Goal: Task Accomplishment & Management: Manage account settings

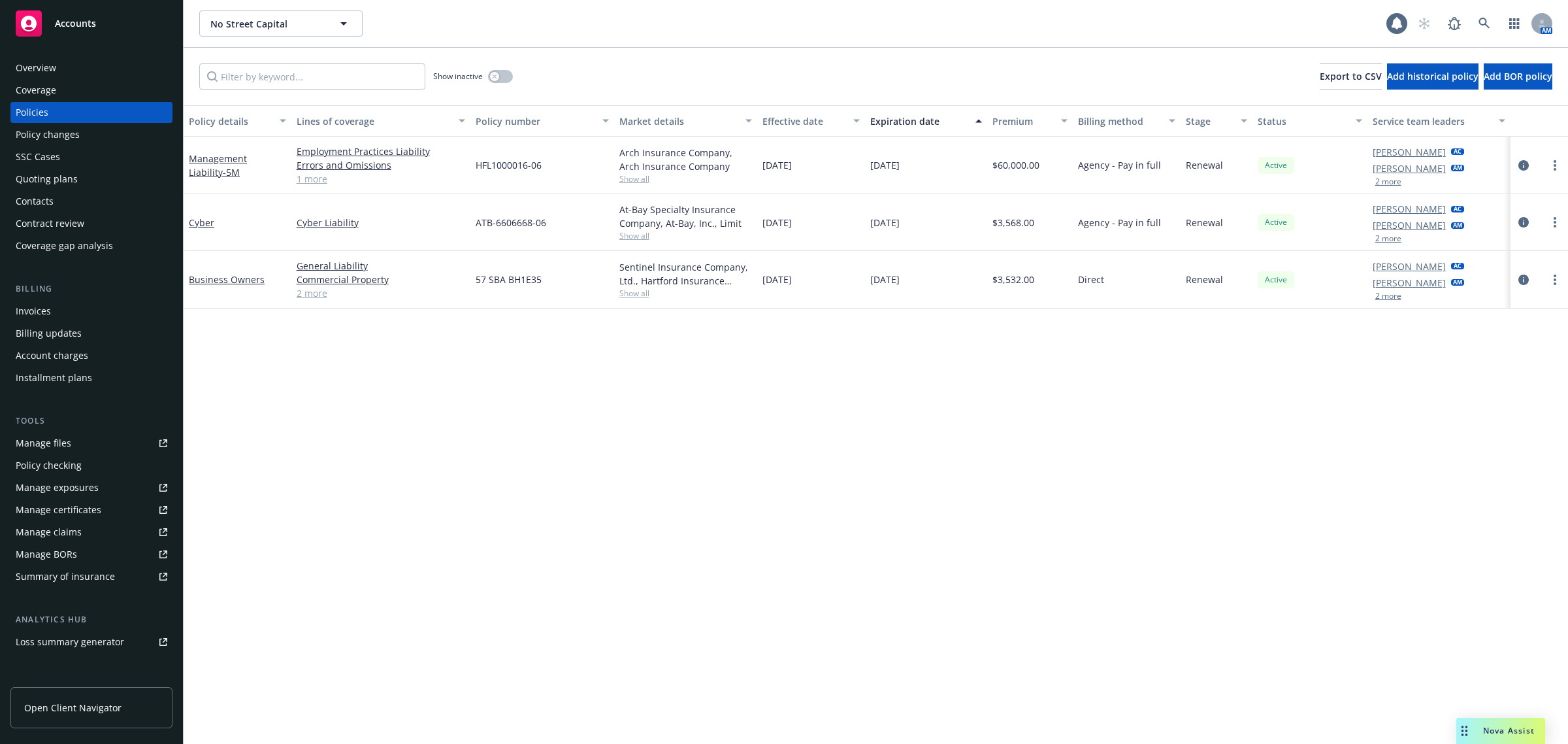
click at [406, 347] on div "Policy details Lines of coverage Policy number Market details Effective date Ex…" at bounding box center [875, 425] width 1384 height 639
click at [63, 89] on div "Coverage" at bounding box center [91, 90] width 152 height 21
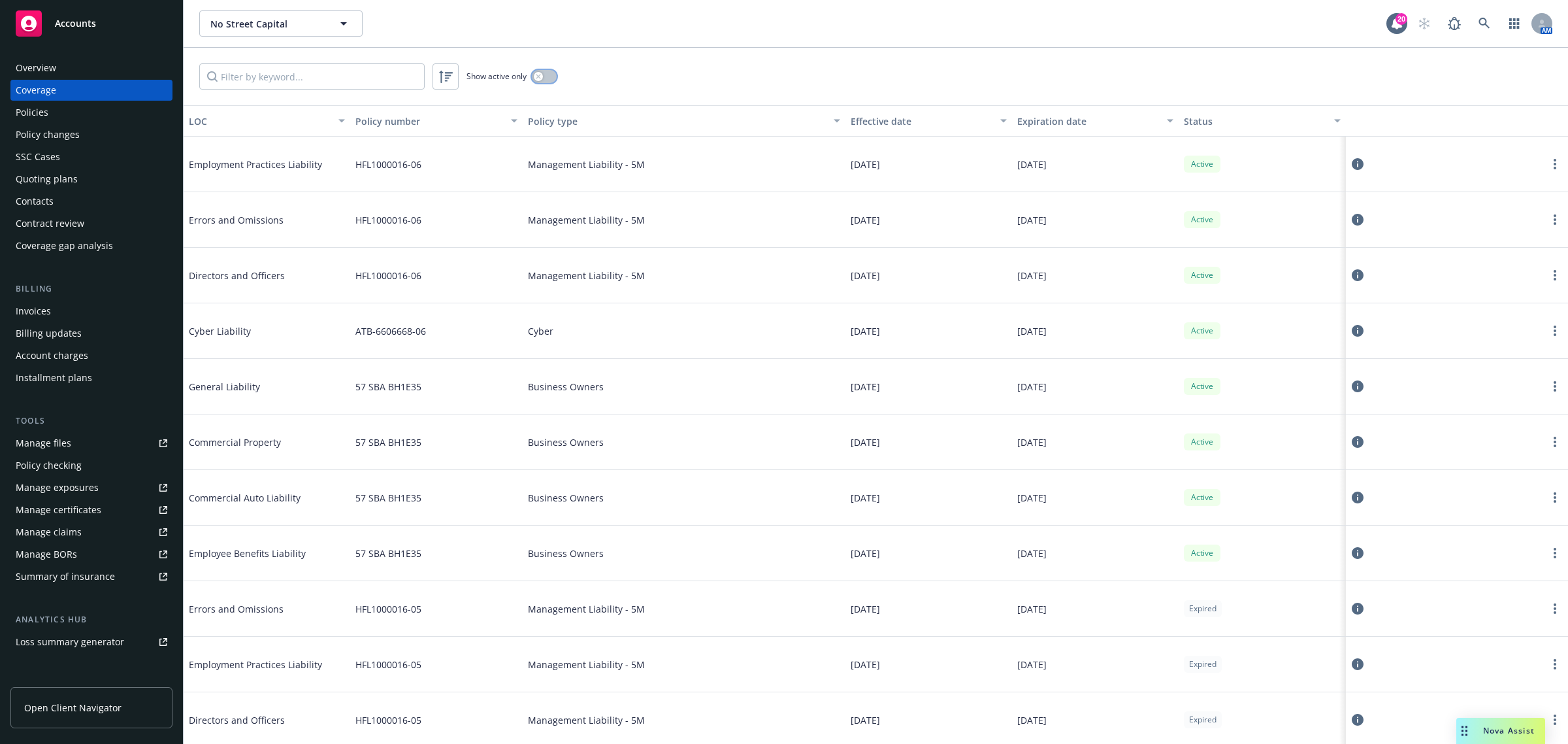
click at [542, 76] on div "button" at bounding box center [538, 76] width 9 height 9
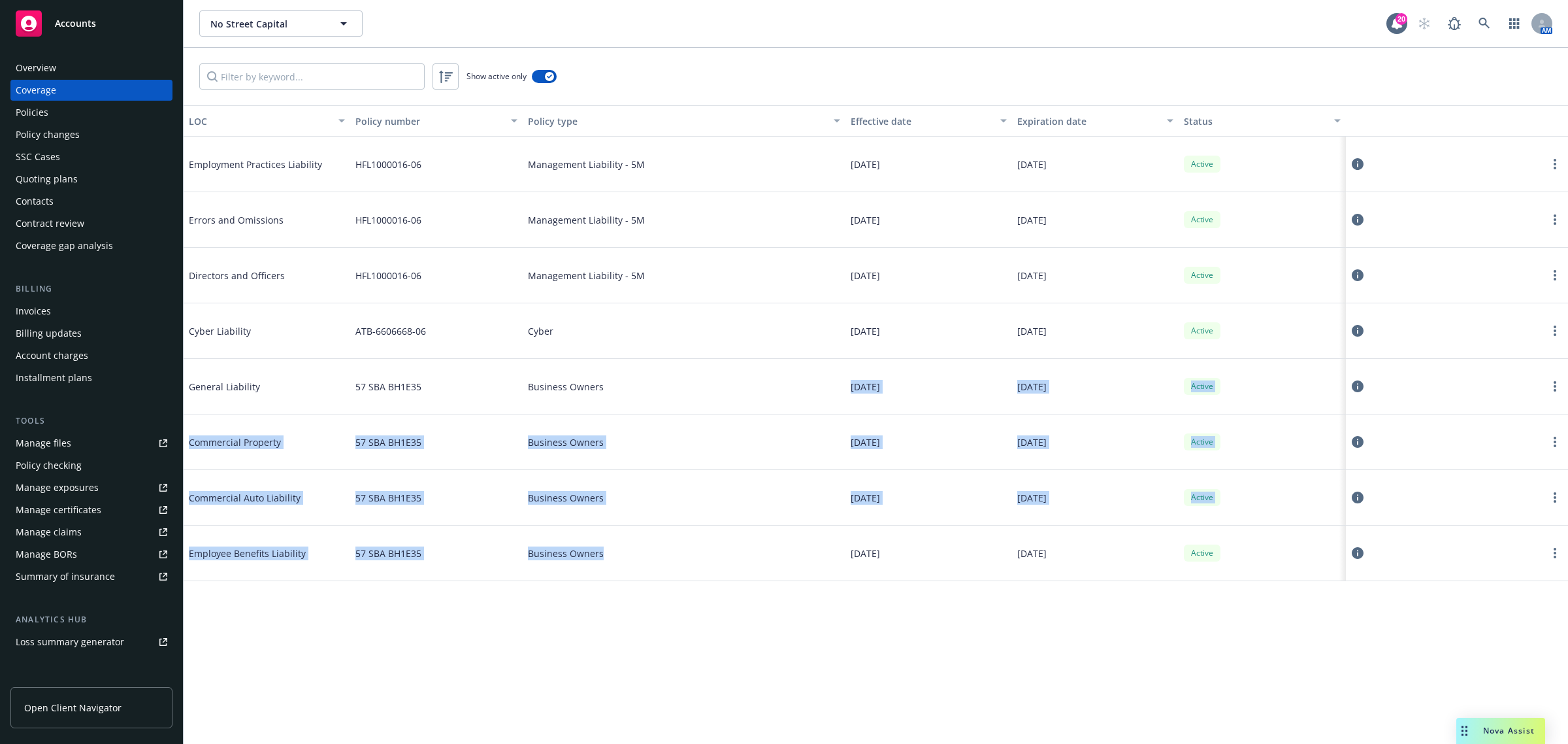
drag, startPoint x: 735, startPoint y: 379, endPoint x: 714, endPoint y: 565, distance: 187.2
click at [716, 555] on div "Employment Practices Liability HFL1000016-06 Management Liability - 5M 01/01/20…" at bounding box center [875, 345] width 1384 height 418
click at [678, 657] on div "LOC Policy number Policy type Effective date Expiration date Status Employment …" at bounding box center [875, 424] width 1384 height 639
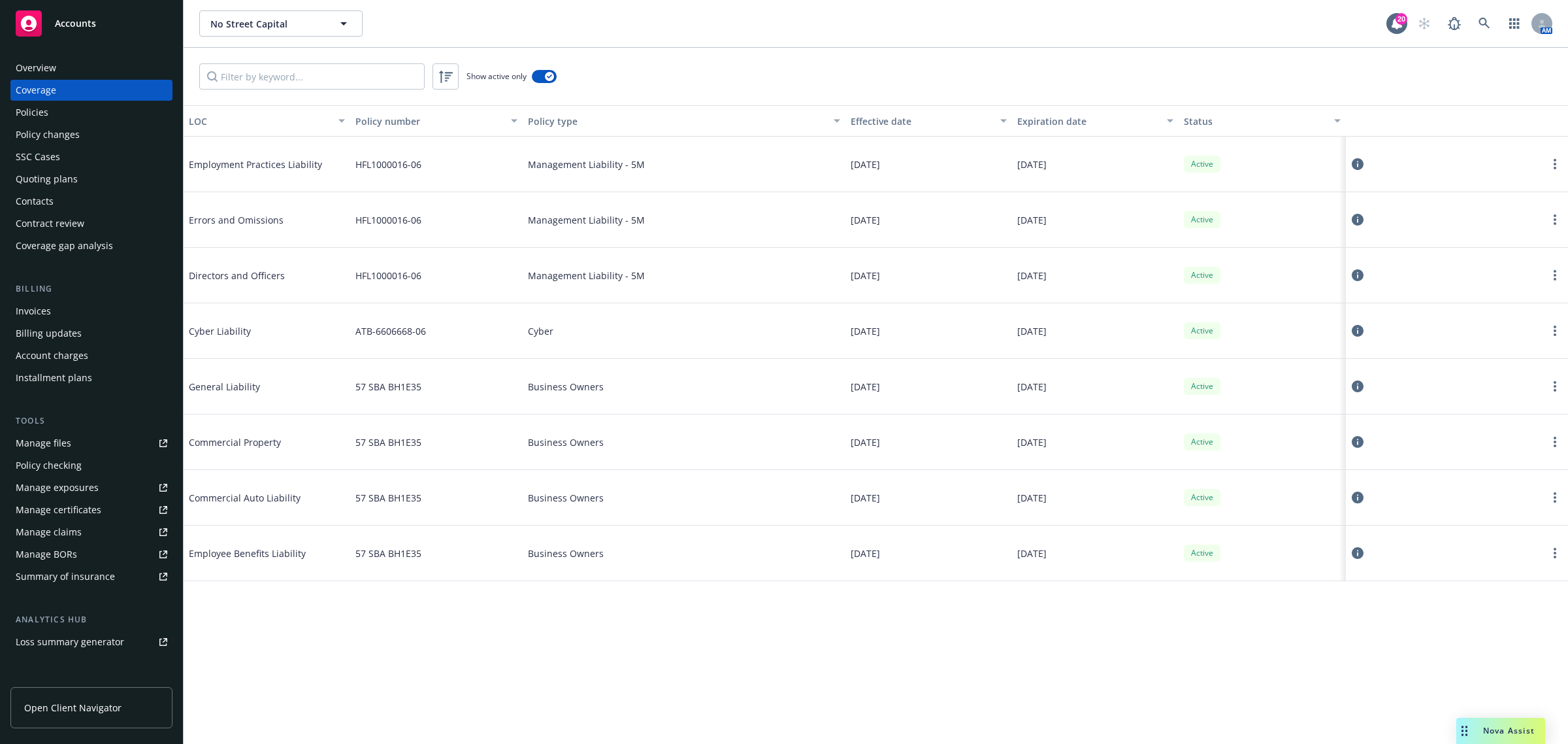
click at [99, 504] on link "Manage certificates" at bounding box center [91, 509] width 162 height 21
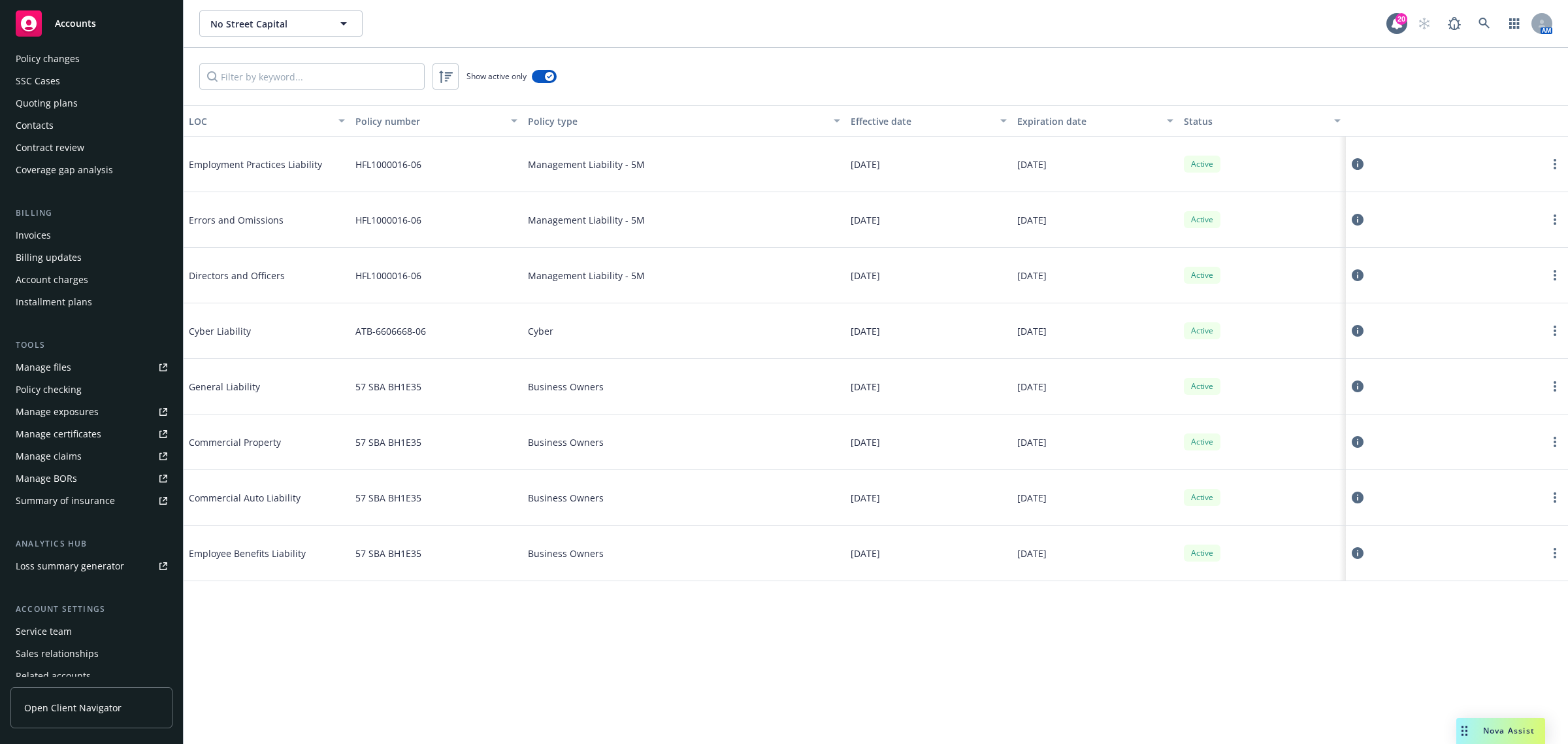
scroll to position [129, 0]
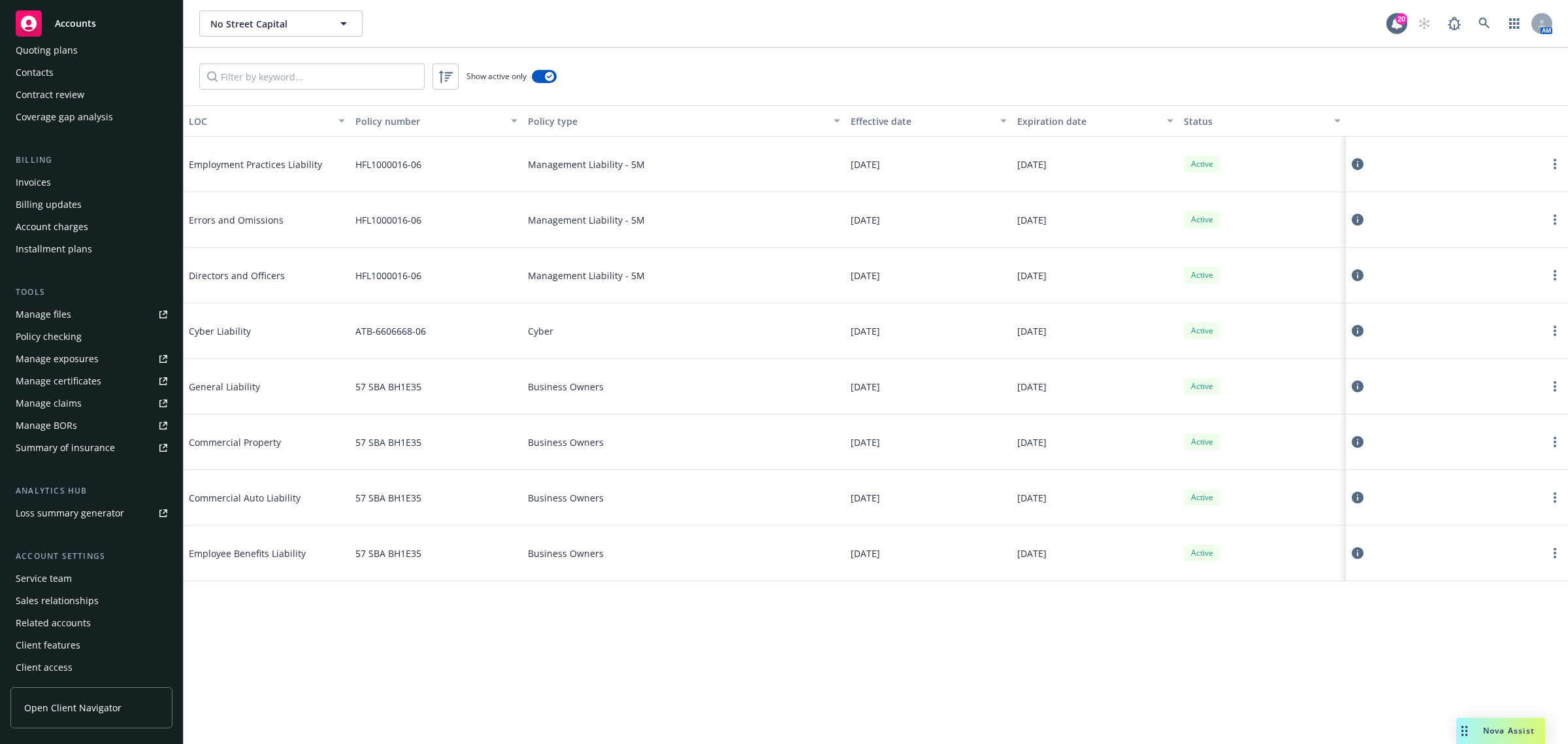
click at [56, 581] on div "Service team" at bounding box center [43, 578] width 56 height 21
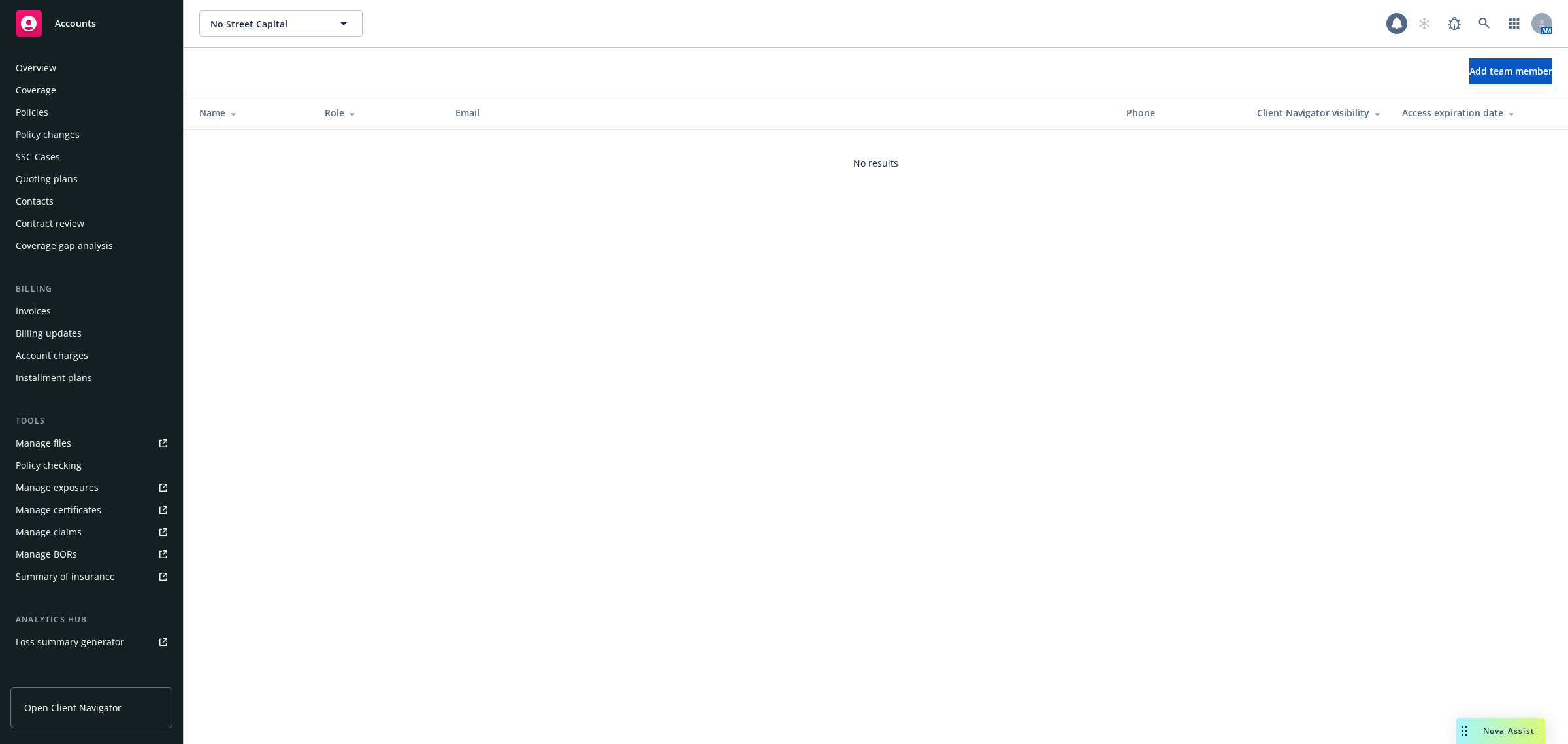
scroll to position [129, 0]
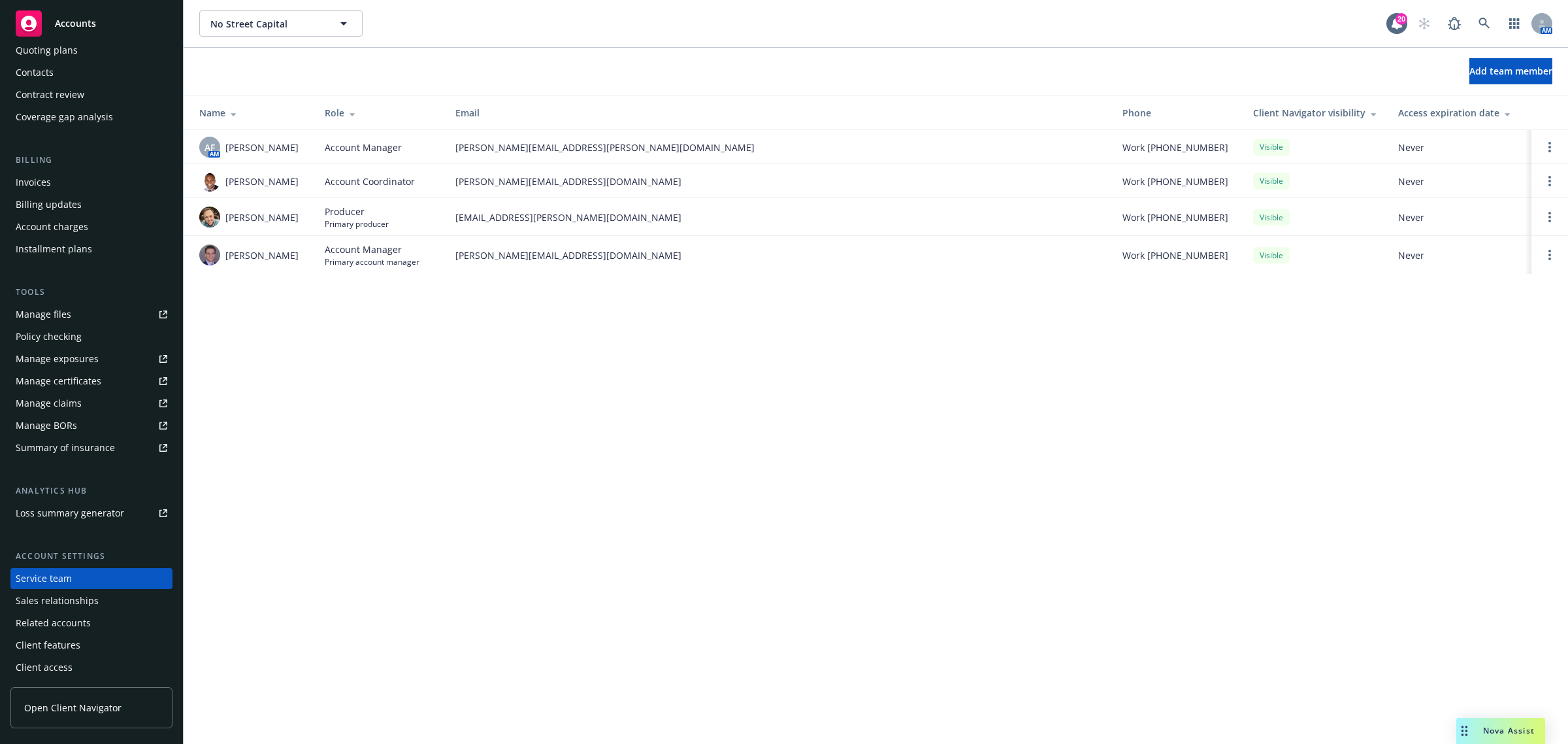
click at [427, 436] on div "No Street Capital No Street Capital 20 AM Add team member Name Role Email Phone…" at bounding box center [875, 372] width 1384 height 744
click at [207, 221] on img at bounding box center [209, 217] width 21 height 21
click at [333, 497] on div "No Street Capital No Street Capital 20 AM Add team member Name Role Email Phone…" at bounding box center [875, 372] width 1384 height 744
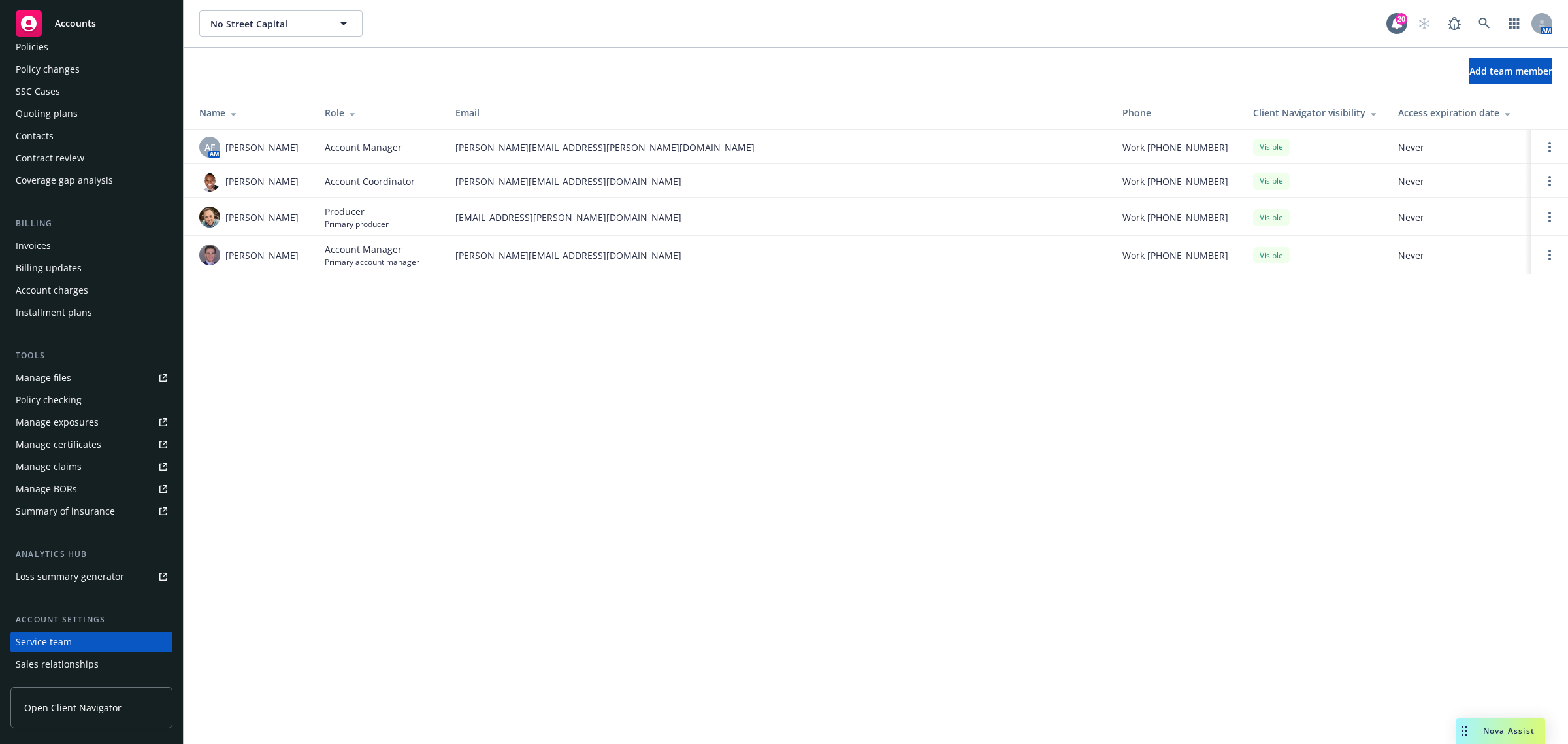
scroll to position [0, 0]
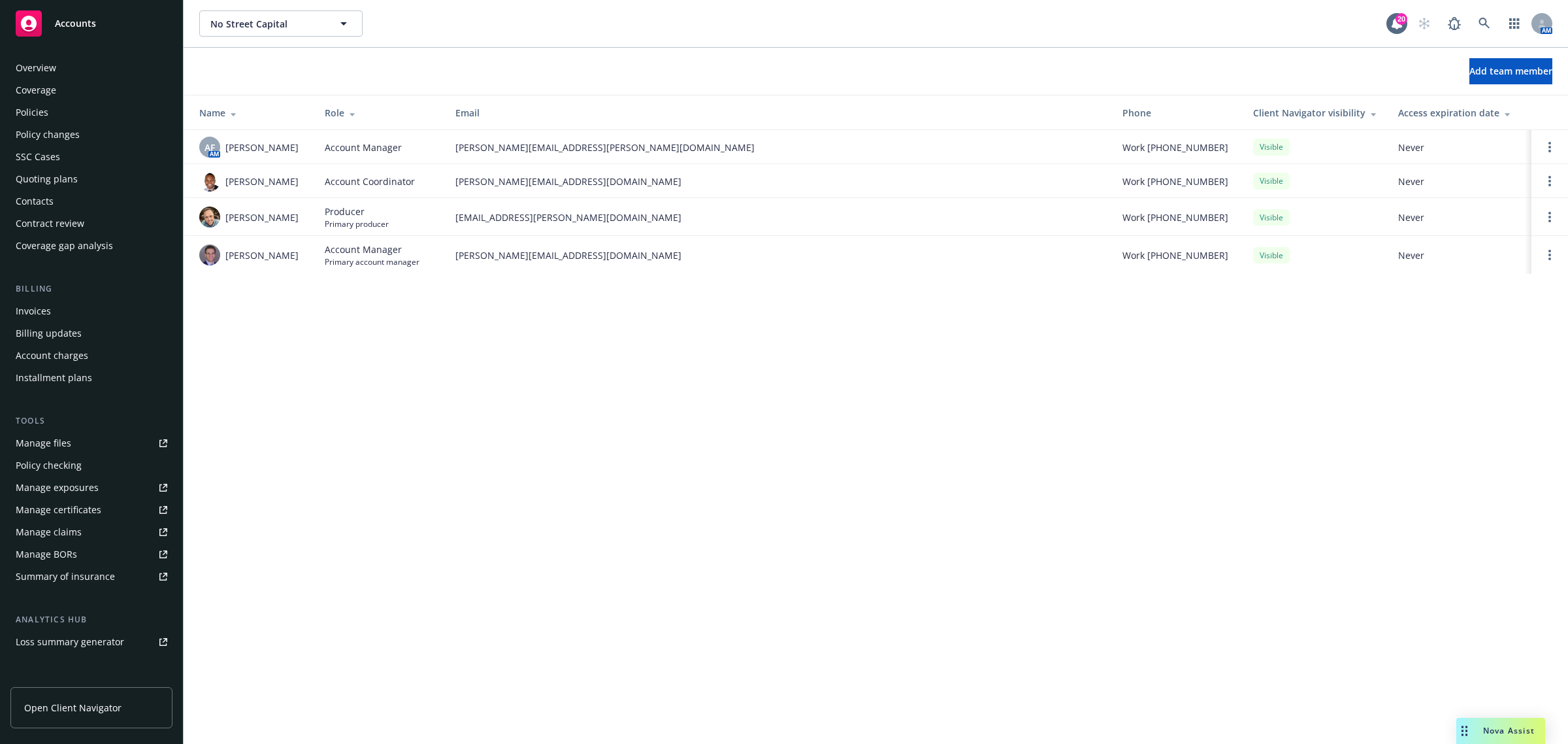
click at [48, 67] on div "Overview" at bounding box center [36, 68] width 41 height 21
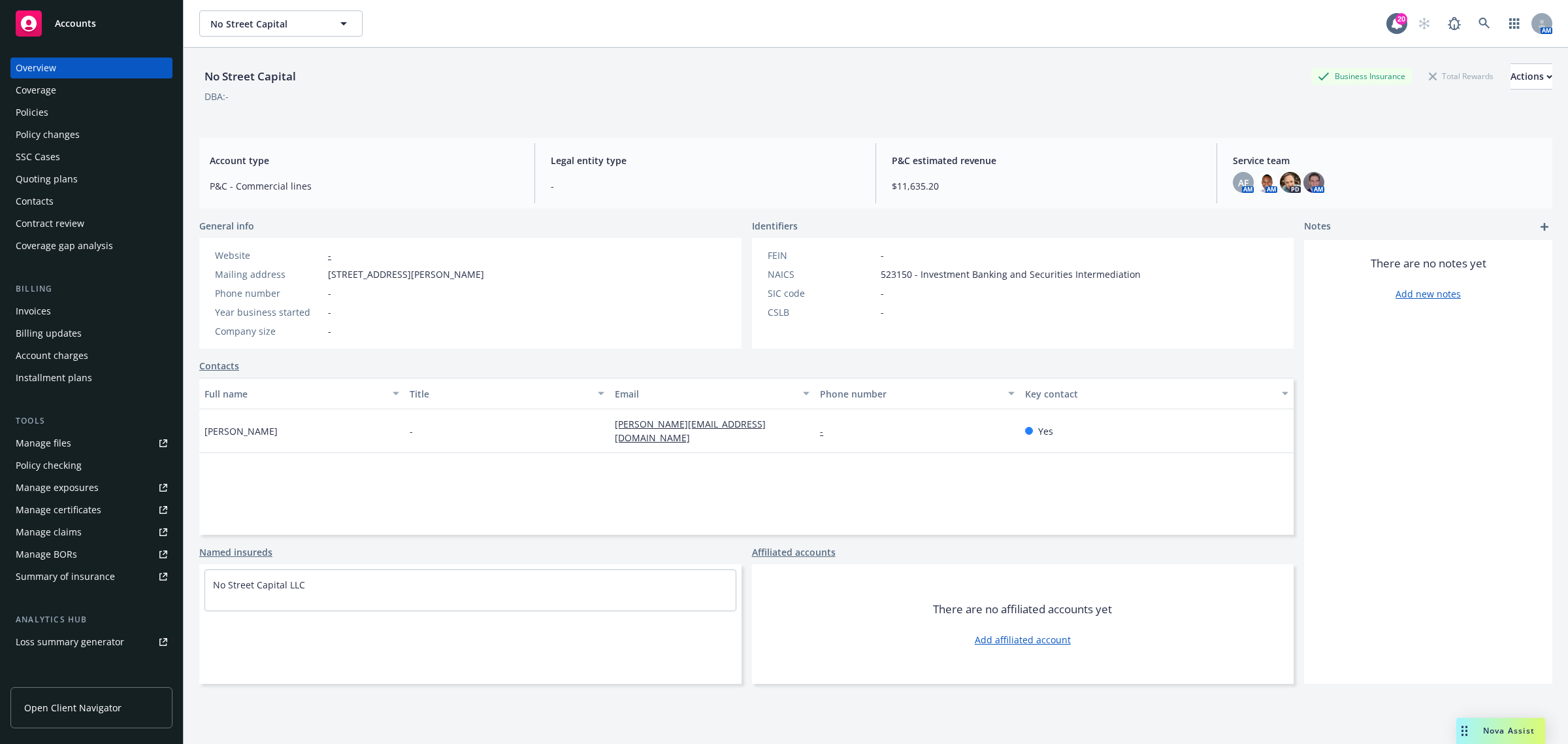
click at [23, 95] on div "Coverage" at bounding box center [36, 90] width 41 height 21
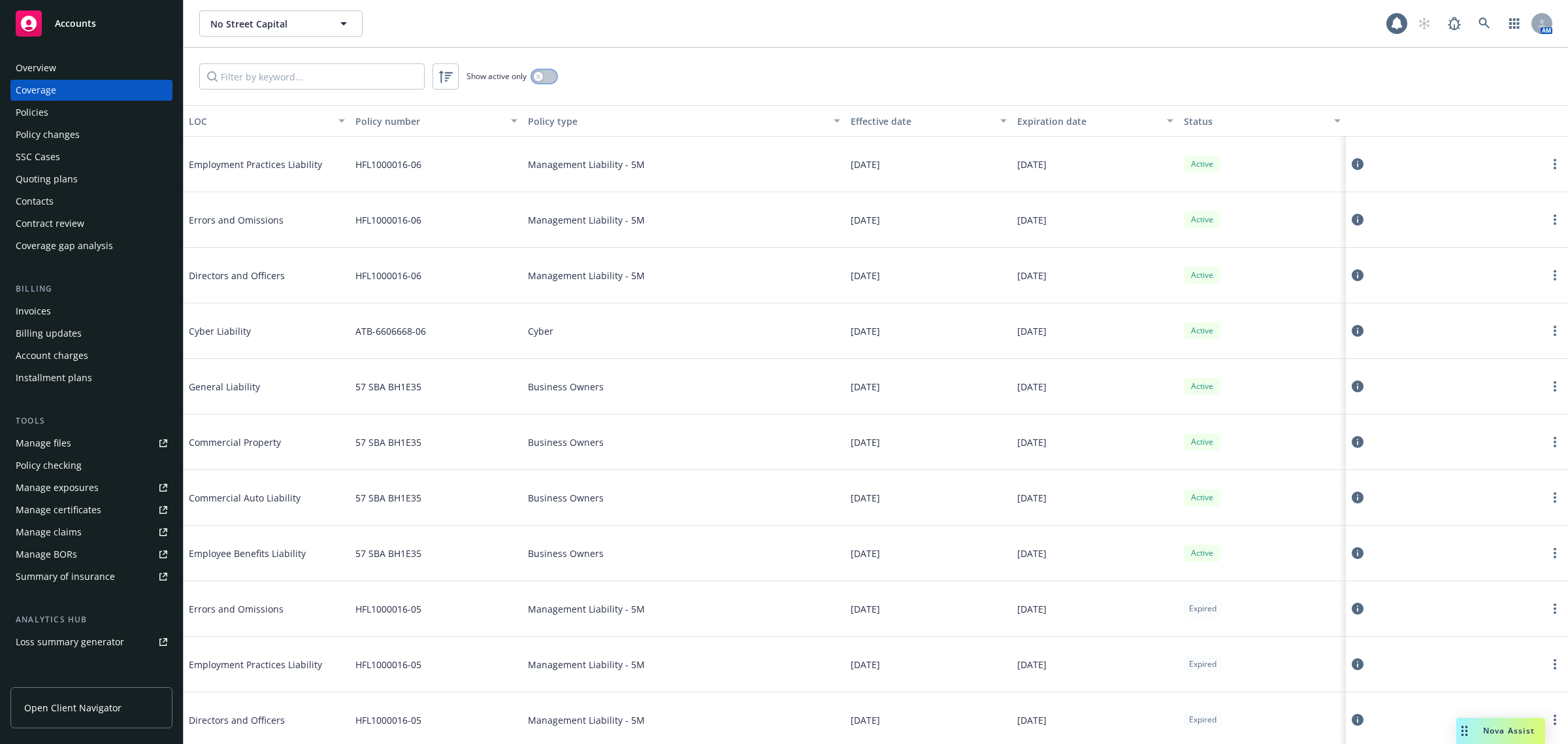
click at [539, 78] on icon "button" at bounding box center [538, 77] width 5 height 5
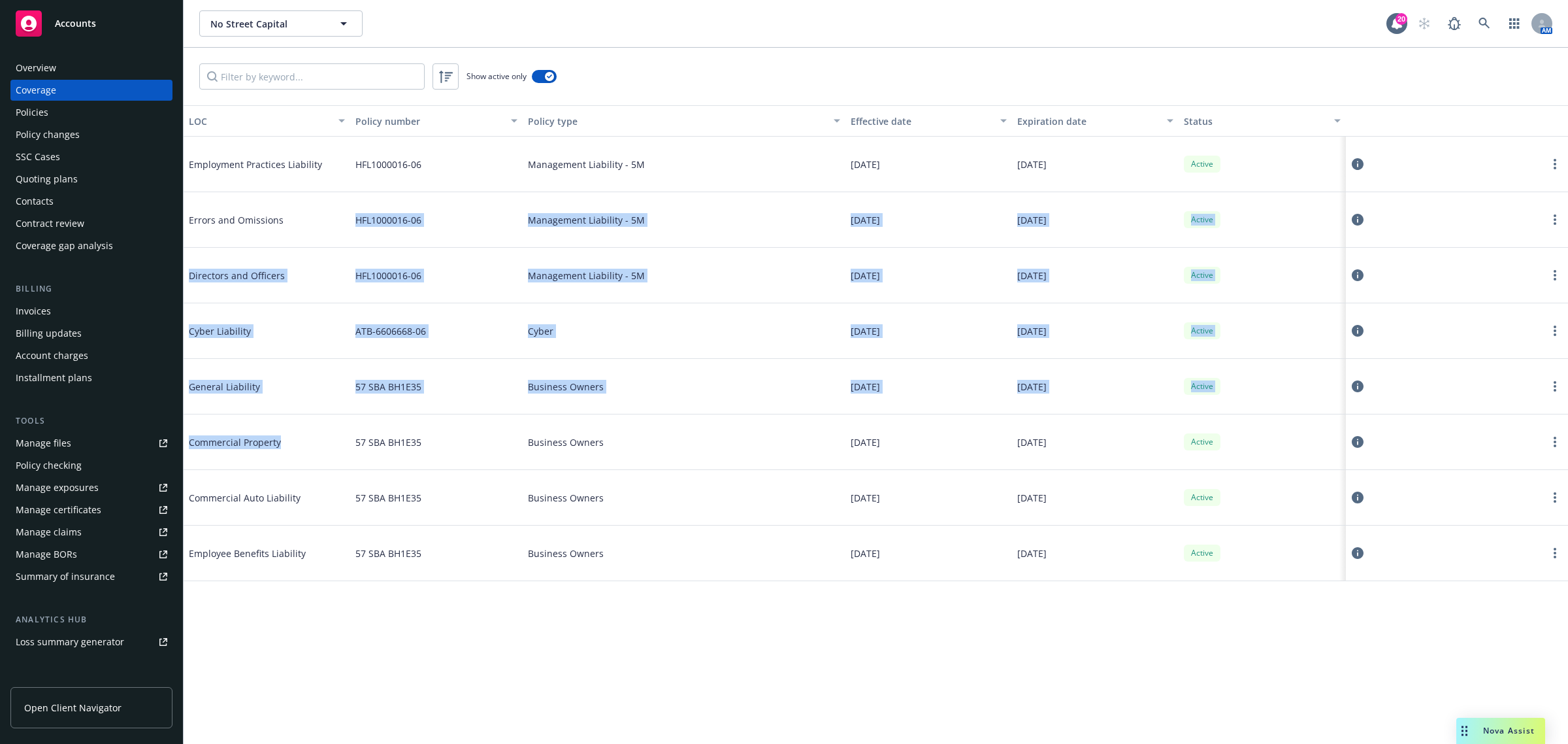
drag, startPoint x: 278, startPoint y: 210, endPoint x: 288, endPoint y: 463, distance: 253.2
click at [288, 463] on div "Employment Practices Liability HFL1000016-06 Management Liability - 5M 01/01/20…" at bounding box center [875, 345] width 1384 height 418
click at [326, 458] on div "Commercial Property" at bounding box center [287, 442] width 196 height 39
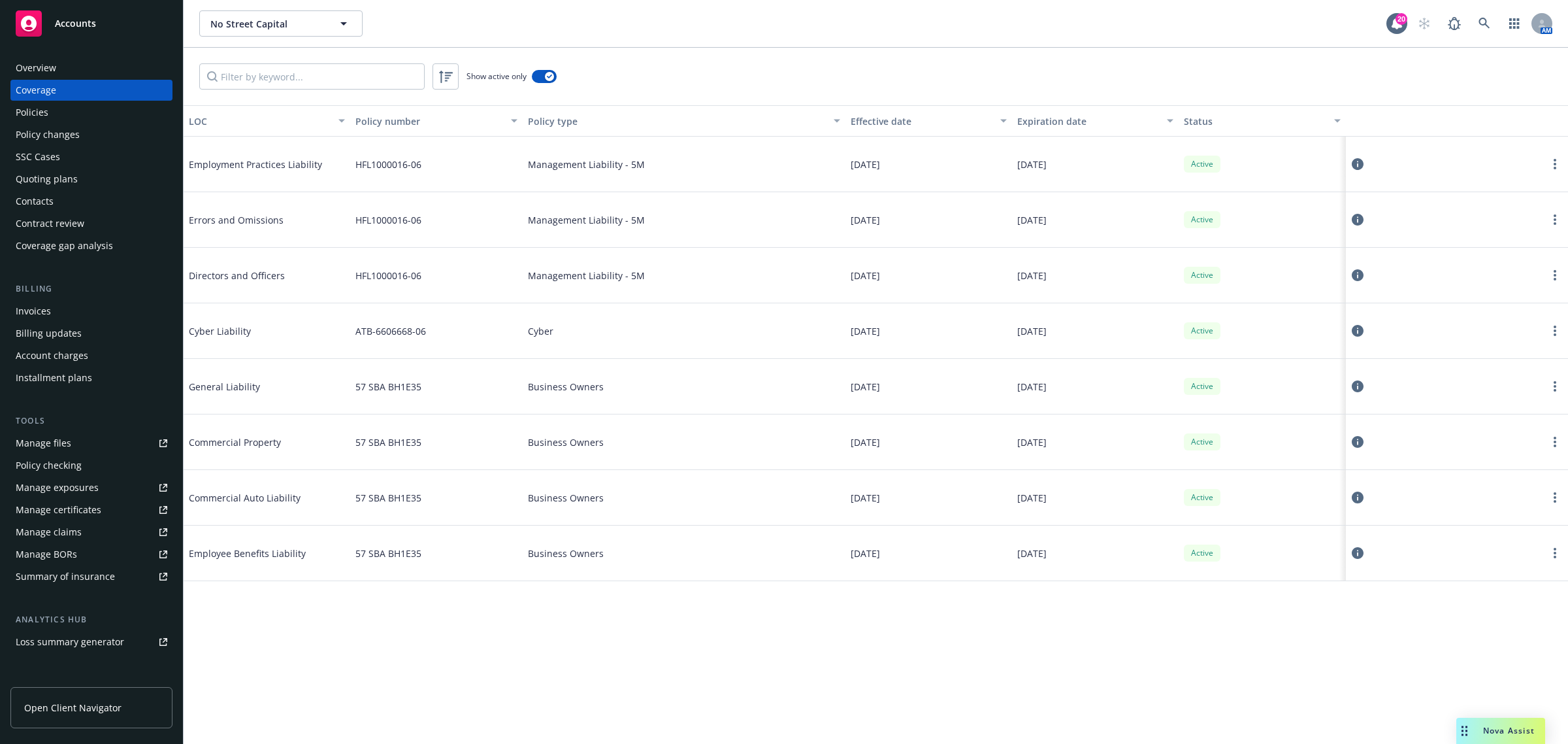
click at [326, 458] on div "Commercial Property" at bounding box center [287, 442] width 196 height 39
click at [334, 407] on div "General Liability" at bounding box center [266, 387] width 167 height 56
click at [335, 456] on div "Commercial Property" at bounding box center [287, 442] width 196 height 39
drag, startPoint x: 358, startPoint y: 439, endPoint x: 443, endPoint y: 447, distance: 85.4
click at [443, 447] on div "57 SBA BH1E35" at bounding box center [436, 442] width 173 height 56
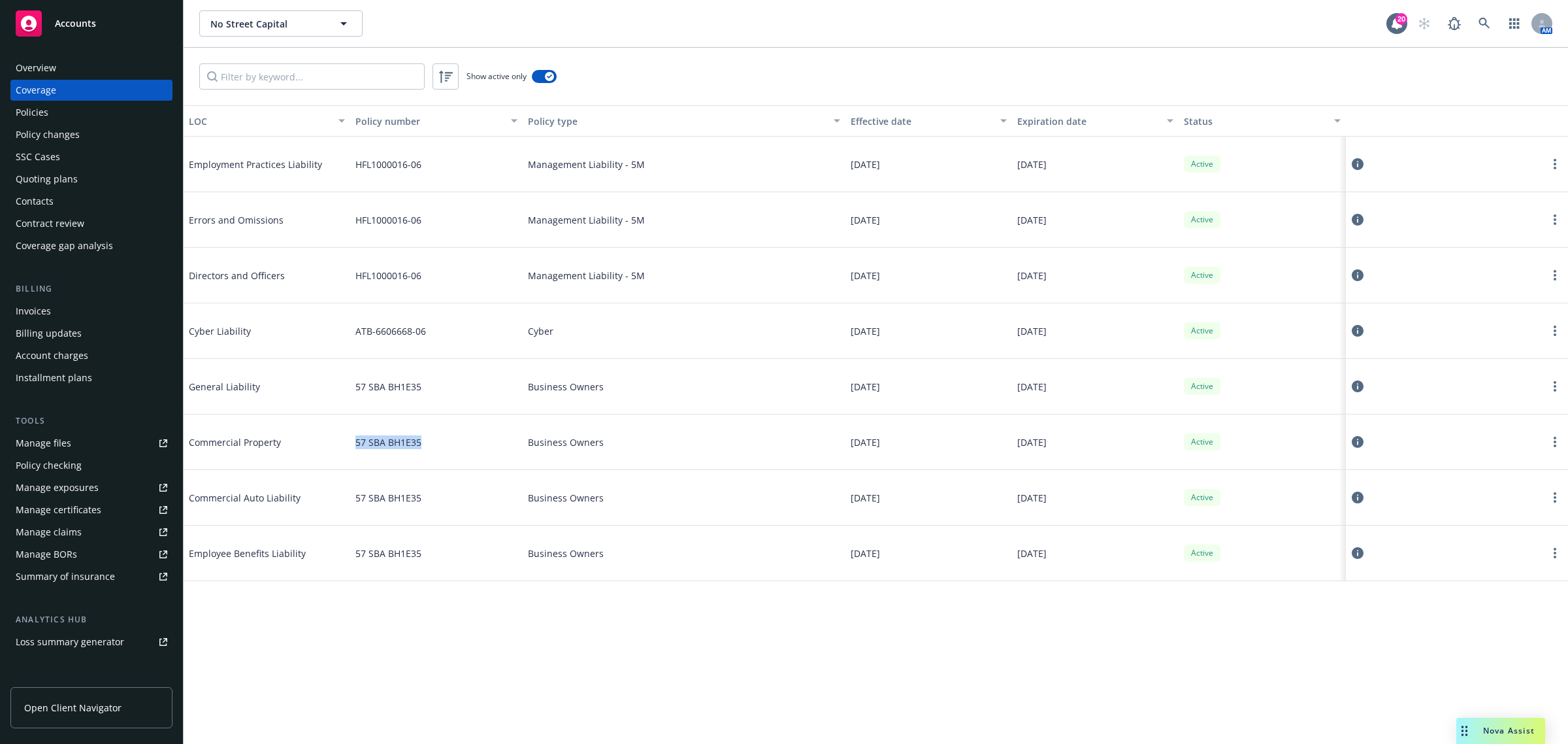
click at [1360, 445] on icon at bounding box center [1357, 441] width 12 height 12
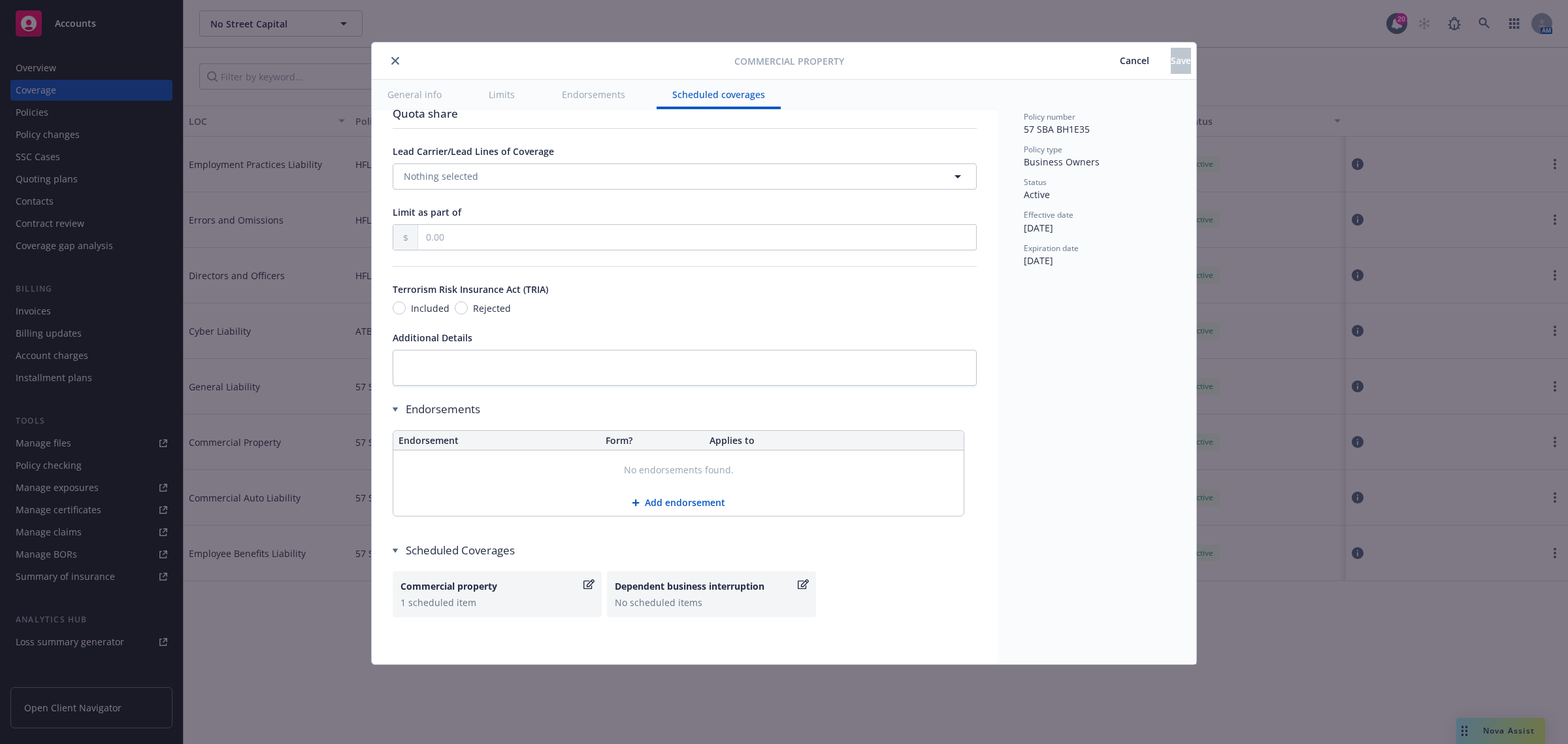
scroll to position [4048, 0]
click at [474, 592] on div "Commercial property" at bounding box center [490, 586] width 180 height 14
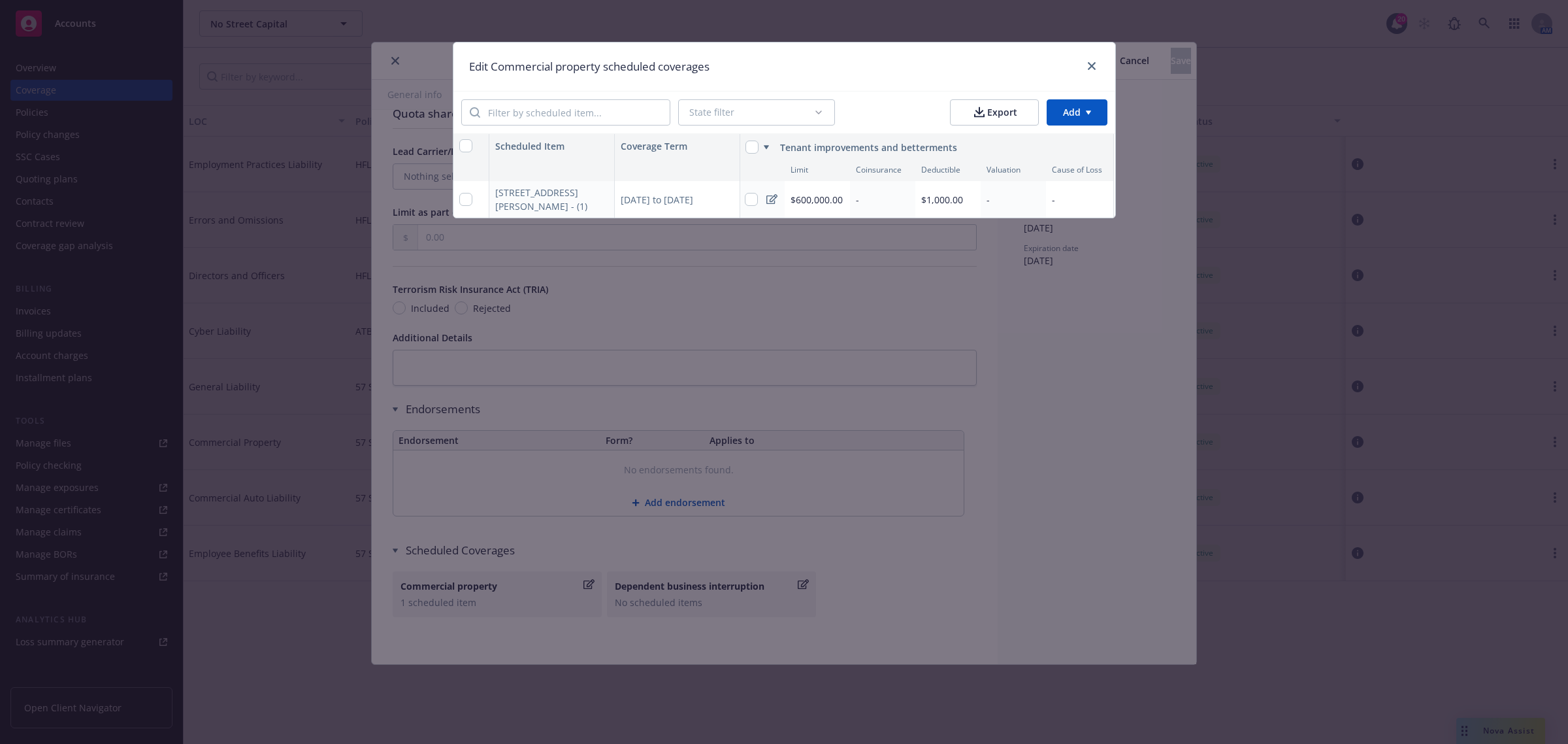
scroll to position [0, 0]
click at [1086, 66] on link "close" at bounding box center [1092, 66] width 16 height 16
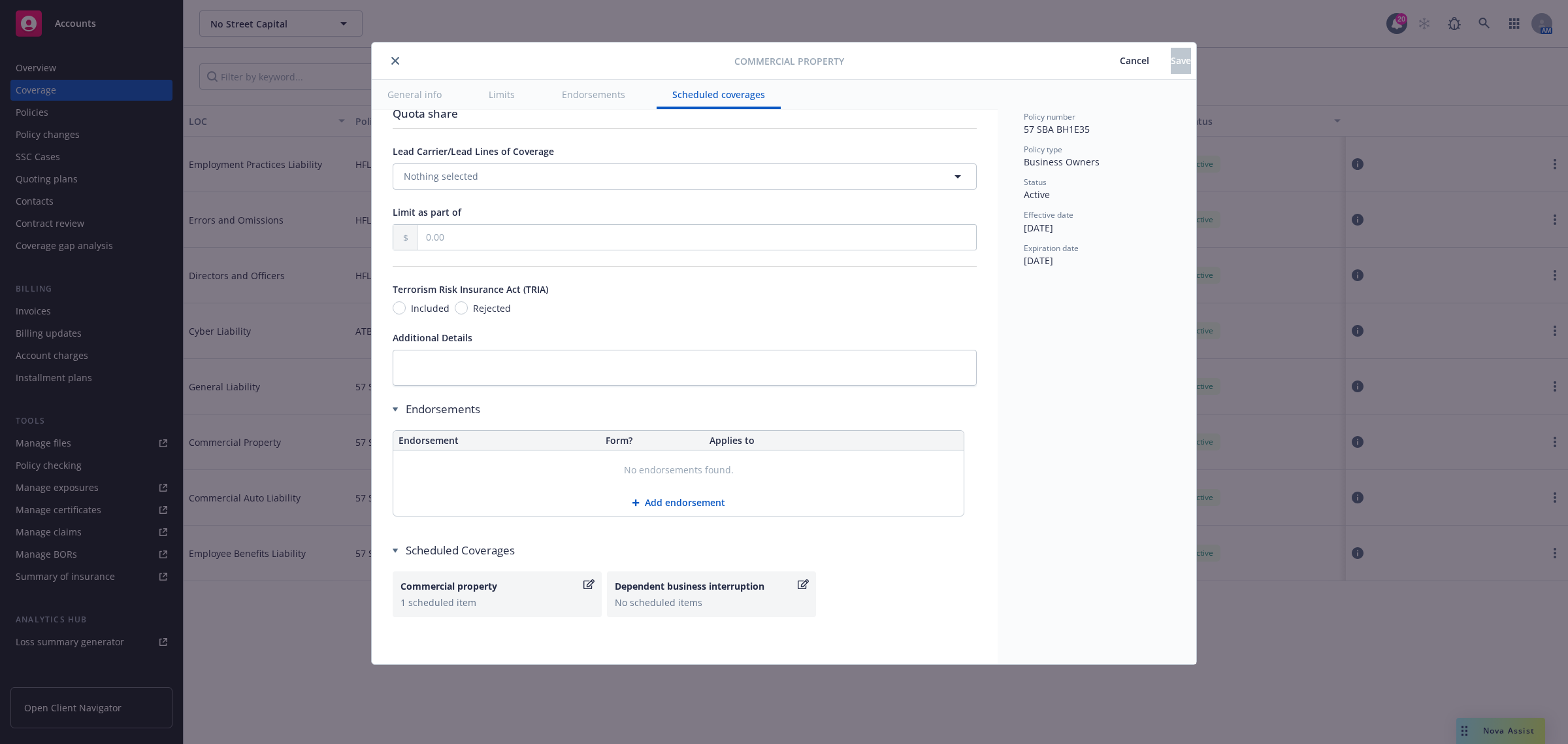
click at [1100, 69] on button "Cancel" at bounding box center [1134, 61] width 73 height 26
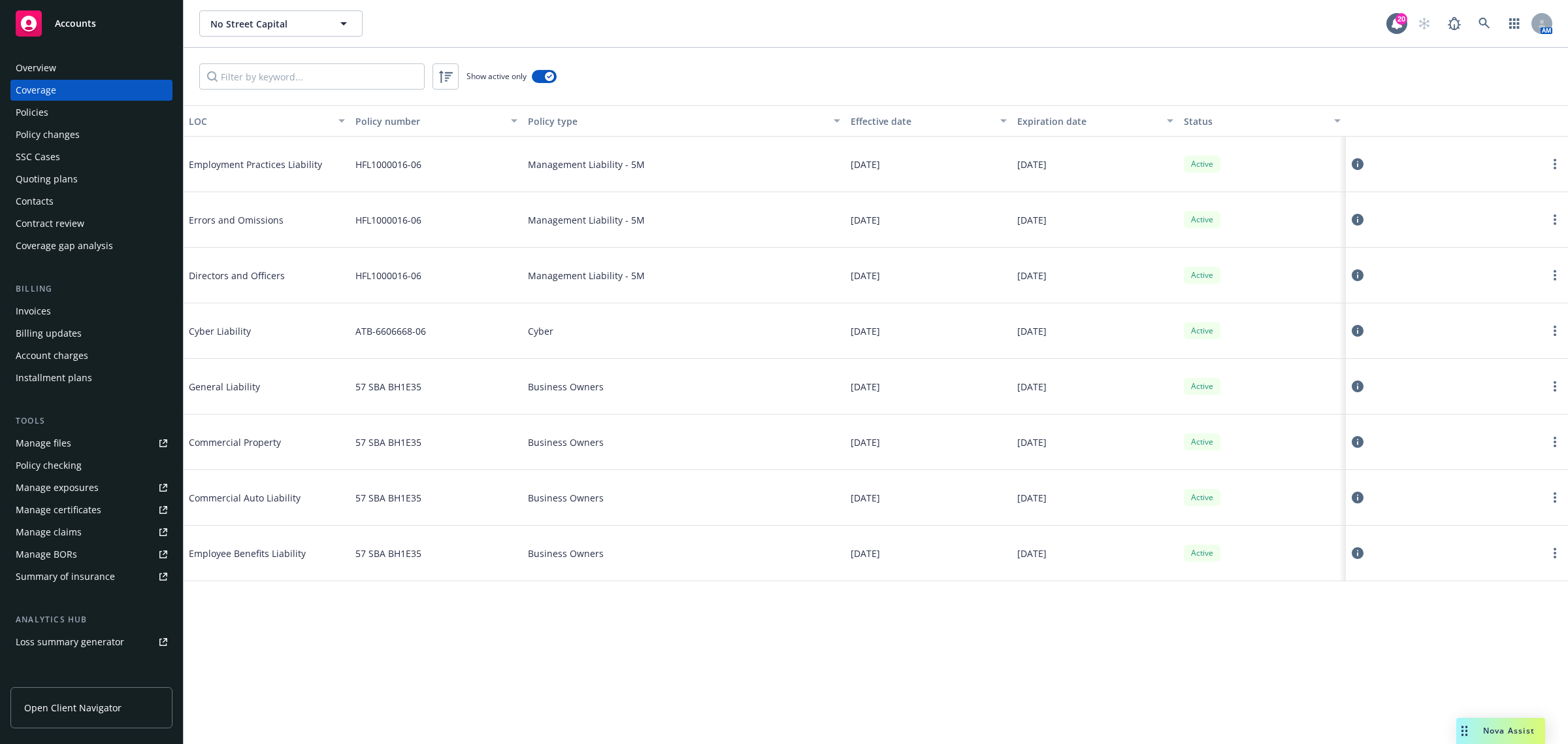
click at [109, 507] on link "Manage certificates" at bounding box center [91, 509] width 162 height 21
click at [292, 410] on div "General Liability" at bounding box center [266, 387] width 167 height 56
drag, startPoint x: 300, startPoint y: 450, endPoint x: 308, endPoint y: 450, distance: 8.0
click at [300, 450] on div "Commercial Property" at bounding box center [287, 442] width 196 height 39
click at [1356, 445] on icon at bounding box center [1357, 441] width 12 height 12
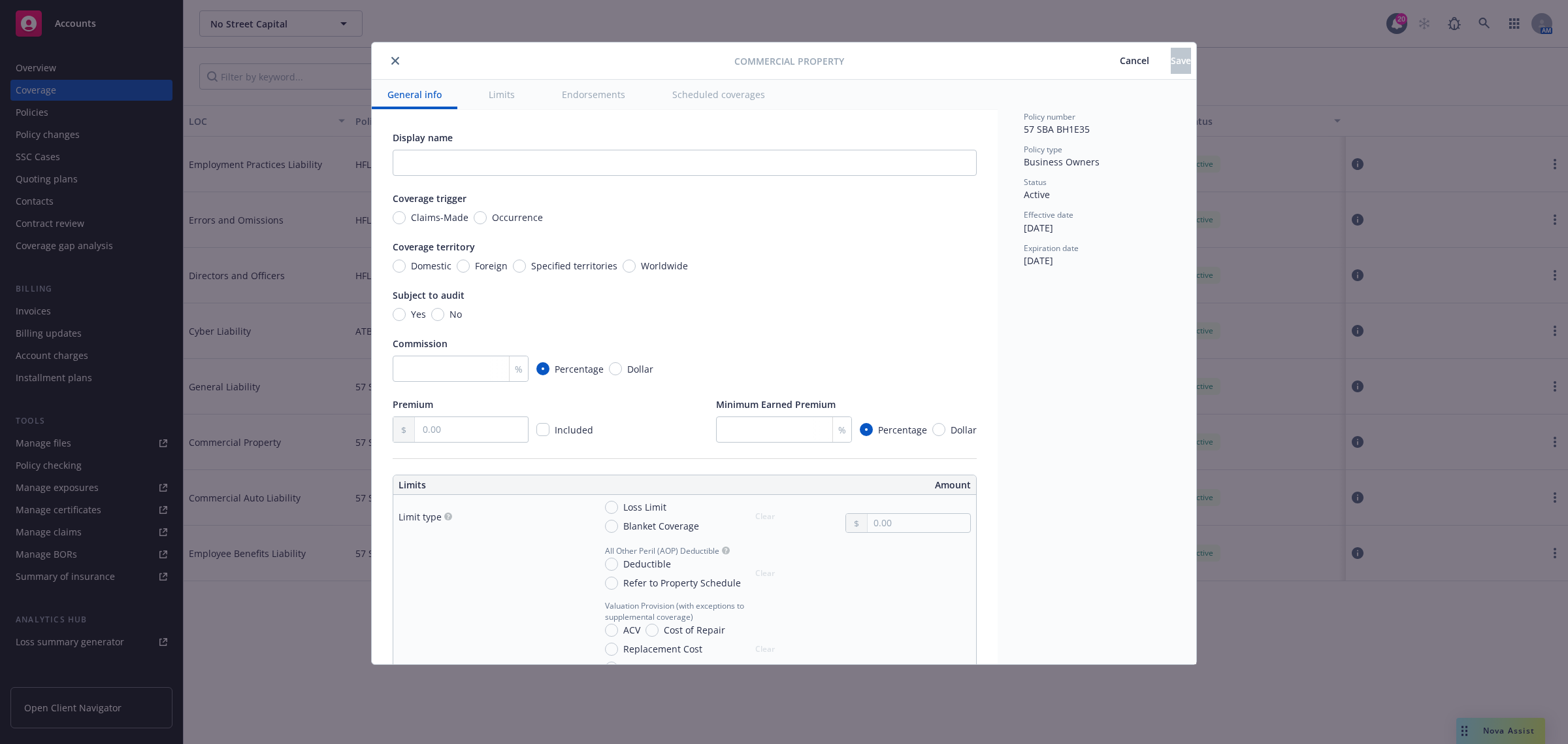
click at [716, 95] on button "Scheduled coverages" at bounding box center [718, 94] width 124 height 29
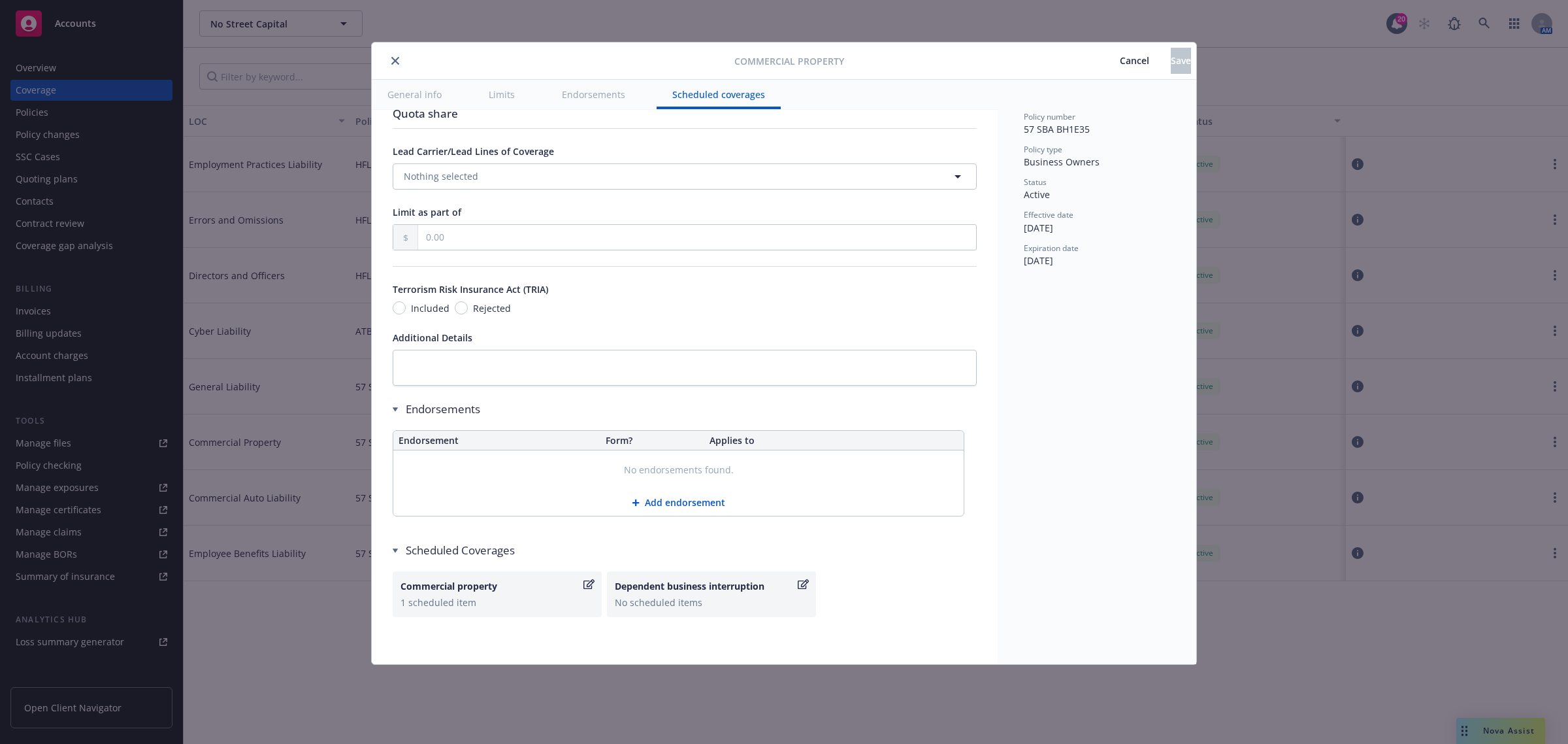
scroll to position [4027, 0]
click at [462, 609] on div "Commercial property 1 scheduled item" at bounding box center [497, 594] width 194 height 30
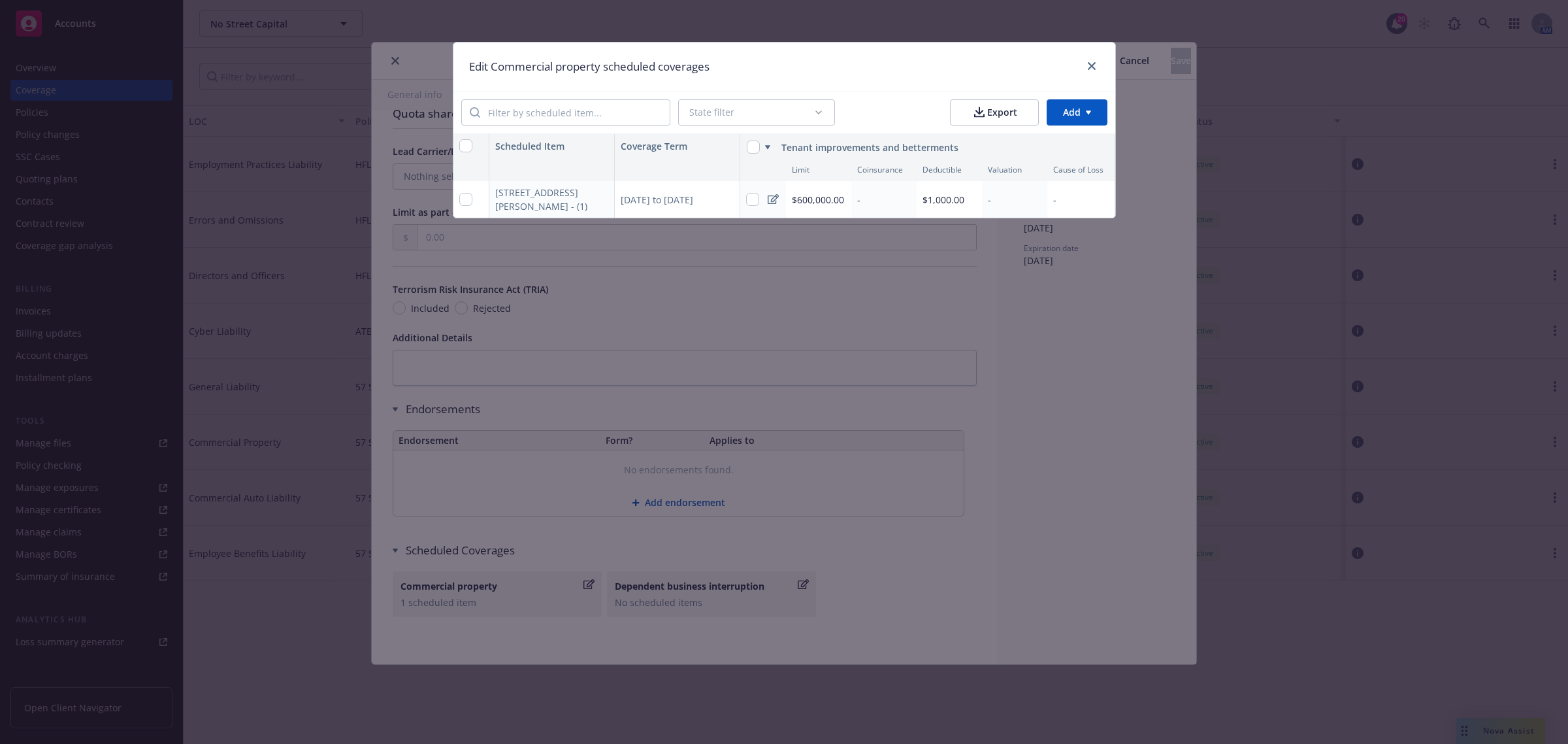
scroll to position [0, 1]
click at [944, 201] on span "$1,000.00" at bounding box center [942, 200] width 42 height 12
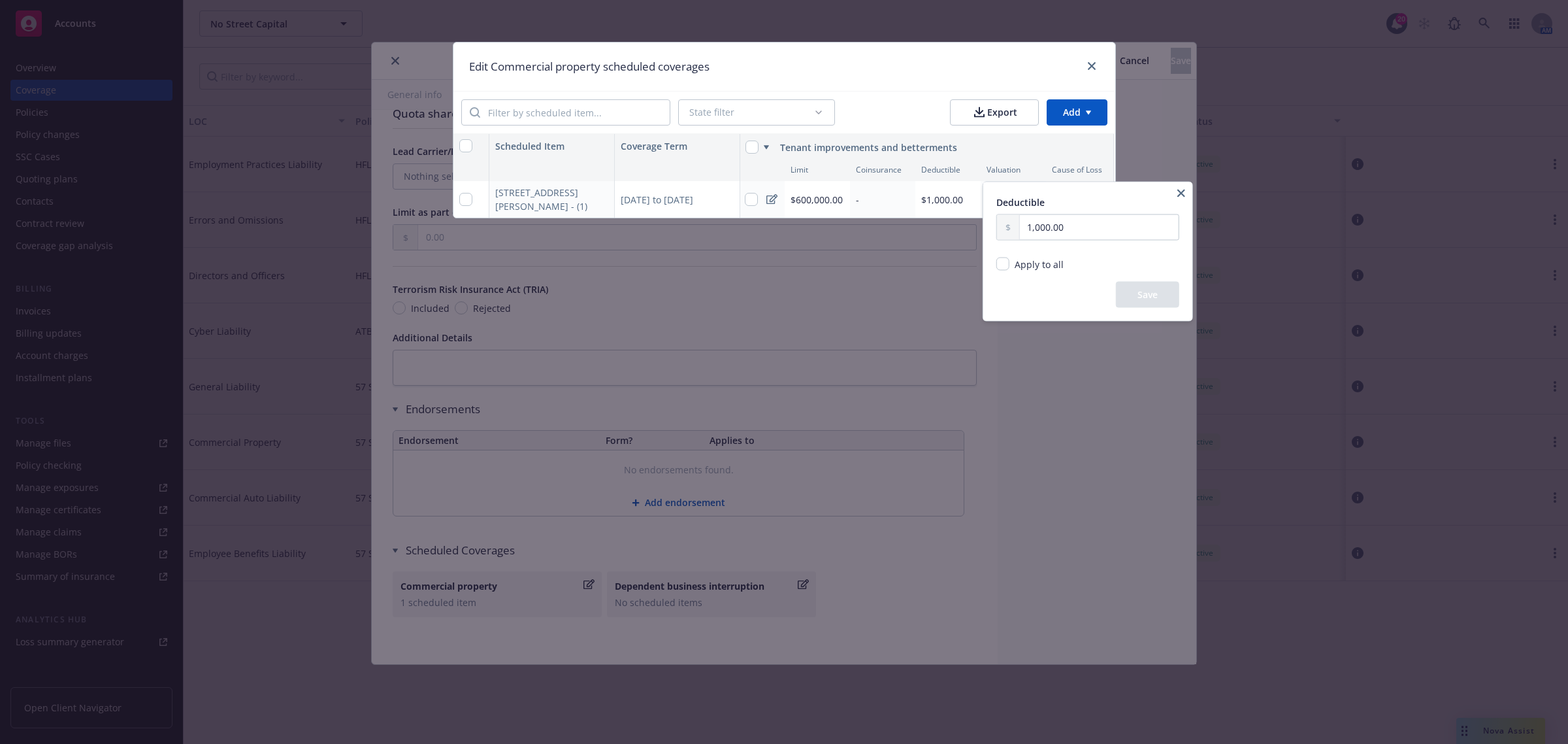
click at [944, 201] on html "Accounts Overview Coverage Policies Policy changes SSC Cases Quoting plans Cont…" at bounding box center [784, 372] width 1568 height 744
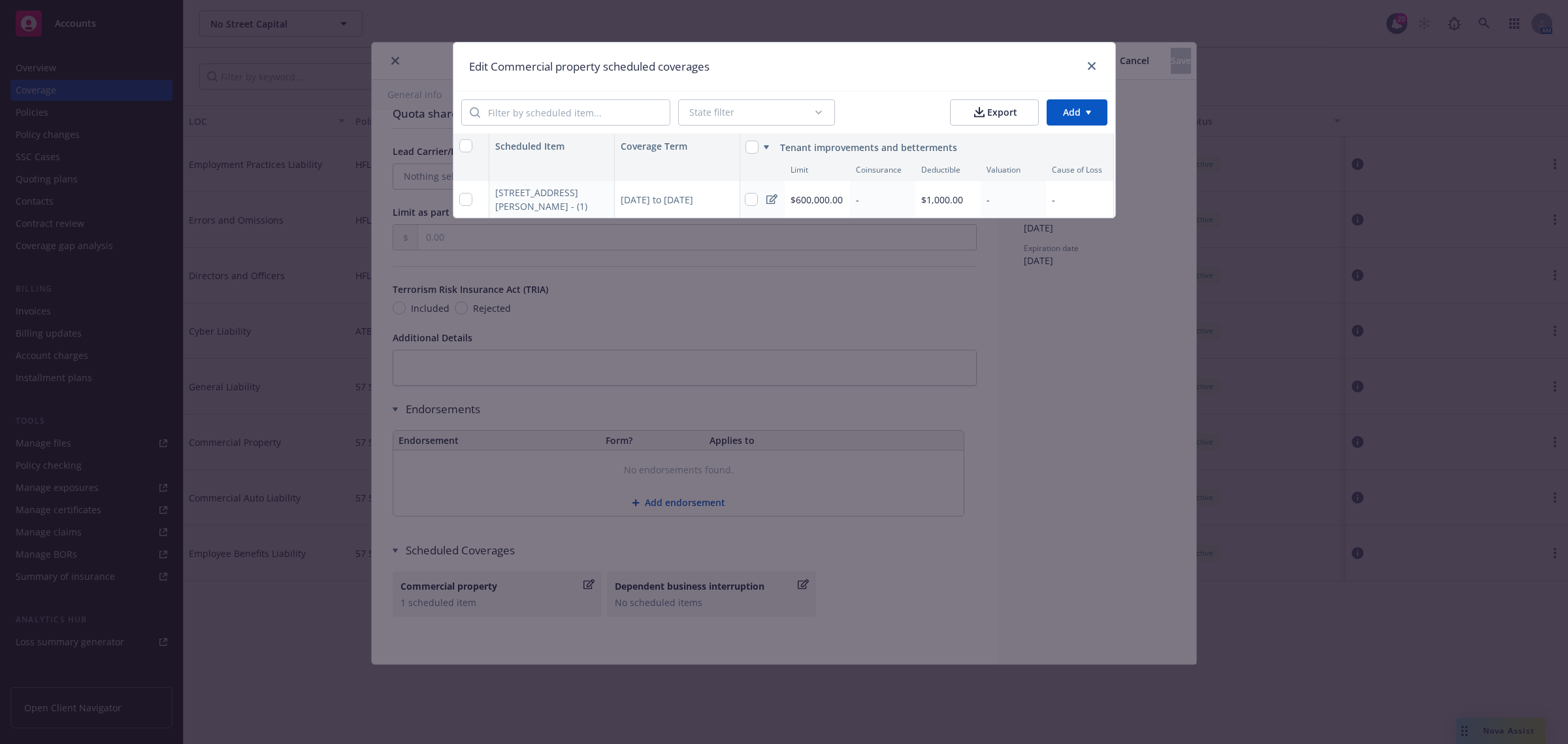
click at [937, 201] on span "$1,000.00" at bounding box center [942, 200] width 42 height 12
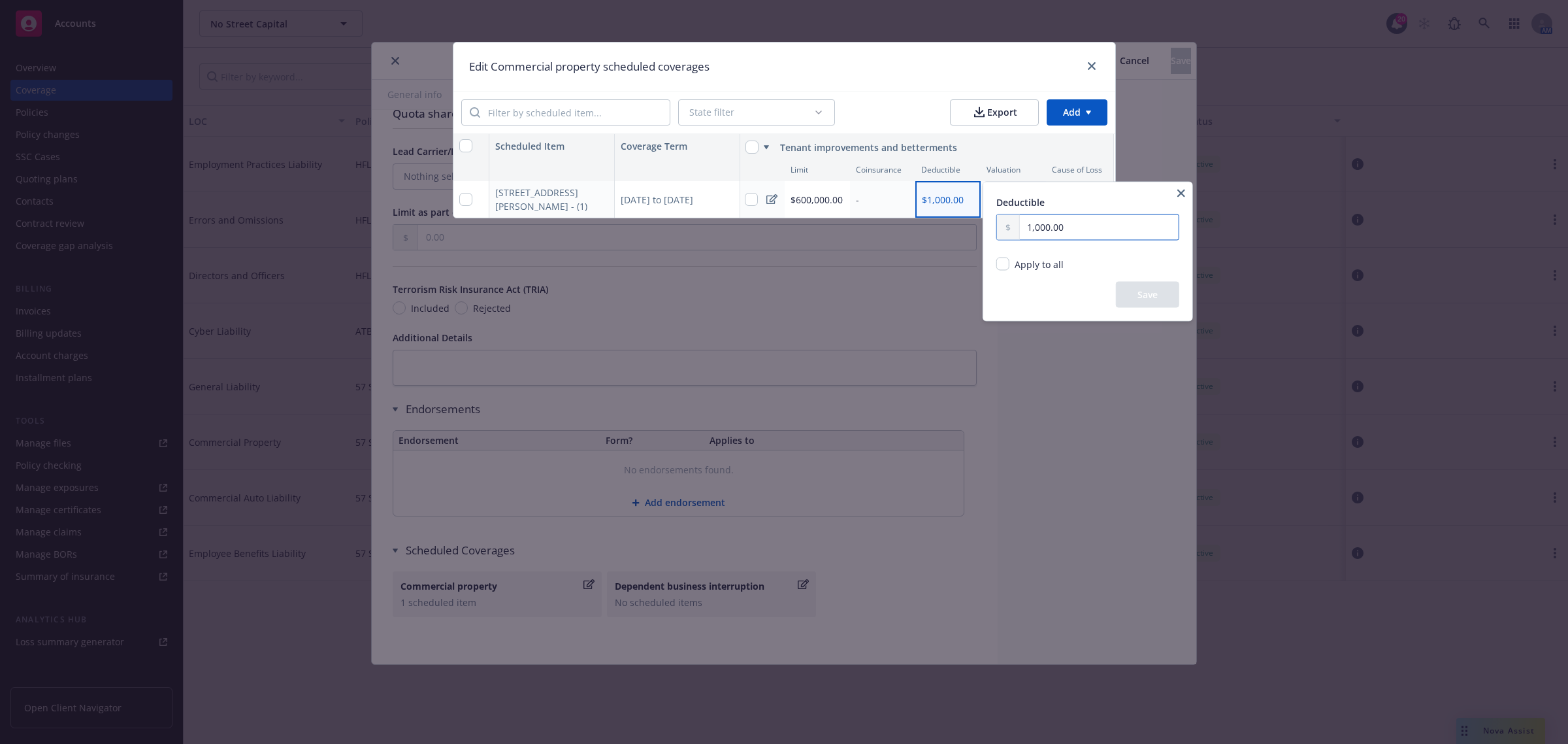
click at [1077, 227] on input "1,000.00" at bounding box center [1099, 227] width 159 height 25
click at [1040, 70] on html "Accounts Overview Coverage Policies Policy changes SSC Cases Quoting plans Cont…" at bounding box center [784, 372] width 1568 height 744
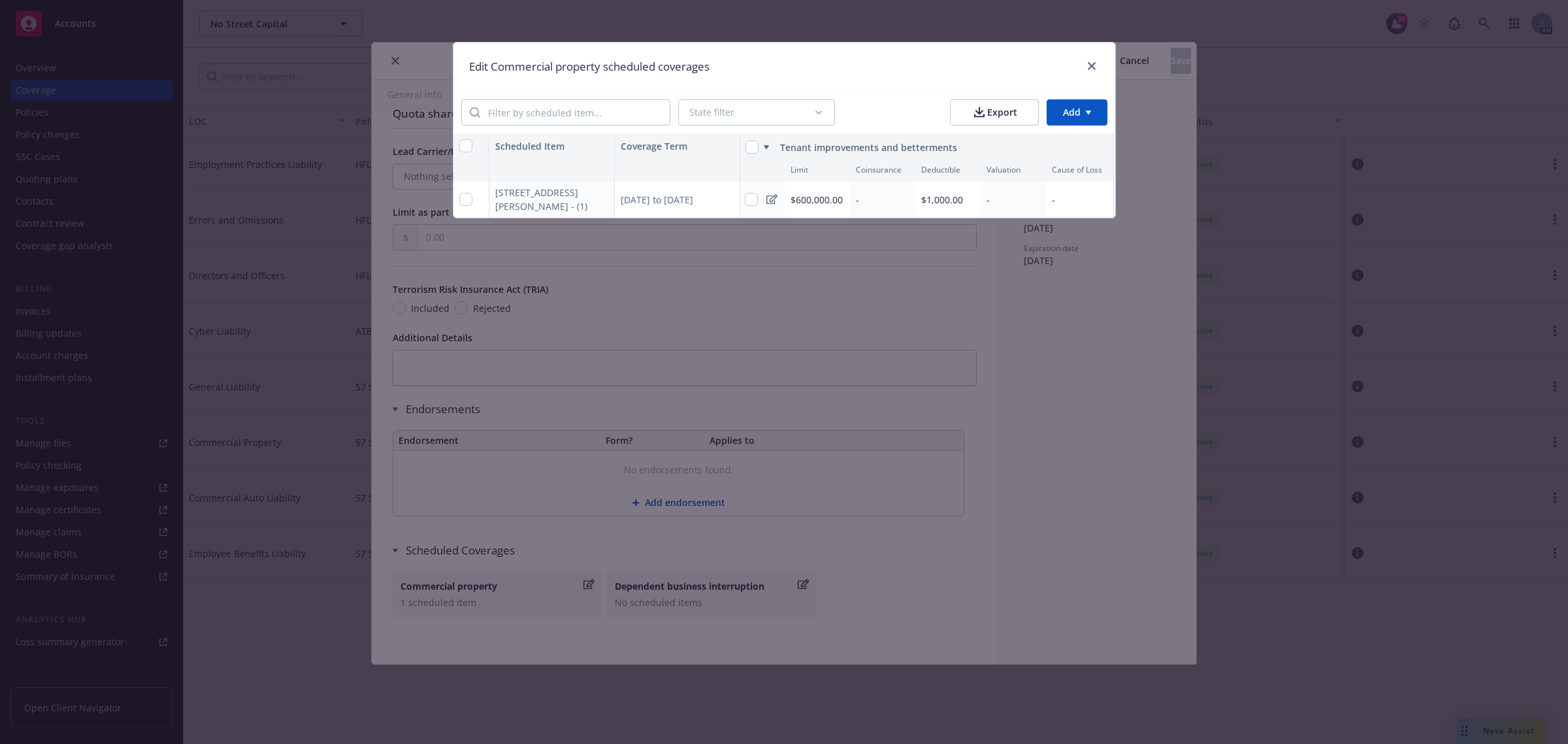
click at [1101, 71] on div "Edit Commercial property scheduled coverages" at bounding box center [784, 66] width 662 height 48
click at [1092, 67] on icon "close" at bounding box center [1092, 66] width 8 height 8
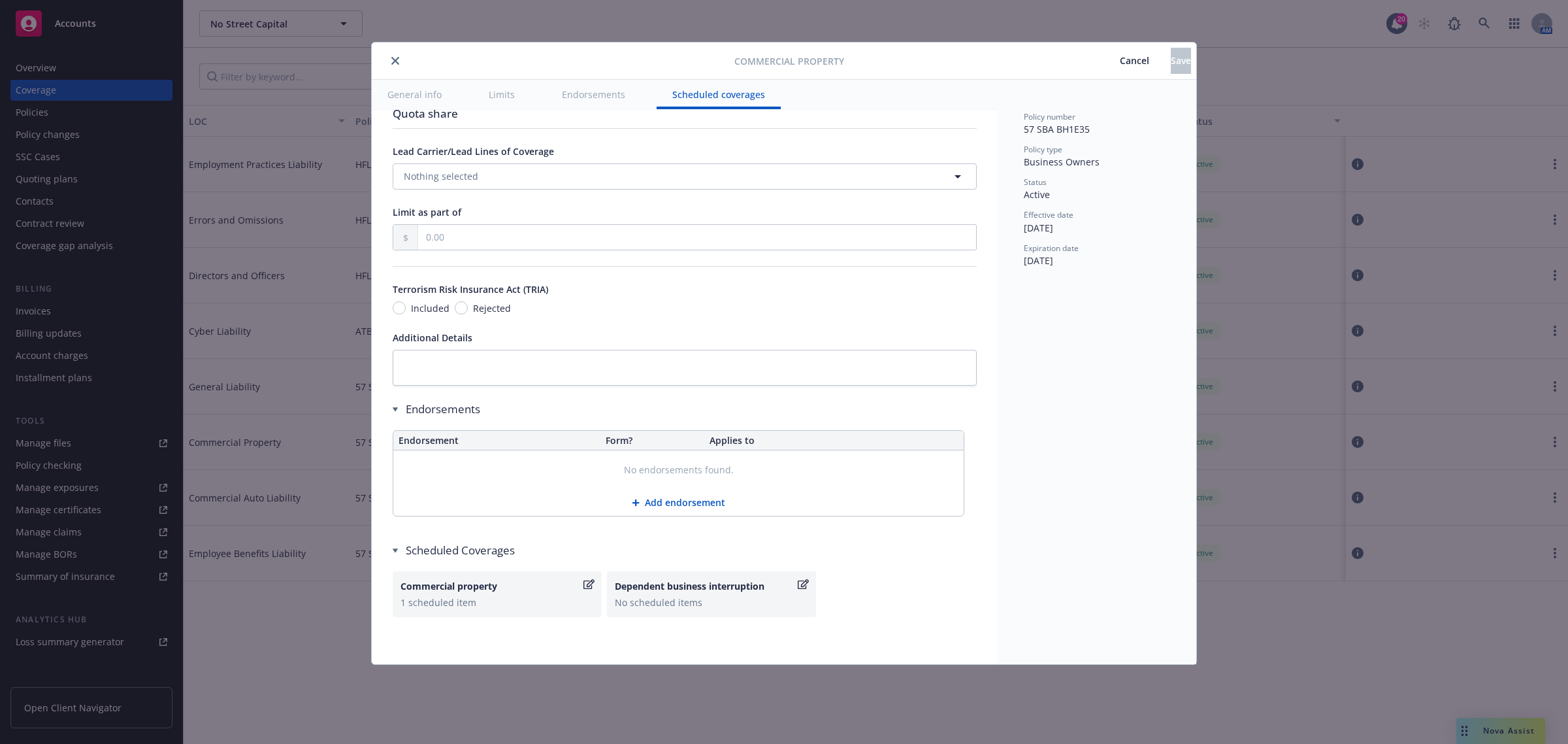
click at [1120, 61] on span "Cancel" at bounding box center [1134, 61] width 29 height 12
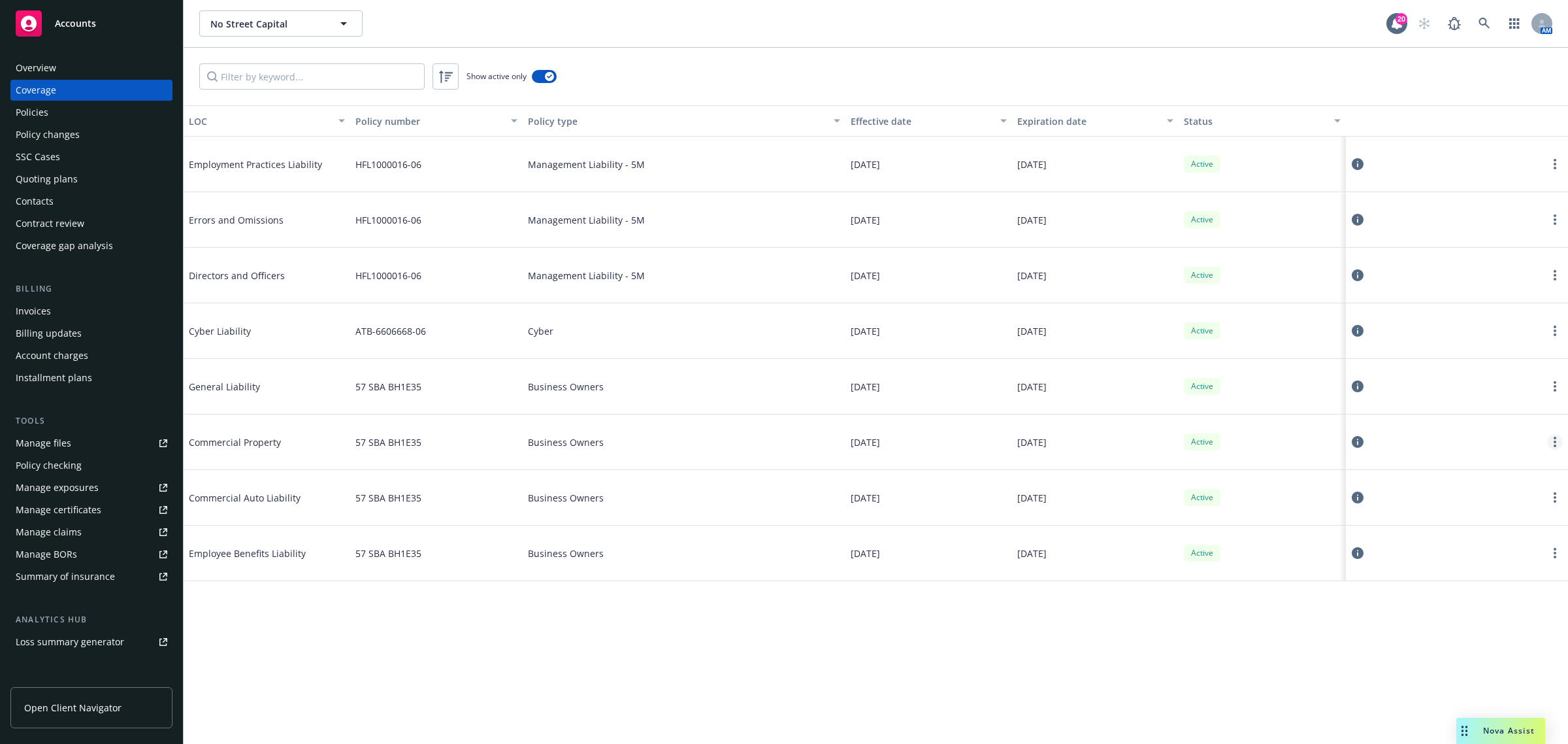
click at [1550, 441] on link "more" at bounding box center [1554, 441] width 16 height 16
click at [1522, 525] on link "View policy" at bounding box center [1476, 522] width 172 height 26
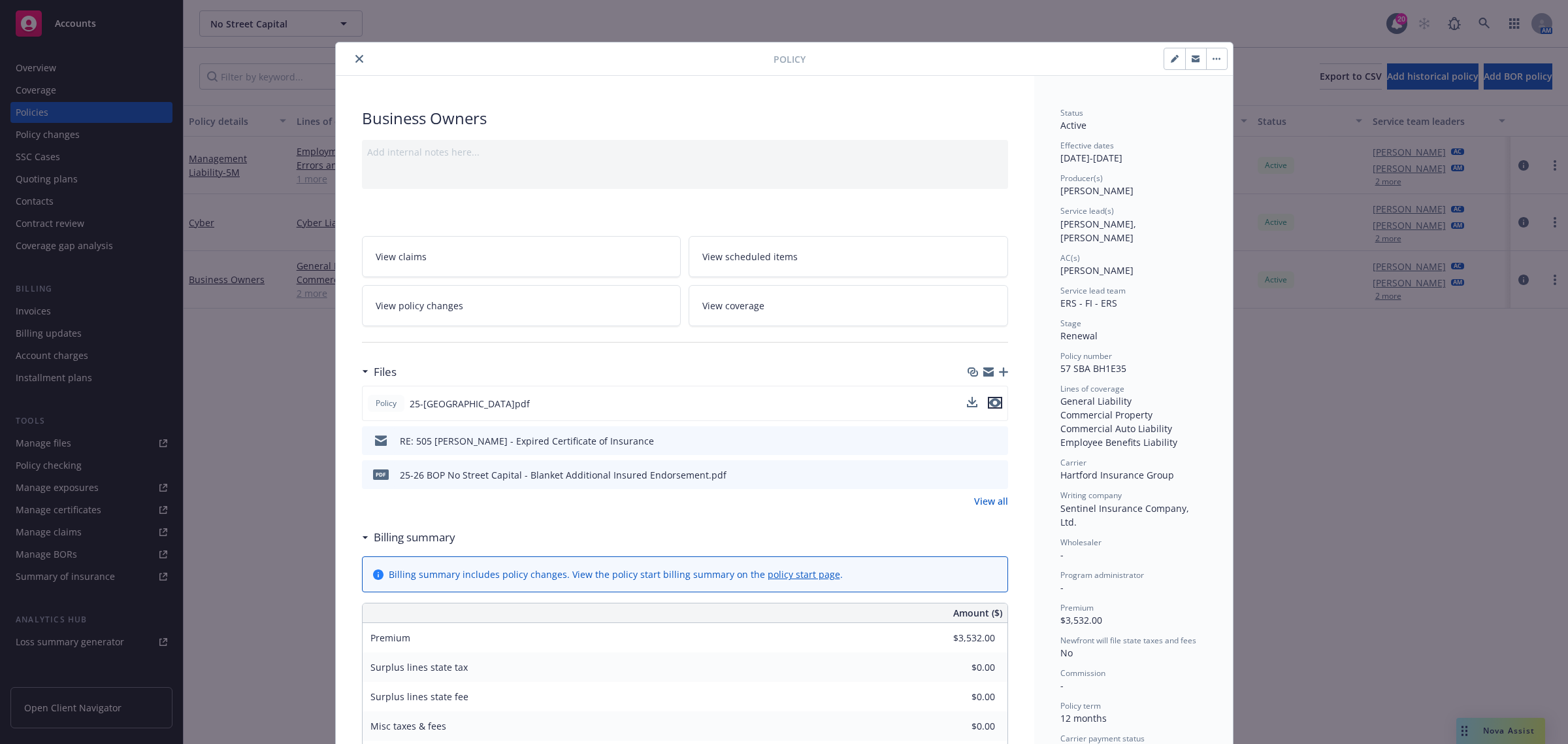
click at [989, 399] on icon "preview file" at bounding box center [994, 402] width 12 height 9
click at [351, 64] on button "close" at bounding box center [359, 58] width 16 height 16
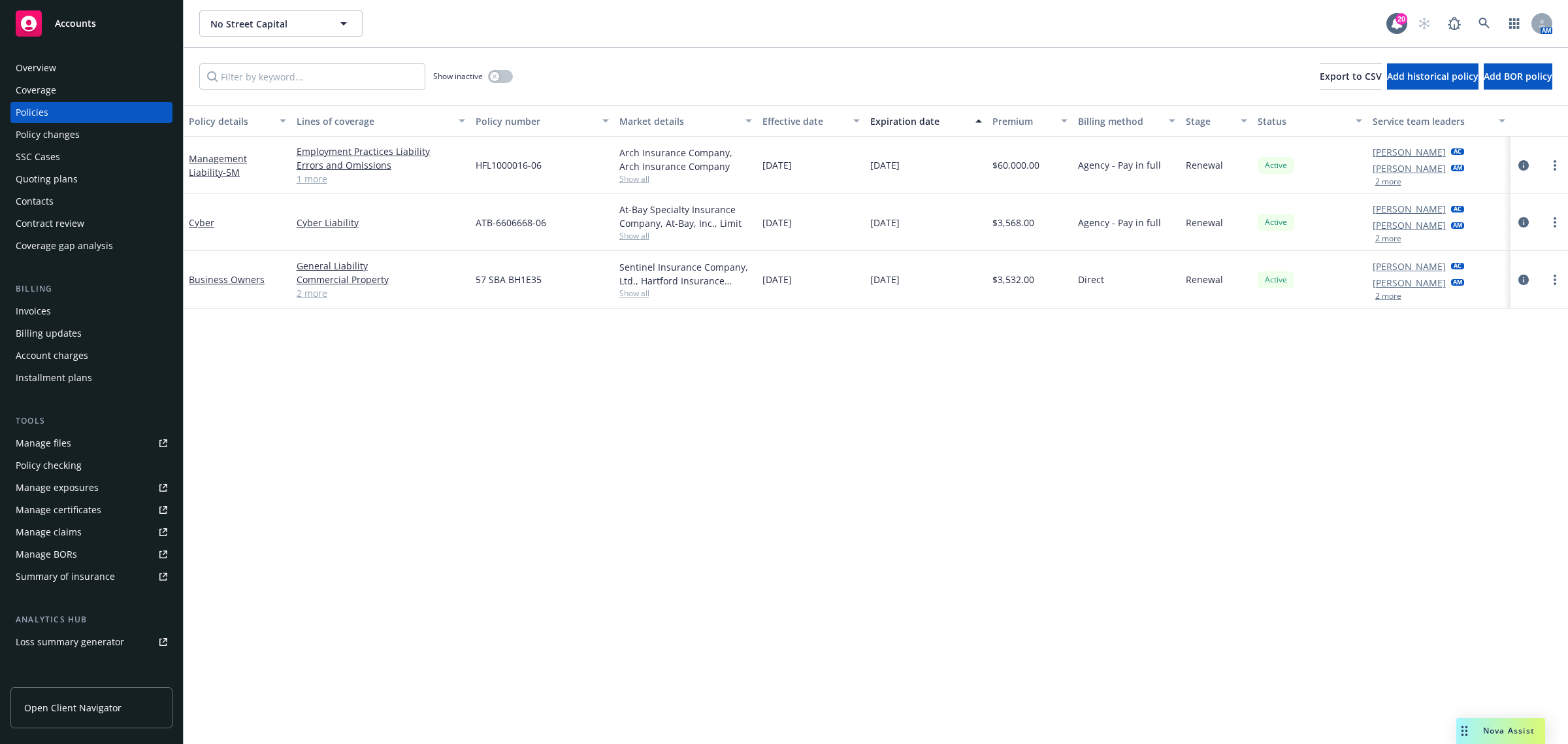
click at [78, 510] on div "Manage certificates" at bounding box center [58, 509] width 86 height 21
click at [70, 99] on div "Coverage" at bounding box center [91, 90] width 152 height 21
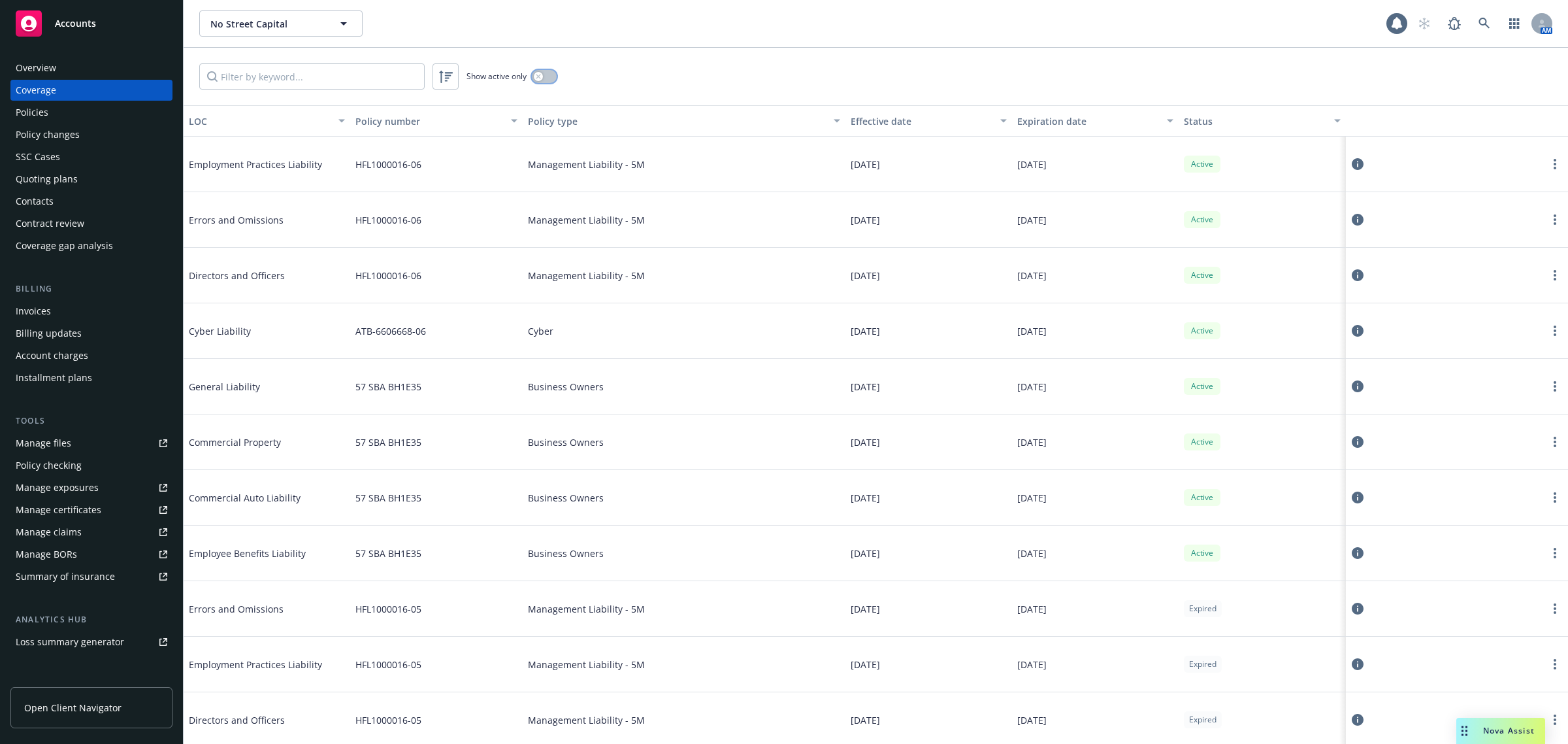
click at [547, 72] on button "button" at bounding box center [544, 76] width 25 height 13
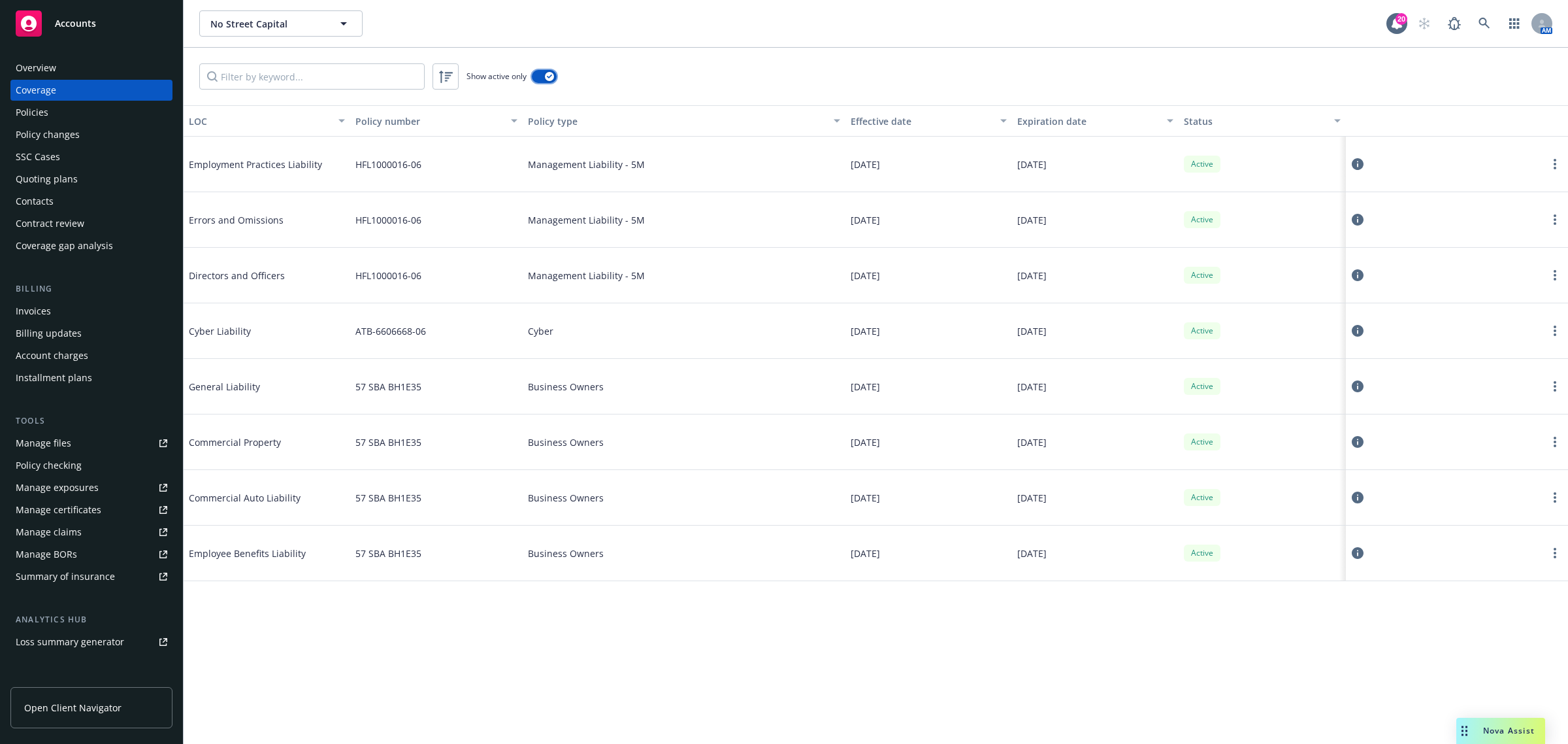
click at [540, 73] on button "button" at bounding box center [544, 76] width 25 height 13
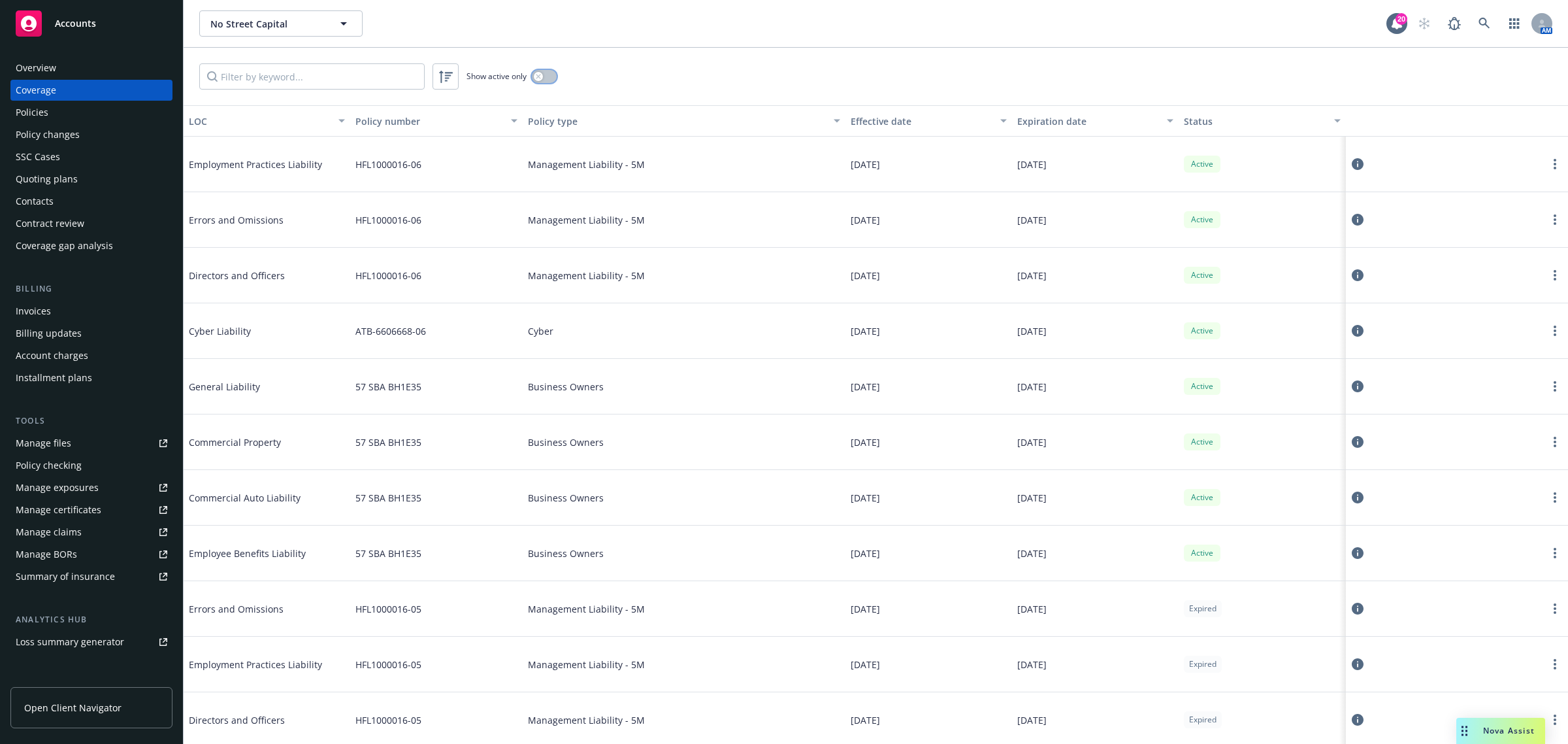
click at [550, 82] on button "button" at bounding box center [544, 76] width 25 height 13
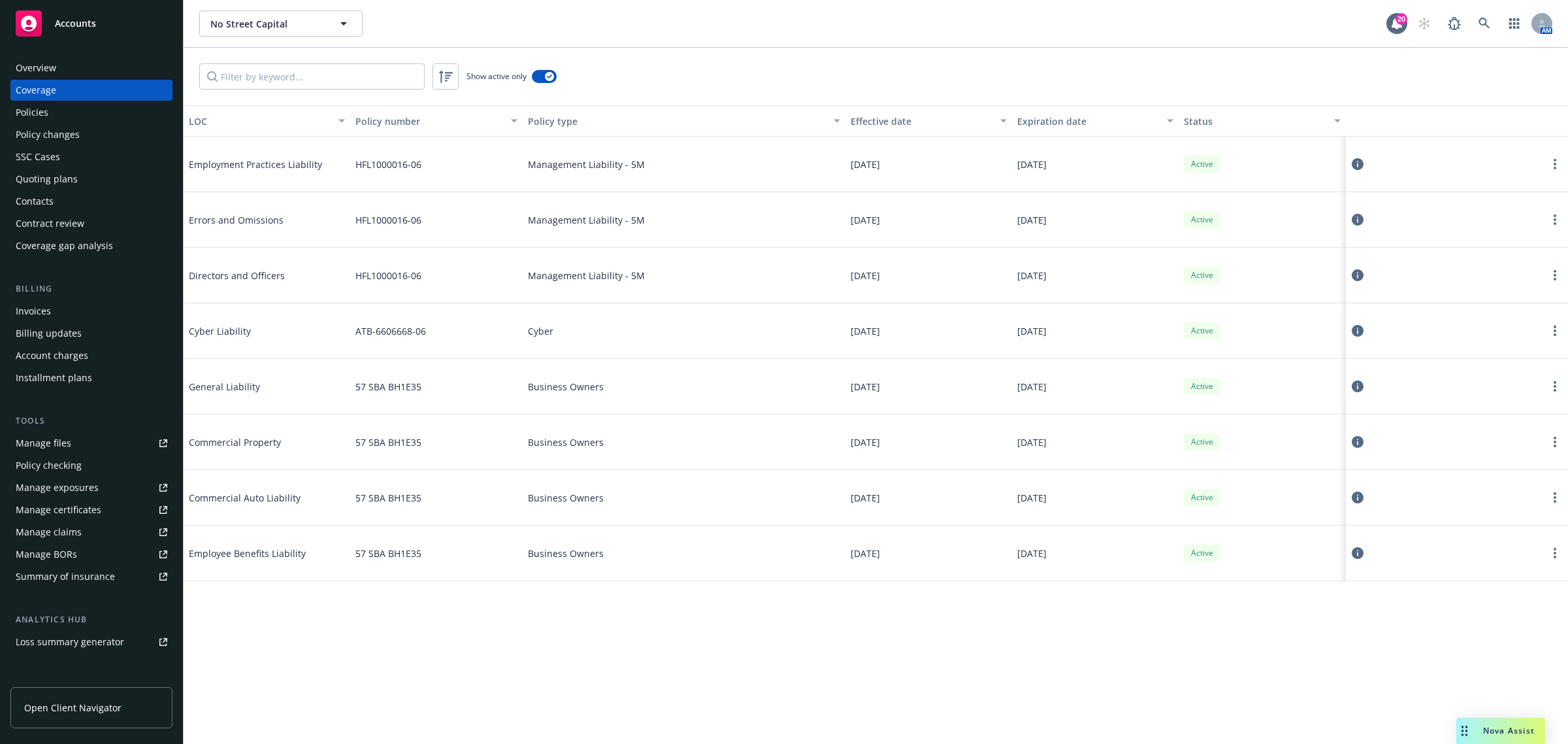
click at [568, 396] on div "Business Owners" at bounding box center [684, 387] width 323 height 56
click at [1558, 384] on link "more" at bounding box center [1554, 386] width 16 height 16
click at [1462, 464] on link "View policy" at bounding box center [1476, 467] width 172 height 26
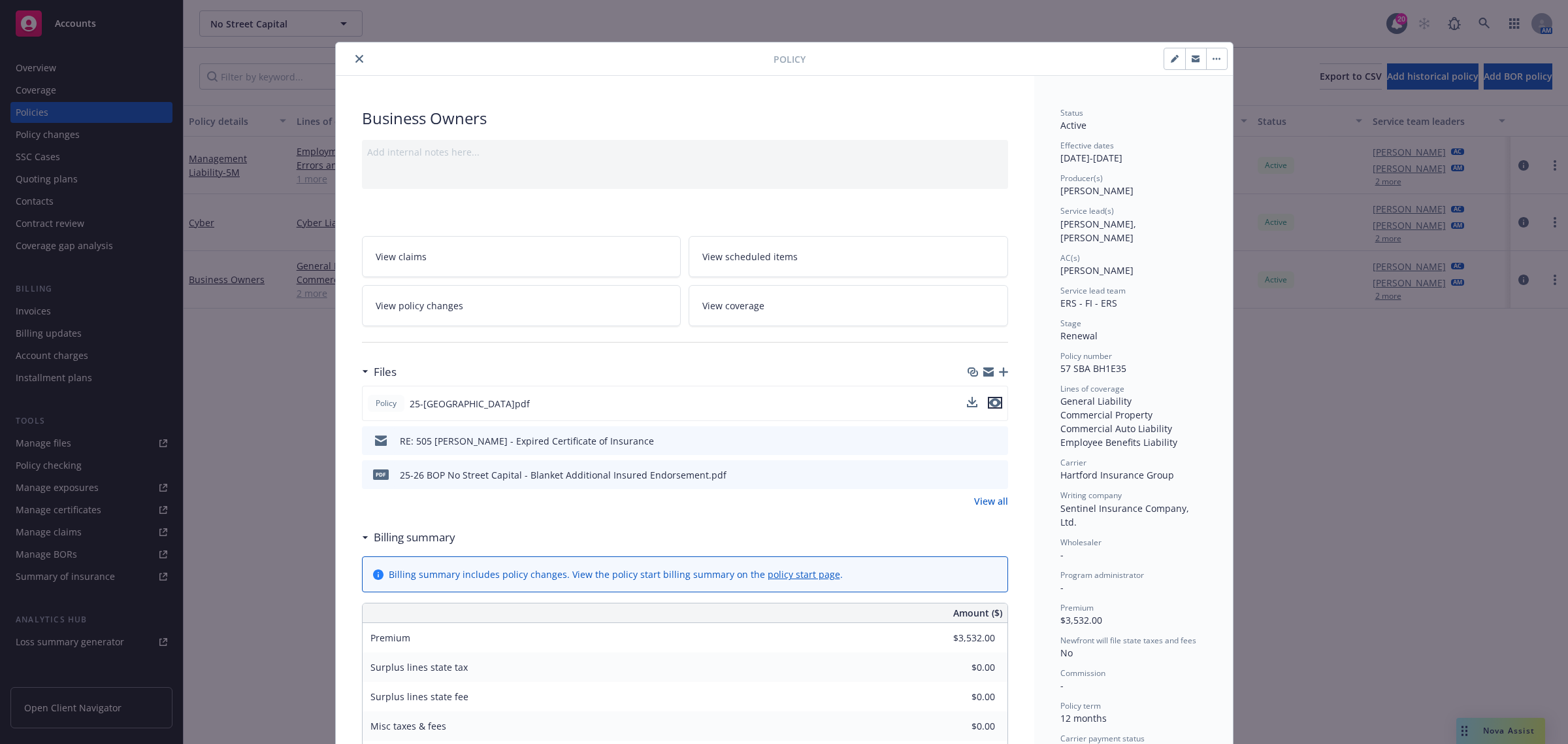
click at [989, 400] on icon "preview file" at bounding box center [994, 402] width 12 height 9
drag, startPoint x: 350, startPoint y: 57, endPoint x: 344, endPoint y: 58, distance: 6.1
click at [355, 57] on icon "close" at bounding box center [360, 59] width 8 height 8
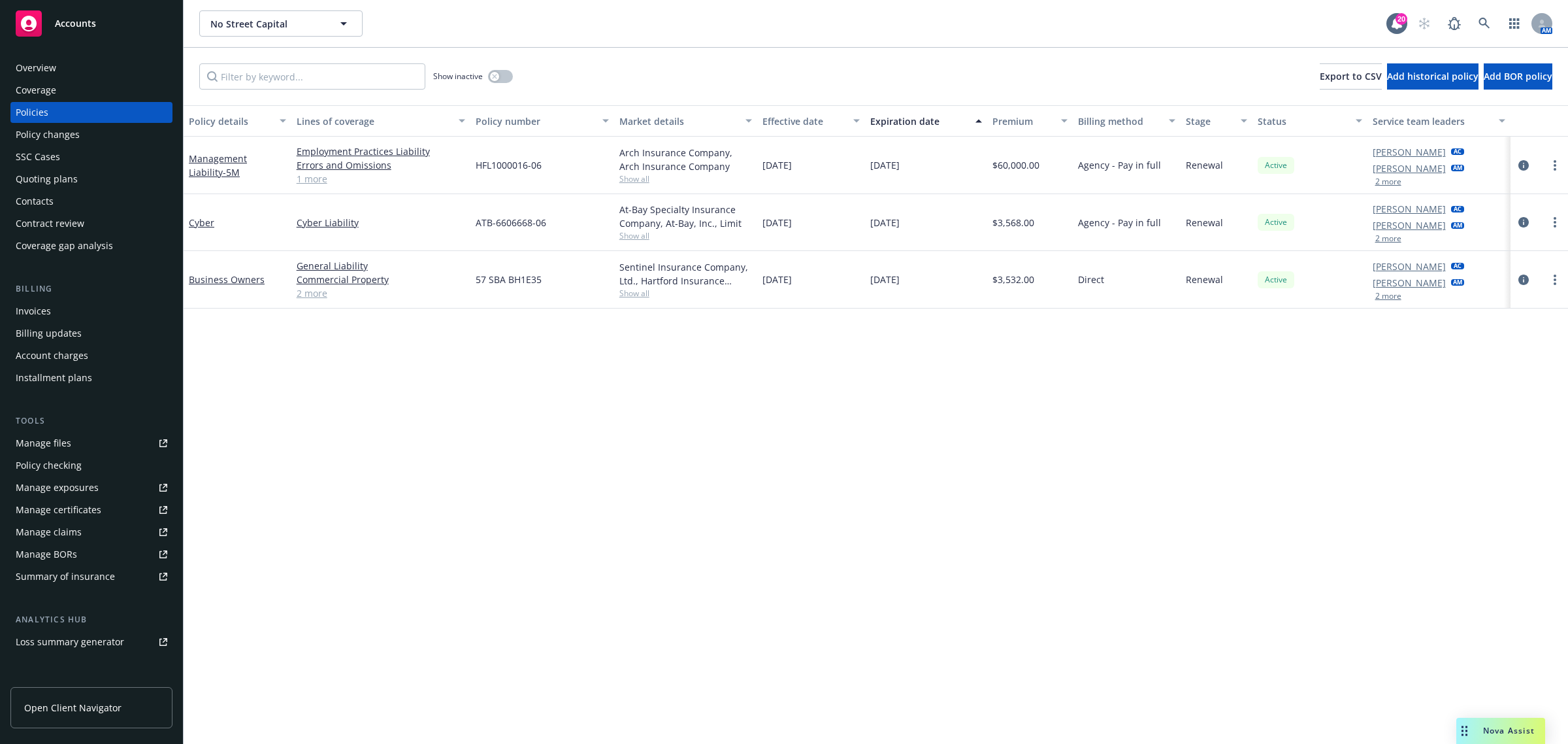
click at [17, 67] on div "Overview" at bounding box center [36, 68] width 41 height 21
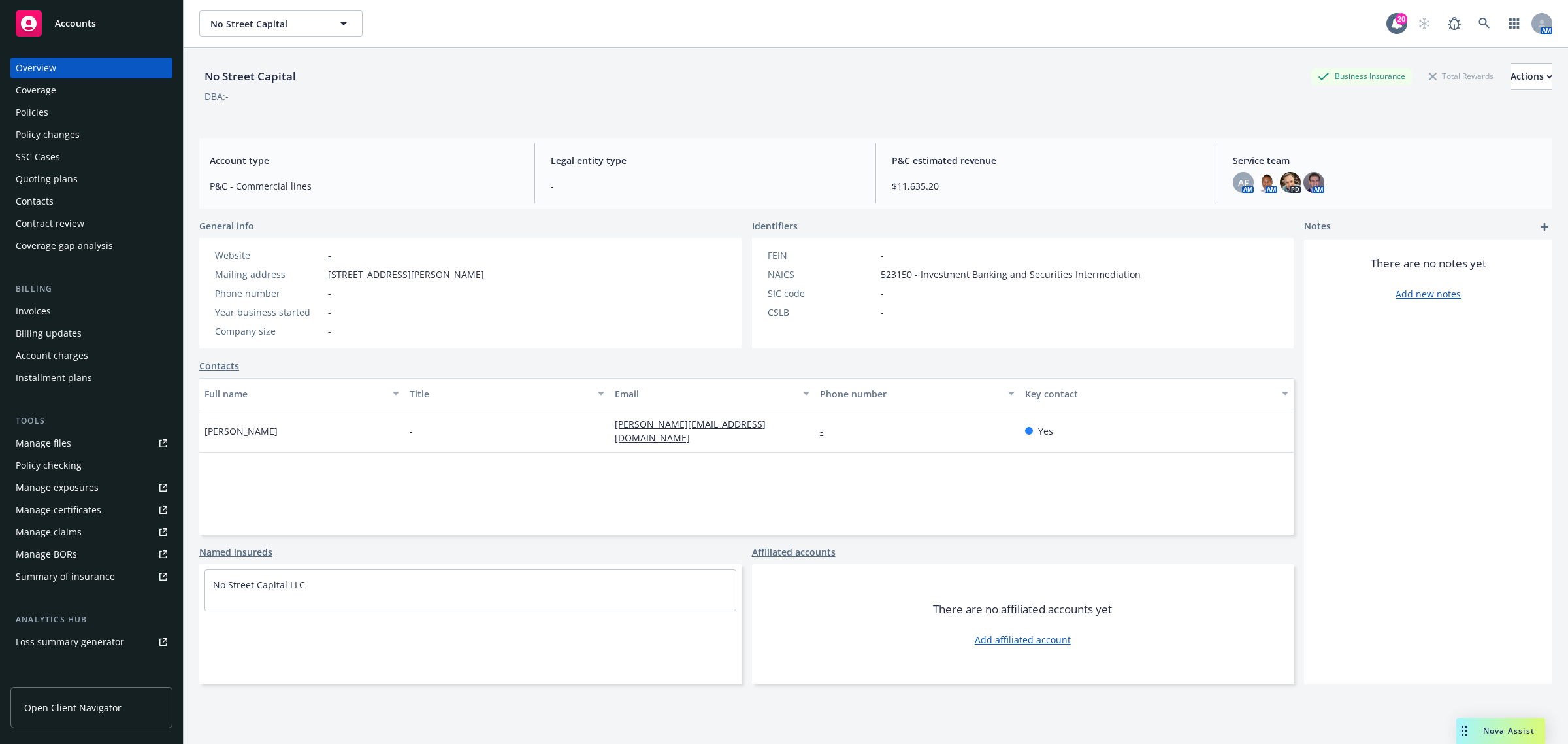
click at [250, 553] on link "Named insureds" at bounding box center [236, 552] width 73 height 14
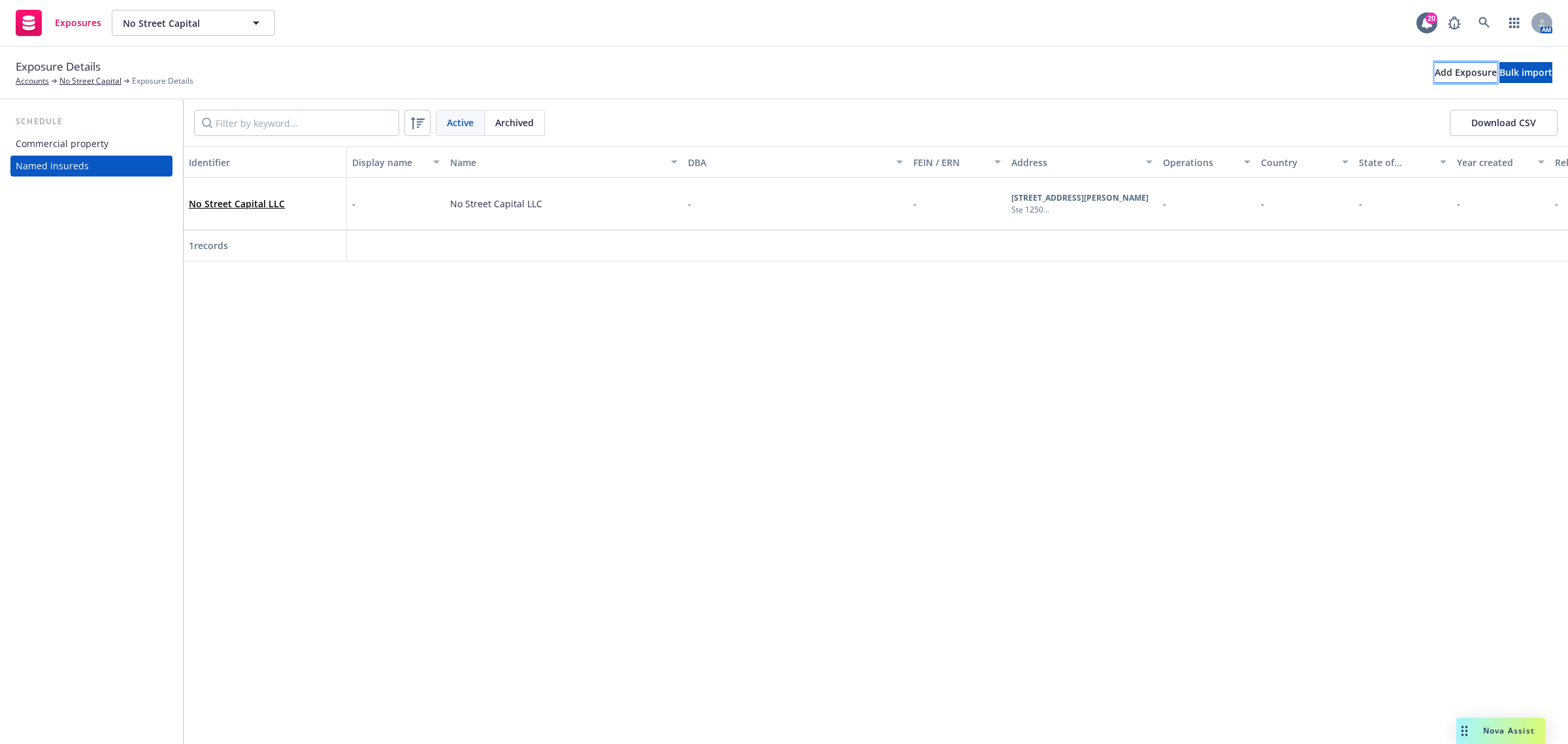
click at [1435, 72] on div "Add Exposure" at bounding box center [1465, 72] width 62 height 20
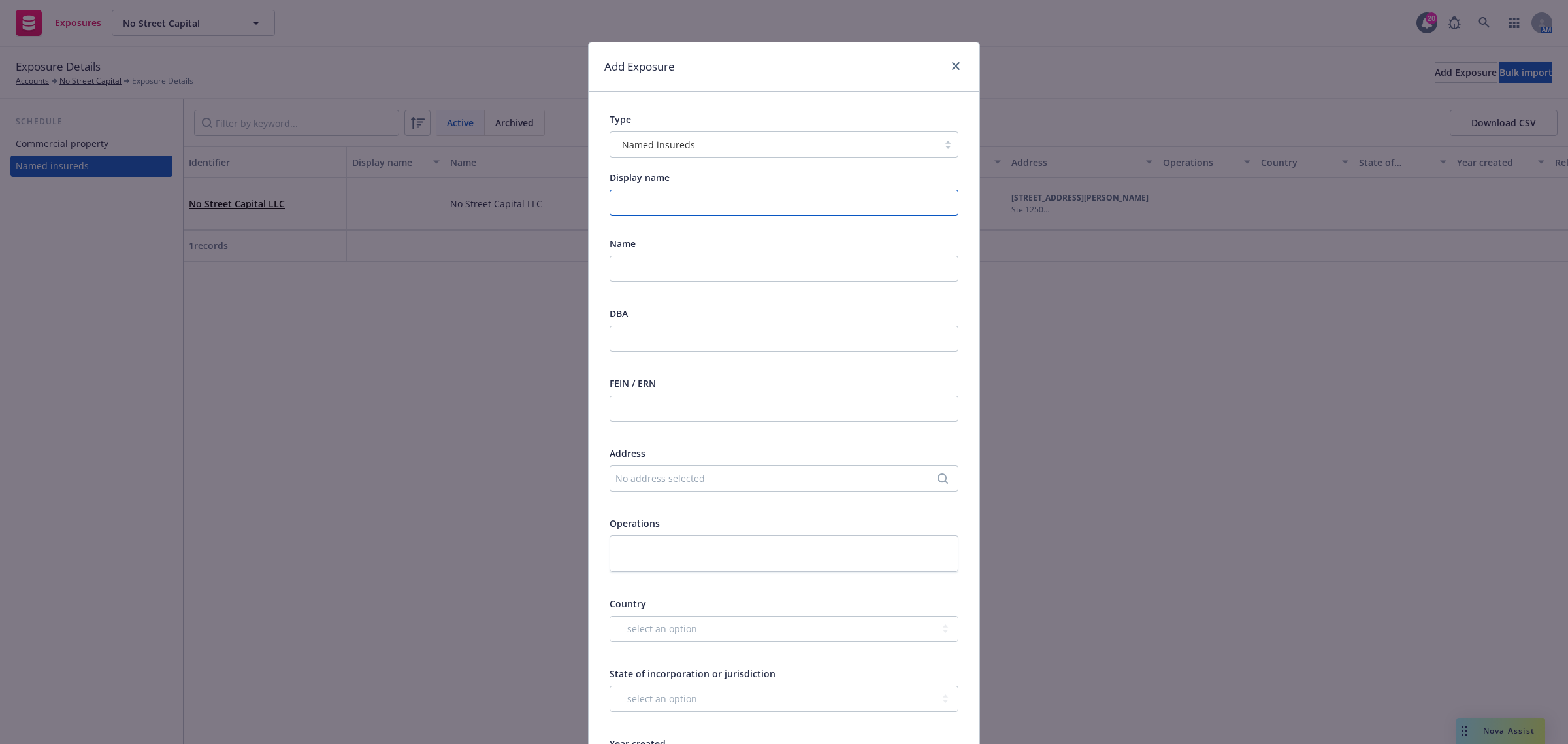
click at [672, 209] on input "Display name" at bounding box center [784, 203] width 349 height 26
click at [663, 260] on input "text" at bounding box center [784, 269] width 349 height 26
paste input "No Street GP LP"
type input "No Street GP LP"
click at [648, 330] on input "text" at bounding box center [784, 339] width 349 height 26
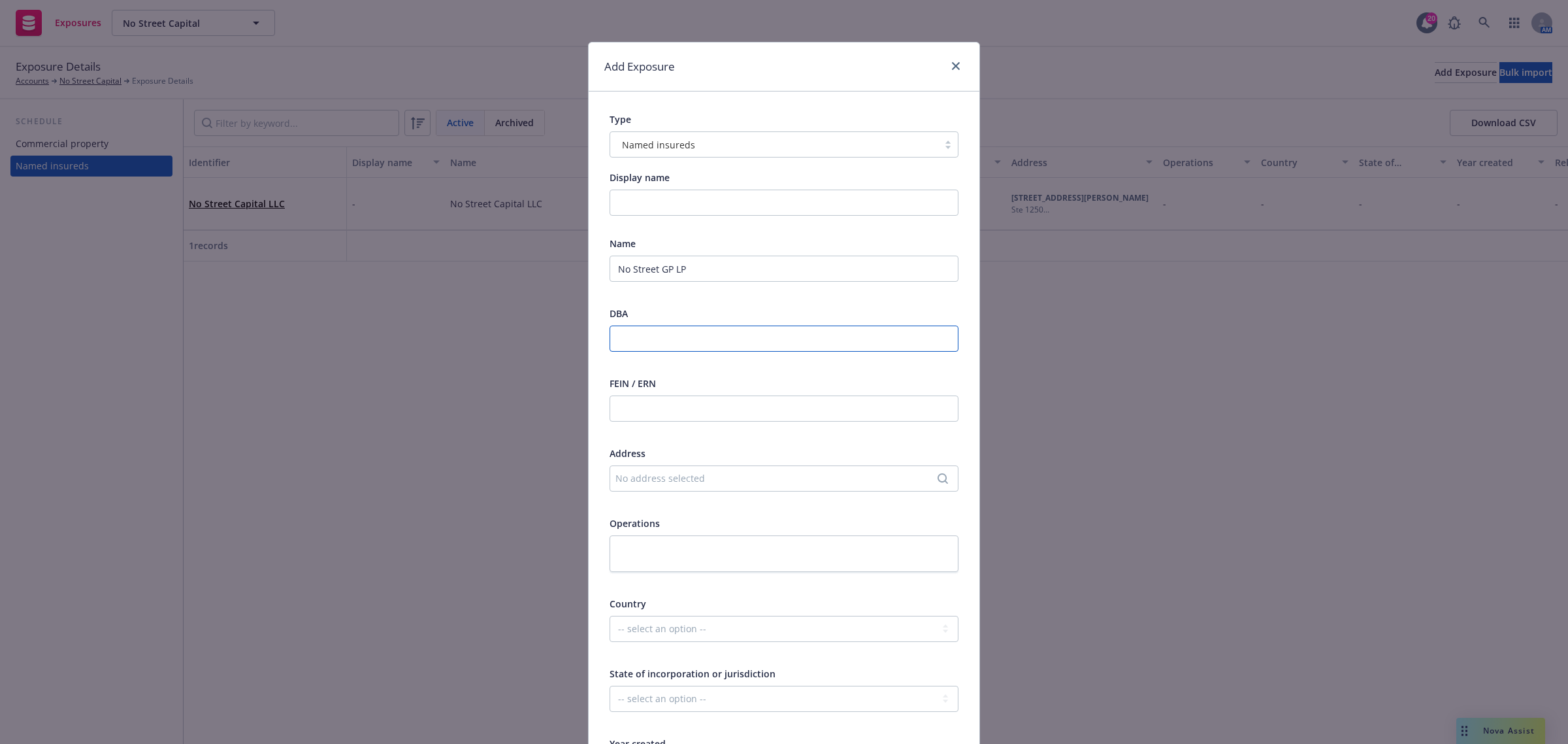
paste input "No Street Capital, LLC"
type input "No Street Capital, LLC"
click at [652, 480] on div "No address selected" at bounding box center [777, 478] width 324 height 14
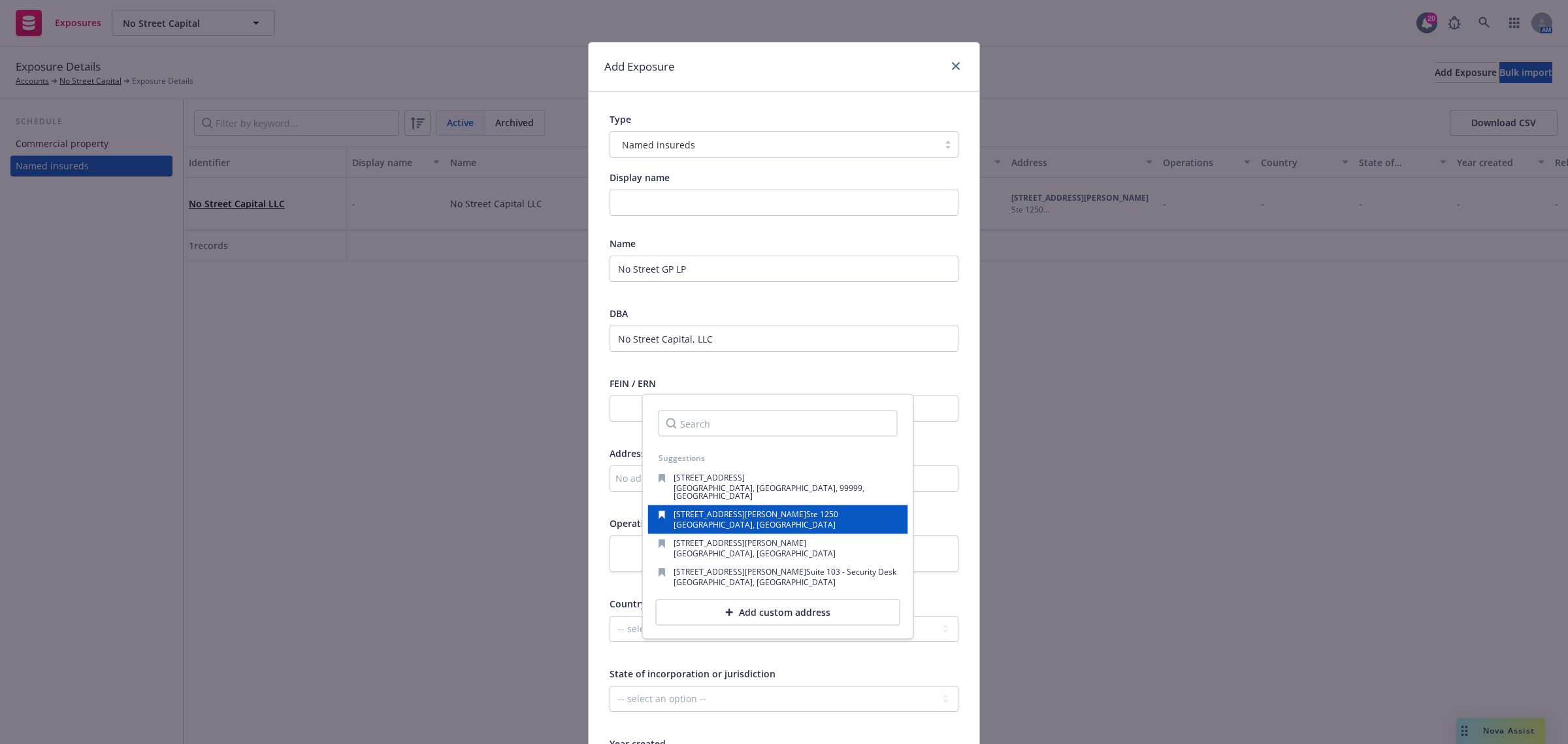
click at [801, 515] on div "505 Montgomery St Ste 1250 San Francisco, CA, 94111, USA" at bounding box center [778, 520] width 239 height 18
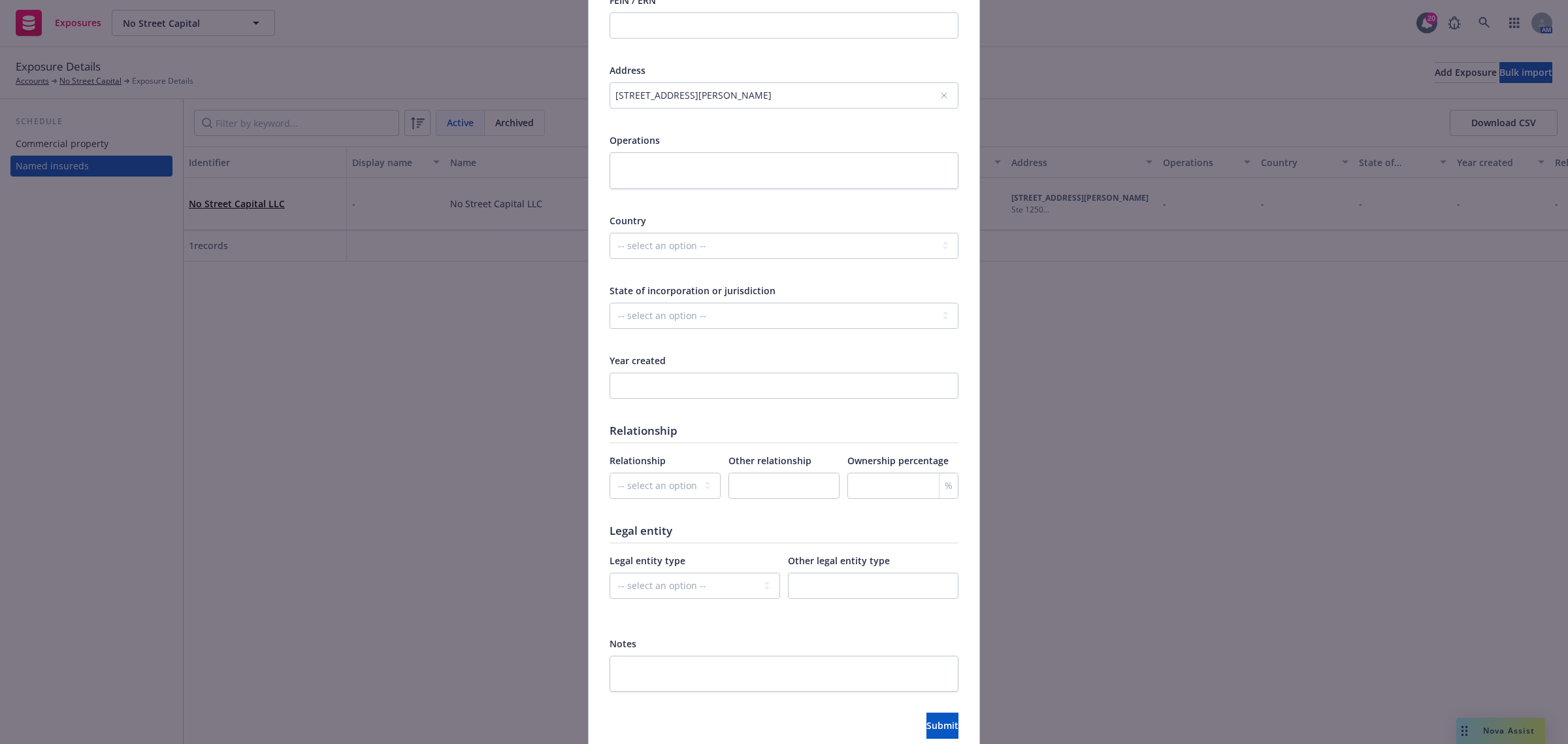
scroll to position [441, 0]
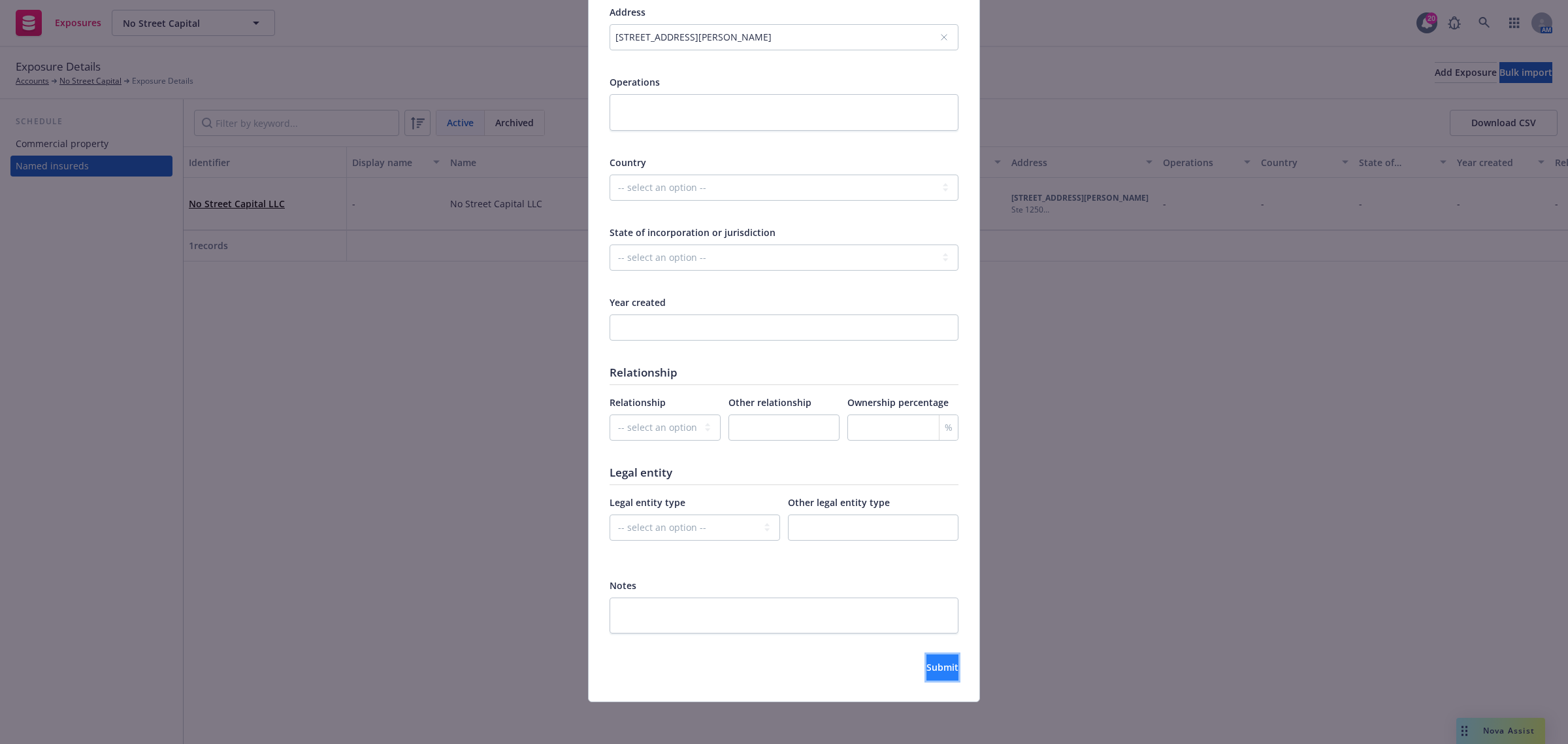
click at [926, 666] on span "Submit" at bounding box center [942, 667] width 32 height 12
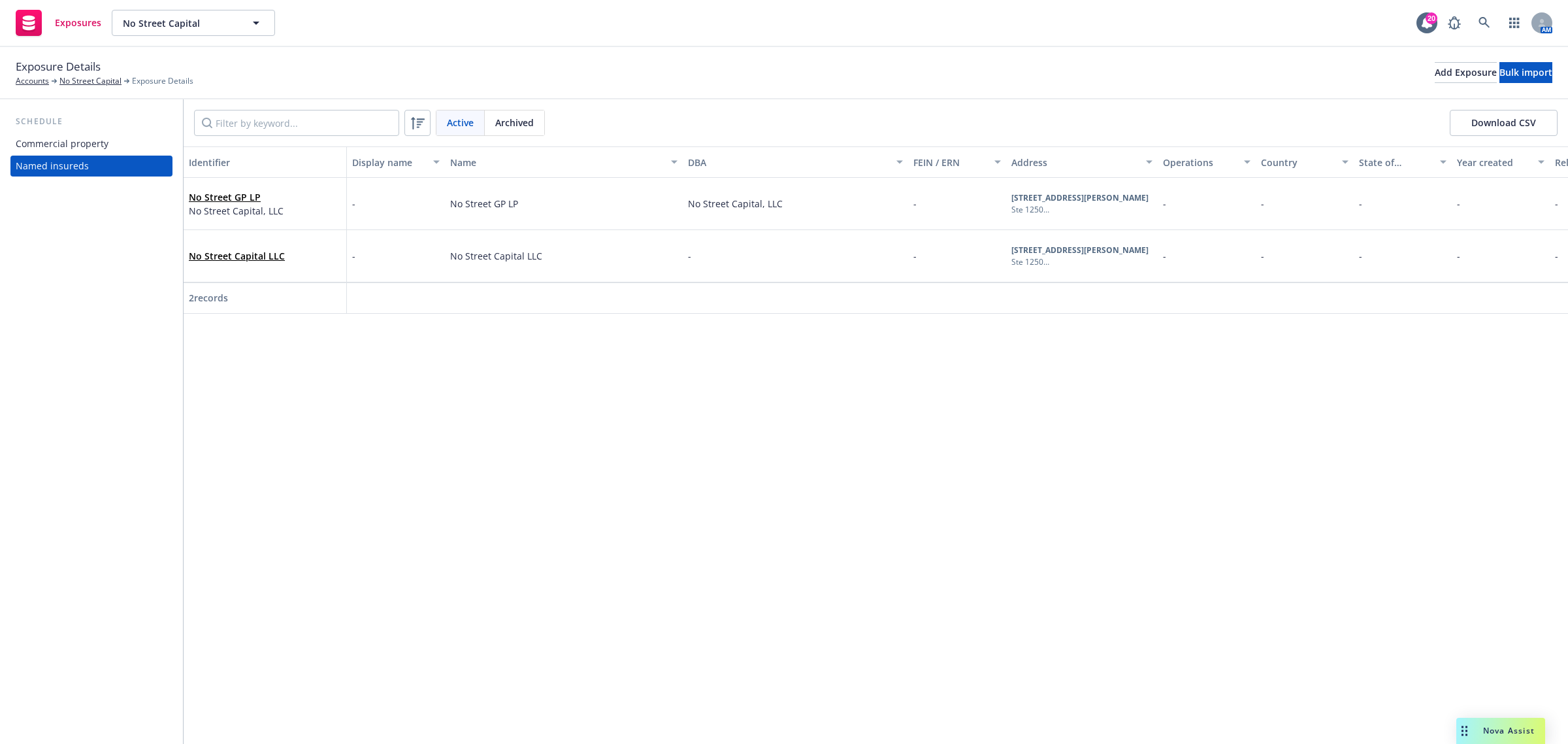
click at [378, 428] on div "Identifier Display name Name DBA FEIN / ERN Address Operations Country State of…" at bounding box center [875, 445] width 1384 height 598
click at [90, 83] on link "No Street Capital" at bounding box center [90, 81] width 62 height 12
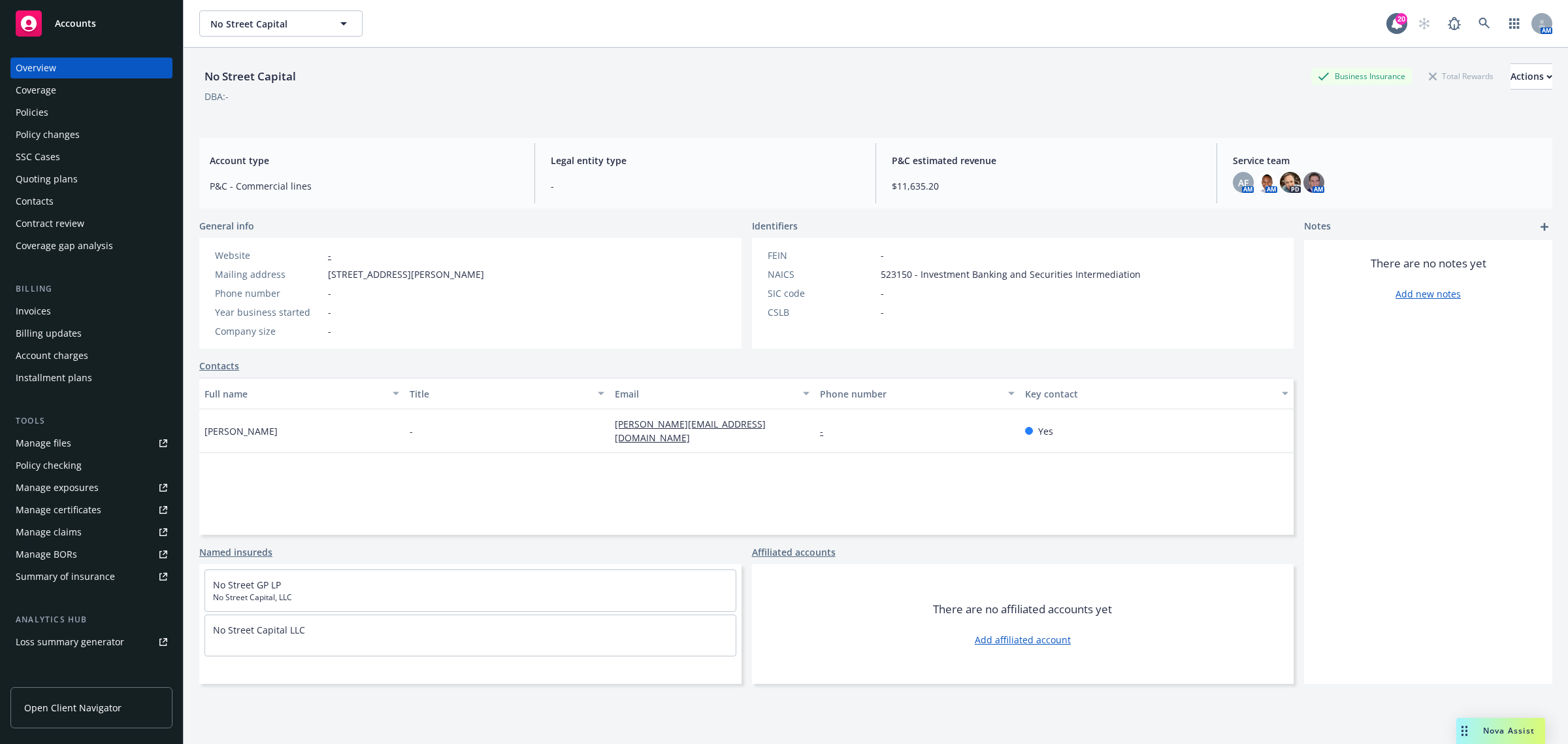
click at [74, 511] on div "Manage certificates" at bounding box center [58, 509] width 86 height 21
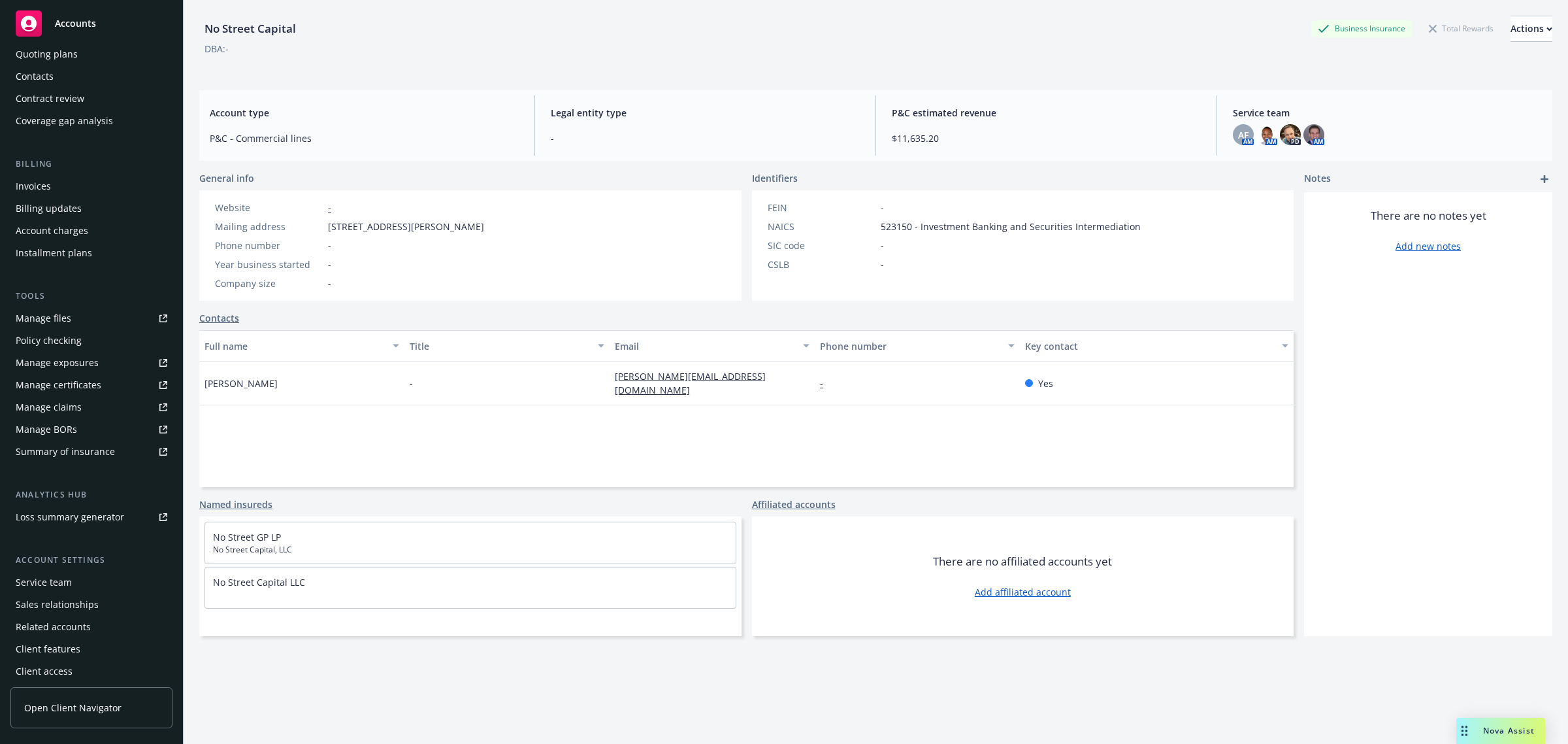
scroll to position [129, 0]
click at [82, 588] on div "Service team" at bounding box center [91, 578] width 152 height 21
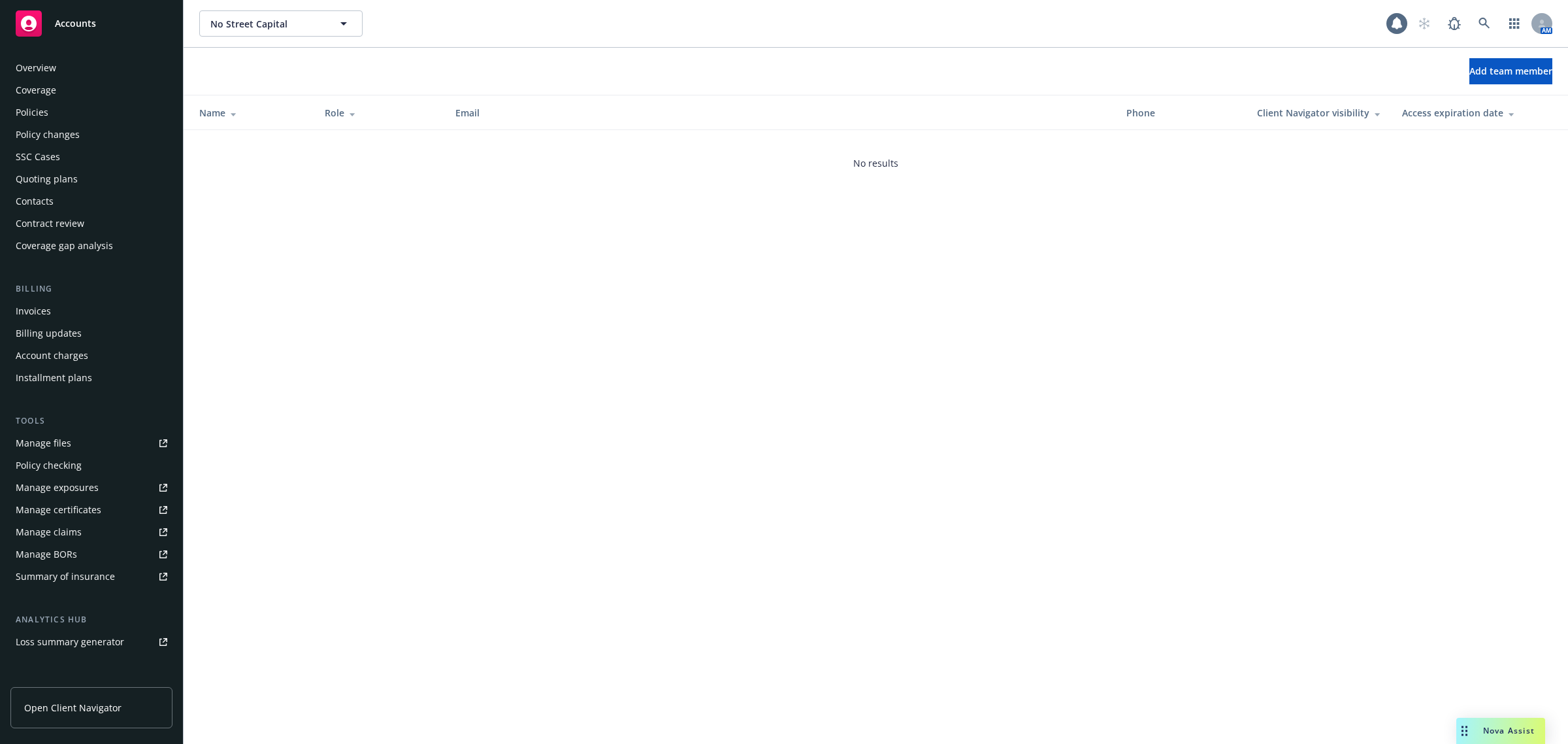
scroll to position [129, 0]
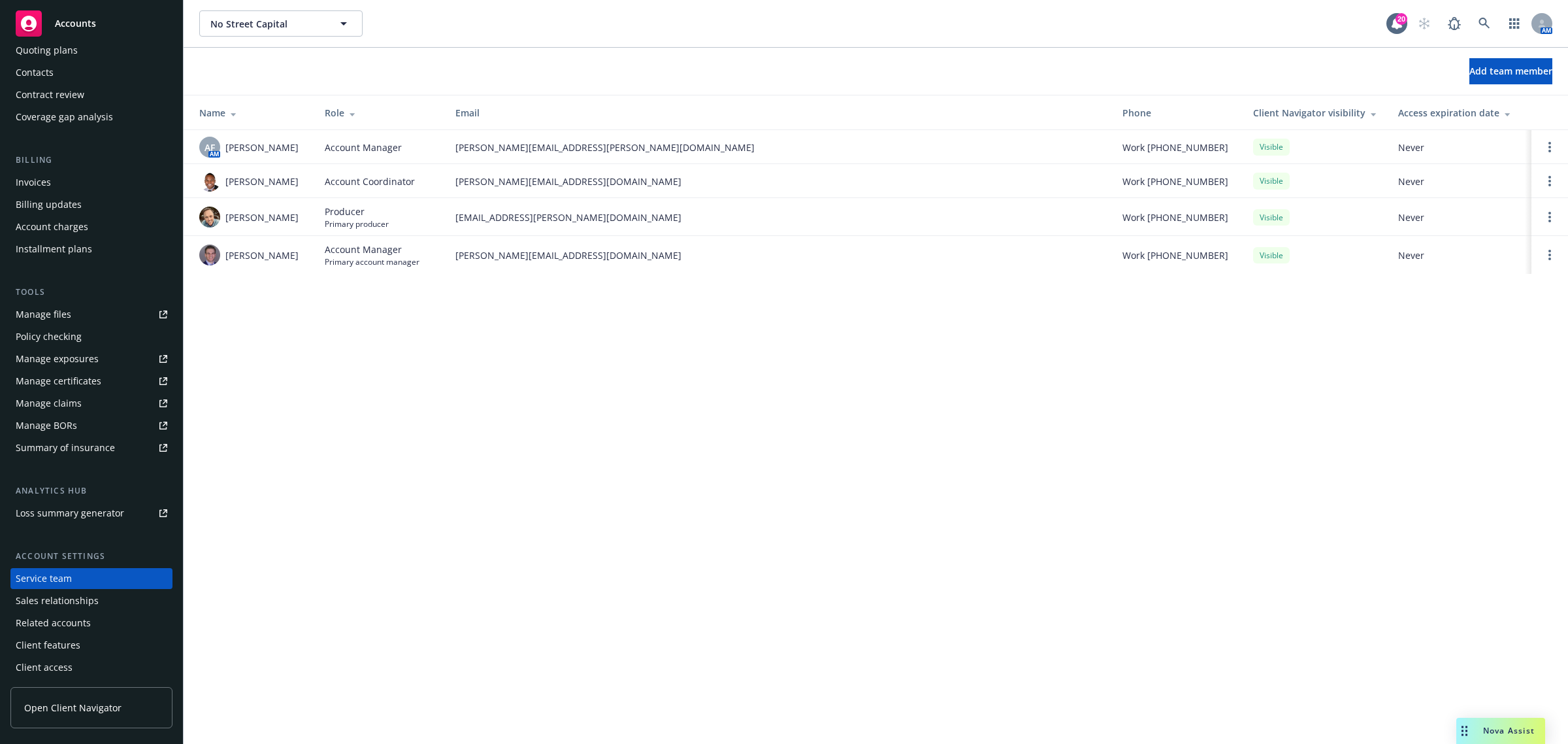
click at [543, 188] on span "michael.hudsonjr@newfront.com" at bounding box center [778, 182] width 646 height 14
copy span "michael.hudsonjr@newfront.com"
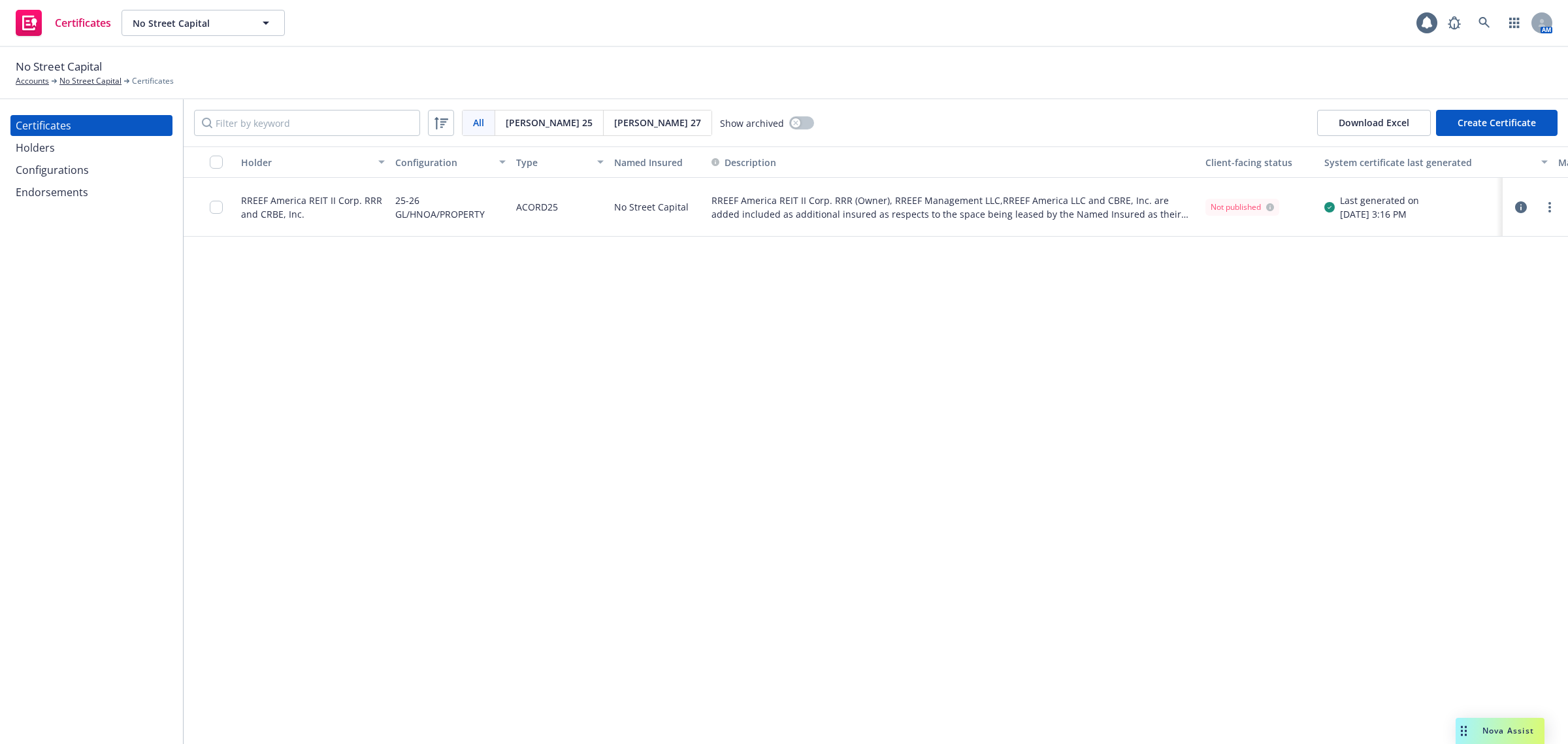
click at [631, 459] on div "Holder Configuration Type Named Insured Description Client-facing status System…" at bounding box center [875, 445] width 1384 height 598
click at [1524, 207] on icon "button" at bounding box center [1520, 207] width 12 height 12
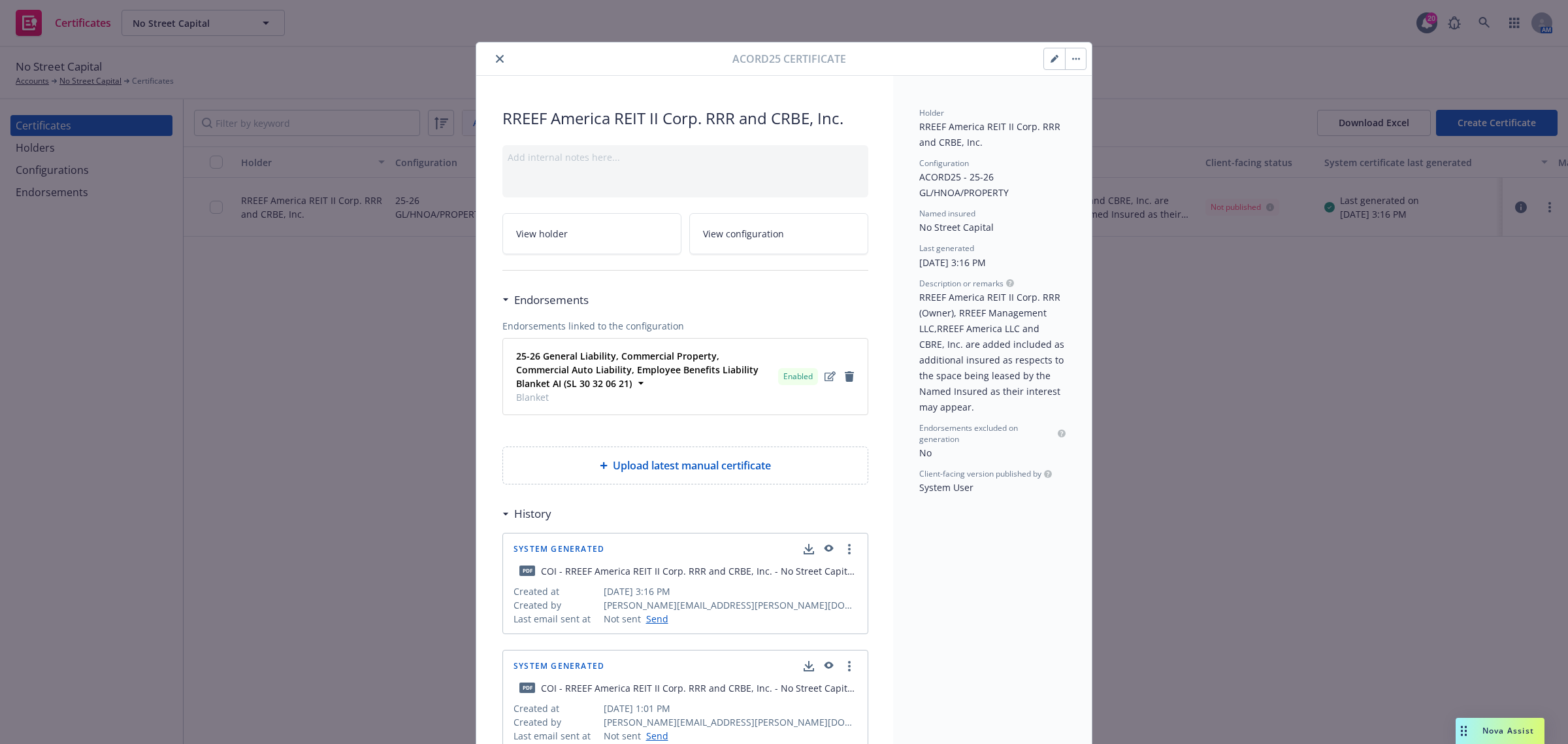
click at [492, 57] on button "close" at bounding box center [500, 58] width 16 height 16
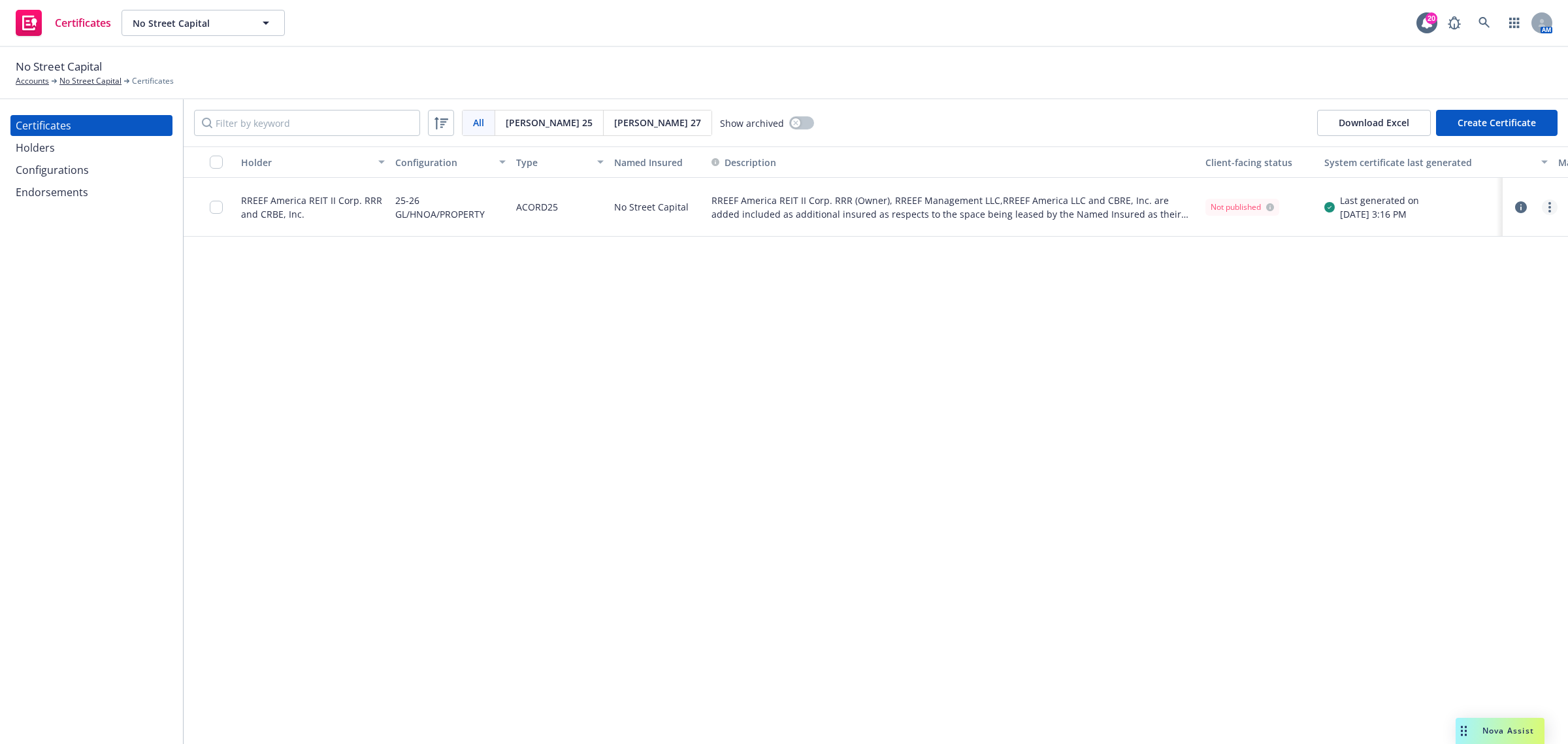
click at [1552, 211] on link "more" at bounding box center [1549, 207] width 16 height 16
click at [1469, 441] on link "Preview a new version" at bounding box center [1452, 443] width 209 height 26
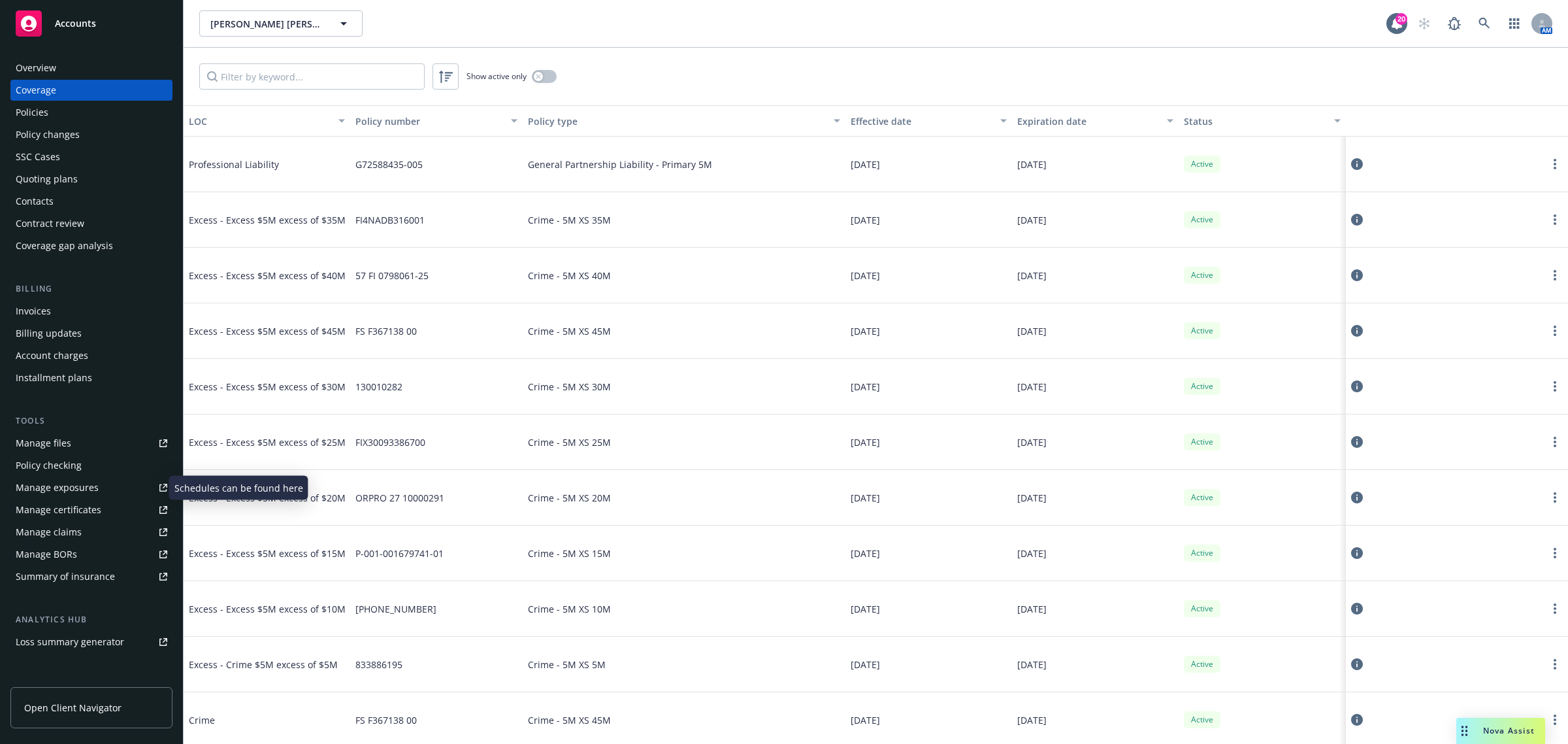
click at [82, 497] on div "Manage exposures" at bounding box center [57, 488] width 83 height 21
click at [92, 510] on div "Manage certificates" at bounding box center [58, 509] width 86 height 21
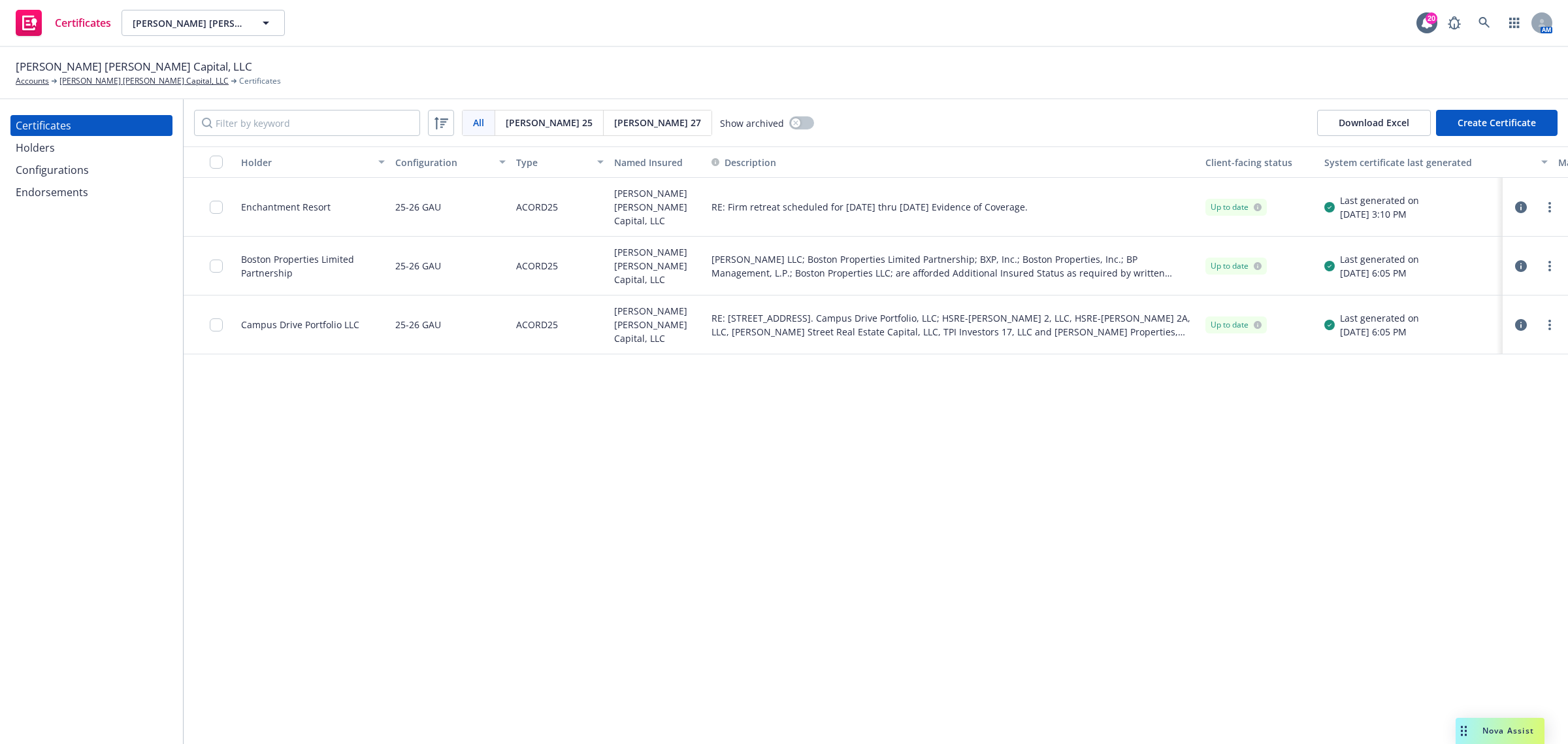
click at [547, 567] on div "Holder Configuration Type Named Insured Description Client-facing status System…" at bounding box center [875, 445] width 1384 height 598
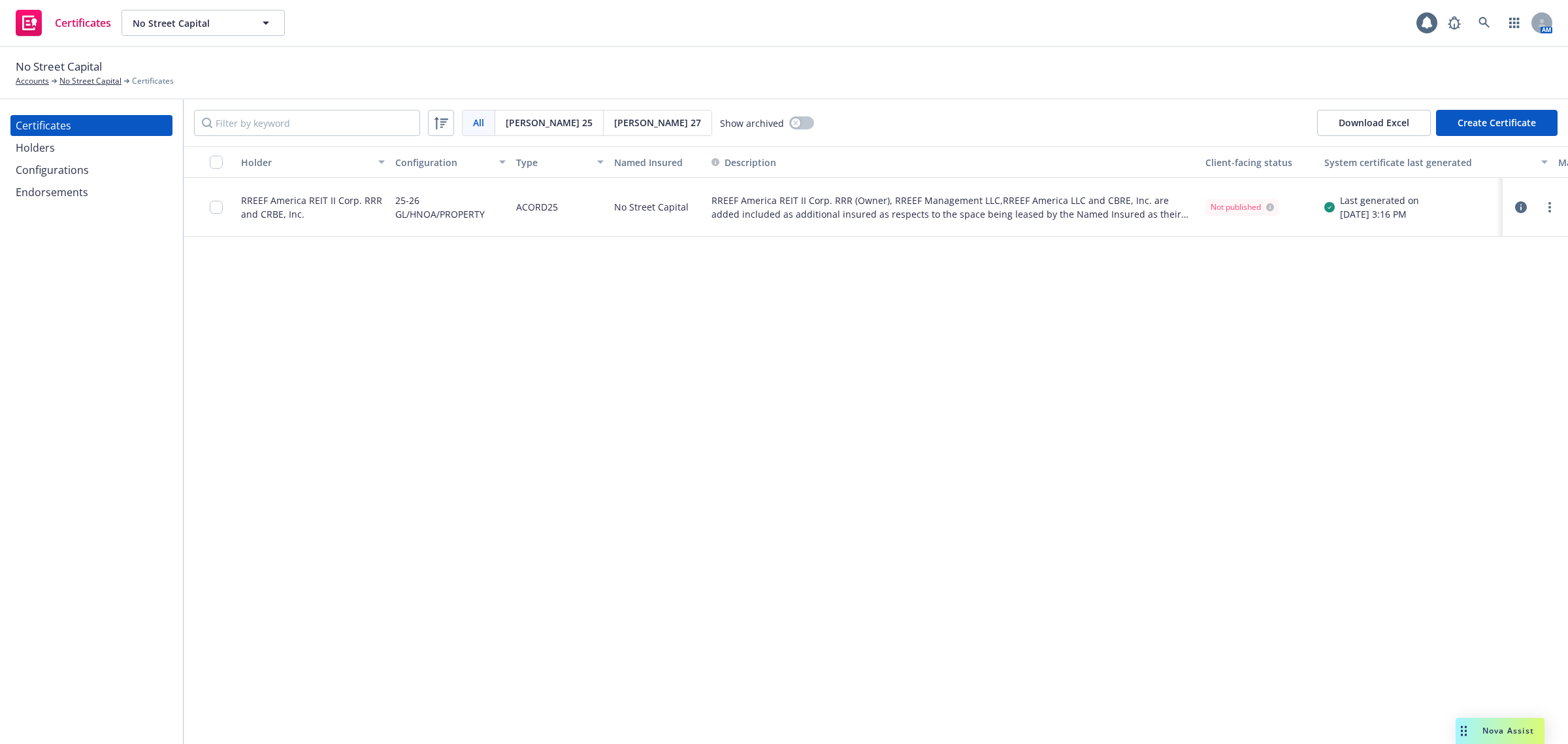
click at [442, 511] on div "Holder Configuration Type Named Insured Description Client-facing status System…" at bounding box center [875, 445] width 1384 height 598
click at [54, 168] on div "Configurations" at bounding box center [52, 170] width 73 height 21
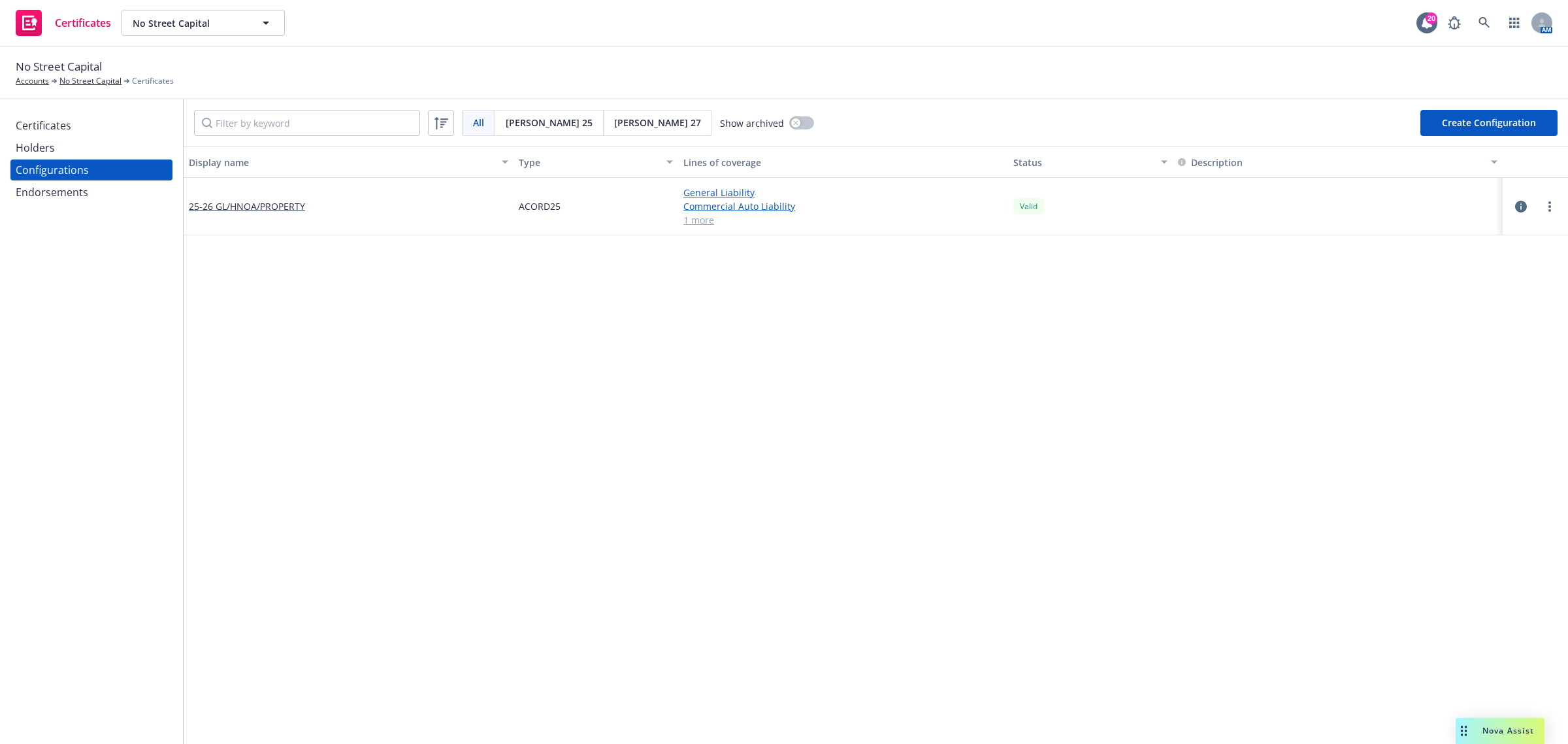
click at [602, 318] on div "Display name Type Lines of coverage Status Description 25-26 GL/HNOA/PROPERTY A…" at bounding box center [875, 707] width 1384 height 1121
click at [1503, 123] on button "Create Configuration" at bounding box center [1489, 122] width 137 height 26
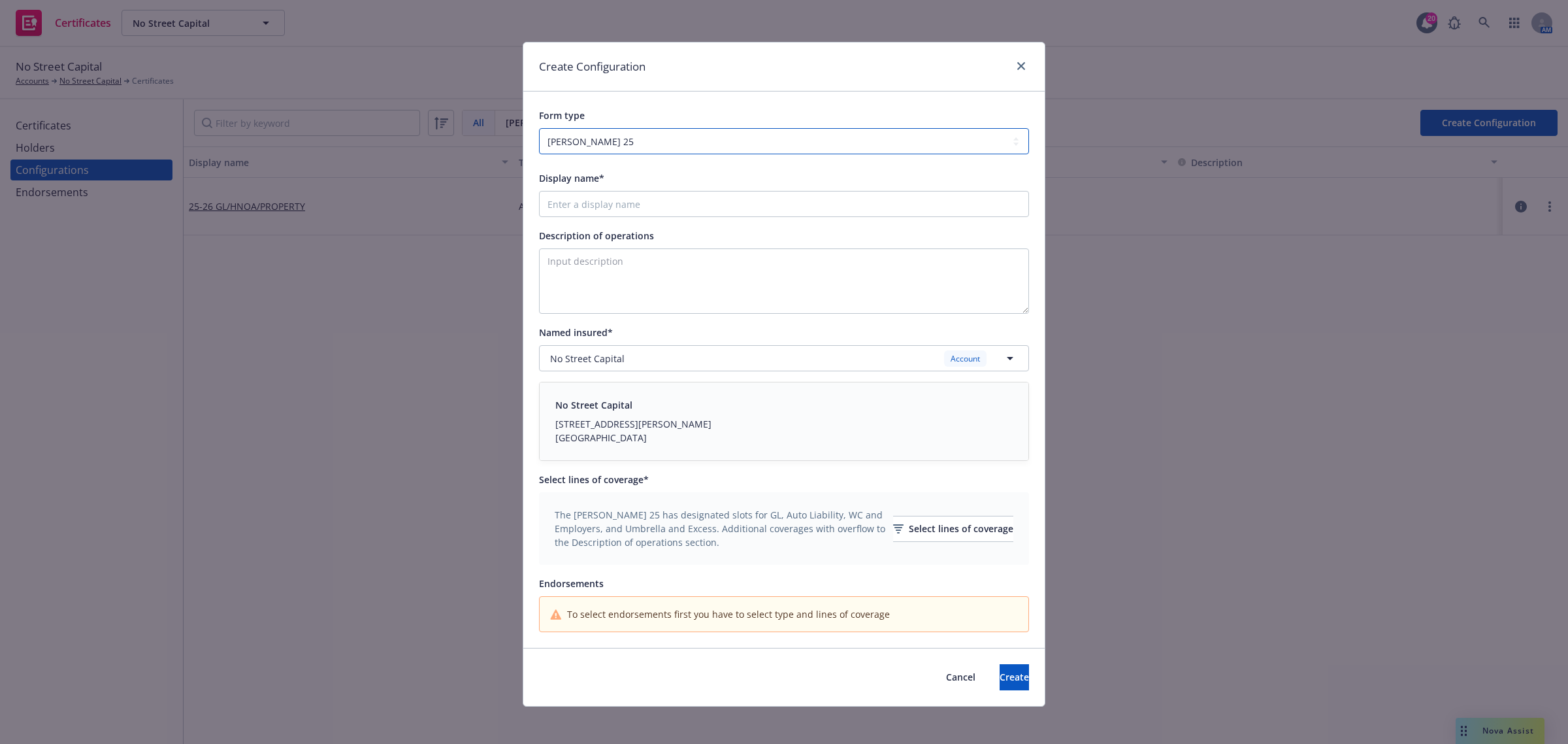
click at [671, 145] on select "ACORD 25 ACORD 27" at bounding box center [784, 141] width 490 height 26
select select "ACORD27"
click at [539, 128] on select "ACORD 25 ACORD 27" at bounding box center [784, 141] width 490 height 26
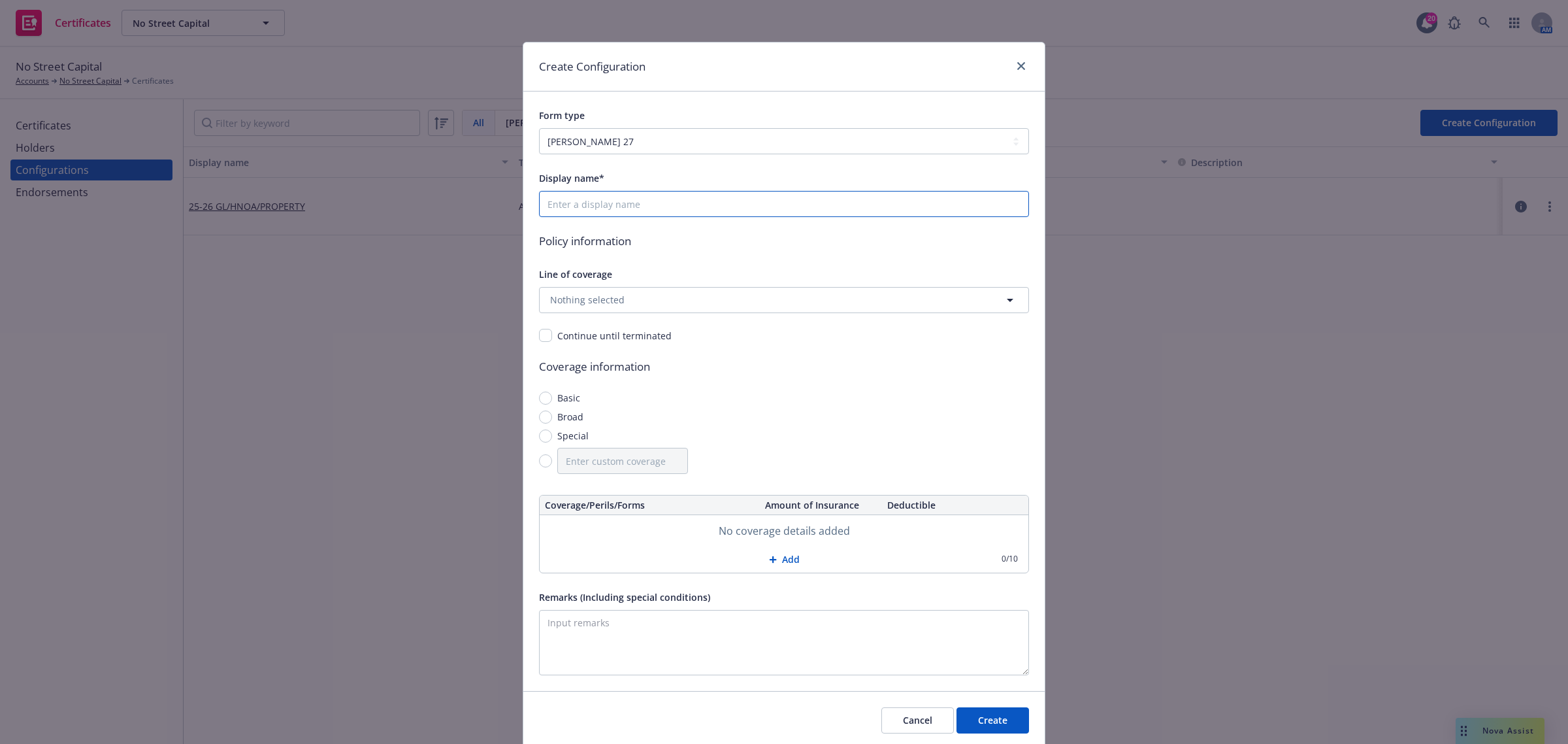
click at [670, 204] on input "Display name*" at bounding box center [784, 204] width 490 height 26
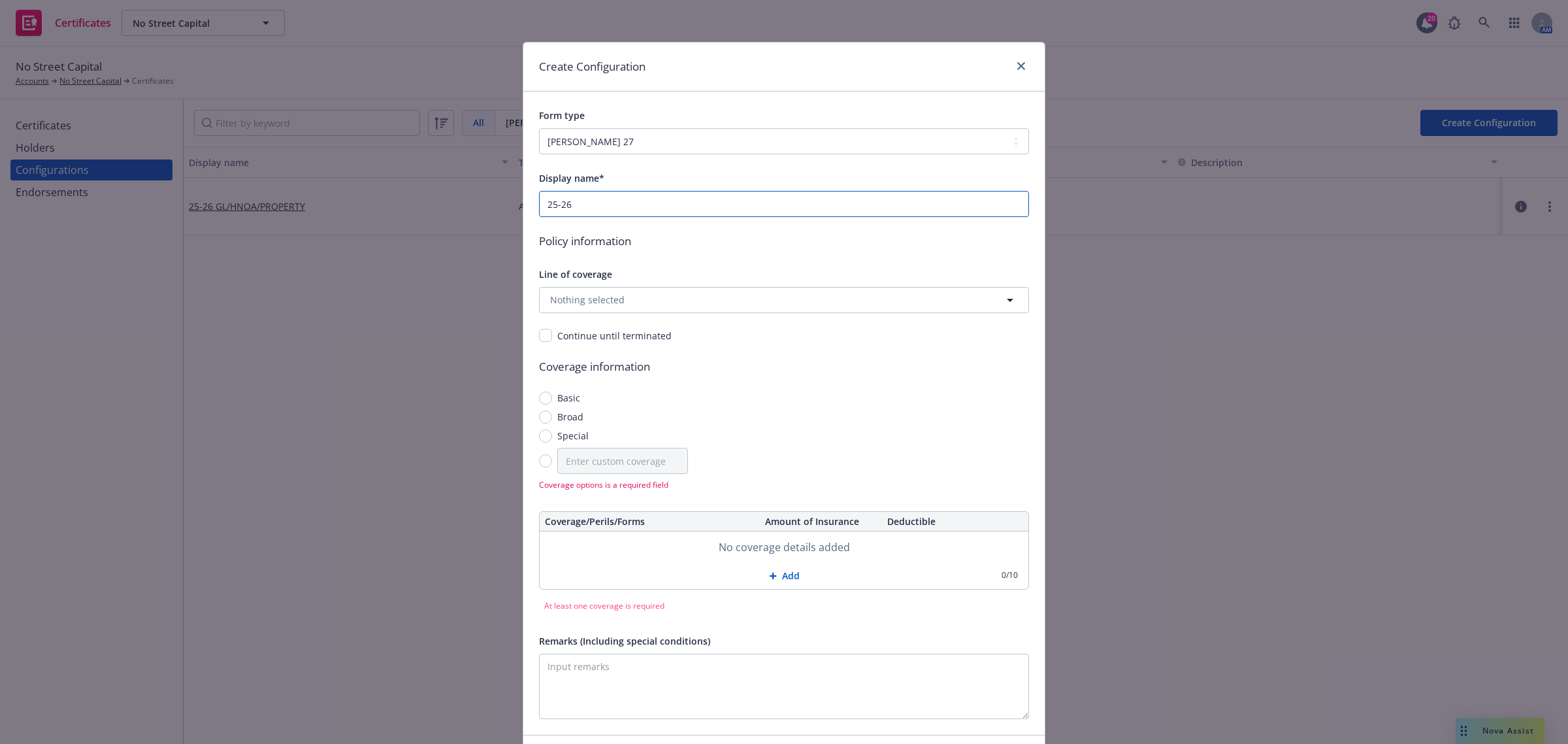
click at [684, 204] on input "25-26" at bounding box center [784, 204] width 490 height 26
paste input "Commercial Property"
type input "25-26 Commercial Property"
click at [660, 296] on button "Nothing selected" at bounding box center [784, 300] width 490 height 26
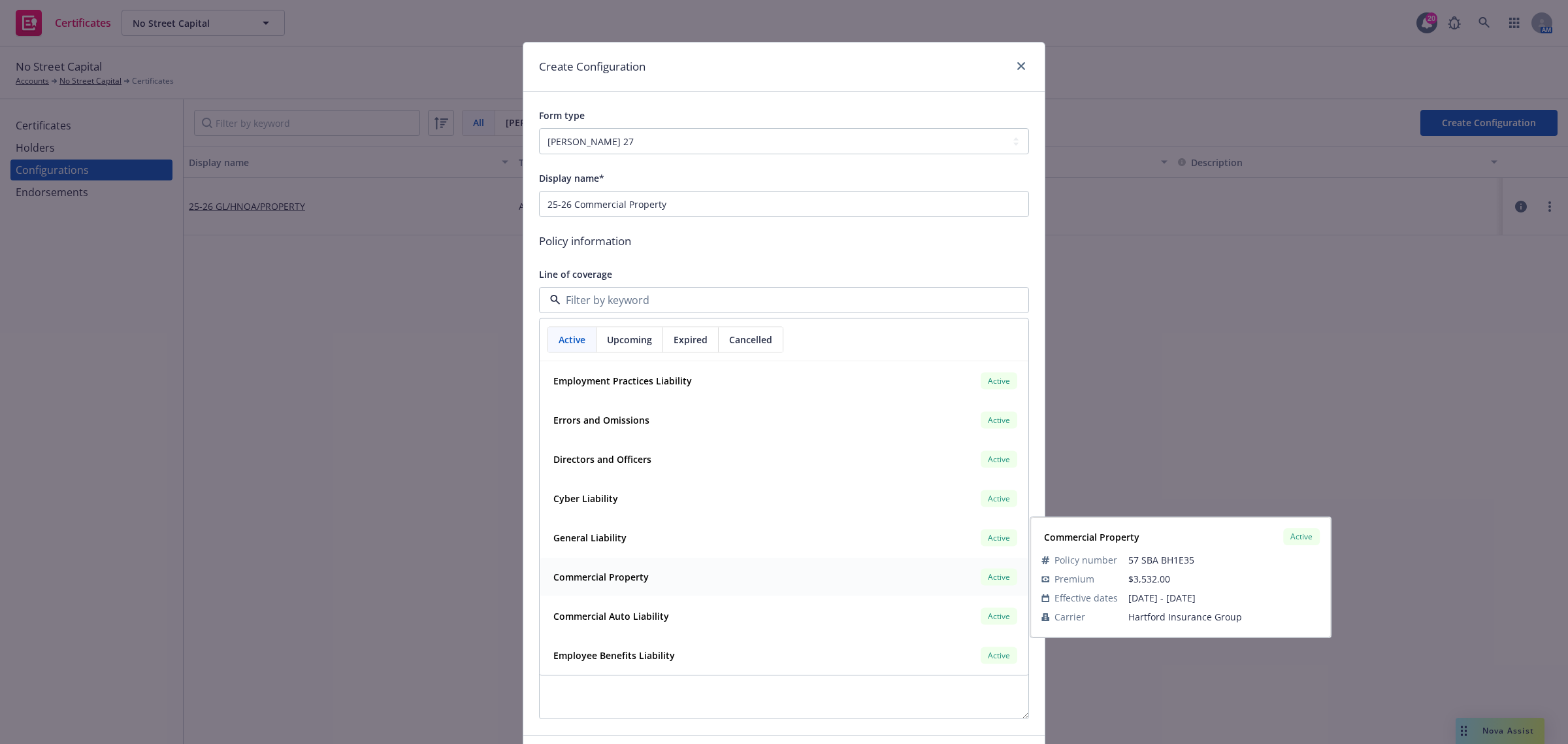
click at [763, 567] on div "Commercial Property Active" at bounding box center [784, 576] width 472 height 22
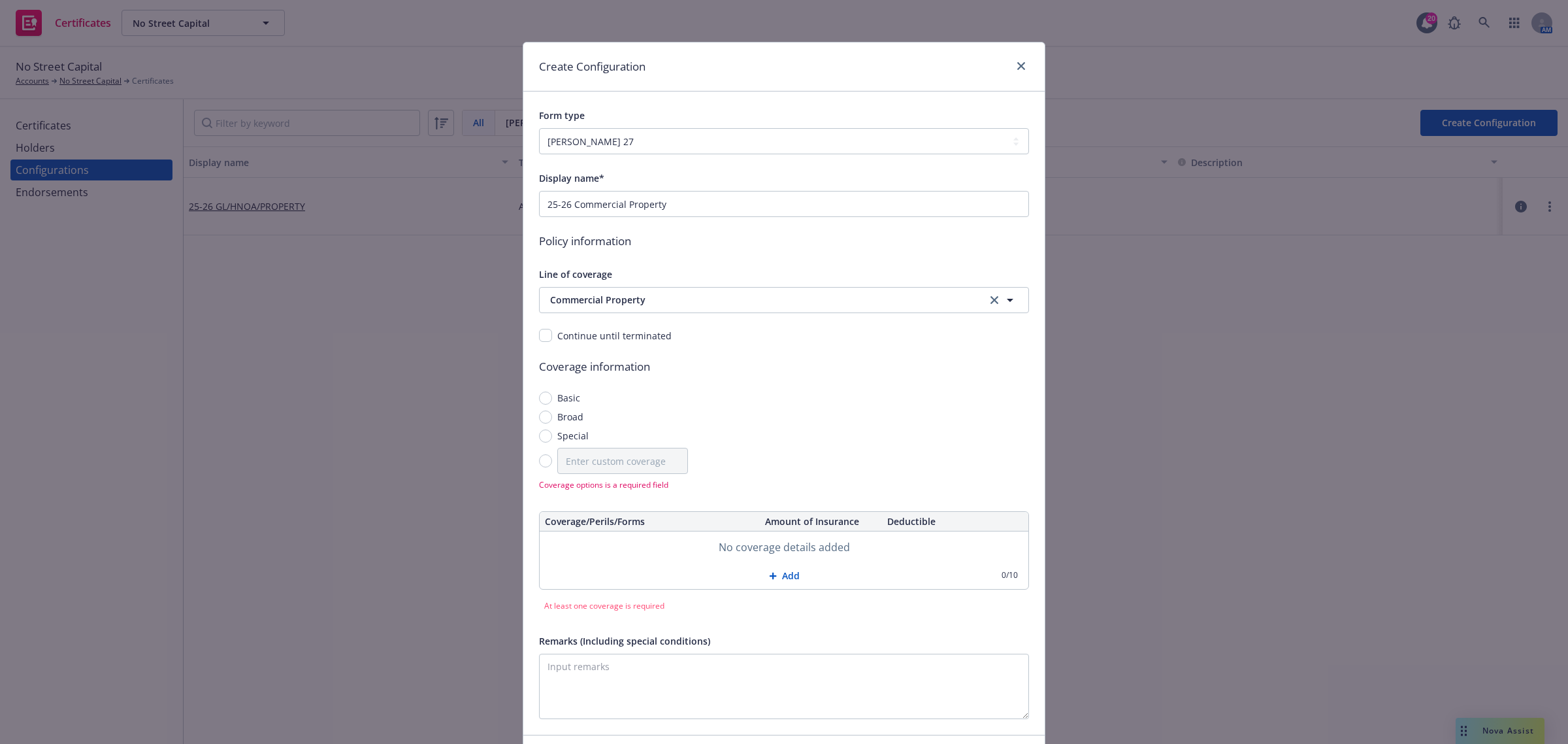
click at [552, 438] on span "Special" at bounding box center [570, 436] width 37 height 14
click at [546, 438] on input "Special" at bounding box center [545, 436] width 13 height 13
radio input "true"
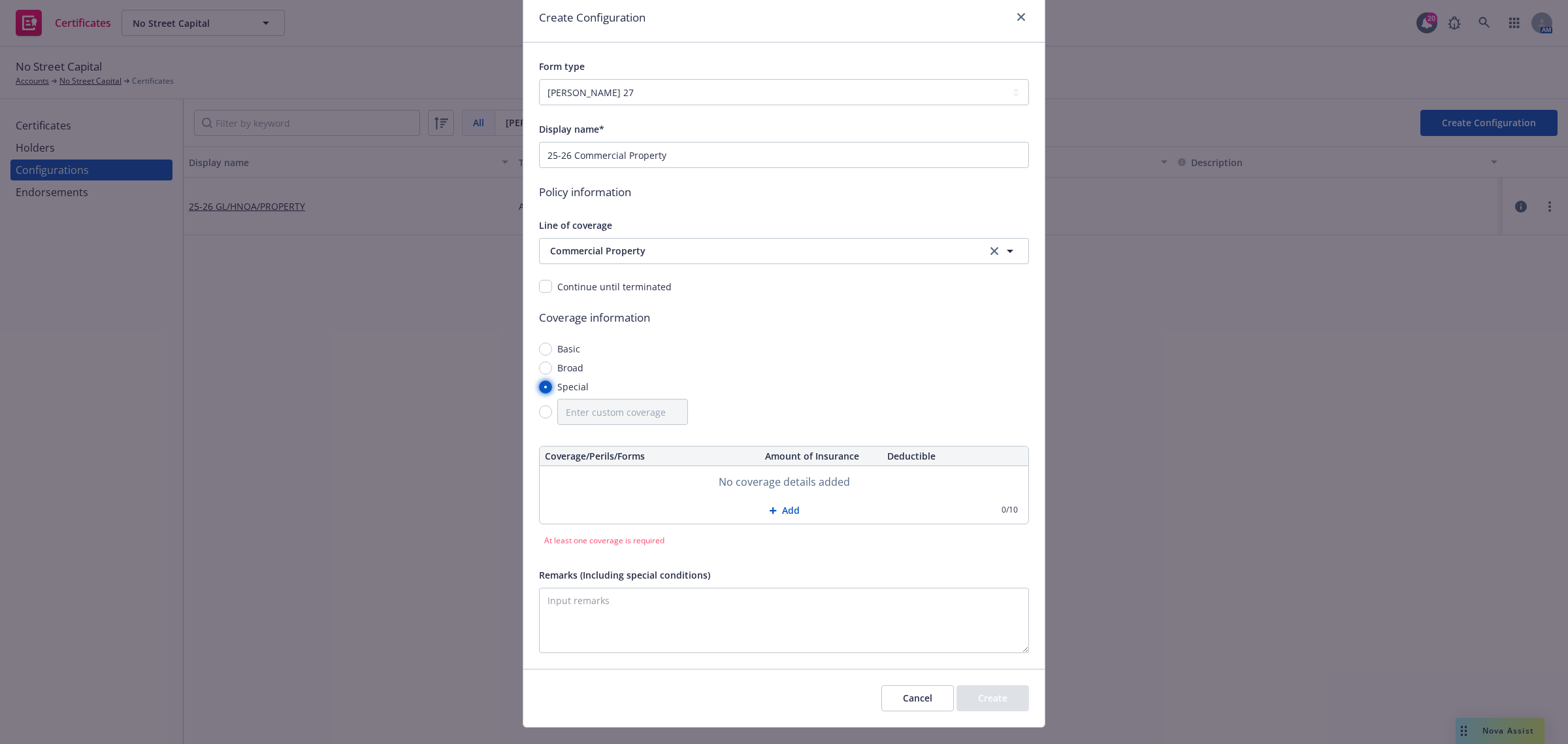
scroll to position [75, 0]
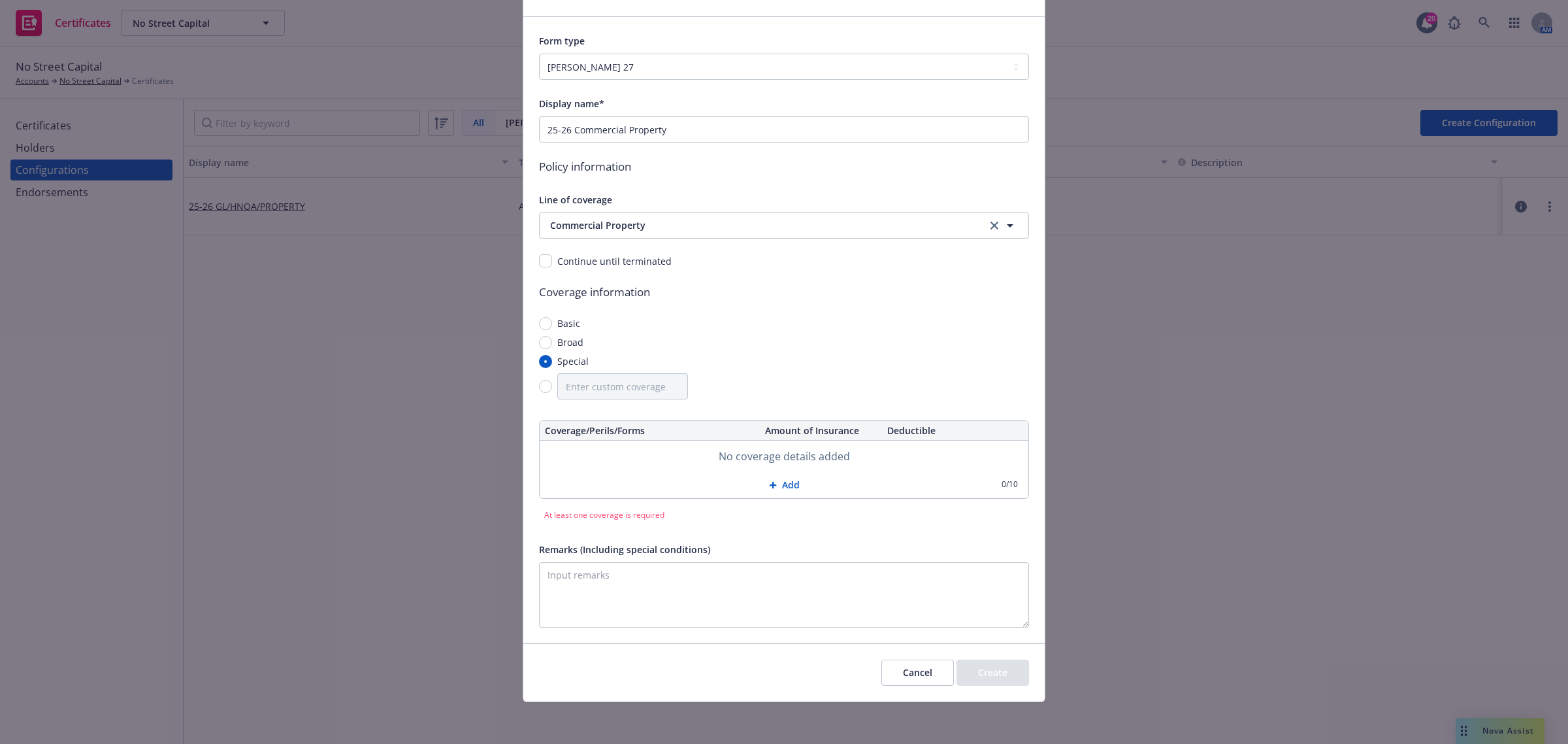
click at [781, 489] on button "Add" at bounding box center [784, 485] width 489 height 26
click at [781, 489] on button "Add" at bounding box center [784, 486] width 489 height 26
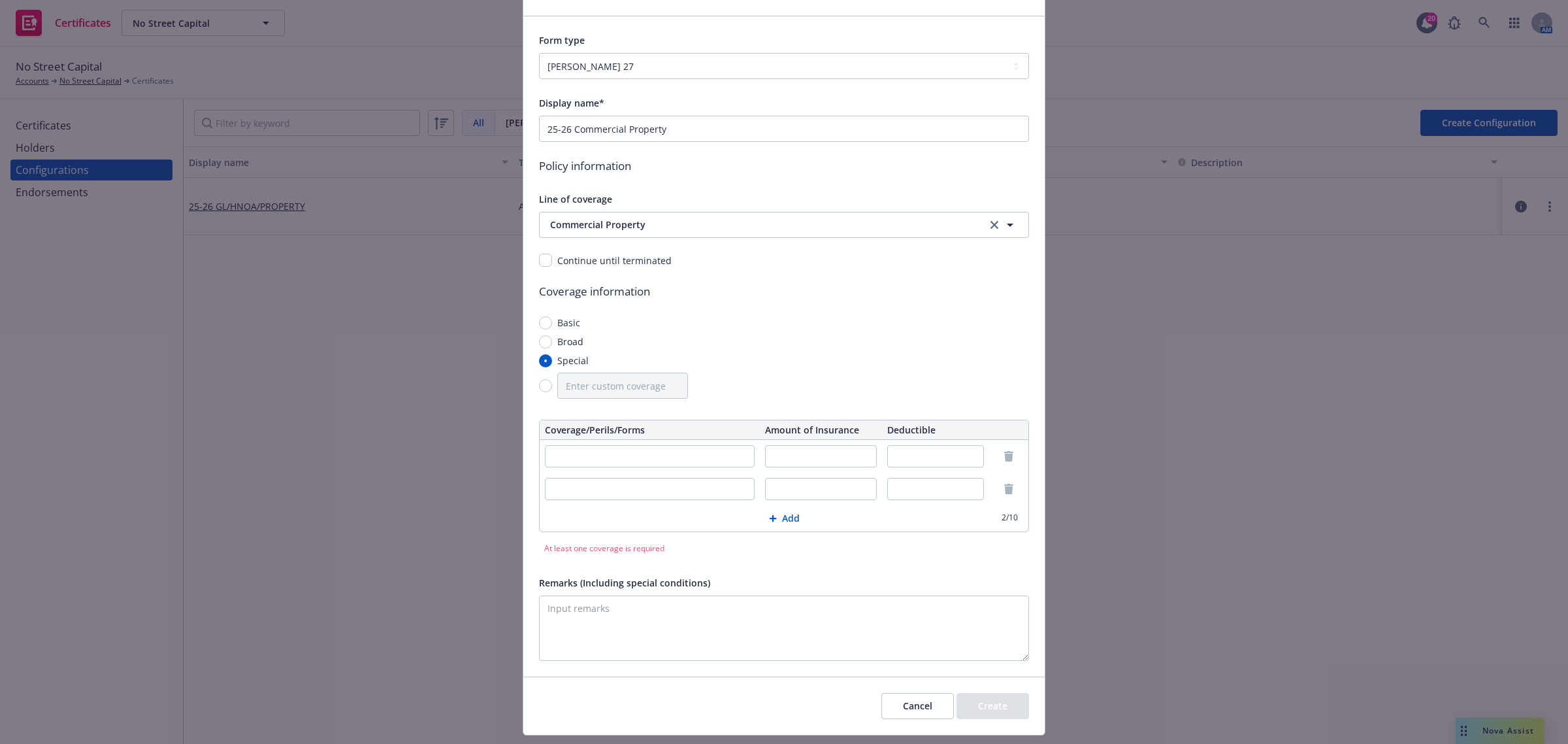
click at [781, 489] on input "text" at bounding box center [821, 489] width 111 height 22
click at [792, 514] on button "Add" at bounding box center [784, 518] width 489 height 26
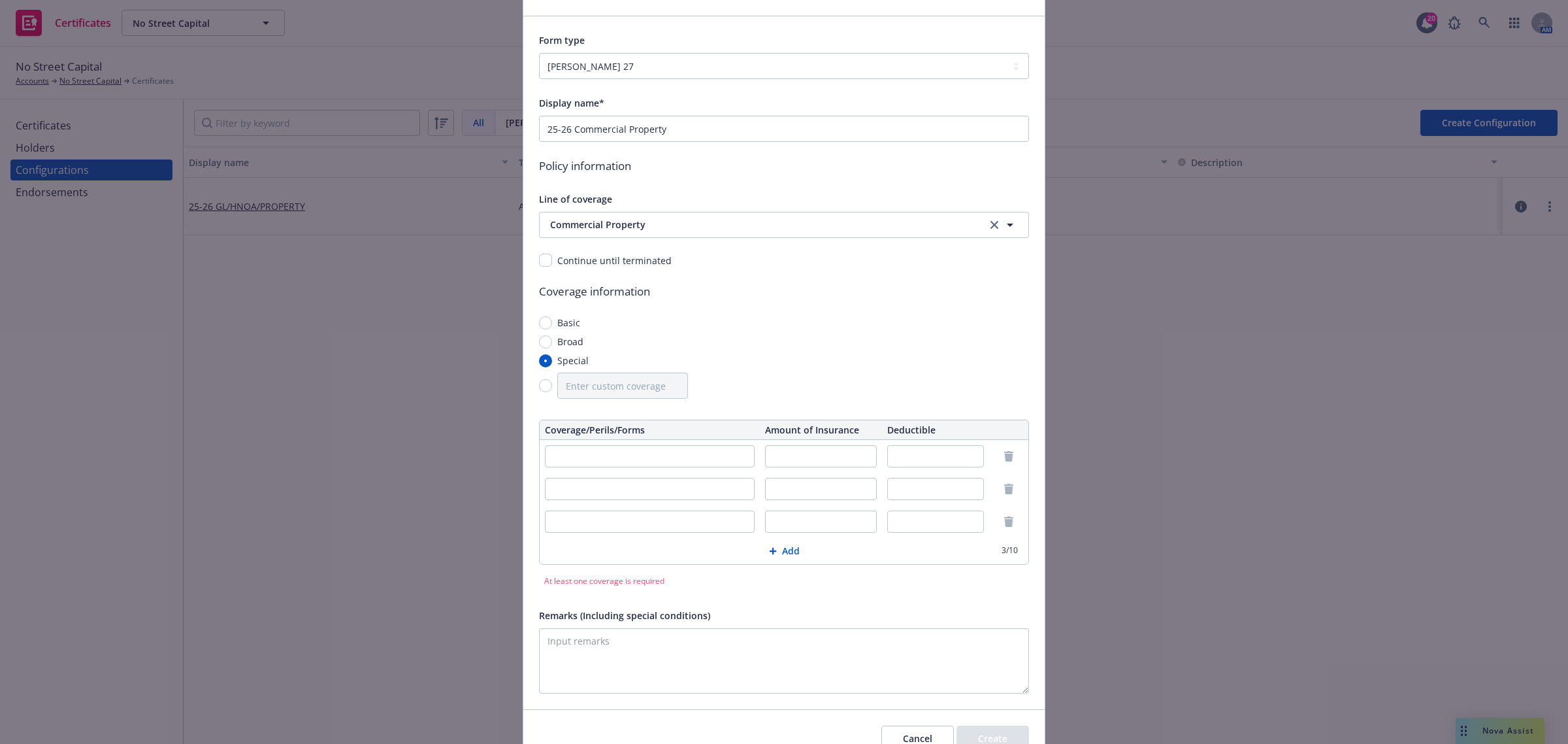
click at [585, 462] on input "text" at bounding box center [650, 456] width 210 height 22
paste input "Business Personal Property"
type input "Business Personal Property"
click at [812, 459] on input "text" at bounding box center [821, 456] width 111 height 22
paste input "$43,340"
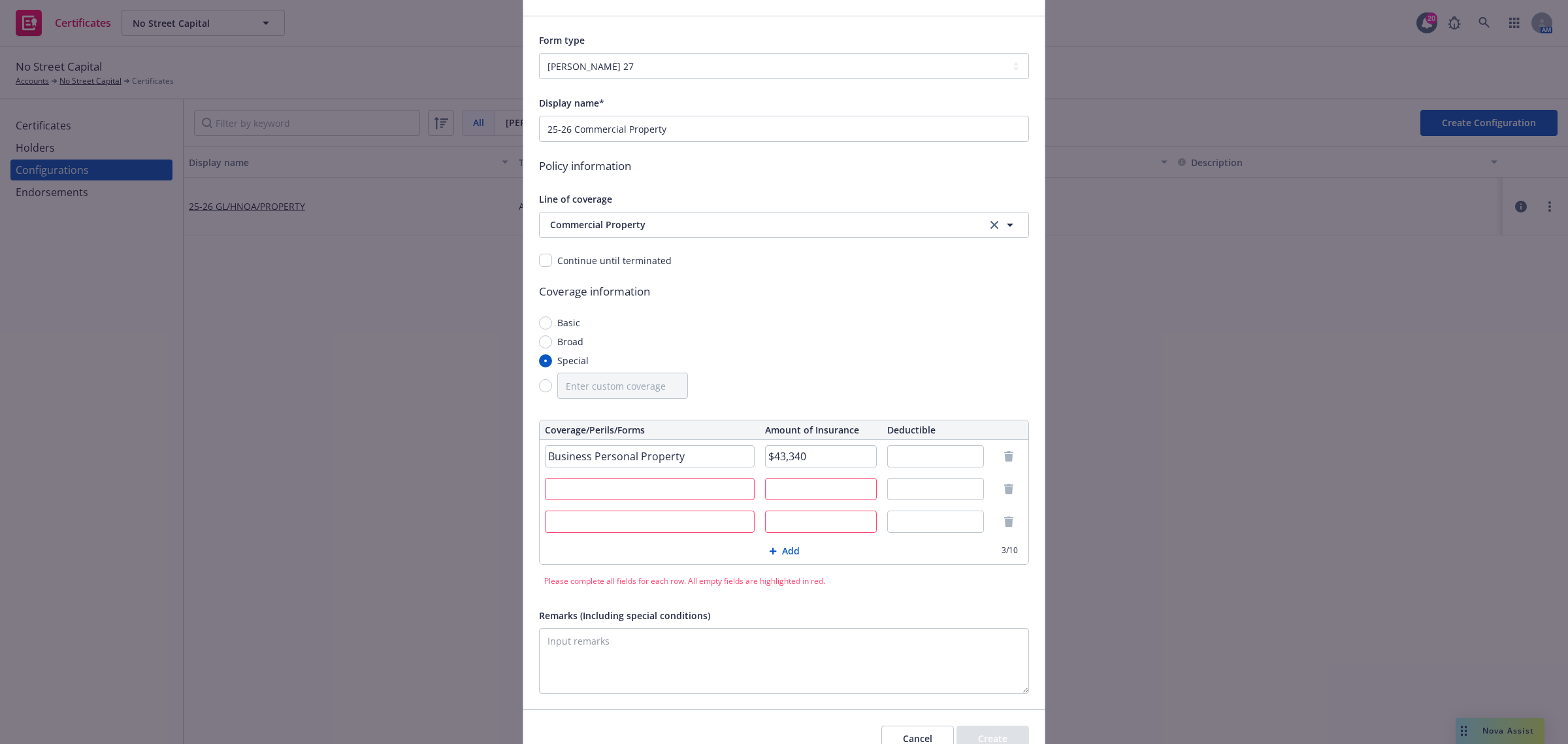
type input "$43,340"
click at [686, 489] on input "text" at bounding box center [650, 489] width 210 height 22
paste input "Tenant Improvements & Betterments"
type input "Tenant Improvements & Betterments"
click at [817, 488] on input "text" at bounding box center [821, 489] width 111 height 22
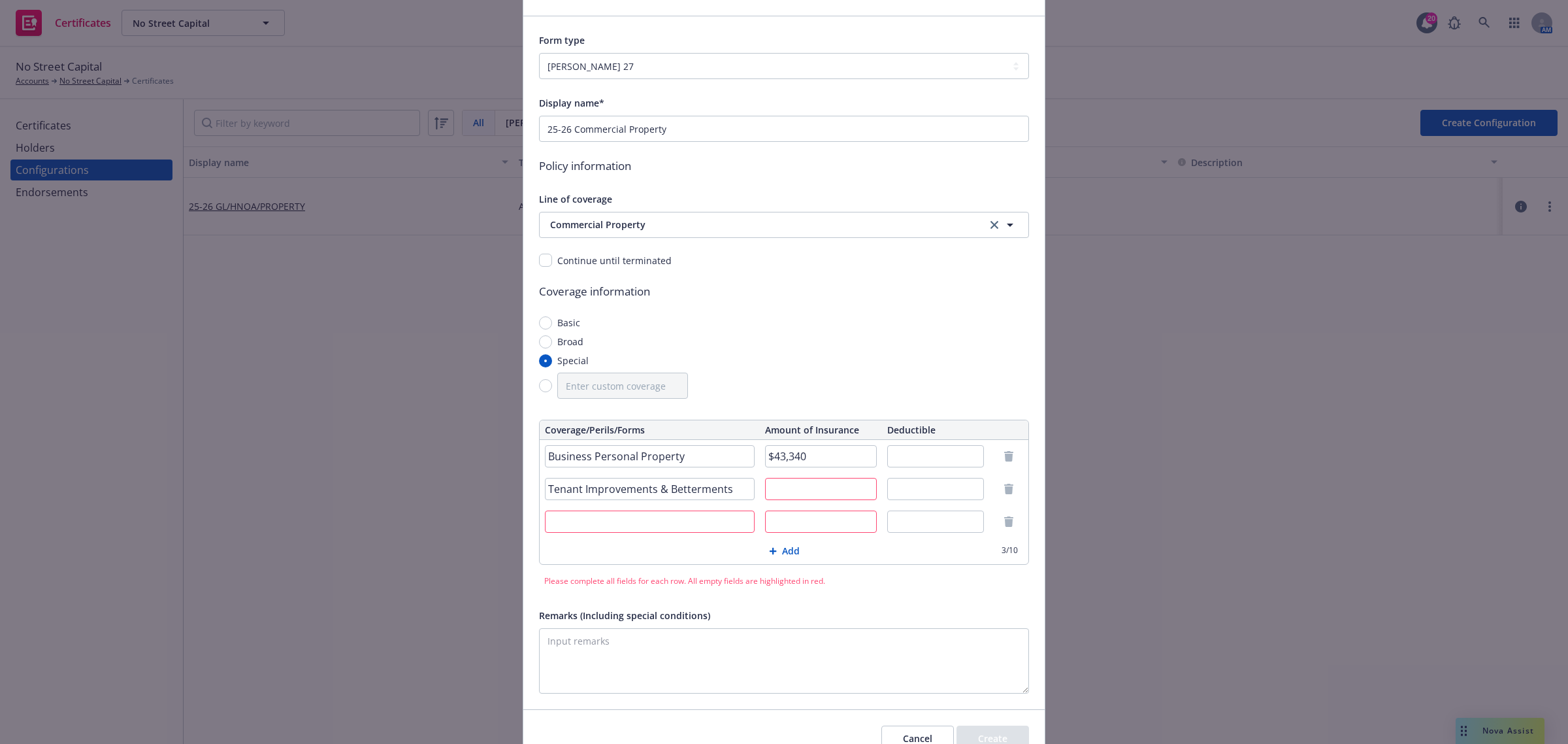
paste input "$600,000"
type input "$600,000"
drag, startPoint x: 680, startPoint y: 528, endPoint x: 699, endPoint y: 524, distance: 19.4
click at [678, 528] on input "text" at bounding box center [650, 522] width 210 height 22
paste input "Business Income & Extra Expense $12"
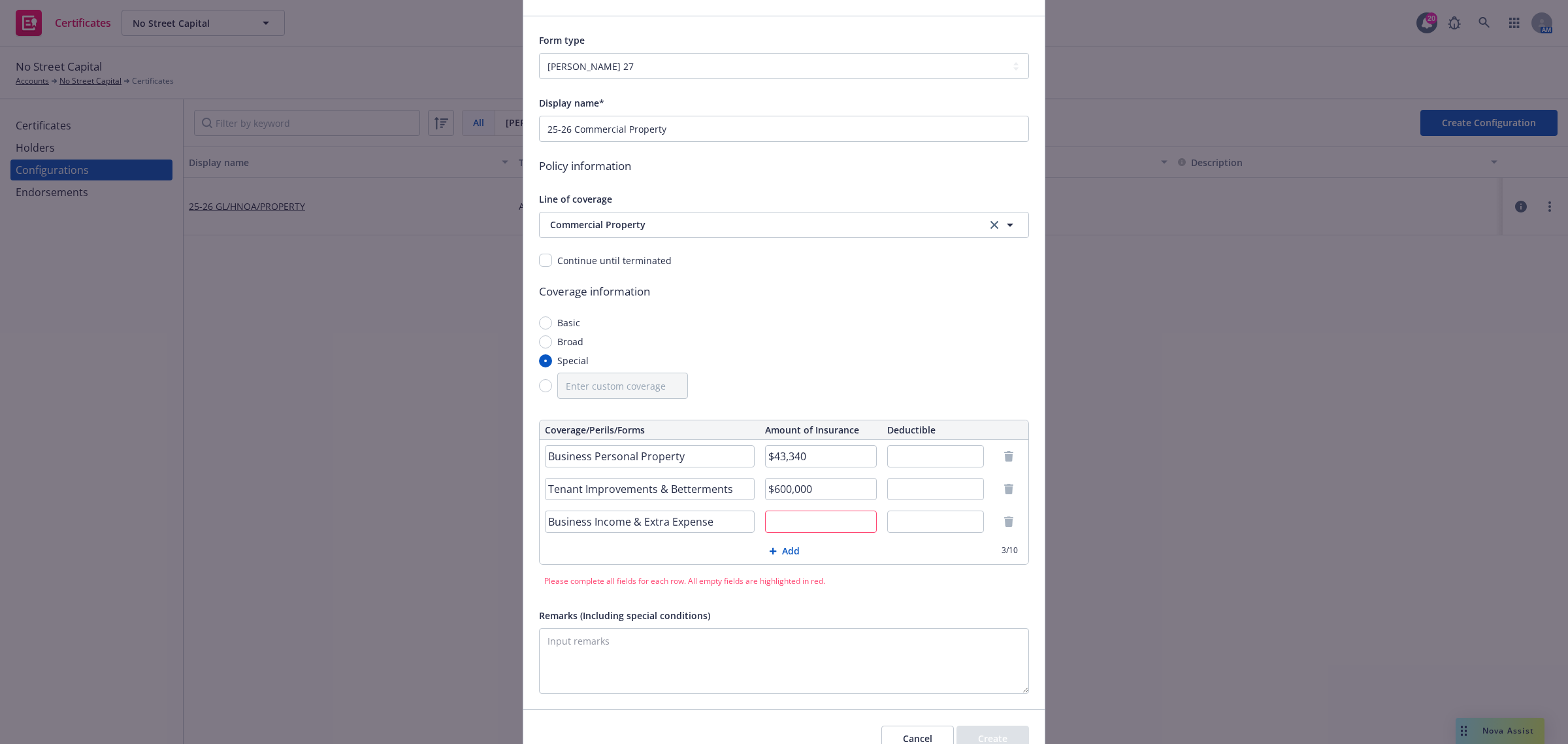
type input "Business Income & Extra Expense"
click at [783, 516] on input "text" at bounding box center [821, 522] width 111 height 22
paste input "12 Months ALS"
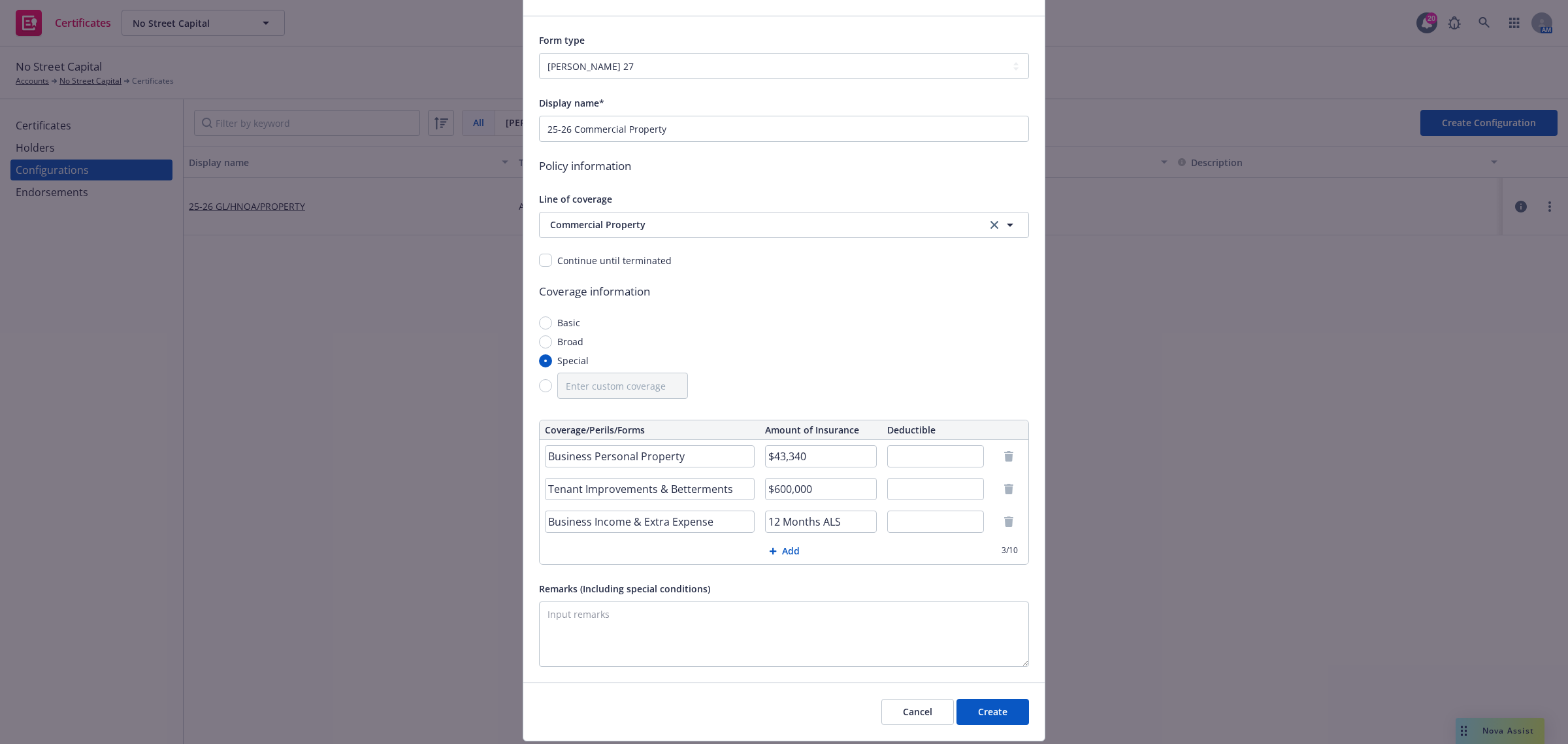
type input "12 Months ALS"
click at [905, 487] on input "text" at bounding box center [935, 489] width 97 height 22
click at [959, 494] on input "1" at bounding box center [935, 489] width 97 height 22
paste input ",000.00"
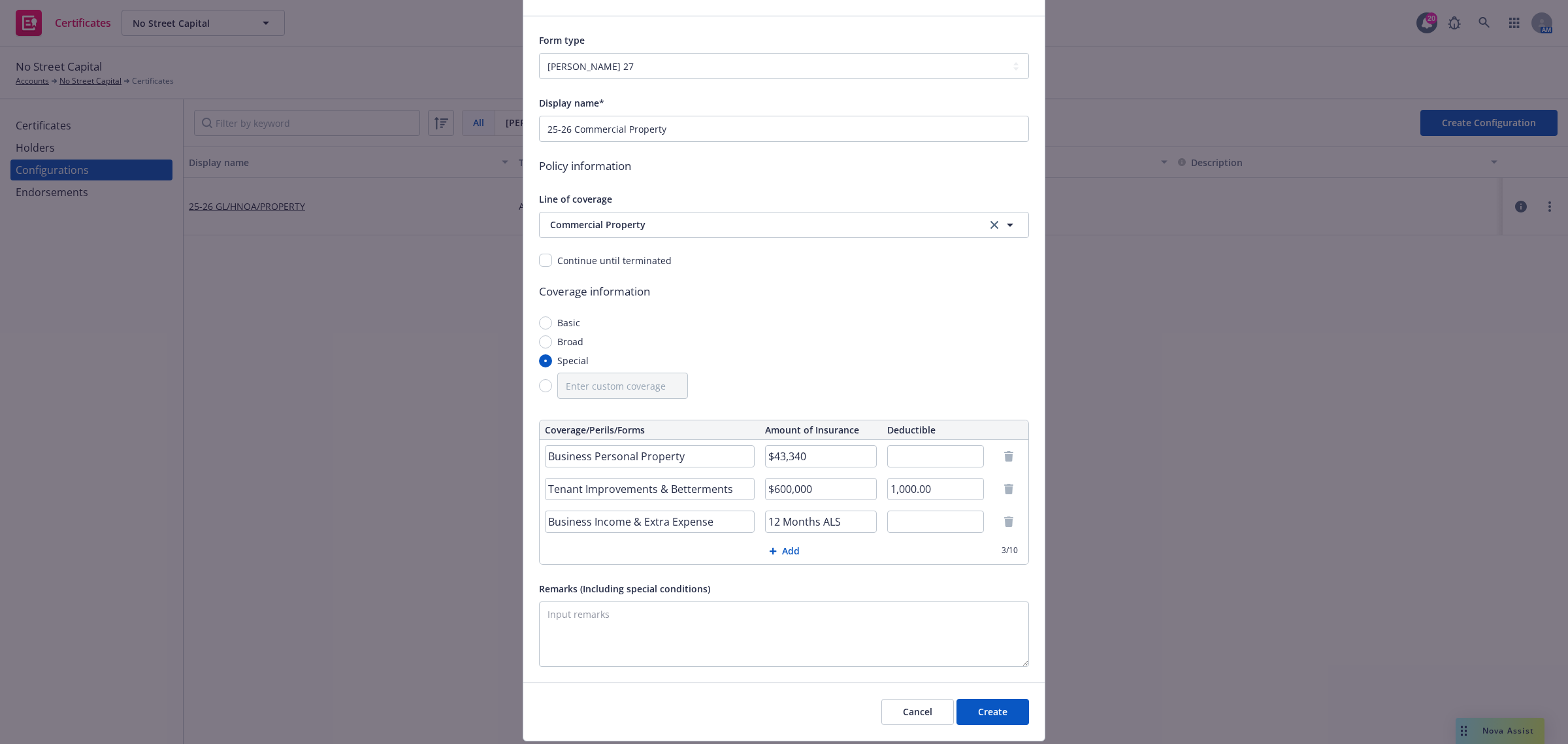
type input "1,000.00"
click at [820, 525] on input "12 Months ALS" at bounding box center [821, 522] width 111 height 22
drag, startPoint x: 716, startPoint y: 525, endPoint x: 716, endPoint y: 518, distance: 7.0
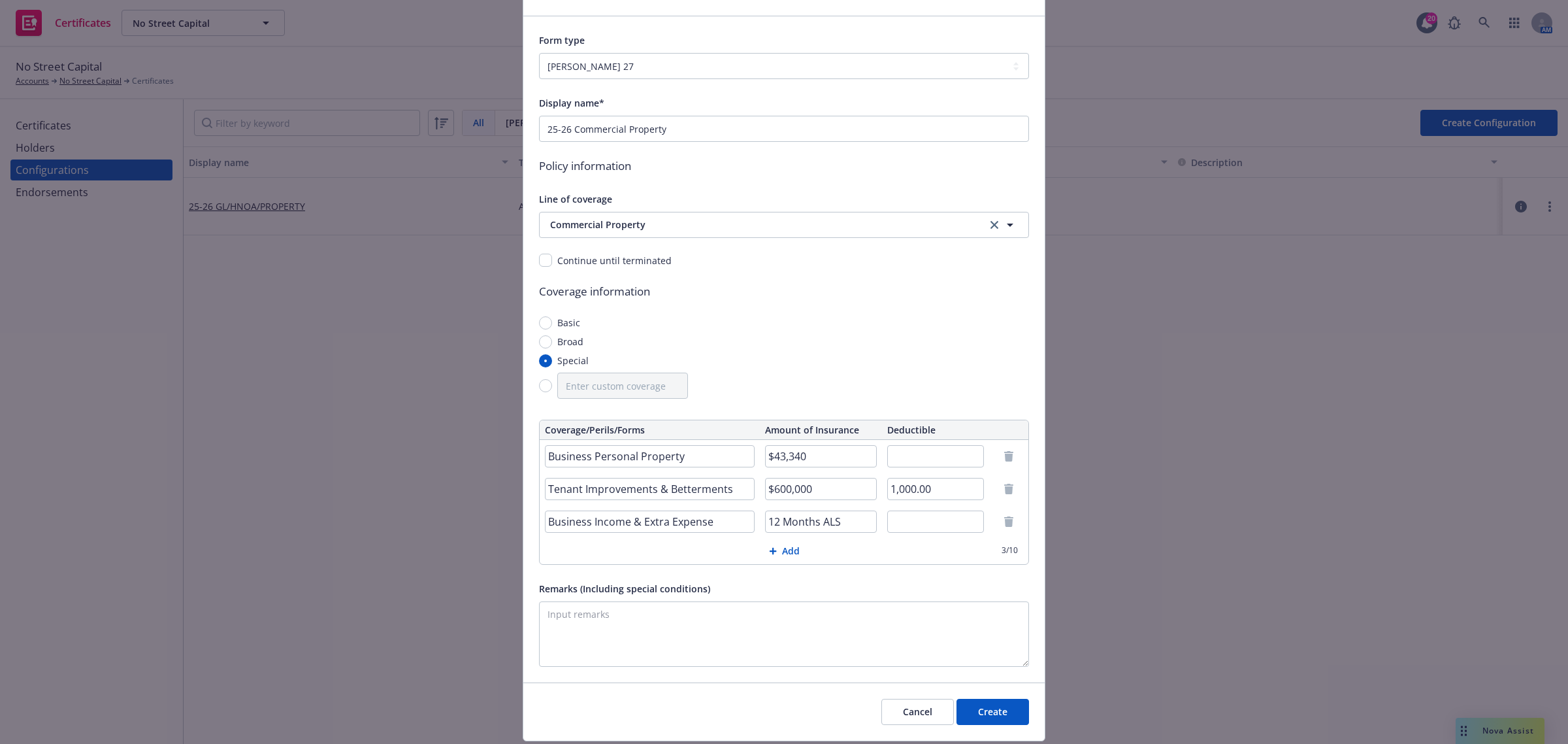
click at [716, 524] on input "Business Income & Extra Expense" at bounding box center [650, 522] width 210 height 22
paste input "12 Months ALS"
type input "Business Income & Extra Expense - 12 Months ALS"
click at [830, 530] on input "12 Months ALS" at bounding box center [821, 522] width 111 height 22
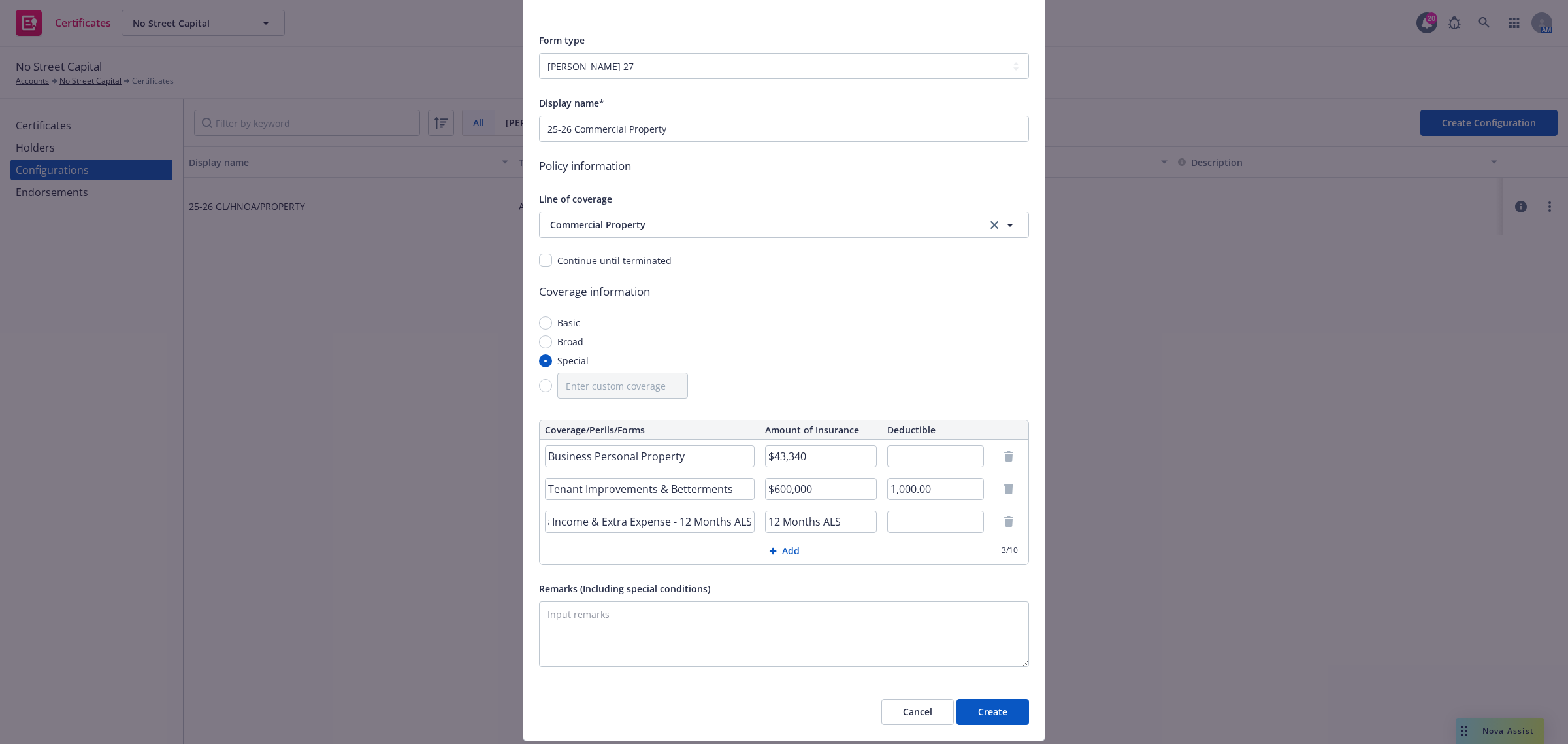
scroll to position [0, 0]
click at [830, 530] on input "12 Months ALS" at bounding box center [821, 522] width 111 height 22
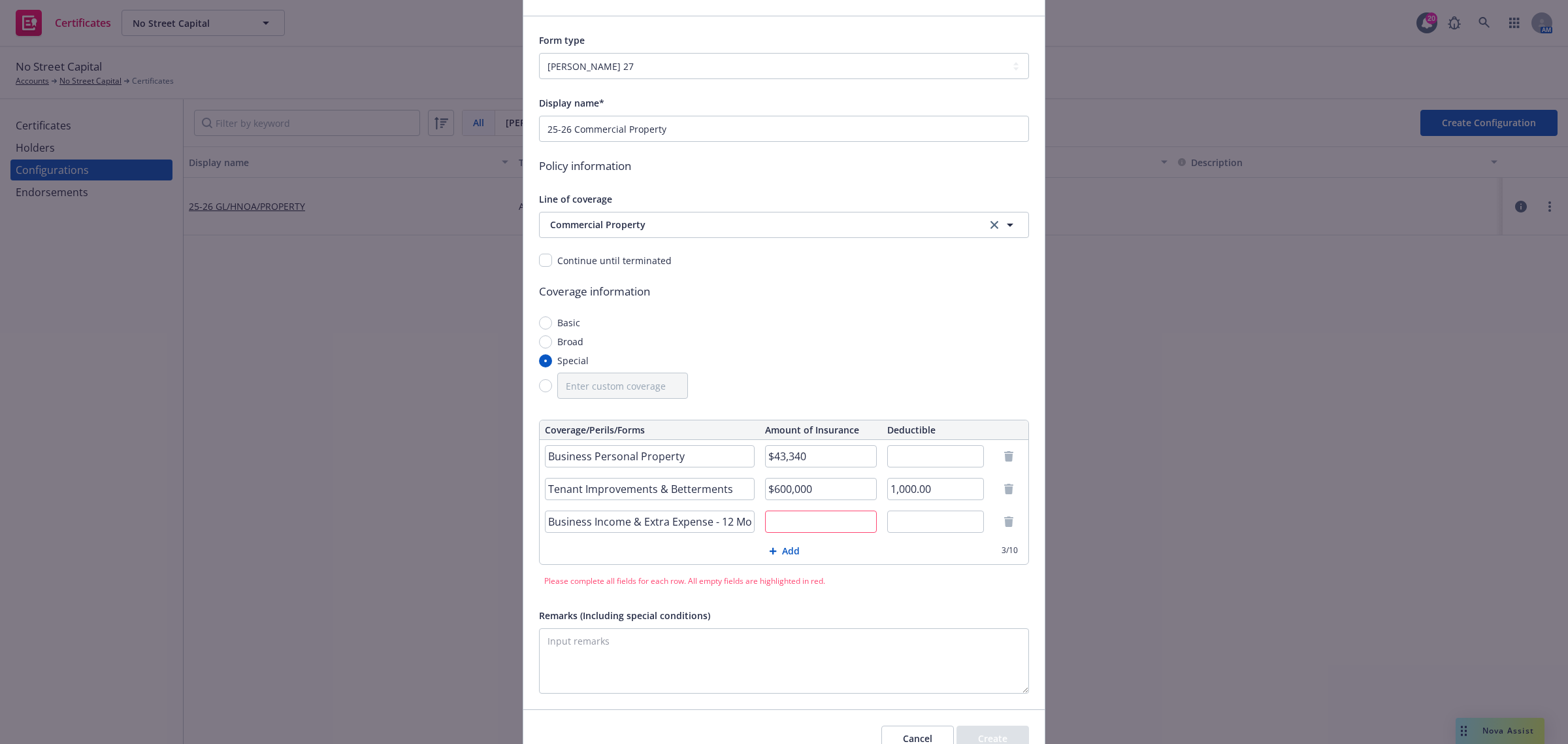
scroll to position [0, 42]
drag, startPoint x: 716, startPoint y: 523, endPoint x: 873, endPoint y: 524, distance: 157.0
click at [873, 524] on tr "Business Income & Extra Expense - 12 Months ALS" at bounding box center [784, 522] width 489 height 33
click at [818, 528] on input "text" at bounding box center [821, 522] width 111 height 22
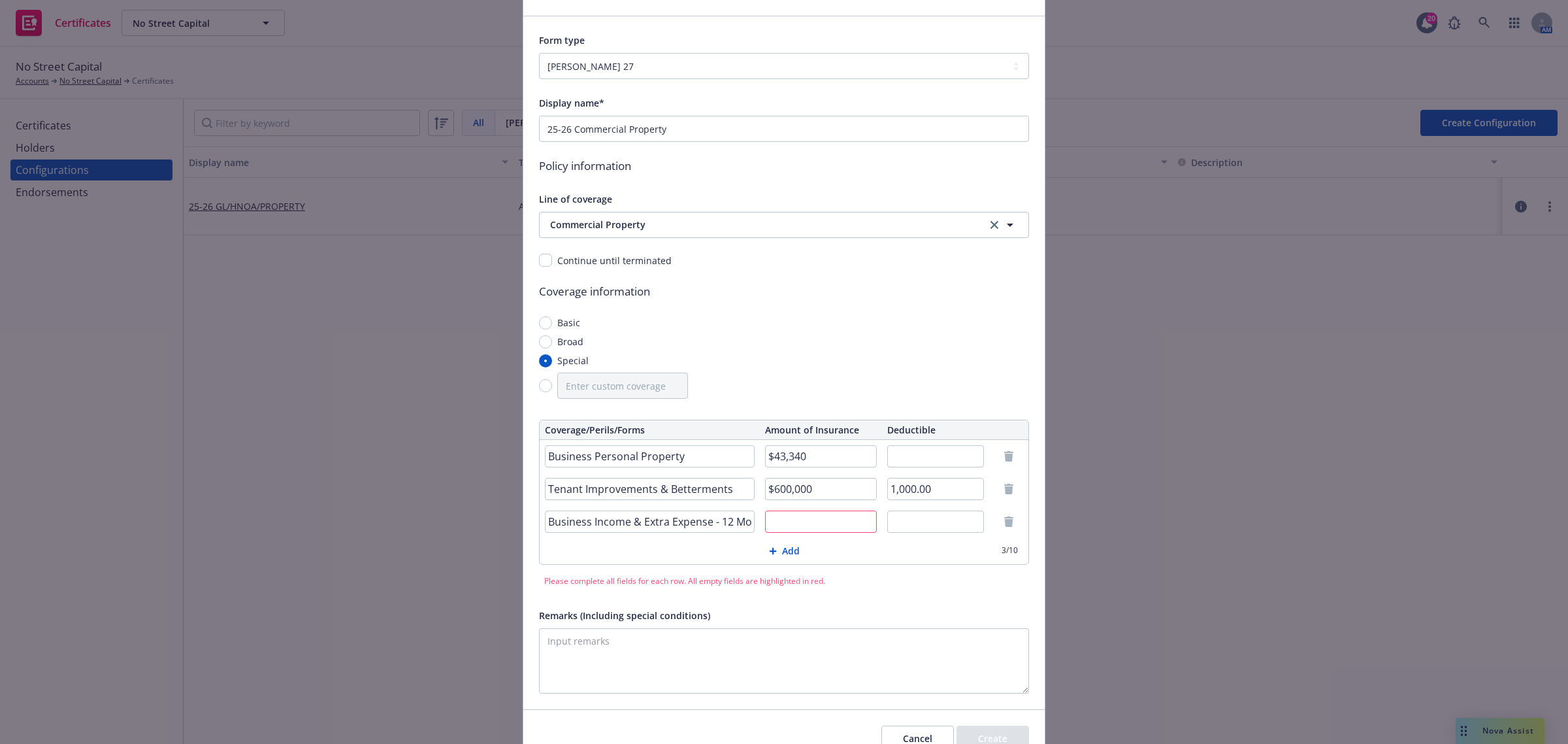
paste input "12 Months ALS"
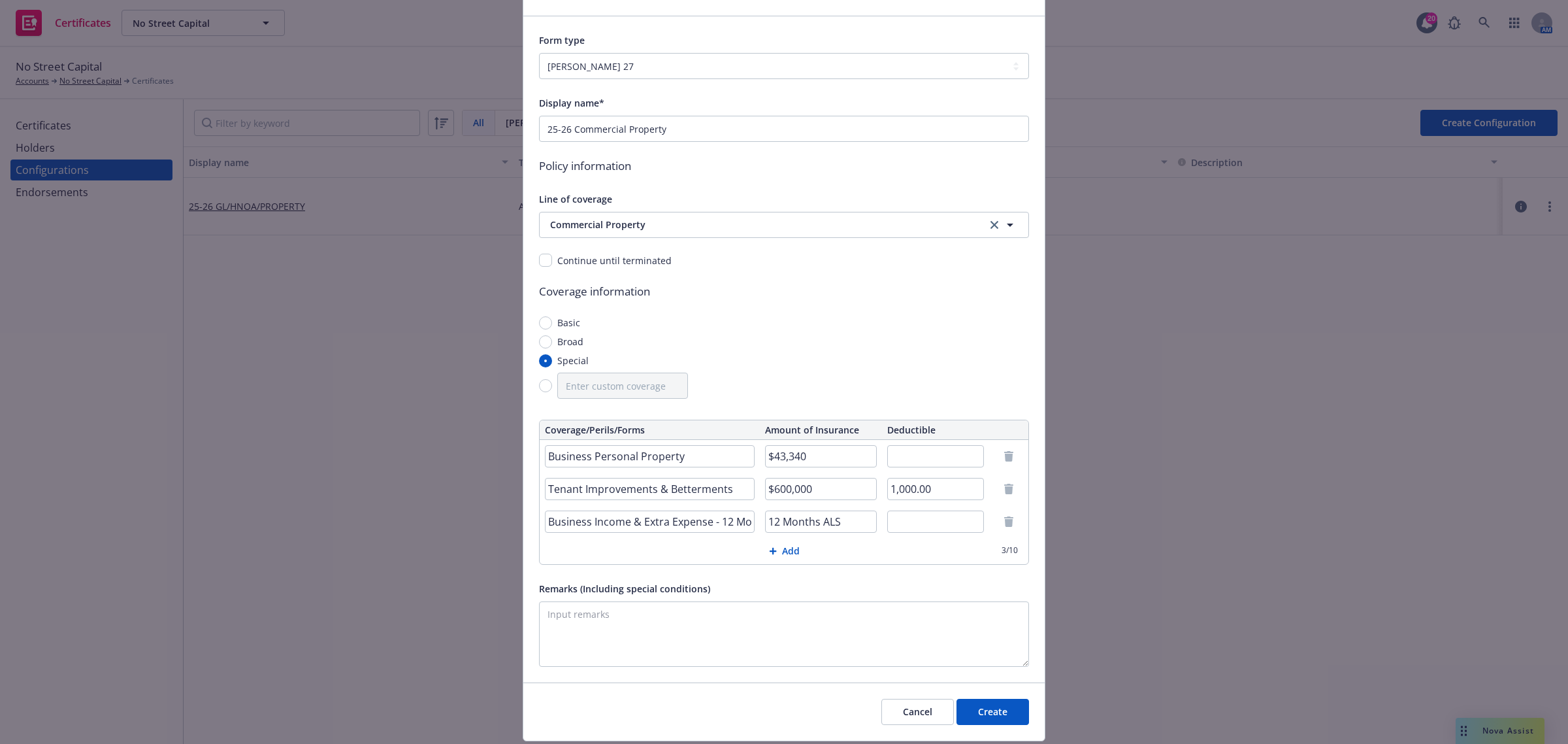
type input "12 Months ALS"
drag, startPoint x: 709, startPoint y: 524, endPoint x: 841, endPoint y: 528, distance: 132.1
click at [841, 528] on tr "Business Income & Extra Expense - 12 Months ALS 12 Months ALS" at bounding box center [784, 522] width 489 height 33
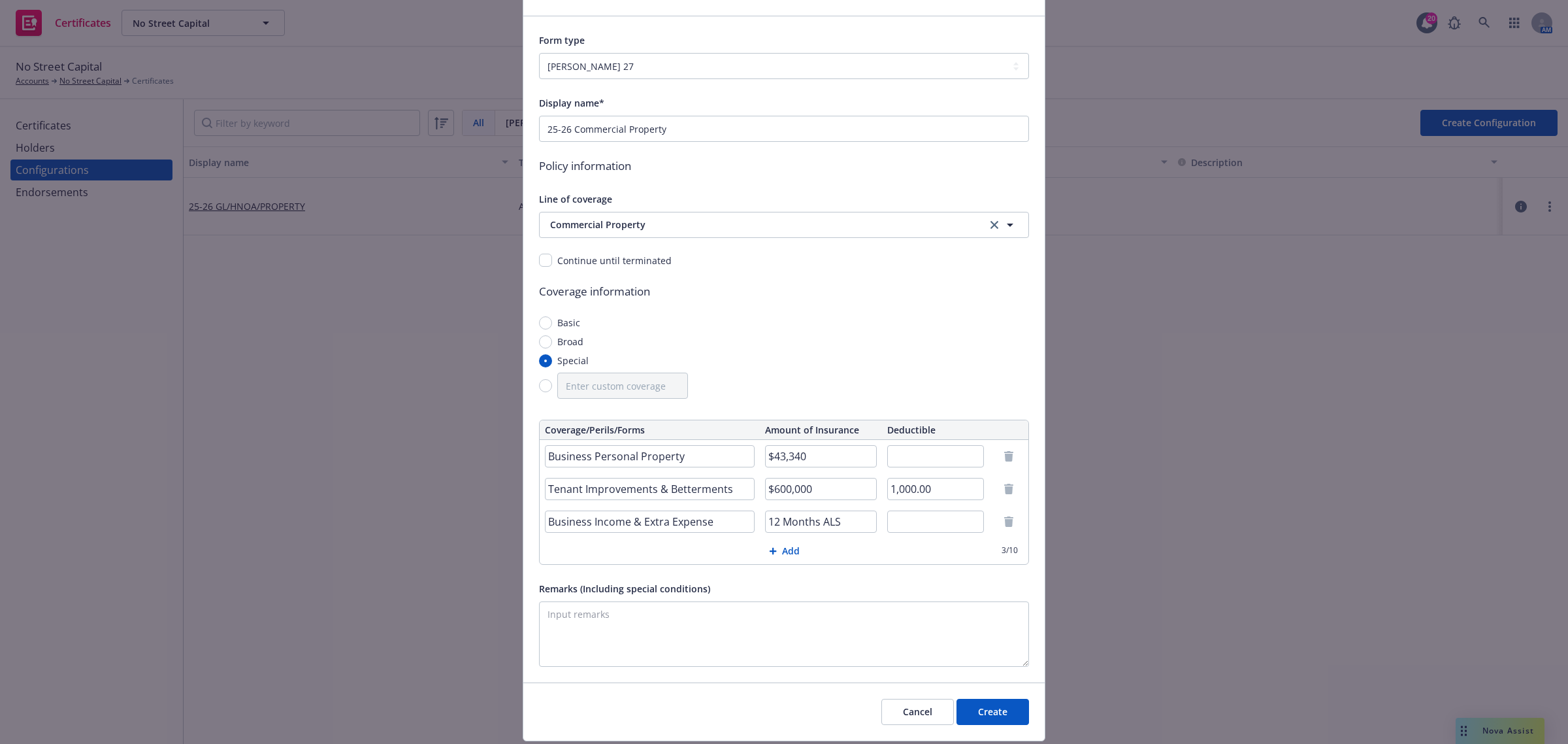
type input "Business Income & Extra Expense"
click at [1009, 710] on button "Create" at bounding box center [992, 712] width 73 height 26
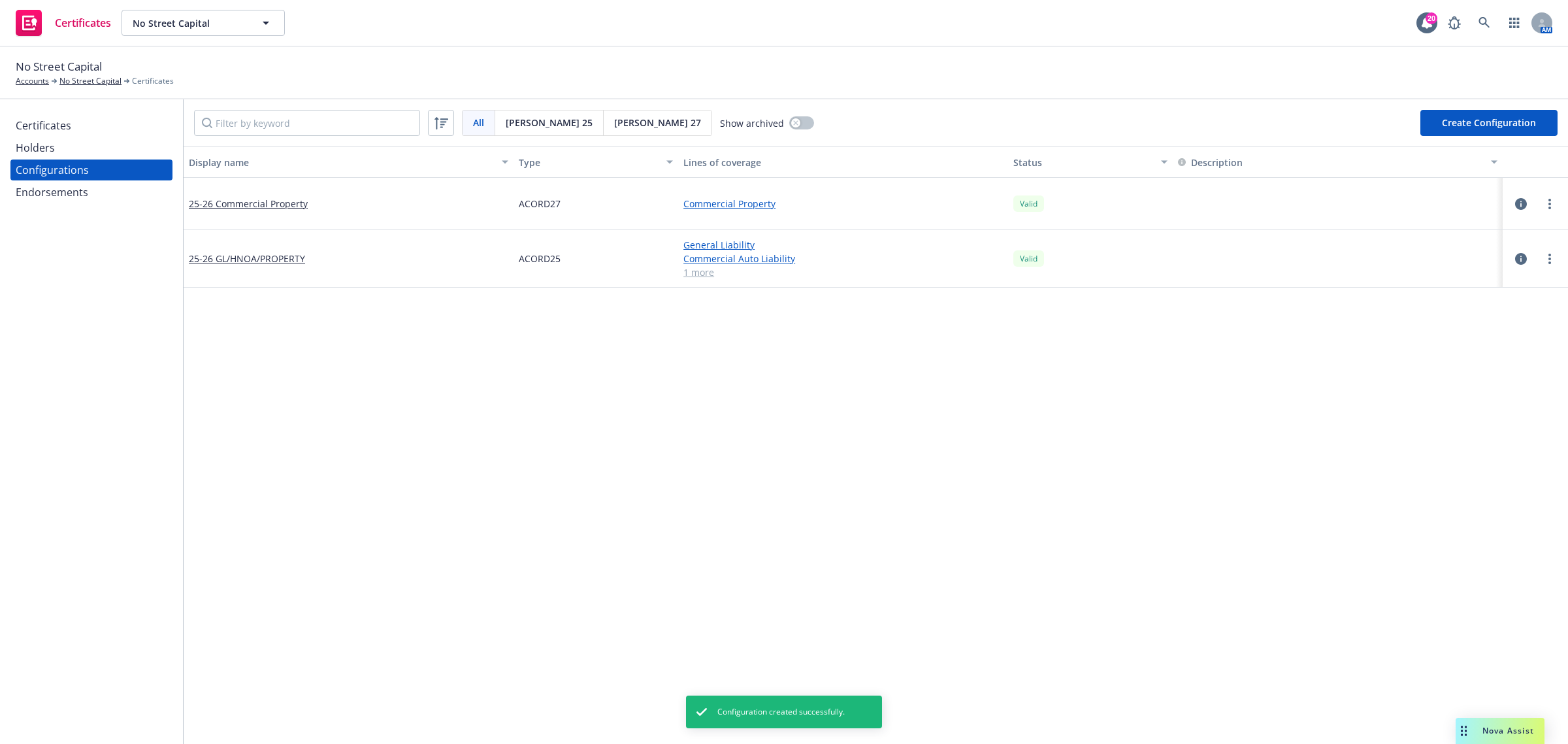
drag, startPoint x: 598, startPoint y: 435, endPoint x: 583, endPoint y: 436, distance: 15.0
click at [597, 433] on div "Display name Type Lines of coverage Status Description 25-26 Commercial Propert…" at bounding box center [875, 707] width 1384 height 1121
click at [618, 462] on div "Display name Type Lines of coverage Status Description 25-26 Commercial Propert…" at bounding box center [875, 707] width 1384 height 1121
click at [611, 469] on div "Display name Type Lines of coverage Status Description 25-26 Commercial Propert…" at bounding box center [875, 707] width 1384 height 1121
click at [1548, 205] on icon "more" at bounding box center [1550, 203] width 3 height 10
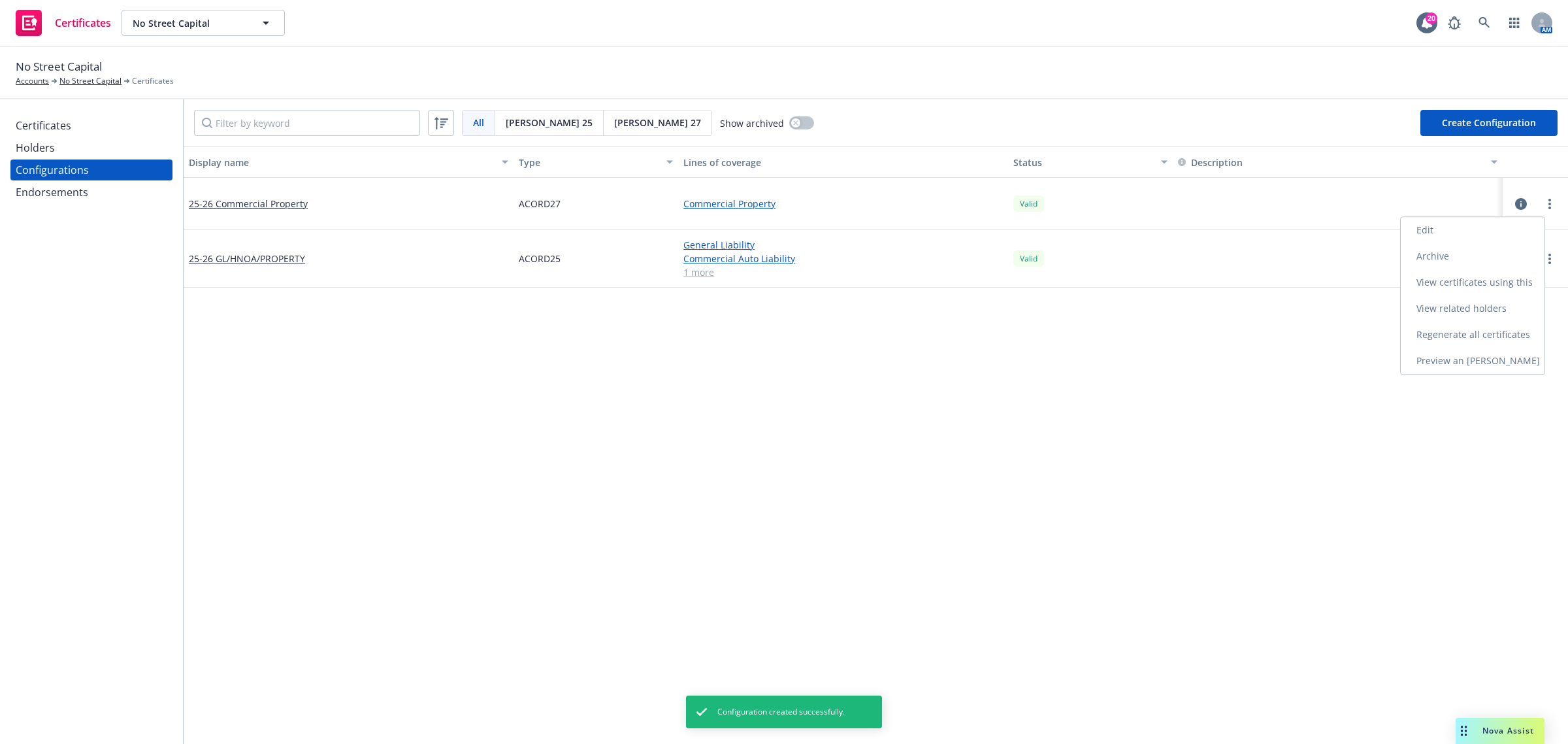
click at [1516, 365] on link "Preview an ACORD" at bounding box center [1472, 360] width 143 height 26
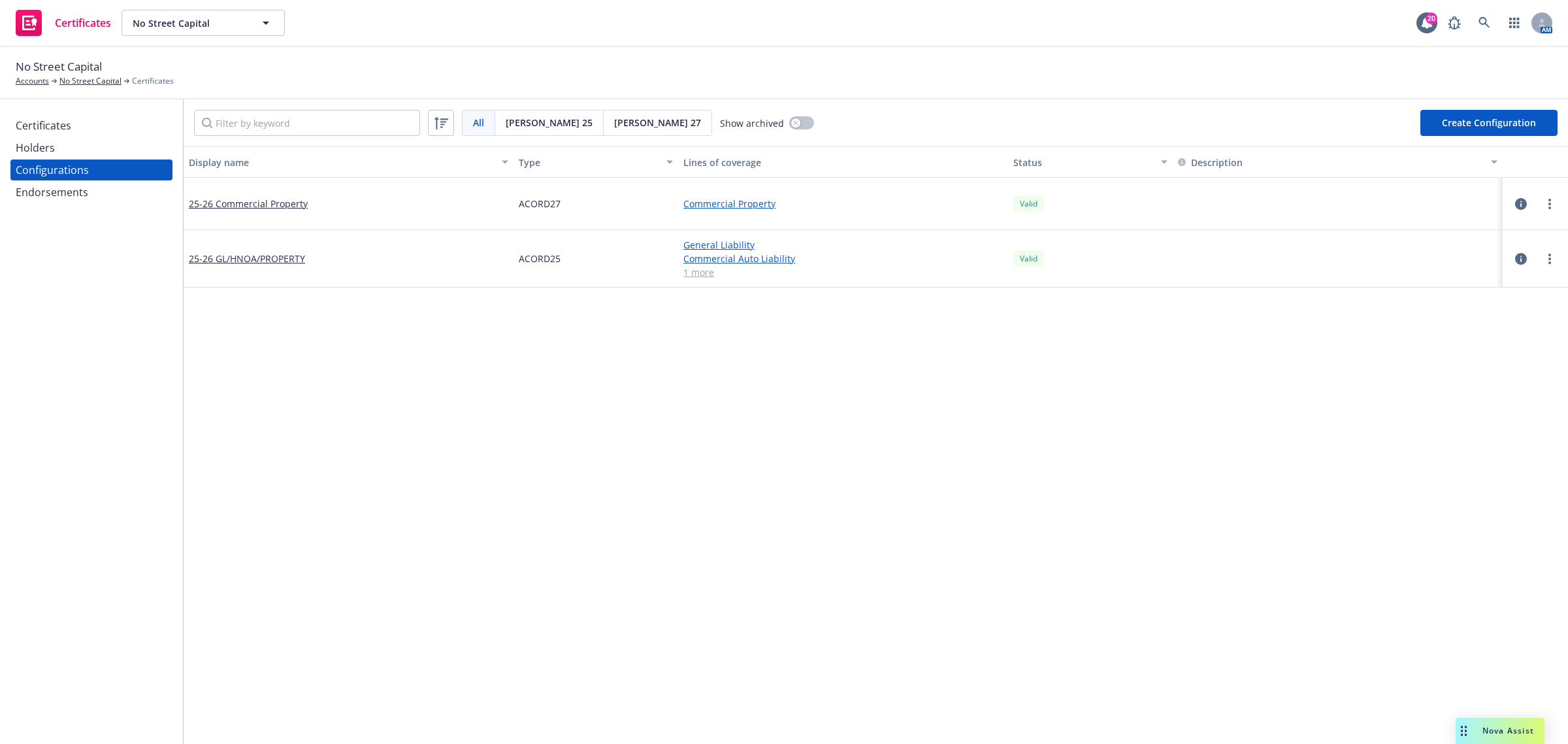
click at [589, 632] on div "Display name Type Lines of coverage Status Description 25-26 Commercial Propert…" at bounding box center [875, 707] width 1384 height 1121
click at [67, 126] on div "Certificates" at bounding box center [43, 125] width 56 height 21
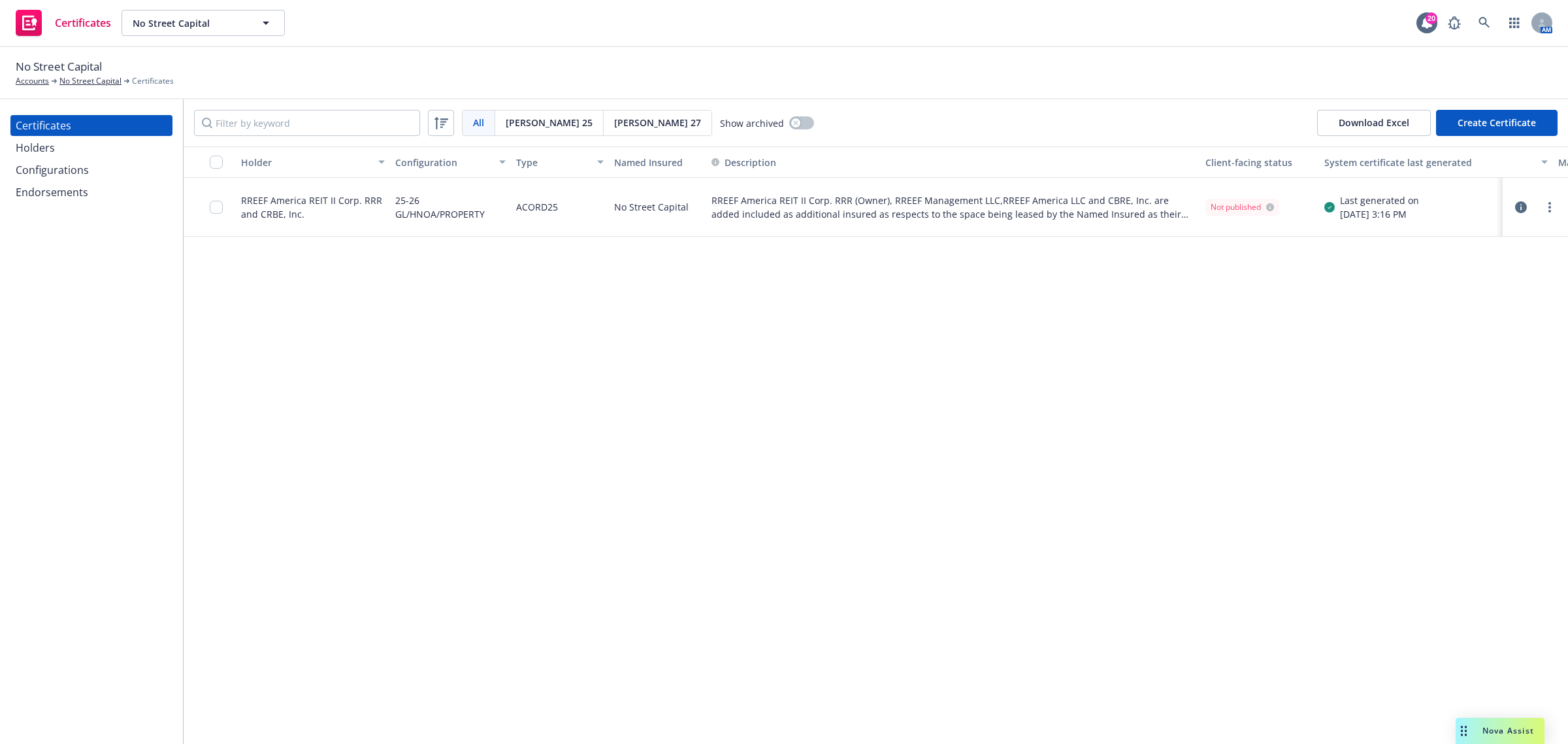
click at [1514, 111] on button "Create Certificate" at bounding box center [1497, 122] width 122 height 26
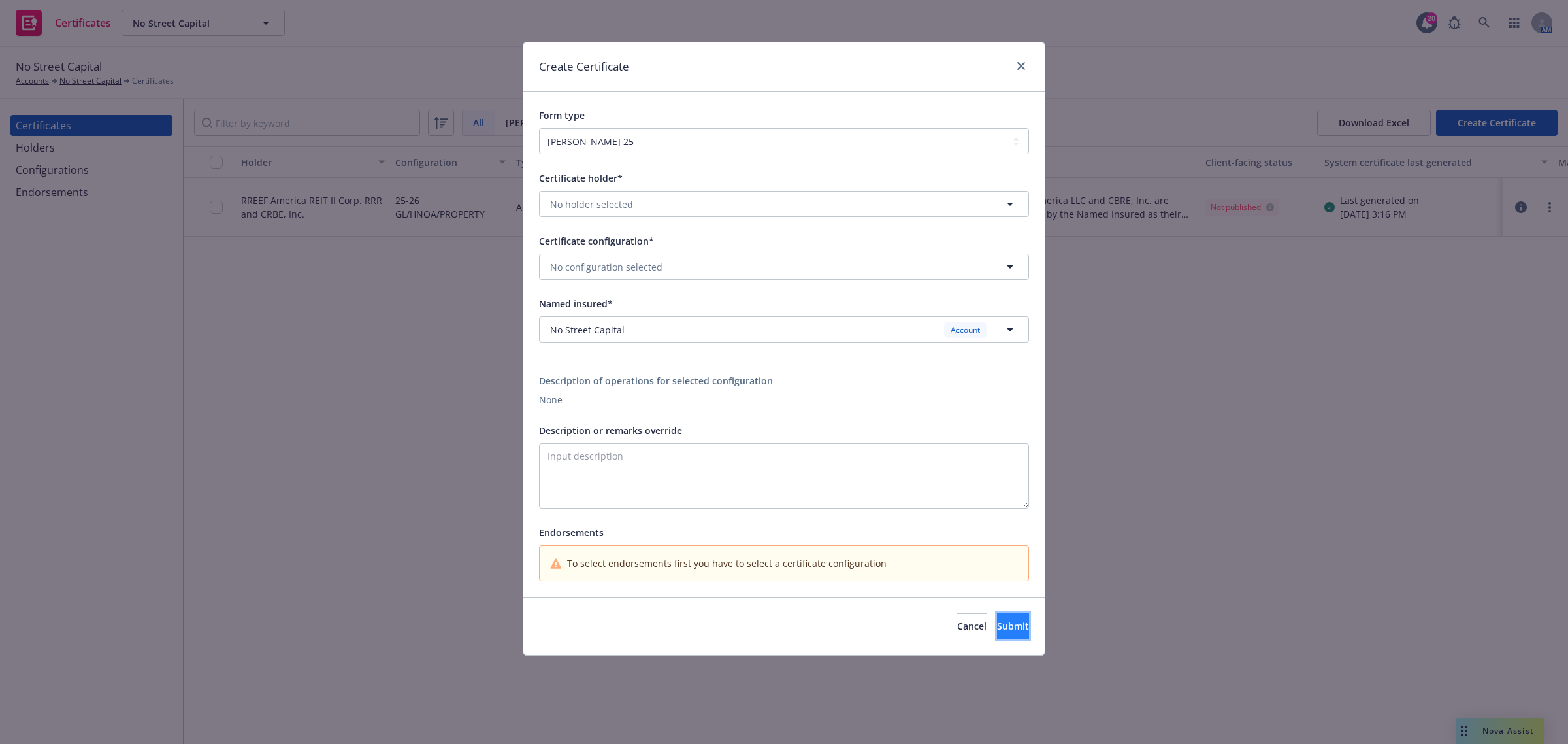
click at [997, 634] on button "Submit" at bounding box center [1013, 626] width 32 height 26
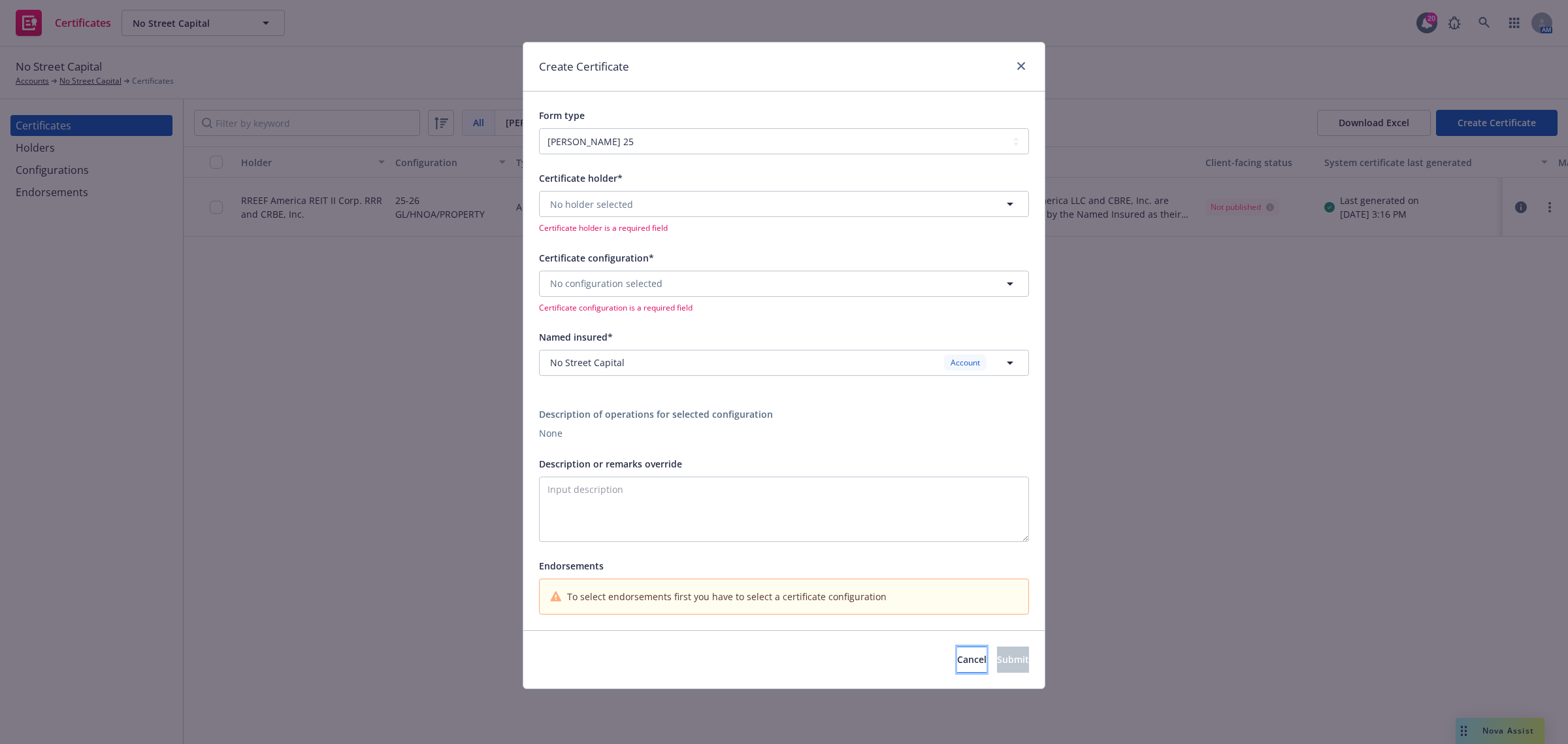
click at [957, 658] on span "Cancel" at bounding box center [971, 659] width 29 height 12
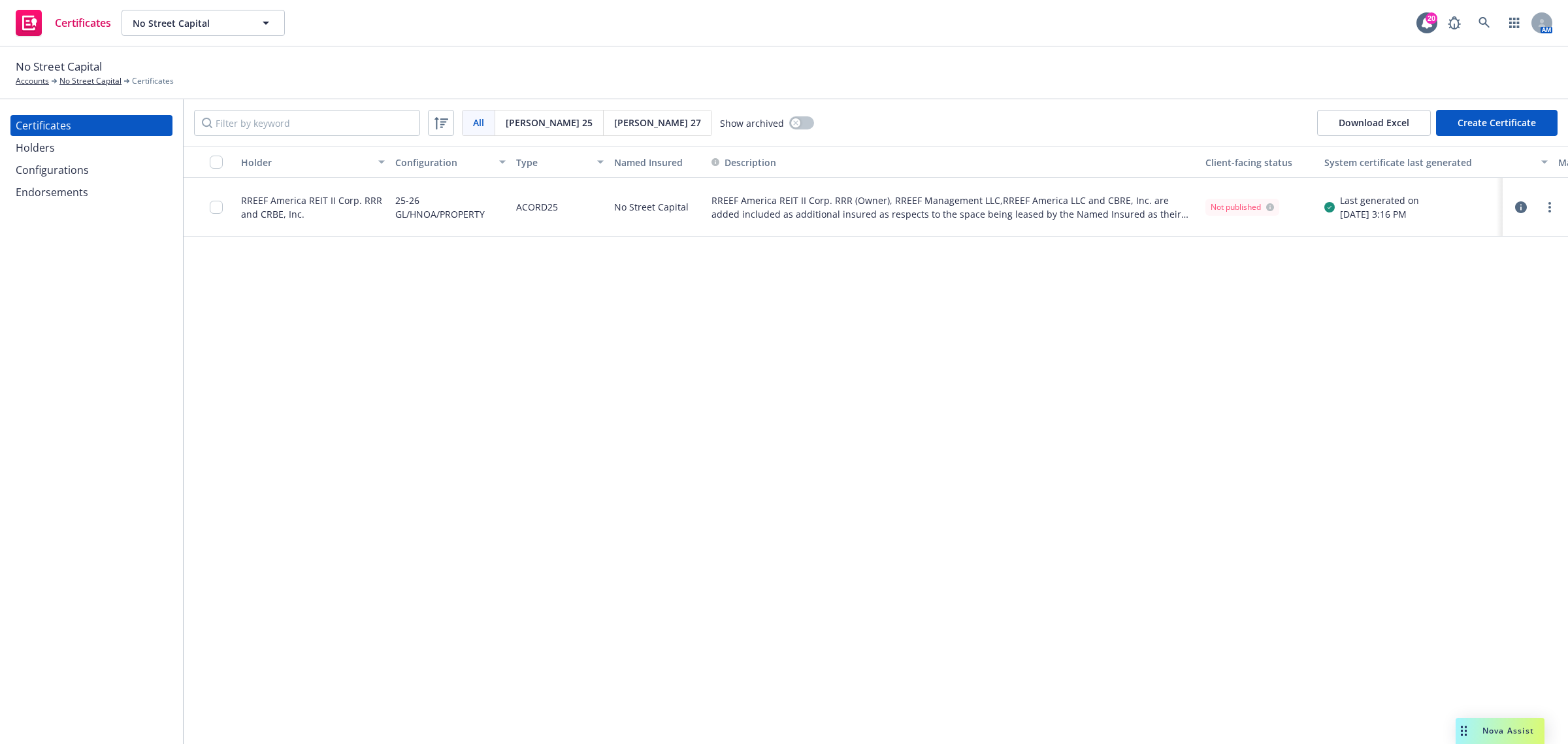
drag, startPoint x: 1458, startPoint y: 415, endPoint x: 1487, endPoint y: 379, distance: 46.2
click at [1458, 413] on div "Holder Configuration Type Named Insured Description Client-facing status System…" at bounding box center [875, 445] width 1384 height 598
click at [1547, 199] on div at bounding box center [1549, 207] width 16 height 16
click at [1547, 206] on link "more" at bounding box center [1549, 207] width 16 height 16
click at [1427, 447] on link "Preview a new version" at bounding box center [1452, 443] width 209 height 26
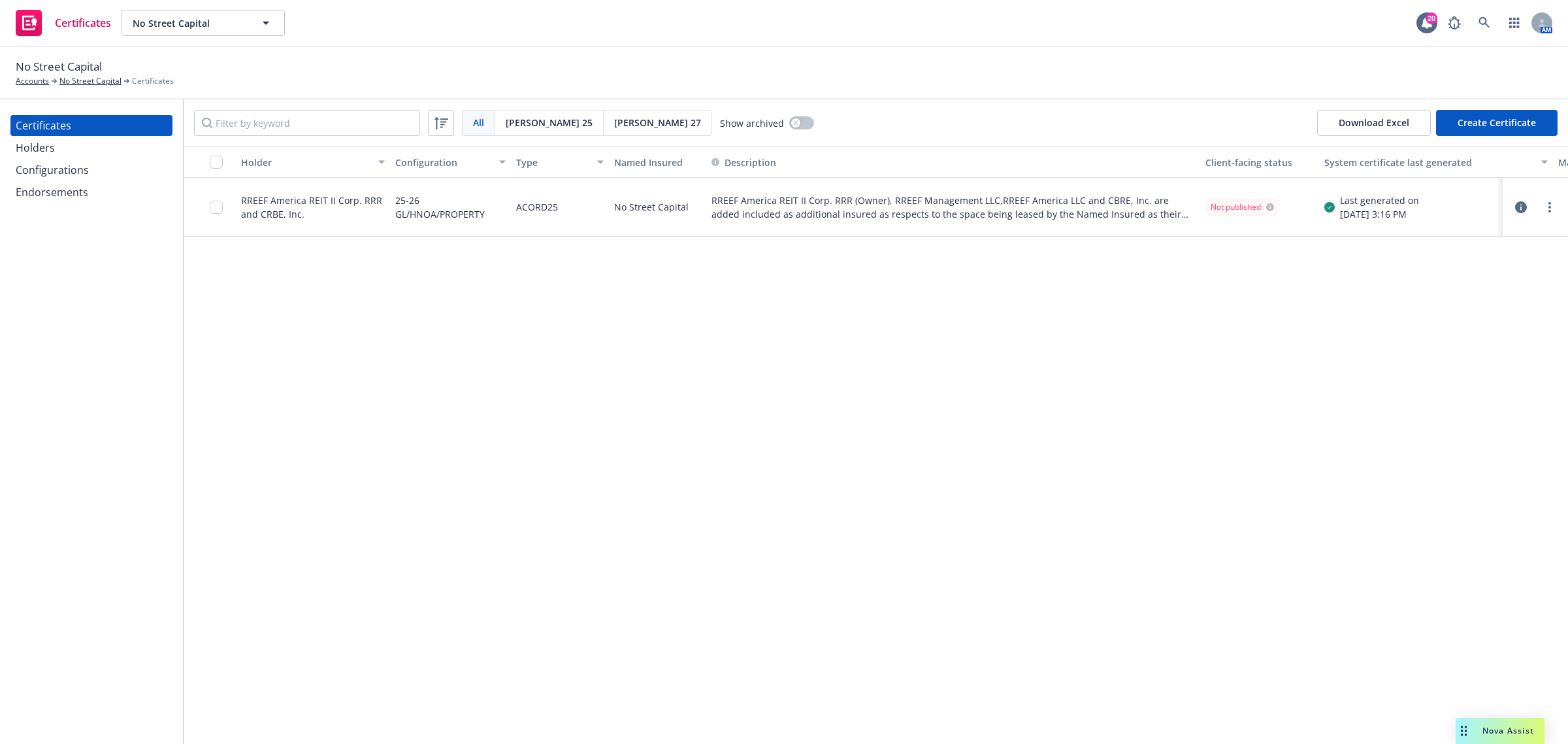
click at [774, 428] on div "Holder Configuration Type Named Insured Description Client-facing status System…" at bounding box center [875, 445] width 1384 height 598
click at [1520, 207] on icon "button" at bounding box center [1520, 207] width 12 height 12
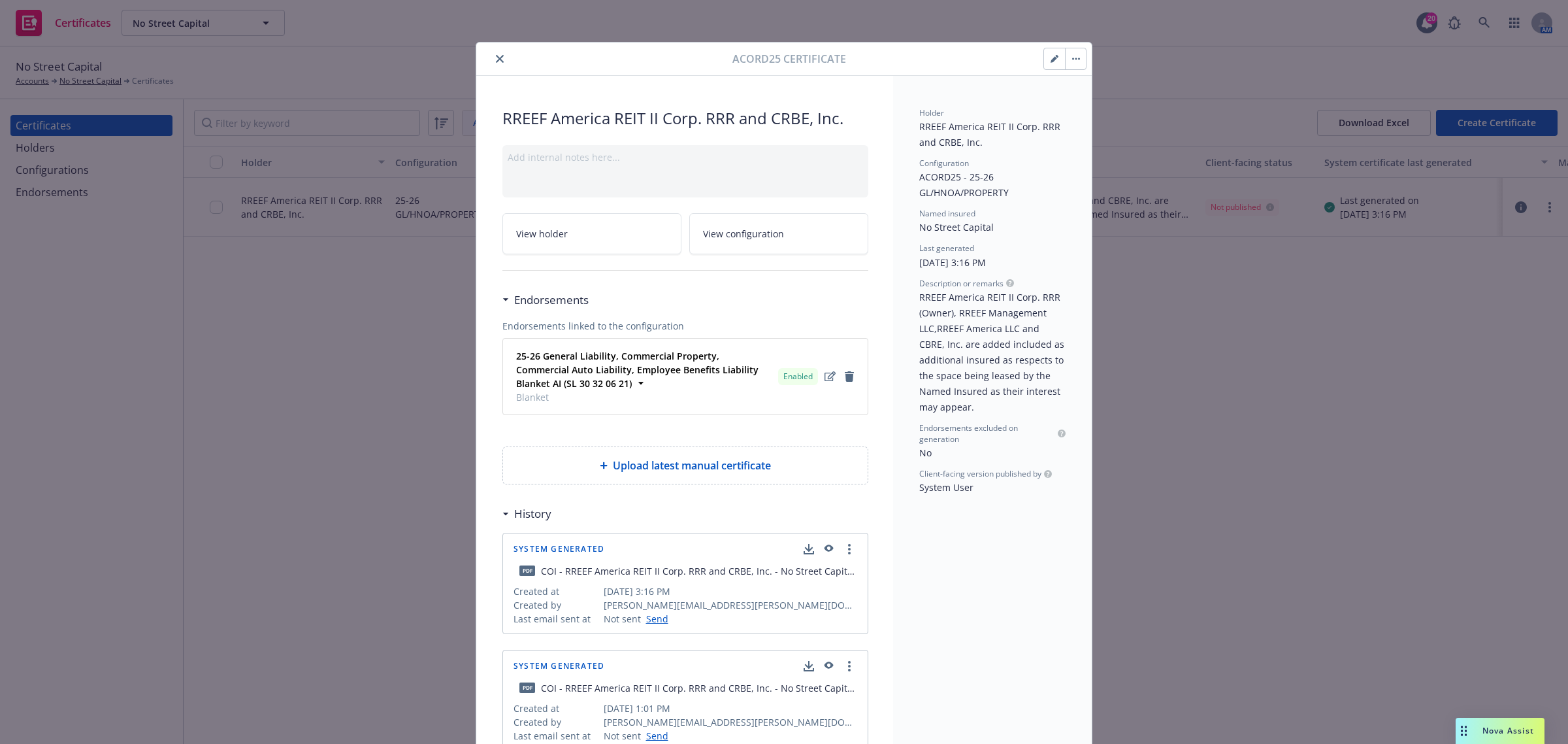
click at [496, 59] on icon "close" at bounding box center [500, 59] width 8 height 8
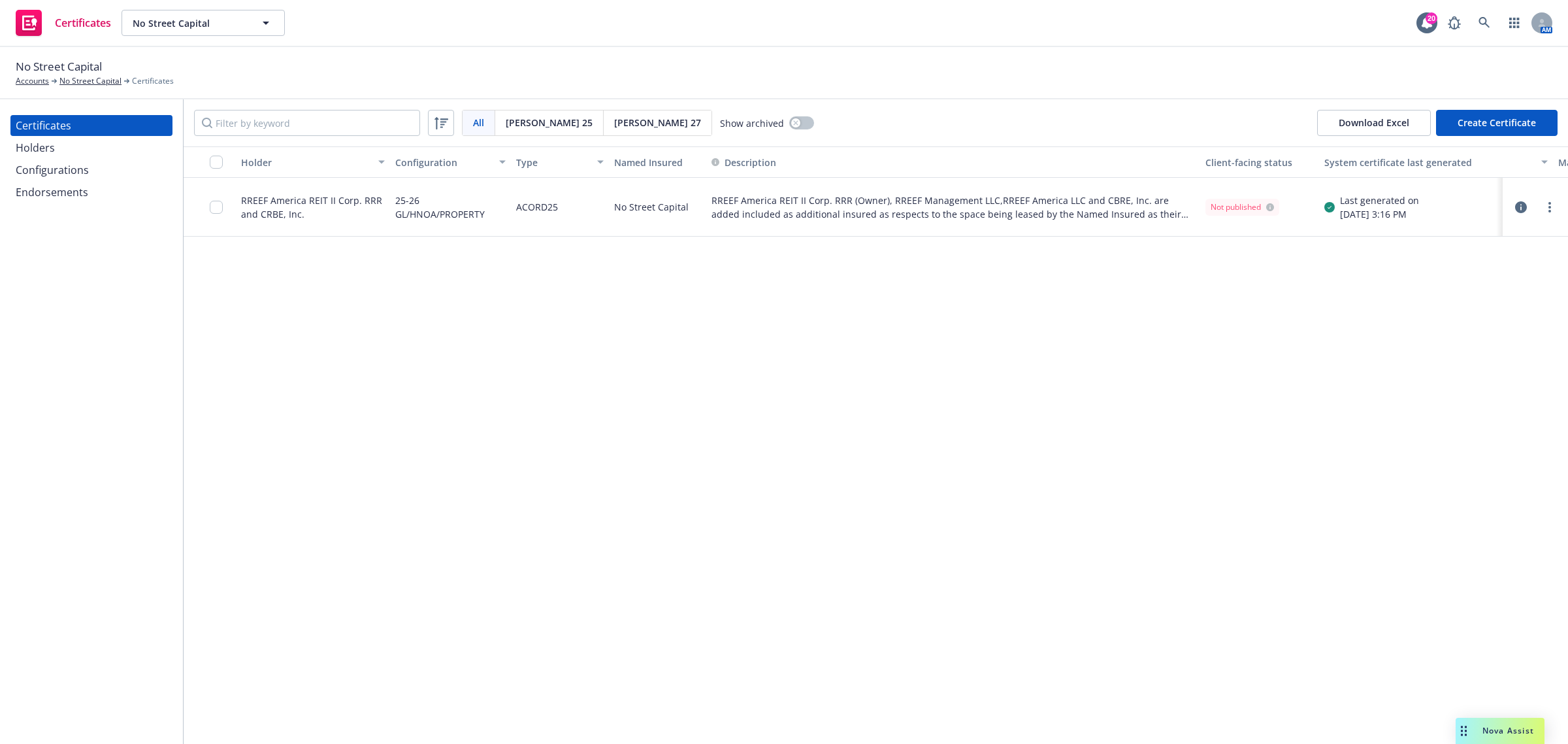
click at [625, 407] on div "Holder Configuration Type Named Insured Description Client-facing status System…" at bounding box center [875, 445] width 1384 height 598
click at [716, 554] on div "Holder Configuration Type Named Insured Description Client-facing status System…" at bounding box center [875, 445] width 1384 height 598
click at [34, 154] on div "Holders" at bounding box center [35, 148] width 39 height 21
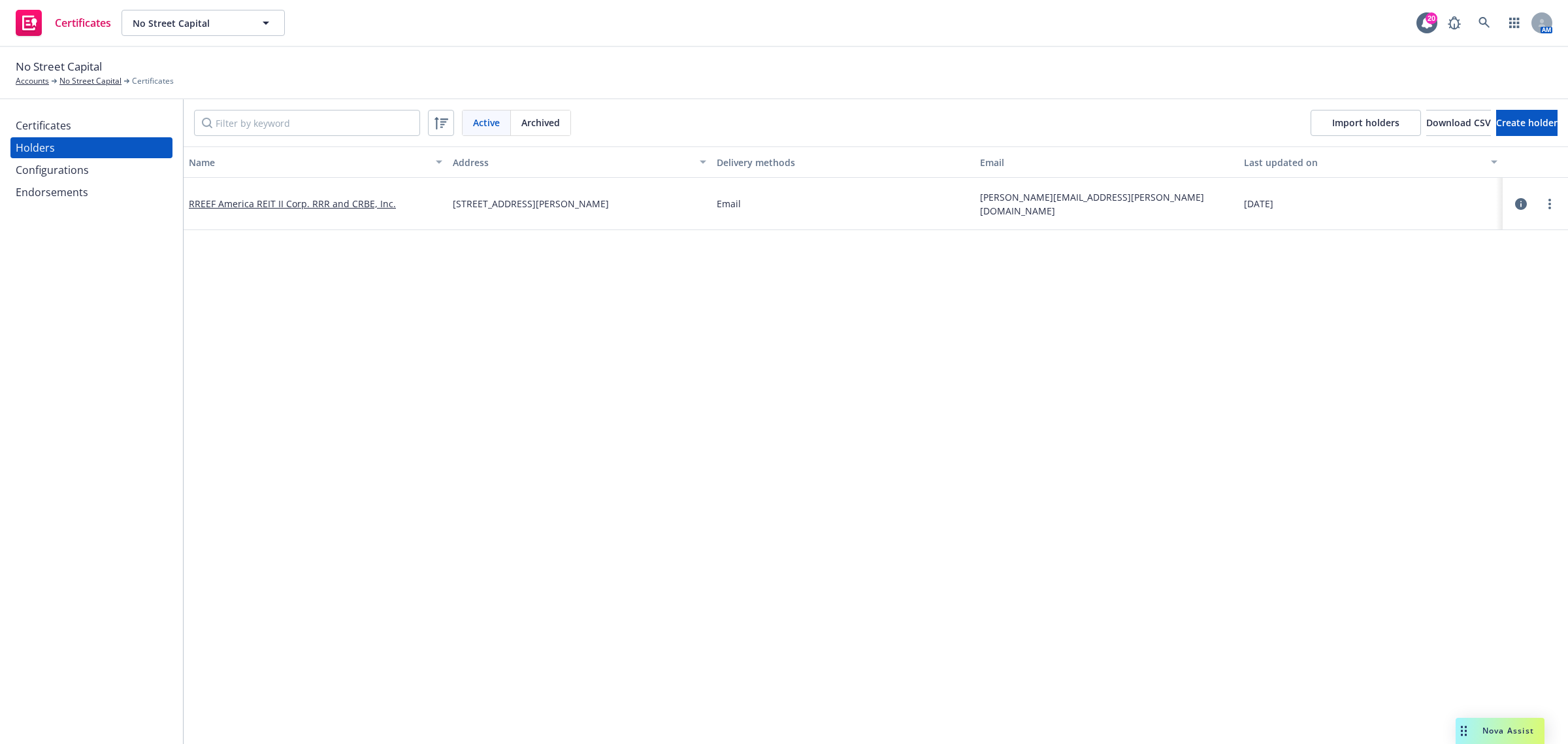
click at [43, 127] on div "Certificates" at bounding box center [43, 125] width 56 height 21
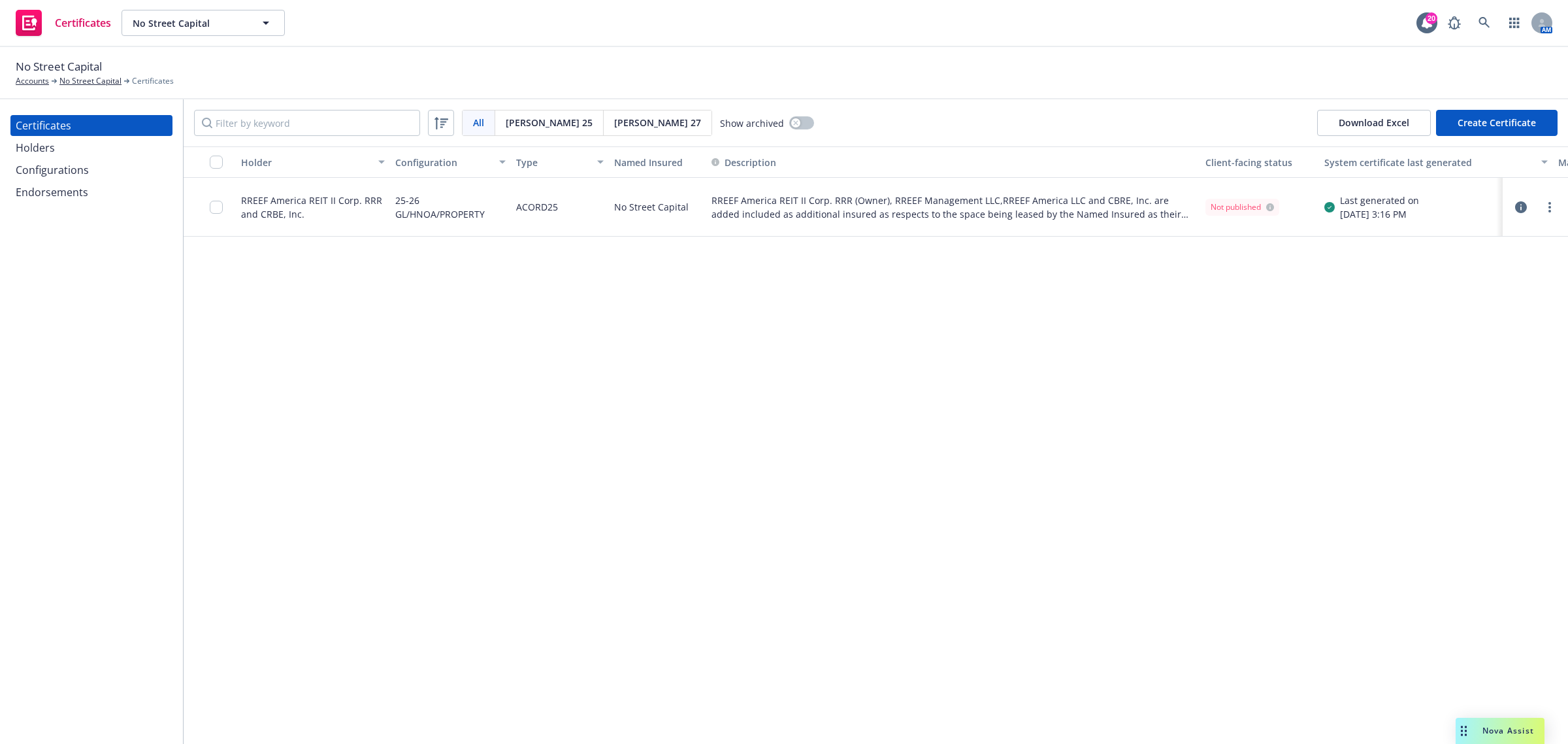
click at [742, 469] on div "Holder Configuration Type Named Insured Description Client-facing status System…" at bounding box center [875, 445] width 1384 height 598
click at [1521, 204] on icon "button" at bounding box center [1520, 207] width 12 height 12
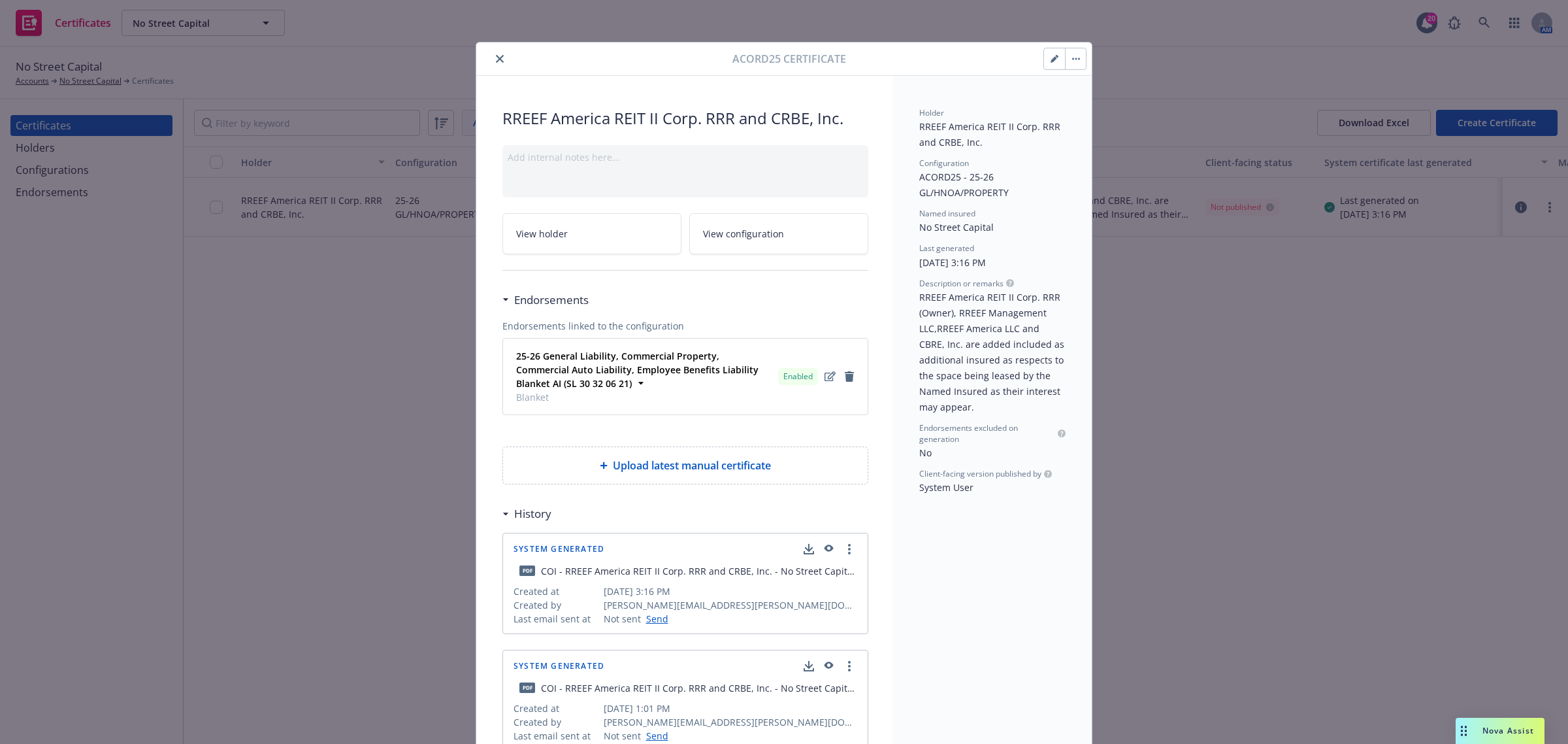
click at [824, 552] on icon "button" at bounding box center [829, 549] width 9 height 7
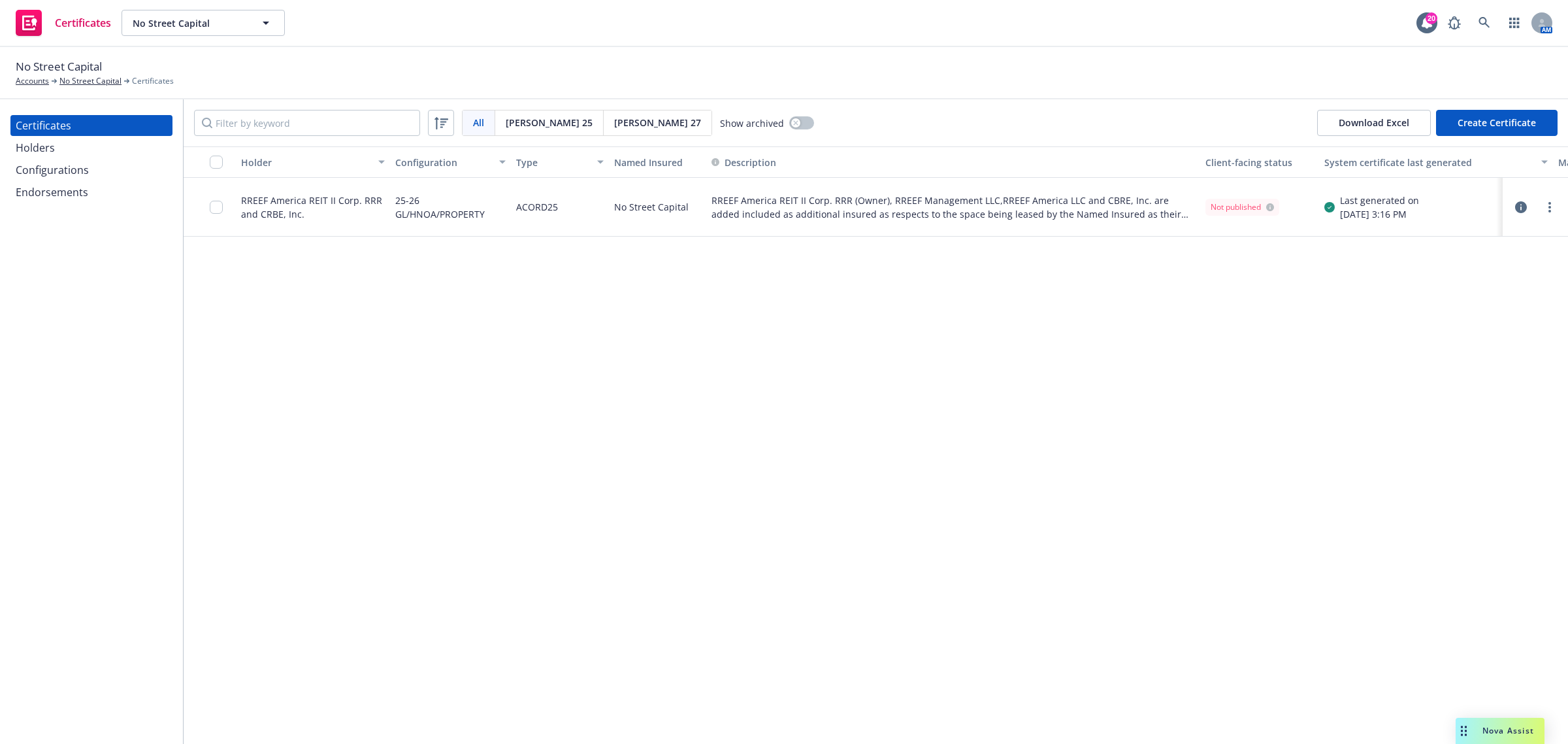
click at [1293, 400] on div "Holder Configuration Type Named Insured Description Client-facing status System…" at bounding box center [875, 445] width 1384 height 598
click at [1292, 396] on div "Holder Configuration Type Named Insured Description Client-facing status System…" at bounding box center [875, 445] width 1384 height 598
click at [1, 185] on div "Certificates Holders Configurations Endorsements" at bounding box center [91, 422] width 183 height 645
click at [16, 190] on div "Endorsements" at bounding box center [52, 192] width 73 height 21
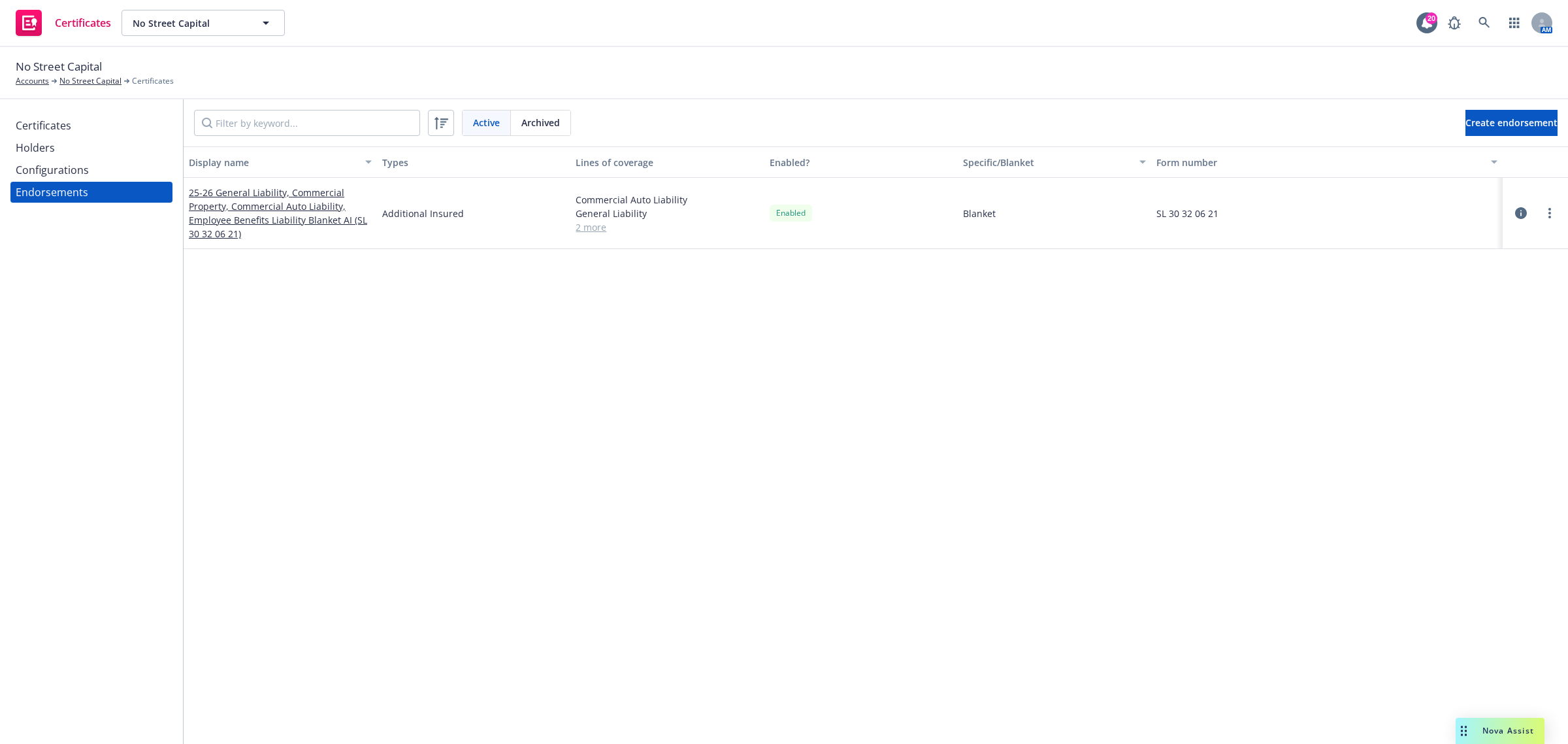
click at [63, 126] on div "Certificates" at bounding box center [43, 125] width 56 height 21
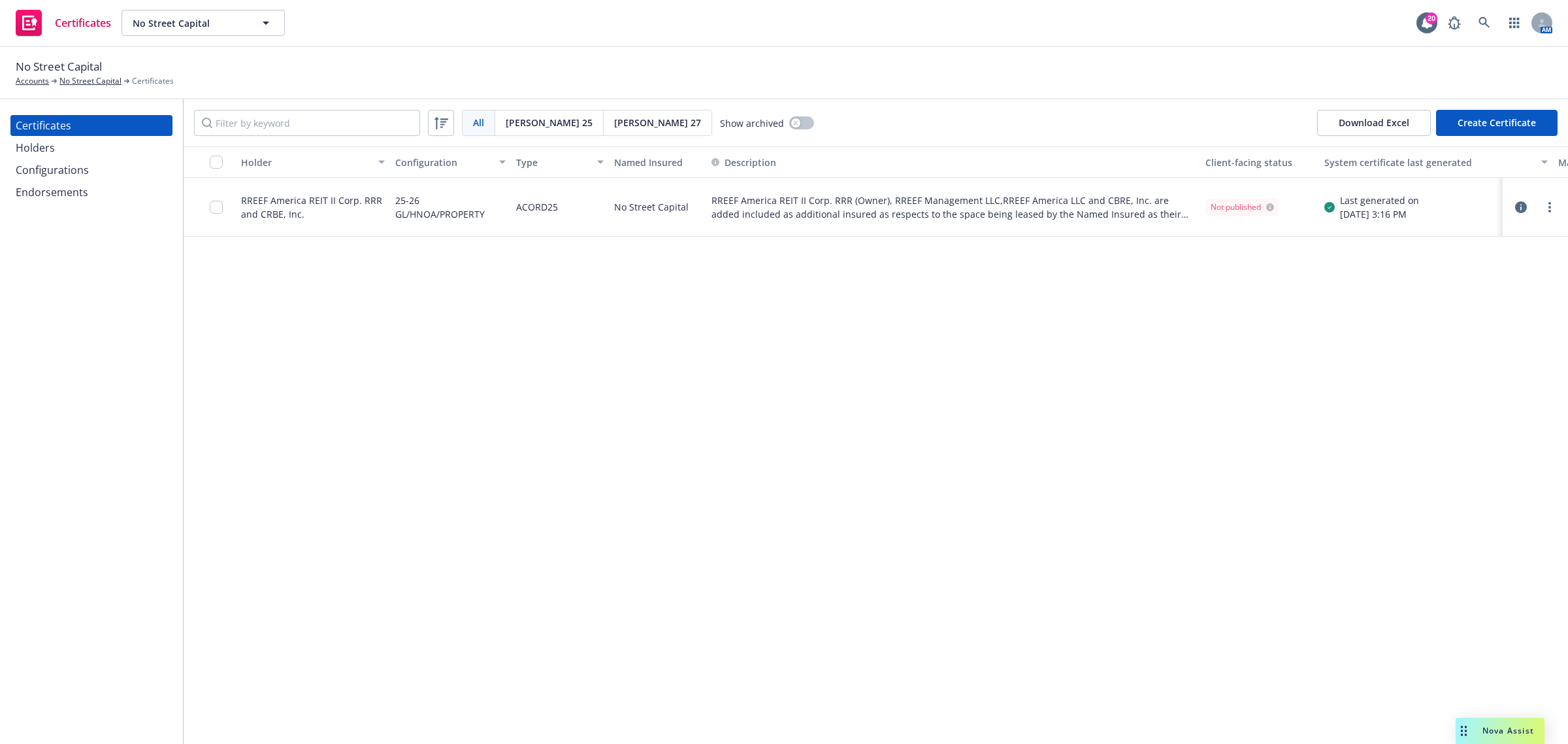
click at [60, 188] on div "Endorsements" at bounding box center [52, 192] width 73 height 21
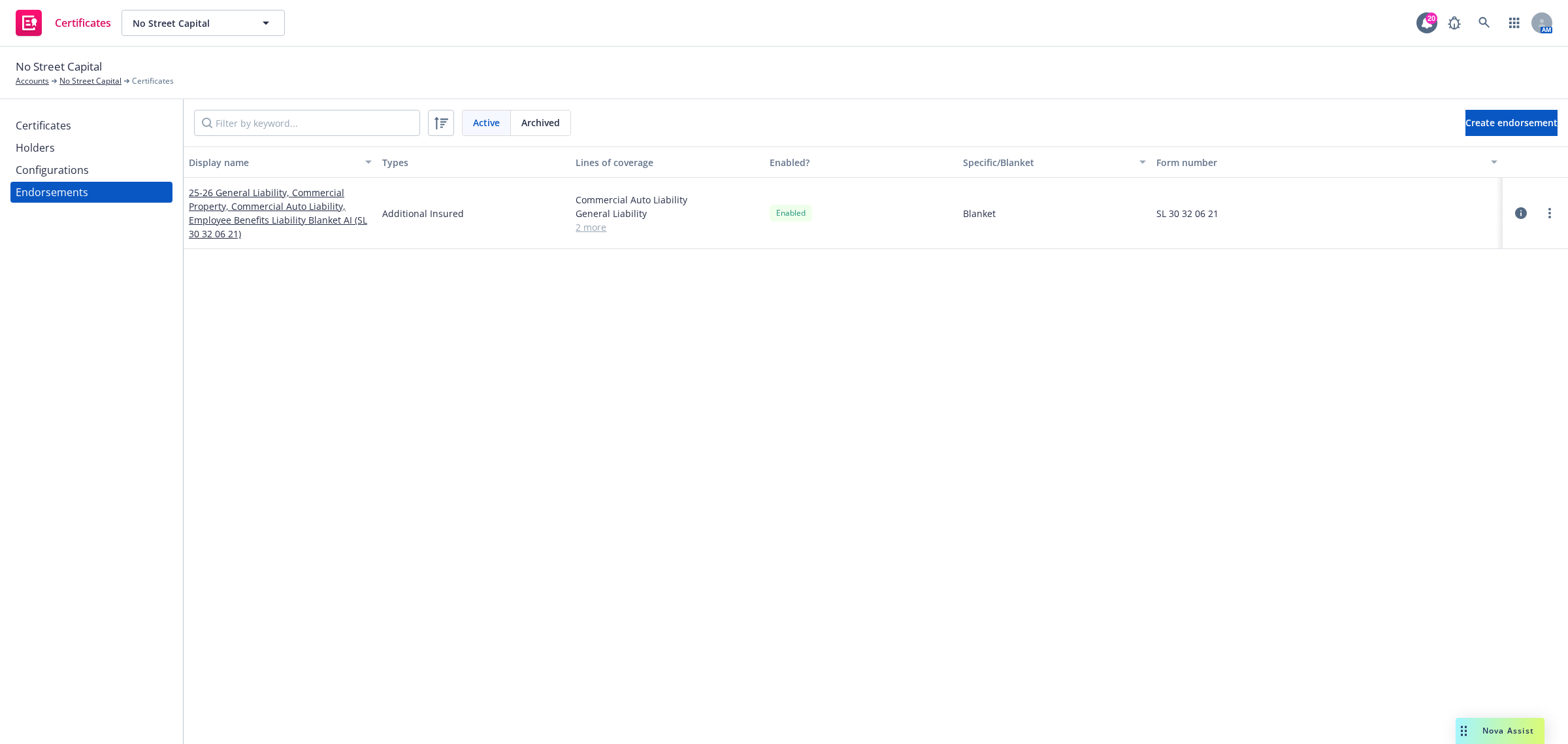
click at [65, 123] on div "Certificates" at bounding box center [43, 125] width 56 height 21
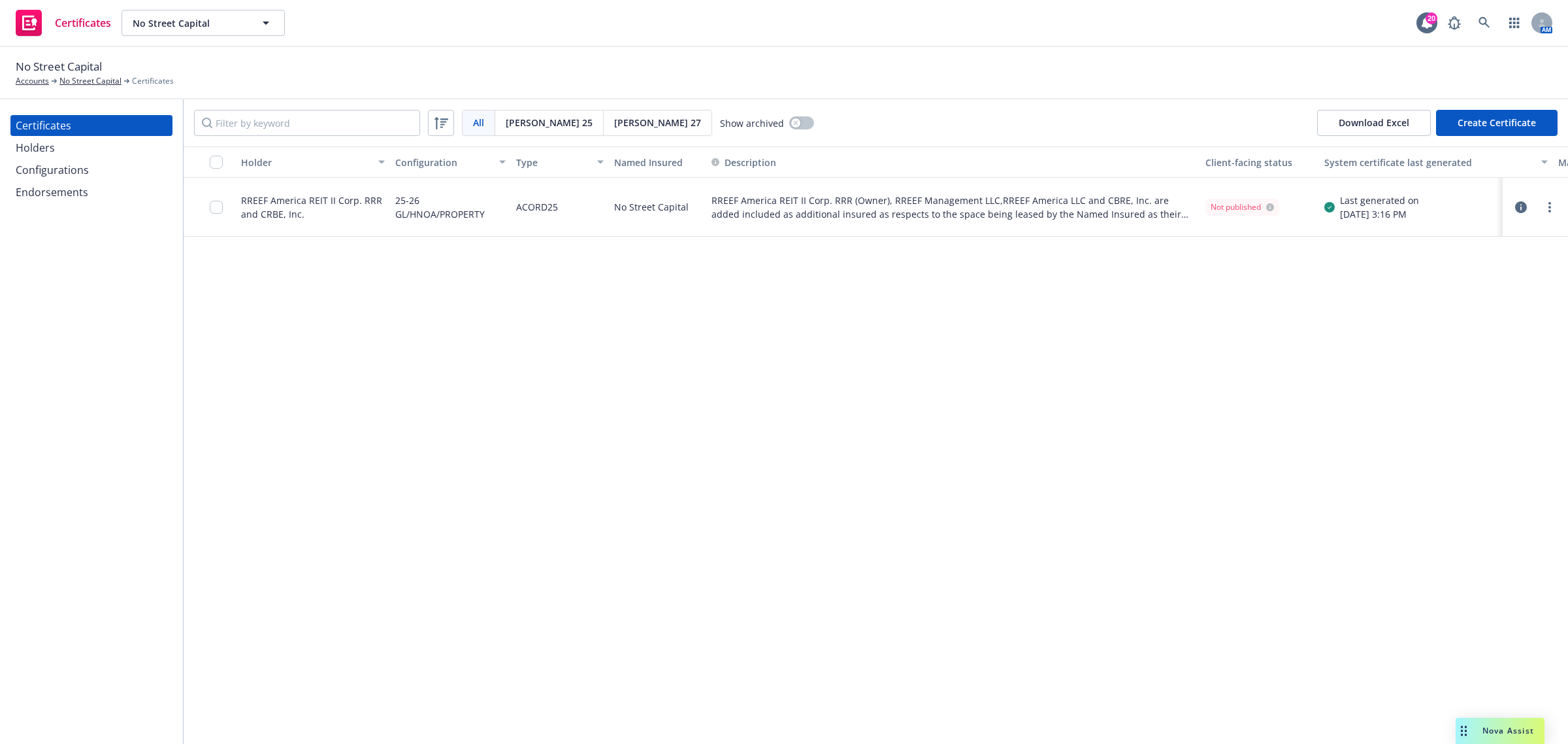
click at [60, 147] on div "Holders" at bounding box center [91, 148] width 152 height 21
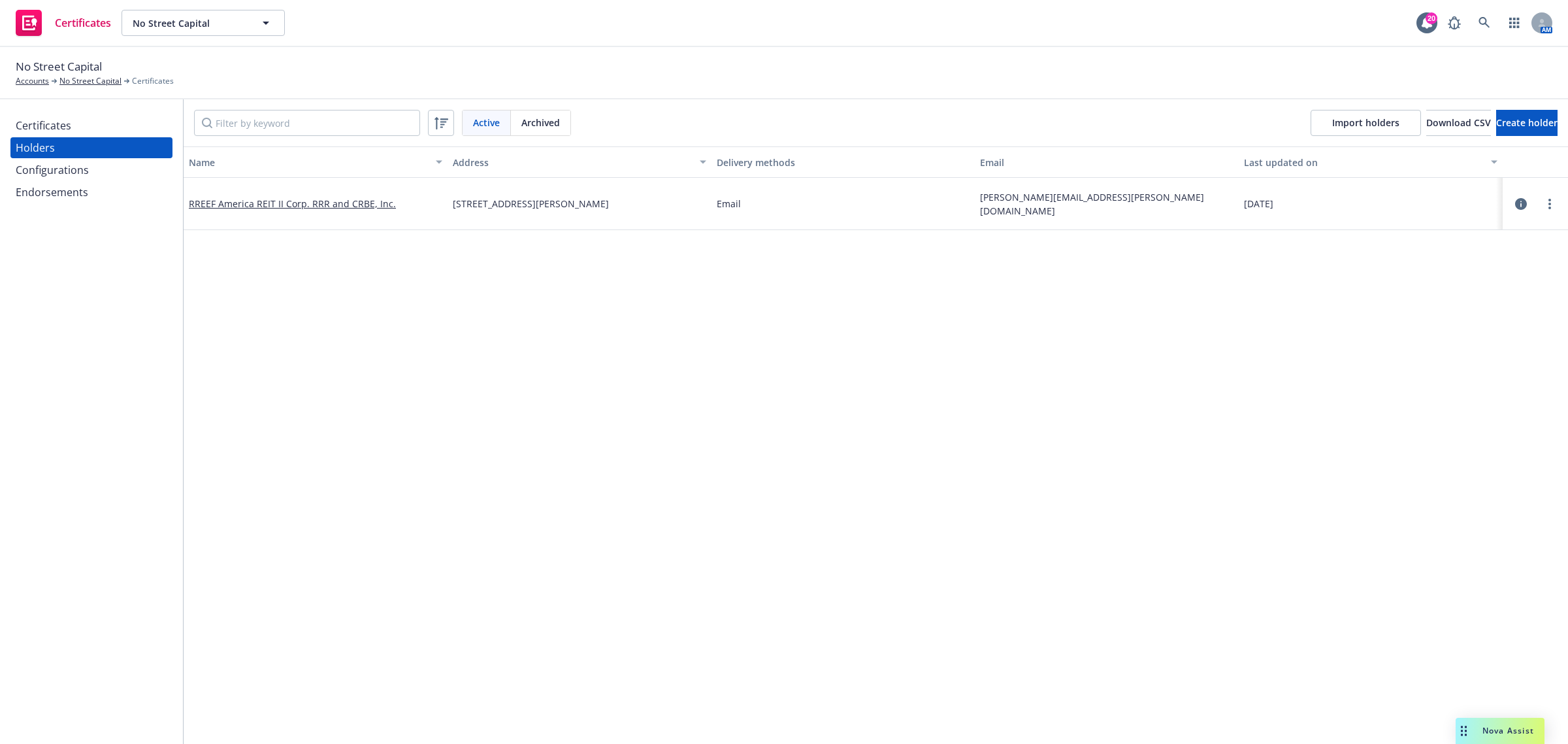
click at [752, 407] on div "Name Address Delivery methods Email Last updated on RREEF America REIT II Corp.…" at bounding box center [875, 707] width 1384 height 1121
click at [1496, 122] on span "Create holder" at bounding box center [1527, 122] width 61 height 12
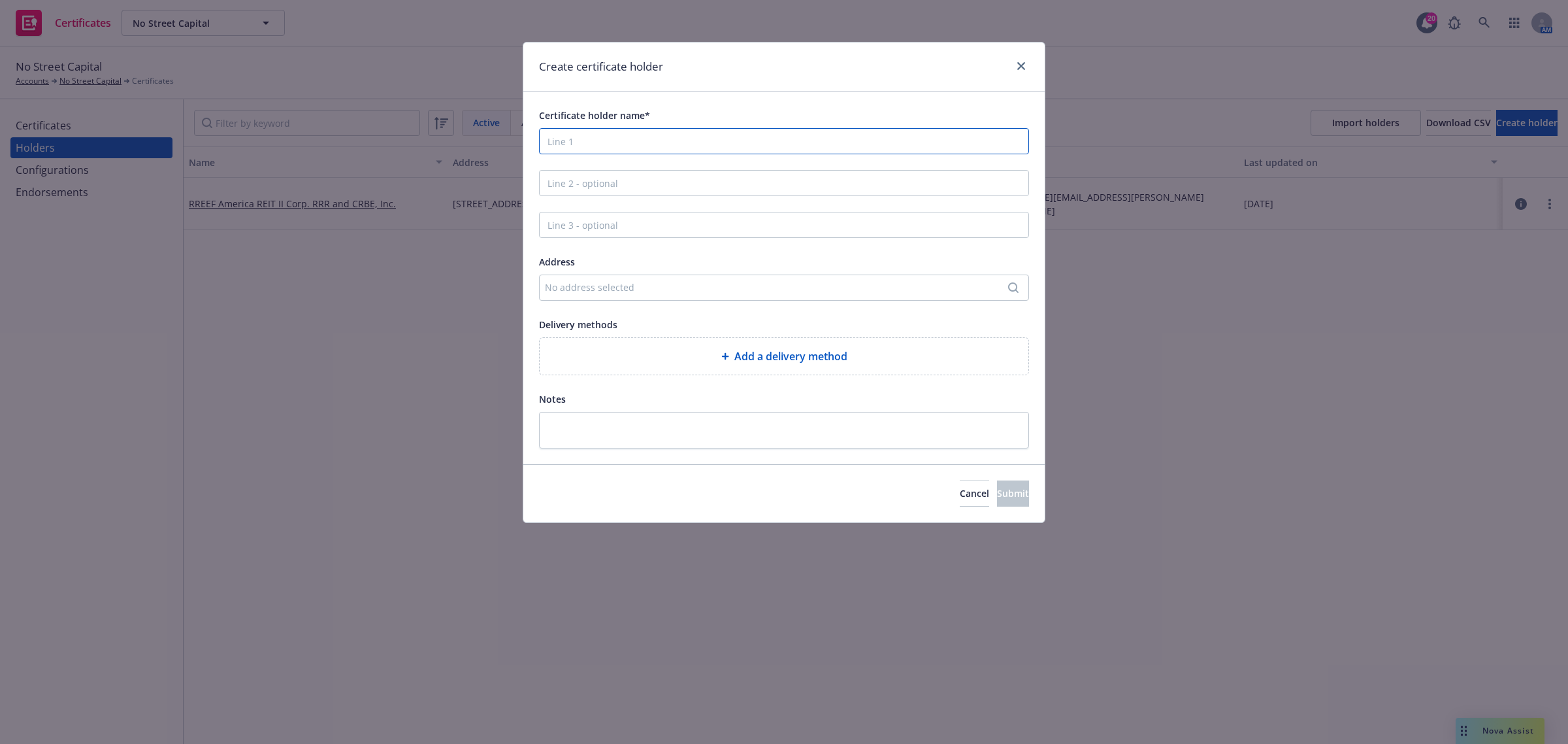
click at [799, 135] on input "Certificate holder name*" at bounding box center [784, 141] width 490 height 26
paste input "[PERSON_NAME] PROPERTY OWNER, LLC and its members"
type input "[PERSON_NAME] PROPERTY OWNER, LLC and its members"
click at [672, 185] on input "Line 2 - optional" at bounding box center [784, 183] width 490 height 26
paste input "505 [PERSON_NAME] PROPERTY OWNER, LLC and its members"
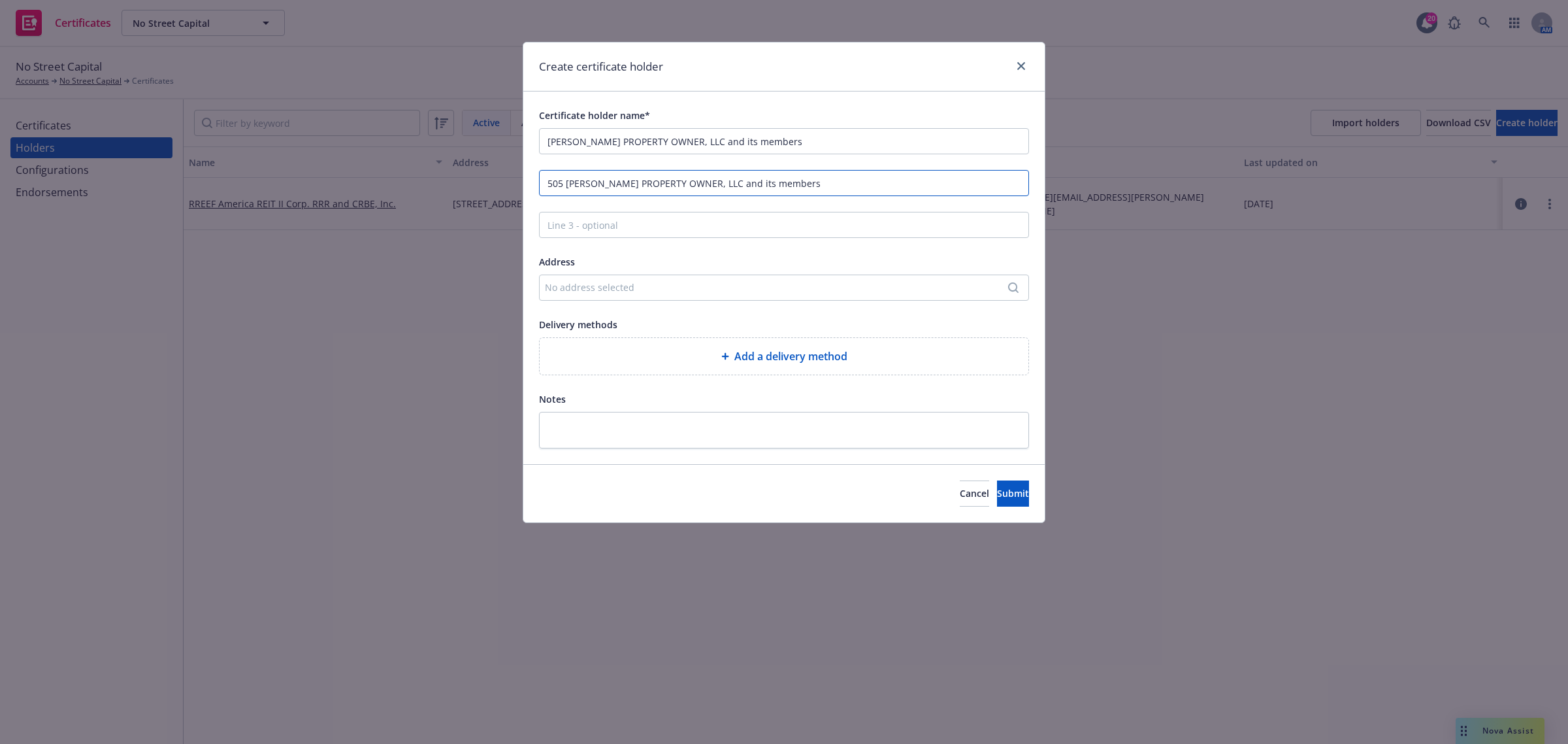
type input "505 [PERSON_NAME] PROPERTY OWNER, LLC and its members"
click at [782, 230] on input "Line 3 - optional" at bounding box center [784, 224] width 490 height 26
paste input "APM – CRANE PROPERTY OWNER, LLC and its members"
type input "APM – CRANE PROPERTY OWNER, LLC and its members"
click at [745, 281] on div "No address selected" at bounding box center [784, 288] width 490 height 26
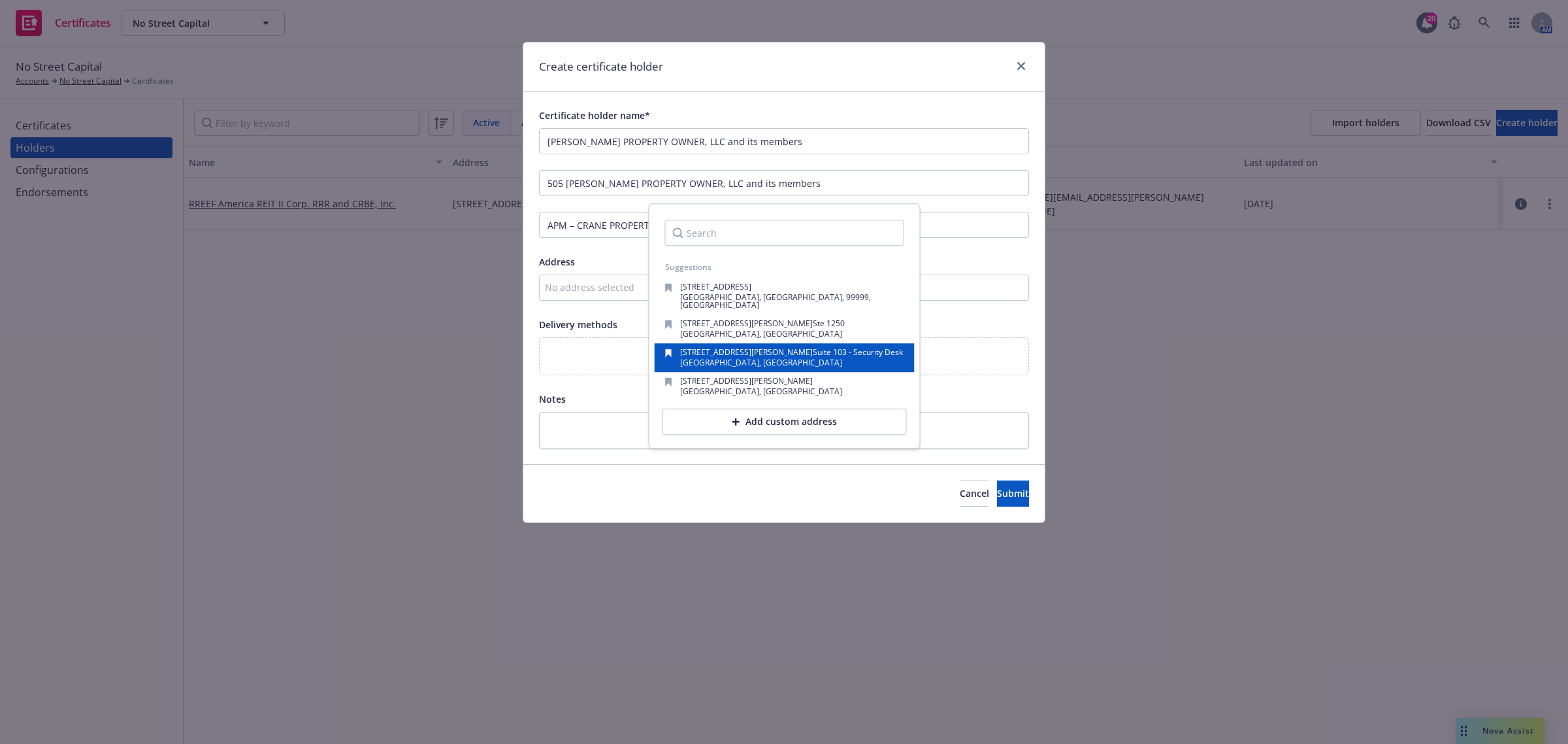
click at [820, 359] on div "[GEOGRAPHIC_DATA], [GEOGRAPHIC_DATA]" at bounding box center [792, 363] width 223 height 8
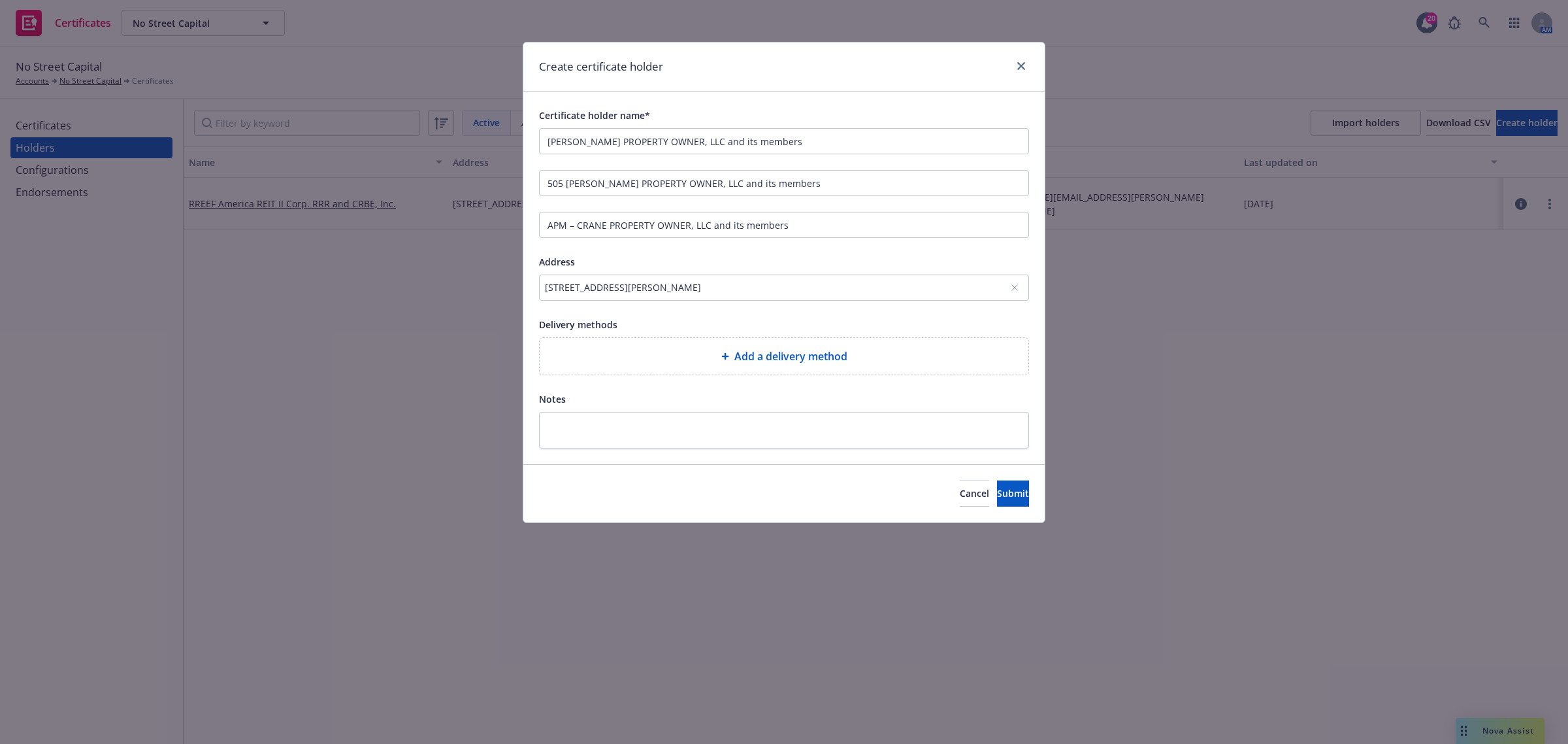
click at [820, 358] on span "Add a delivery method" at bounding box center [790, 356] width 113 height 16
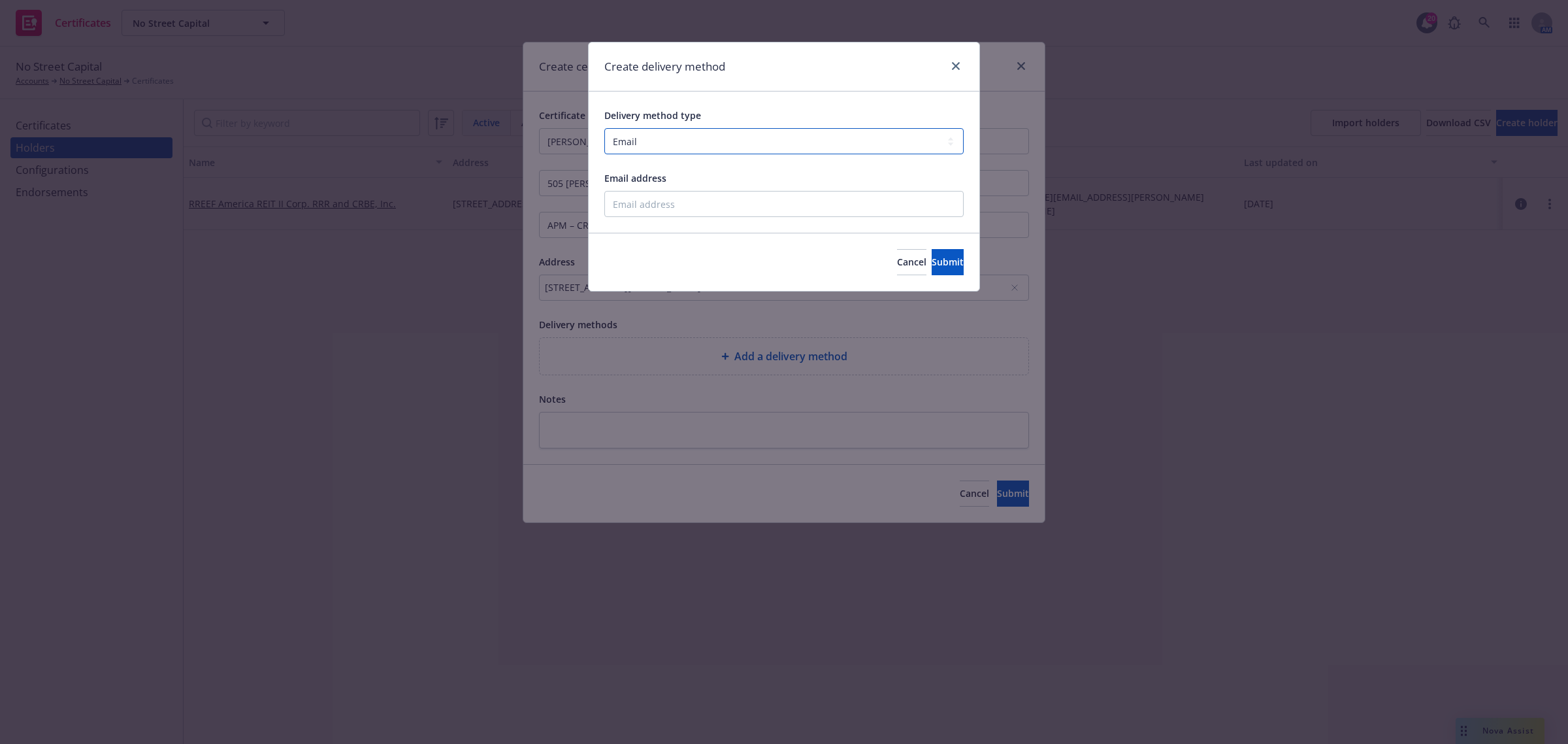
click at [800, 135] on select "Select delivery method type Email Mail Fax Upload to Compliance Website" at bounding box center [784, 141] width 360 height 26
select select "UPLOAD_TO_COMPLIANCE_WEBSITE"
click at [604, 128] on select "Select delivery method type Email Mail Fax Upload to Compliance Website" at bounding box center [784, 141] width 360 height 26
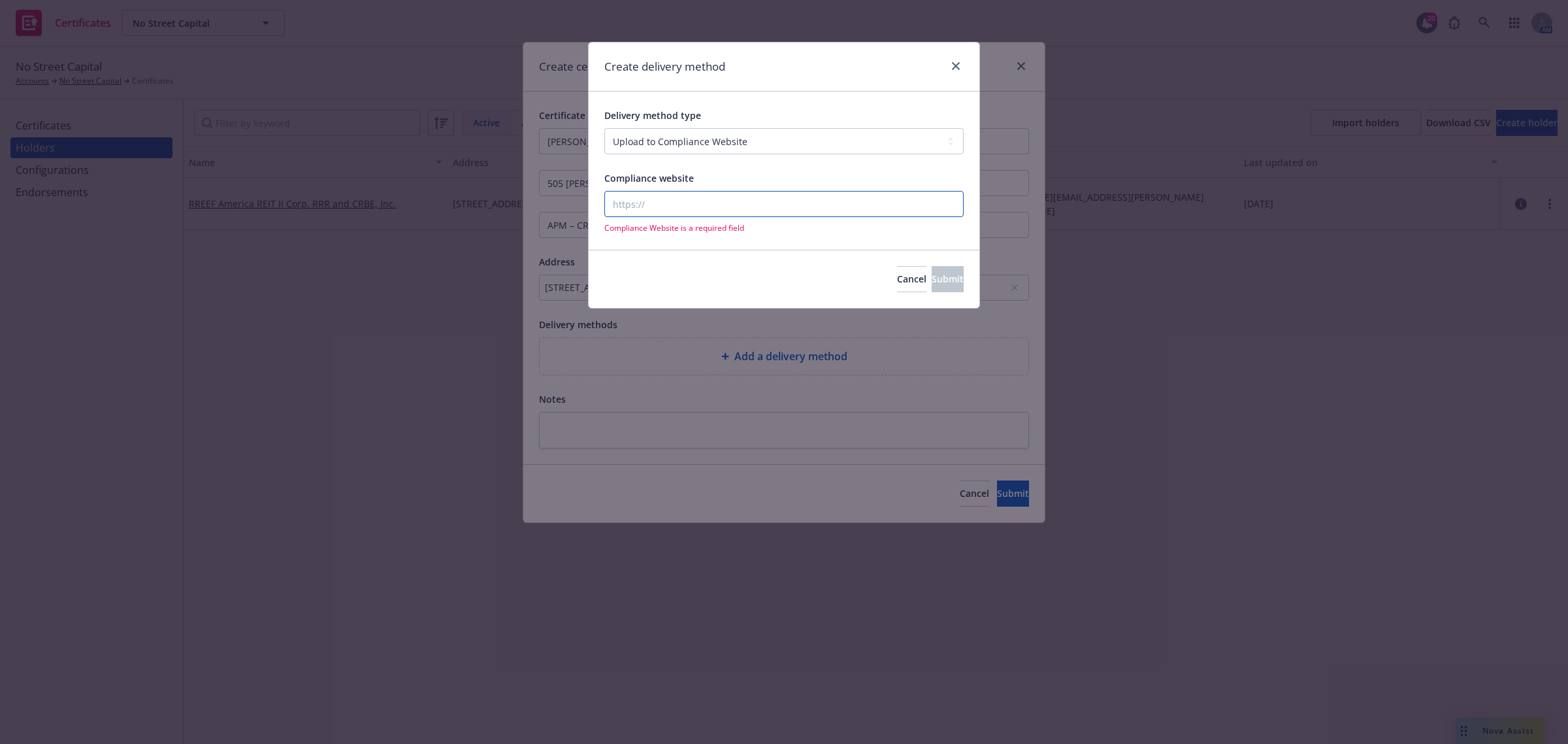
click at [815, 194] on input "Compliance website" at bounding box center [784, 204] width 360 height 26
paste input "[URL][DOMAIN_NAME]"
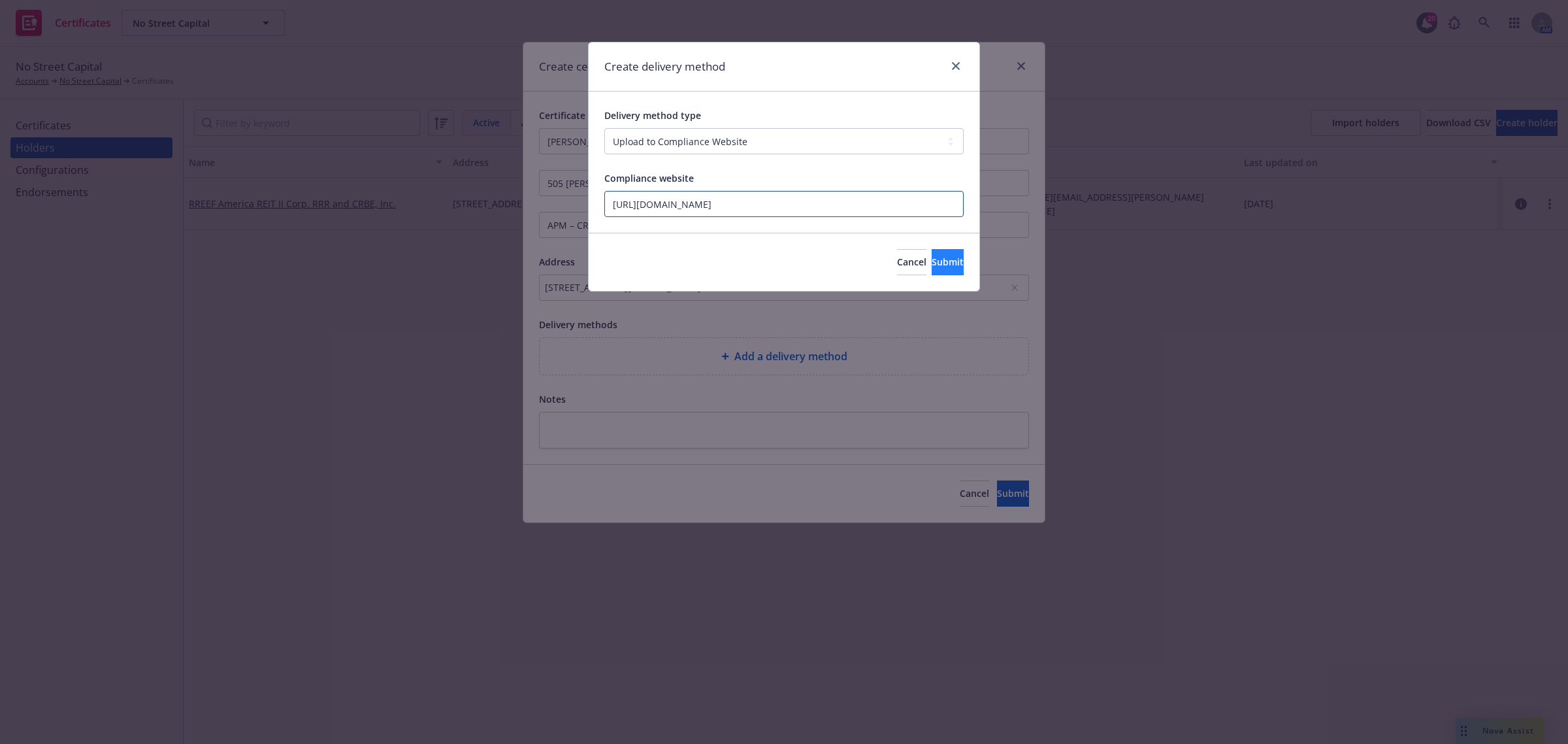
type input "[URL][DOMAIN_NAME]"
click at [932, 263] on span "Submit" at bounding box center [947, 262] width 32 height 12
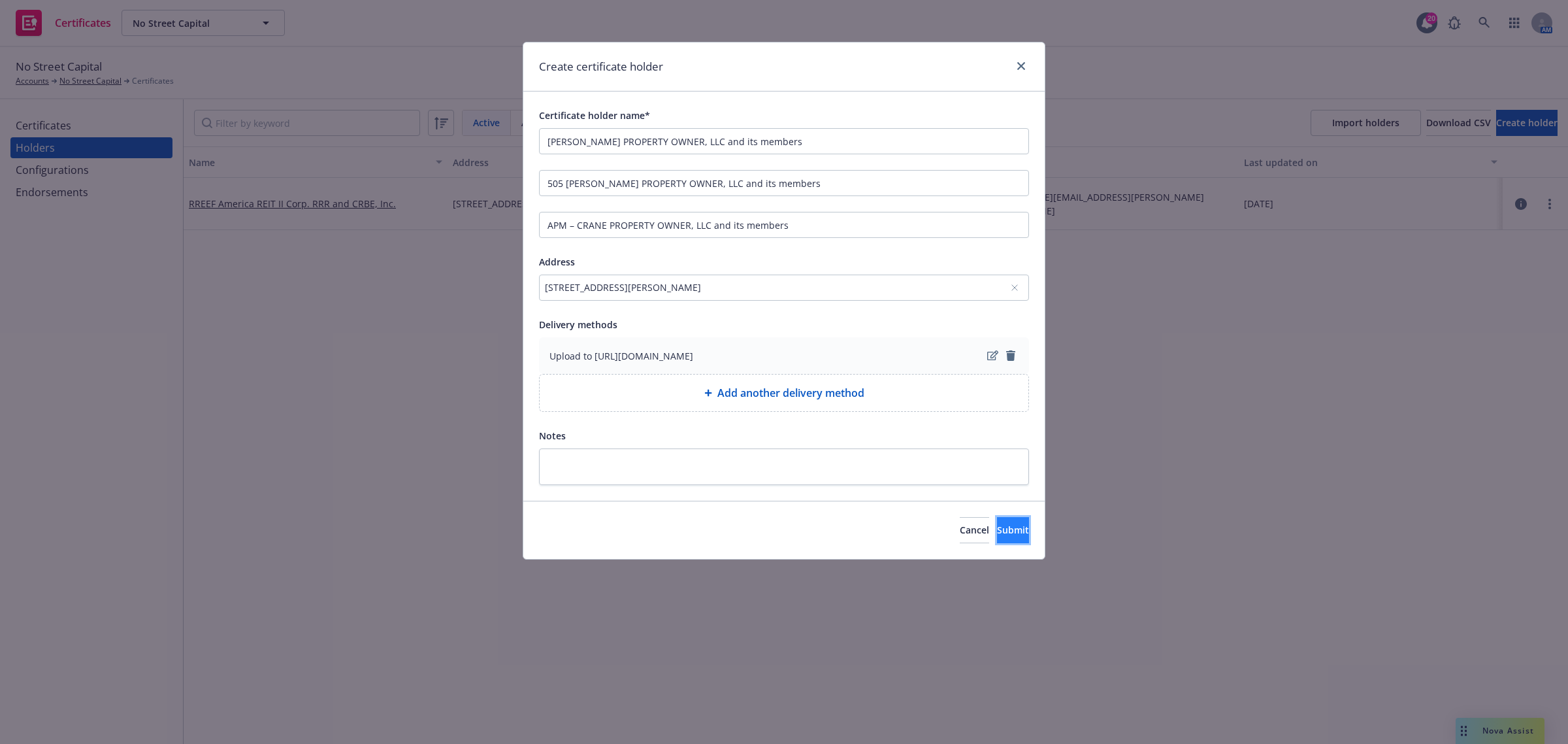
click at [997, 518] on button "Submit" at bounding box center [1013, 530] width 32 height 26
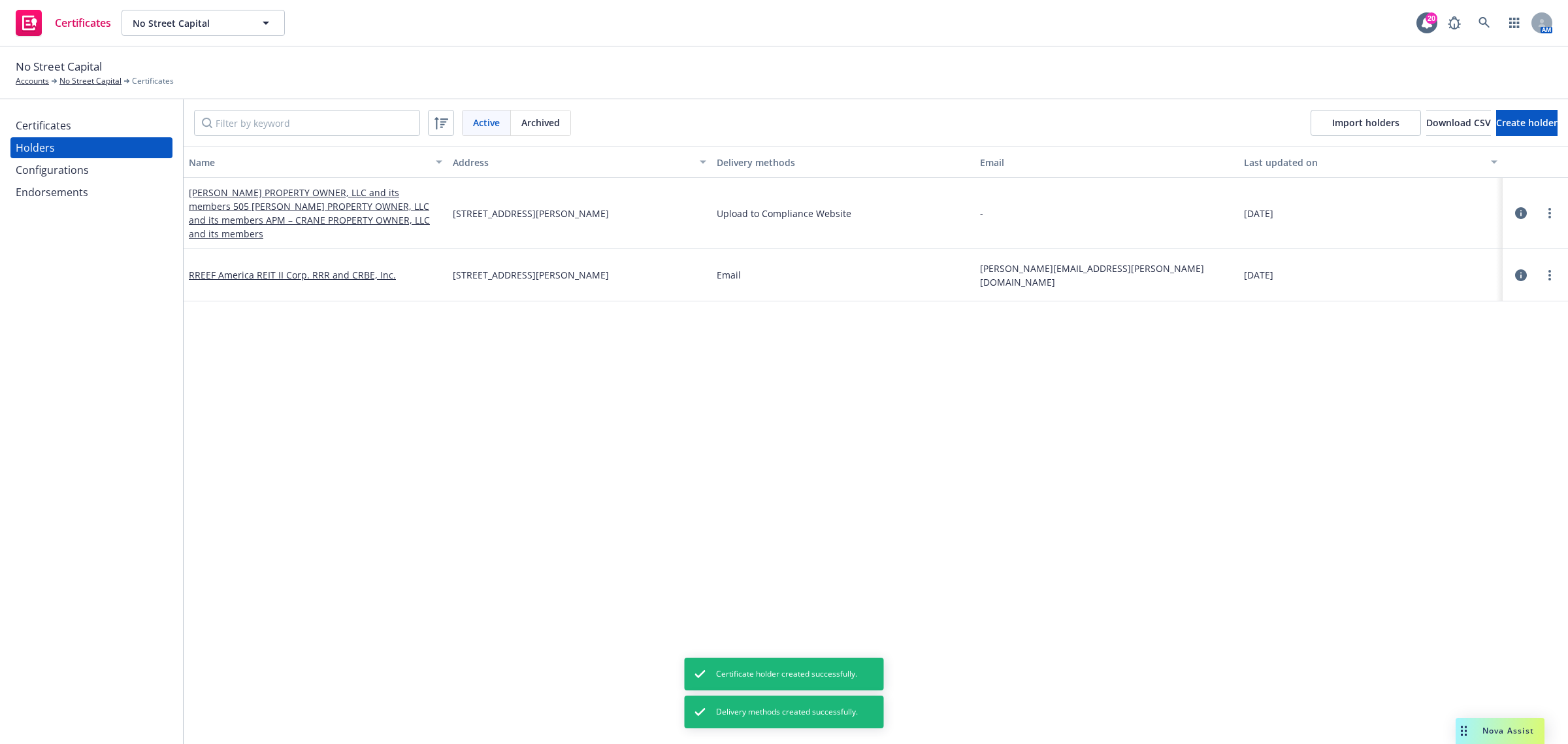
click at [56, 121] on div "Certificates" at bounding box center [43, 125] width 56 height 21
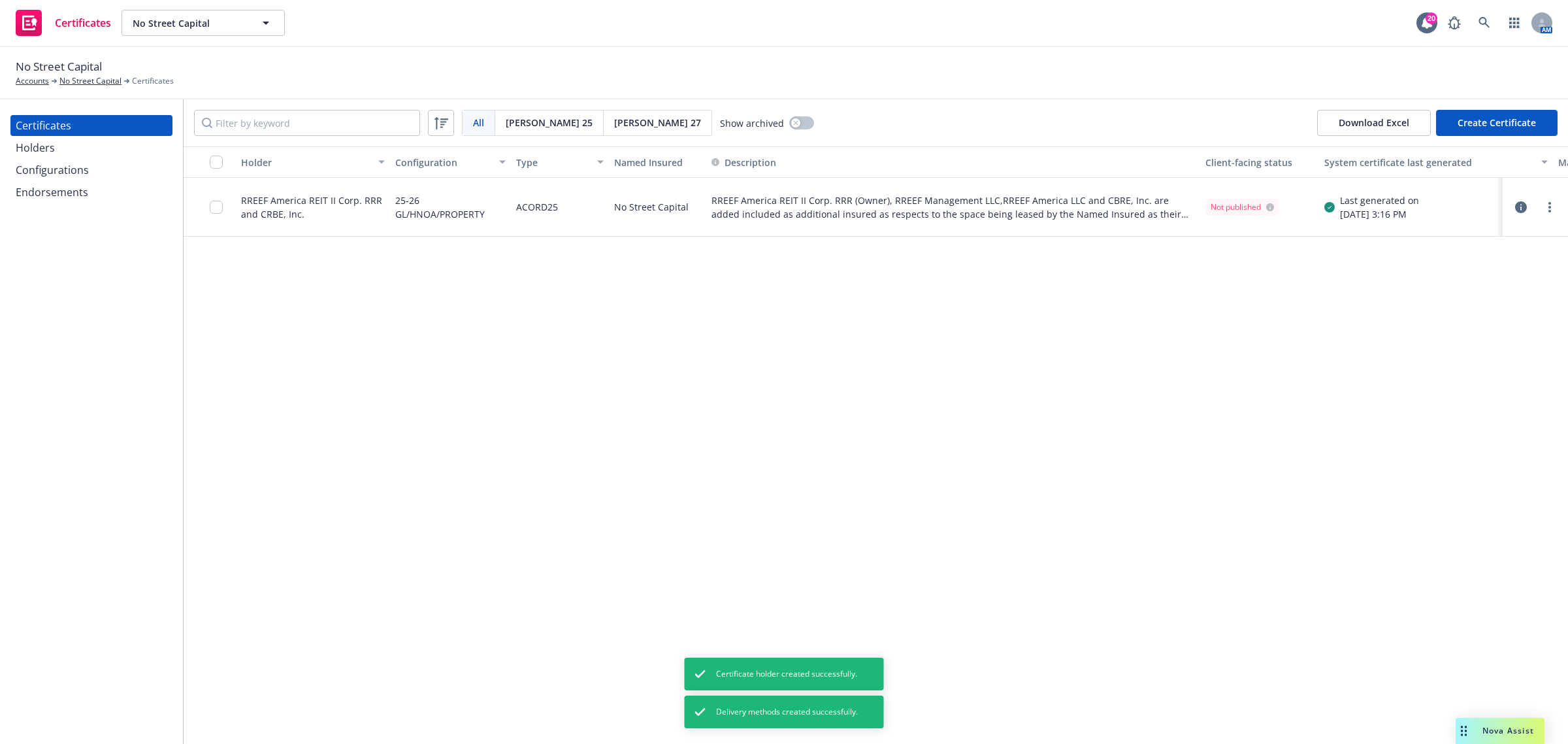
click at [1474, 132] on button "Create Certificate" at bounding box center [1497, 122] width 122 height 26
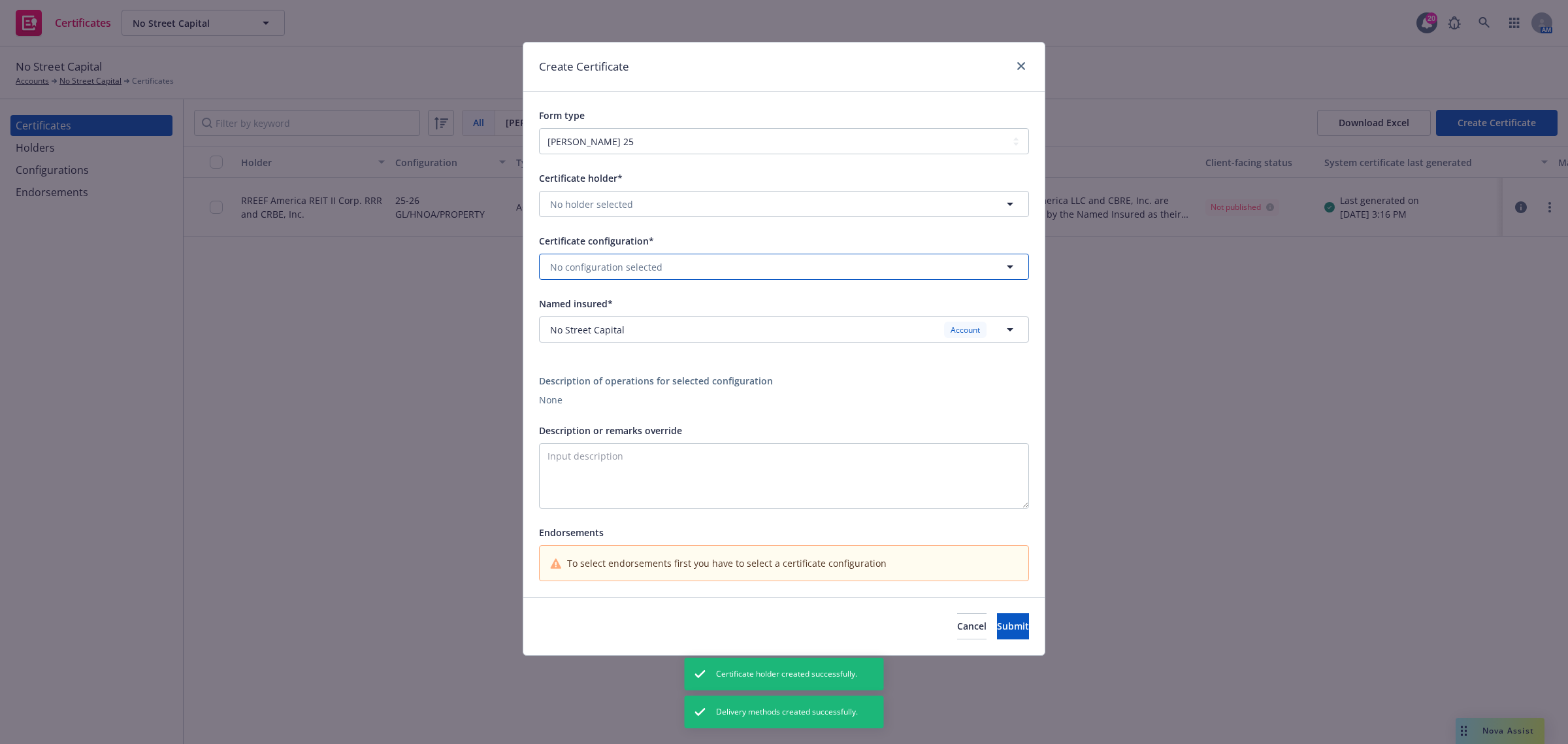
click at [639, 269] on span "No configuration selected" at bounding box center [606, 267] width 112 height 14
click at [631, 306] on strong "25-26 GL/HNOA/PROPERTY" at bounding box center [612, 303] width 119 height 12
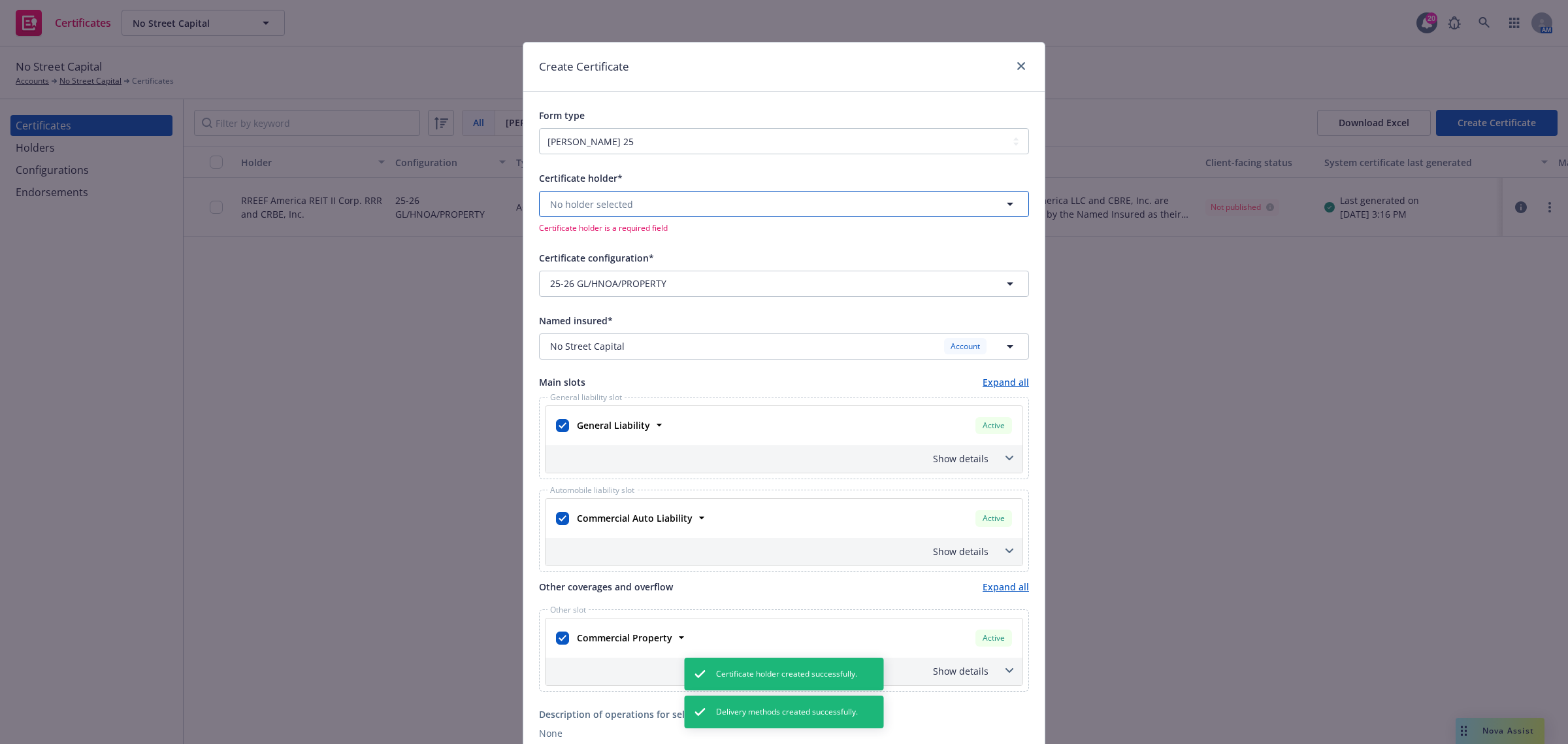
click at [631, 210] on button "No holder selected" at bounding box center [784, 204] width 490 height 26
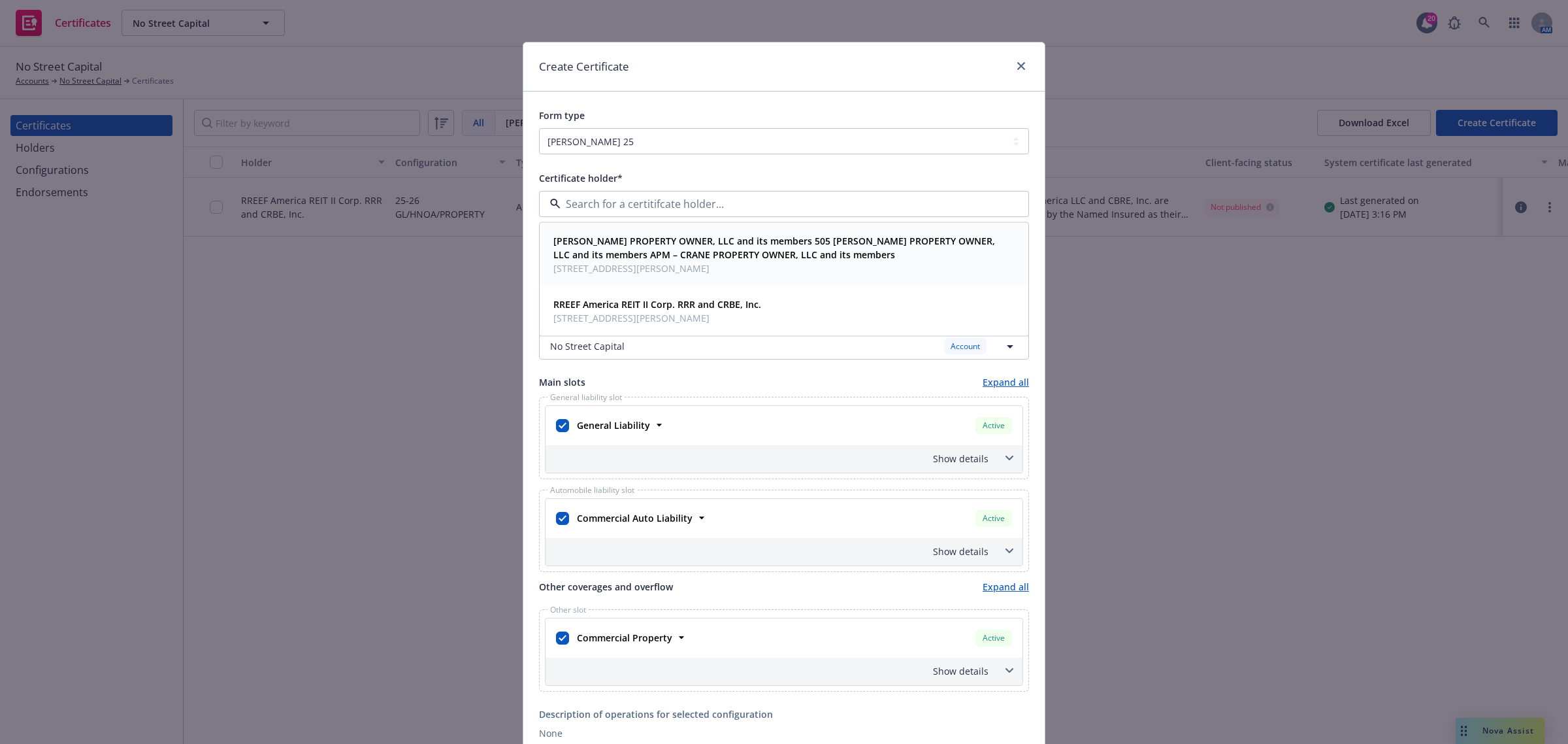
click at [623, 244] on strong "[PERSON_NAME] PROPERTY OWNER, LLC and its members 505 [PERSON_NAME] PROPERTY OW…" at bounding box center [774, 248] width 442 height 26
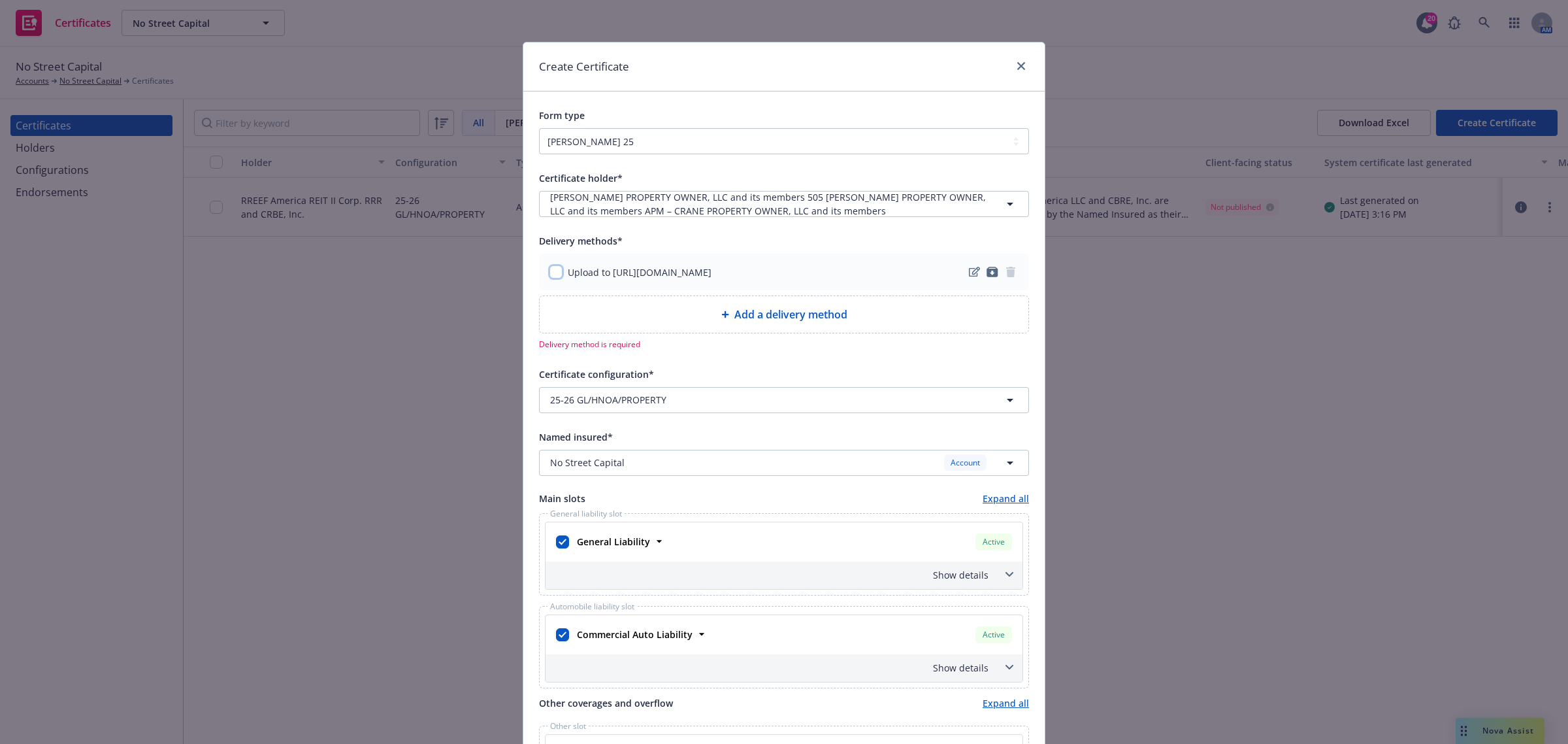
click at [549, 273] on input "checkbox" at bounding box center [555, 271] width 13 height 13
checkbox input "true"
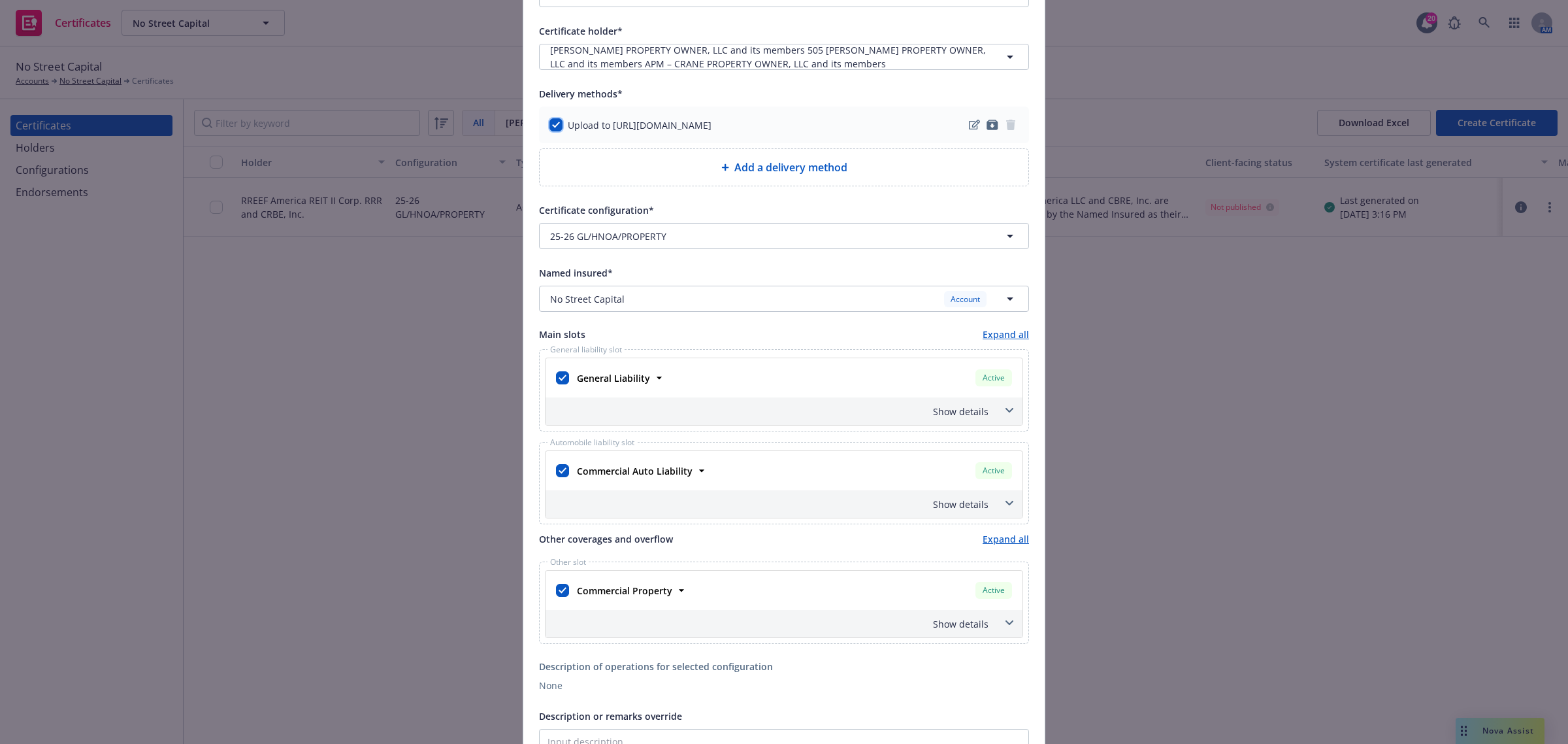
scroll to position [163, 0]
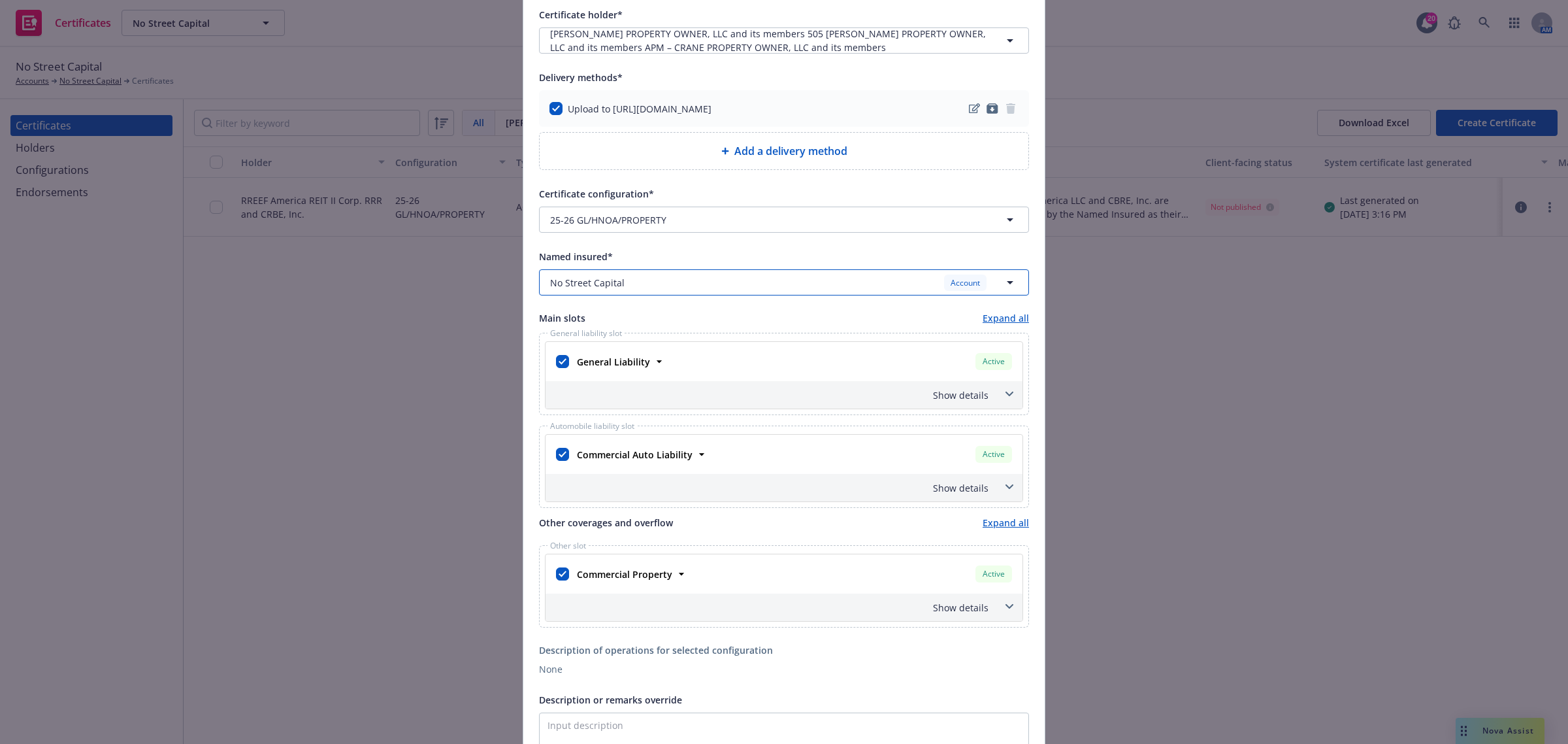
click at [817, 276] on div "No Street Capital Account" at bounding box center [776, 283] width 452 height 16
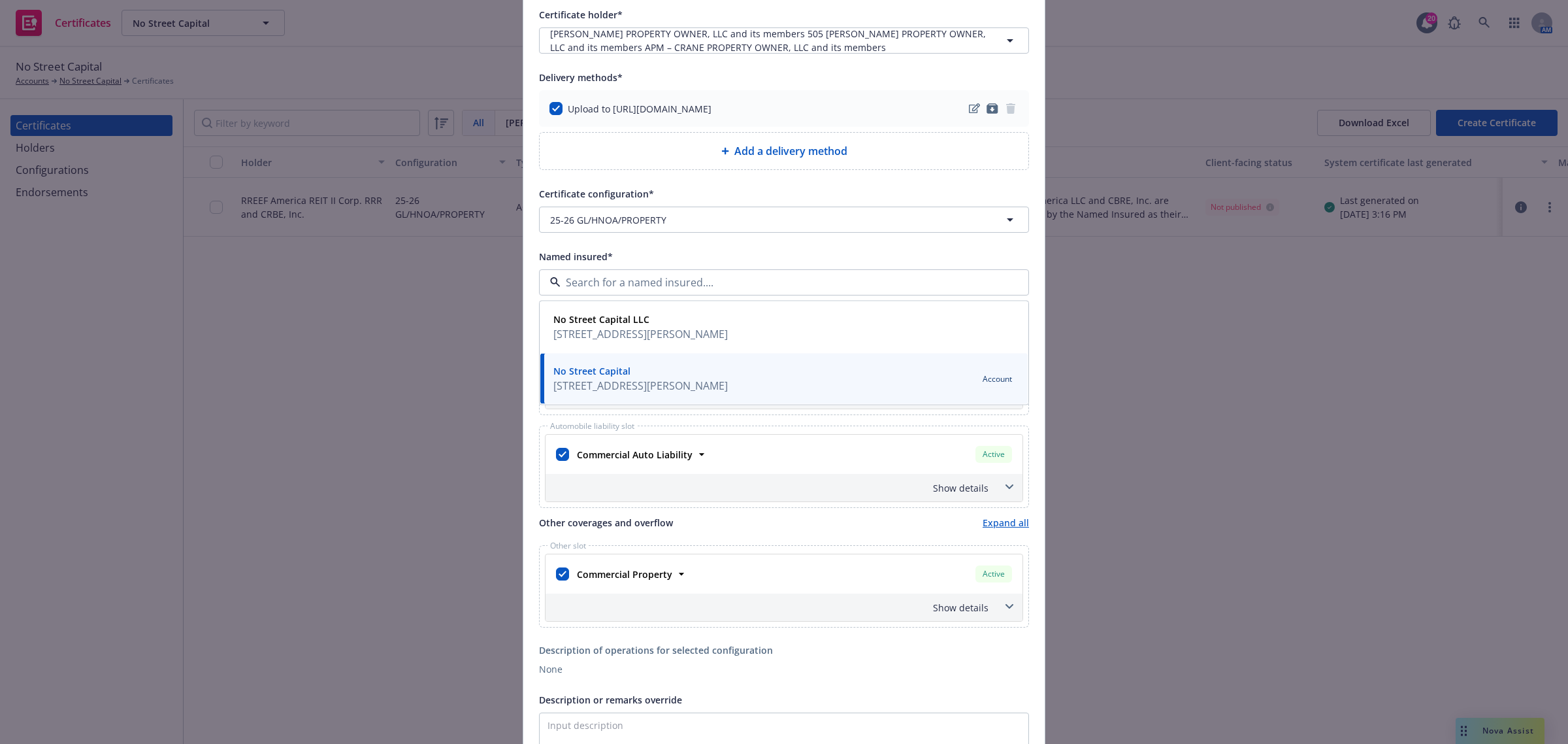
click at [1026, 326] on div "Certificate holder* [object Object] DV FIELDS PROPERTY OWNER, LLC and its membe…" at bounding box center [784, 520] width 521 height 1058
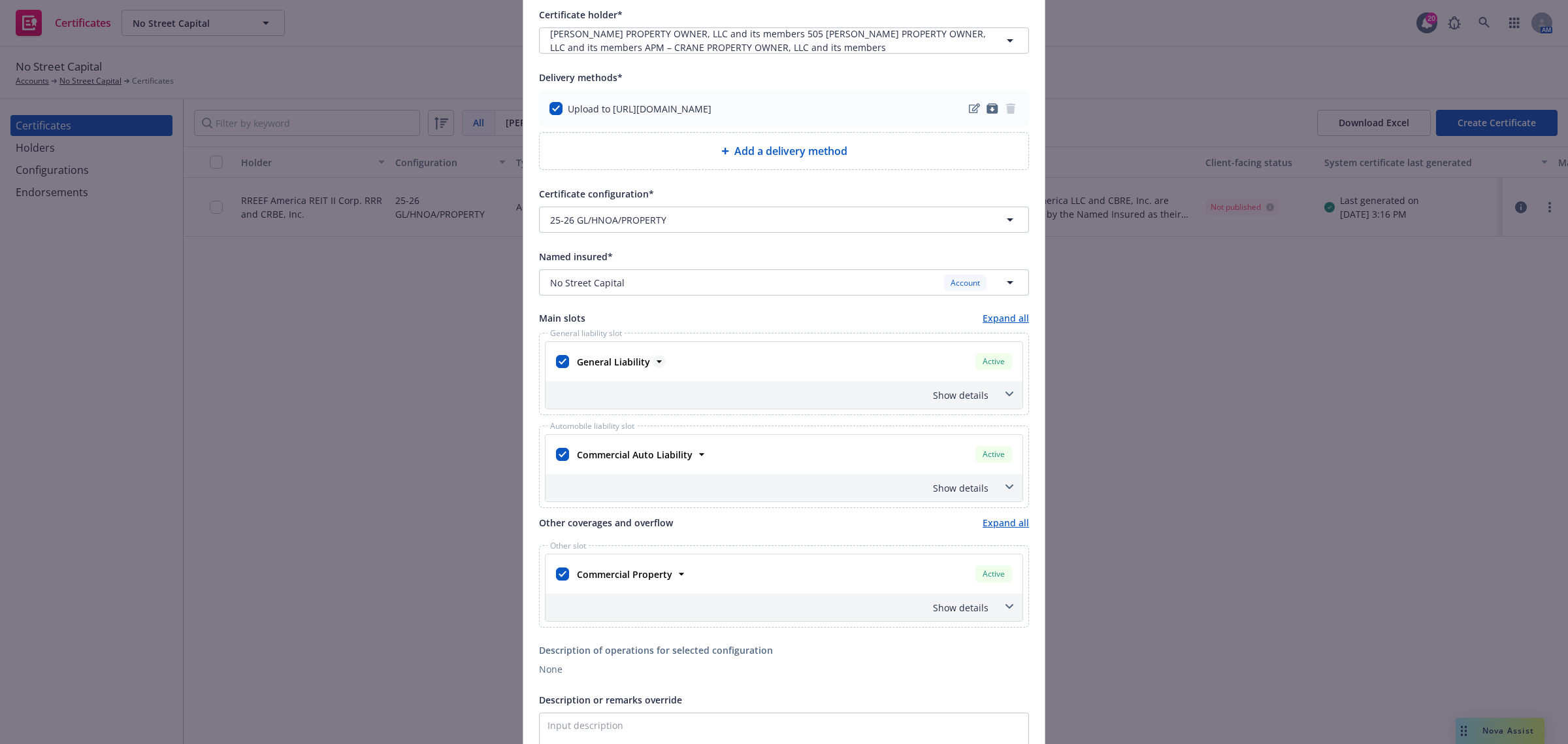
click at [652, 366] on icon at bounding box center [659, 361] width 13 height 13
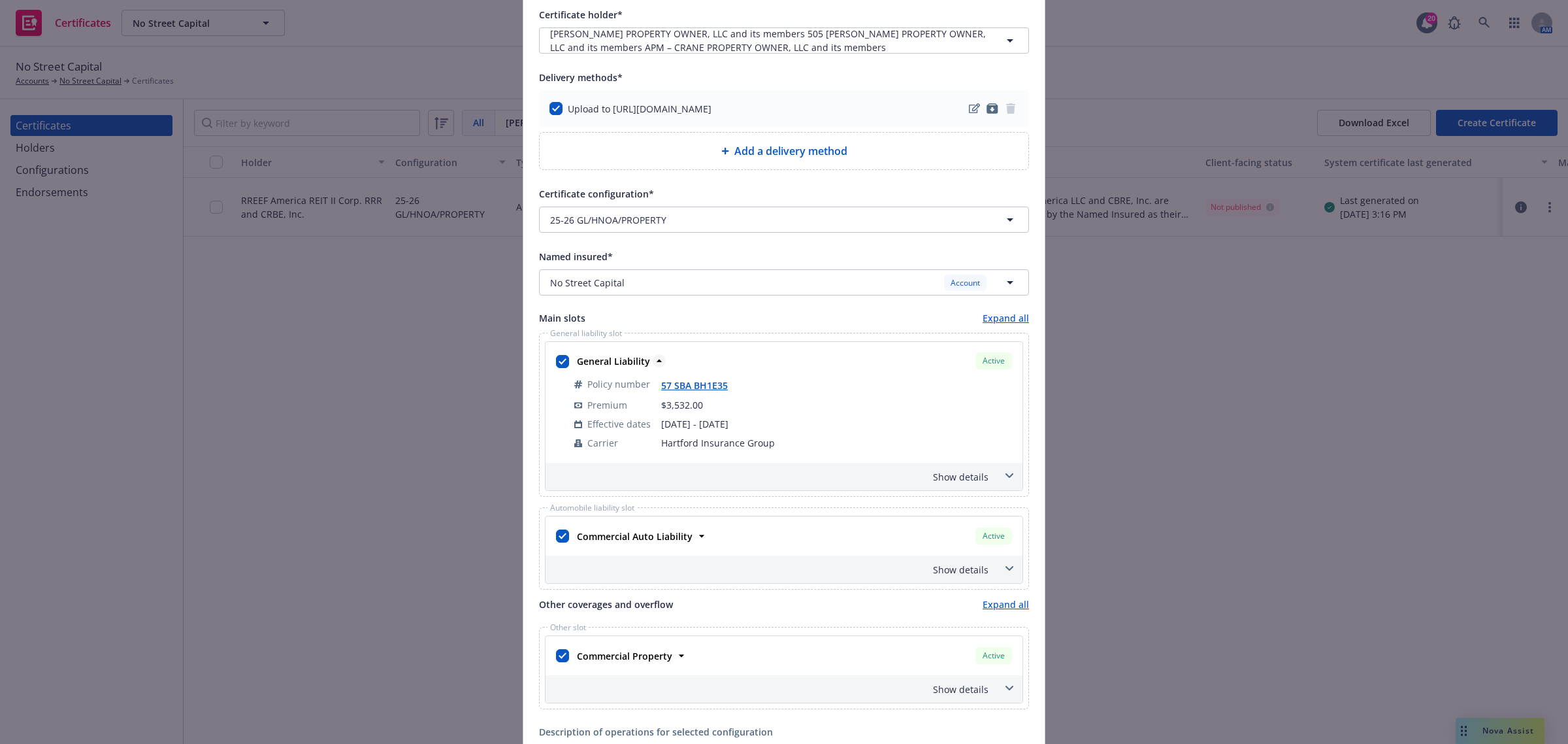
click at [652, 363] on icon at bounding box center [659, 360] width 13 height 13
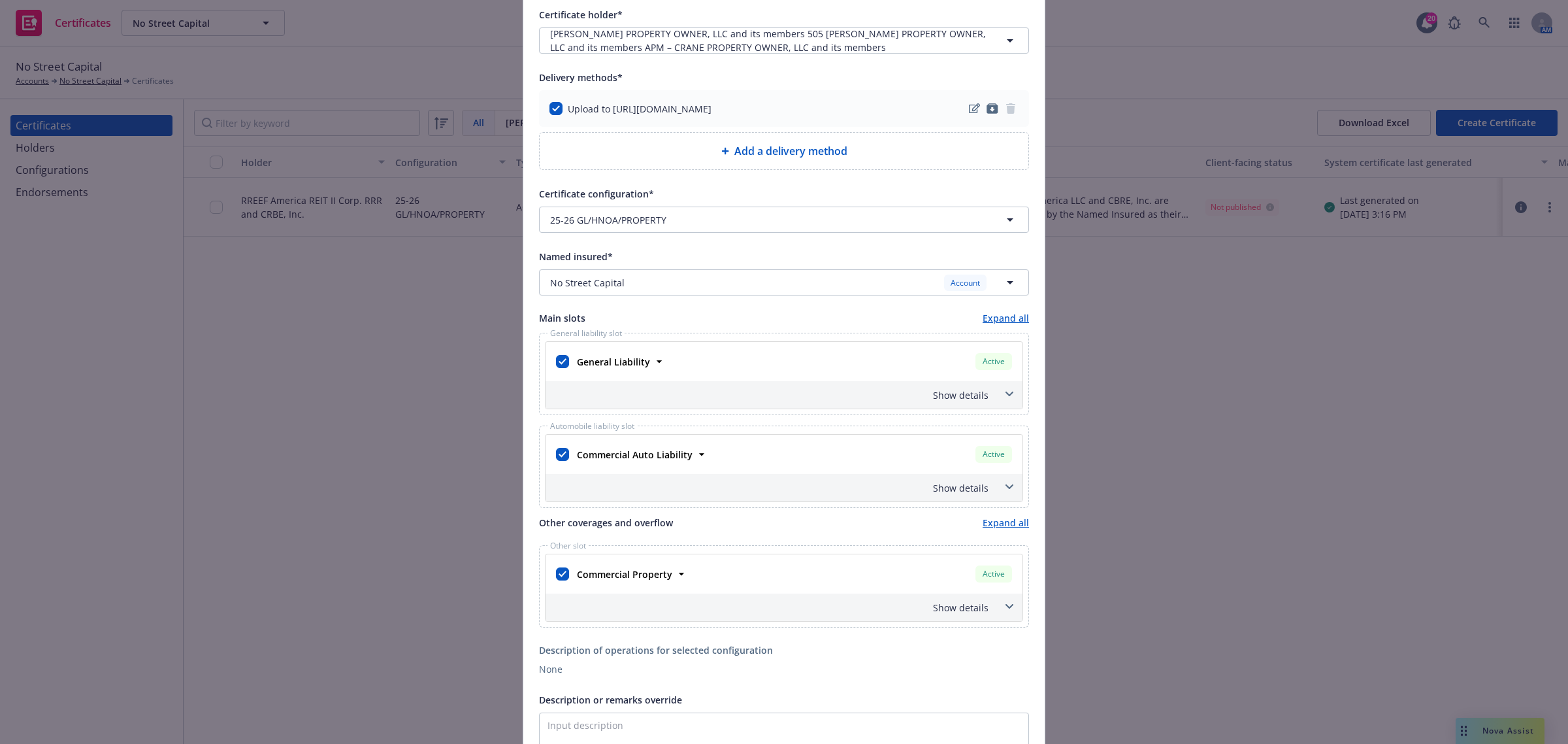
click at [523, 364] on div "Certificate holder* [object Object] DV FIELDS PROPERTY OWNER, LLC and its membe…" at bounding box center [784, 520] width 521 height 1058
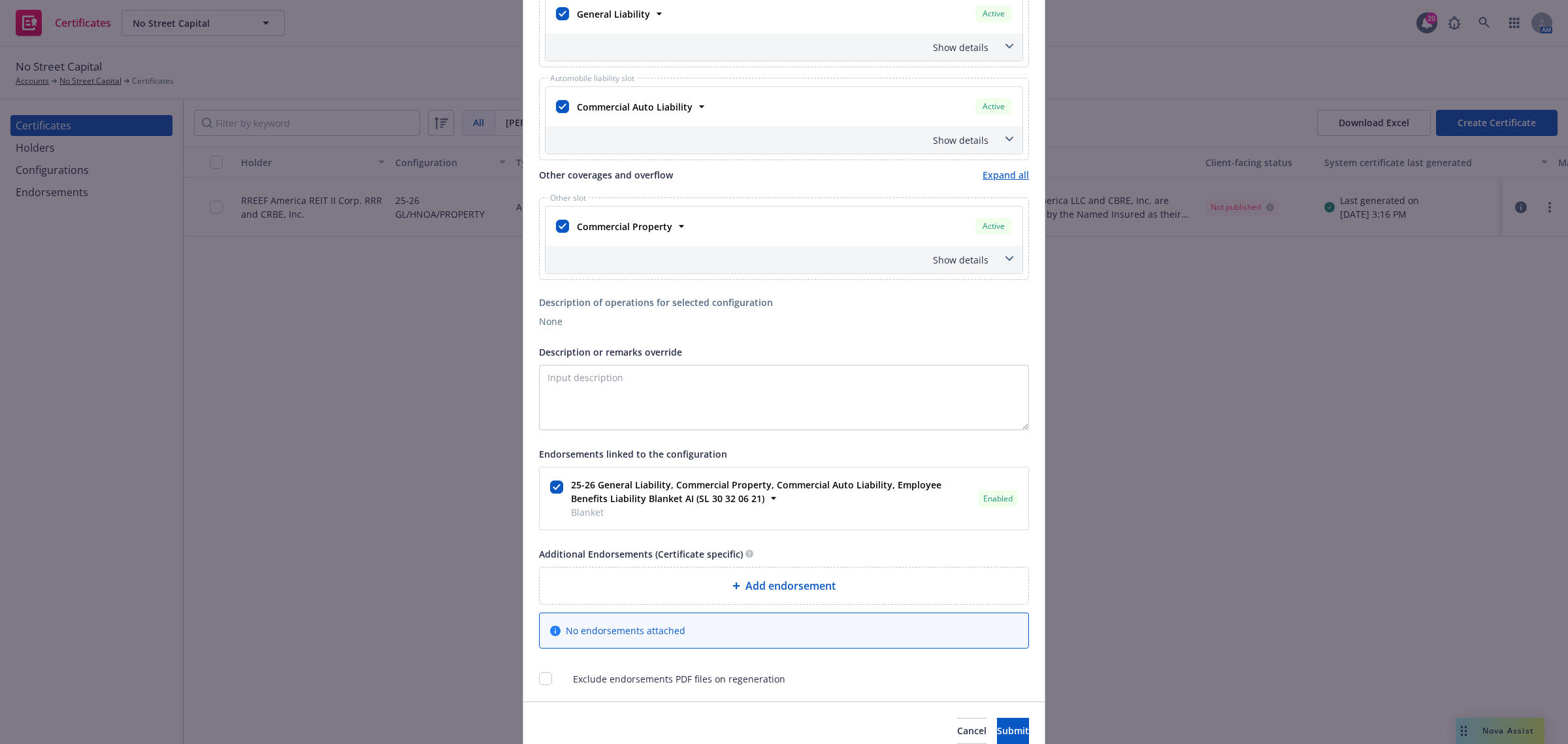
scroll to position [572, 0]
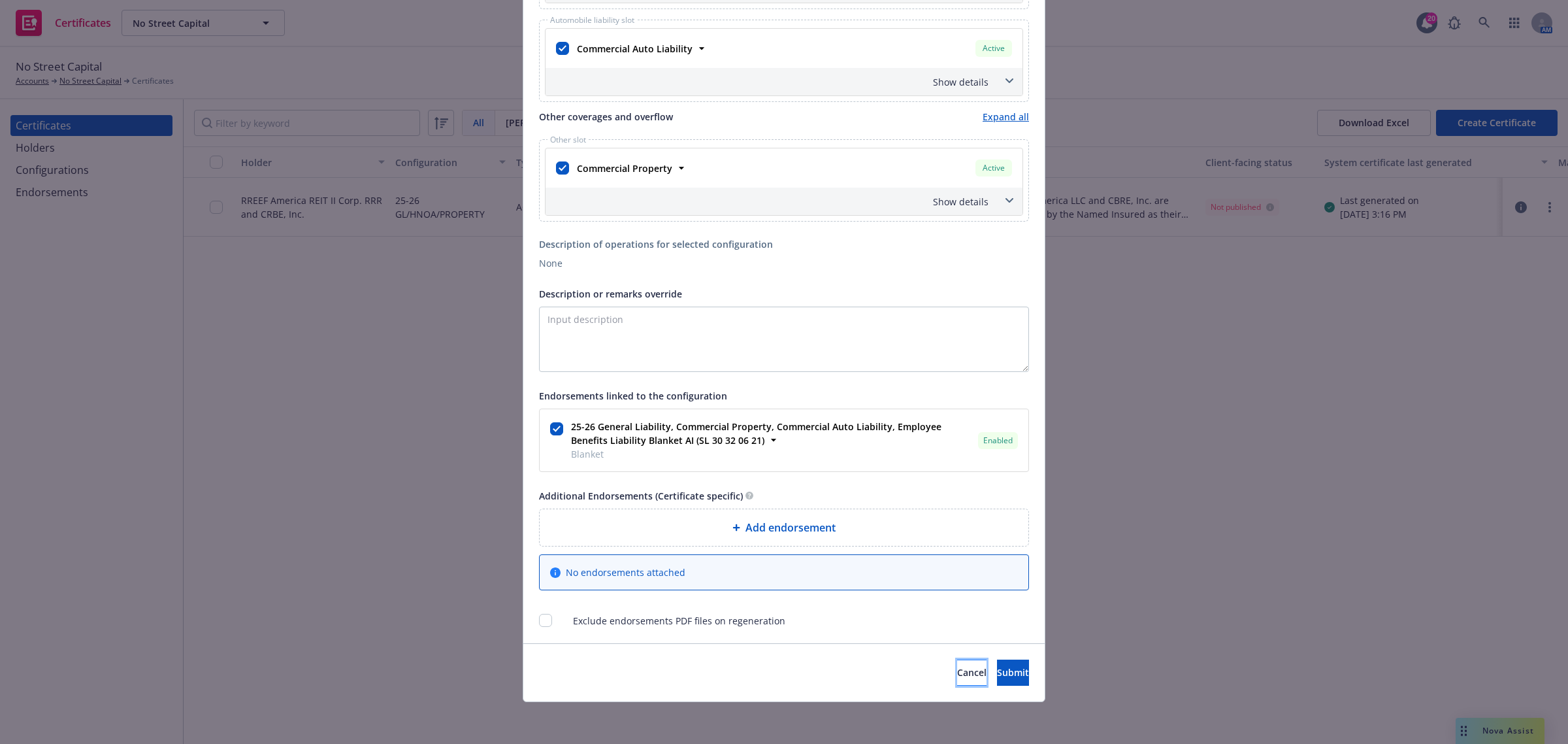
click at [957, 664] on button "Cancel" at bounding box center [971, 673] width 29 height 26
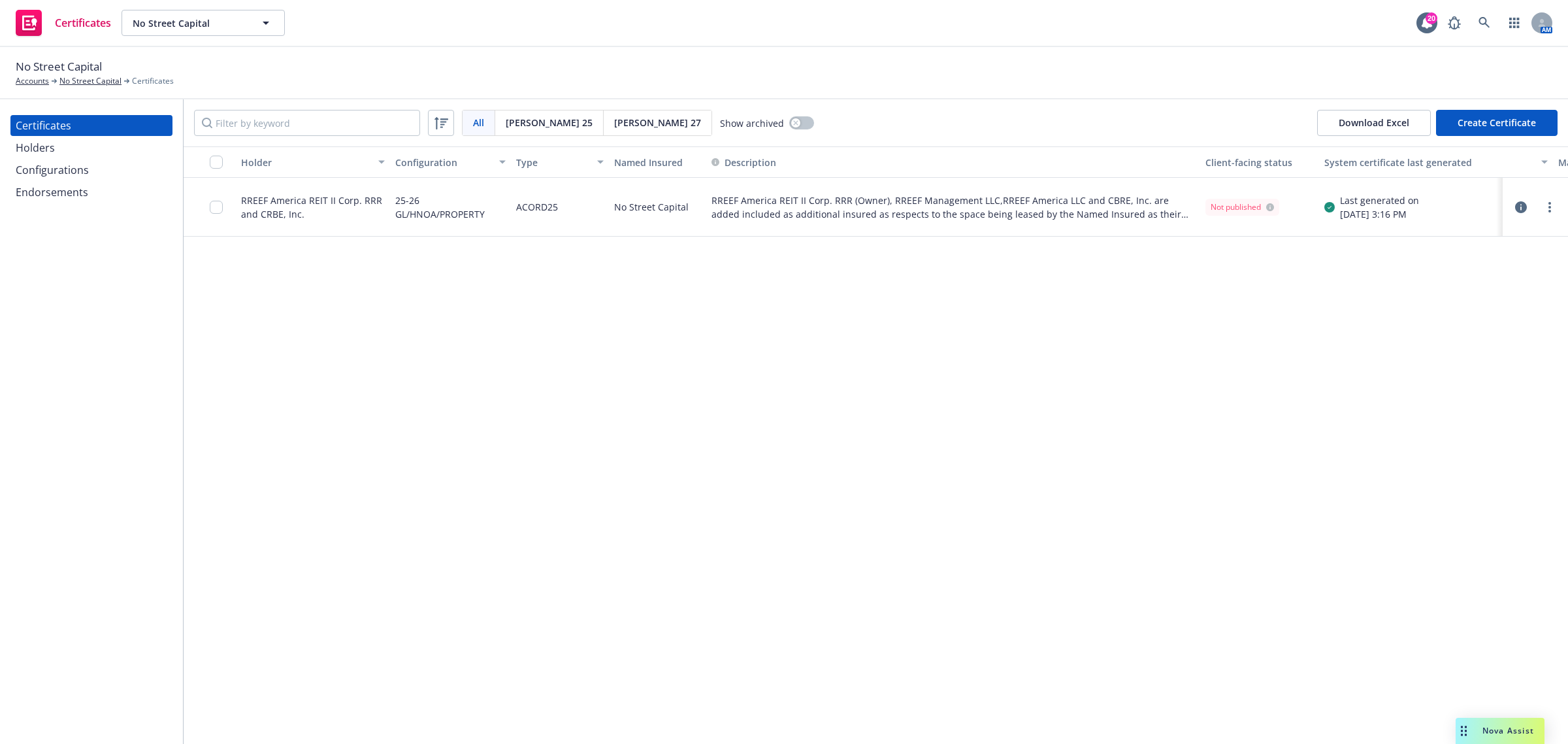
click at [903, 664] on div "Holder Configuration Type Named Insured Description Client-facing status System…" at bounding box center [875, 445] width 1384 height 598
click at [1552, 213] on link "more" at bounding box center [1549, 207] width 16 height 16
click at [1493, 443] on link "Preview a new version" at bounding box center [1452, 443] width 209 height 26
click at [1483, 128] on button "Create Certificate" at bounding box center [1497, 122] width 122 height 26
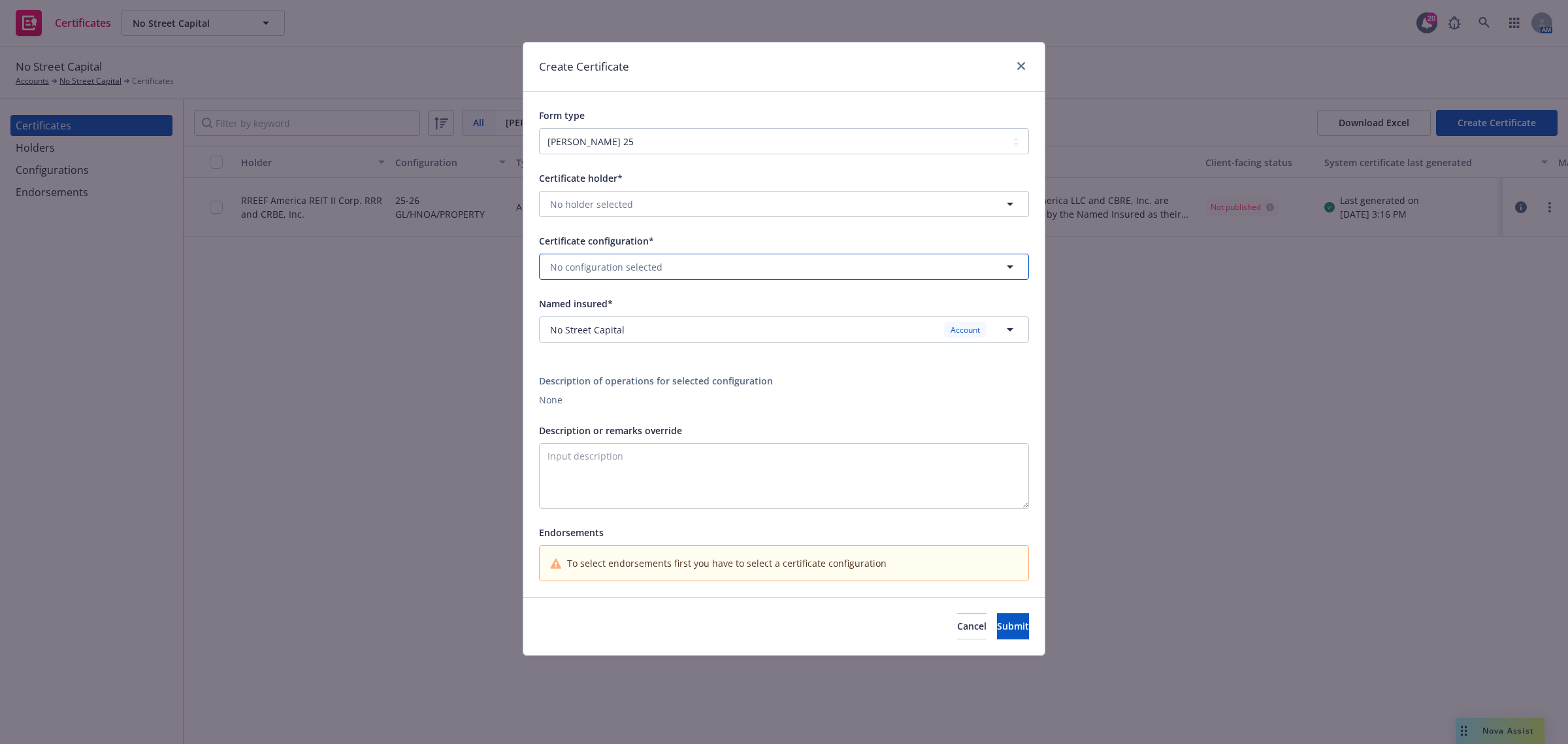
click at [739, 271] on button "No configuration selected" at bounding box center [784, 267] width 490 height 26
click at [735, 306] on div "25-26 GL/HNOA/PROPERTY ACORD25 Valid" at bounding box center [784, 311] width 472 height 33
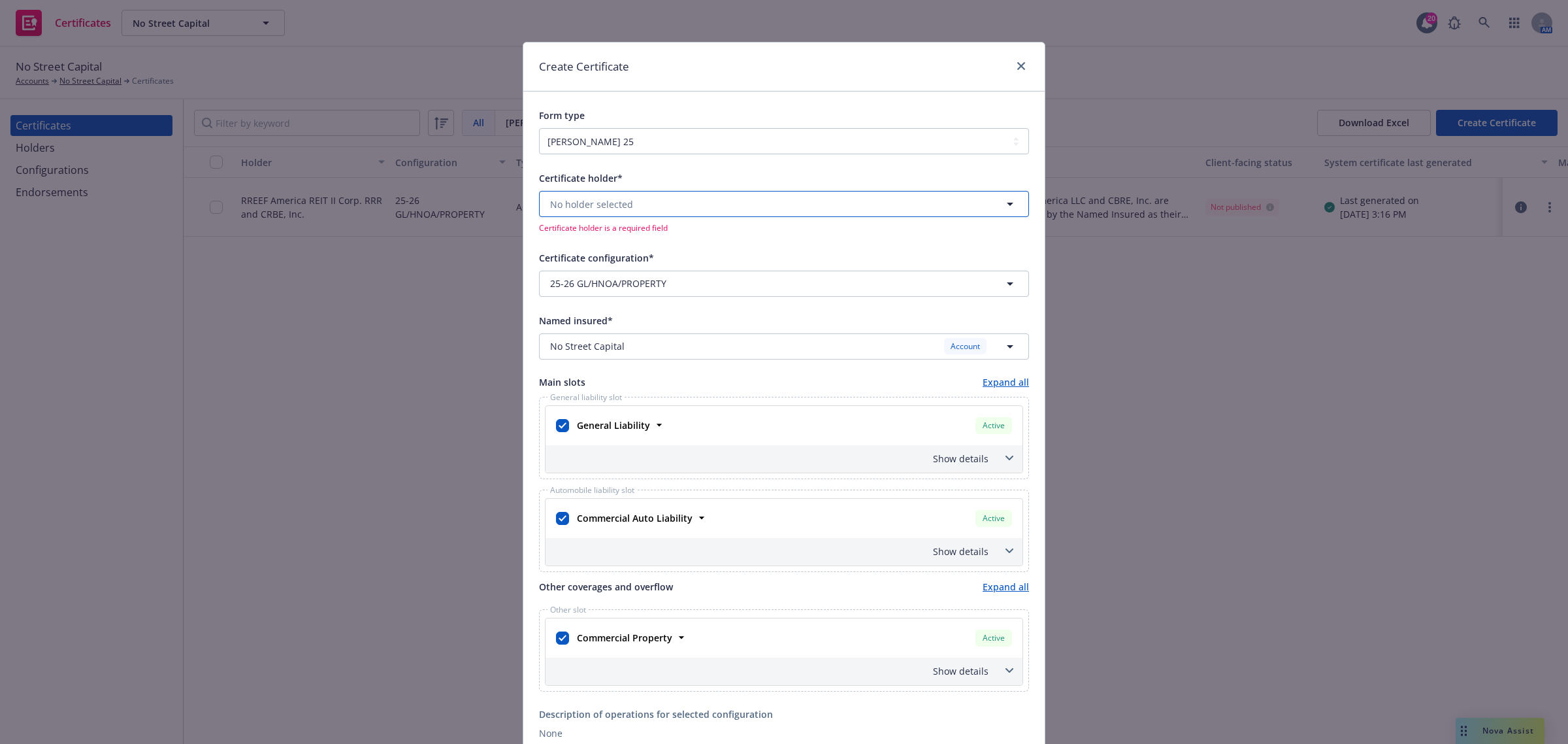
click at [716, 209] on button "No holder selected" at bounding box center [784, 204] width 490 height 26
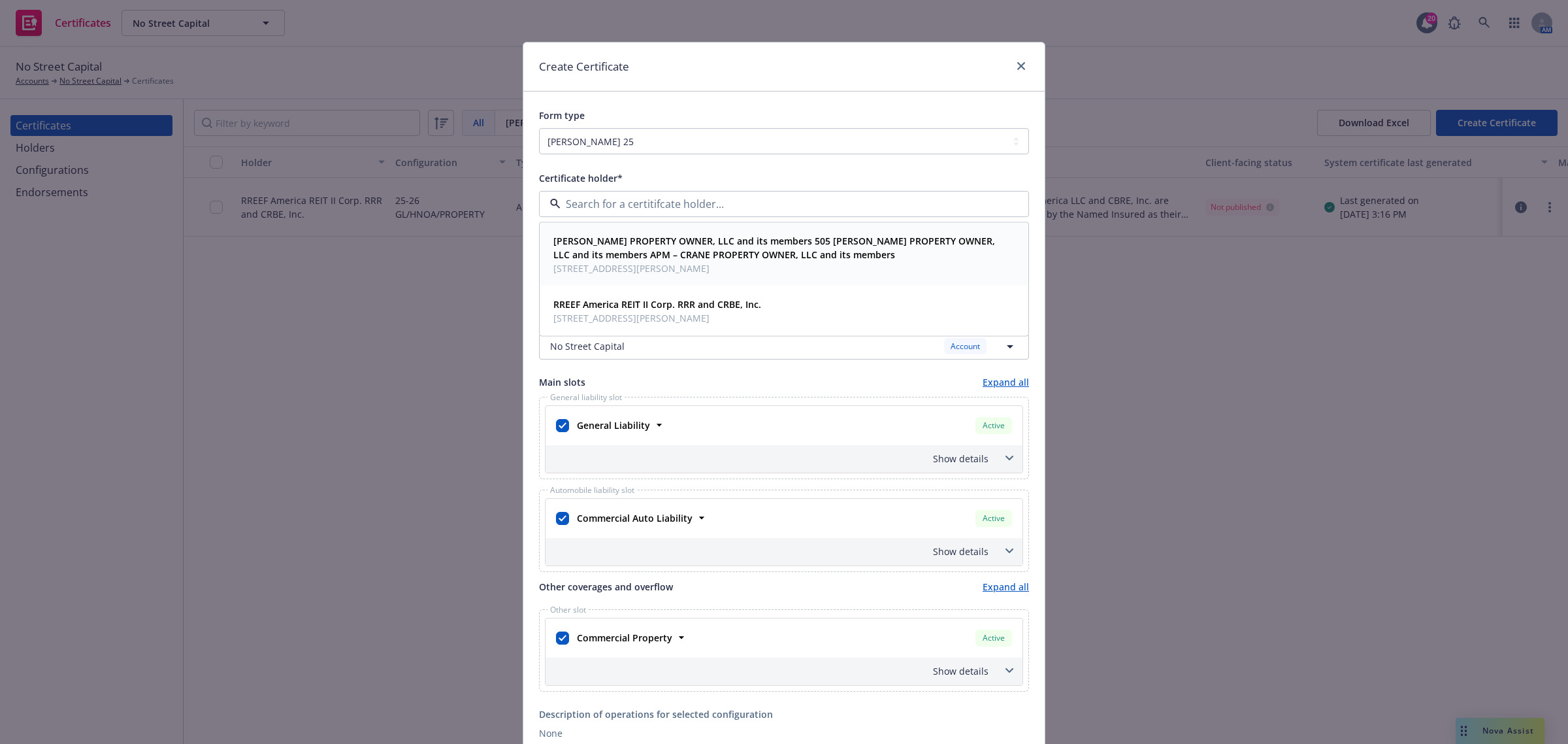
click at [704, 252] on strong "[PERSON_NAME] PROPERTY OWNER, LLC and its members 505 [PERSON_NAME] PROPERTY OW…" at bounding box center [774, 248] width 442 height 26
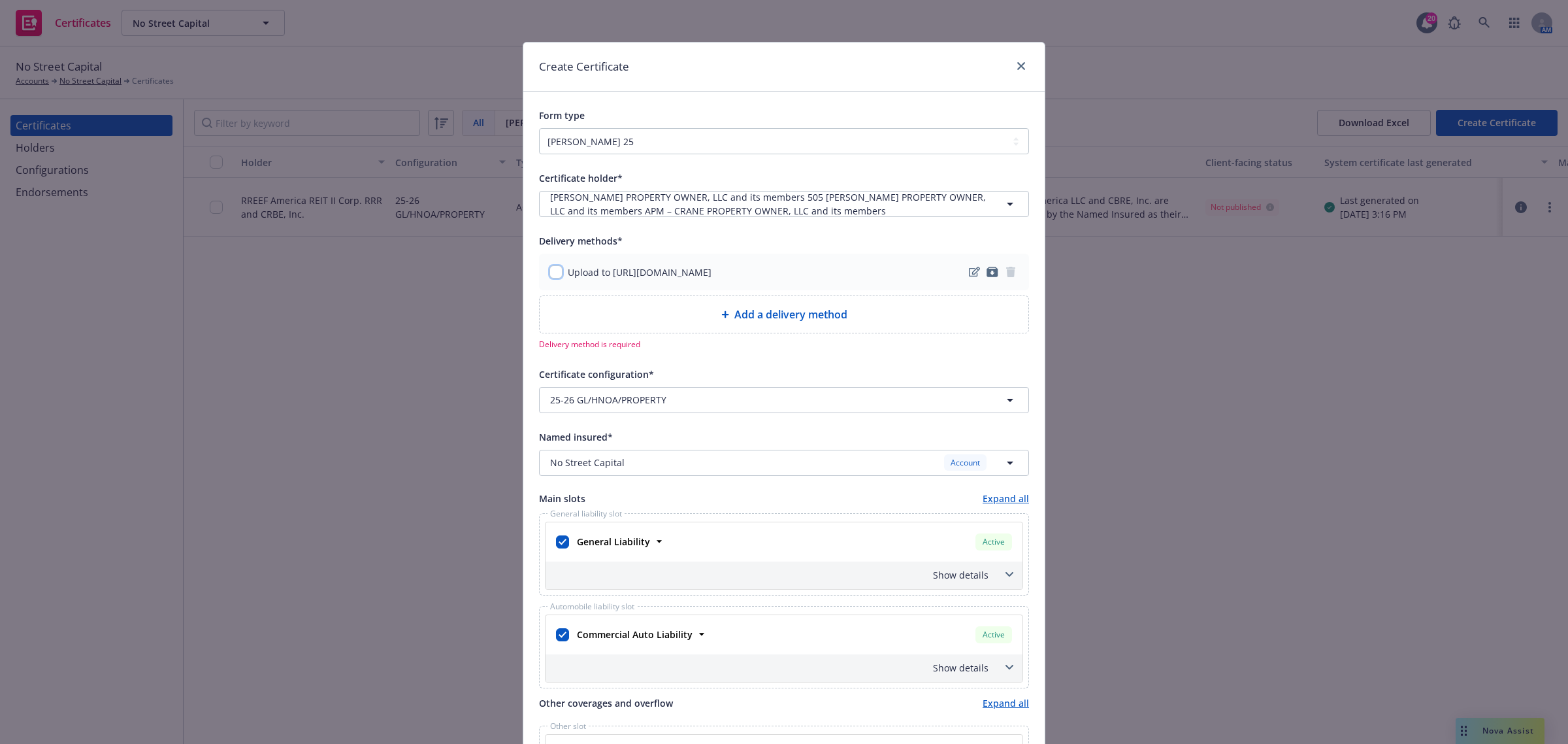
click at [549, 273] on input "checkbox" at bounding box center [555, 271] width 13 height 13
checkbox input "true"
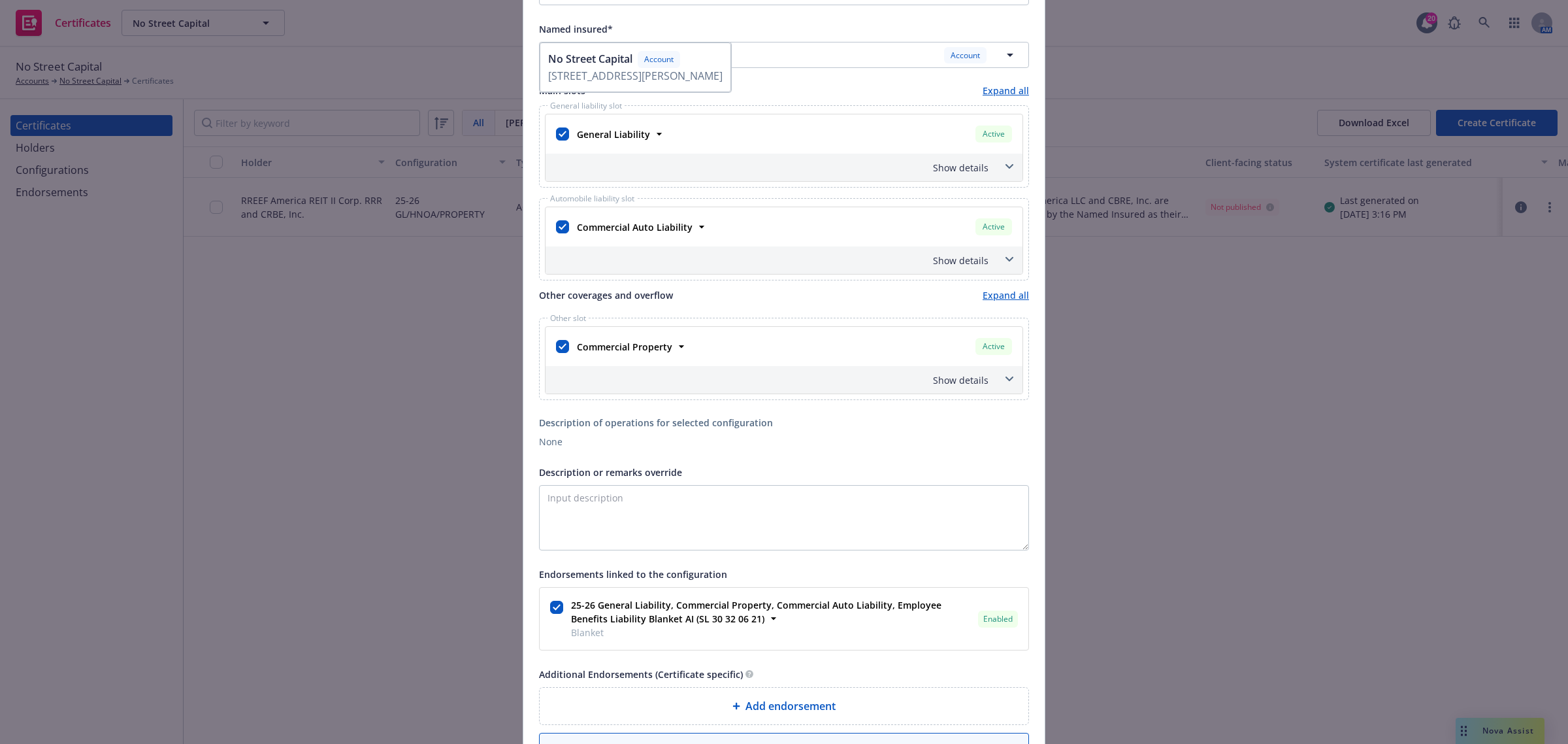
scroll to position [409, 0]
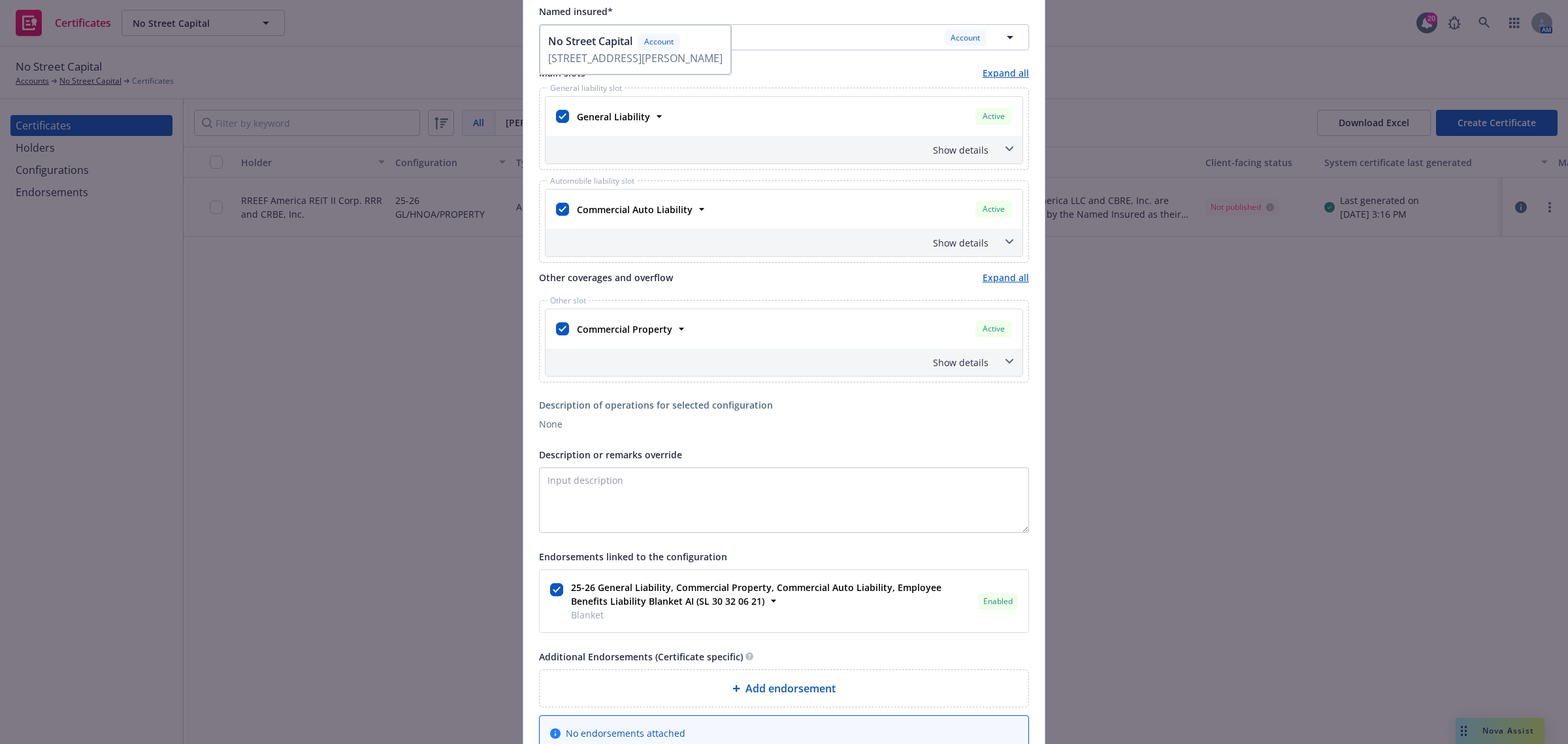
click at [1005, 151] on icon at bounding box center [1009, 149] width 8 height 5
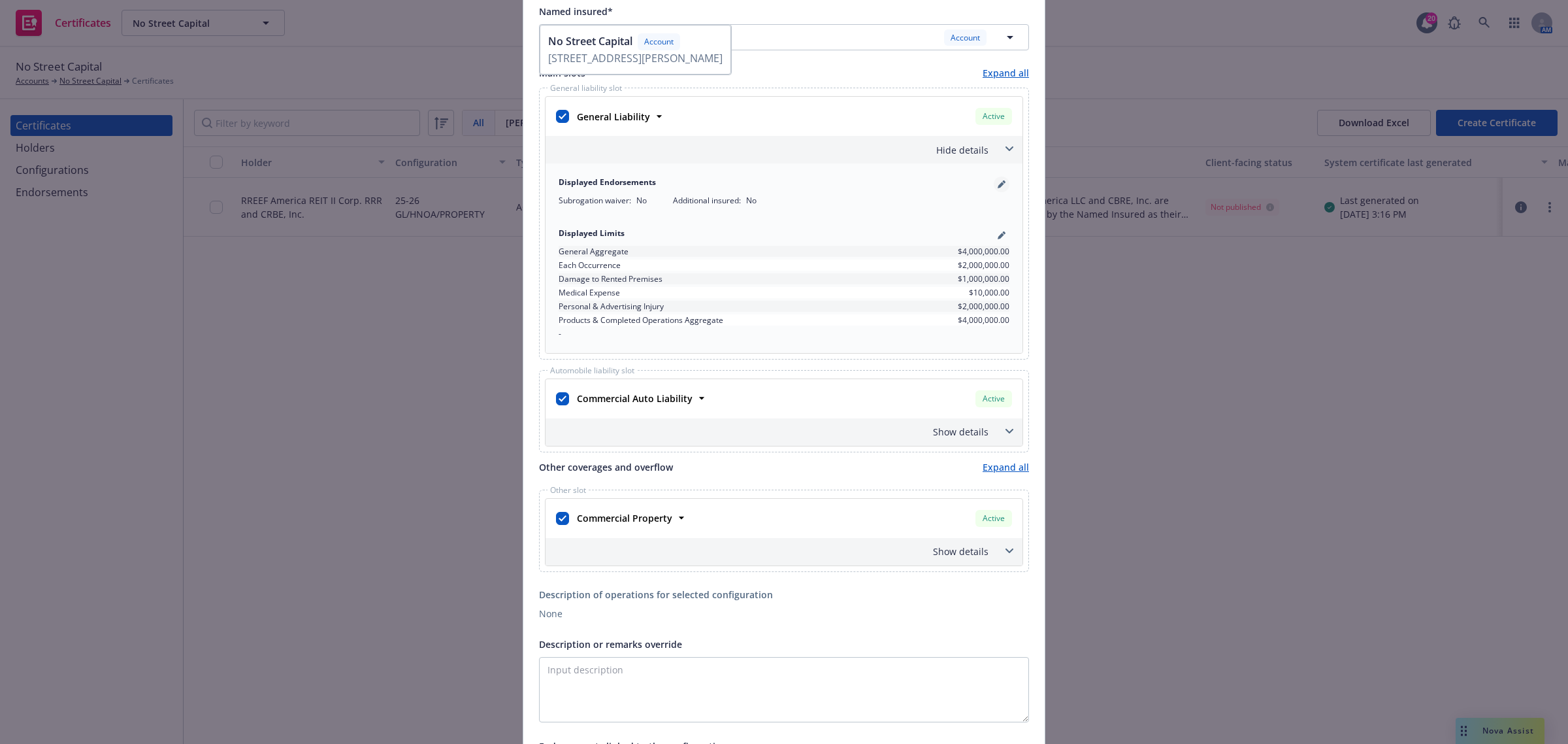
click at [1000, 184] on link "pencil" at bounding box center [1001, 184] width 16 height 16
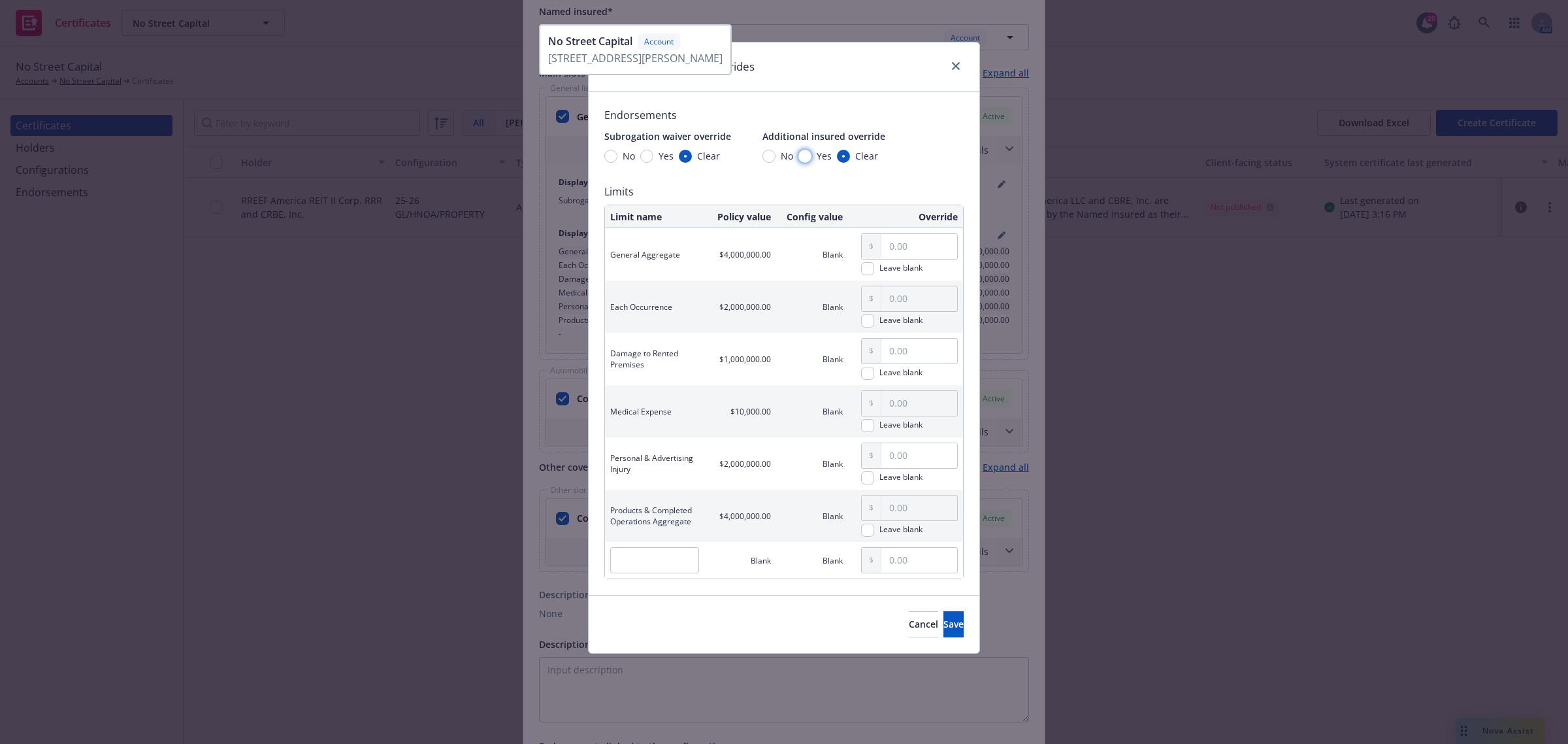
click at [805, 160] on input "Yes" at bounding box center [805, 156] width 13 height 13
radio input "true"
click at [943, 628] on span "Save" at bounding box center [954, 624] width 20 height 12
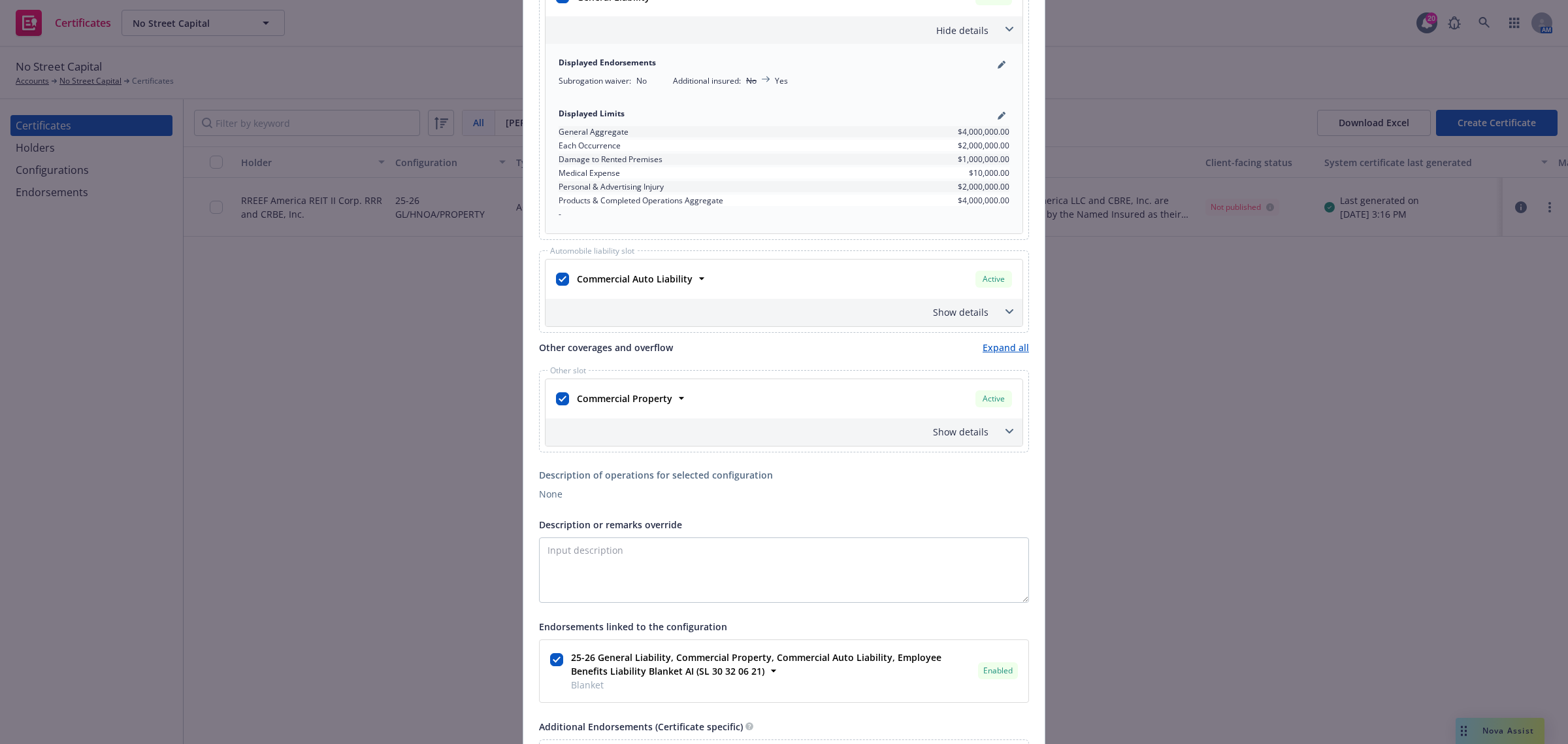
scroll to position [654, 0]
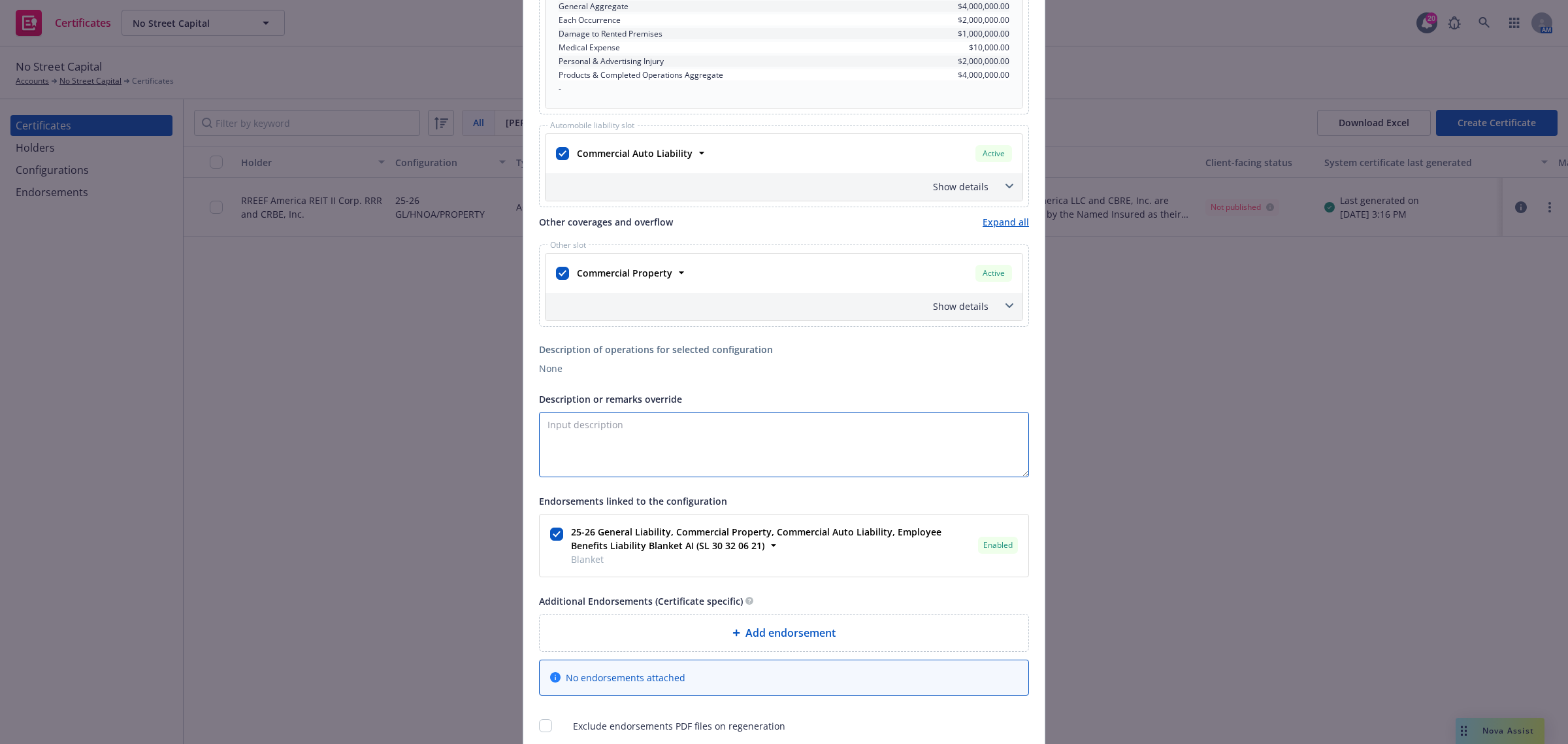
drag, startPoint x: 1018, startPoint y: 478, endPoint x: 1060, endPoint y: 590, distance: 119.6
click at [1060, 590] on div "Create Certificate Form type ACORD 25 ACORD 27 ACORD 28 Certificate holder* [ob…" at bounding box center [784, 372] width 1568 height 744
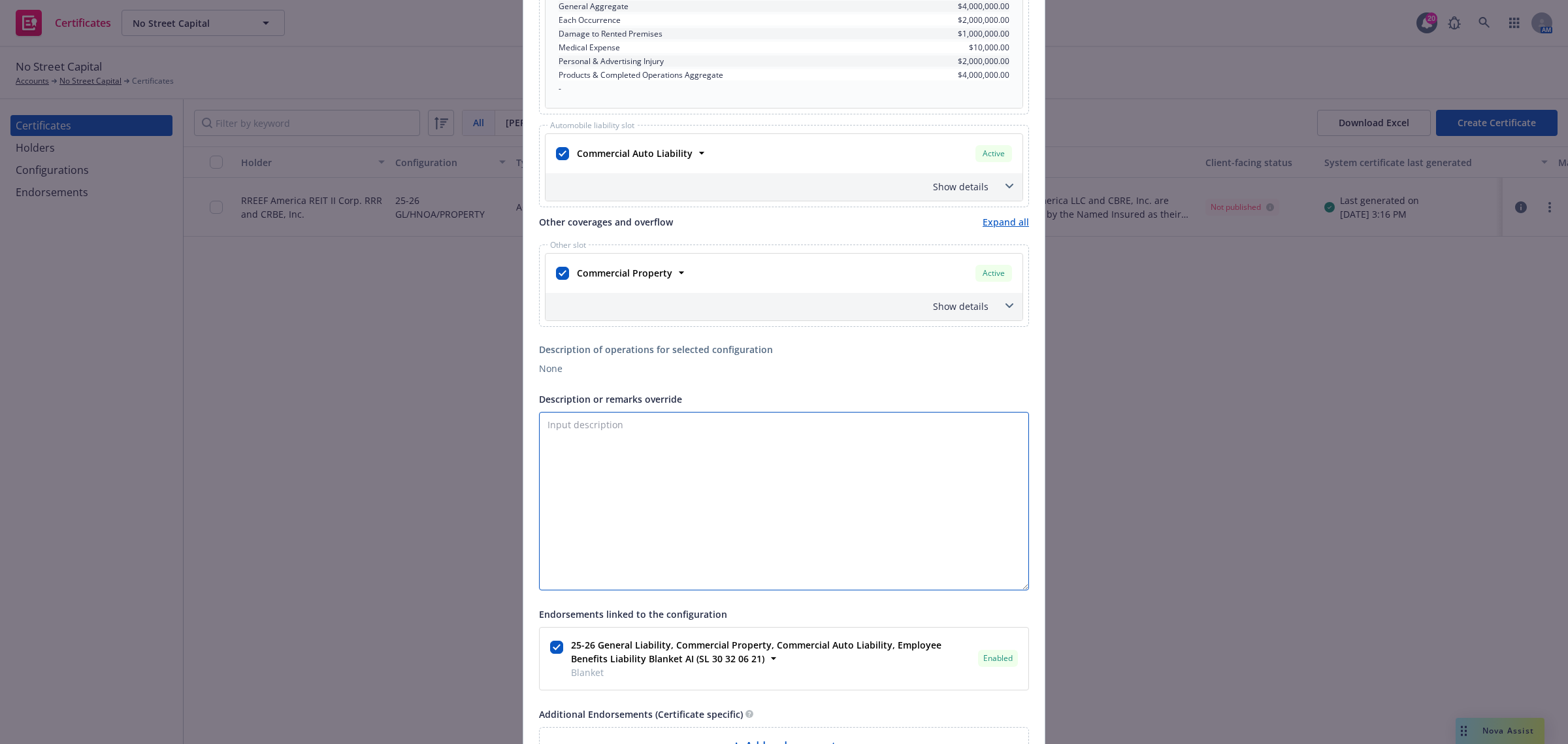
drag, startPoint x: 1017, startPoint y: 473, endPoint x: 1032, endPoint y: 589, distance: 117.0
click at [1032, 588] on div "Certificate holder* [object Object] DV FIELDS PROPERTY OWNER, LLC and its membe…" at bounding box center [784, 181] width 521 height 1360
click at [824, 474] on textarea "Description or remarks override" at bounding box center [784, 502] width 490 height 180
paste textarea "DV FIELDS PROPERTY OWNER, LLC and its members, 505 MONTGOMERY PROPERTY OWNER, L…"
click at [892, 425] on textarea "DV FIELDS PROPERTY OWNER, LLC and its members, 505 MONTGOMERY PROPERTY OWNER, L…" at bounding box center [784, 502] width 490 height 180
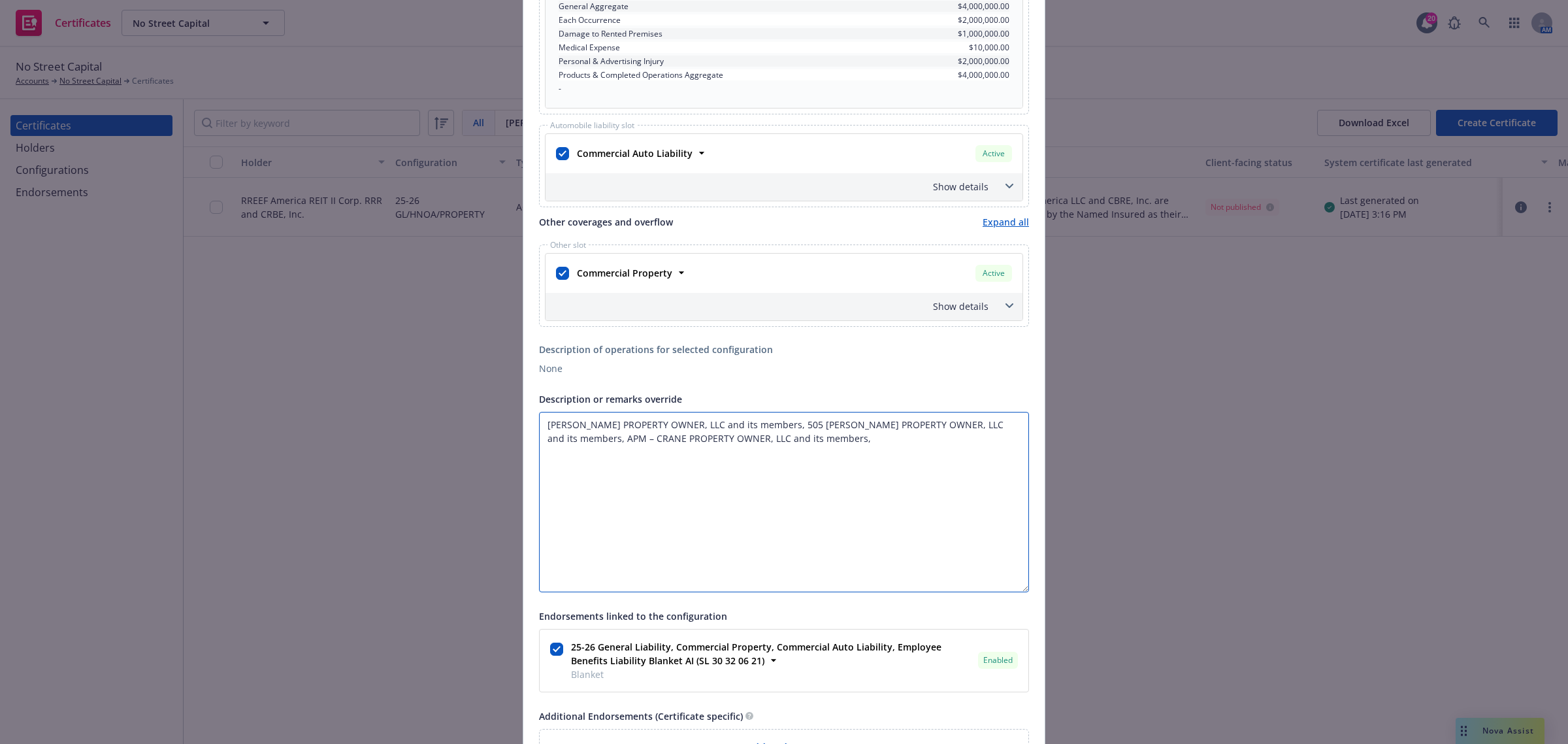
click at [883, 449] on textarea "DV FIELDS PROPERTY OWNER, LLC and its members, 505 MONTGOMERY PROPERTY OWNER, L…" at bounding box center [784, 502] width 490 height 180
paste textarea "and PENINSULA LAND & CAPITAL, INC., a California Corporation and its officers –…"
click at [986, 454] on textarea "DV FIELDS PROPERTY OWNER, LLC and its members, 505 MONTGOMERY PROPERTY OWNER, L…" at bounding box center [784, 502] width 490 height 180
paste textarea "Commercial General Liability policy, pursuant to and subject to the policy’s te…"
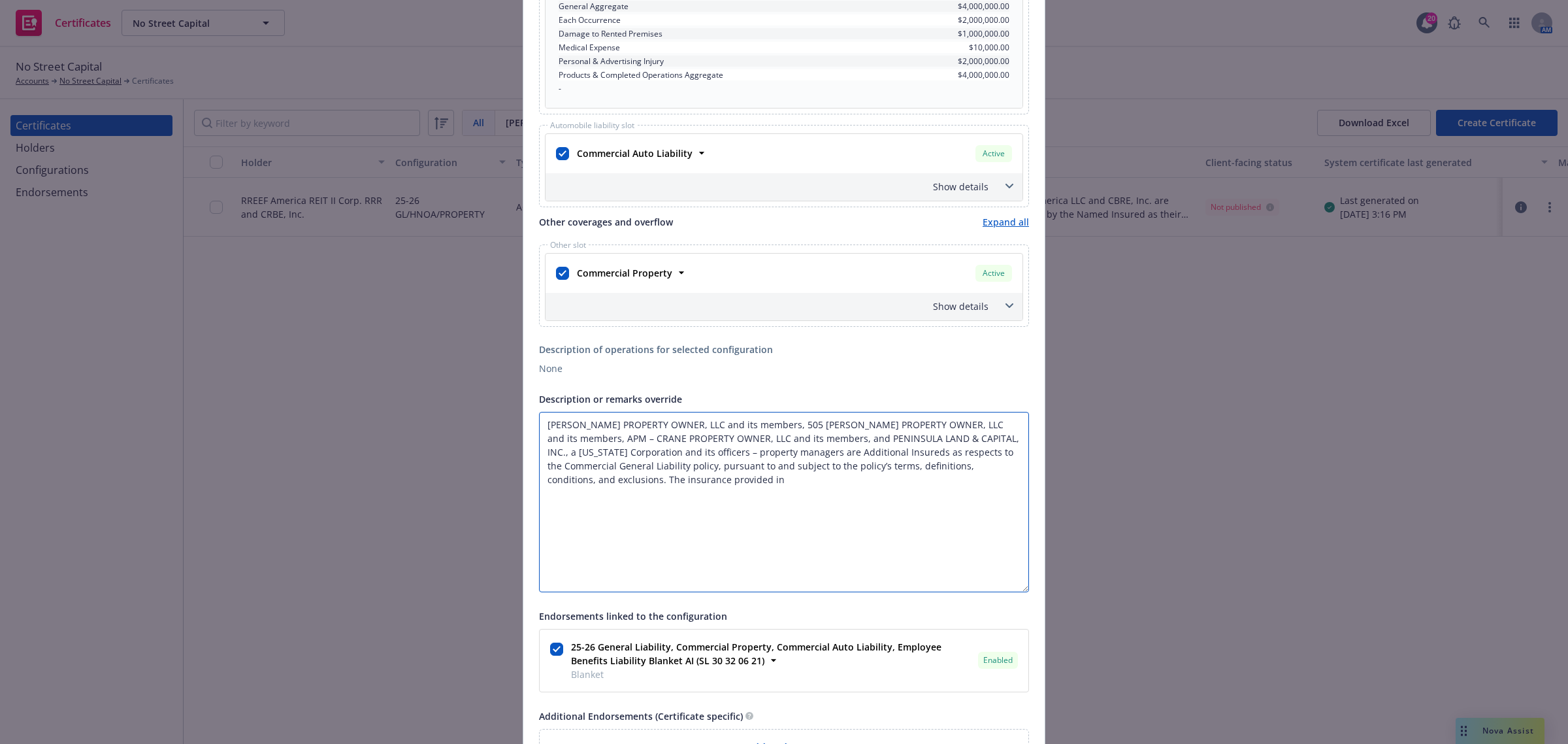
click at [873, 479] on textarea "DV FIELDS PROPERTY OWNER, LLC and its members, 505 MONTGOMERY PROPERTY OWNER, L…" at bounding box center [784, 502] width 490 height 180
paste textarea "the Commercial General Liability policy is primary and any other insurance shal…"
click at [873, 505] on textarea "DV FIELDS PROPERTY OWNER, LLC and its members, 505 MONTGOMERY PROPERTY OWNER, L…" at bounding box center [784, 502] width 490 height 180
click at [746, 561] on textarea "DV FIELDS PROPERTY OWNER, LLC and its members, 505 MONTGOMERY PROPERTY OWNER, L…" at bounding box center [784, 502] width 490 height 180
paste textarea "Certificate Holder DV FIELDS PROPERTY OWNER, LLC and its members 505 MONTGOMERY…"
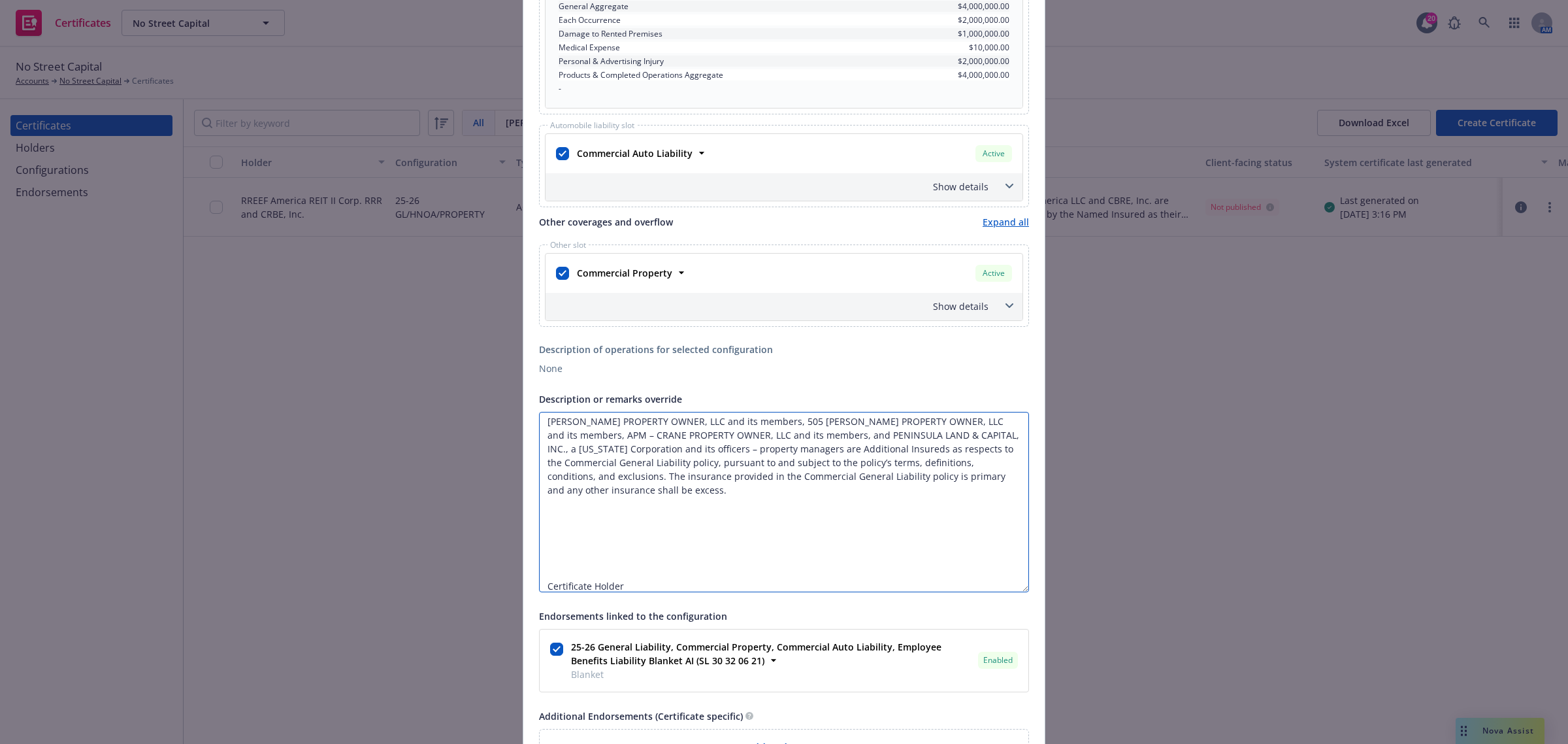
scroll to position [86, 0]
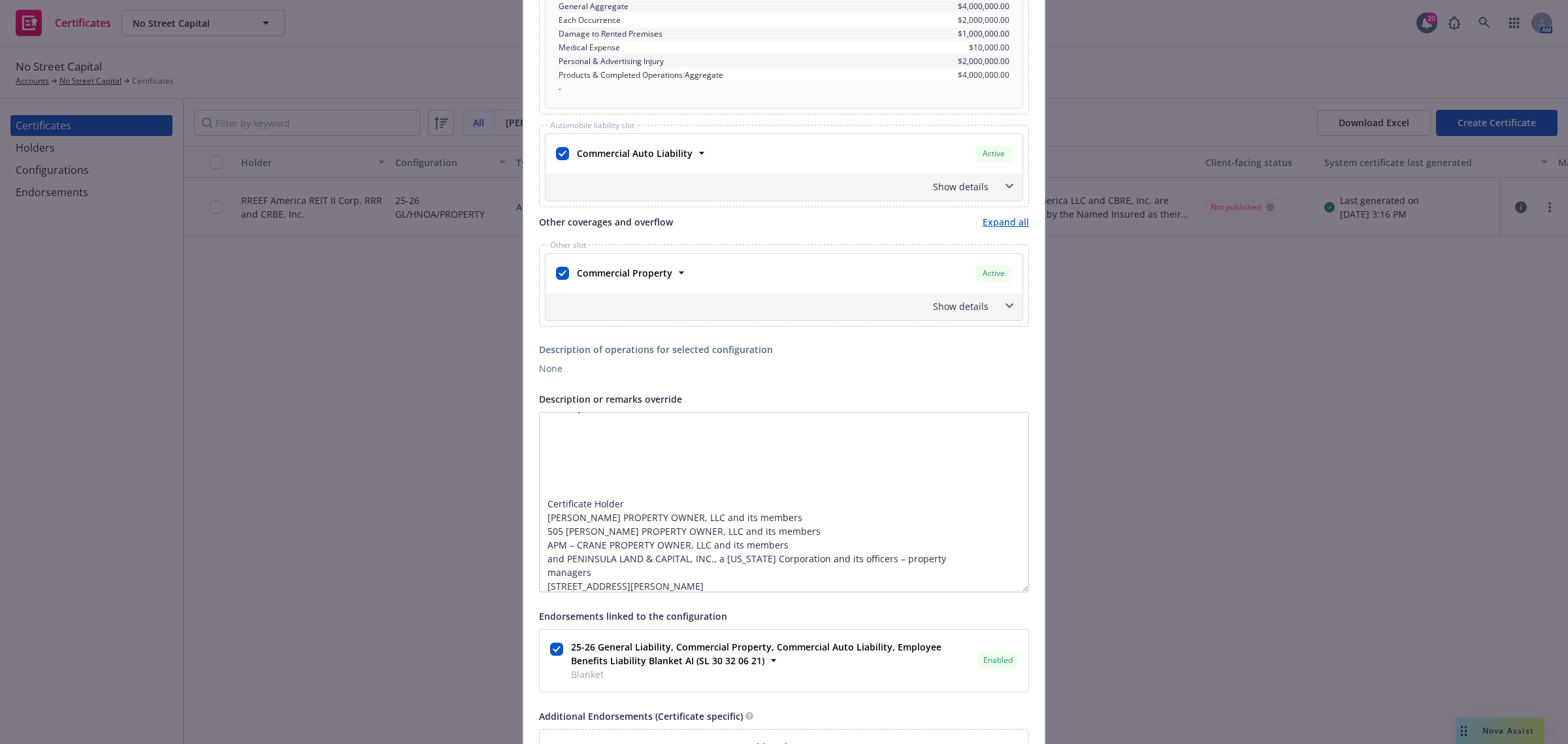
click at [531, 503] on div "Certificate holder* [object Object] DV FIELDS PROPERTY OWNER, LLC and its membe…" at bounding box center [784, 182] width 521 height 1362
click at [541, 507] on textarea "DV FIELDS PROPERTY OWNER, LLC and its members, 505 MONTGOMERY PROPERTY OWNER, L…" at bounding box center [784, 502] width 490 height 180
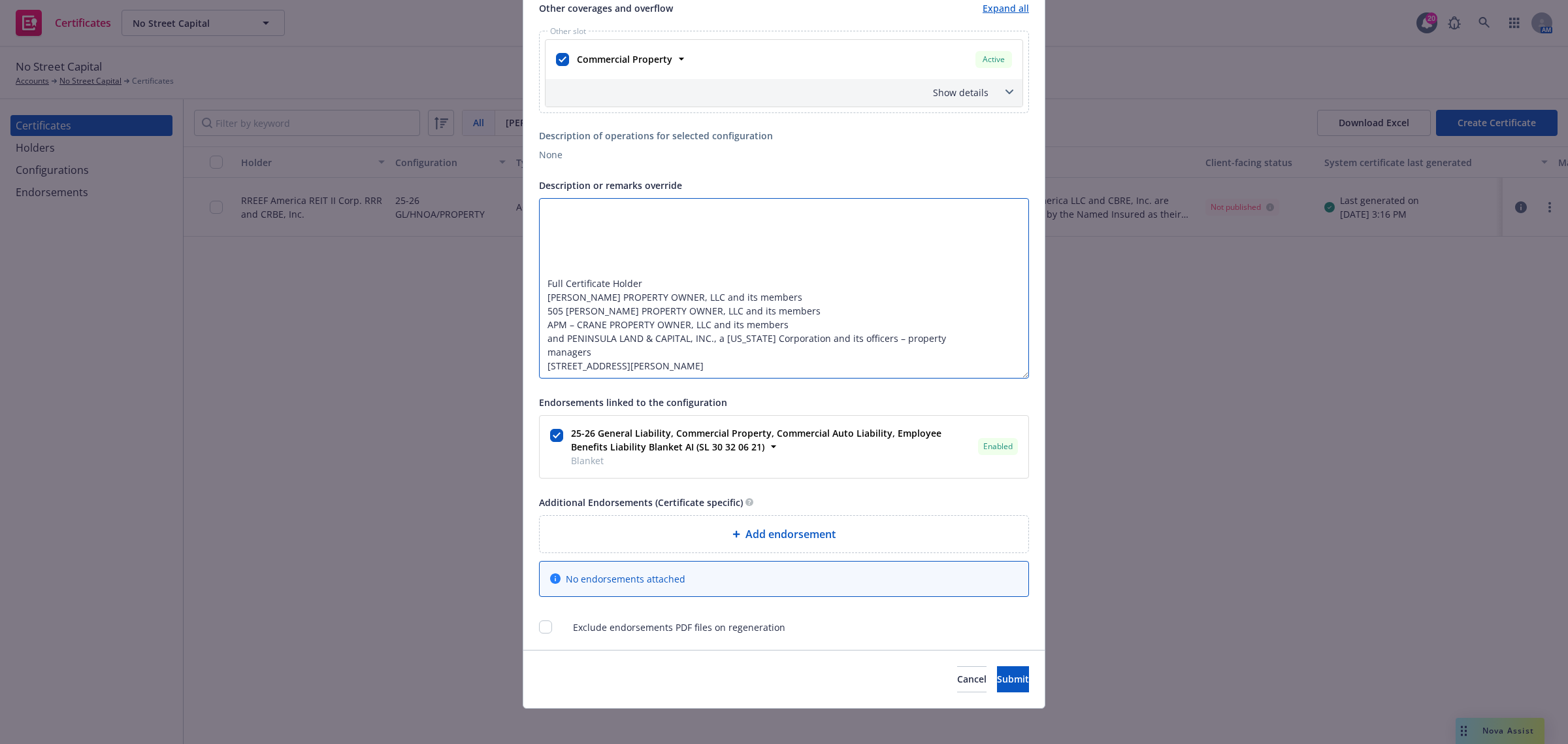
scroll to position [876, 0]
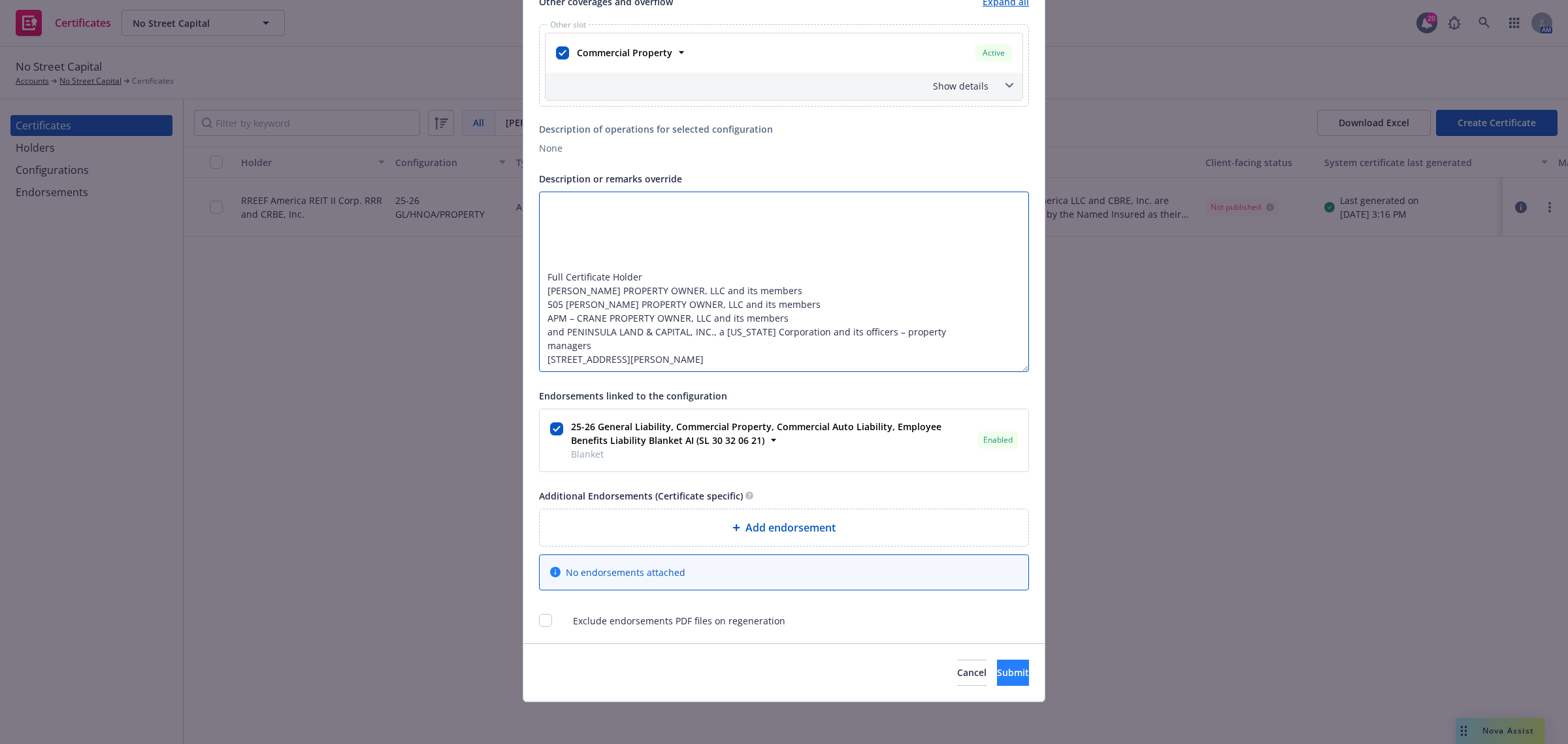
type textarea "DV FIELDS PROPERTY OWNER, LLC and its members, 505 MONTGOMERY PROPERTY OWNER, L…"
click at [997, 670] on span "Submit" at bounding box center [1013, 672] width 32 height 12
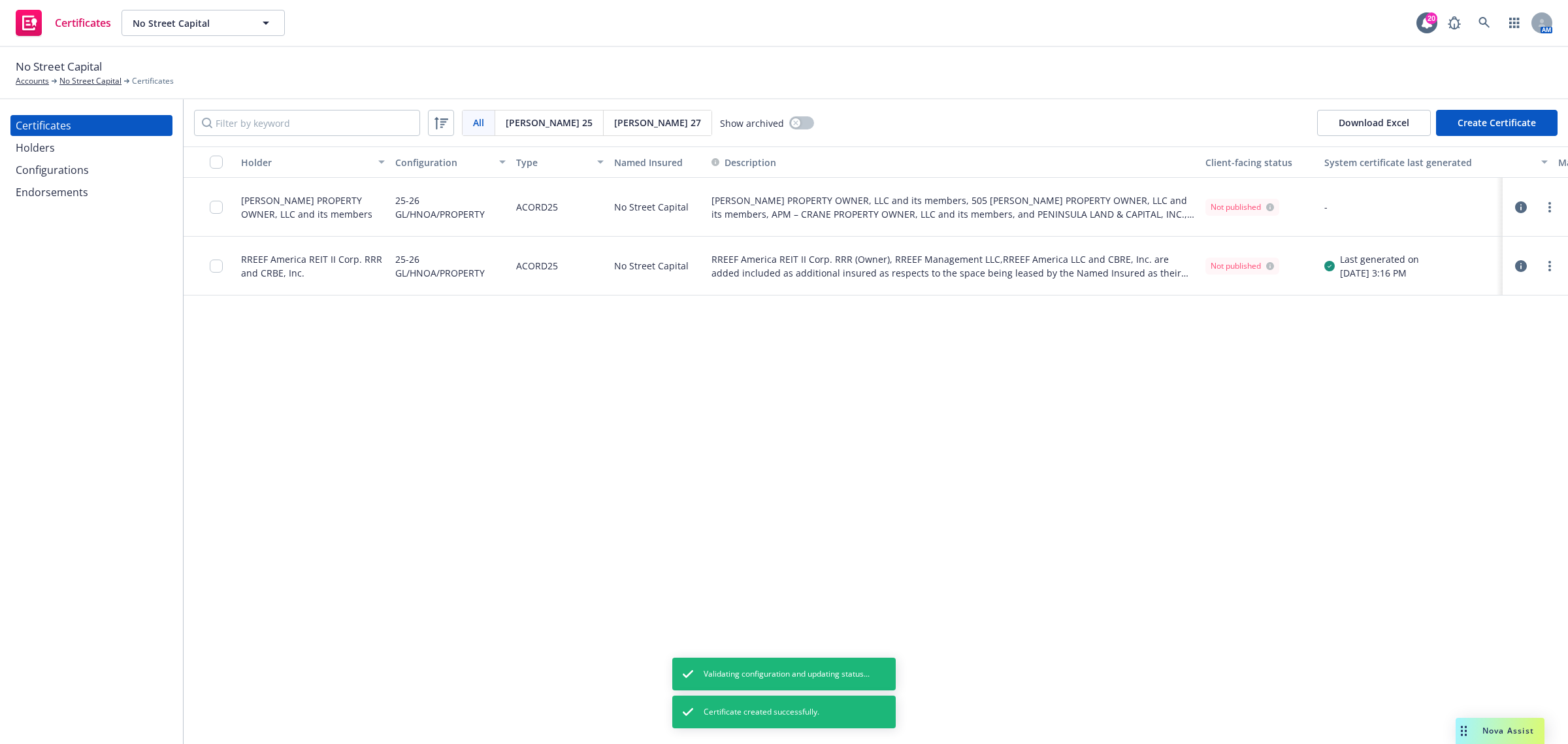
drag, startPoint x: 1181, startPoint y: 537, endPoint x: 1304, endPoint y: 540, distance: 123.0
click at [1183, 537] on div "Holder Configuration Type Named Insured Description Client-facing status System…" at bounding box center [875, 445] width 1384 height 598
click at [1407, 367] on div "Holder Configuration Type Named Insured Description Client-facing status System…" at bounding box center [875, 445] width 1384 height 598
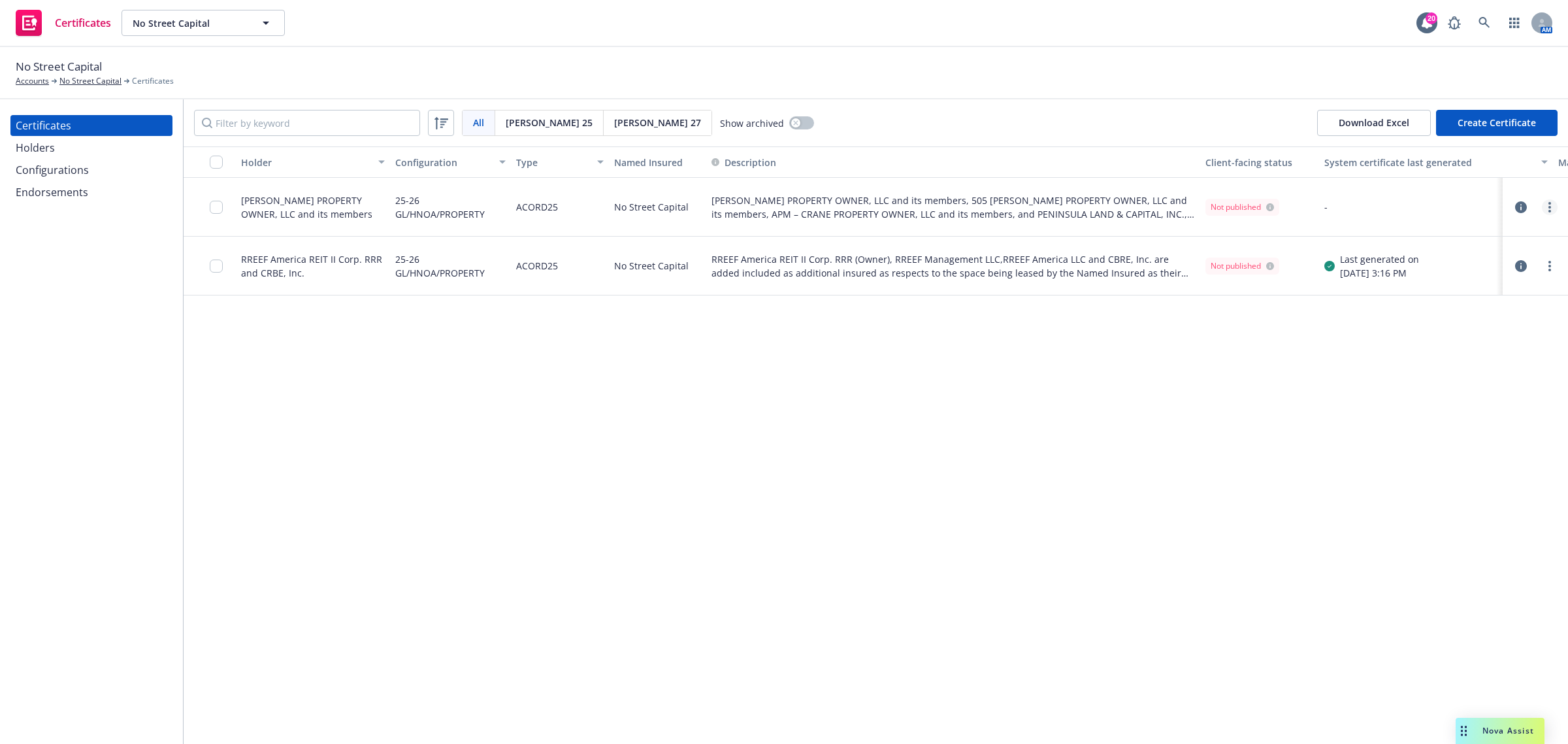
click at [1547, 213] on link "more" at bounding box center [1549, 207] width 16 height 16
click at [1491, 441] on link "Preview a new version" at bounding box center [1452, 443] width 209 height 26
click at [1533, 213] on div at bounding box center [1535, 207] width 44 height 16
click at [1529, 209] on div at bounding box center [1535, 207] width 44 height 16
click at [1517, 207] on button "button" at bounding box center [1520, 207] width 16 height 16
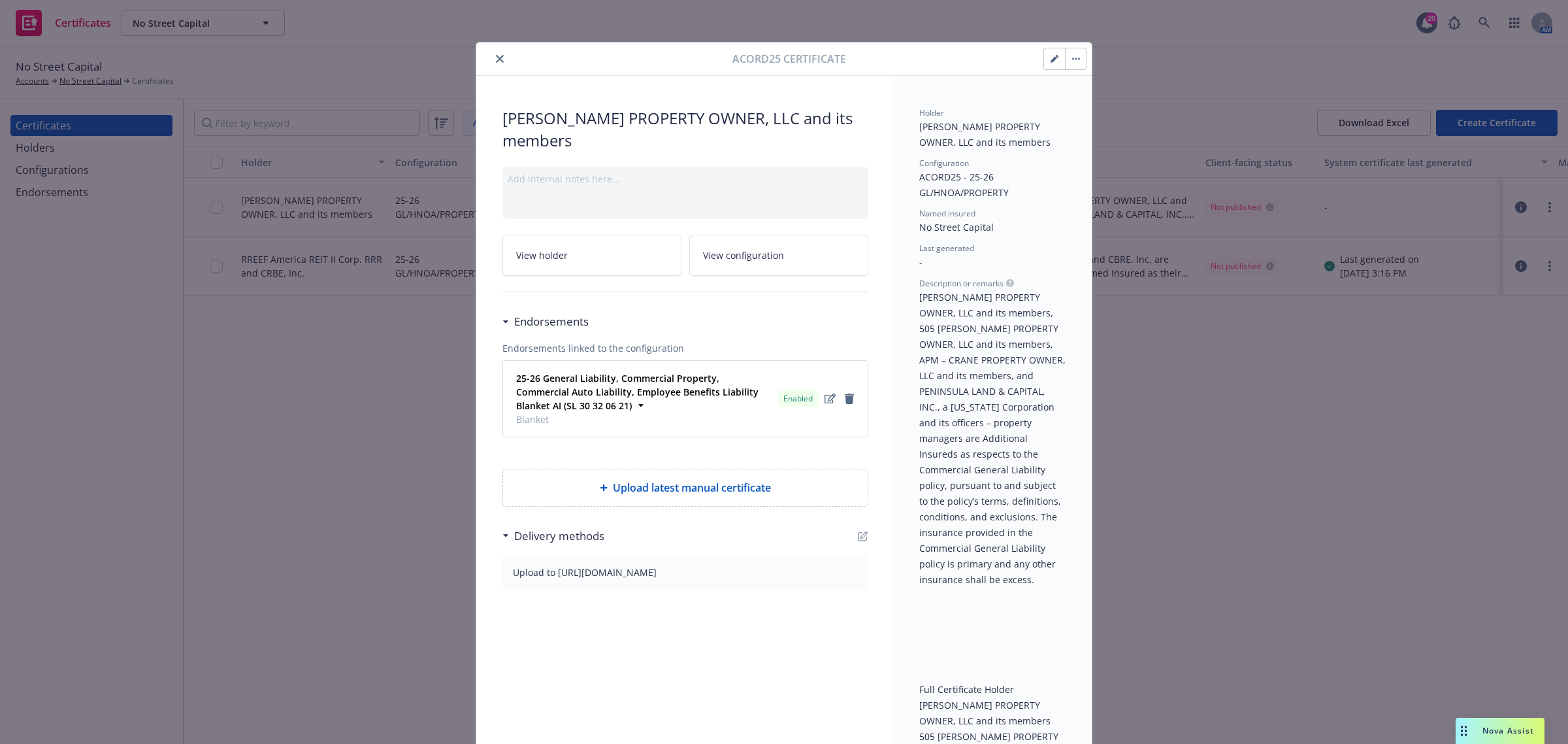
click at [1051, 60] on icon "button" at bounding box center [1055, 59] width 8 height 8
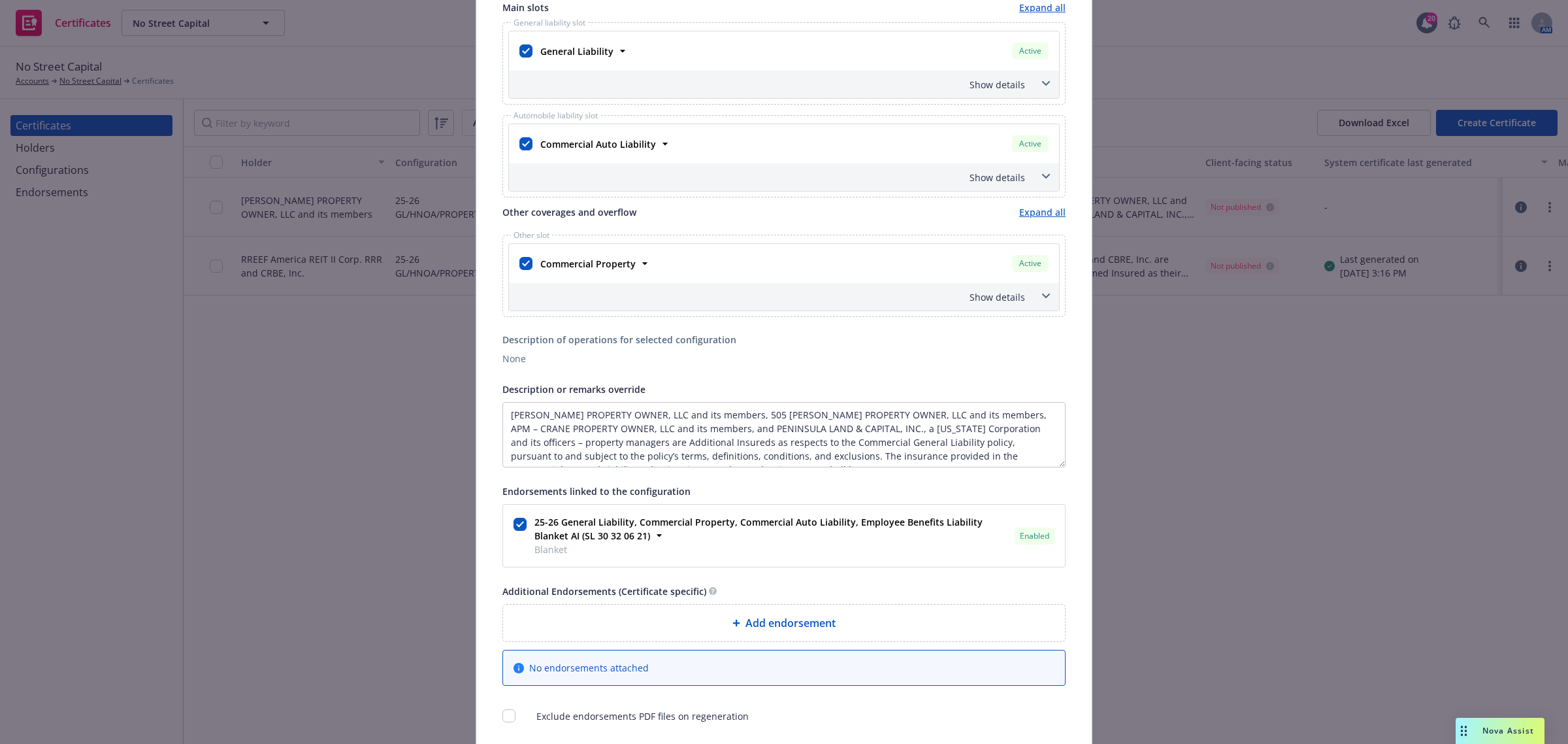
scroll to position [245, 0]
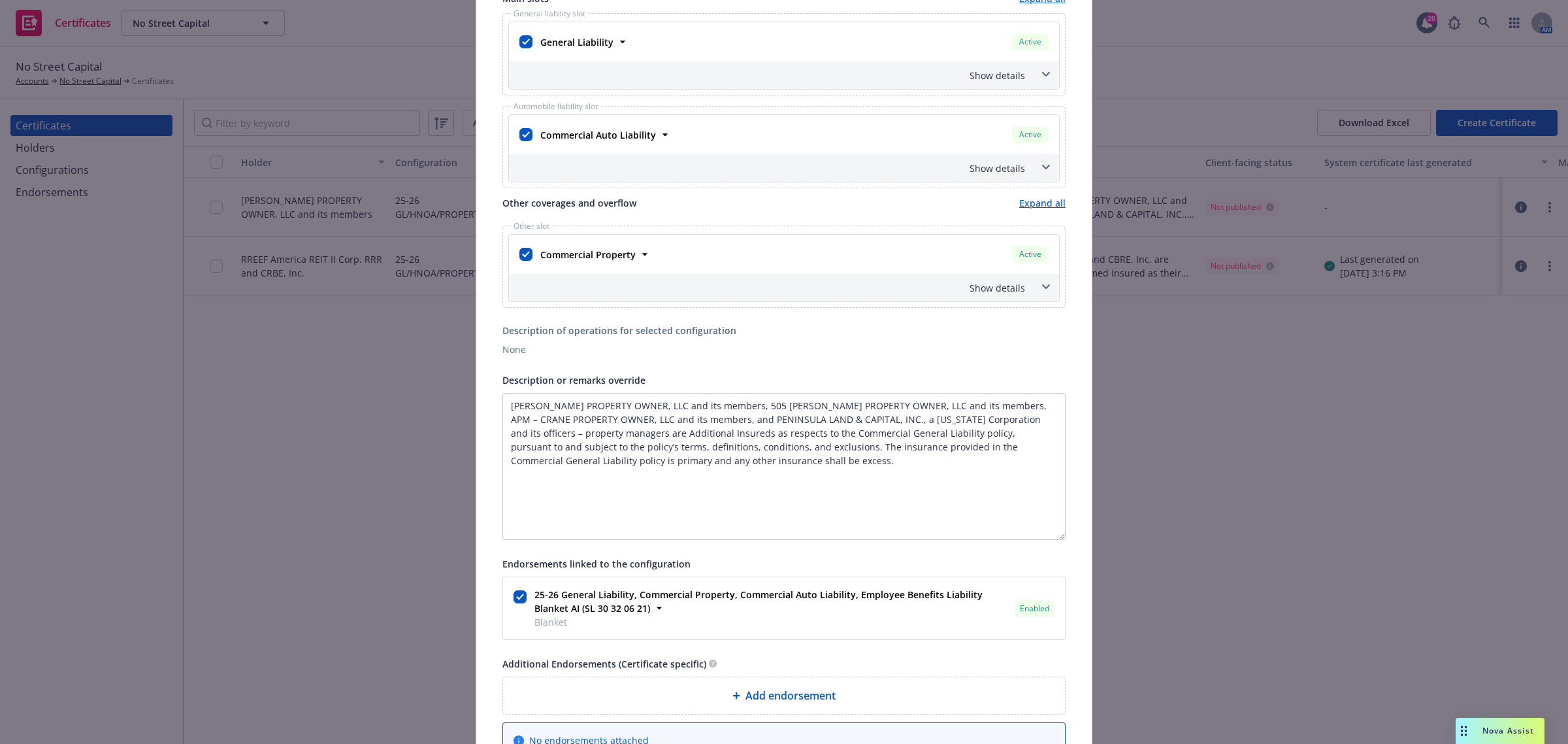
drag, startPoint x: 1062, startPoint y: 469, endPoint x: 1060, endPoint y: 567, distance: 98.0
click at [1066, 567] on div "Certificate configuration* [object Object] 25-26 GL/HNOA/PROPERTY Named insured…" at bounding box center [784, 331] width 615 height 992
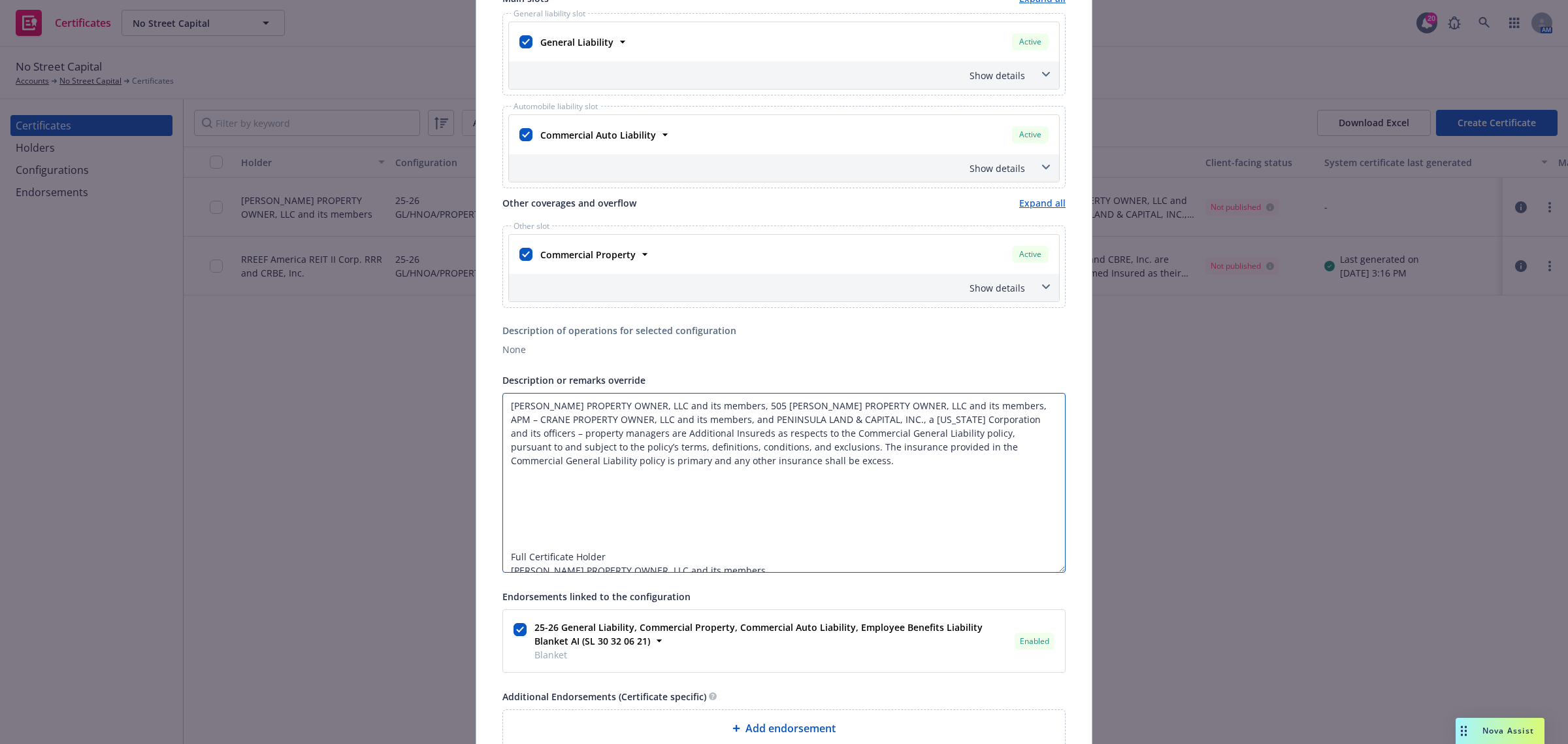
click at [949, 456] on textarea "DV FIELDS PROPERTY OWNER, LLC and its members, 505 MONTGOMERY PROPERTY OWNER, L…" at bounding box center [784, 483] width 563 height 180
click at [918, 403] on textarea "DV FIELDS PROPERTY OWNER, LLC and its members, 505 MONTGOMERY PROPERTY OWNER, L…" at bounding box center [784, 483] width 563 height 180
drag, startPoint x: 937, startPoint y: 413, endPoint x: 1013, endPoint y: 402, distance: 76.8
click at [937, 412] on textarea "DV FIELDS PROPERTY OWNER, LLC and its members, 505 MONTGOMERY PROPERTY OWNER, L…" at bounding box center [784, 483] width 563 height 180
click at [502, 423] on textarea "DV FIELDS PROPERTY OWNER, LLC and its members, 505 MONTGOMERY PROPERTY OWNER, L…" at bounding box center [784, 483] width 563 height 180
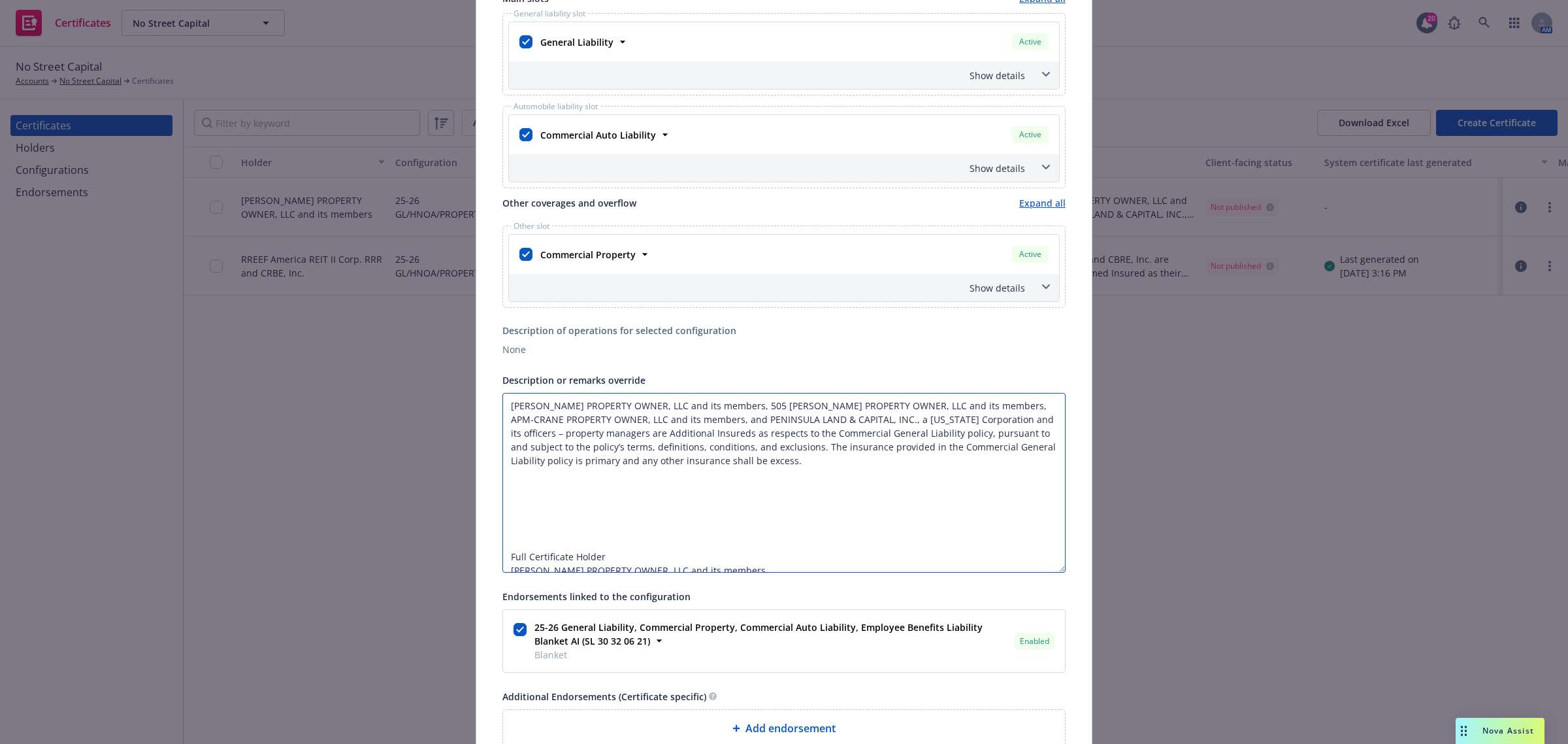
click at [570, 500] on textarea "DV FIELDS PROPERTY OWNER, LLC and its members, 505 MONTGOMERY PROPERTY OWNER, L…" at bounding box center [784, 483] width 563 height 180
click at [639, 420] on textarea "DV FIELDS PROPERTY OWNER, LLC and its members, 505 MONTGOMERY PROPERTY OWNER, L…" at bounding box center [784, 483] width 563 height 180
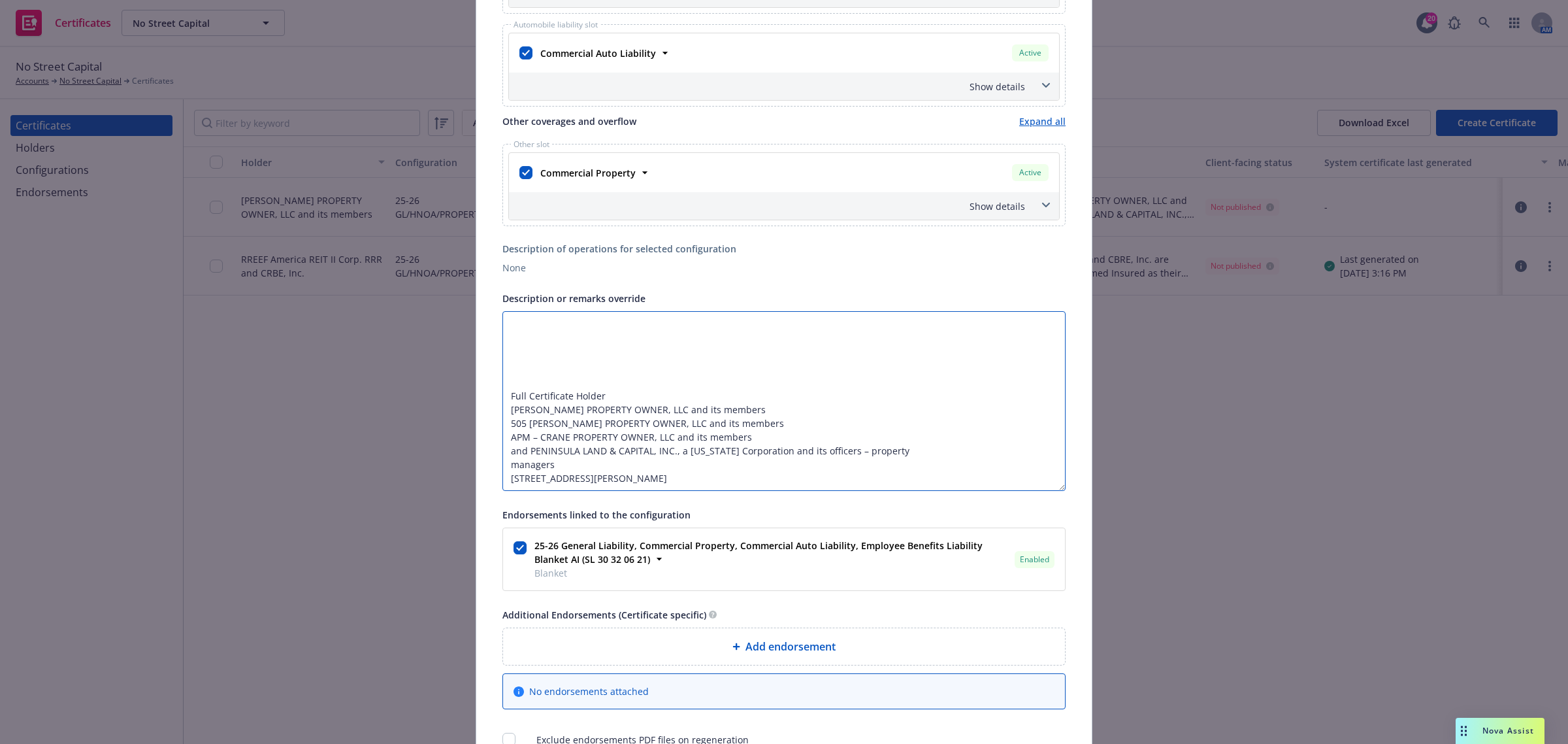
scroll to position [0, 0]
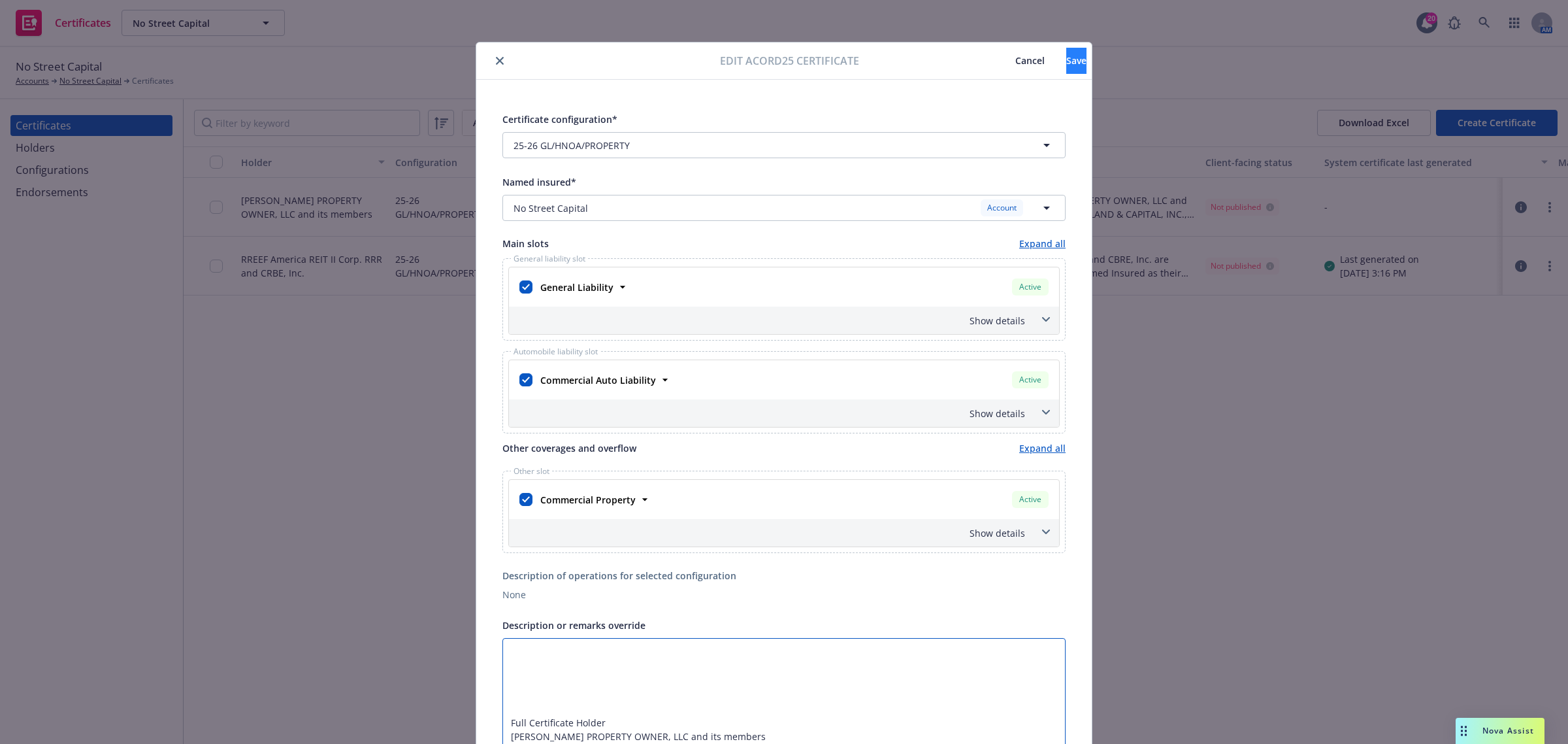
type textarea "DV FIELDS PROPERTY OWNER, LLC and its members, 505 MONTGOMERY PROPERTY OWNER, L…"
click at [1066, 69] on button "Save" at bounding box center [1077, 61] width 20 height 26
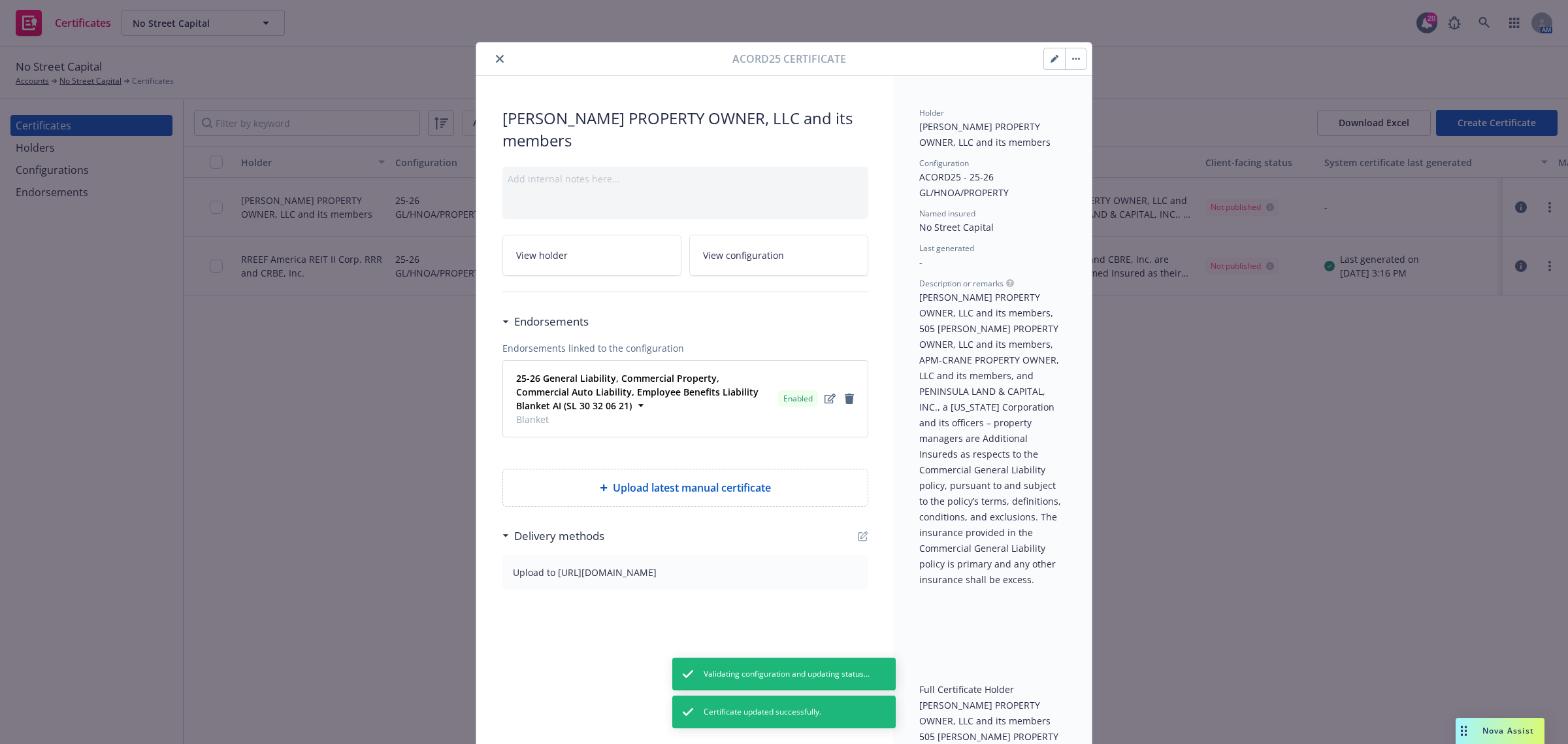
click at [1073, 67] on button "button" at bounding box center [1075, 58] width 21 height 21
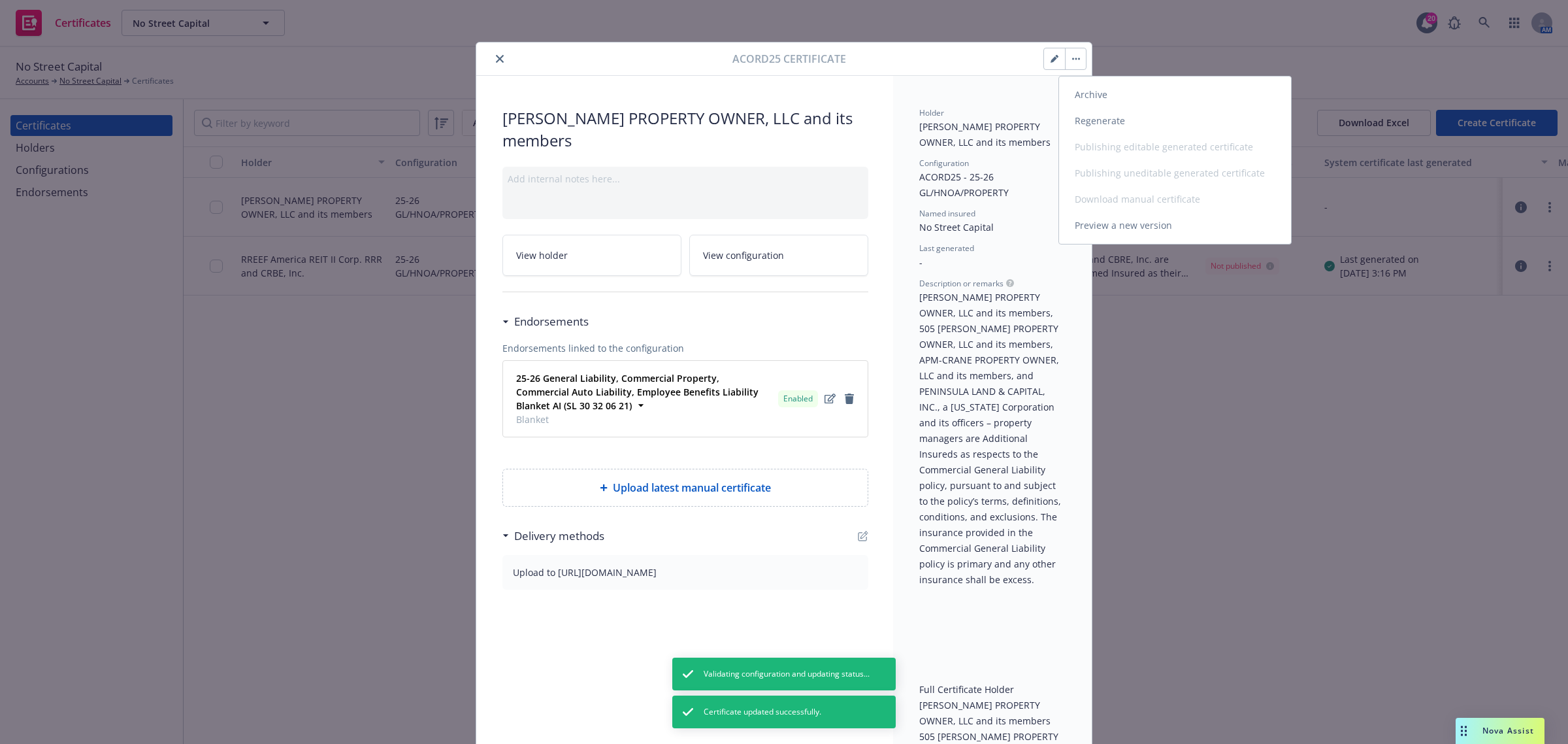
click at [1102, 230] on link "Preview a new version" at bounding box center [1174, 225] width 232 height 26
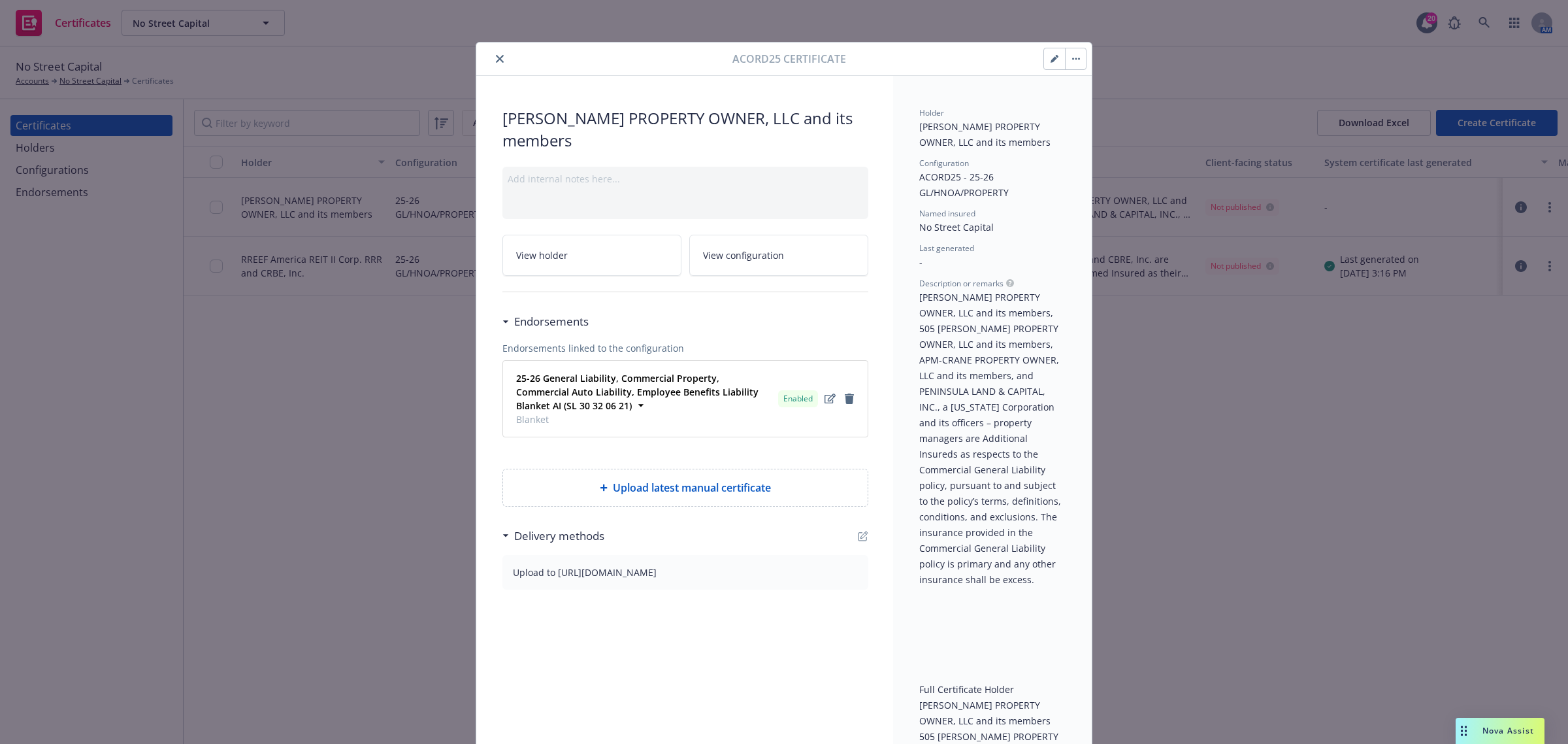
click at [1051, 60] on icon "button" at bounding box center [1055, 59] width 8 height 8
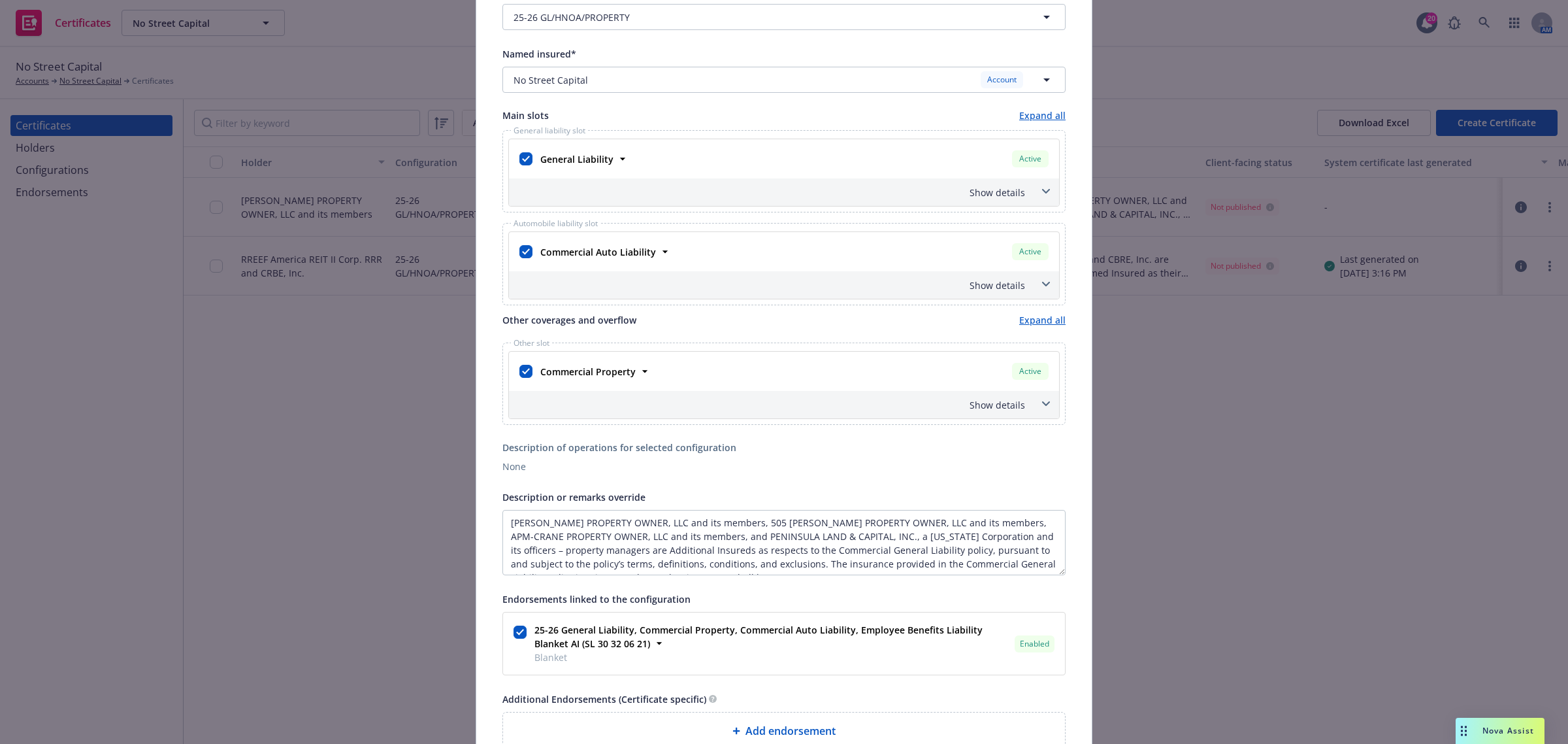
scroll to position [291, 0]
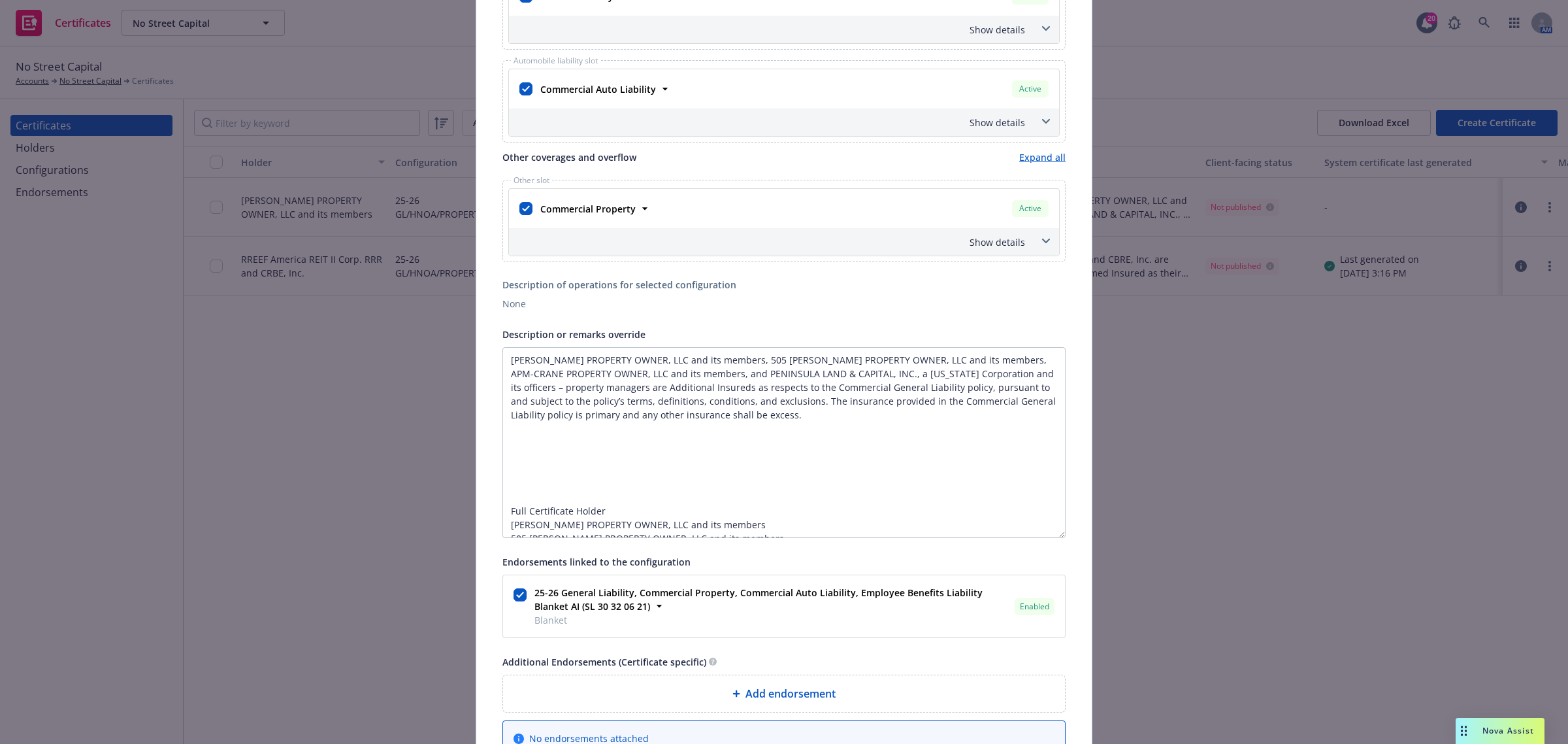
drag, startPoint x: 1049, startPoint y: 406, endPoint x: 1070, endPoint y: 551, distance: 146.5
click at [1072, 551] on div "Certificate configuration* [object Object] 25-26 GL/HNOA/PROPERTY Named insured…" at bounding box center [784, 307] width 615 height 1036
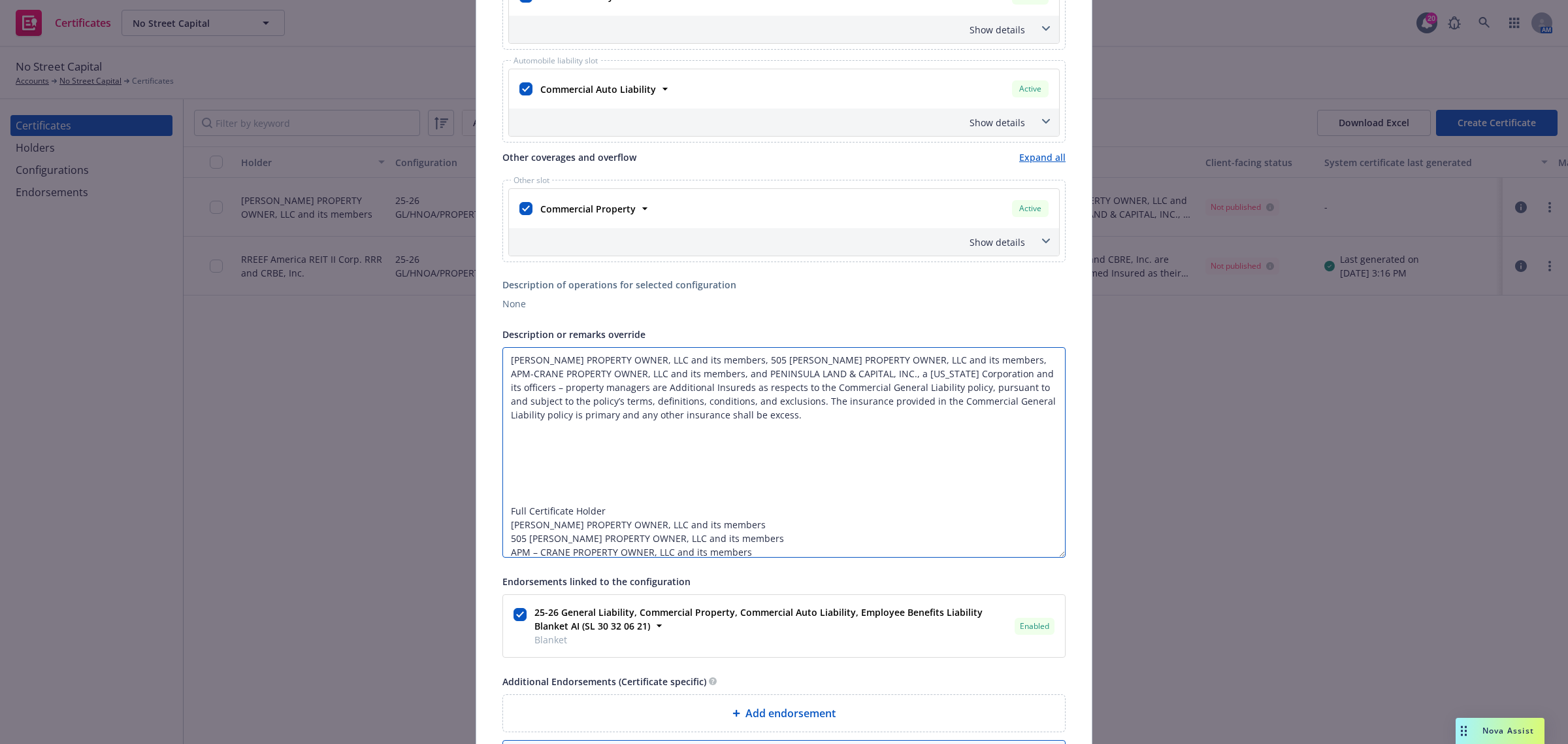
drag, startPoint x: 737, startPoint y: 464, endPoint x: 688, endPoint y: 447, distance: 51.9
click at [736, 464] on textarea "DV FIELDS PROPERTY OWNER, LLC and its members, 505 MONTGOMERY PROPERTY OWNER, L…" at bounding box center [784, 452] width 563 height 211
drag, startPoint x: 637, startPoint y: 374, endPoint x: 730, endPoint y: 381, distance: 93.3
click at [638, 374] on textarea "DV FIELDS PROPERTY OWNER, LLC and its members, 505 MONTGOMERY PROPERTY OWNER, L…" at bounding box center [784, 452] width 563 height 211
click at [735, 379] on textarea "DV FIELDS PROPERTY OWNER, LLC and its members, 505 MONTGOMERY PROPERTY OWNER, L…" at bounding box center [784, 452] width 563 height 211
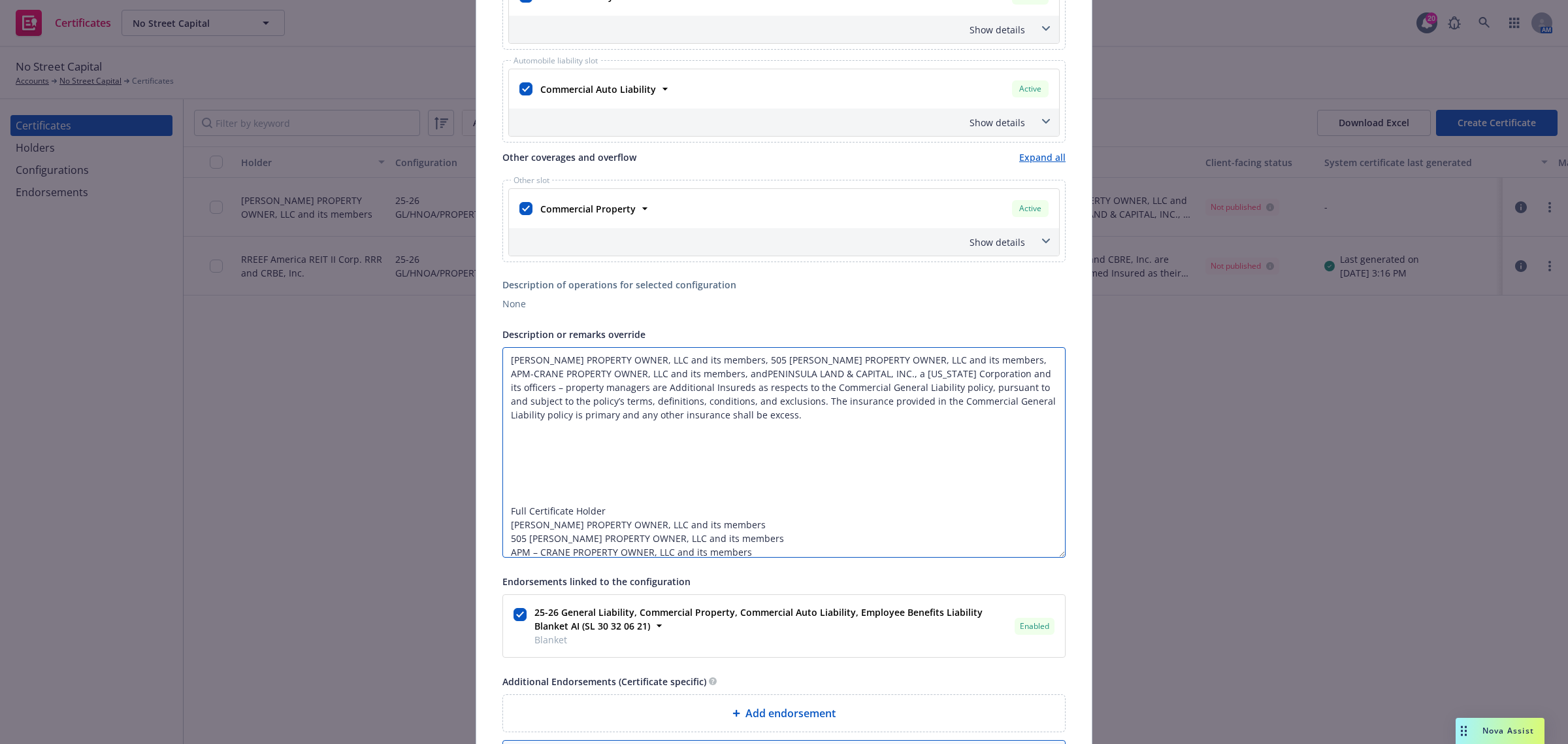
type textarea "DV FIELDS PROPERTY OWNER, LLC and its members, 505 MONTGOMERY PROPERTY OWNER, L…"
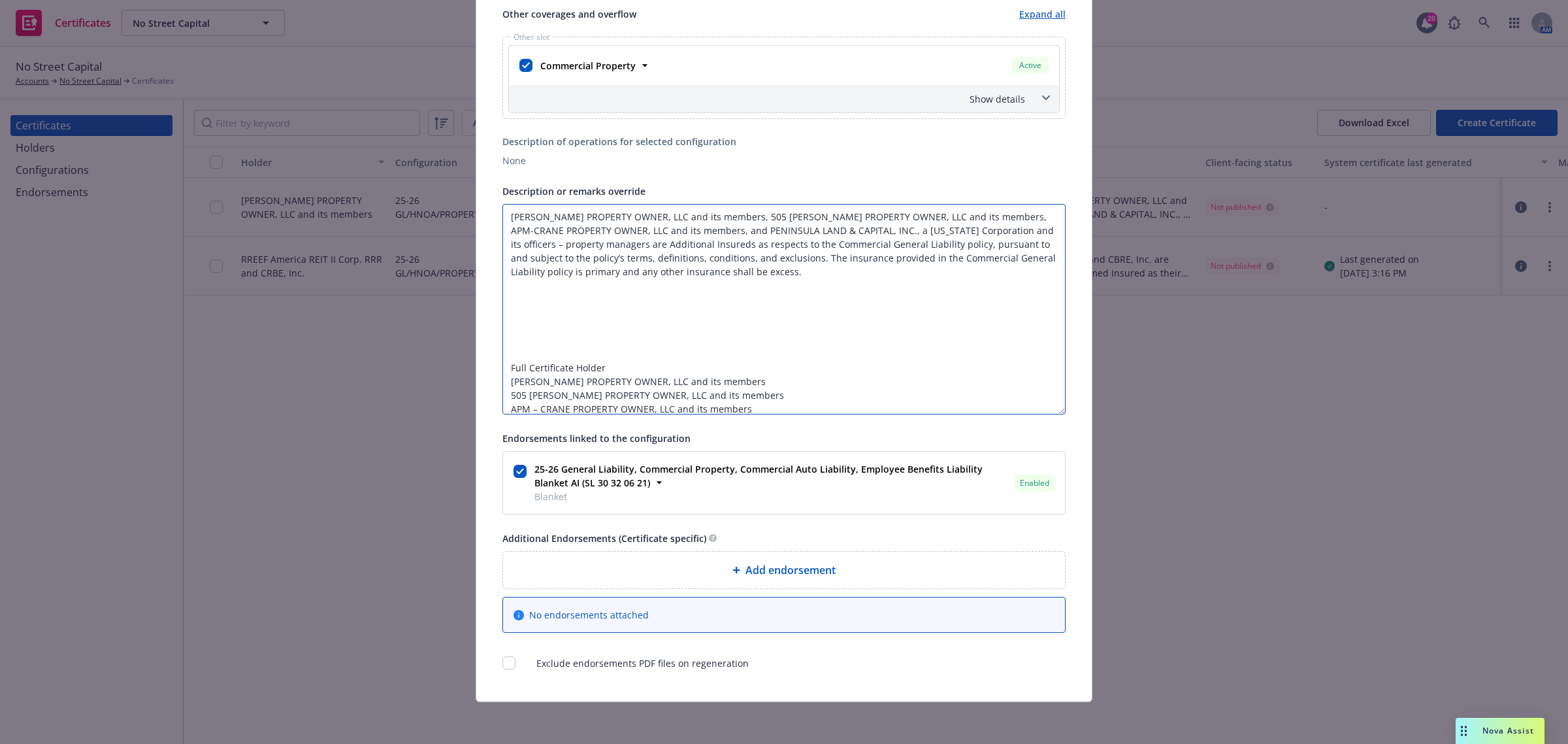
scroll to position [0, 0]
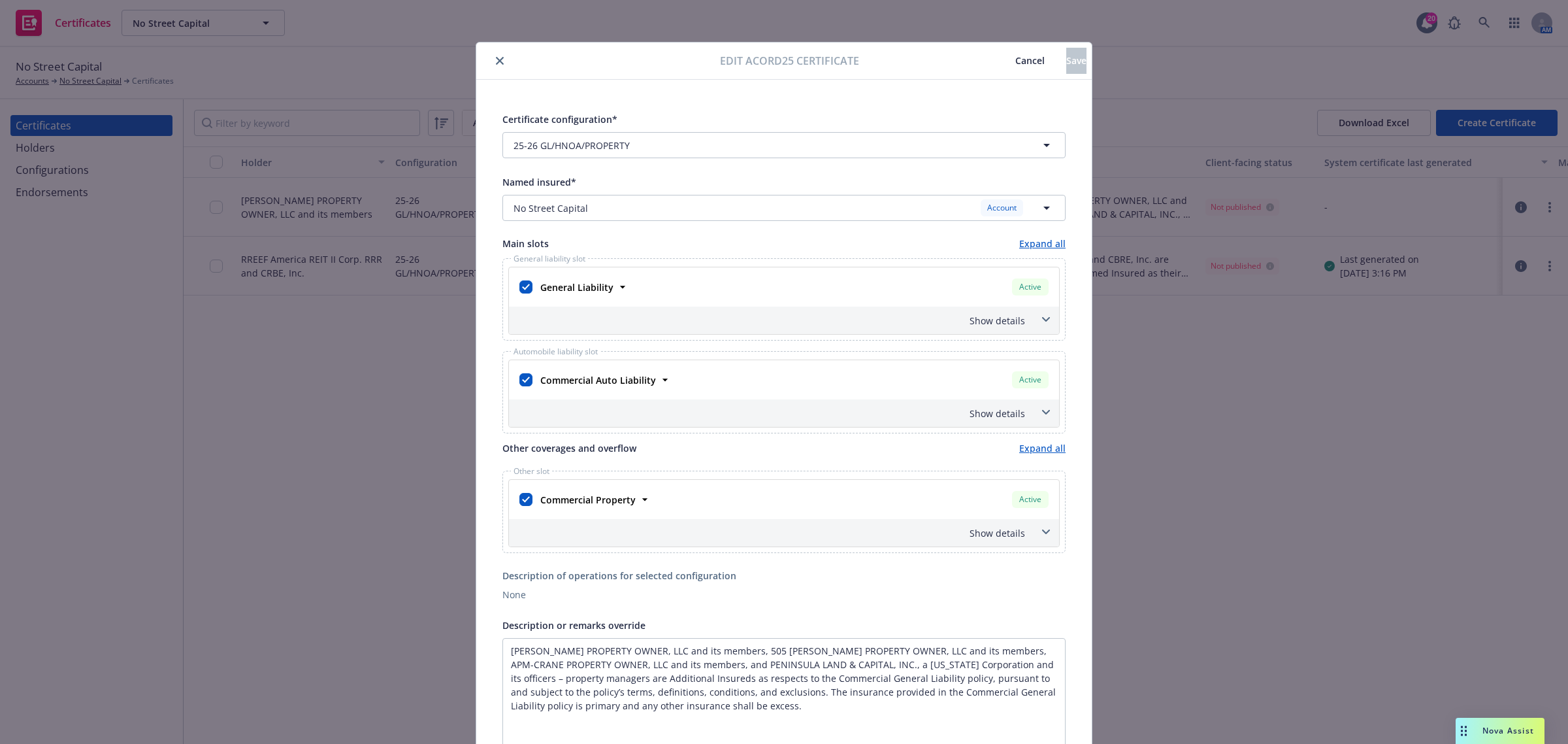
click at [1015, 62] on span "Cancel" at bounding box center [1030, 61] width 29 height 12
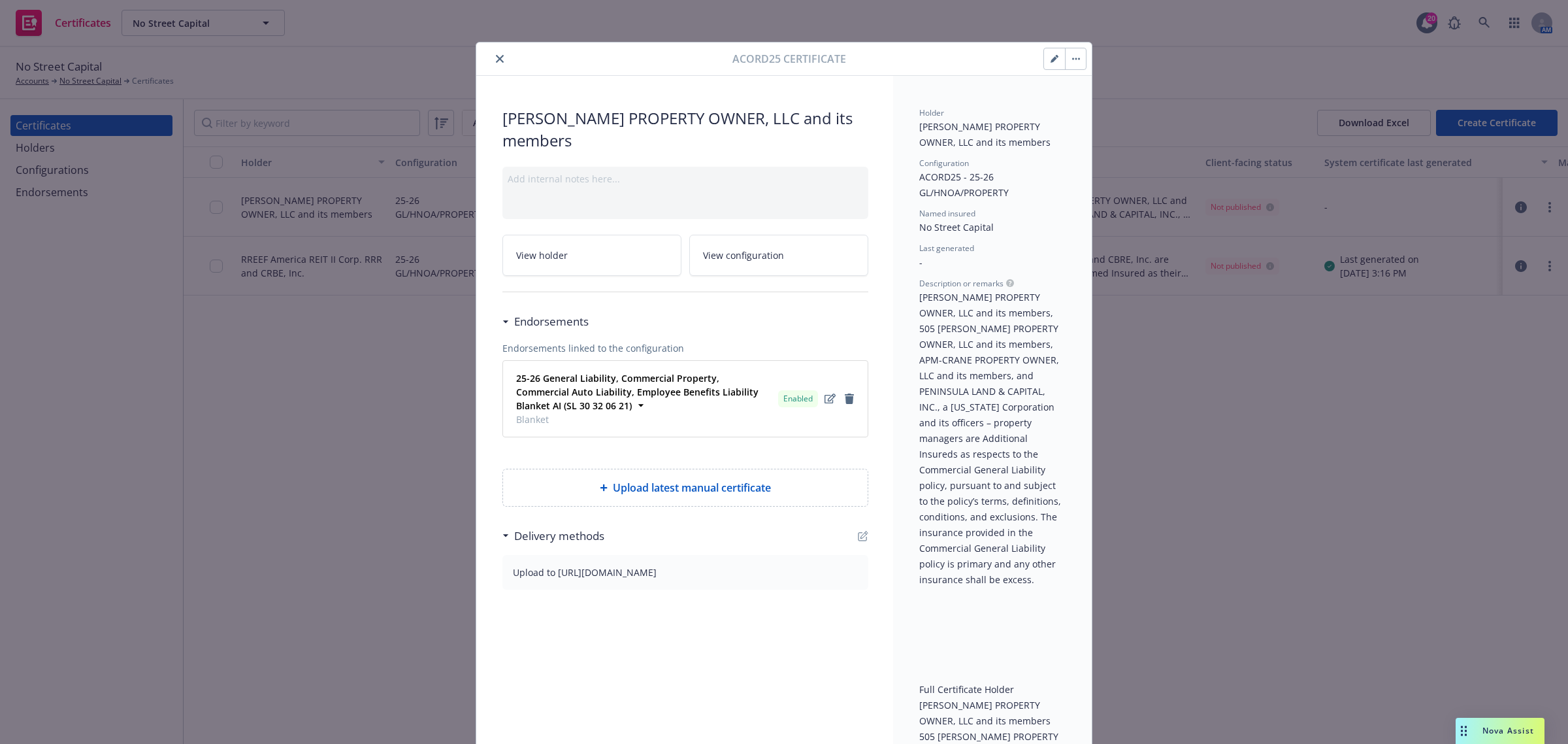
click at [1066, 63] on button "button" at bounding box center [1075, 58] width 21 height 21
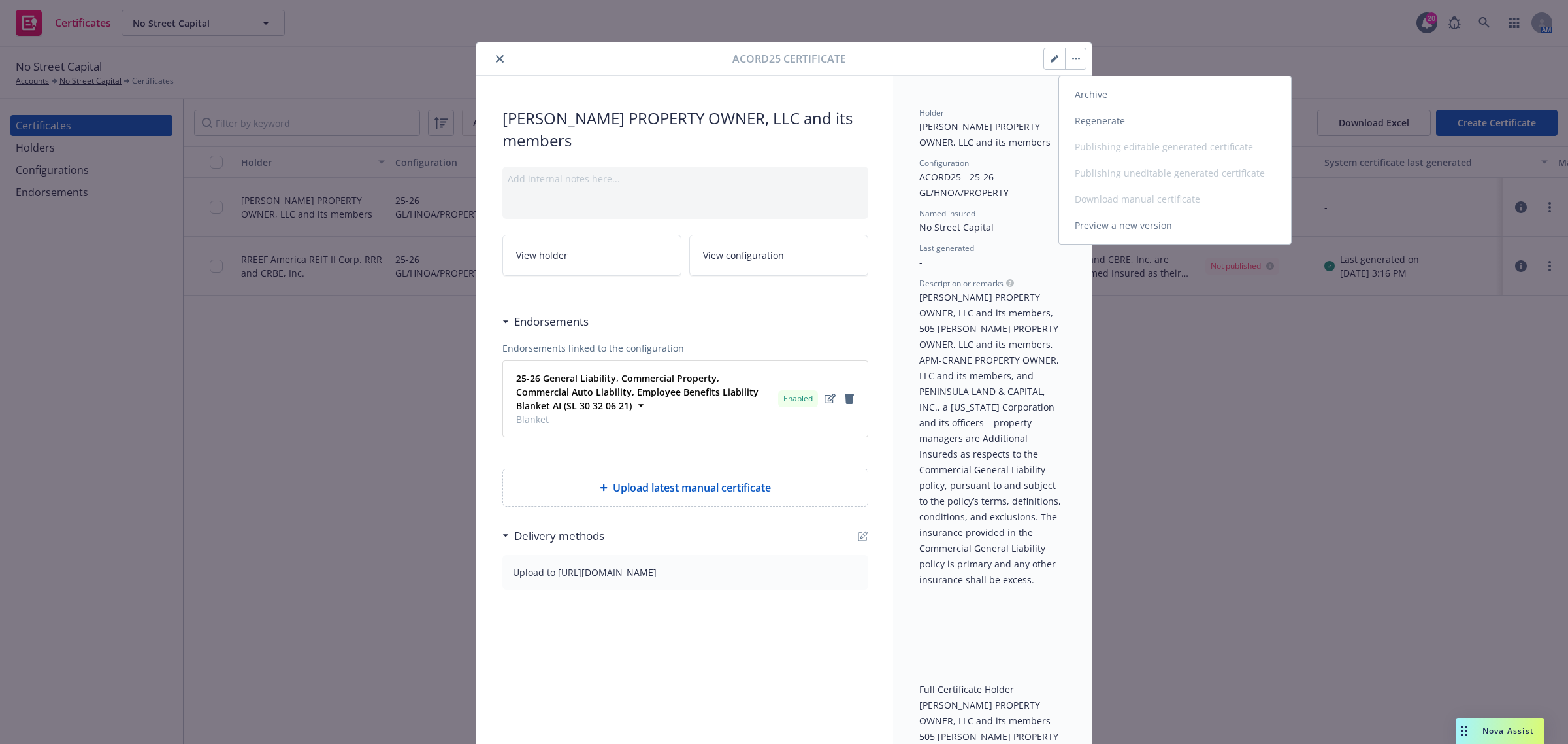
click at [1102, 232] on link "Preview a new version" at bounding box center [1174, 225] width 232 height 26
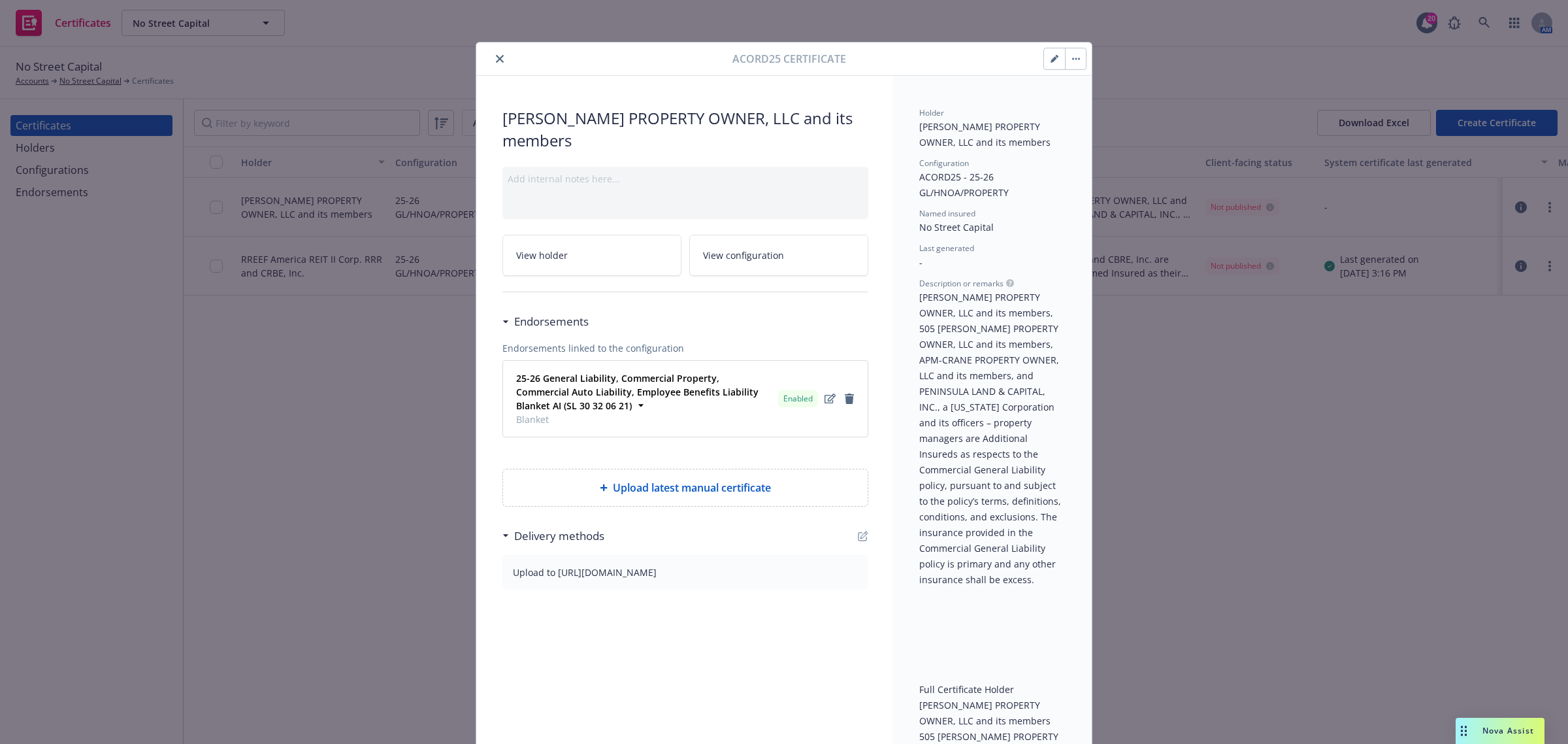
click at [496, 62] on icon "close" at bounding box center [500, 59] width 8 height 8
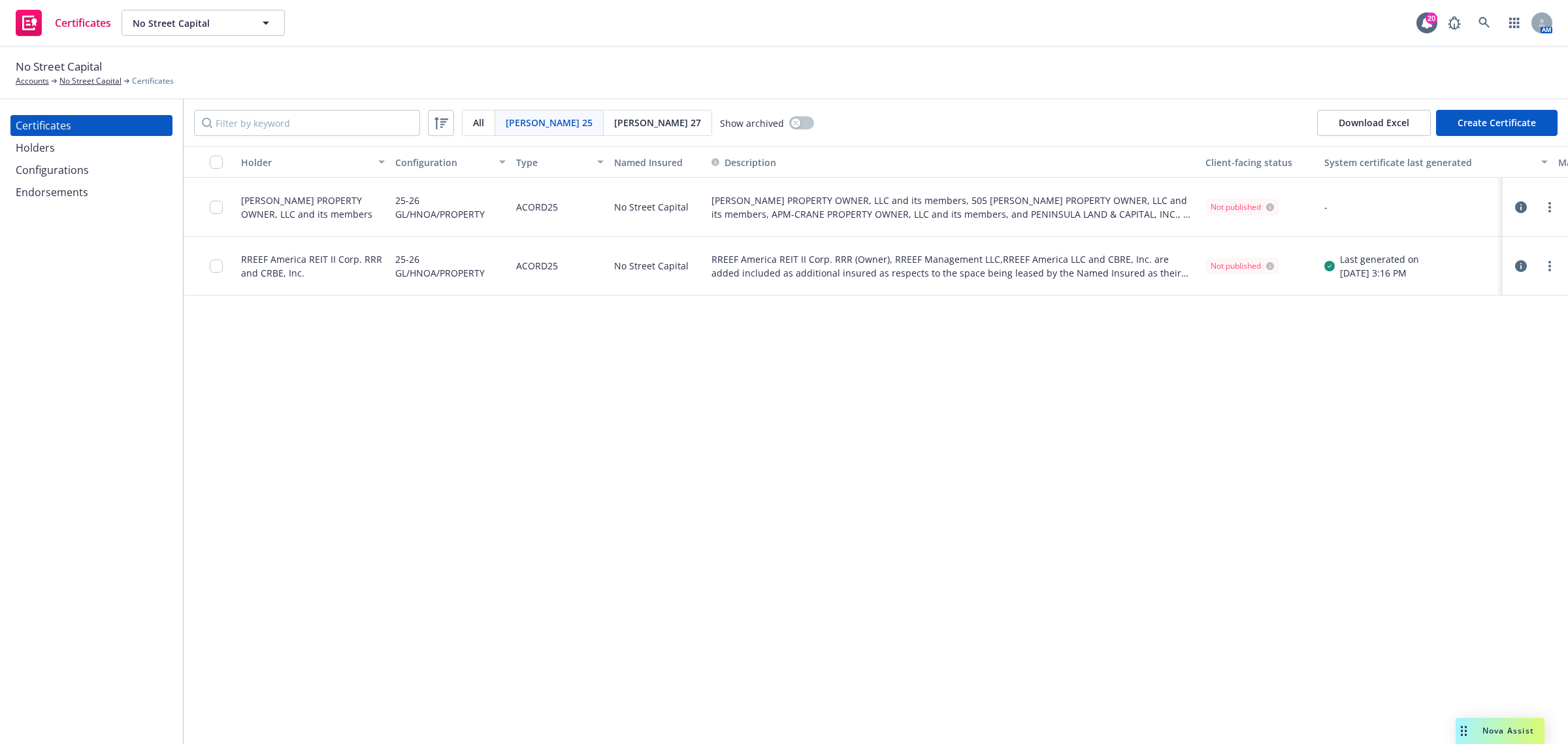
click at [43, 194] on div "Endorsements" at bounding box center [52, 192] width 73 height 21
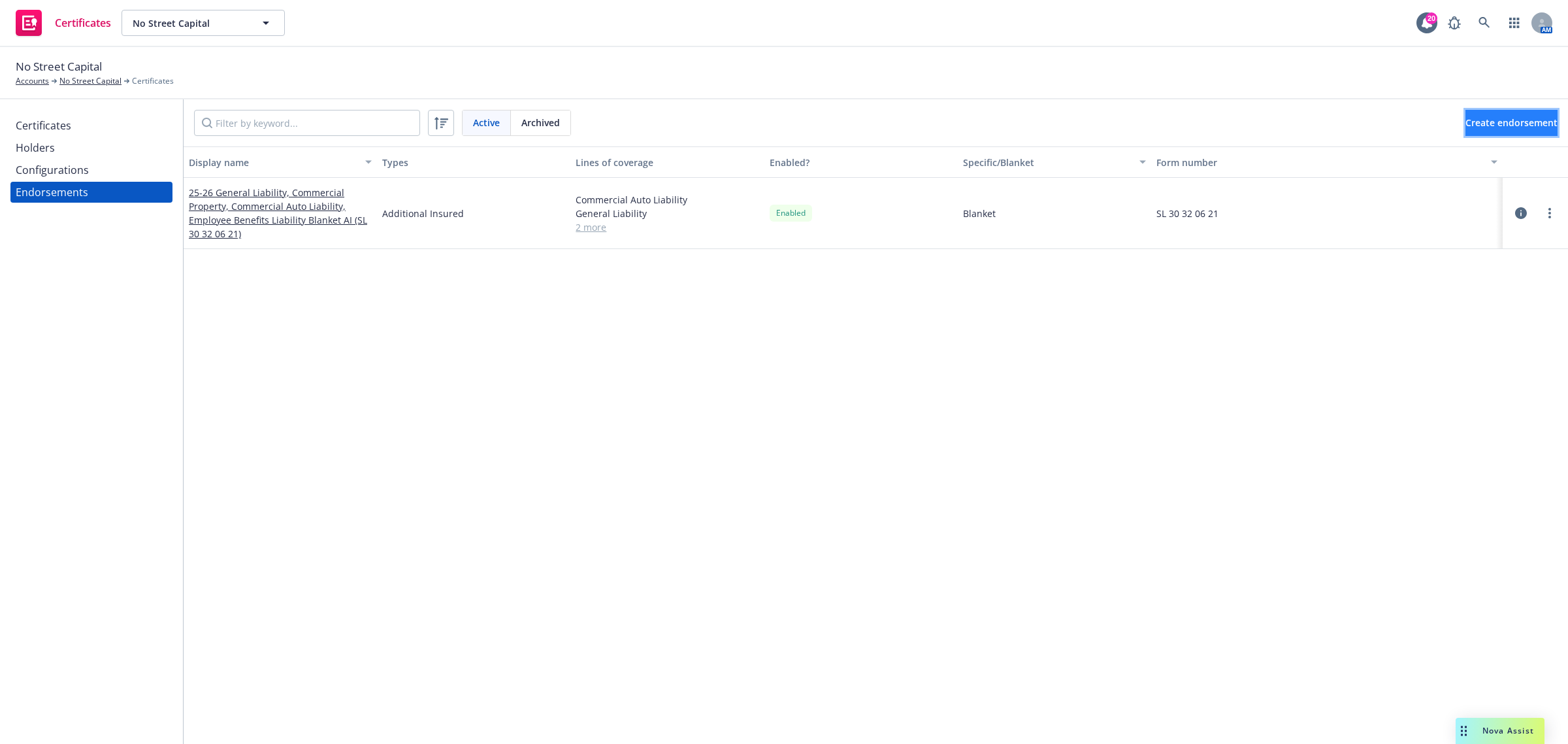
click at [1465, 122] on span "Create endorsement" at bounding box center [1512, 122] width 92 height 12
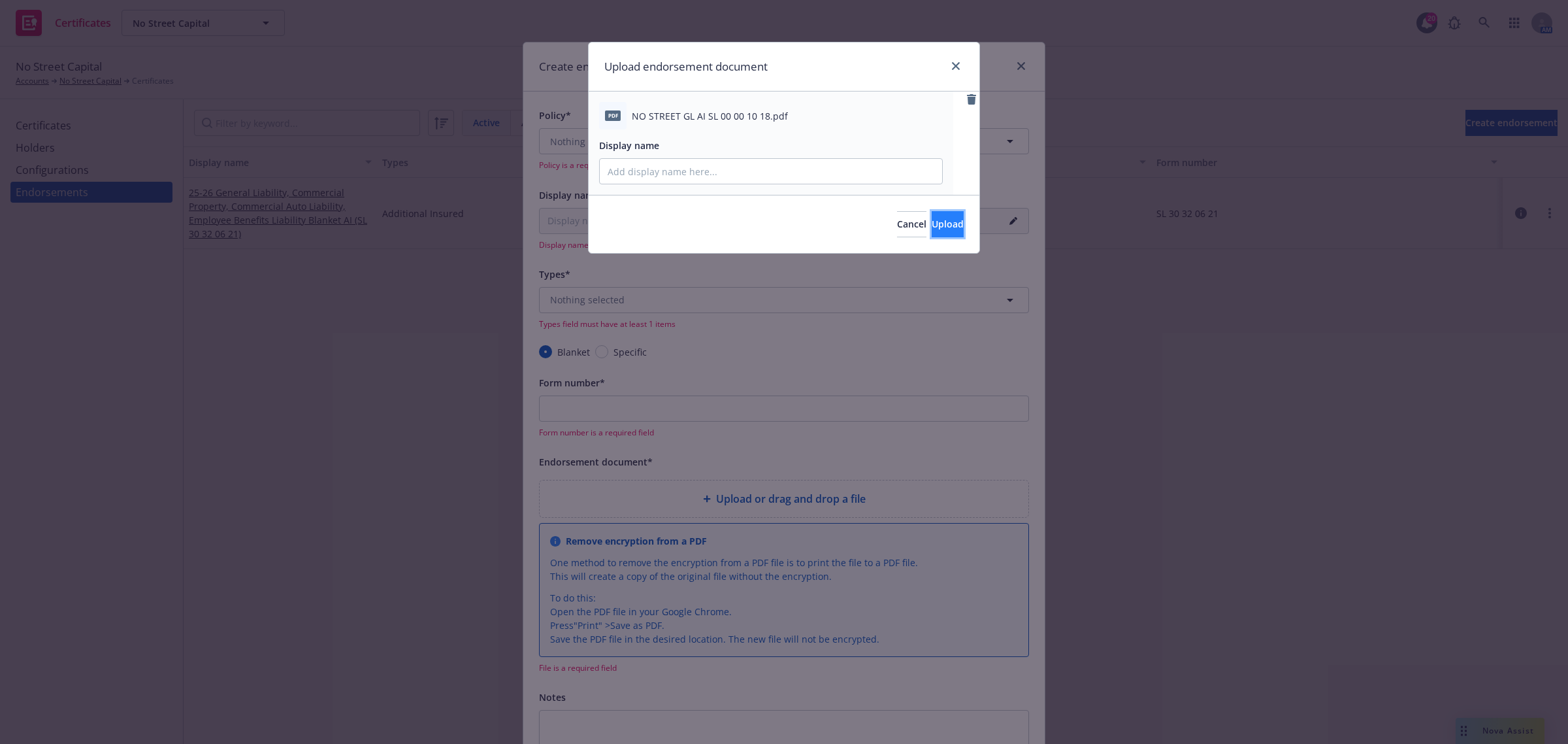
click at [941, 227] on span "Upload" at bounding box center [947, 224] width 32 height 12
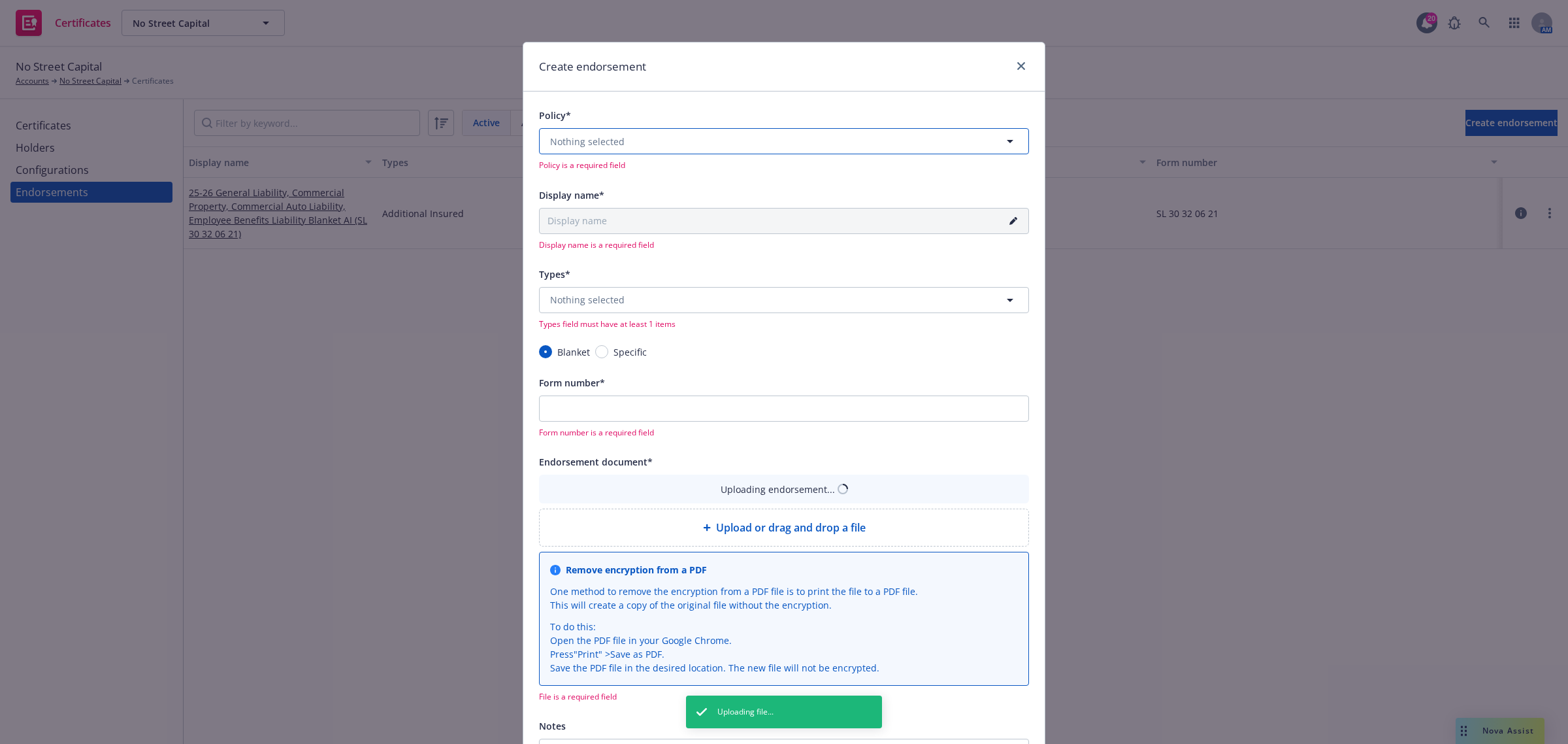
click at [700, 145] on button "Nothing selected" at bounding box center [784, 141] width 490 height 26
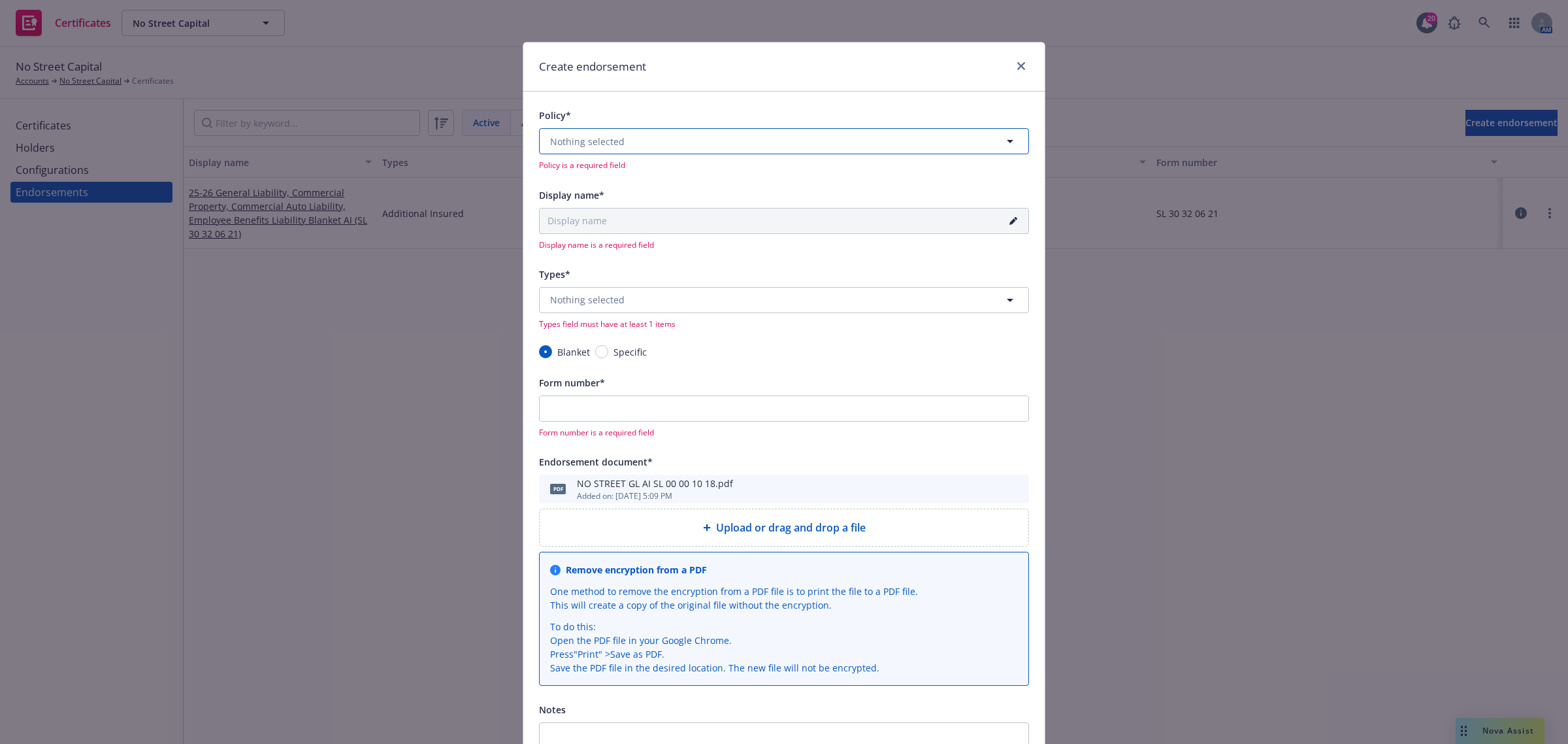
click at [640, 133] on button "Nothing selected" at bounding box center [784, 141] width 490 height 26
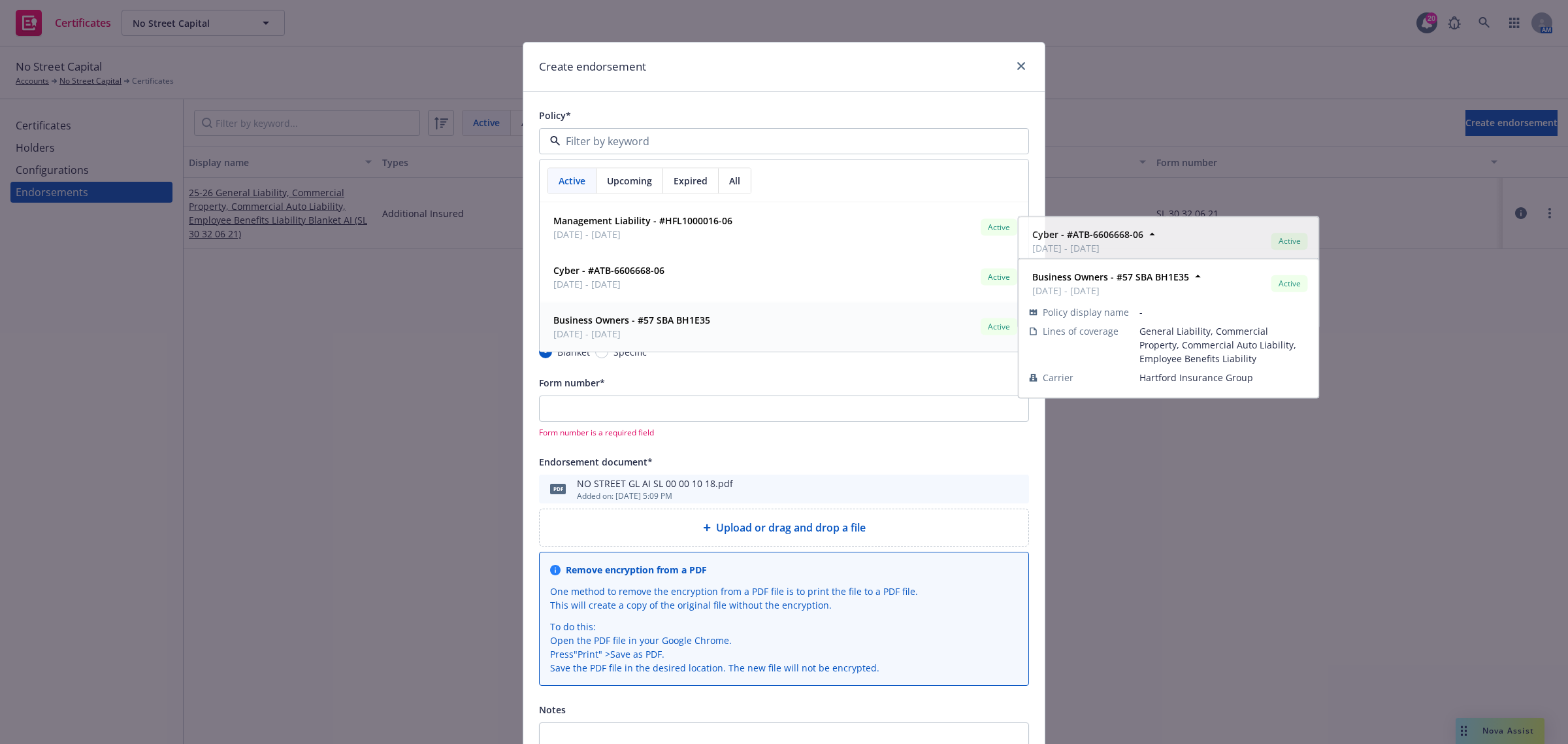
click at [651, 324] on strong "Business Owners - #57 SBA BH1E35" at bounding box center [631, 320] width 157 height 12
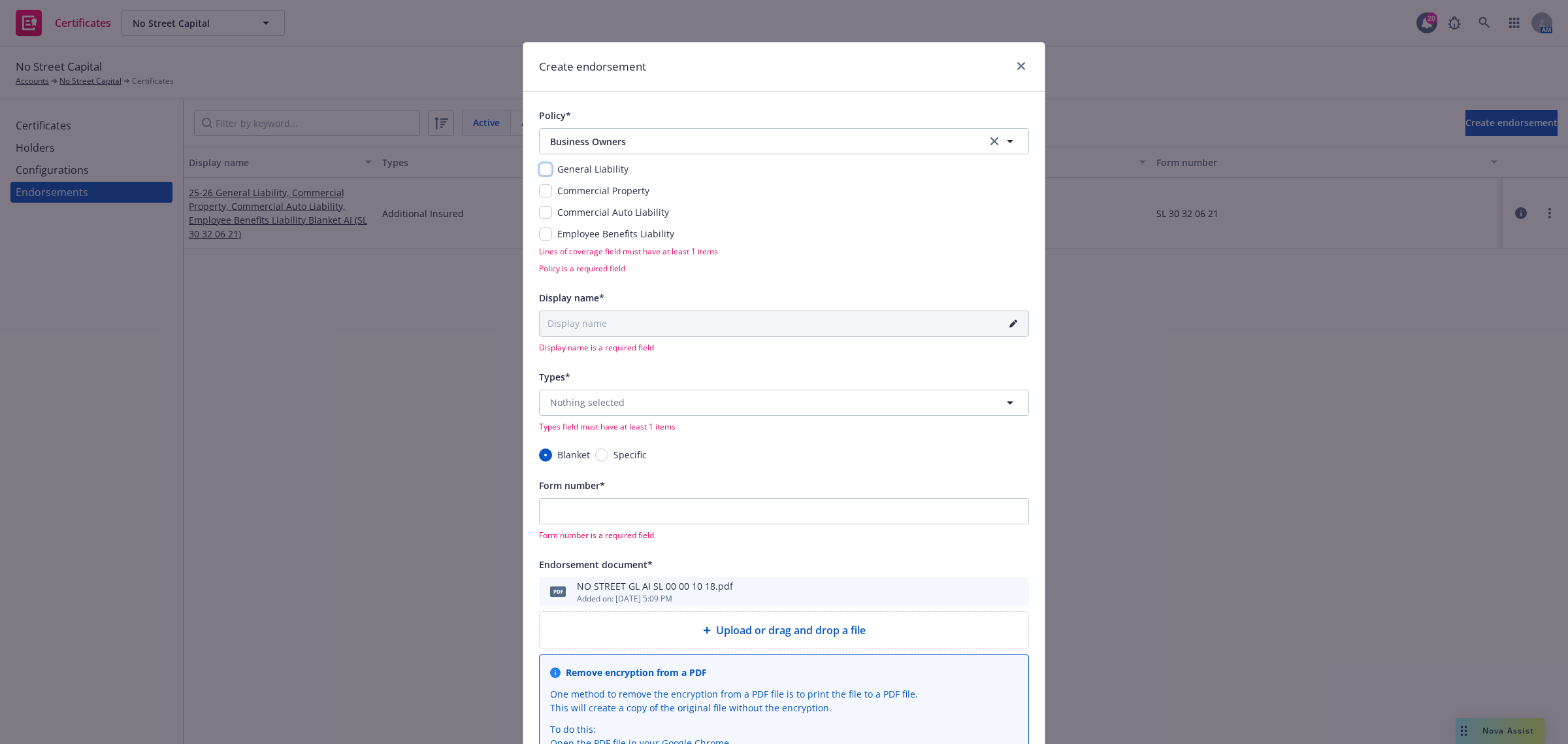
click at [544, 169] on input "checkbox" at bounding box center [545, 169] width 13 height 13
checkbox input "true"
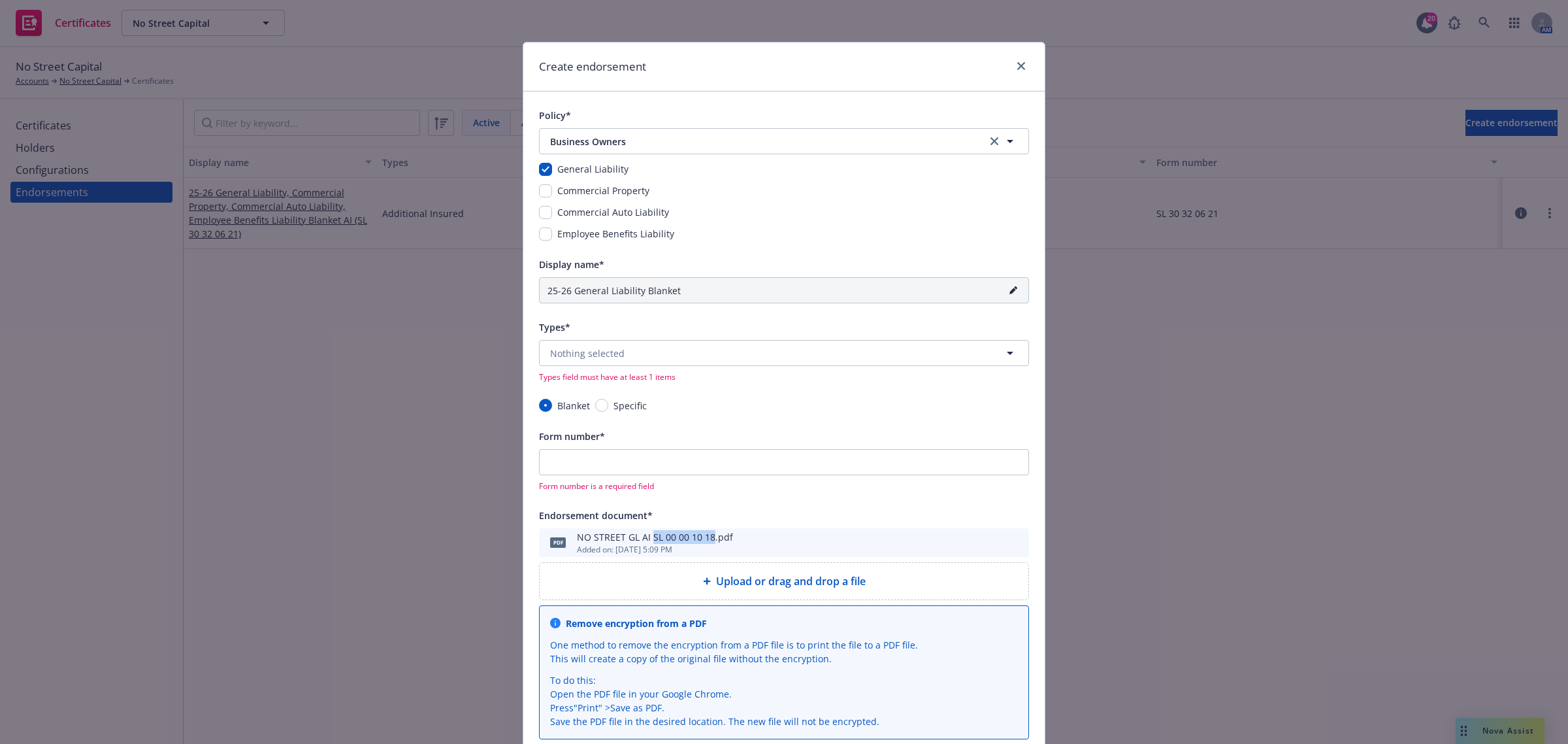
drag, startPoint x: 645, startPoint y: 536, endPoint x: 704, endPoint y: 537, distance: 59.0
click at [704, 537] on div "NO STREET GL AI SL 00 00 10 18.pdf" at bounding box center [655, 537] width 156 height 14
copy div "SL 00 00 10 18"
click at [645, 464] on input "Form number*" at bounding box center [784, 462] width 490 height 26
paste input "SL 00 00 10 18"
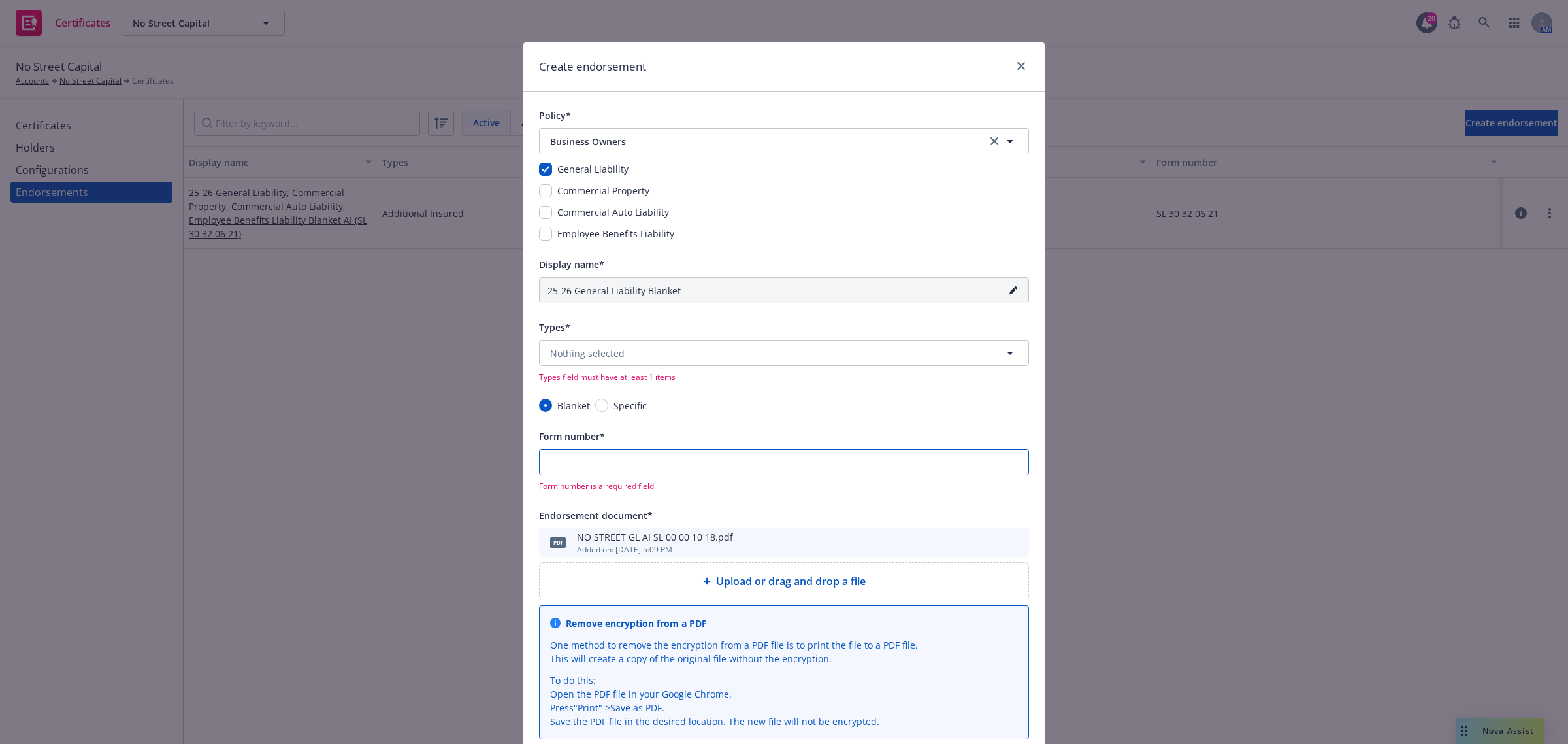
type input "25-26 General Liability Blanket (SL 00 00 10 18)"
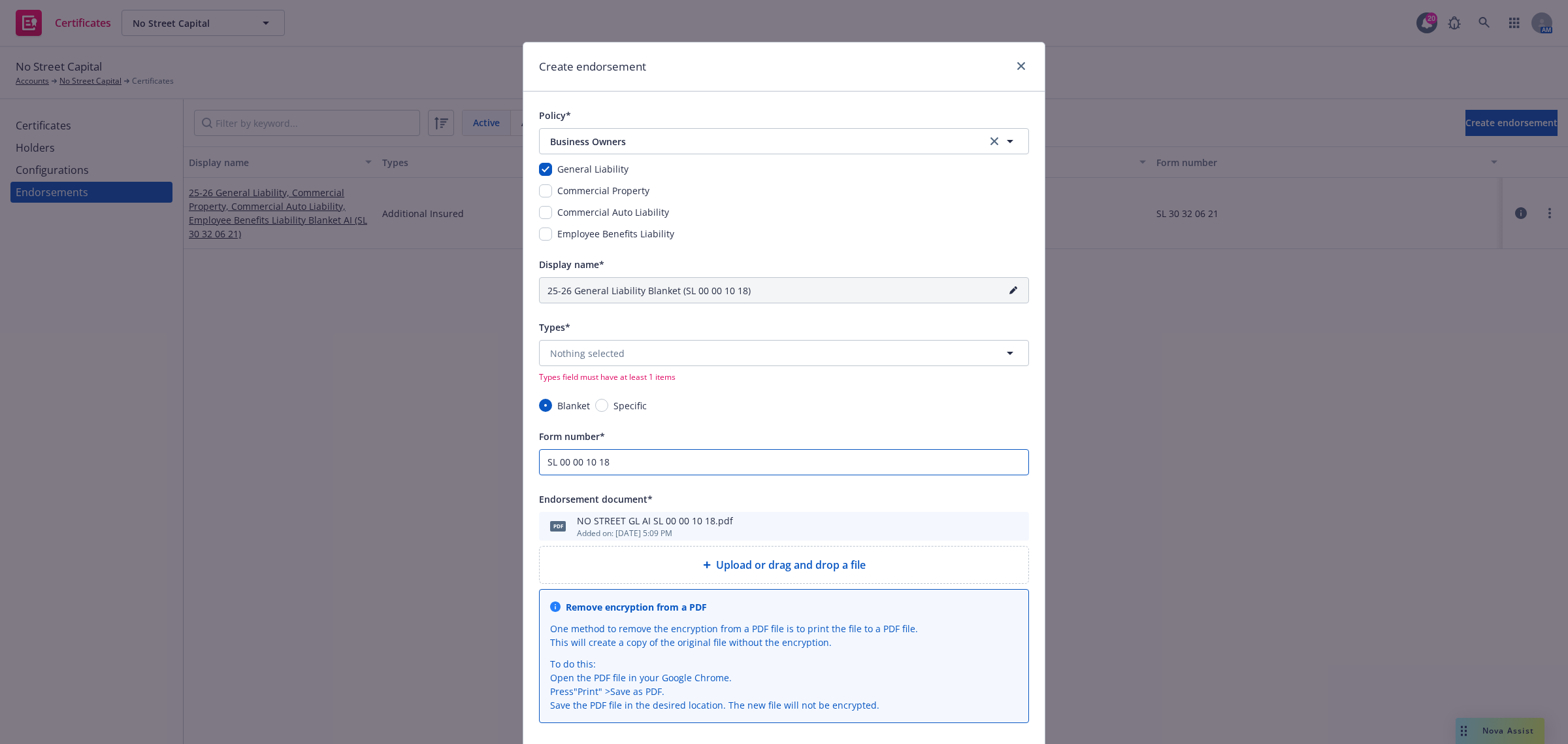
type input "SL 00 00 10 18"
click at [611, 342] on button "Nothing selected" at bounding box center [784, 353] width 490 height 26
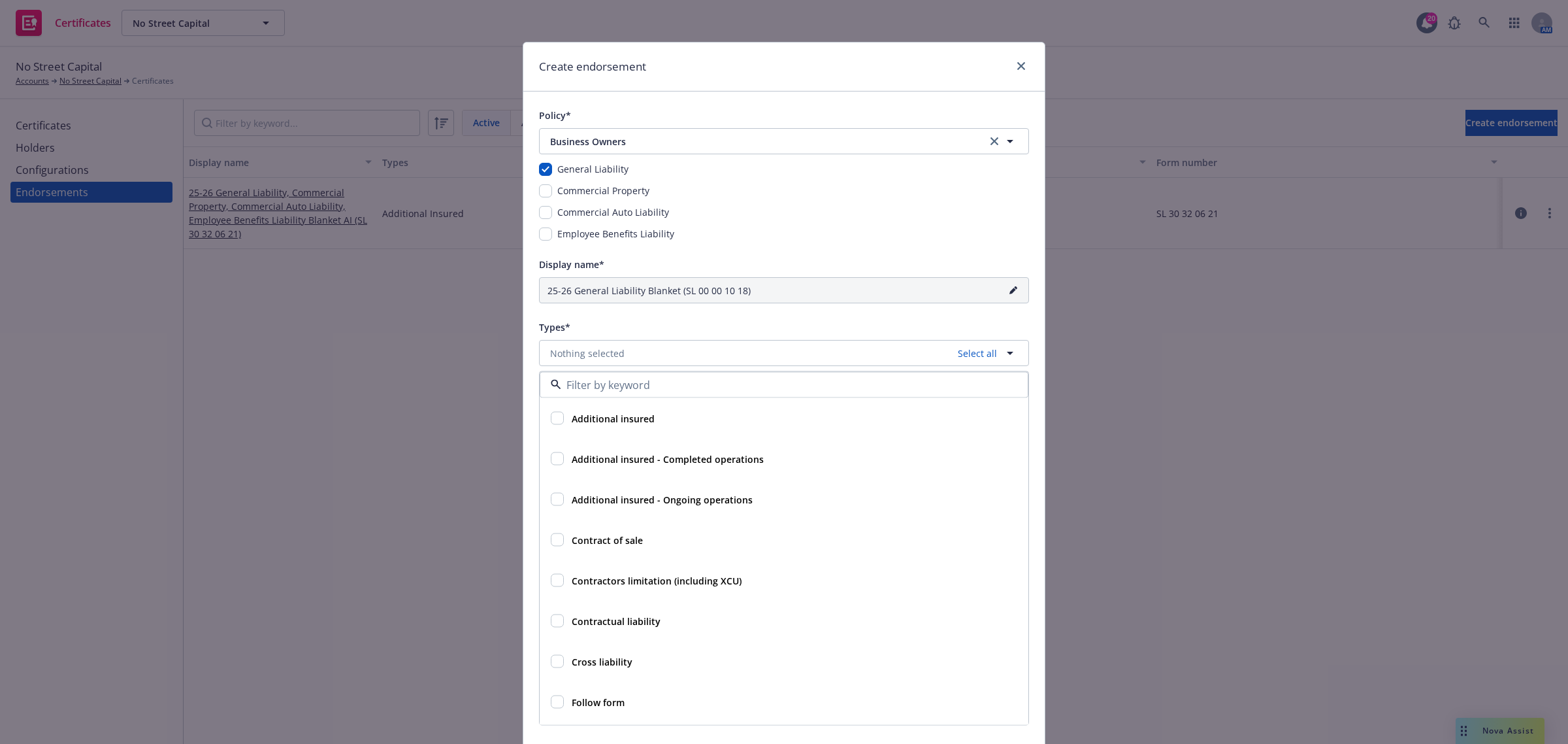
click at [609, 416] on strong "Additional insured" at bounding box center [613, 418] width 83 height 12
checkbox input "true"
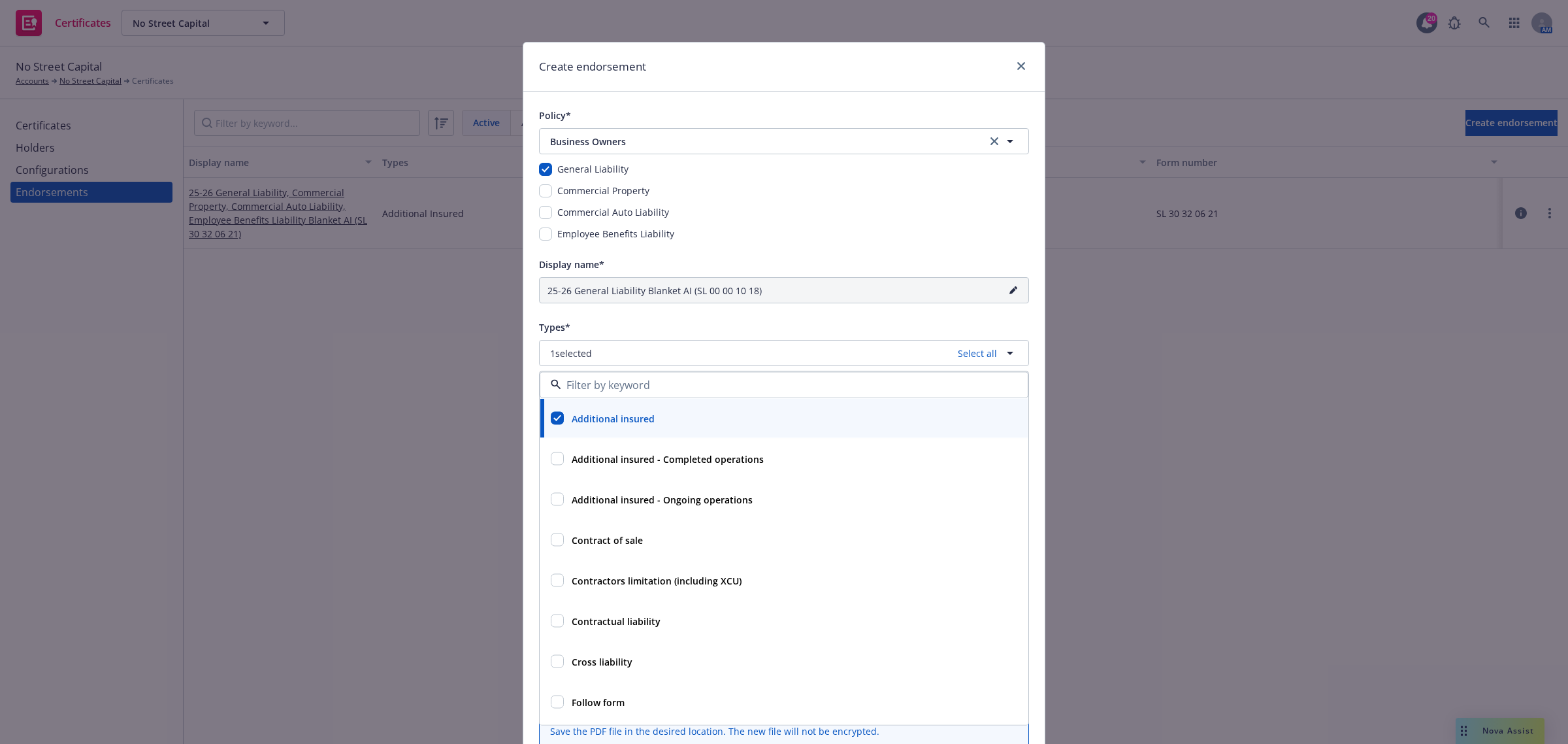
click at [621, 328] on div "Types*" at bounding box center [784, 326] width 490 height 16
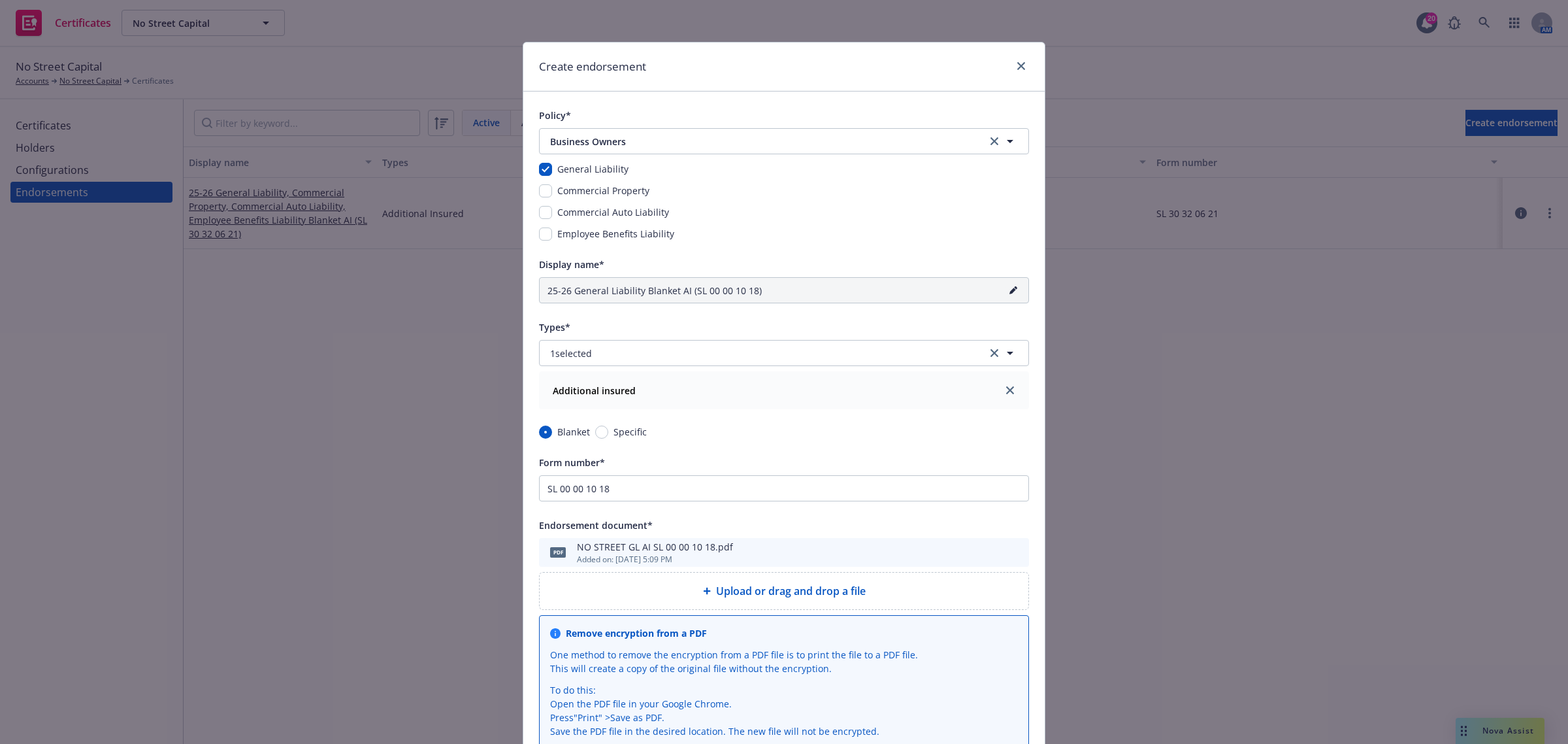
click at [1011, 292] on link "pencil" at bounding box center [1013, 290] width 16 height 16
click at [682, 297] on input "25-26 General Liability Blanket AI (SL 00 00 10 18)" at bounding box center [784, 290] width 490 height 26
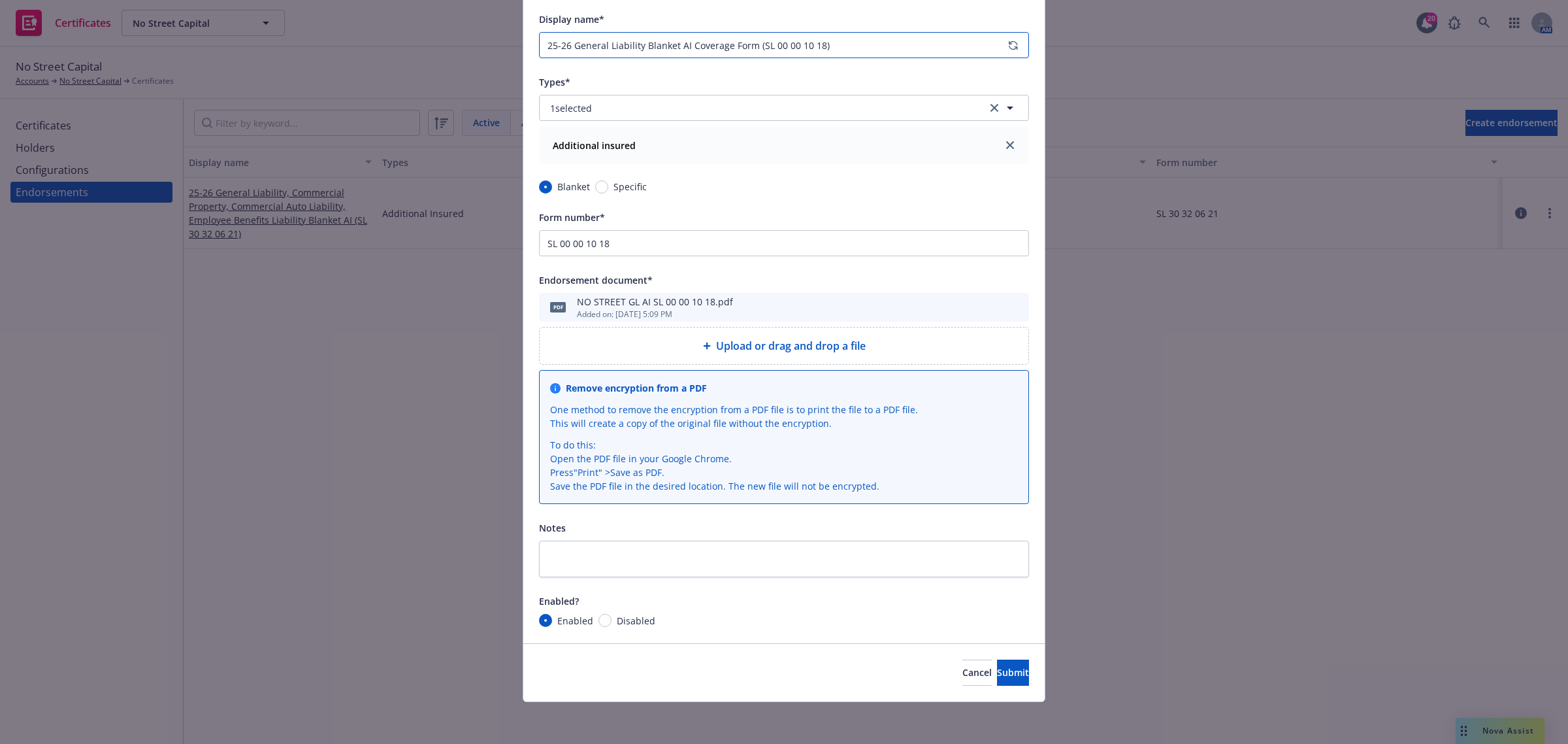
scroll to position [246, 0]
type input "25-26 General Liability Blanket AI Coverage Form (SL 00 00 10 18)"
click at [997, 669] on span "Submit" at bounding box center [1013, 672] width 32 height 12
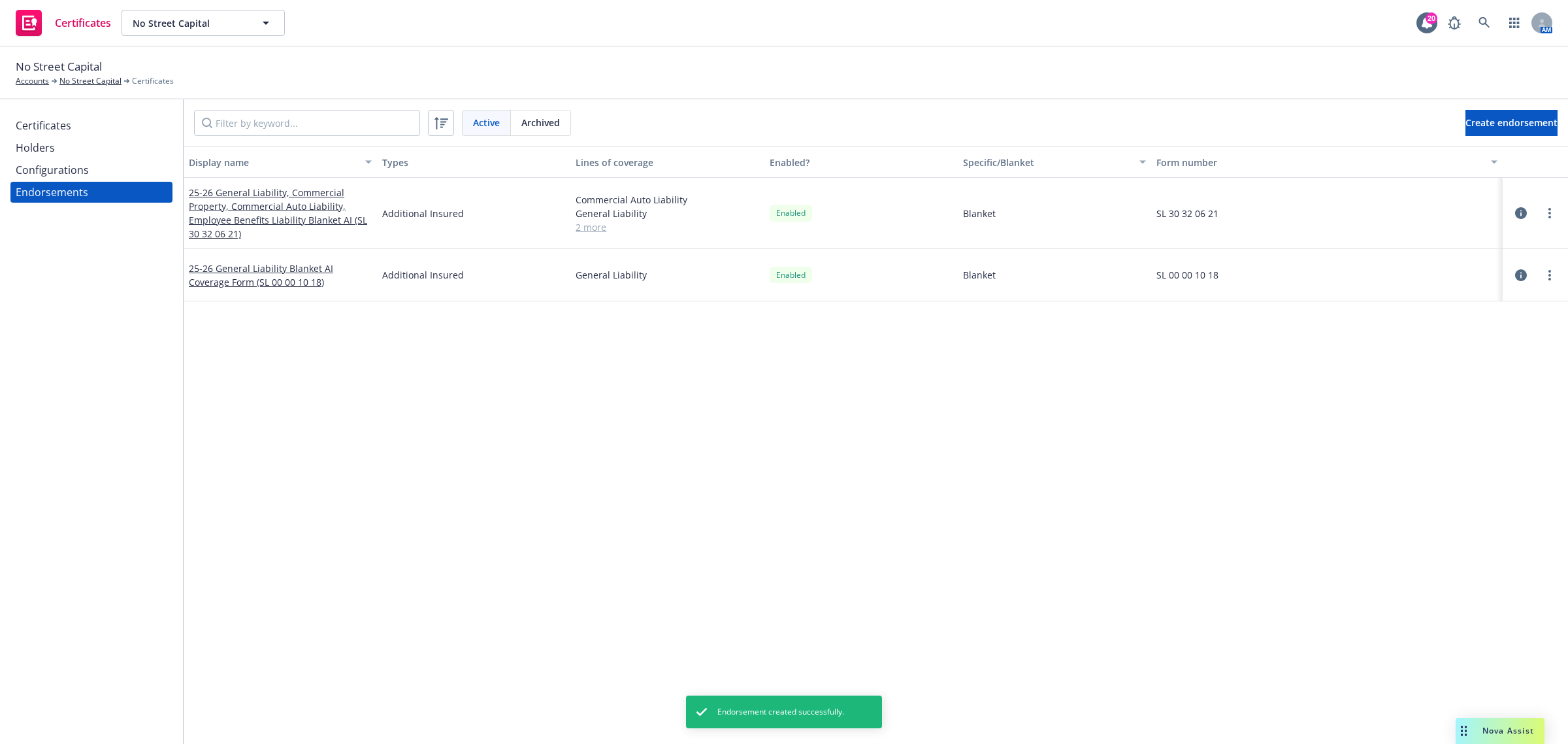
click at [544, 538] on div "Display name Types Lines of coverage Enabled? Specific/Blanket Form number 25-2…" at bounding box center [875, 393] width 1384 height 494
click at [69, 123] on div "Certificates" at bounding box center [43, 125] width 56 height 21
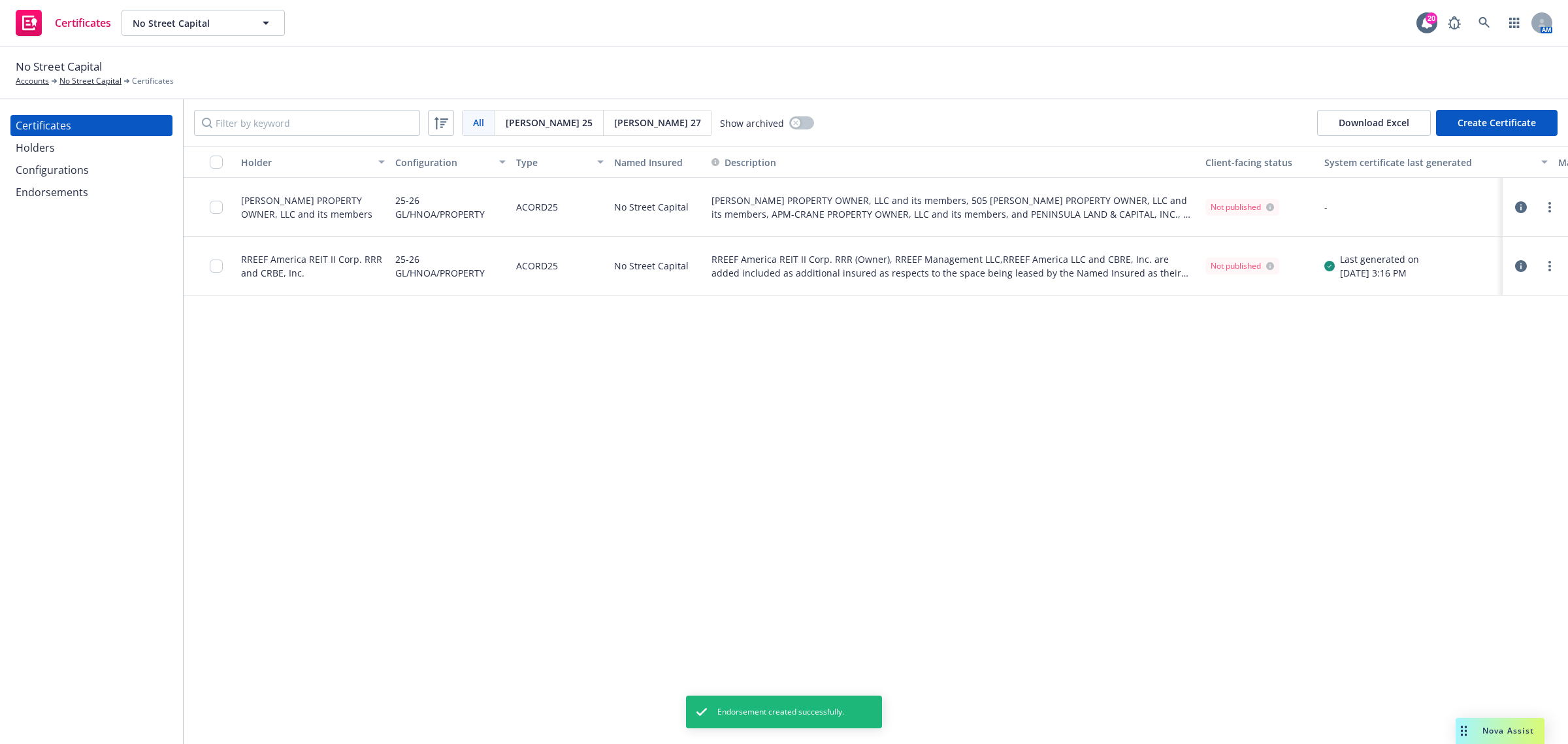
click at [1518, 207] on icon "button" at bounding box center [1520, 207] width 12 height 12
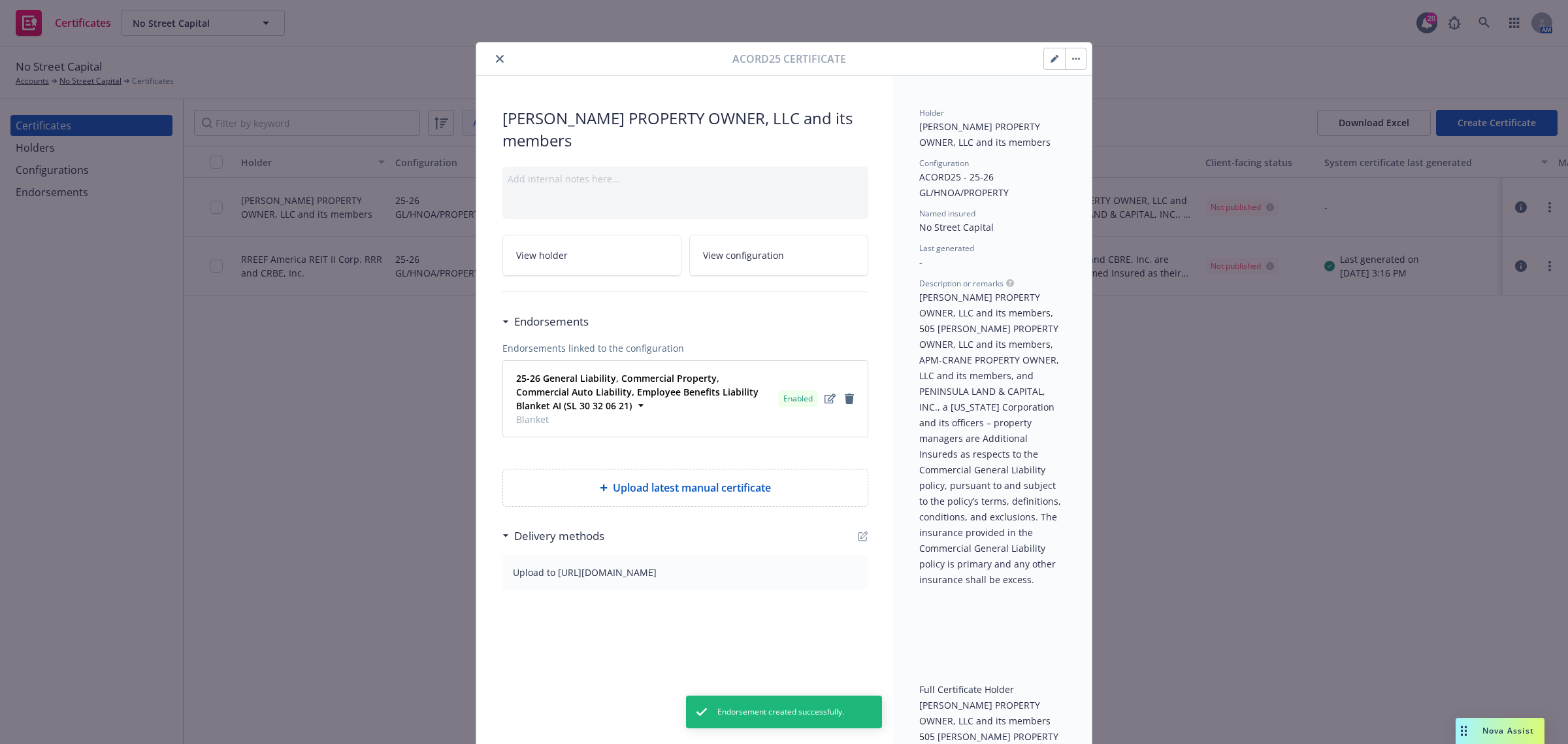
click at [1051, 63] on icon "button" at bounding box center [1055, 59] width 8 height 8
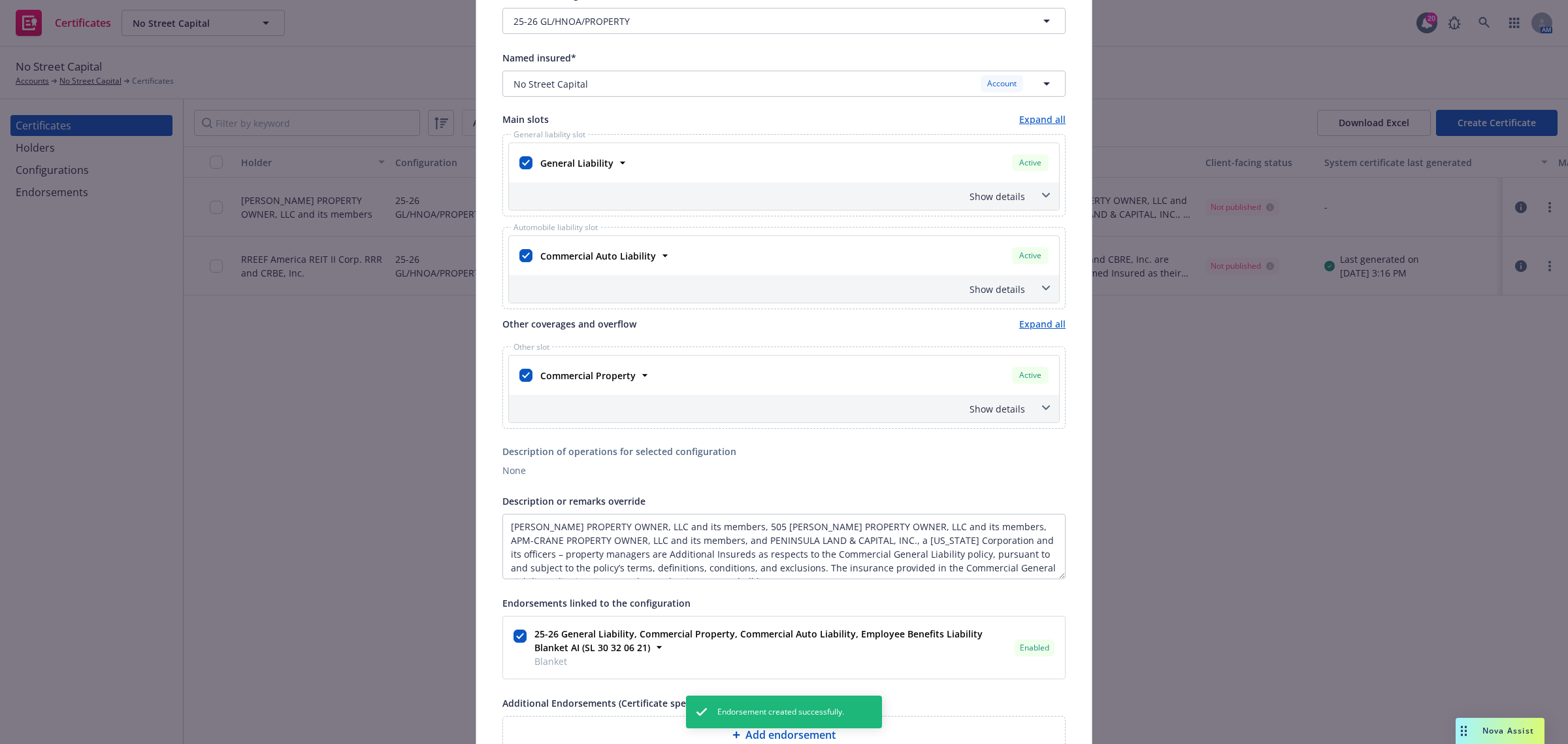
scroll to position [291, 0]
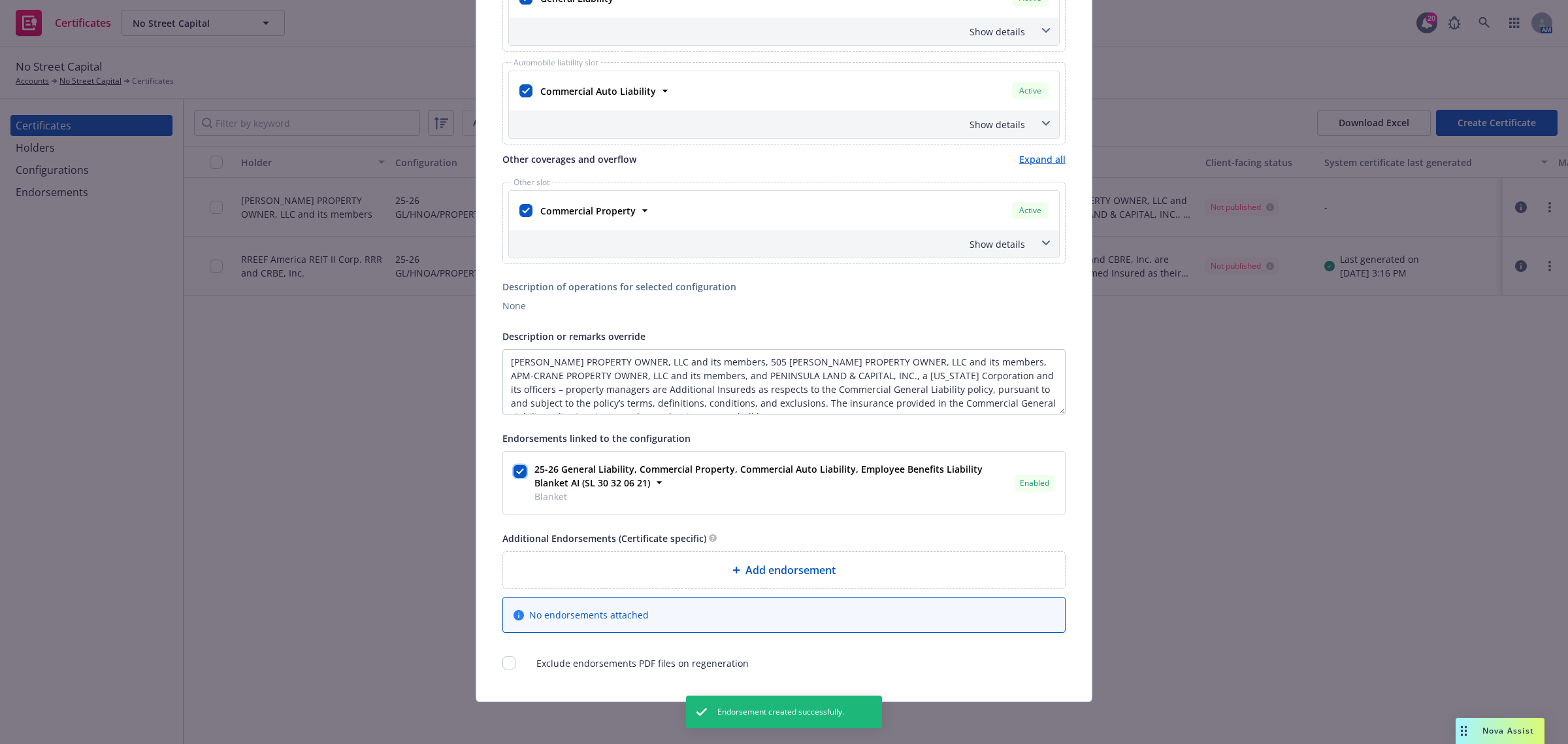
click at [514, 471] on input "checkbox" at bounding box center [520, 471] width 13 height 13
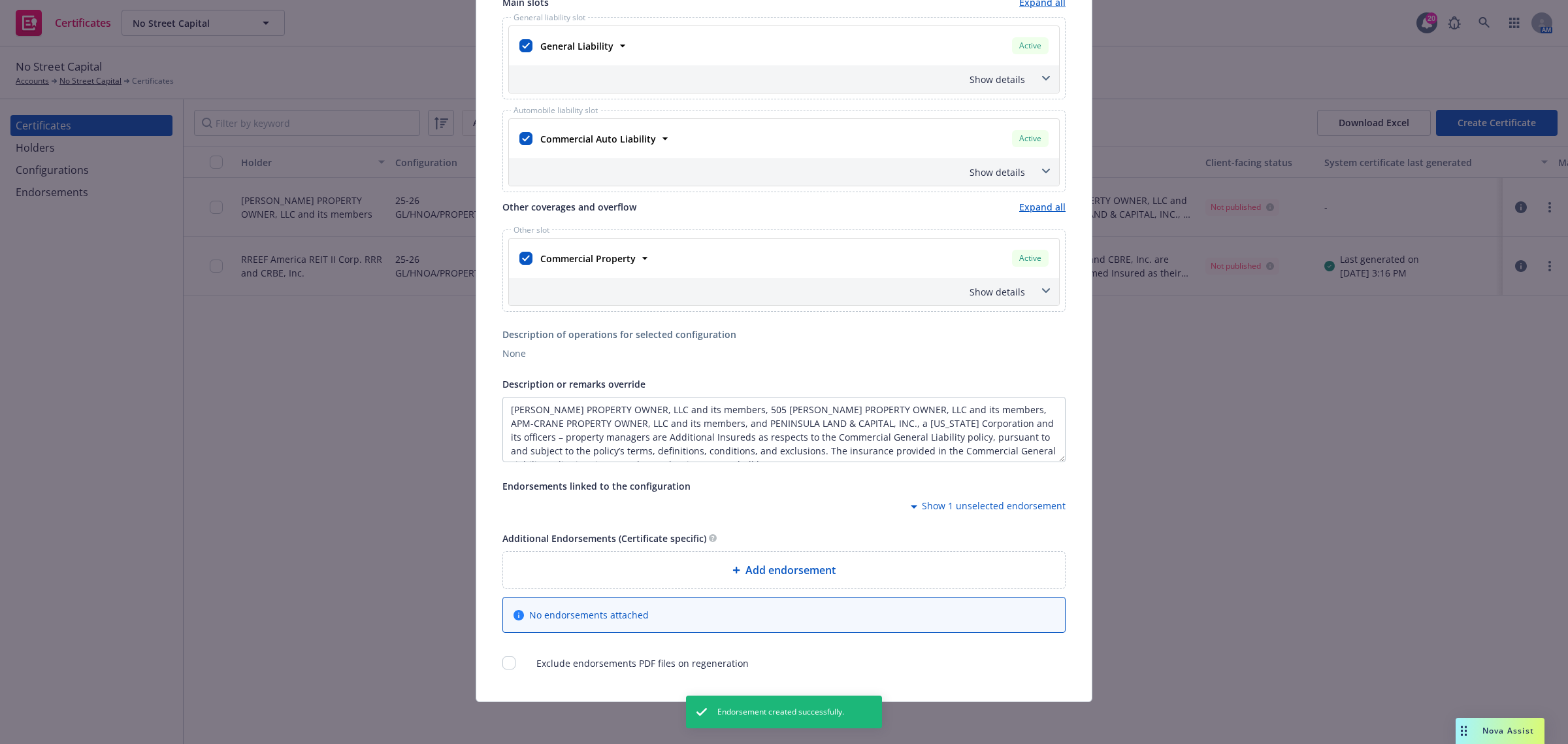
click at [746, 569] on span "Add endorsement" at bounding box center [790, 570] width 90 height 16
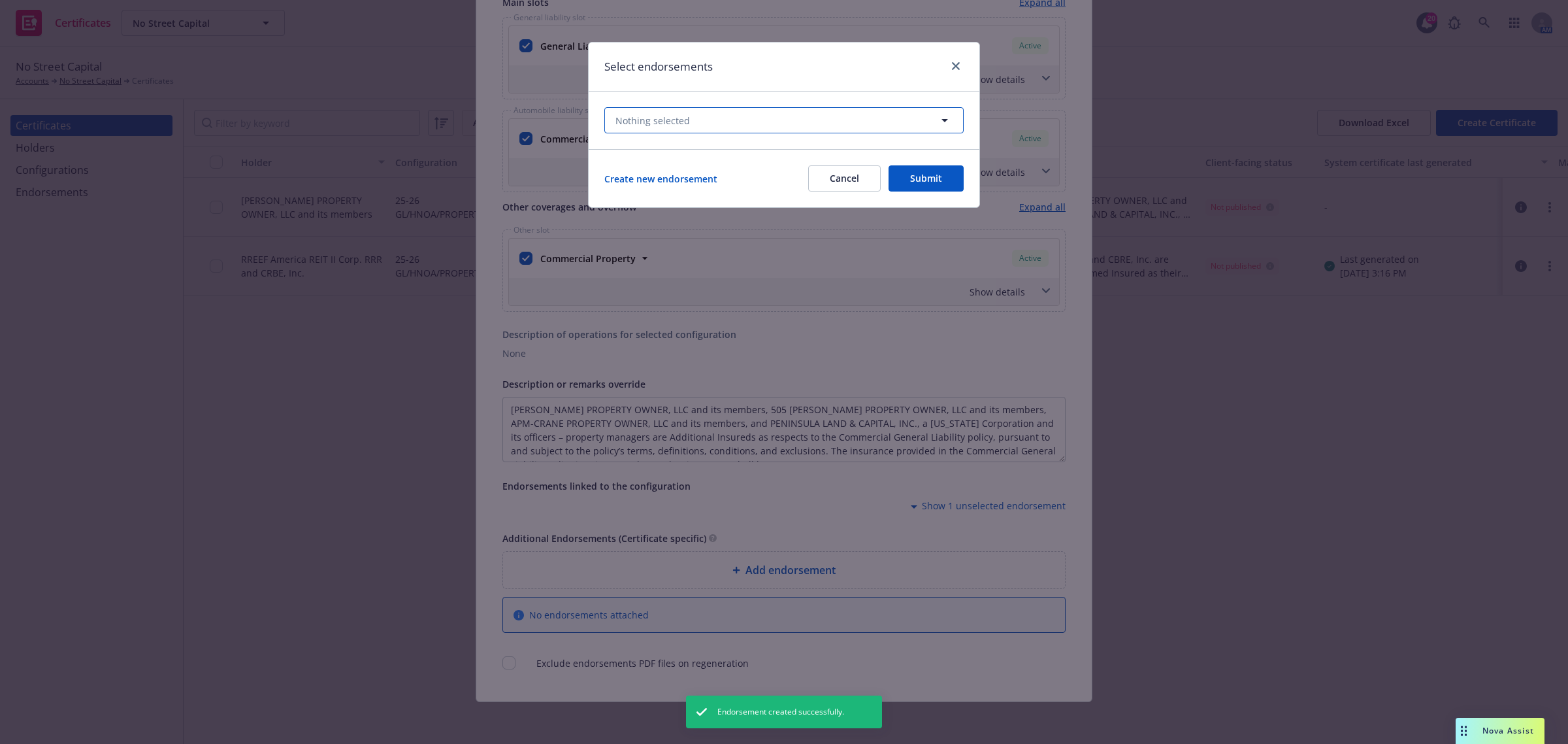
click at [711, 116] on button "Nothing selected" at bounding box center [784, 120] width 360 height 26
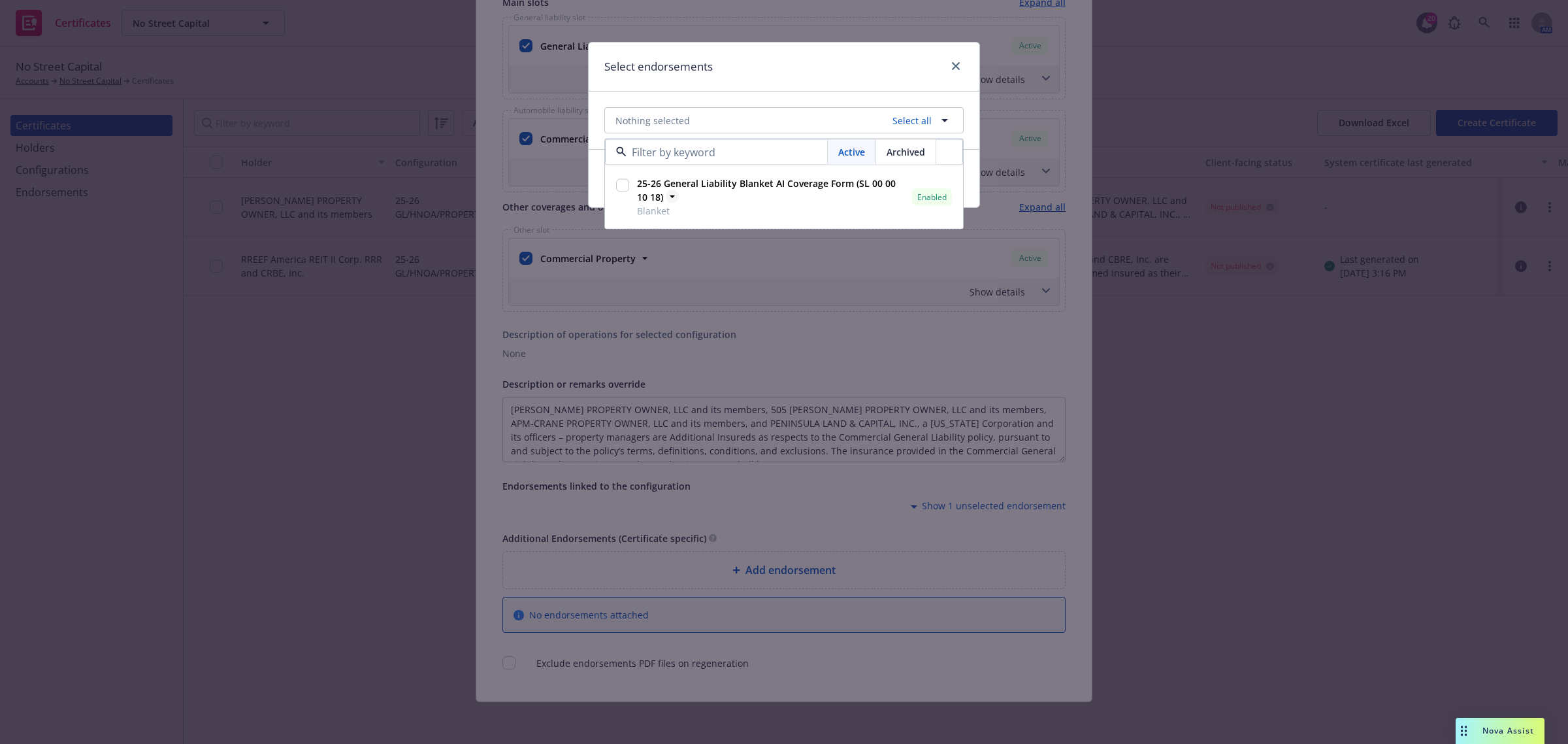
click at [708, 195] on span "25-26 General Liability Blanket AI Coverage Form (SL 00 00 10 18)" at bounding box center [771, 190] width 270 height 27
checkbox input "true"
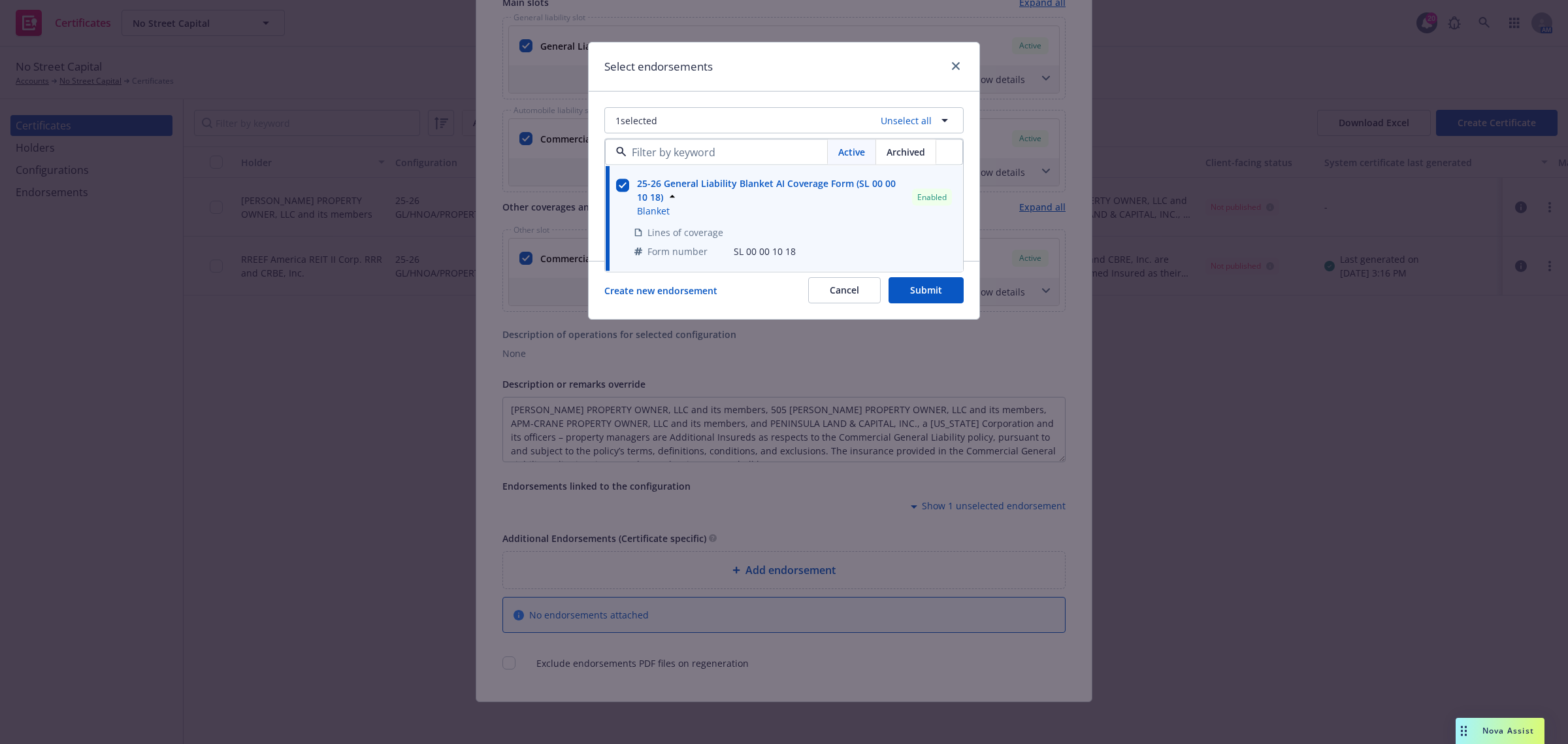
click at [758, 316] on div "Create new endorsement Cancel Submit" at bounding box center [784, 290] width 391 height 58
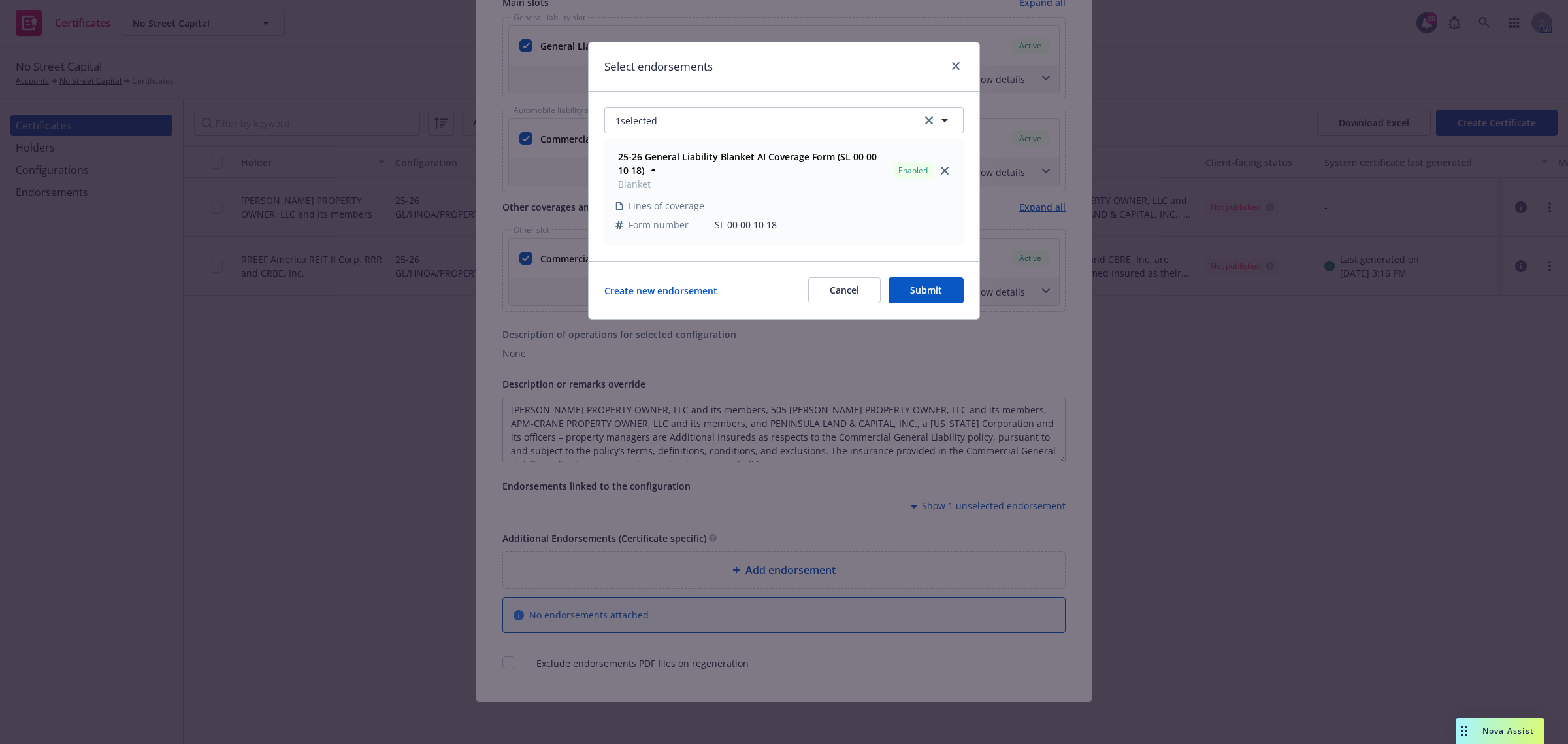
click at [912, 284] on button "Submit" at bounding box center [926, 290] width 75 height 26
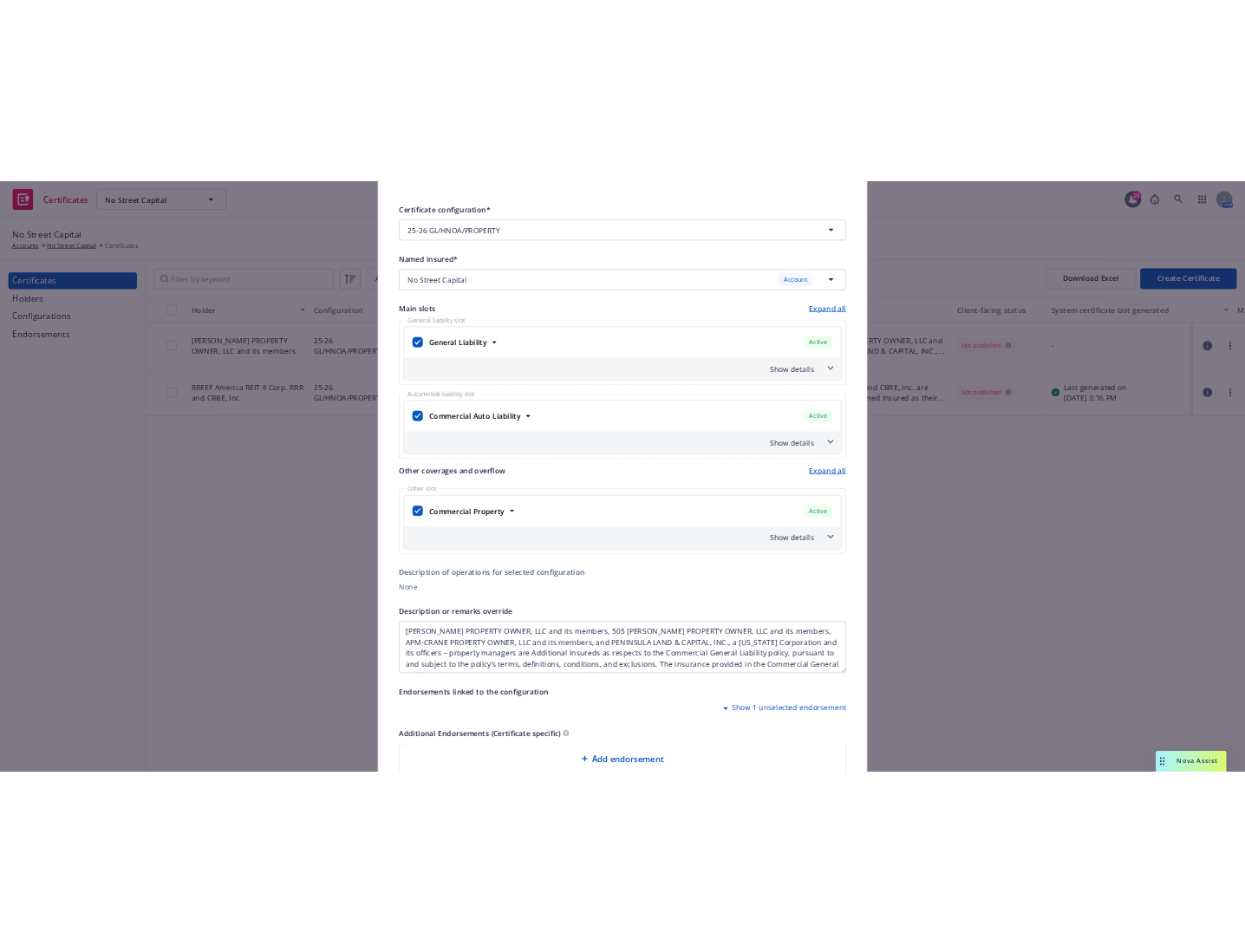
scroll to position [0, 0]
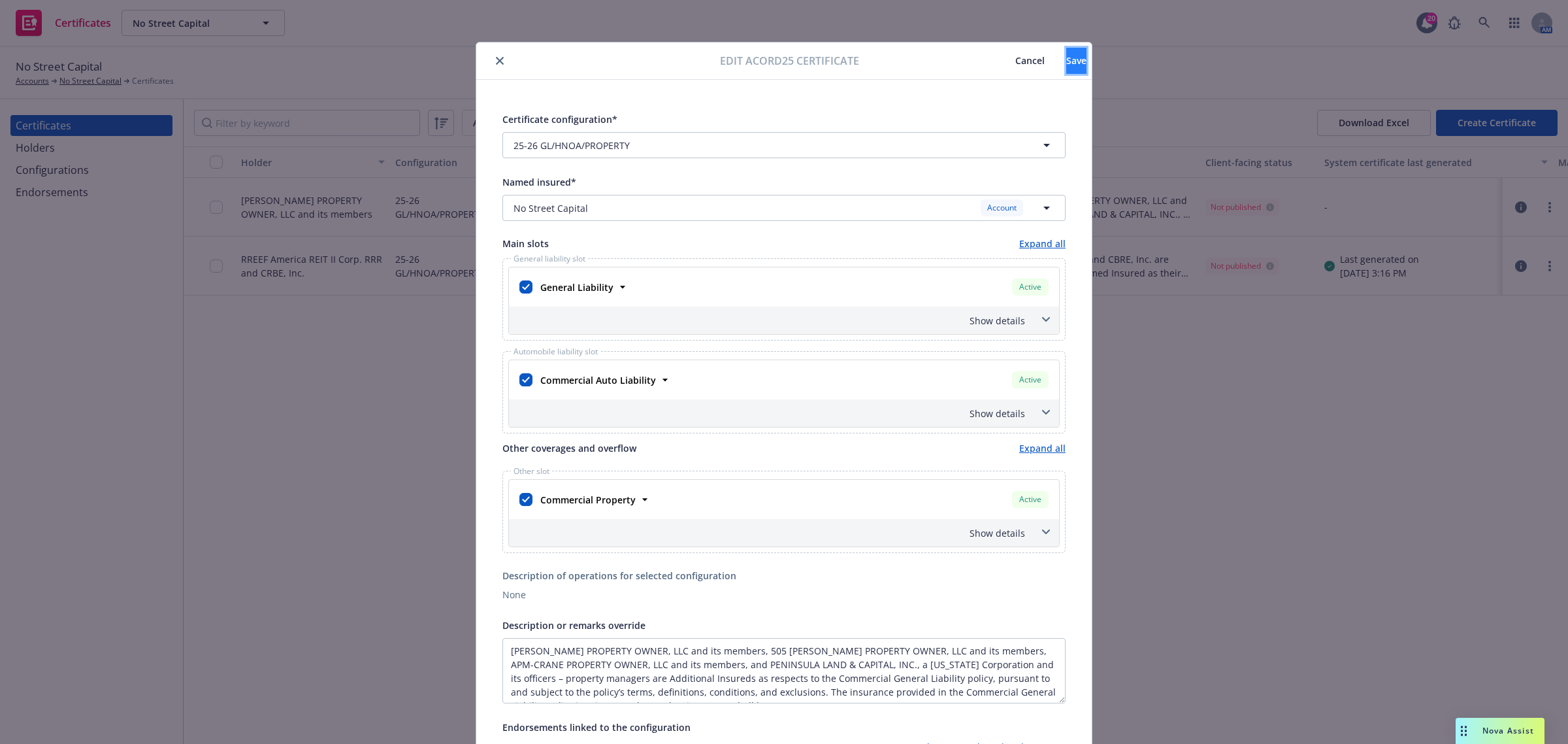
click at [1066, 66] on span "Save" at bounding box center [1077, 61] width 20 height 12
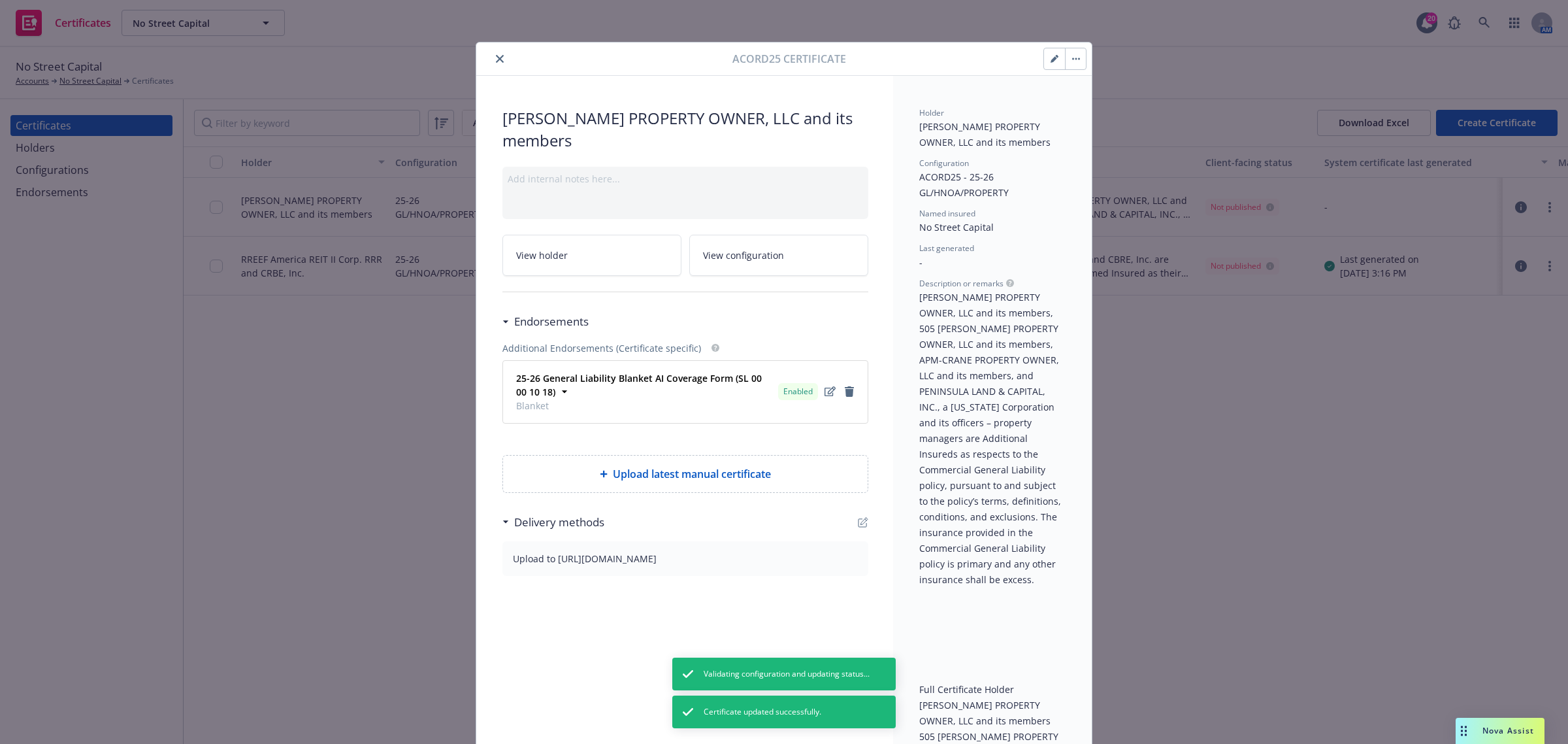
click at [497, 59] on icon "close" at bounding box center [500, 59] width 8 height 8
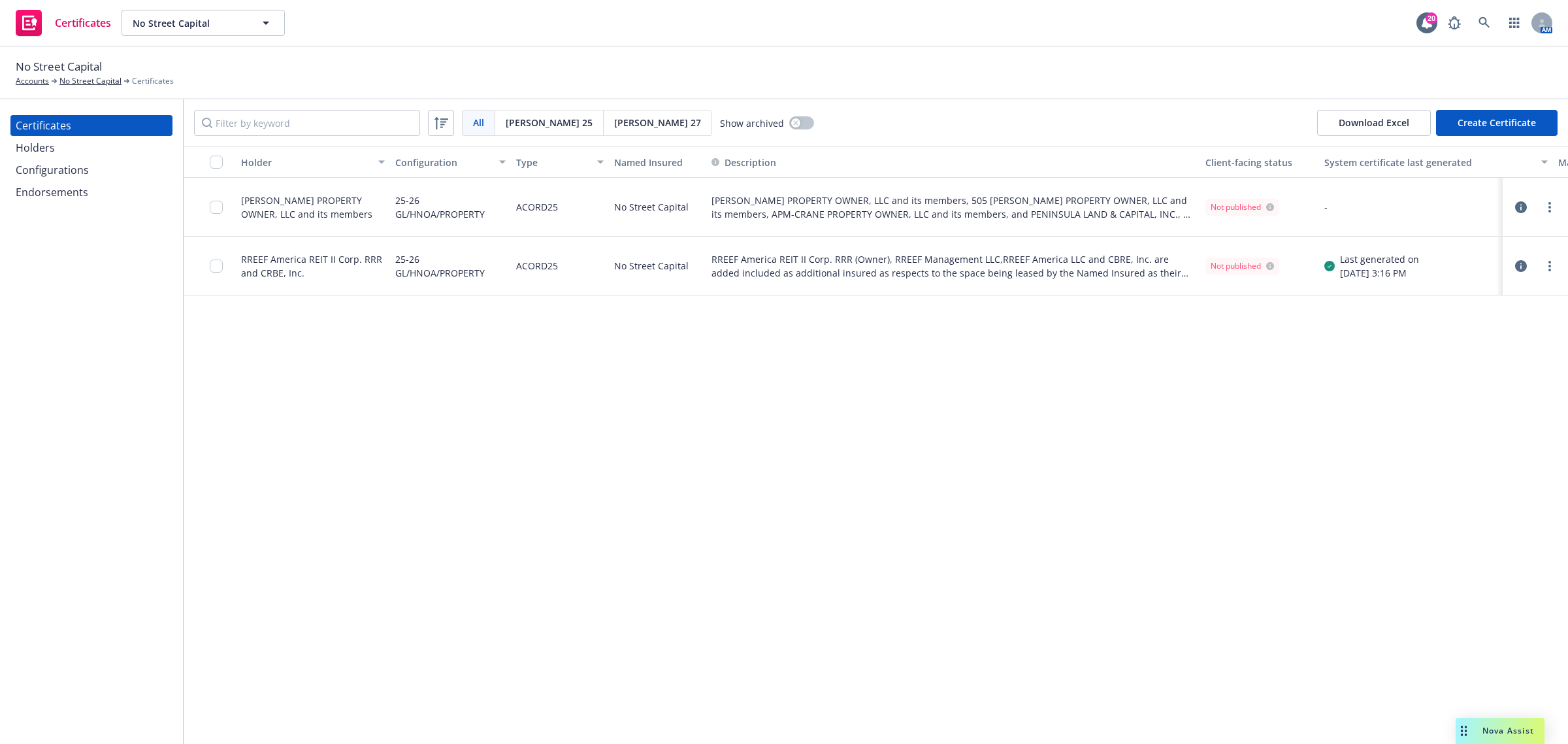
click at [1521, 209] on icon "button" at bounding box center [1520, 207] width 12 height 12
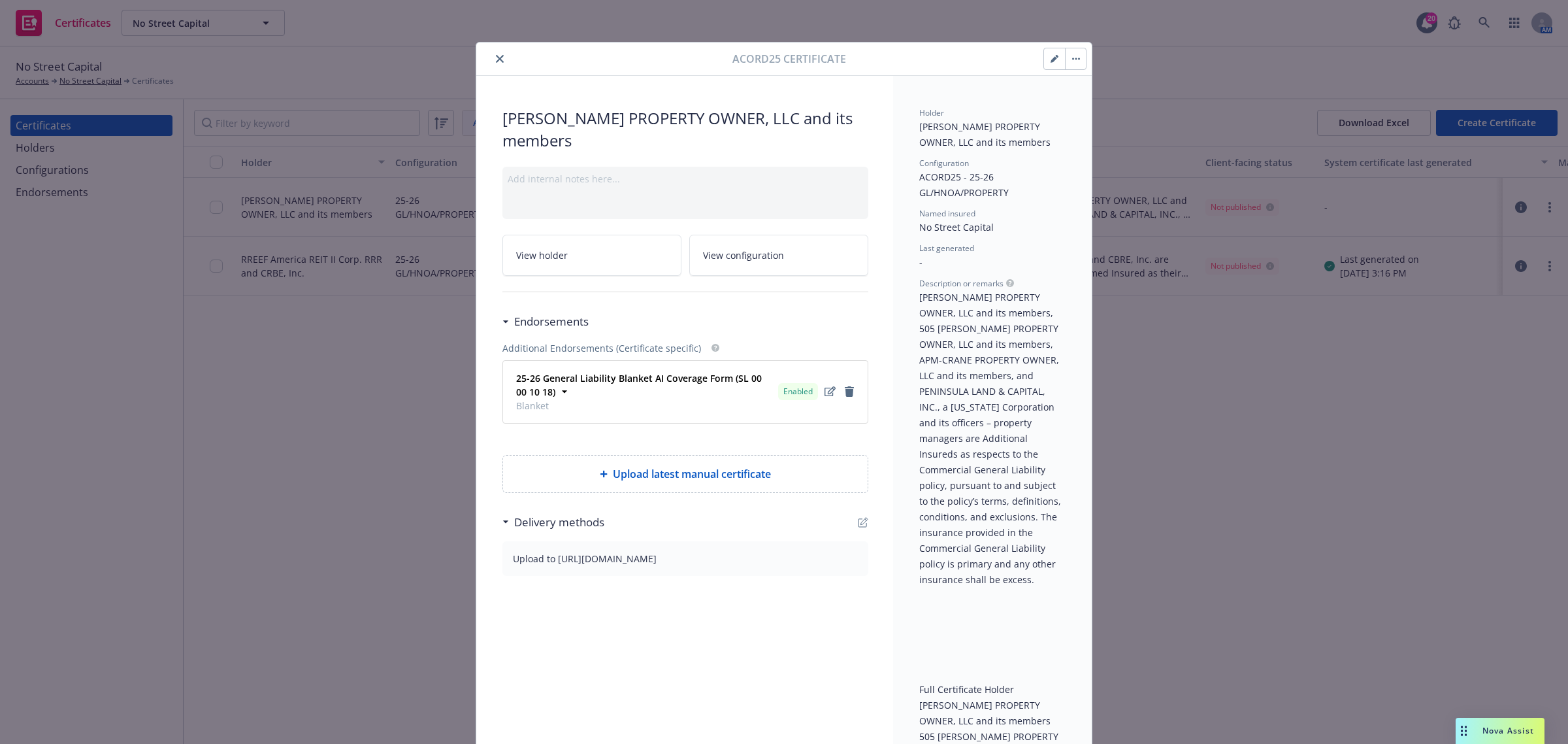
click at [1051, 59] on icon "button" at bounding box center [1054, 60] width 7 height 7
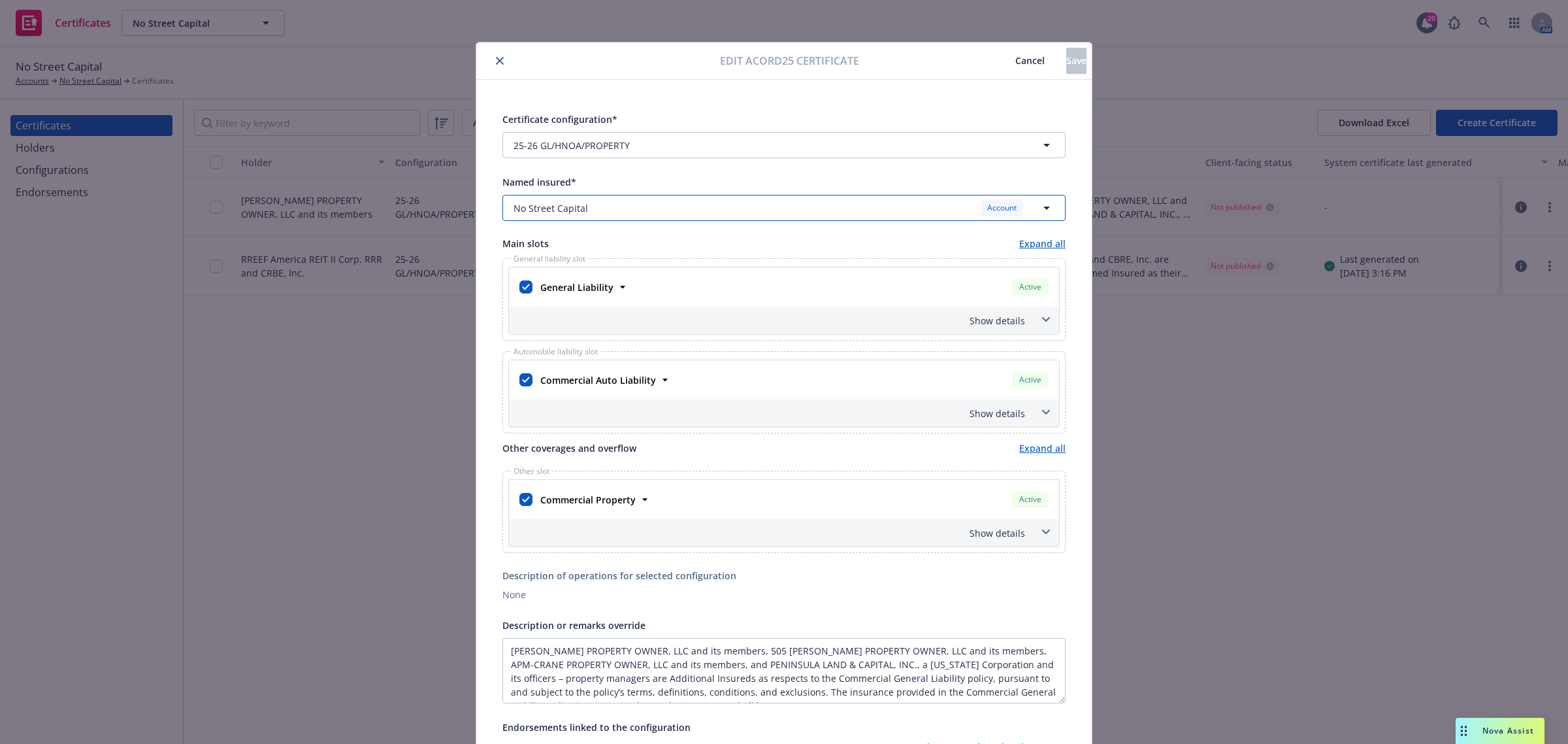
click at [642, 208] on div "No Street Capital Account" at bounding box center [776, 207] width 525 height 16
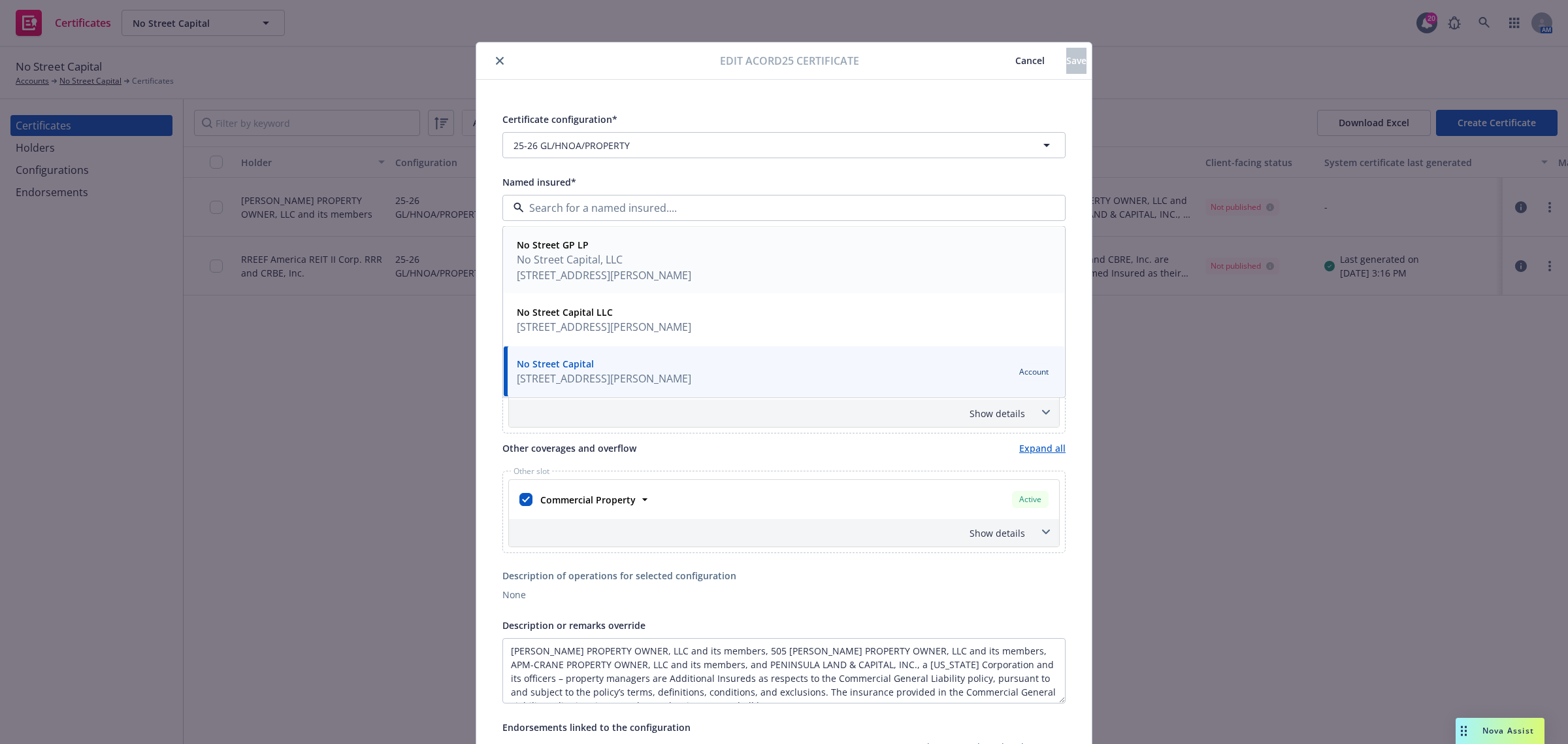
click at [626, 261] on span "No Street Capital, LLC" at bounding box center [604, 259] width 175 height 16
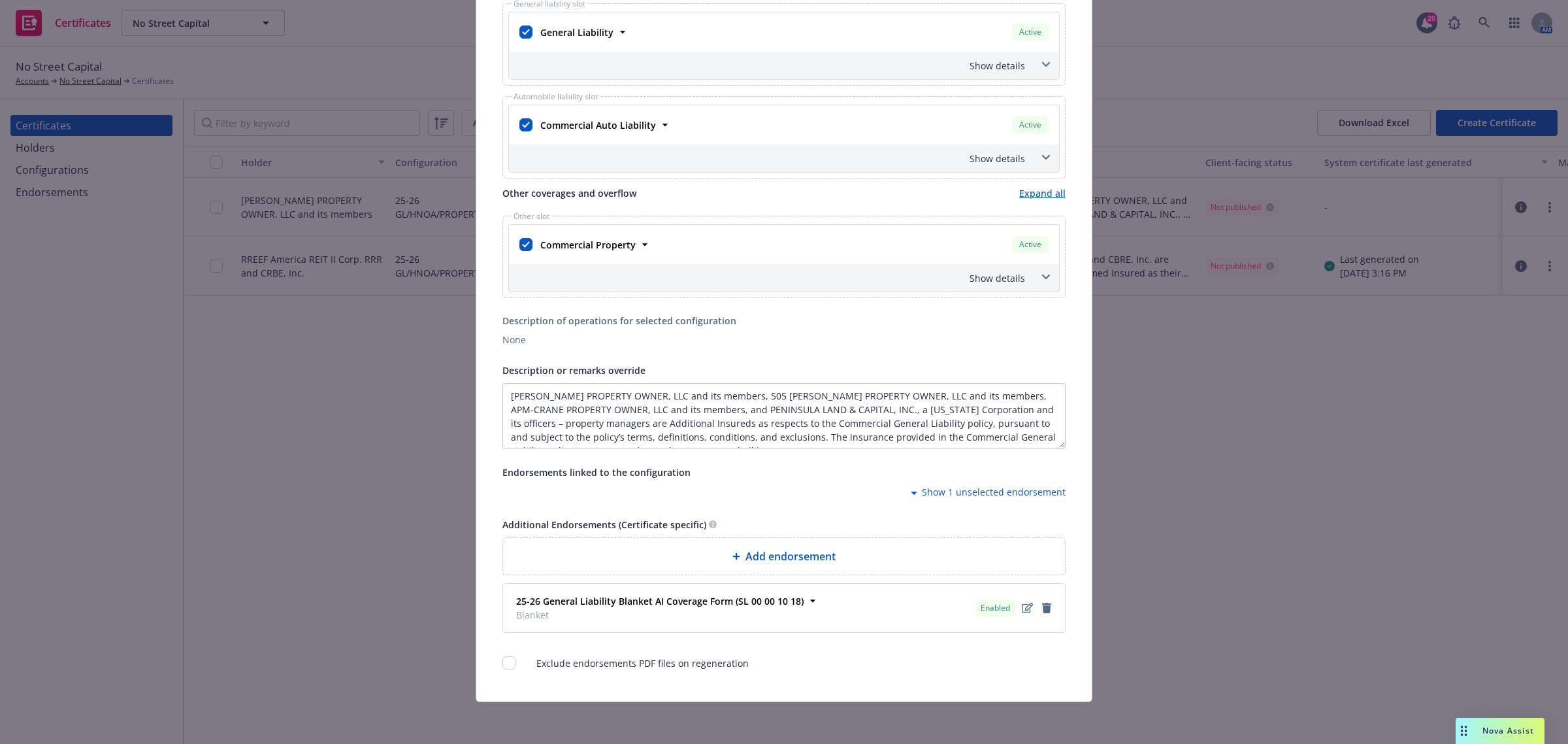
scroll to position [175, 0]
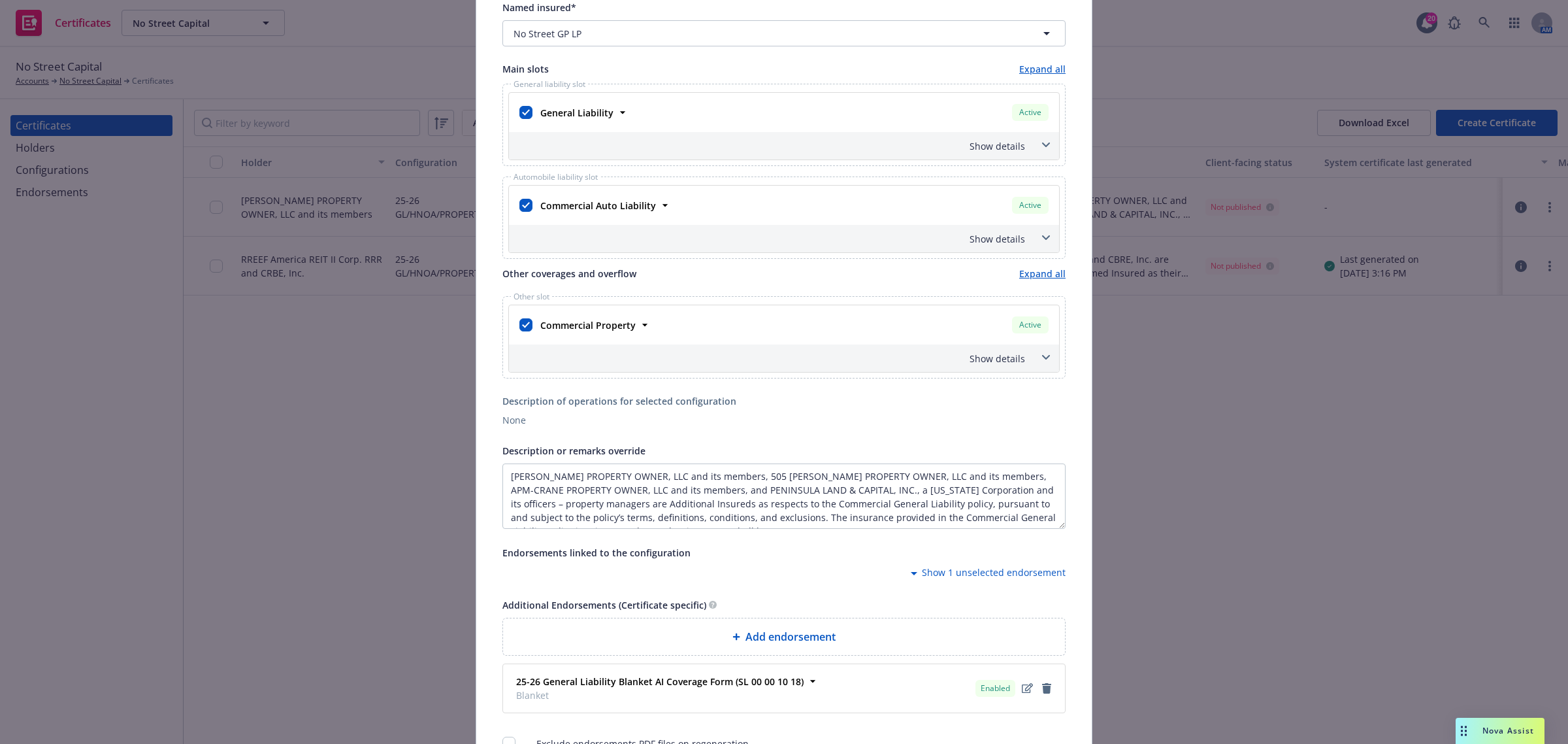
click at [1036, 143] on span at bounding box center [1046, 145] width 21 height 21
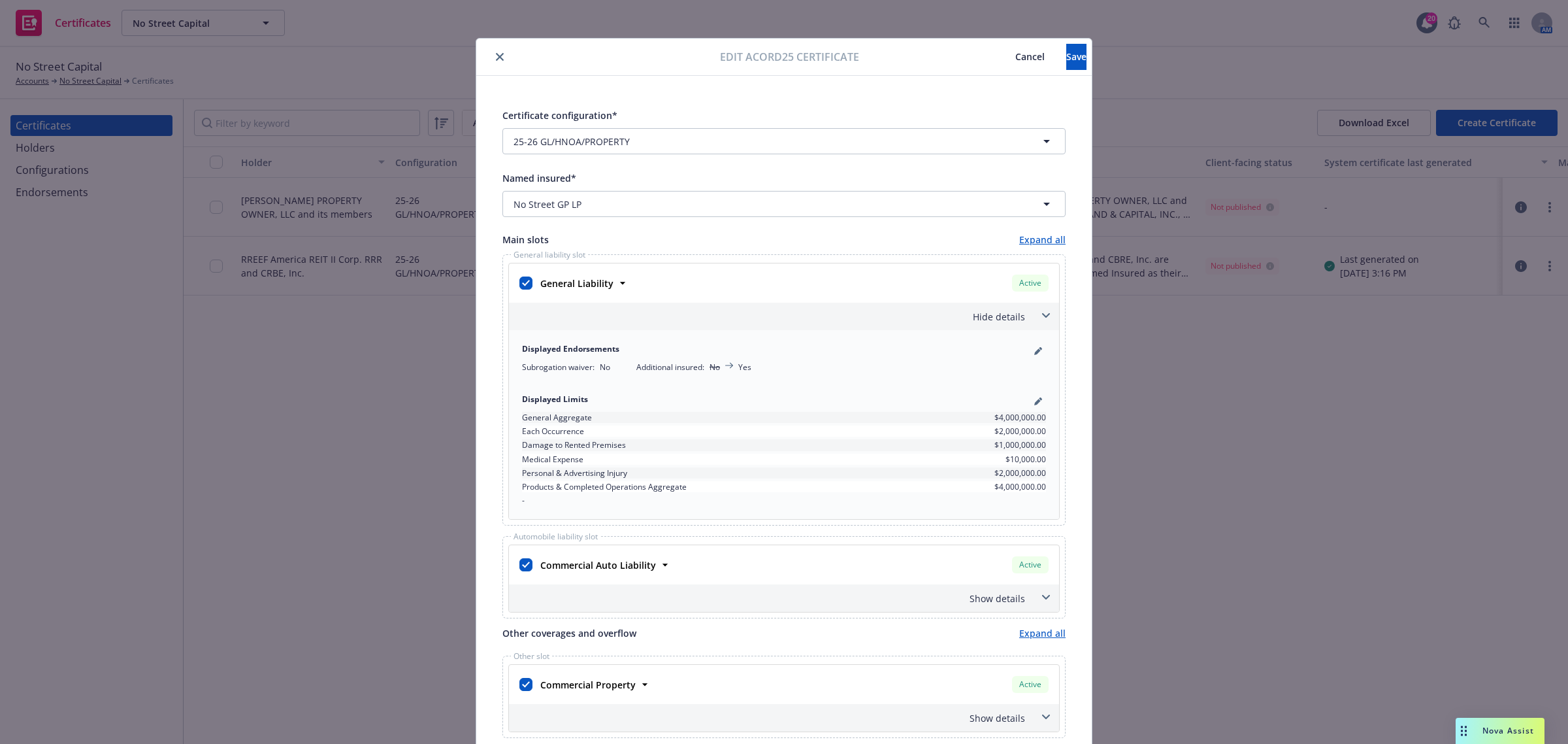
scroll to position [0, 0]
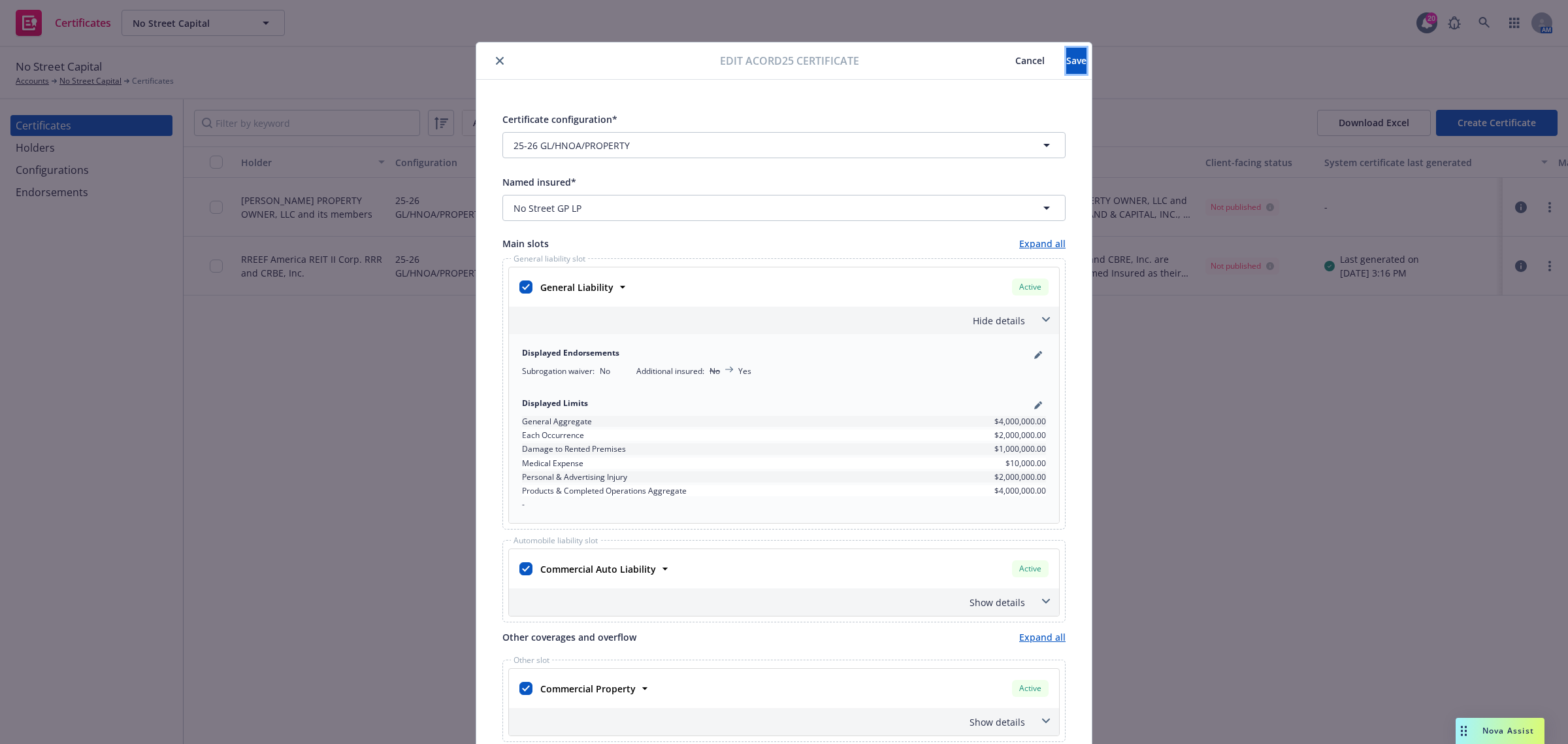
drag, startPoint x: 1063, startPoint y: 62, endPoint x: 1064, endPoint y: 76, distance: 14.0
click at [1066, 61] on button "Save" at bounding box center [1077, 61] width 20 height 26
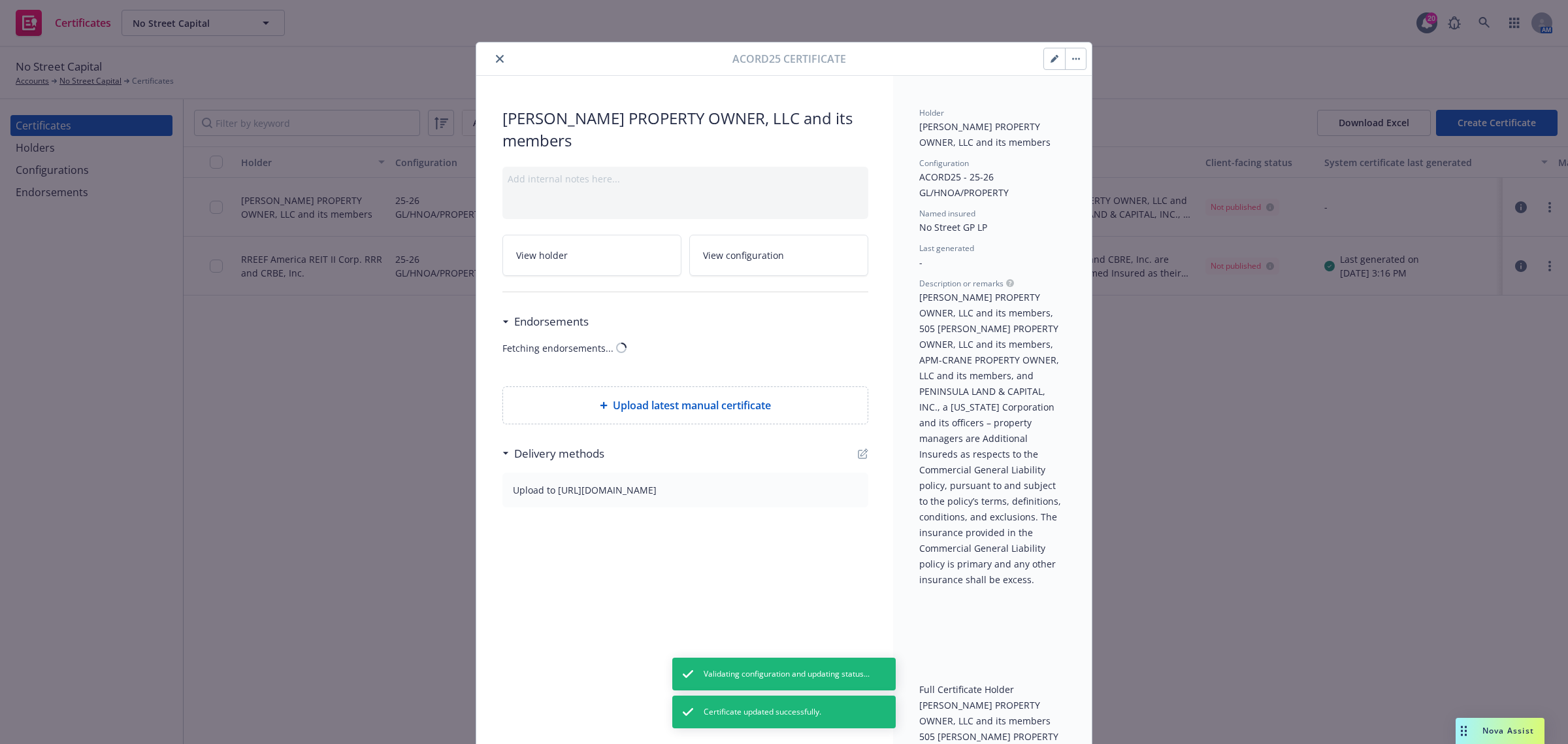
click at [1071, 67] on button "button" at bounding box center [1075, 58] width 21 height 21
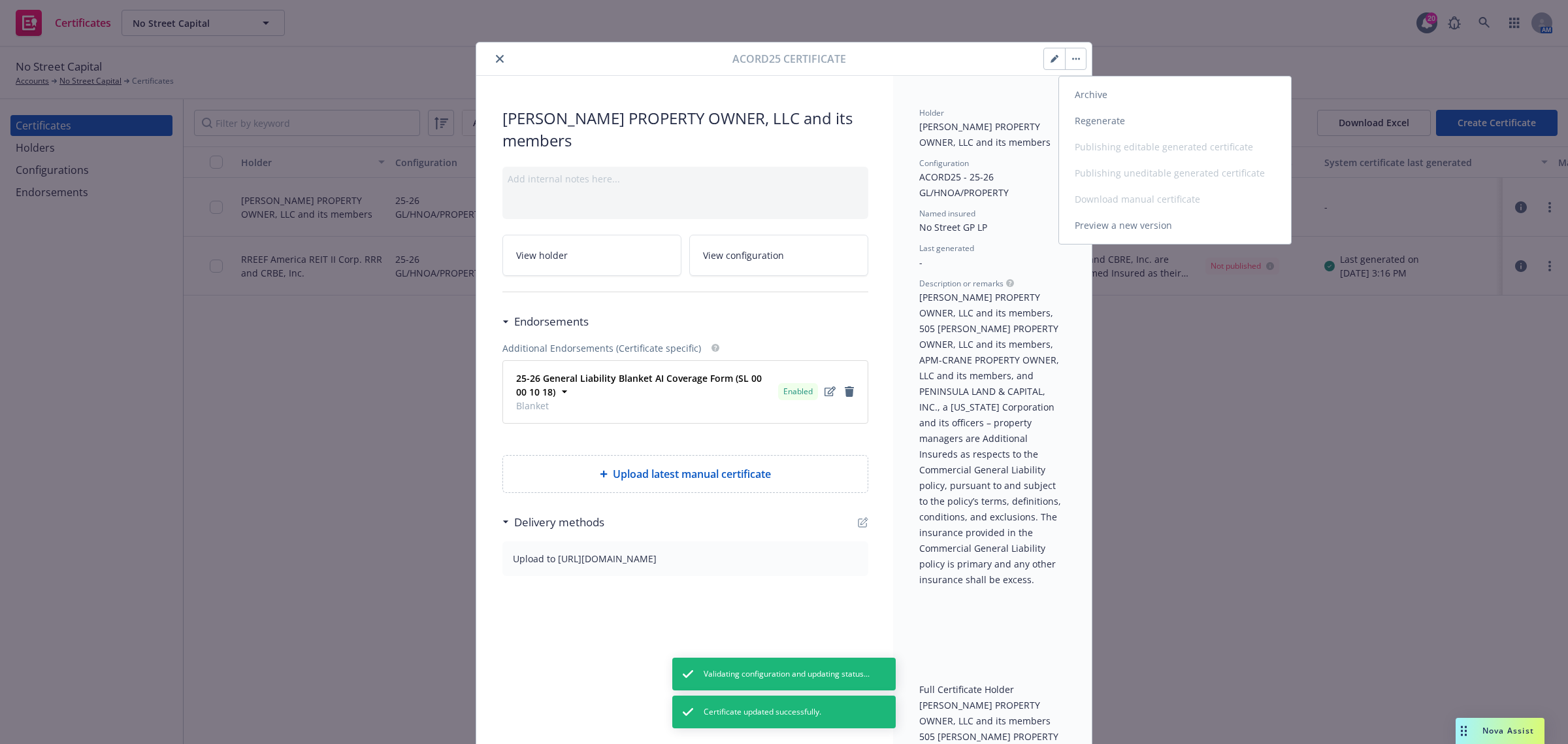
click at [1077, 122] on link "Regenerate" at bounding box center [1174, 121] width 232 height 26
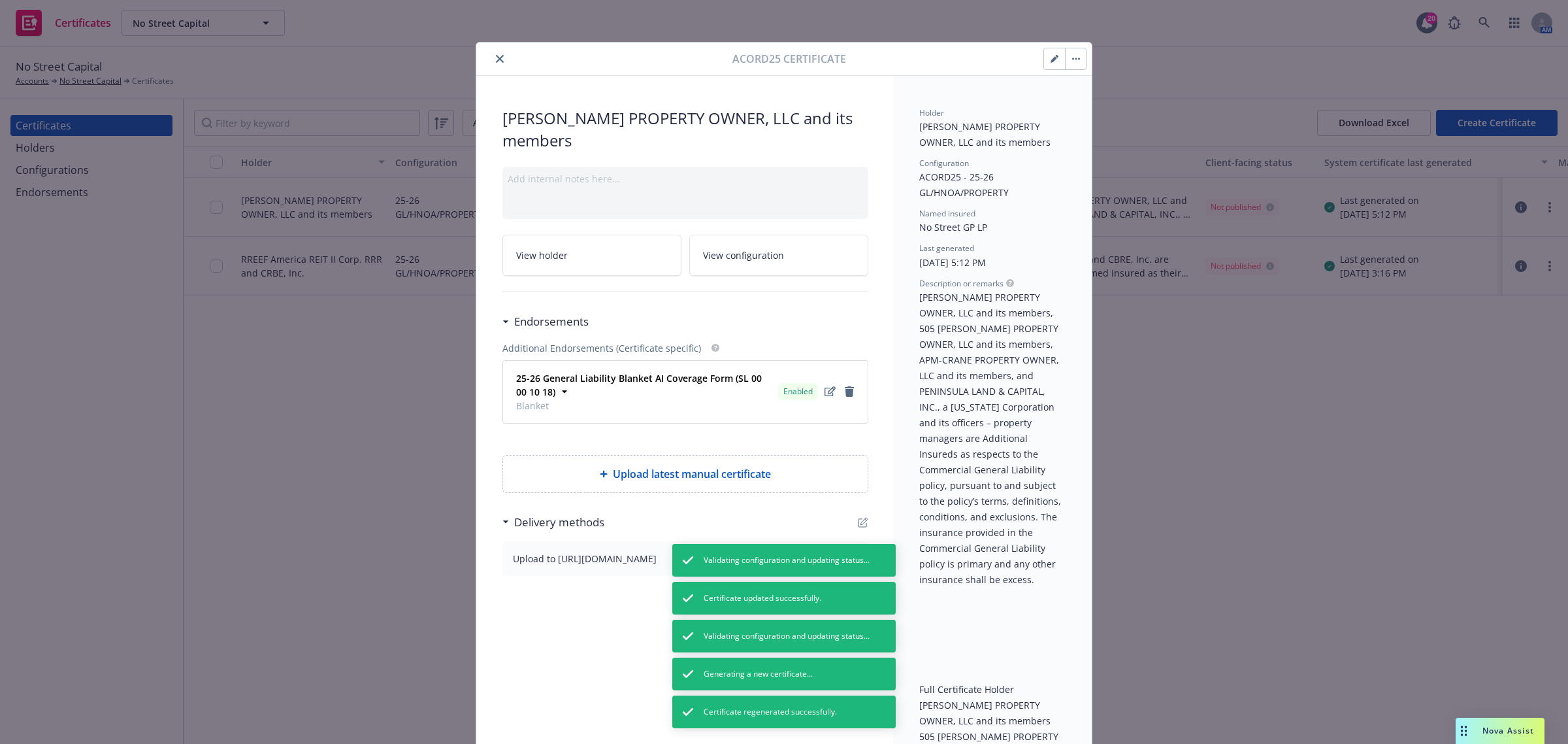
click at [1065, 62] on button "button" at bounding box center [1075, 58] width 21 height 21
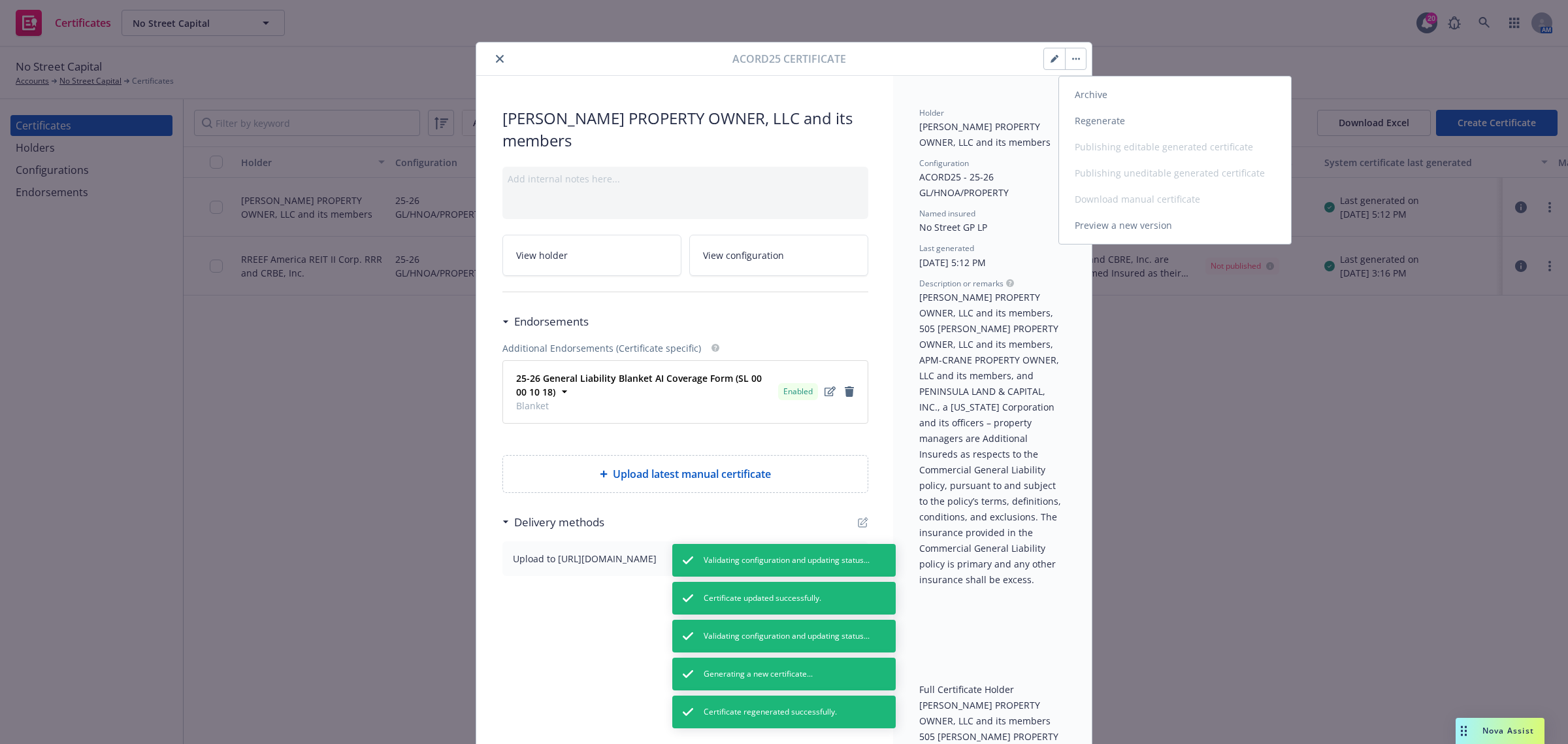
click at [1090, 224] on link "Preview a new version" at bounding box center [1174, 225] width 232 height 26
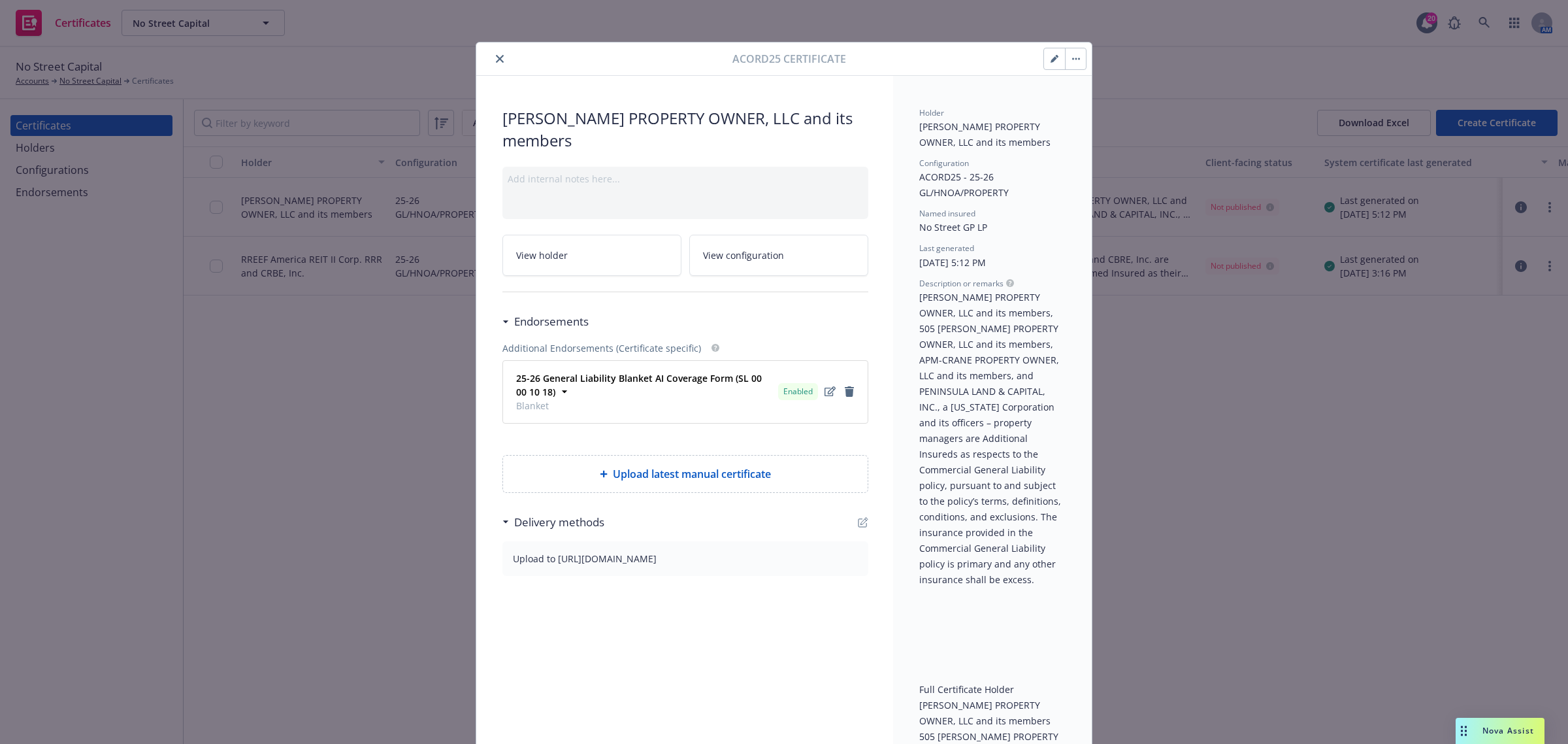
click at [701, 266] on link "View configuration" at bounding box center [778, 255] width 179 height 41
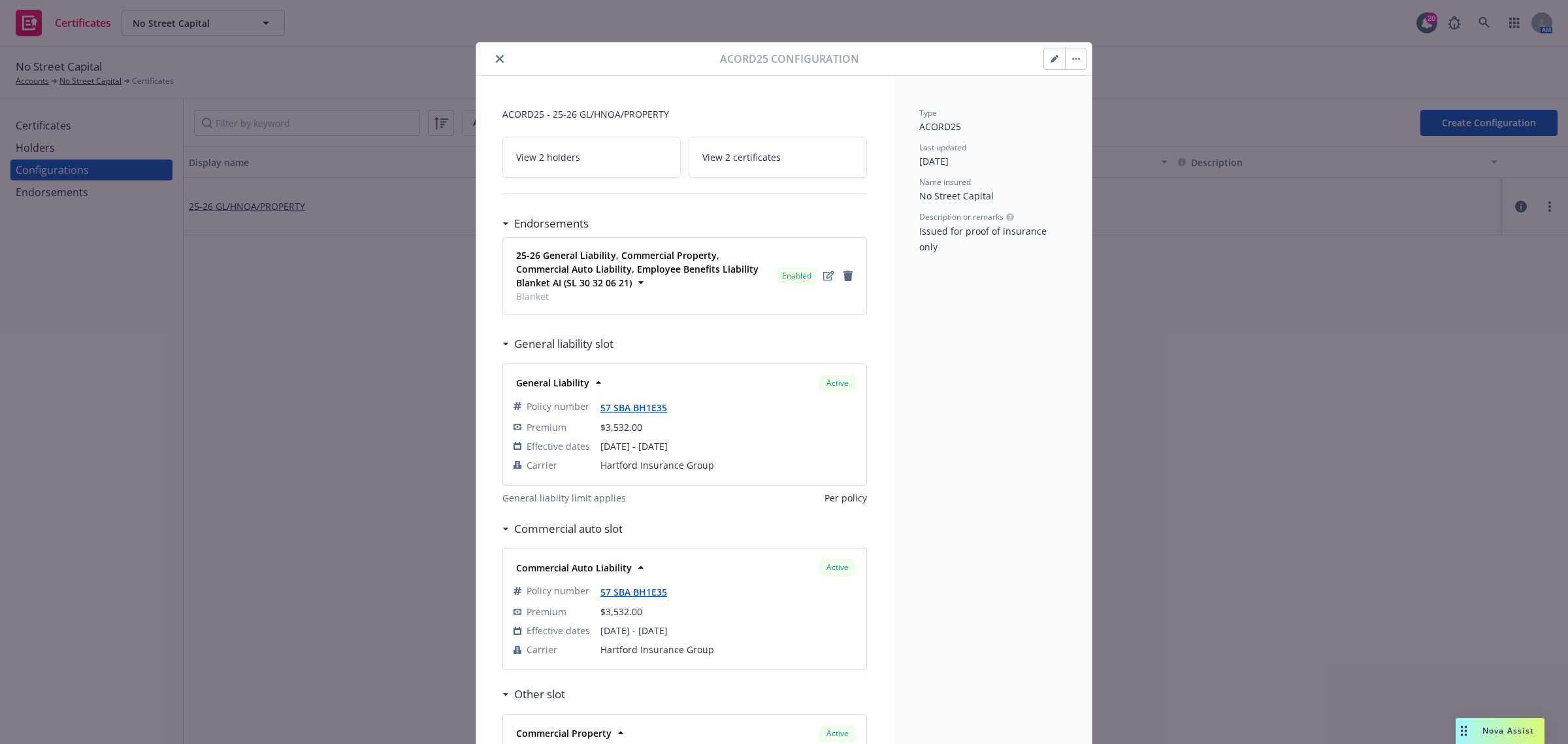
click at [1051, 58] on icon "button" at bounding box center [1054, 60] width 7 height 7
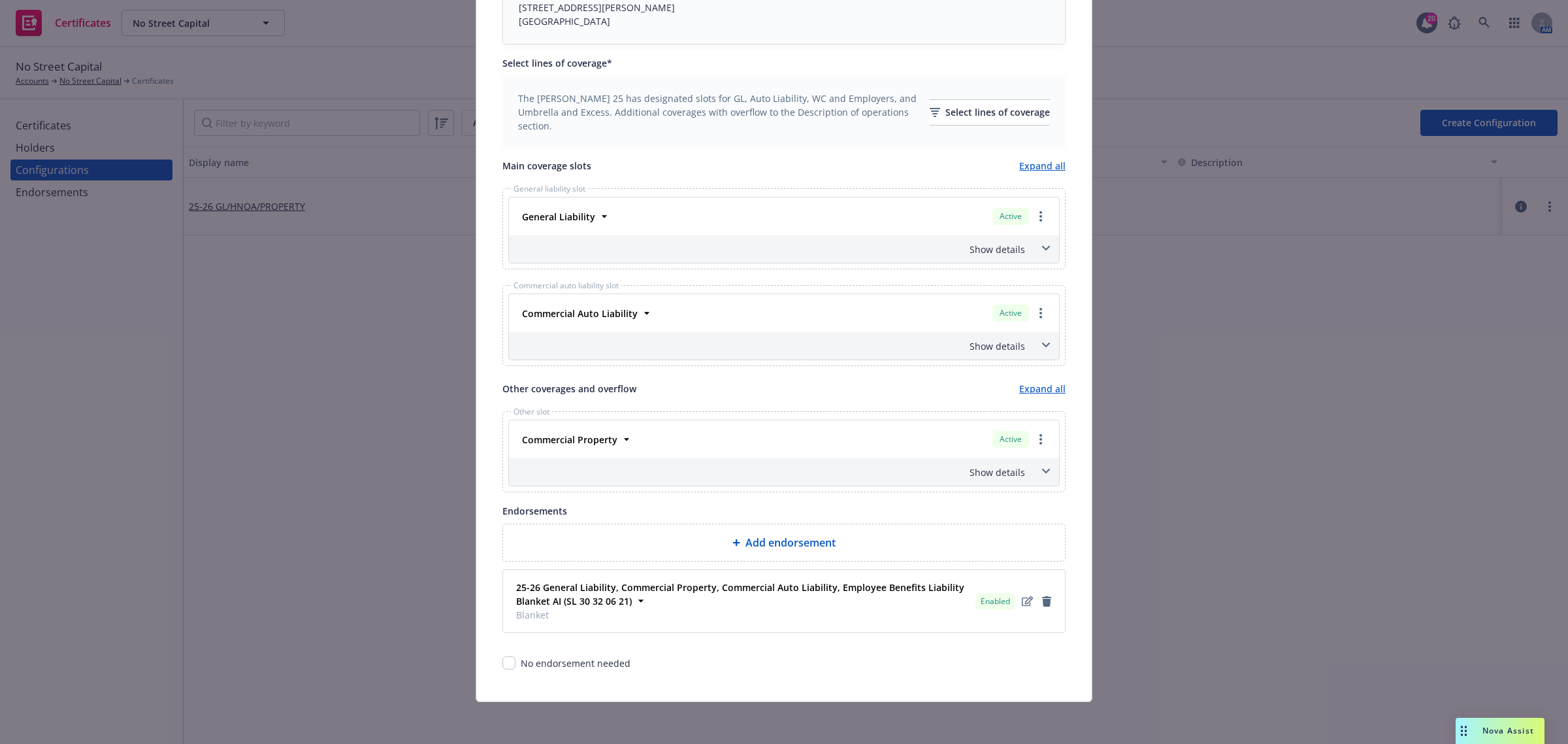
scroll to position [360, 0]
click at [1046, 469] on span at bounding box center [1046, 471] width 21 height 21
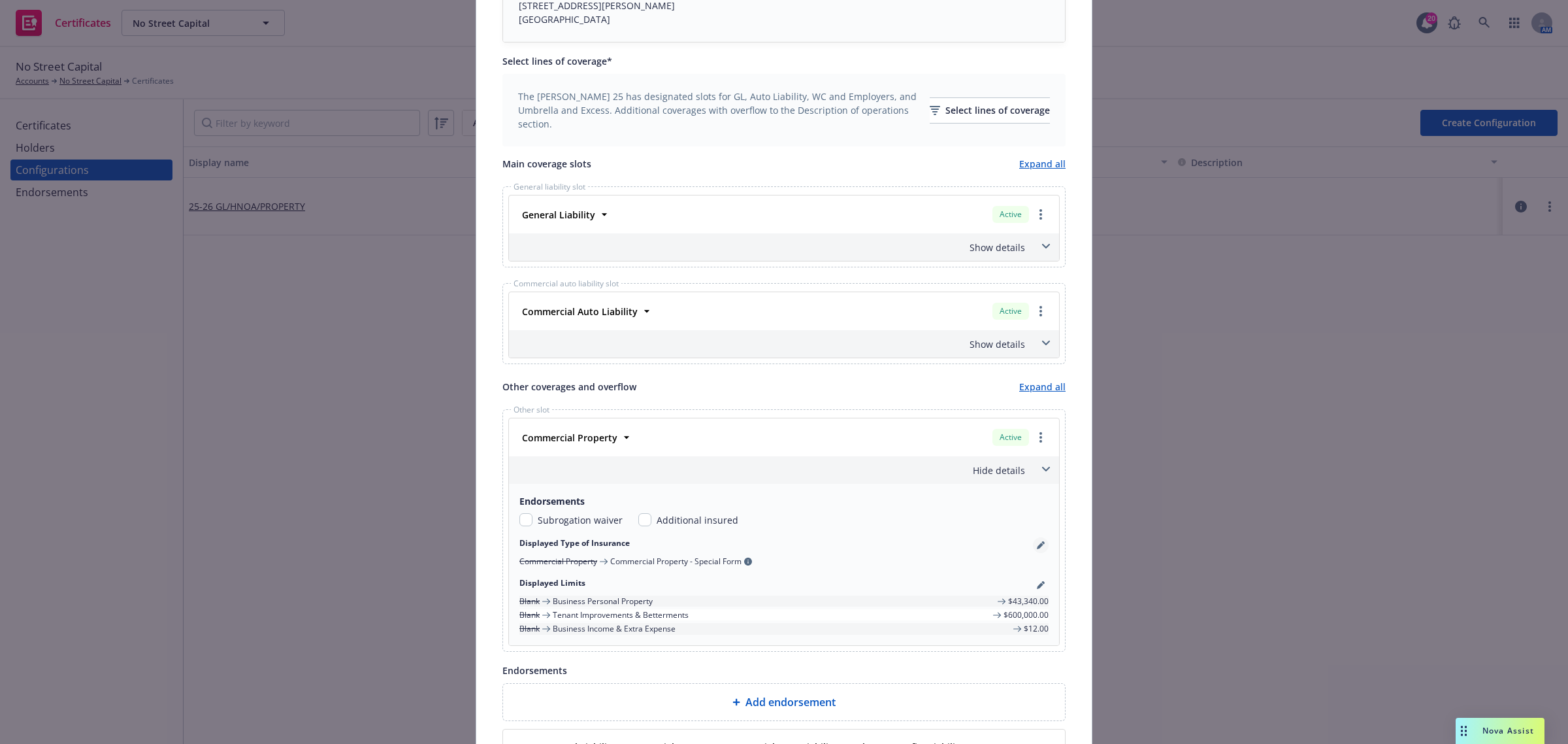
click at [1036, 547] on icon "pencil" at bounding box center [1040, 546] width 7 height 7
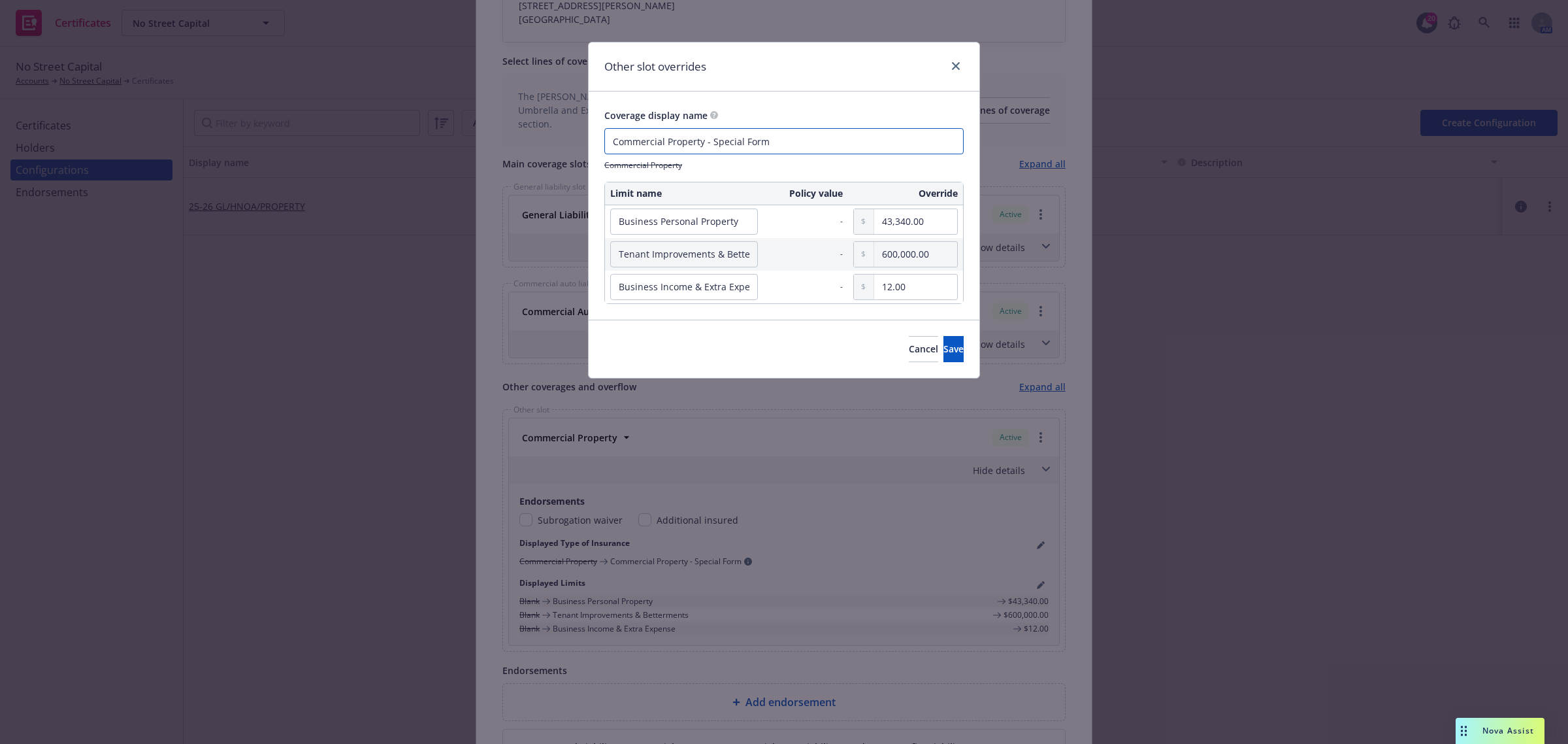
click at [778, 129] on input "Commercial Property - Special Form" at bounding box center [784, 141] width 360 height 26
paste input "12 Months ALS"
type input "Commercial Property - Special Form 12 Months ALS"
click at [943, 347] on span "Save" at bounding box center [954, 349] width 20 height 12
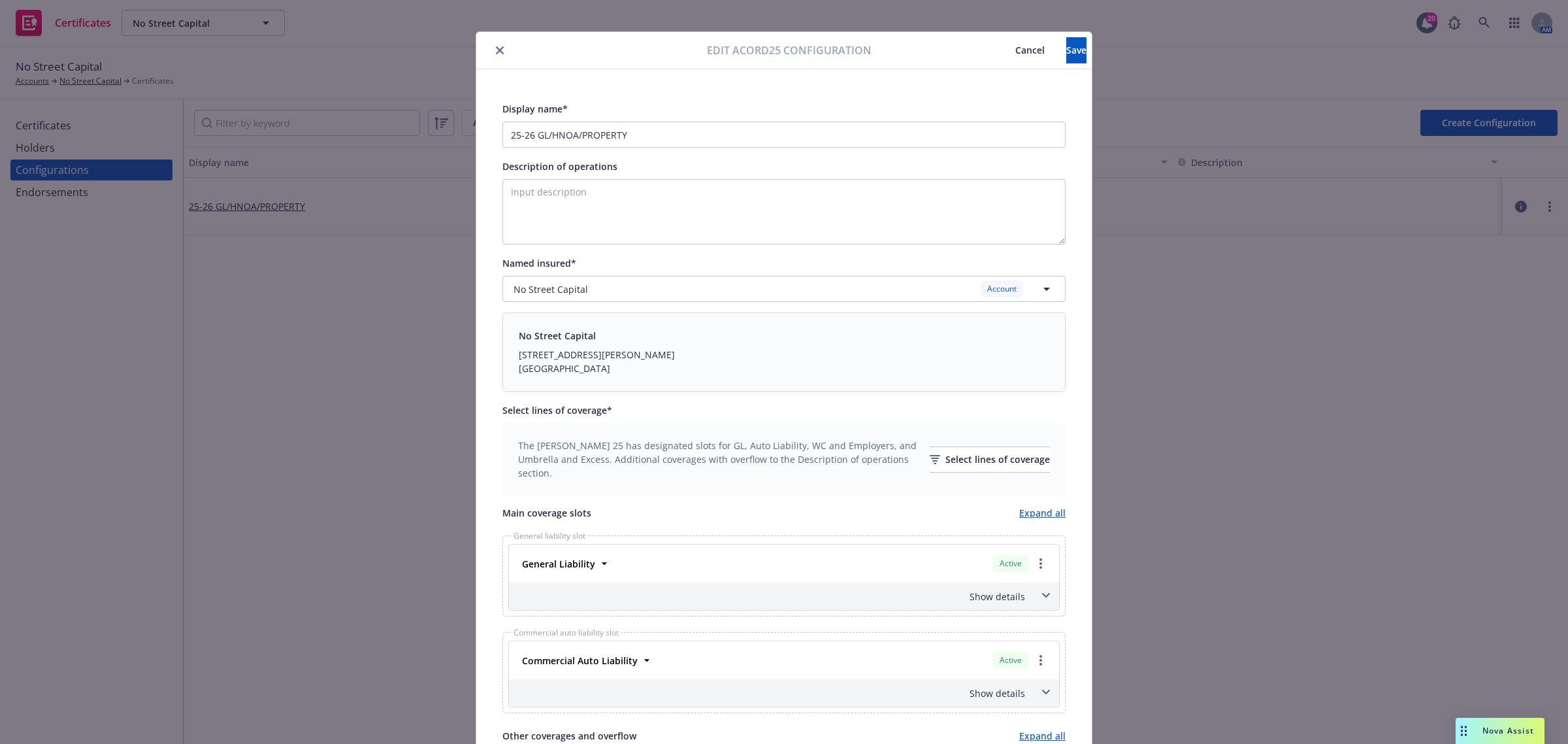
scroll to position [0, 0]
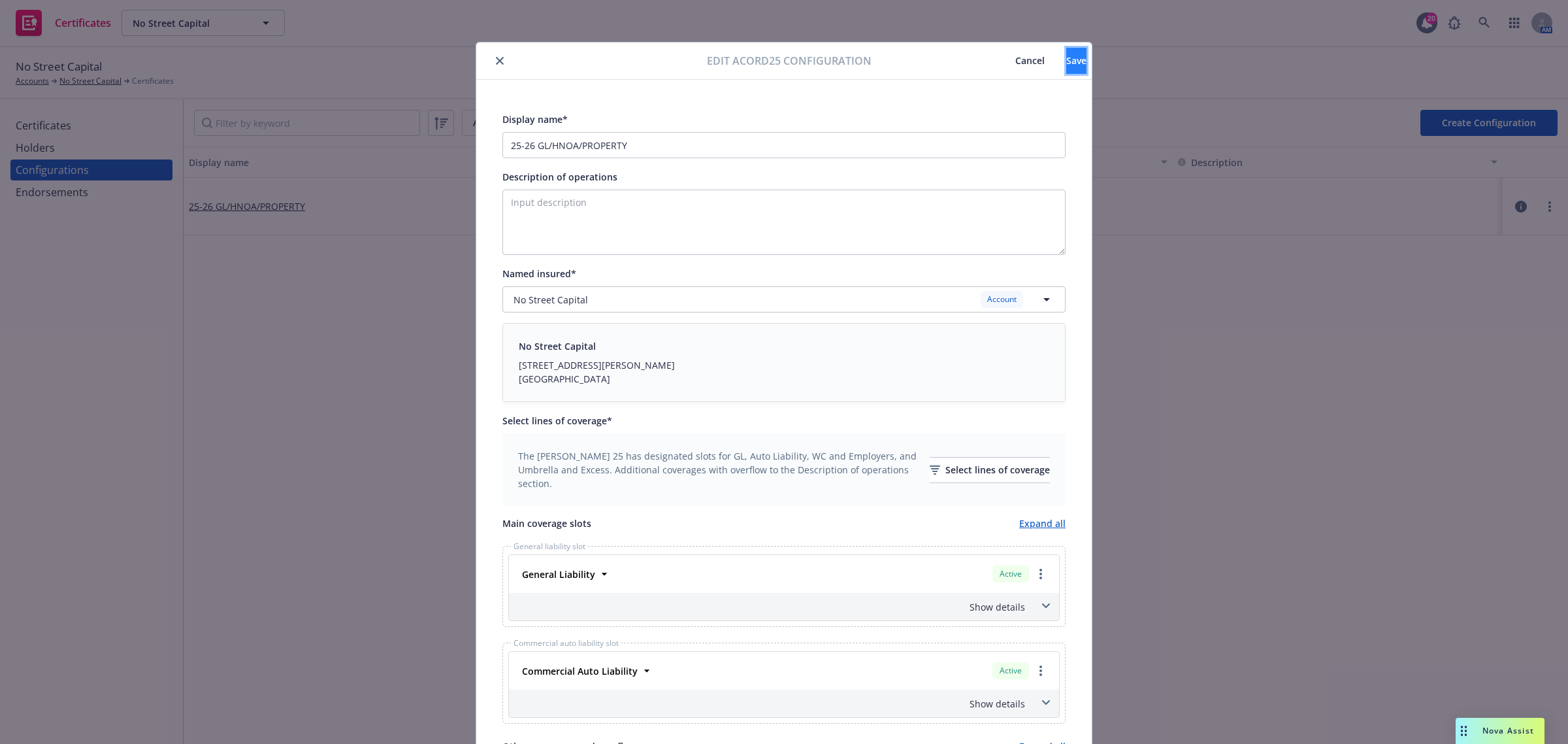
click at [1066, 50] on button "Save" at bounding box center [1077, 61] width 20 height 26
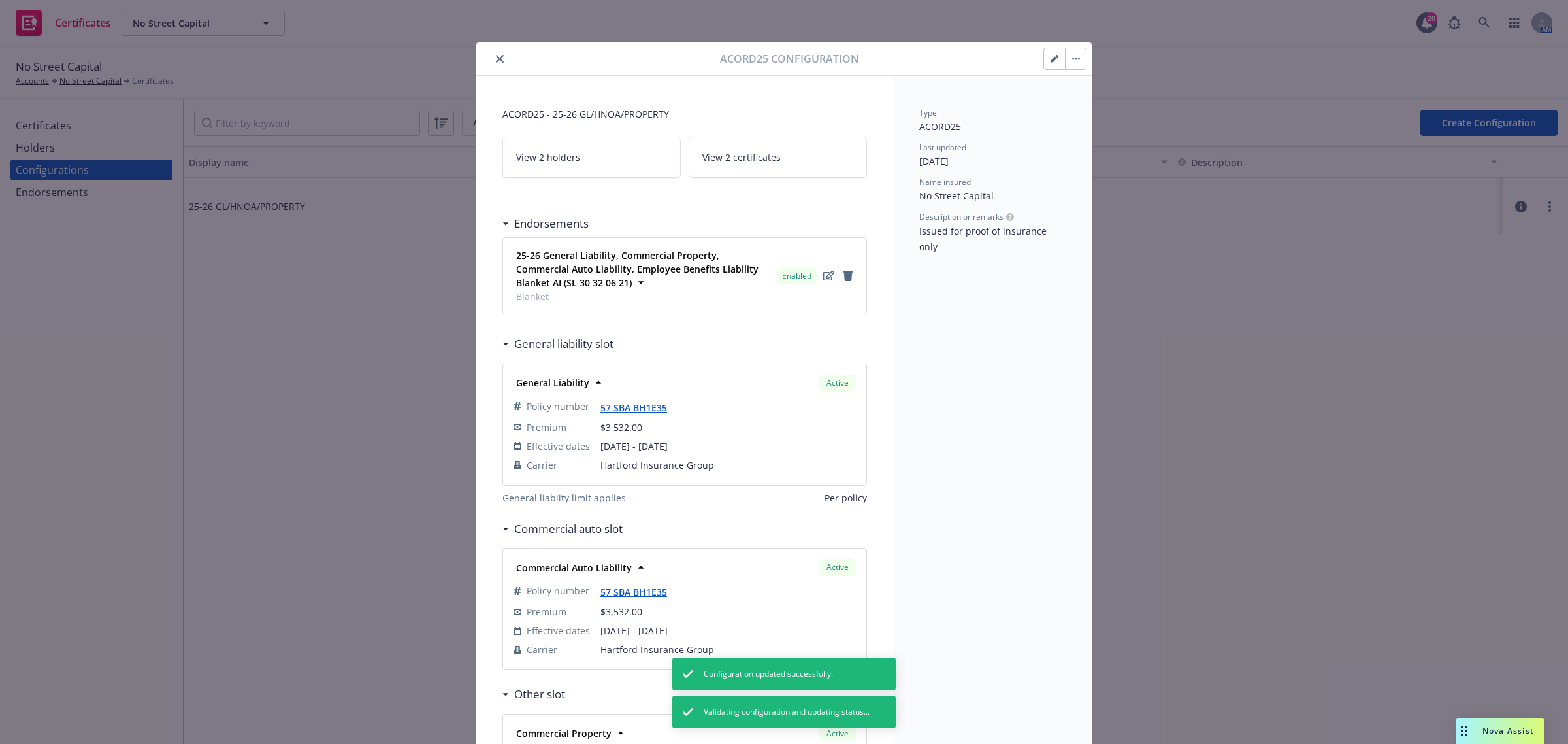
drag, startPoint x: 986, startPoint y: 76, endPoint x: 582, endPoint y: 159, distance: 412.4
click at [582, 159] on link "View 2 holders" at bounding box center [591, 157] width 178 height 41
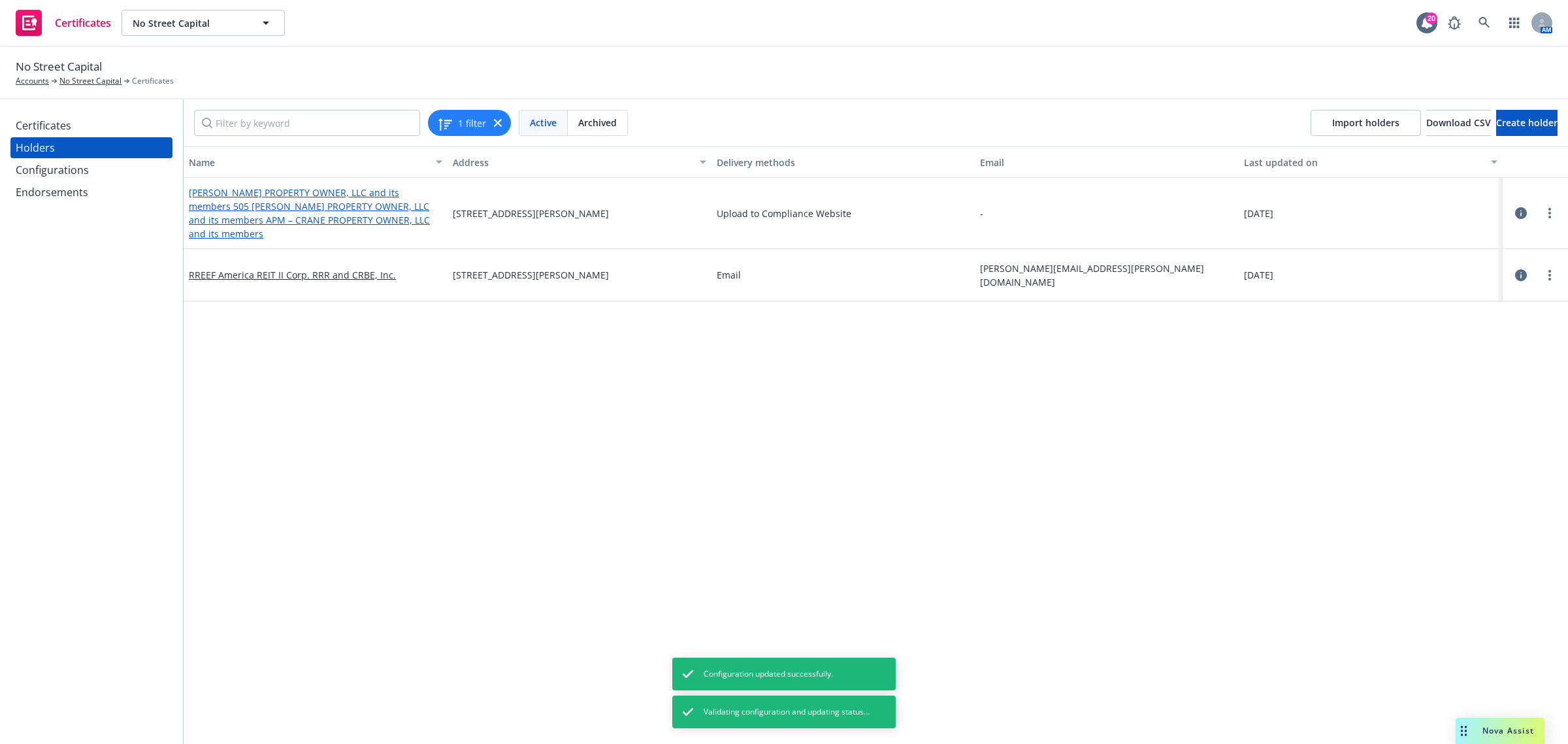
click at [396, 213] on link "DV FIELDS PROPERTY OWNER, LLC and its members 505 MONTGOMERY PROPERTY OWNER, LL…" at bounding box center [309, 213] width 241 height 54
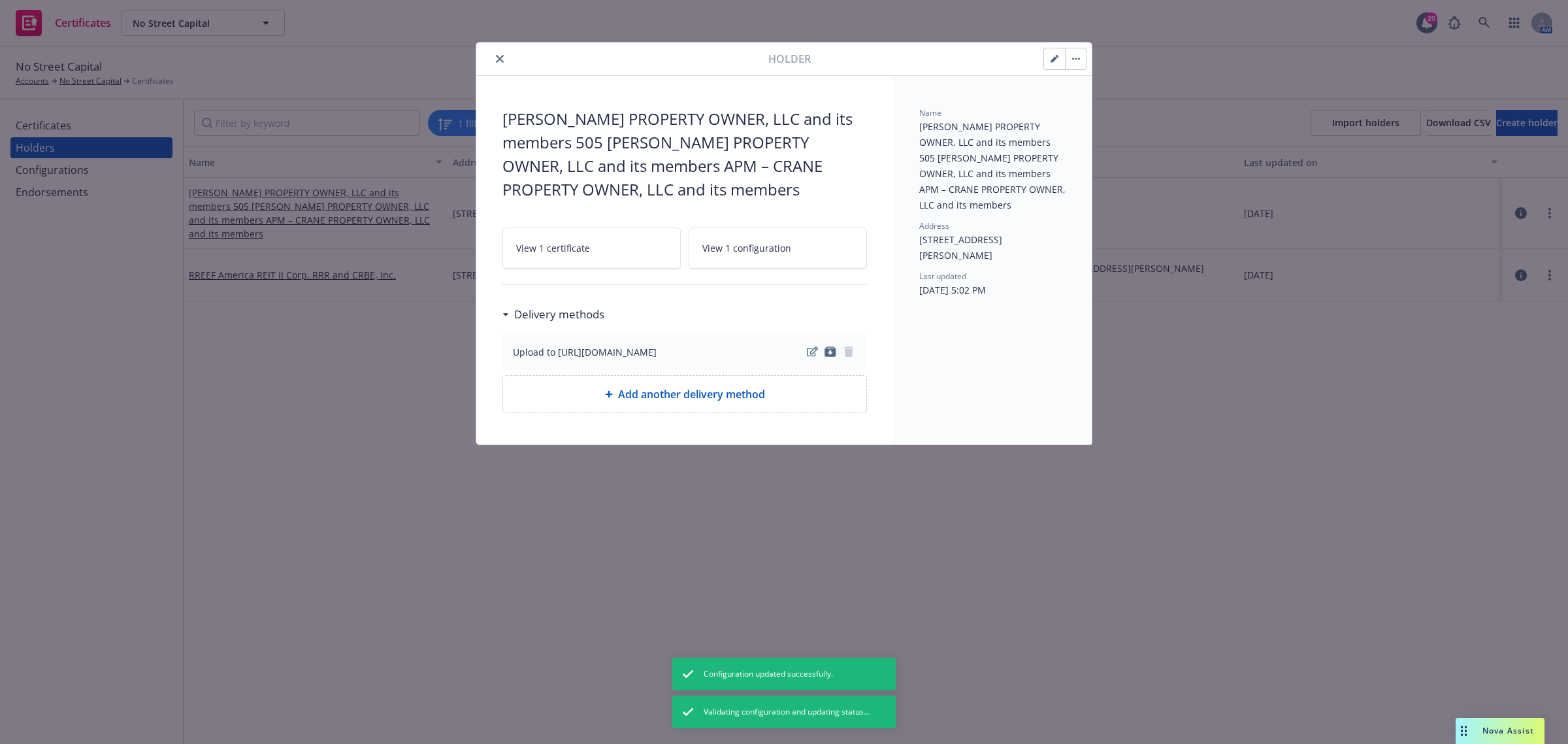
click at [1075, 67] on button "button" at bounding box center [1075, 58] width 21 height 21
click at [503, 60] on icon "close" at bounding box center [500, 59] width 8 height 8
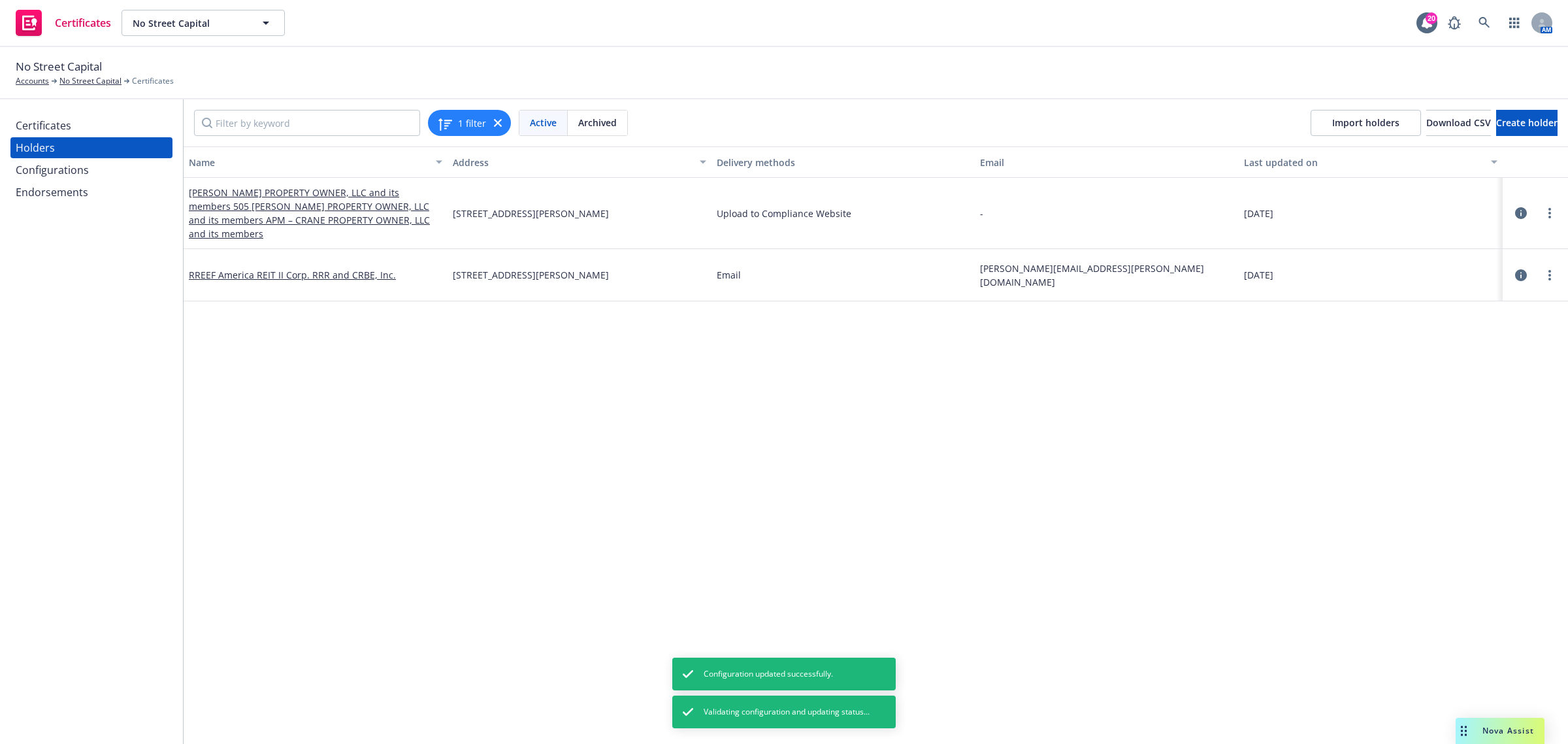
click at [67, 120] on div "Certificates" at bounding box center [43, 125] width 56 height 21
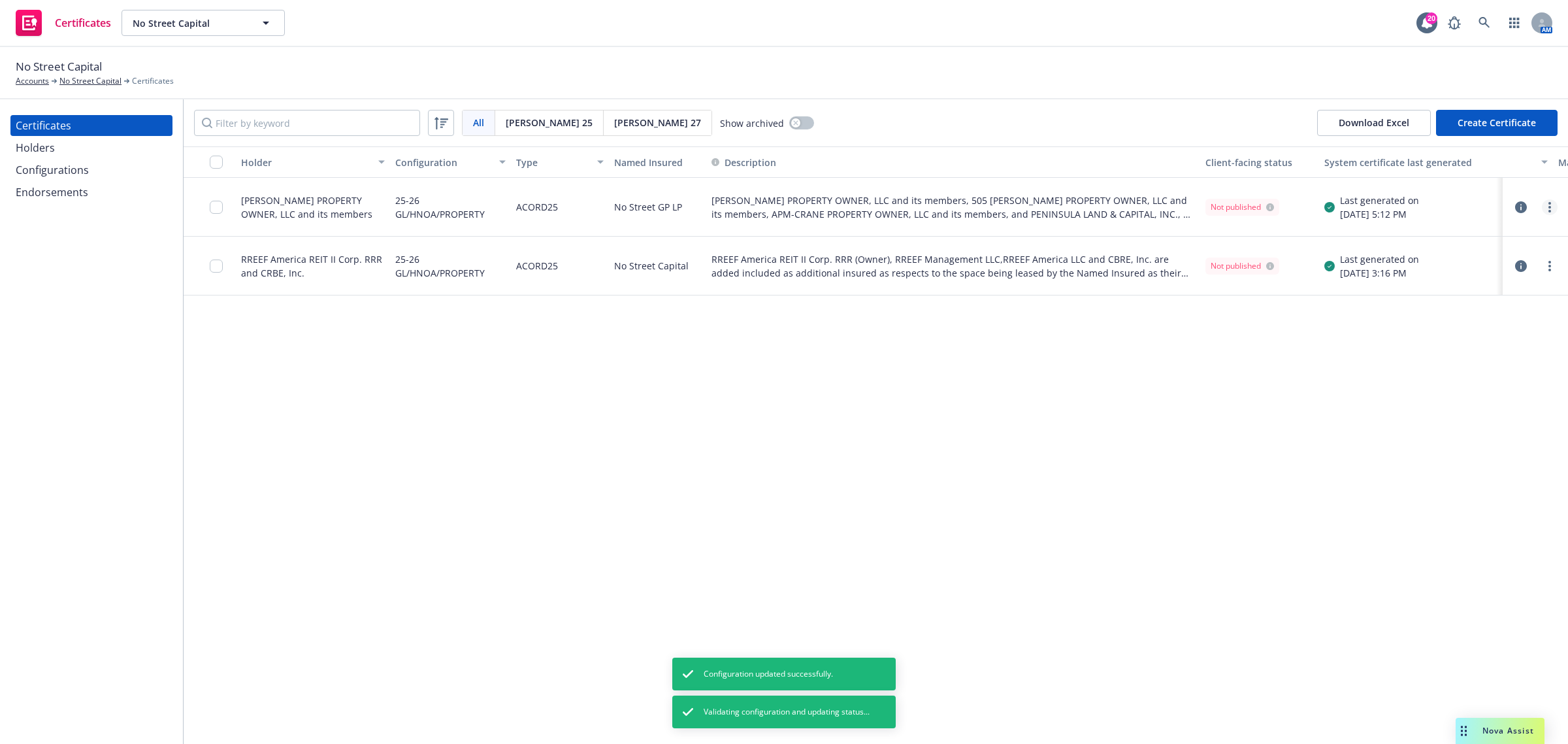
click at [1545, 204] on link "more" at bounding box center [1549, 207] width 16 height 16
click at [1512, 284] on link "Regenerate" at bounding box center [1452, 286] width 209 height 26
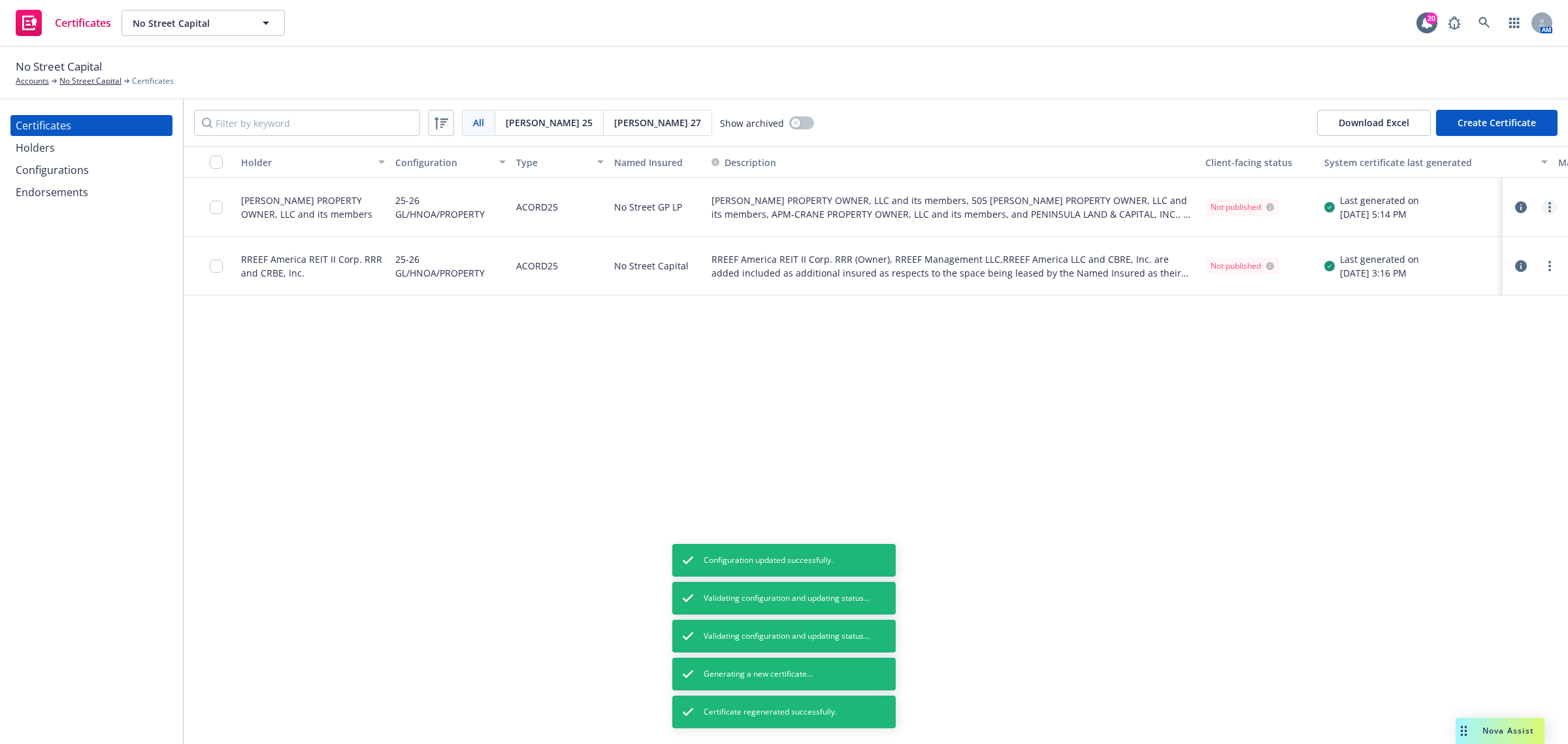
click at [1548, 207] on icon "more" at bounding box center [1550, 207] width 3 height 10
click at [1467, 445] on link "Preview a new version" at bounding box center [1452, 443] width 209 height 26
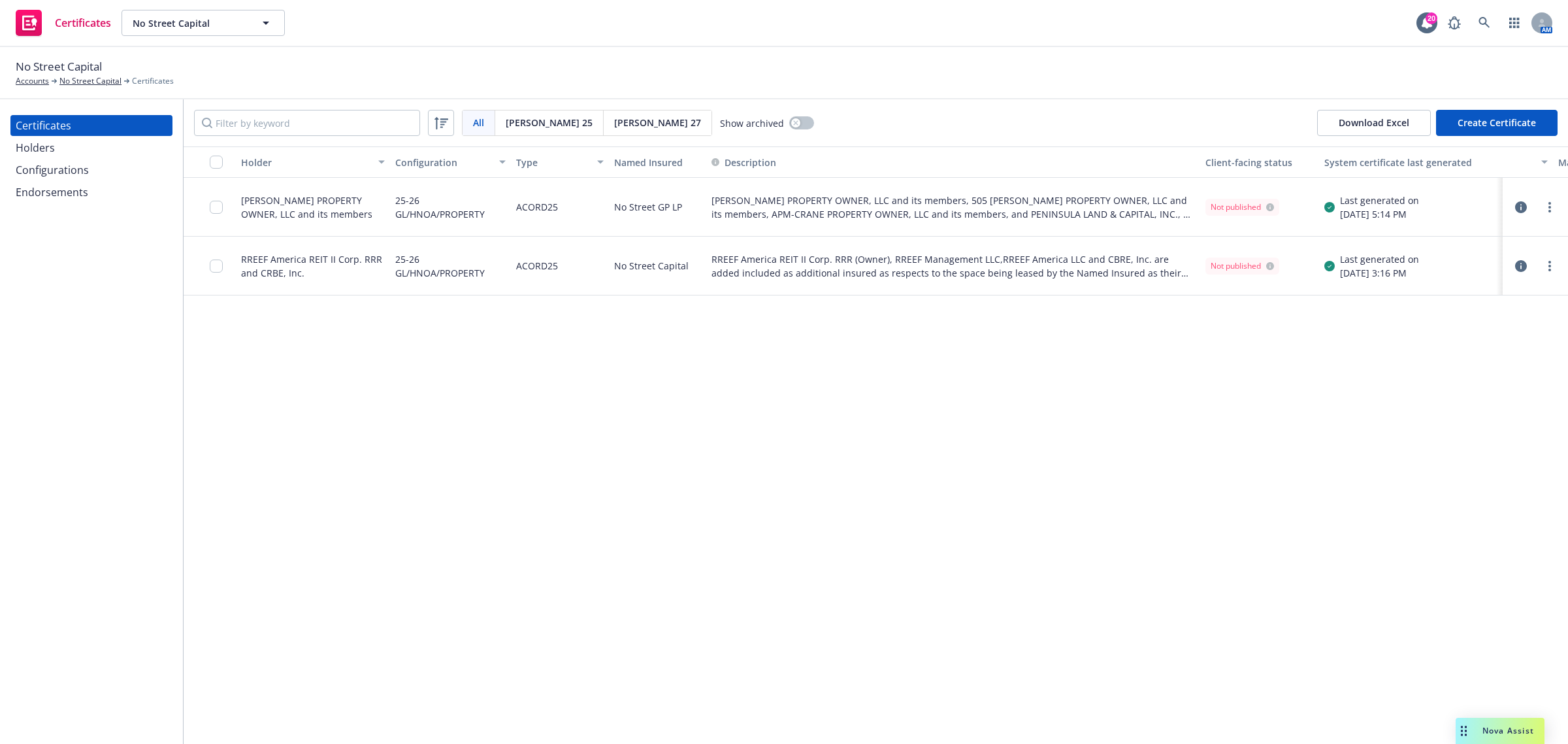
click at [226, 205] on div at bounding box center [220, 207] width 21 height 42
click at [217, 204] on input "checkbox" at bounding box center [216, 207] width 13 height 13
click at [843, 711] on div "Other actions" at bounding box center [808, 714] width 70 height 25
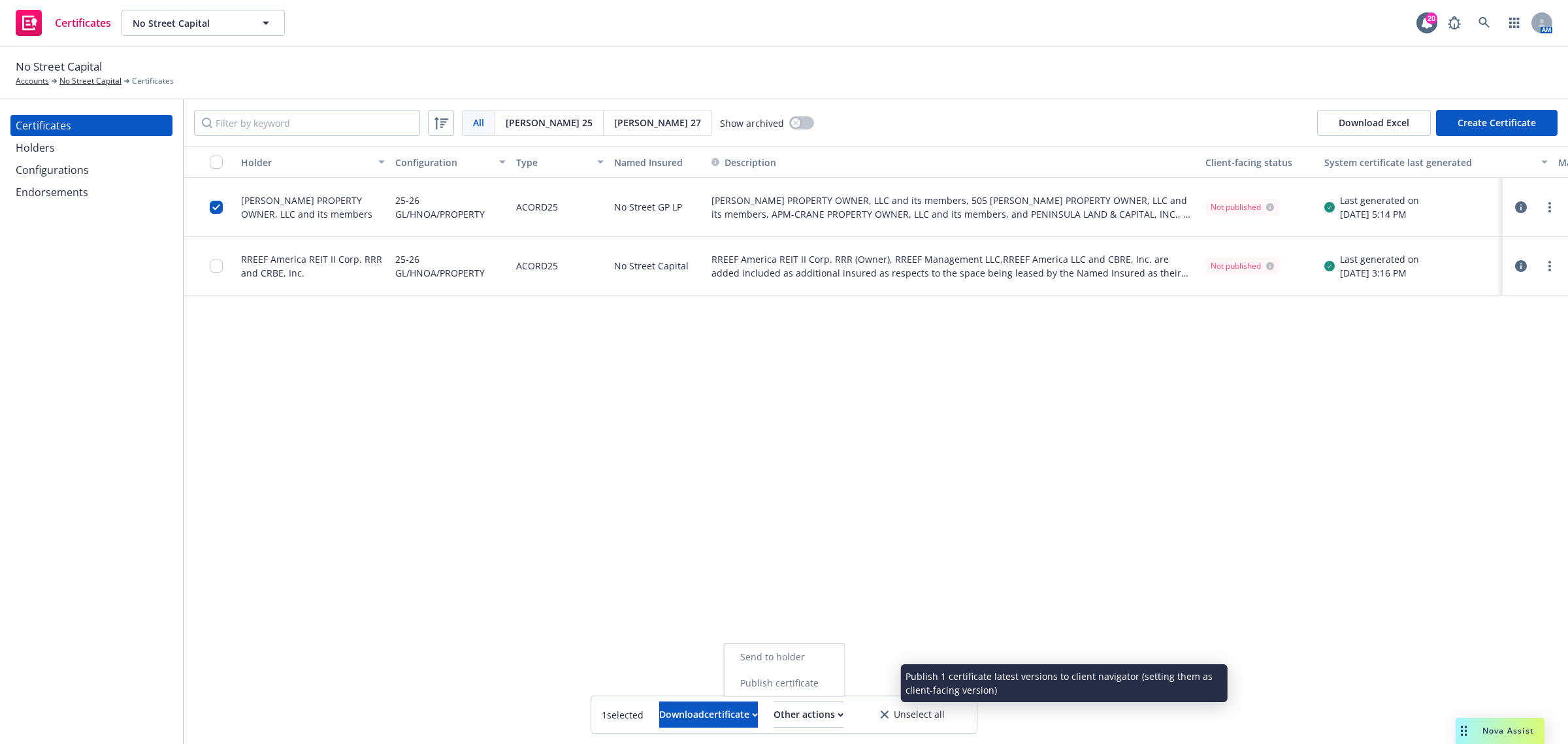
click at [841, 688] on link "Publish certificate" at bounding box center [784, 683] width 120 height 26
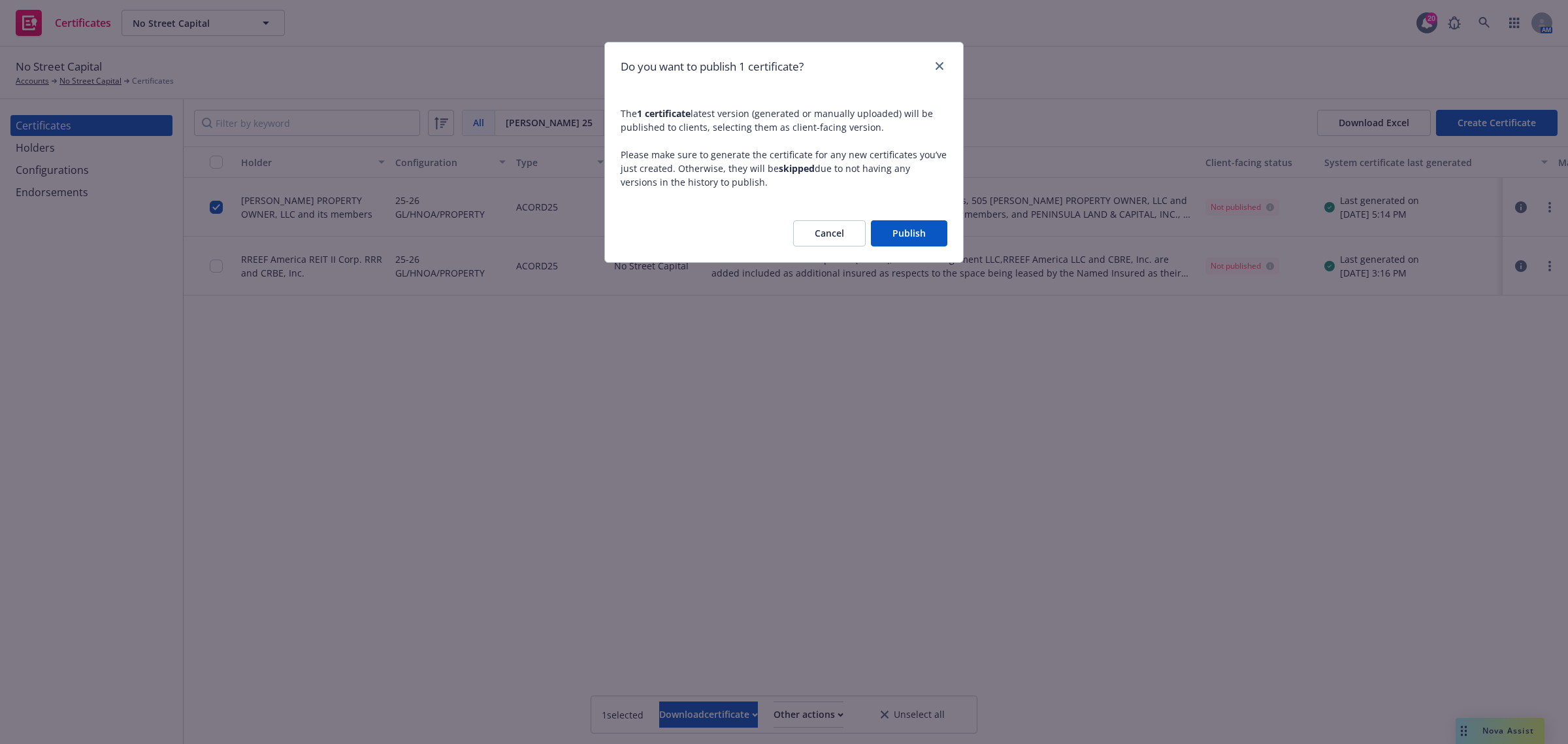
click at [917, 237] on button "Publish" at bounding box center [909, 233] width 76 height 26
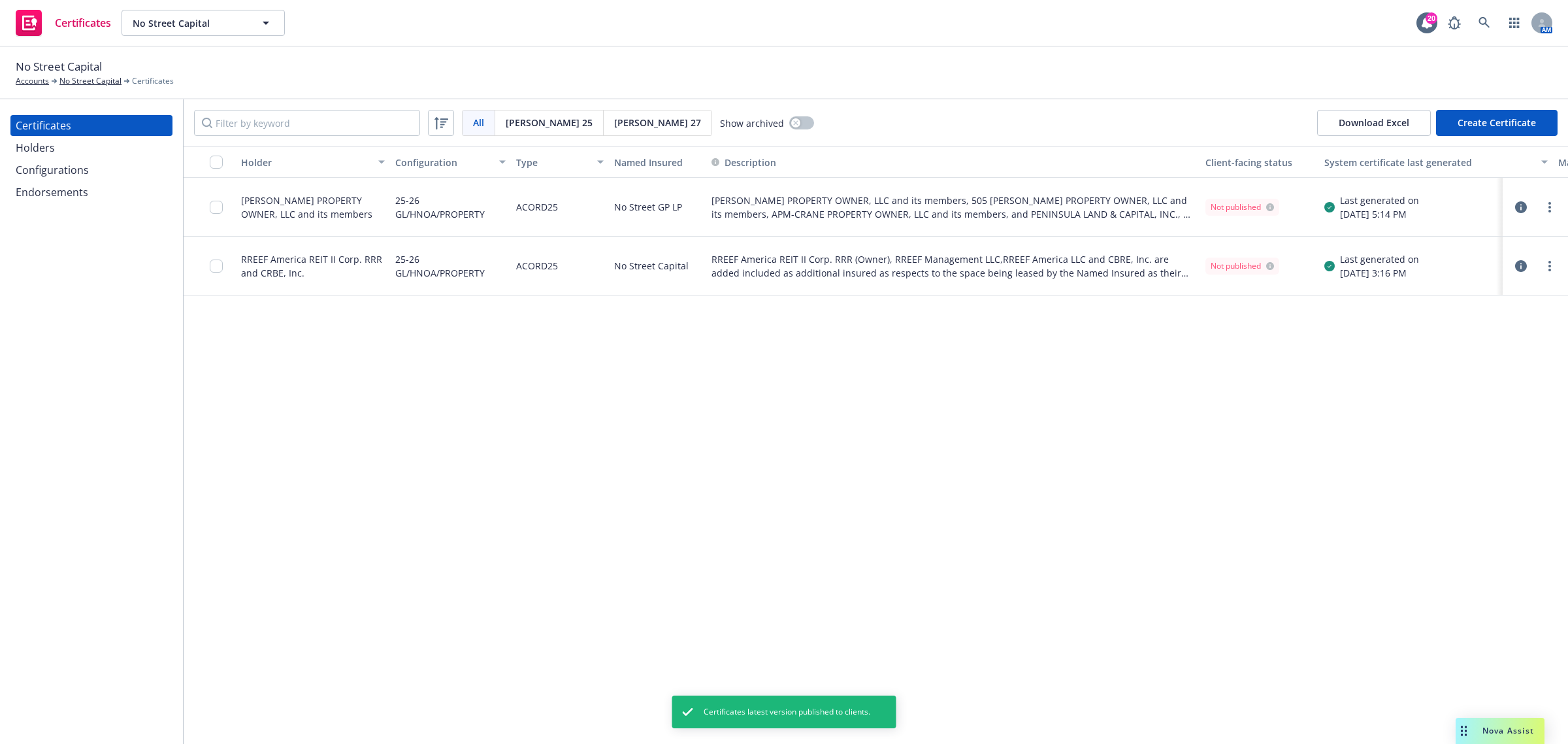
click at [922, 406] on div "Holder Configuration Type Named Insured Description Client-facing status System…" at bounding box center [875, 445] width 1384 height 598
click at [1518, 206] on icon "button" at bounding box center [1520, 207] width 12 height 12
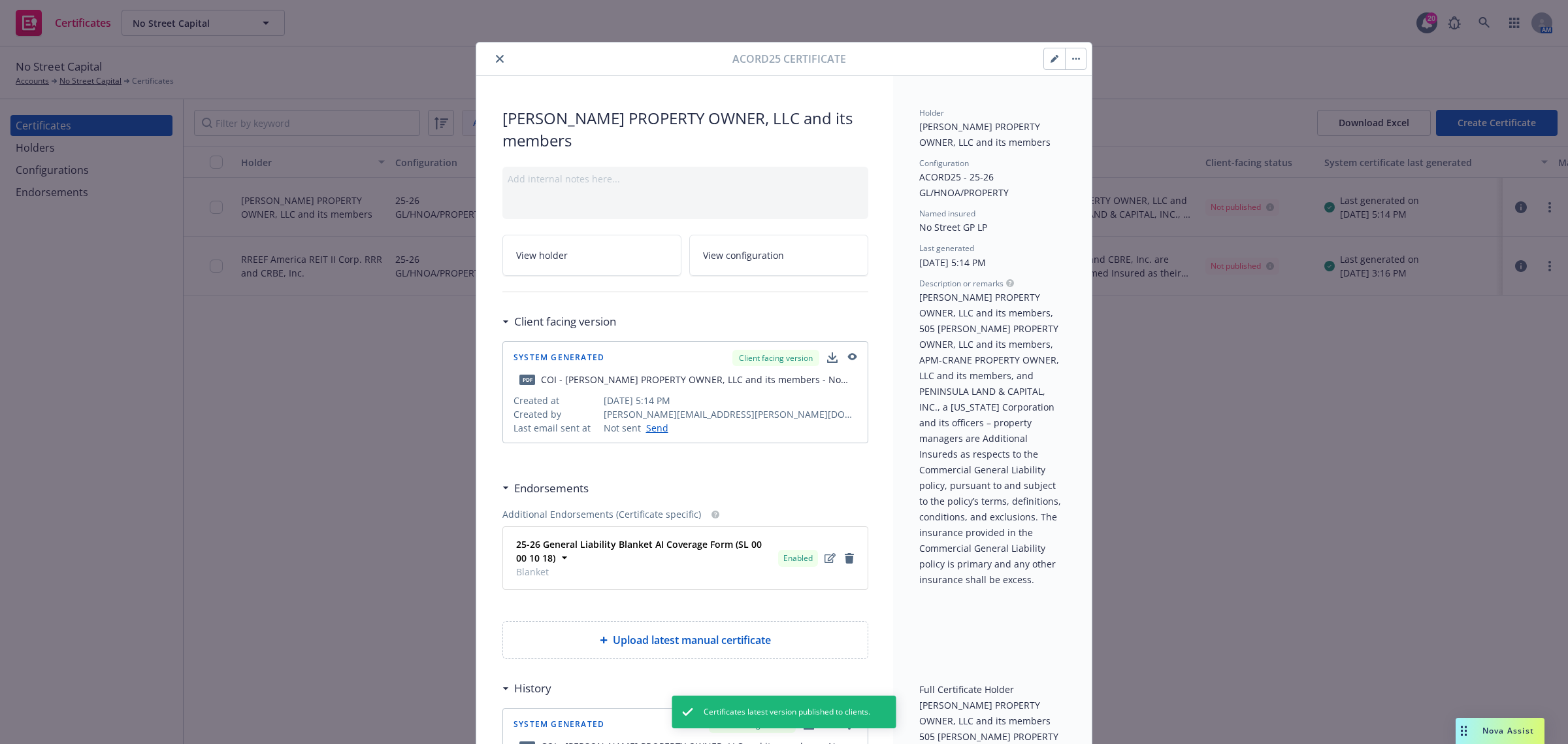
click at [496, 60] on icon "close" at bounding box center [500, 59] width 8 height 8
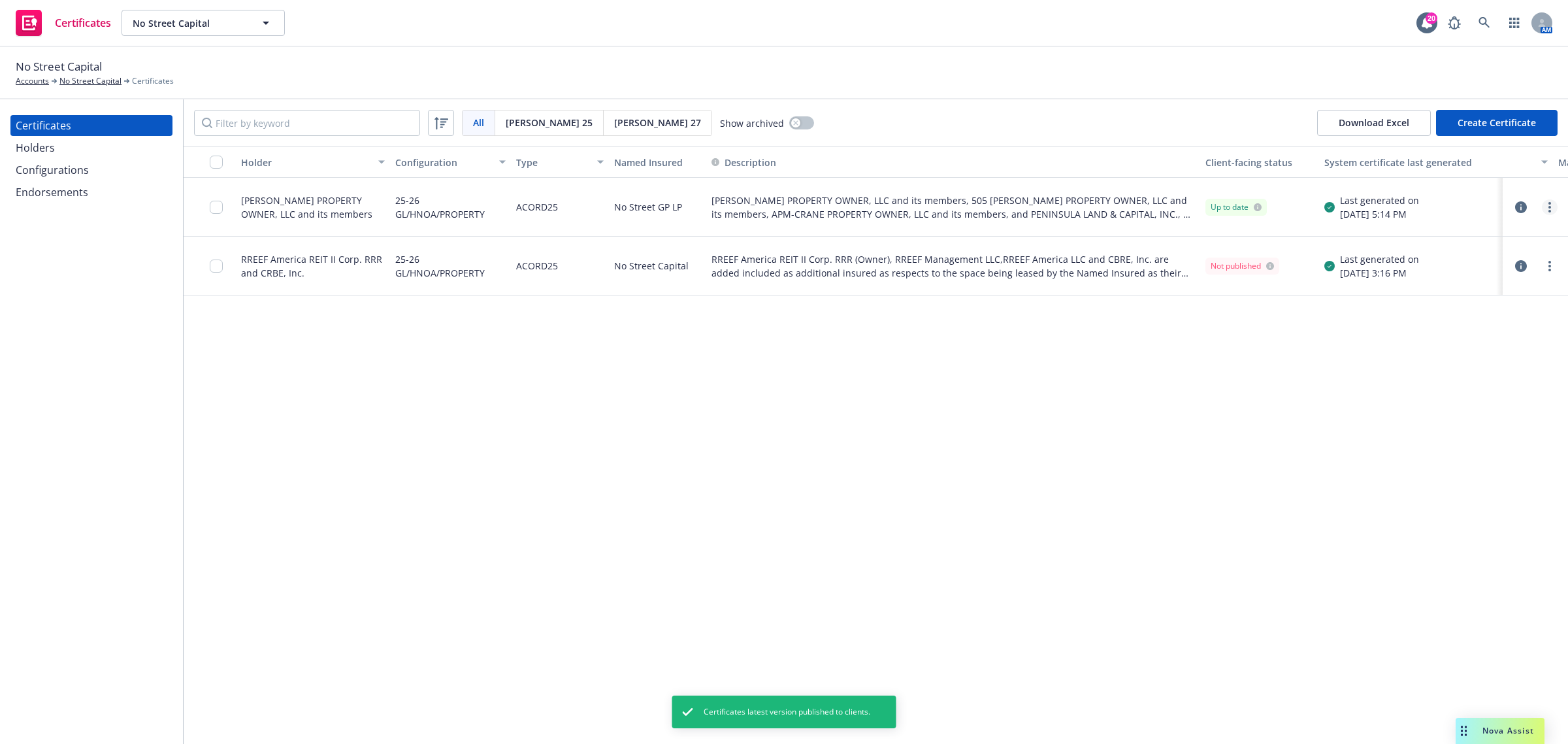
click at [1545, 210] on link "more" at bounding box center [1549, 207] width 16 height 16
click at [1462, 396] on link "Download uneditable generated certificate" at bounding box center [1452, 390] width 209 height 26
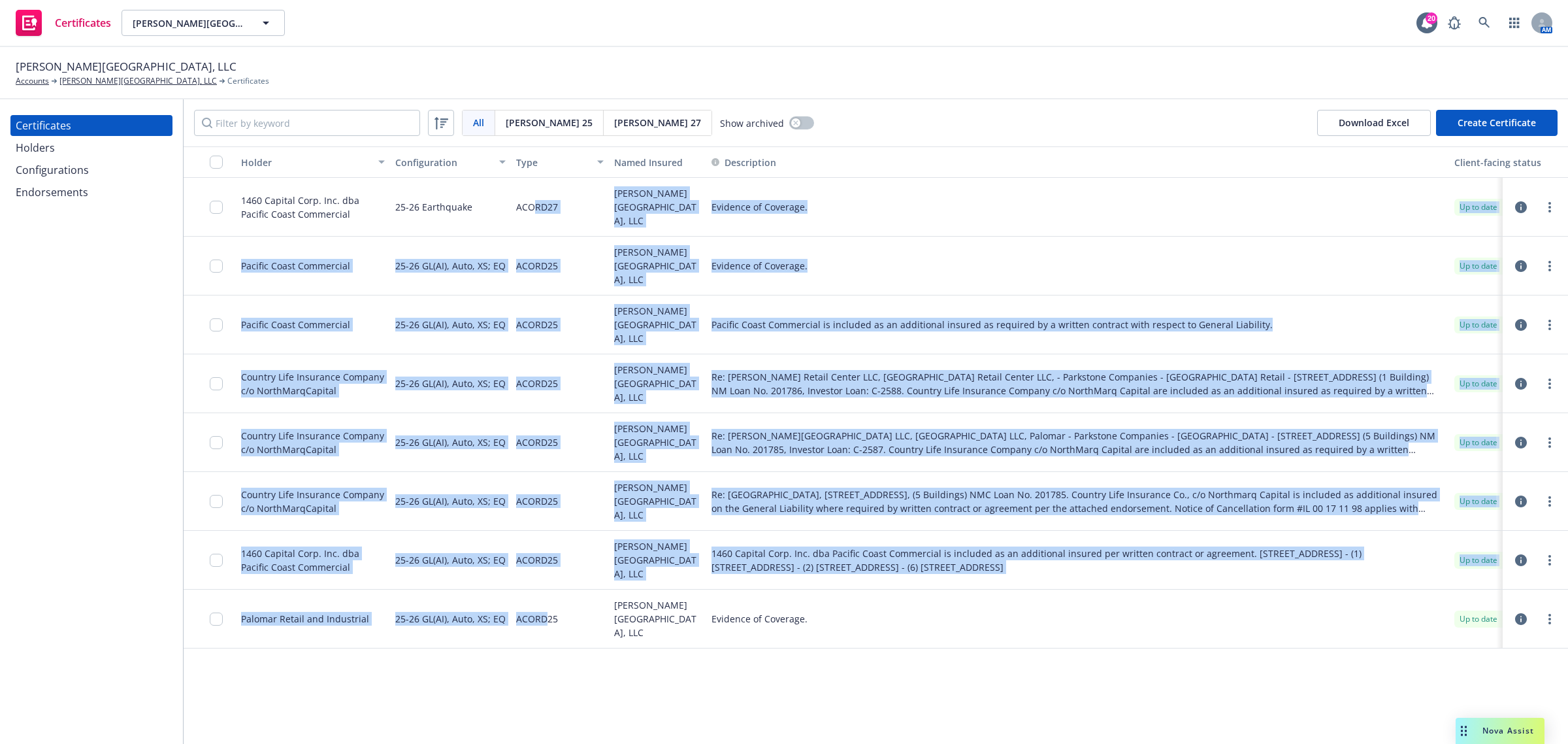
drag, startPoint x: 534, startPoint y: 207, endPoint x: 544, endPoint y: 661, distance: 454.1
click at [544, 661] on div "Holder Configuration Type Named Insured Description Client-facing status System…" at bounding box center [875, 445] width 1384 height 598
click at [540, 697] on div "Holder Configuration Type Named Insured Description Client-facing status System…" at bounding box center [875, 445] width 1384 height 598
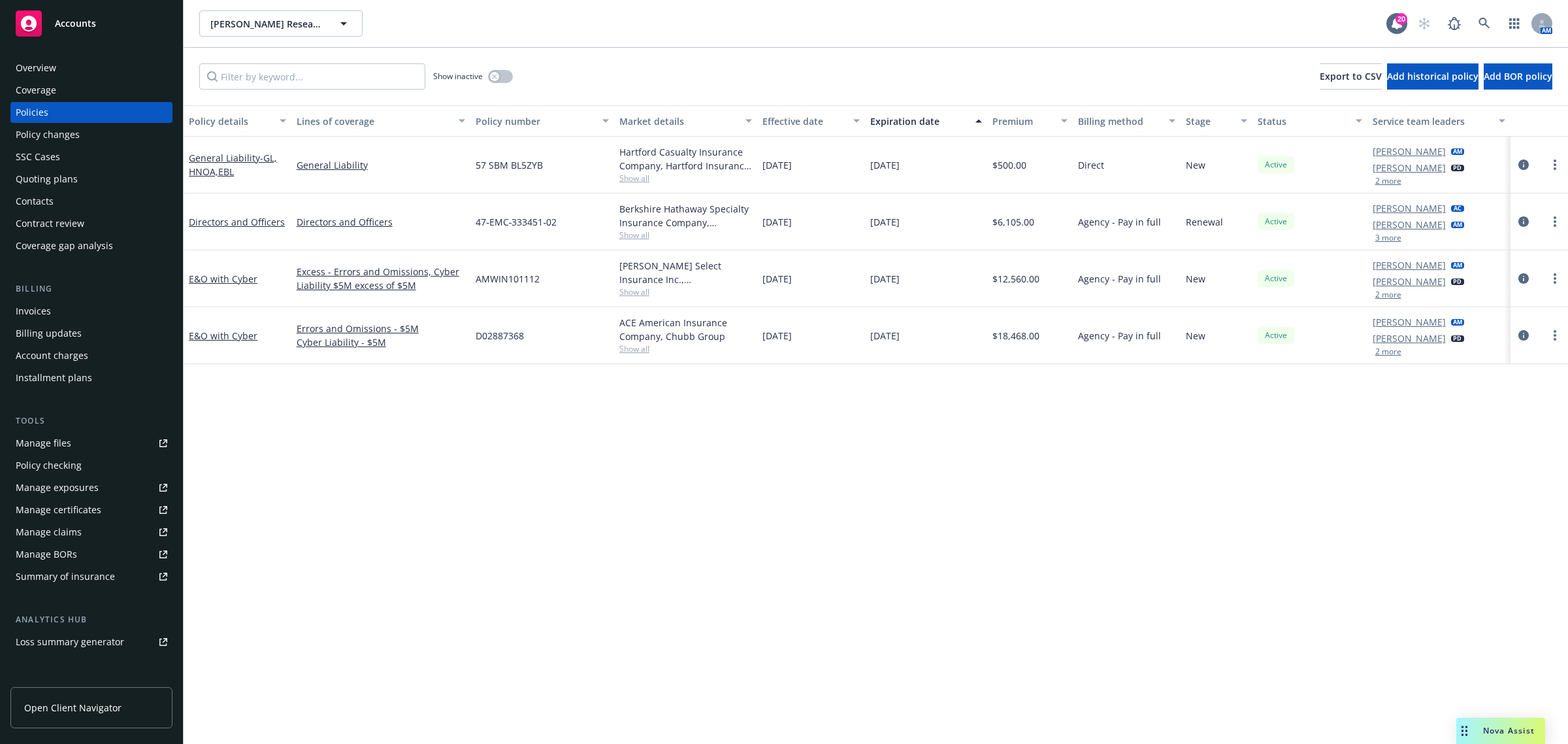
click at [73, 514] on div "Manage certificates" at bounding box center [58, 509] width 86 height 21
click at [481, 514] on div "Policy details Lines of coverage Policy number Market details Effective date Ex…" at bounding box center [875, 425] width 1384 height 639
click at [479, 476] on div "Policy details Lines of coverage Policy number Market details Effective date Ex…" at bounding box center [875, 425] width 1384 height 639
click at [516, 480] on div "Policy details Lines of coverage Policy number Market details Effective date Ex…" at bounding box center [875, 425] width 1384 height 639
click at [76, 90] on div "Coverage" at bounding box center [91, 90] width 152 height 21
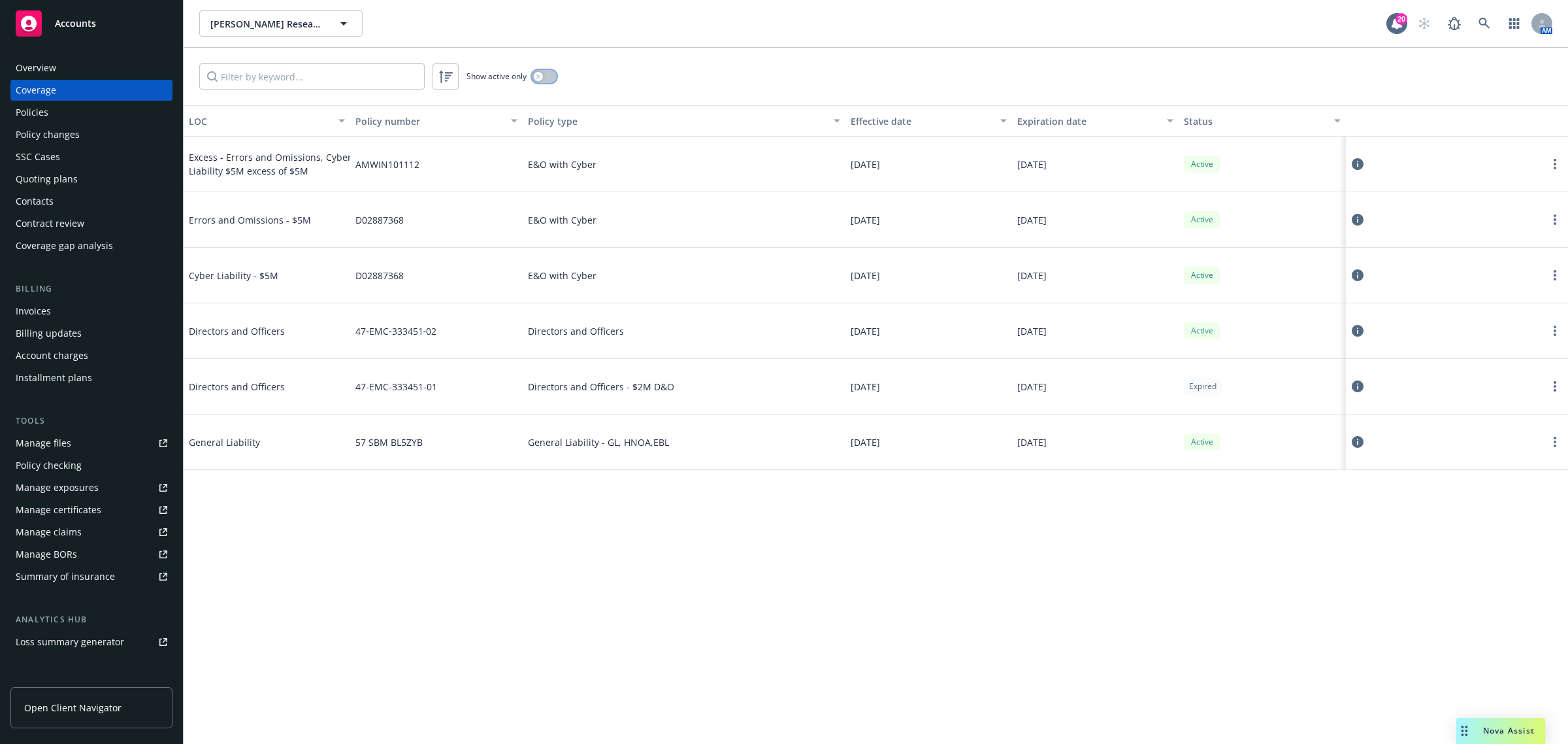
click at [547, 80] on button "button" at bounding box center [544, 76] width 25 height 13
click at [302, 239] on div "Errors and Omissions - $5M" at bounding box center [287, 220] width 196 height 39
click at [285, 275] on span "Cyber Liability - $5M" at bounding box center [287, 275] width 196 height 14
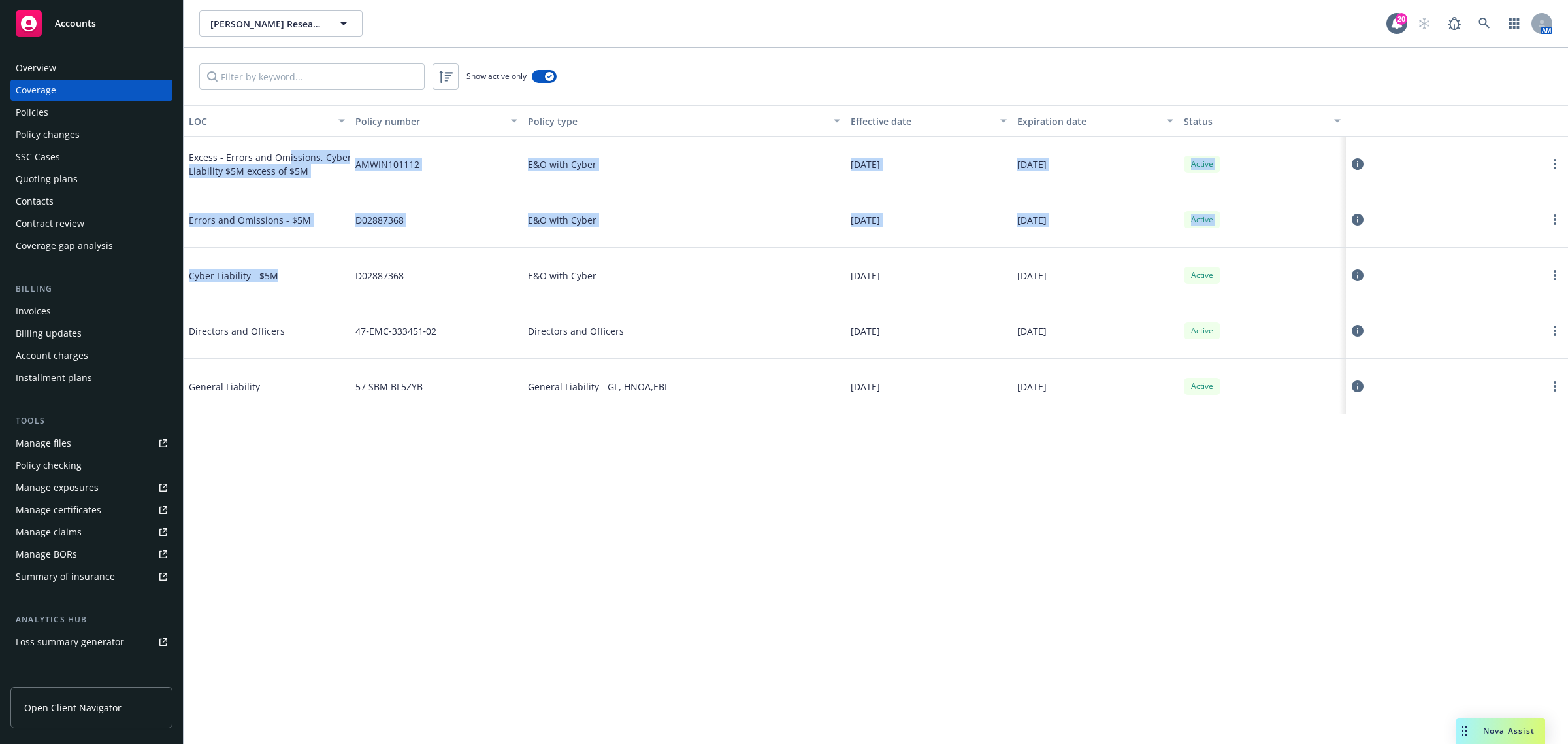
drag, startPoint x: 288, startPoint y: 160, endPoint x: 308, endPoint y: 260, distance: 102.0
click at [308, 260] on div "Excess - Errors and Omissions, Cyber Liability $5M excess of $5M AMWIN101112 E&…" at bounding box center [875, 267] width 1384 height 261
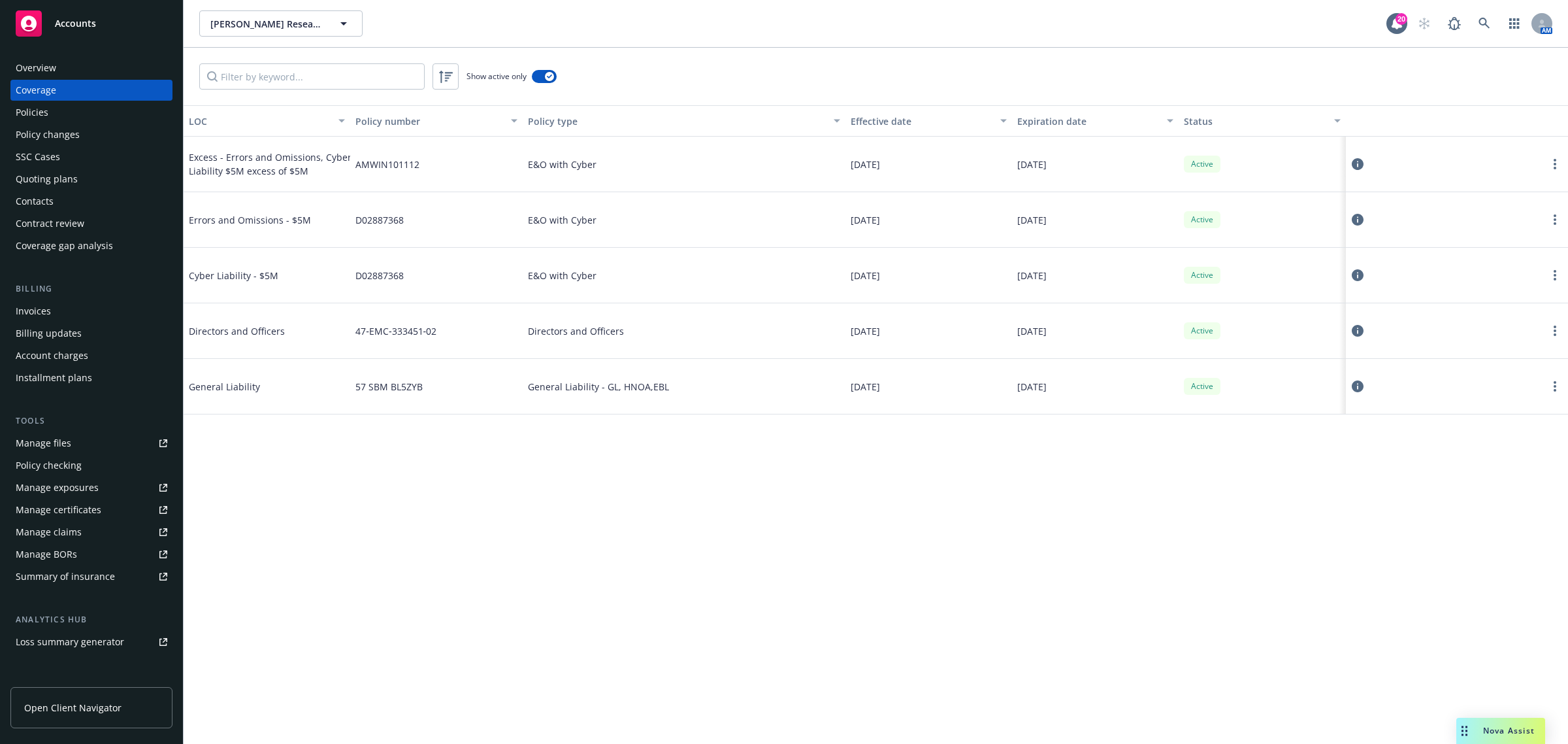
click at [368, 280] on span "D02887368" at bounding box center [379, 275] width 48 height 14
click at [540, 226] on span "E&O with Cyber" at bounding box center [562, 220] width 69 height 14
click at [549, 226] on span "E&O with Cyber" at bounding box center [562, 220] width 69 height 14
click at [1357, 223] on icon at bounding box center [1357, 219] width 12 height 12
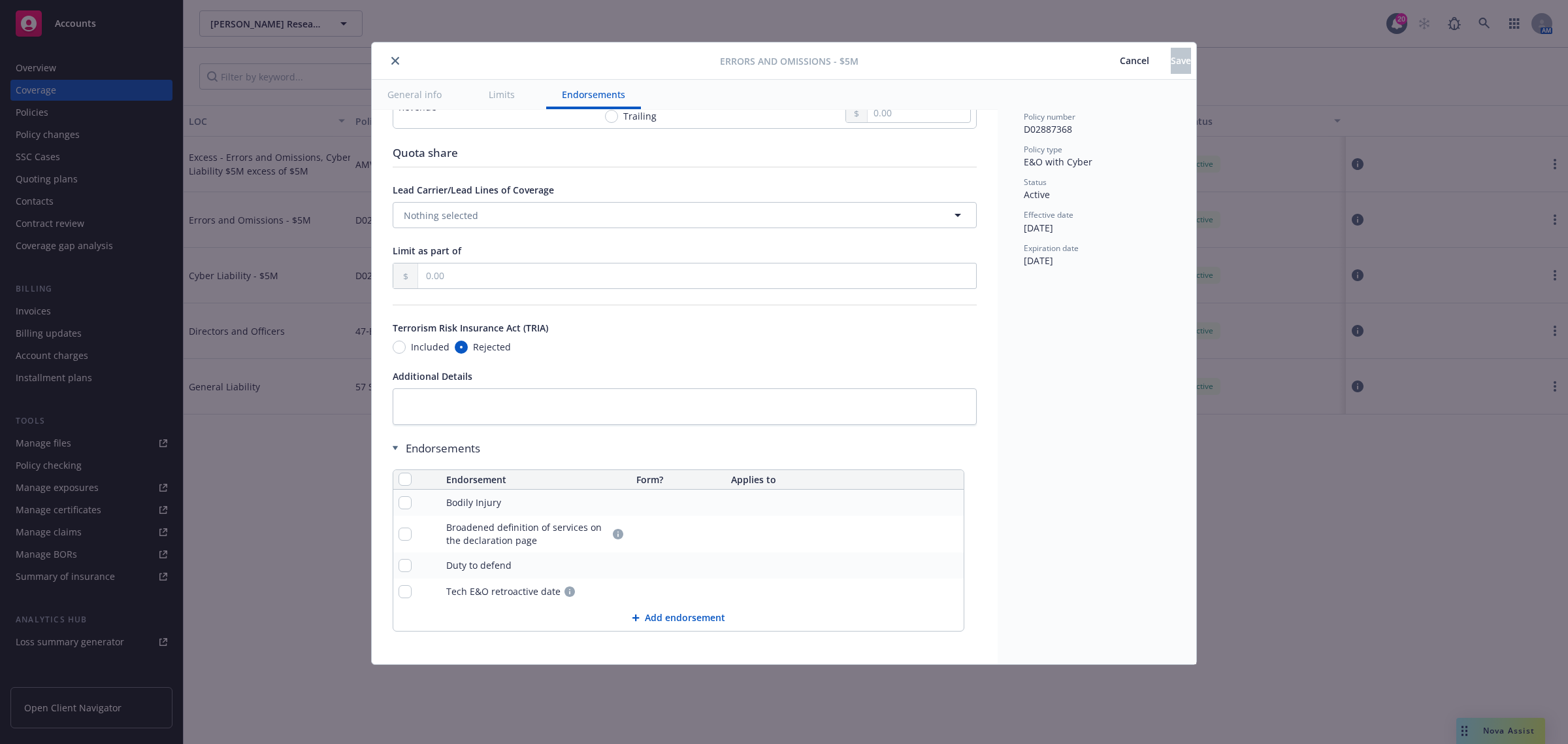
scroll to position [700, 0]
click at [1098, 67] on button "Cancel" at bounding box center [1134, 61] width 73 height 26
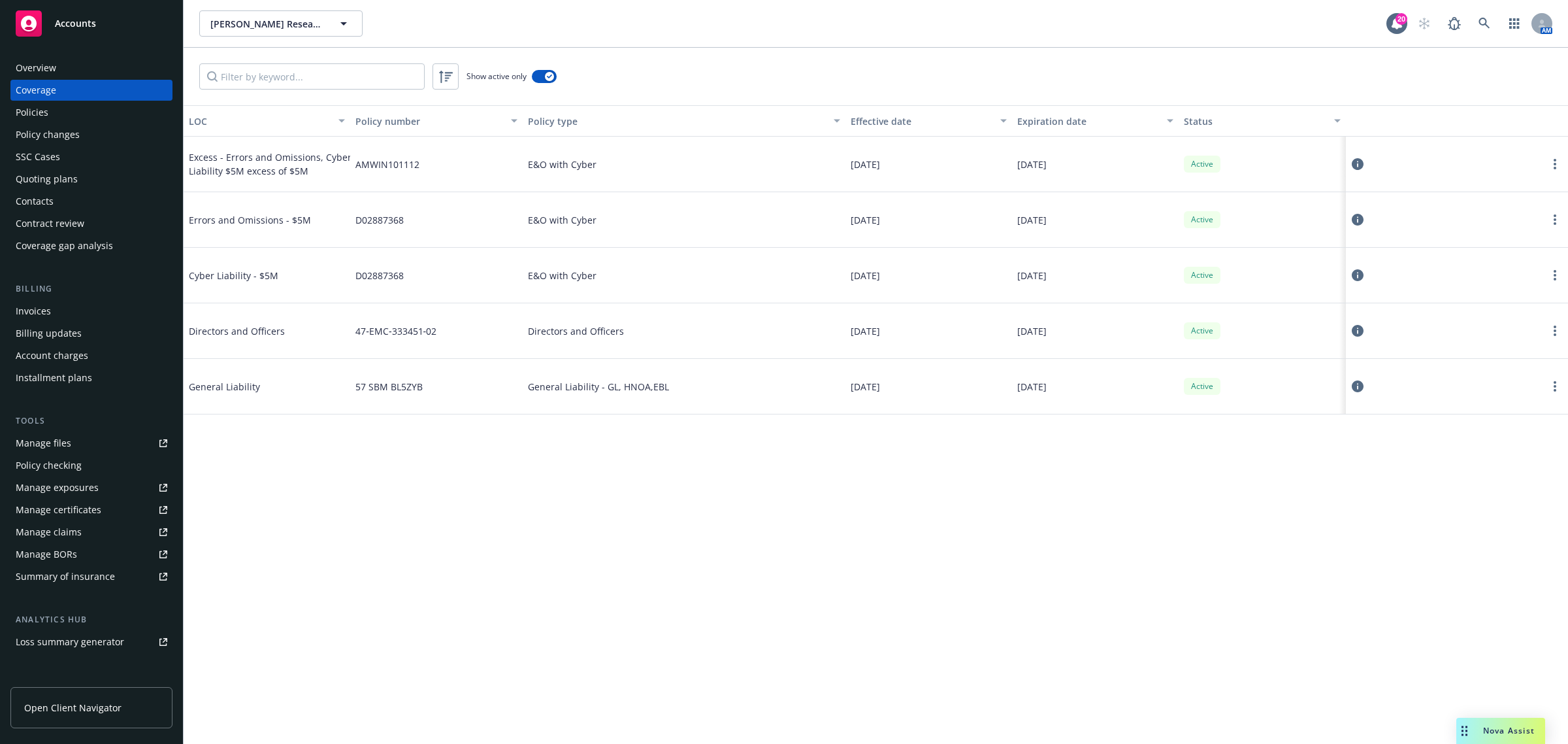
click at [1357, 280] on icon at bounding box center [1357, 275] width 12 height 12
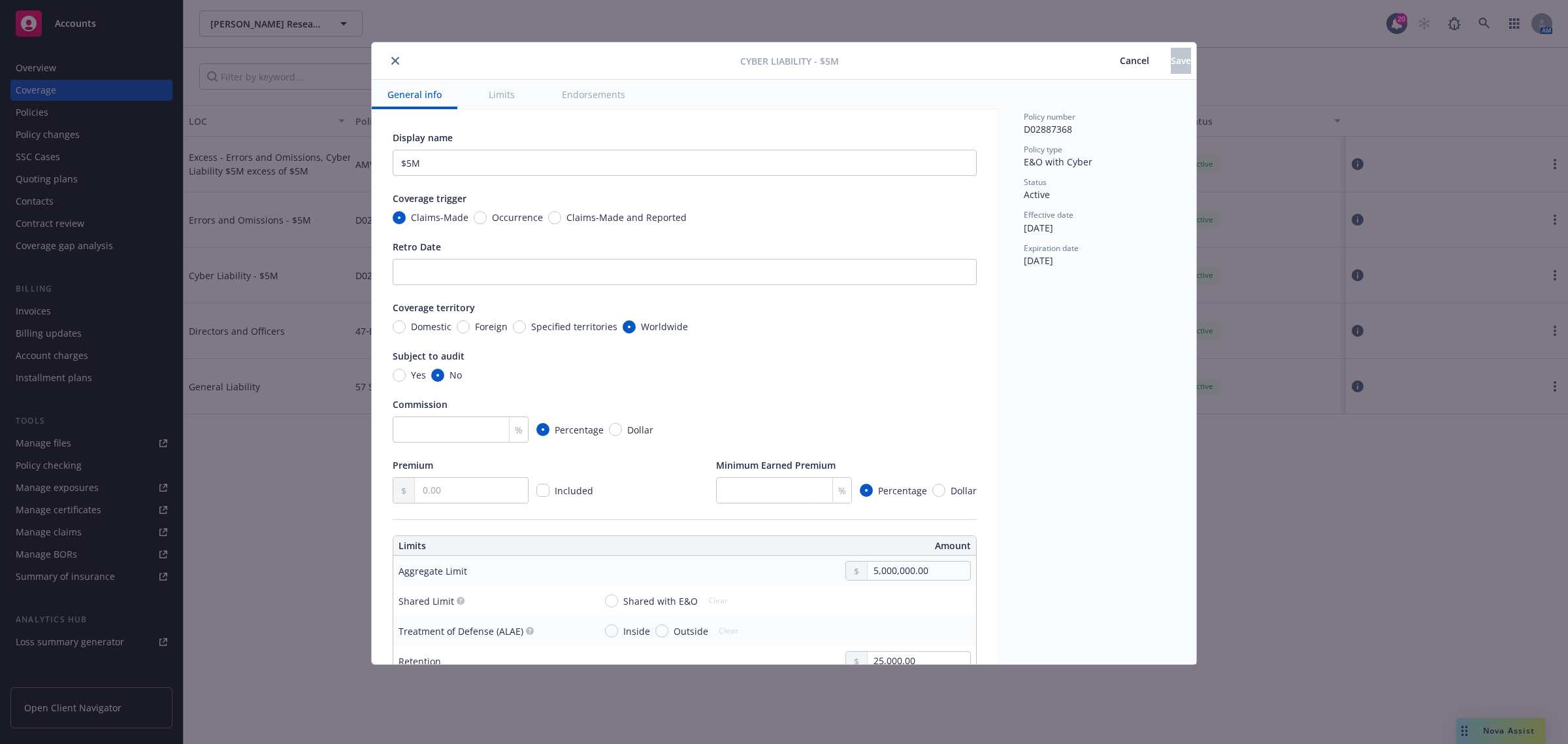
scroll to position [82, 0]
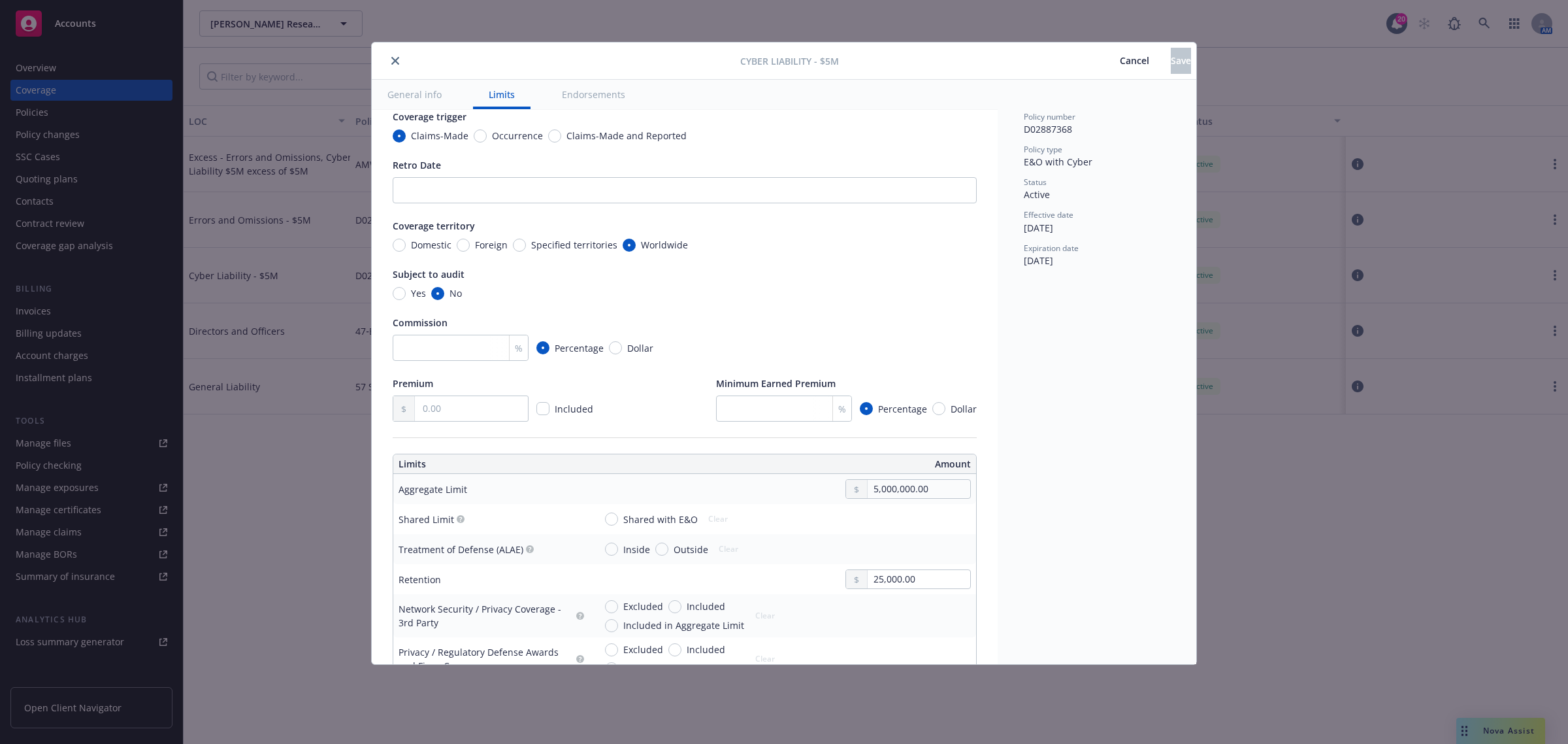
click at [1120, 61] on span "Cancel" at bounding box center [1134, 61] width 29 height 12
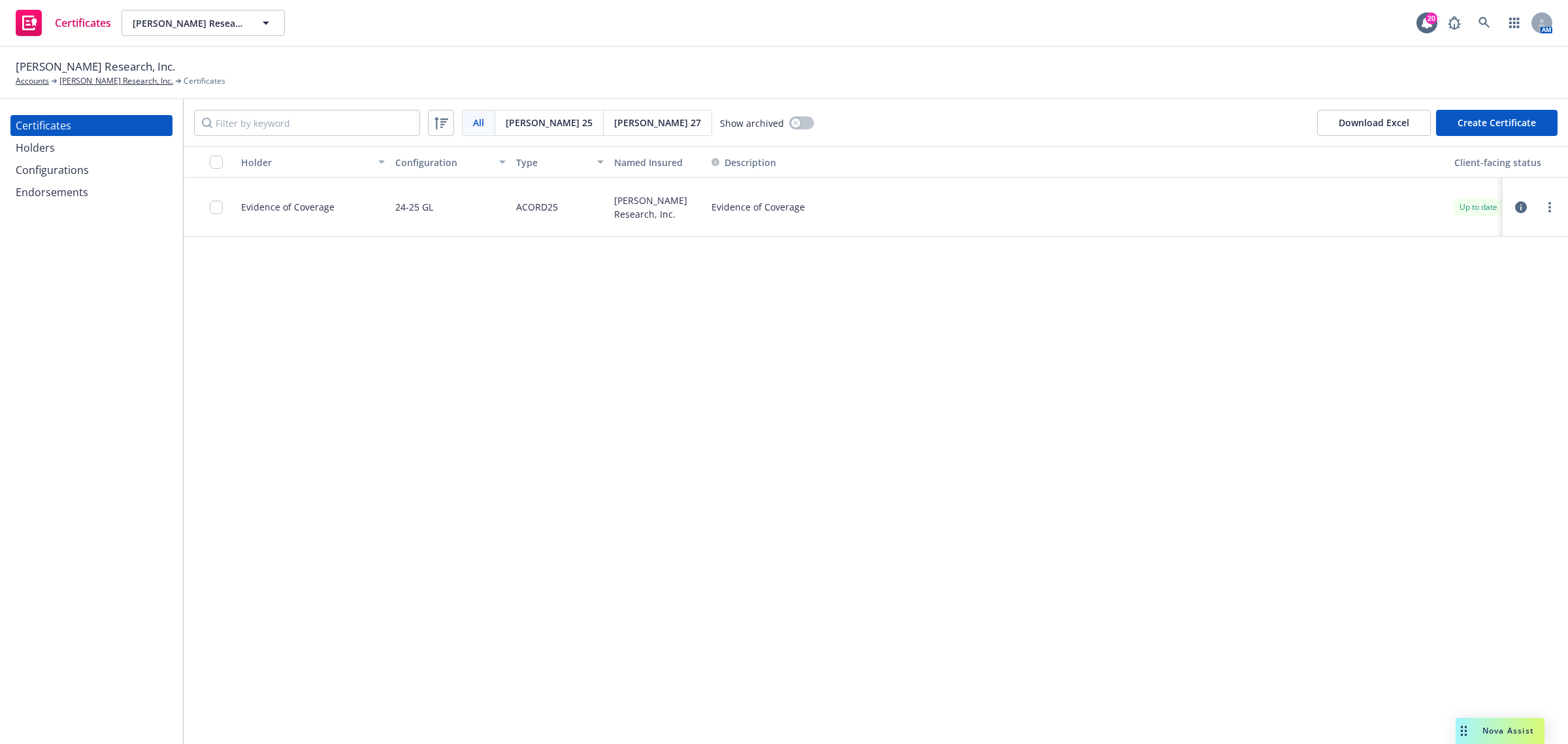
click at [948, 158] on div "Description" at bounding box center [1078, 163] width 733 height 14
drag, startPoint x: 703, startPoint y: 158, endPoint x: 678, endPoint y: 154, distance: 25.3
click at [678, 154] on div "button" at bounding box center [674, 162] width 7 height 30
click at [1454, 214] on div "Up to date" at bounding box center [1459, 207] width 61 height 17
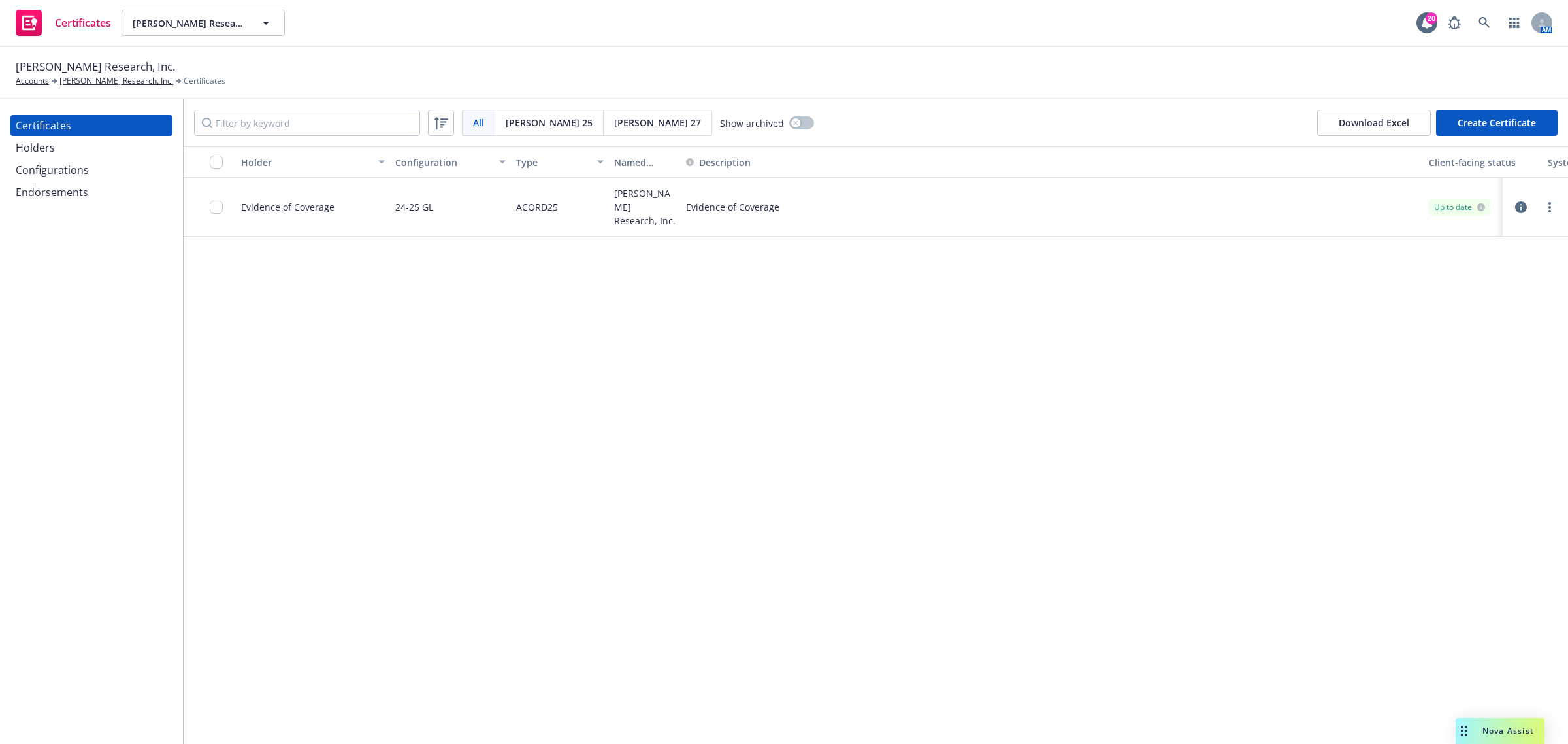
click at [699, 328] on div "Holder Configuration Type Named Insured Description Client-facing status System…" at bounding box center [875, 445] width 1384 height 598
drag, startPoint x: 1541, startPoint y: 161, endPoint x: 1519, endPoint y: 165, distance: 22.4
click at [1519, 165] on div "button" at bounding box center [1516, 162] width 7 height 30
drag, startPoint x: 1416, startPoint y: 159, endPoint x: 1053, endPoint y: 163, distance: 363.0
click at [1053, 163] on button "Description" at bounding box center [877, 162] width 389 height 31
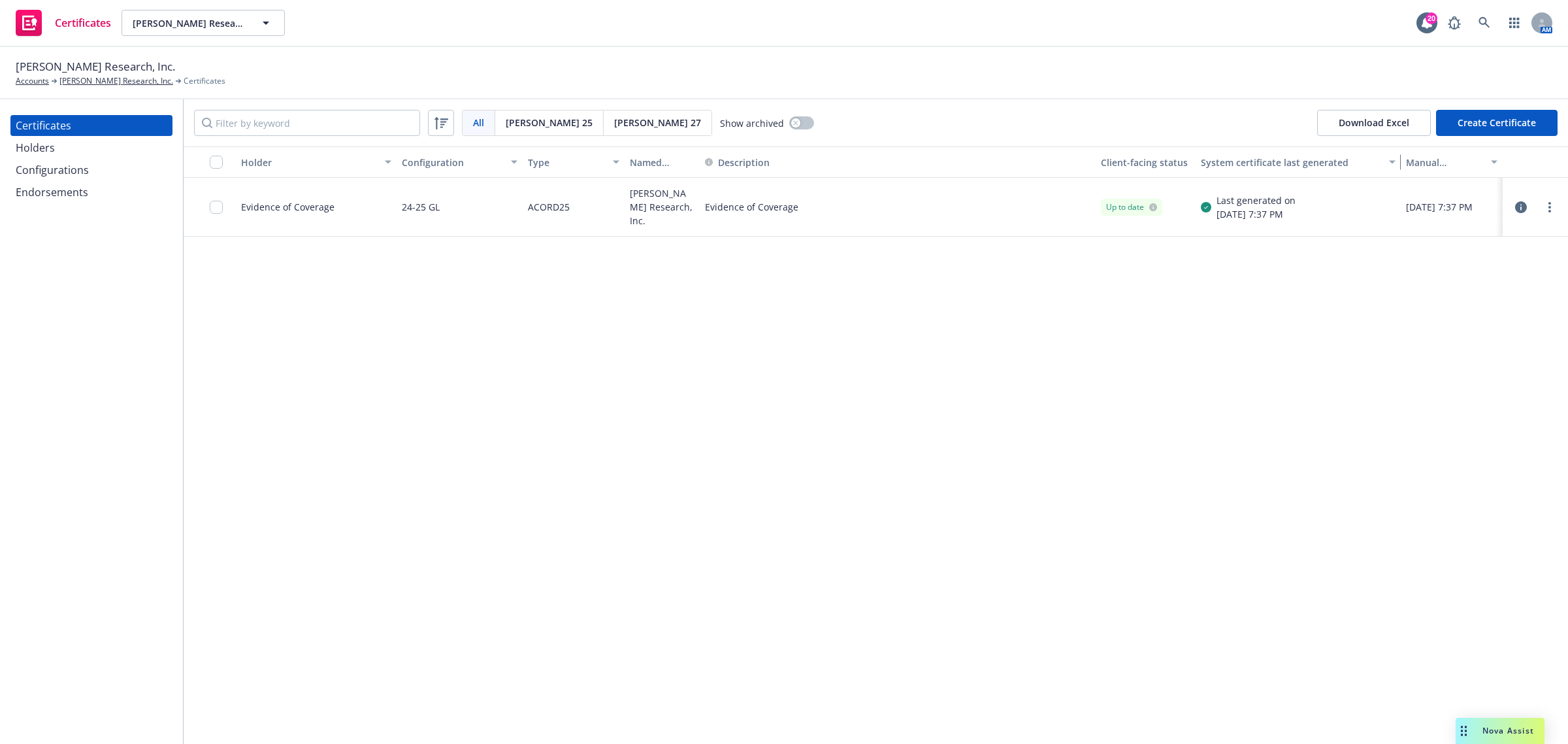
drag, startPoint x: 1399, startPoint y: 161, endPoint x: 1362, endPoint y: 161, distance: 37.0
click at [1362, 161] on button "System certificate last generated" at bounding box center [1298, 162] width 205 height 31
click at [587, 330] on div "Holder Configuration Type Named Insured Description Client-facing status System…" at bounding box center [875, 445] width 1384 height 598
click at [67, 169] on div "Configurations" at bounding box center [52, 170] width 73 height 21
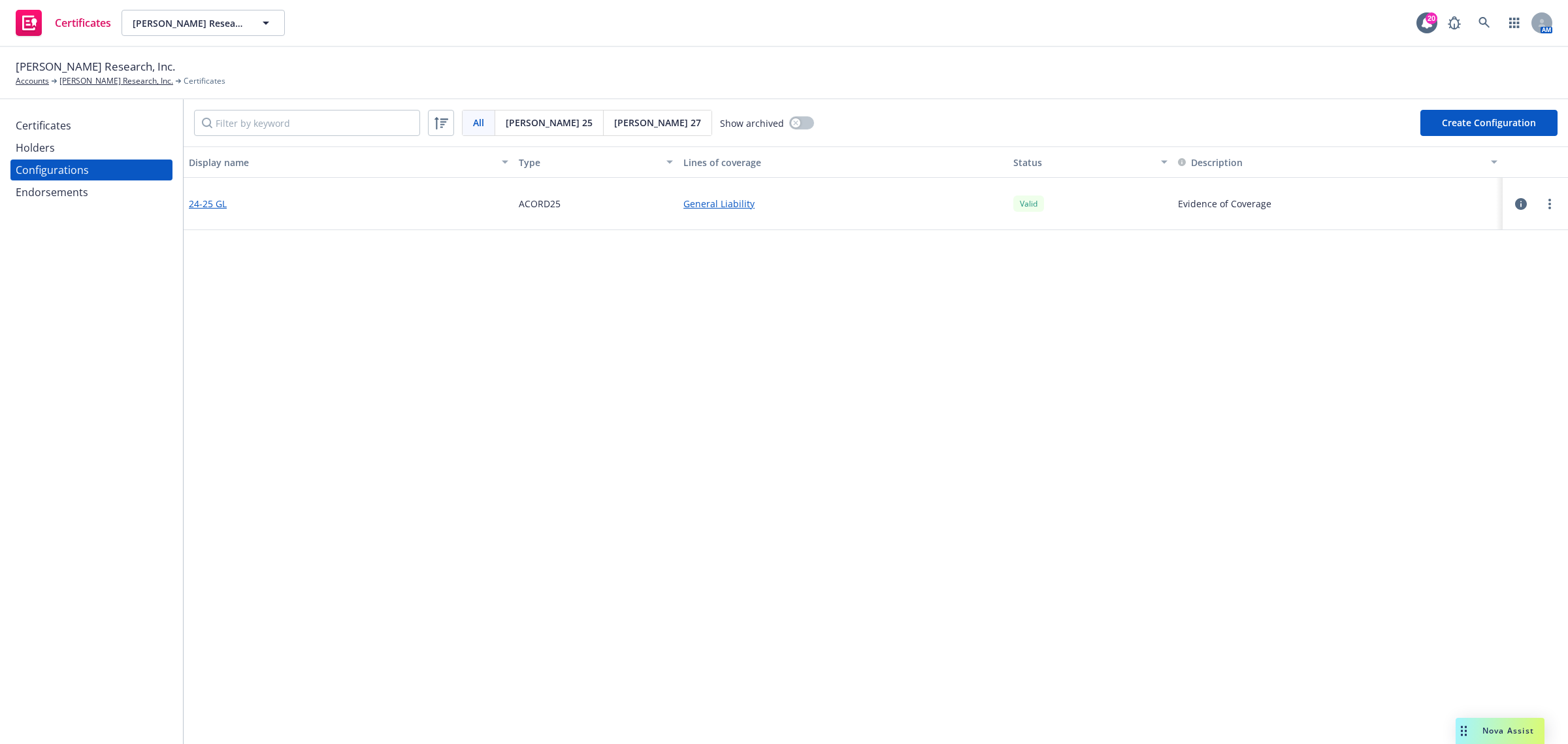
click at [211, 198] on link "24-25 GL" at bounding box center [208, 203] width 38 height 14
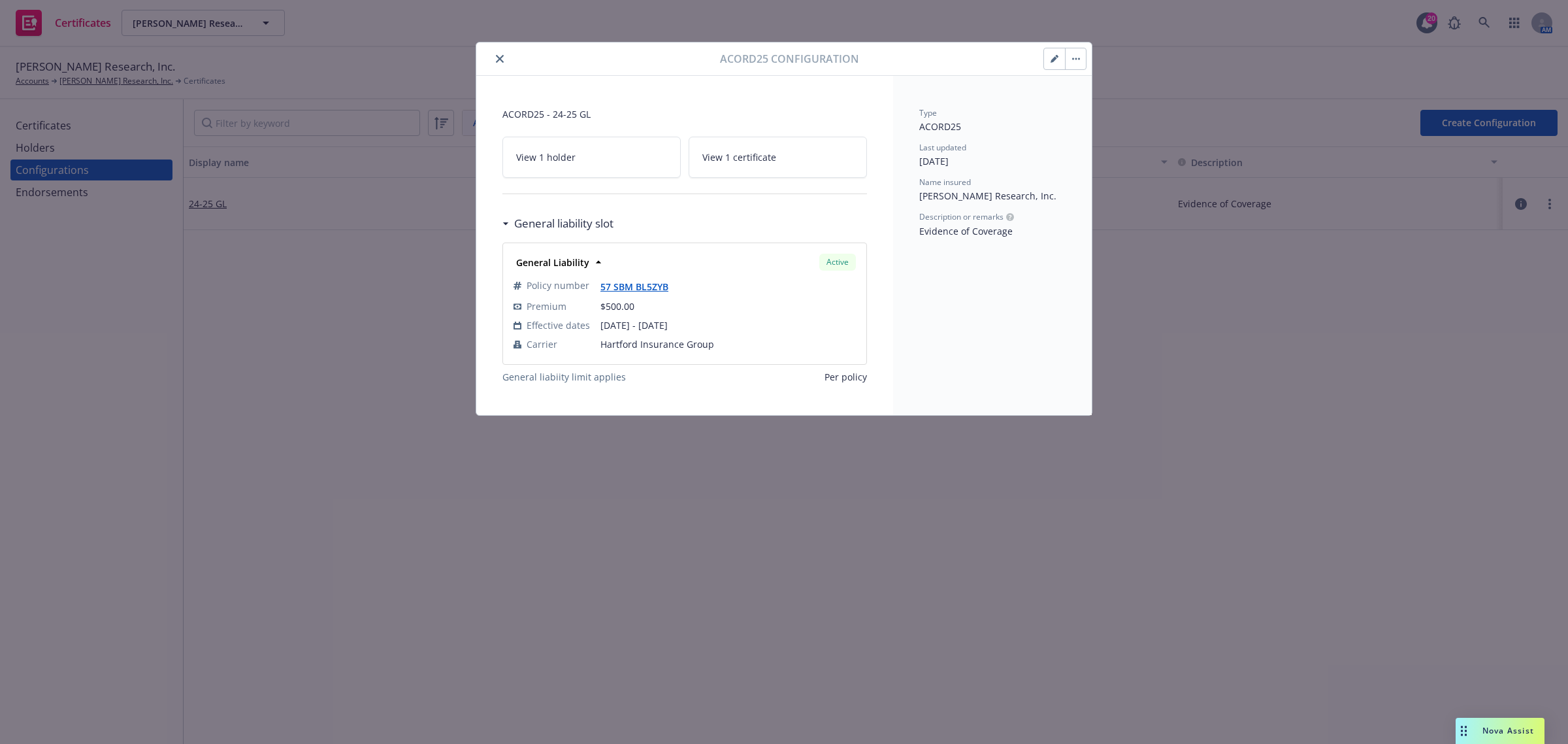
click at [500, 59] on icon "close" at bounding box center [500, 59] width 8 height 8
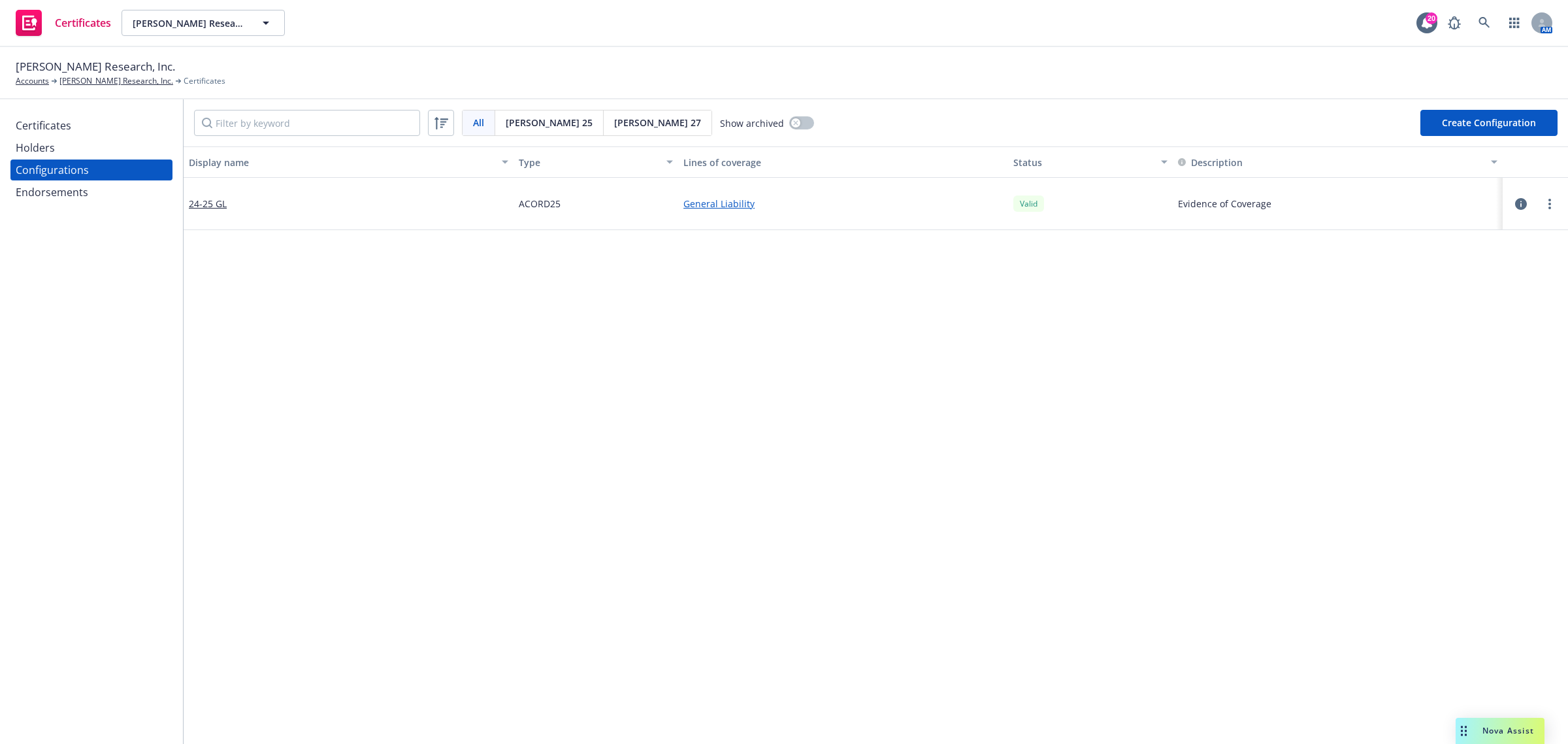
click at [1000, 419] on div "Display name Type Lines of coverage Status Description 24-25 GL ACORD25 General…" at bounding box center [875, 707] width 1384 height 1121
click at [90, 127] on div "Certificates" at bounding box center [91, 125] width 152 height 21
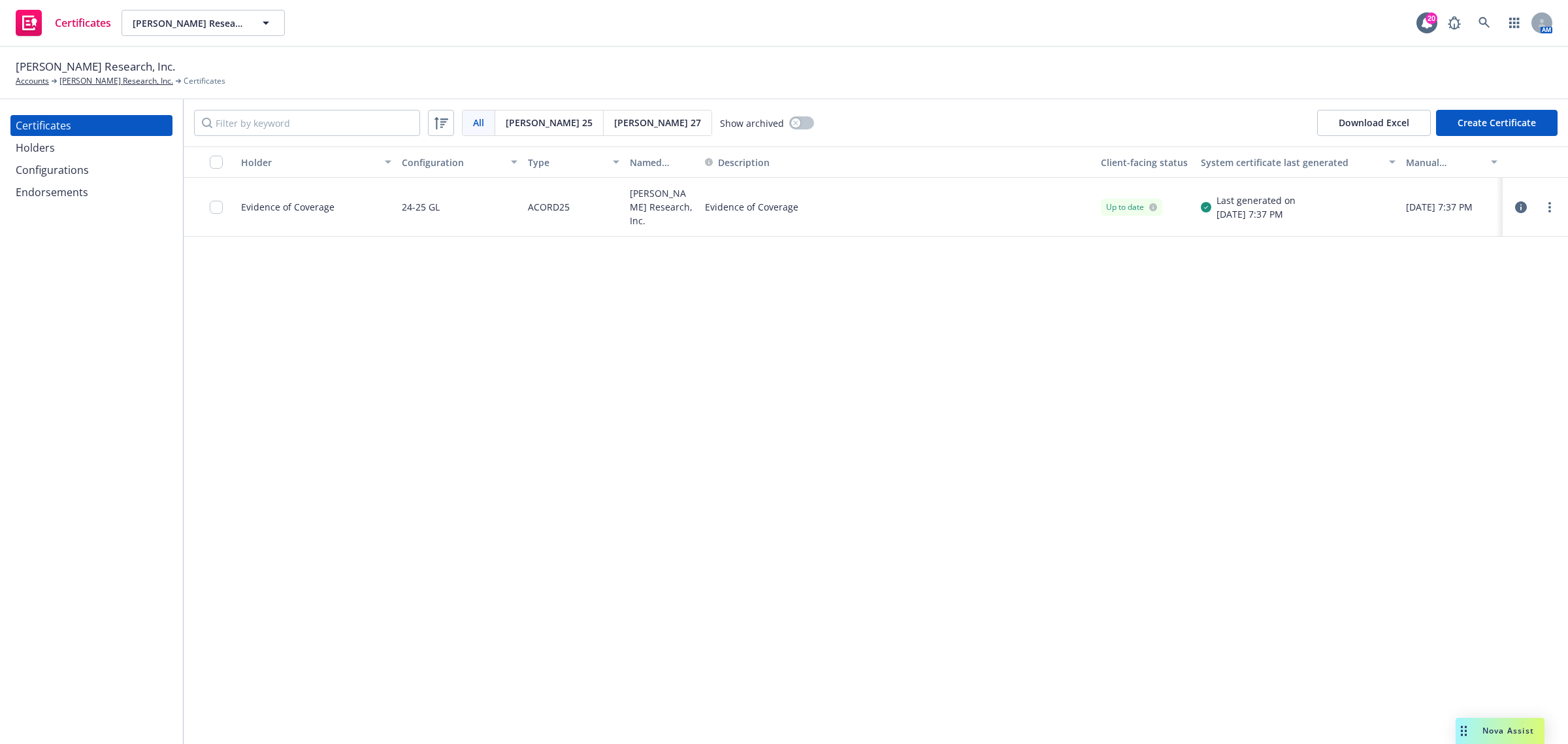
click at [1179, 462] on div "Holder Configuration Type Named Insured Description Client-facing status System…" at bounding box center [875, 445] width 1384 height 598
click at [1554, 206] on link "more" at bounding box center [1549, 207] width 16 height 16
click at [1456, 446] on link "Preview a new version" at bounding box center [1452, 443] width 209 height 26
click at [120, 171] on div "Configurations" at bounding box center [91, 170] width 152 height 21
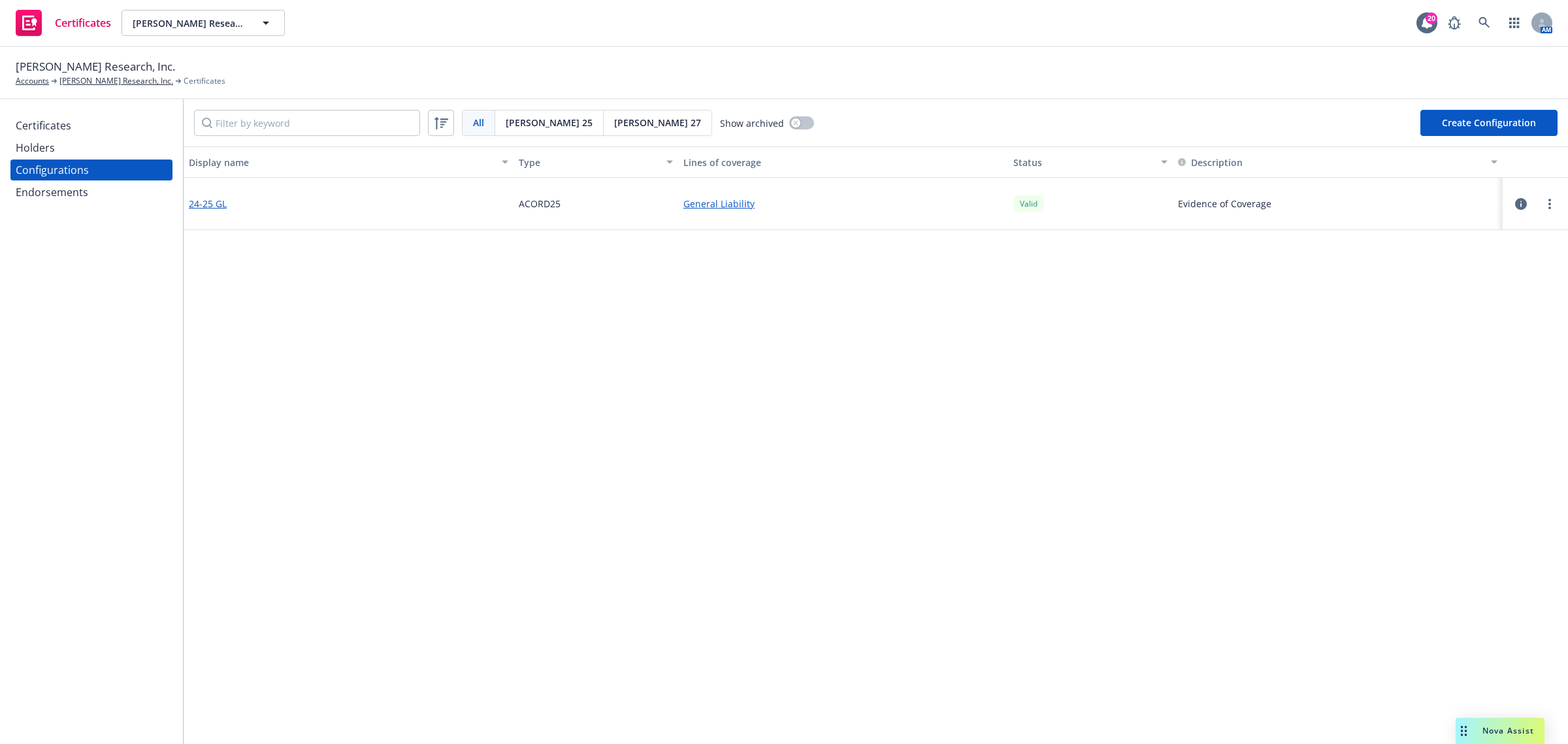
click at [213, 205] on link "24-25 GL" at bounding box center [208, 203] width 38 height 14
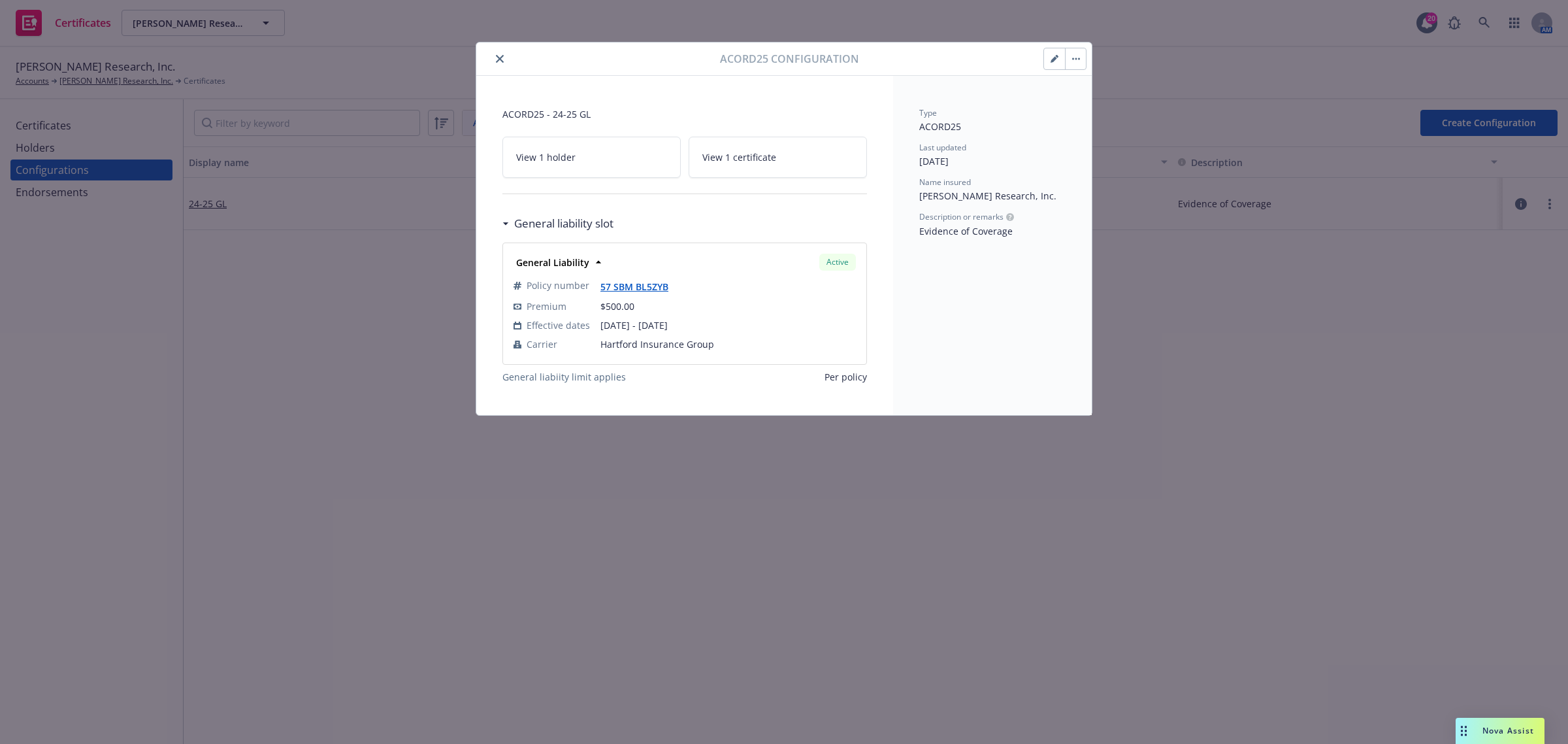
click at [1049, 57] on button "button" at bounding box center [1054, 58] width 21 height 21
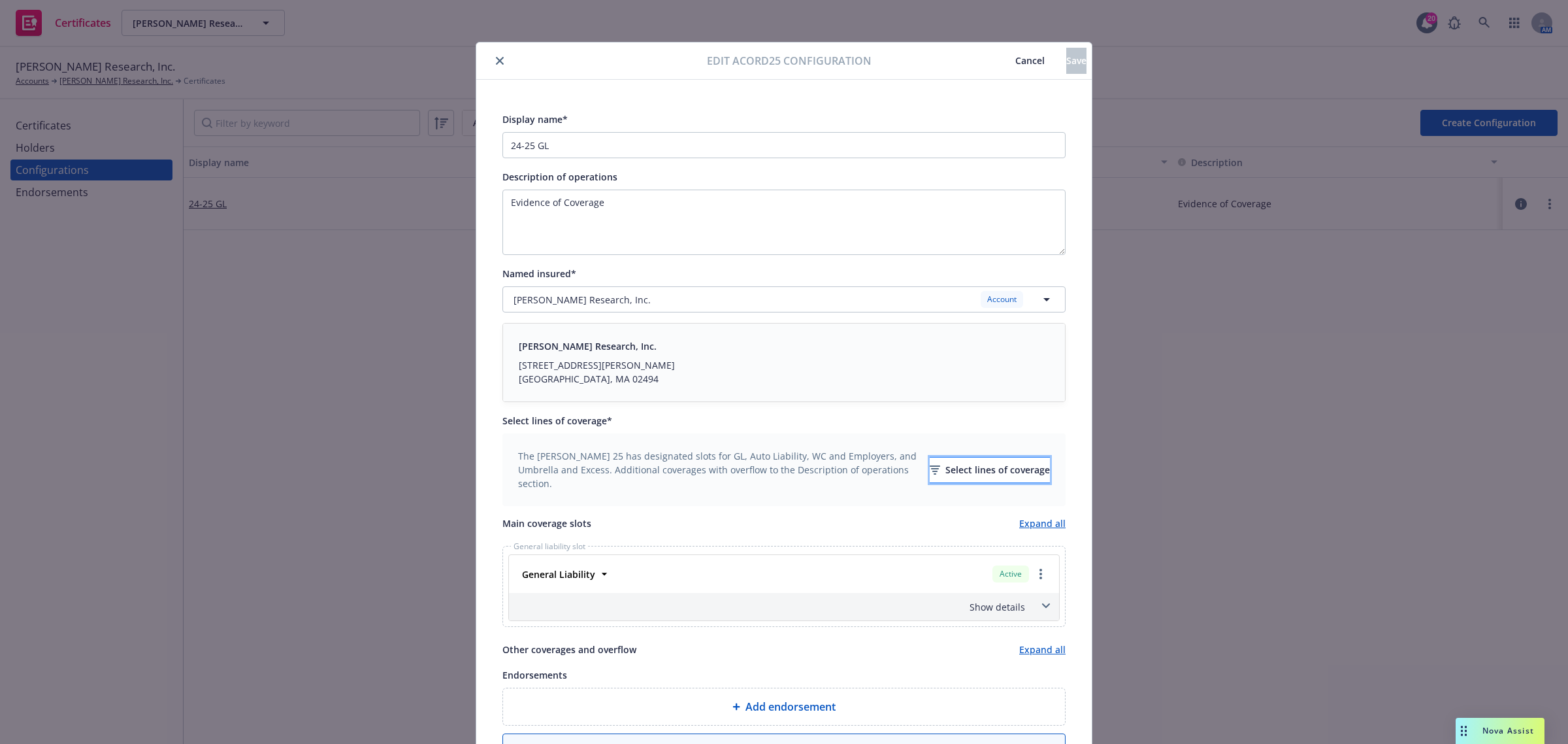
click at [930, 462] on div "Select lines of coverage" at bounding box center [990, 470] width 120 height 25
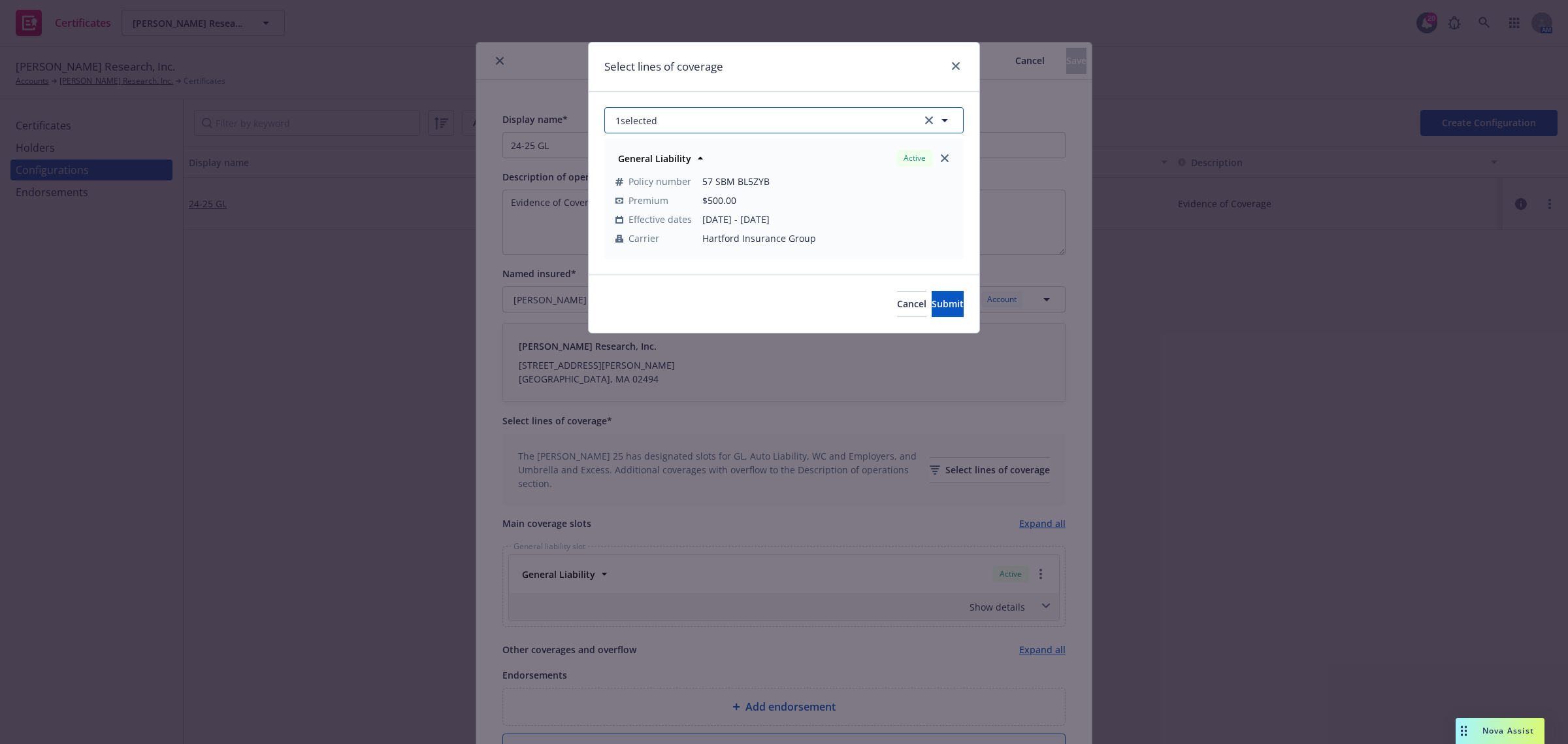
click at [787, 120] on button "1 selected" at bounding box center [784, 120] width 360 height 26
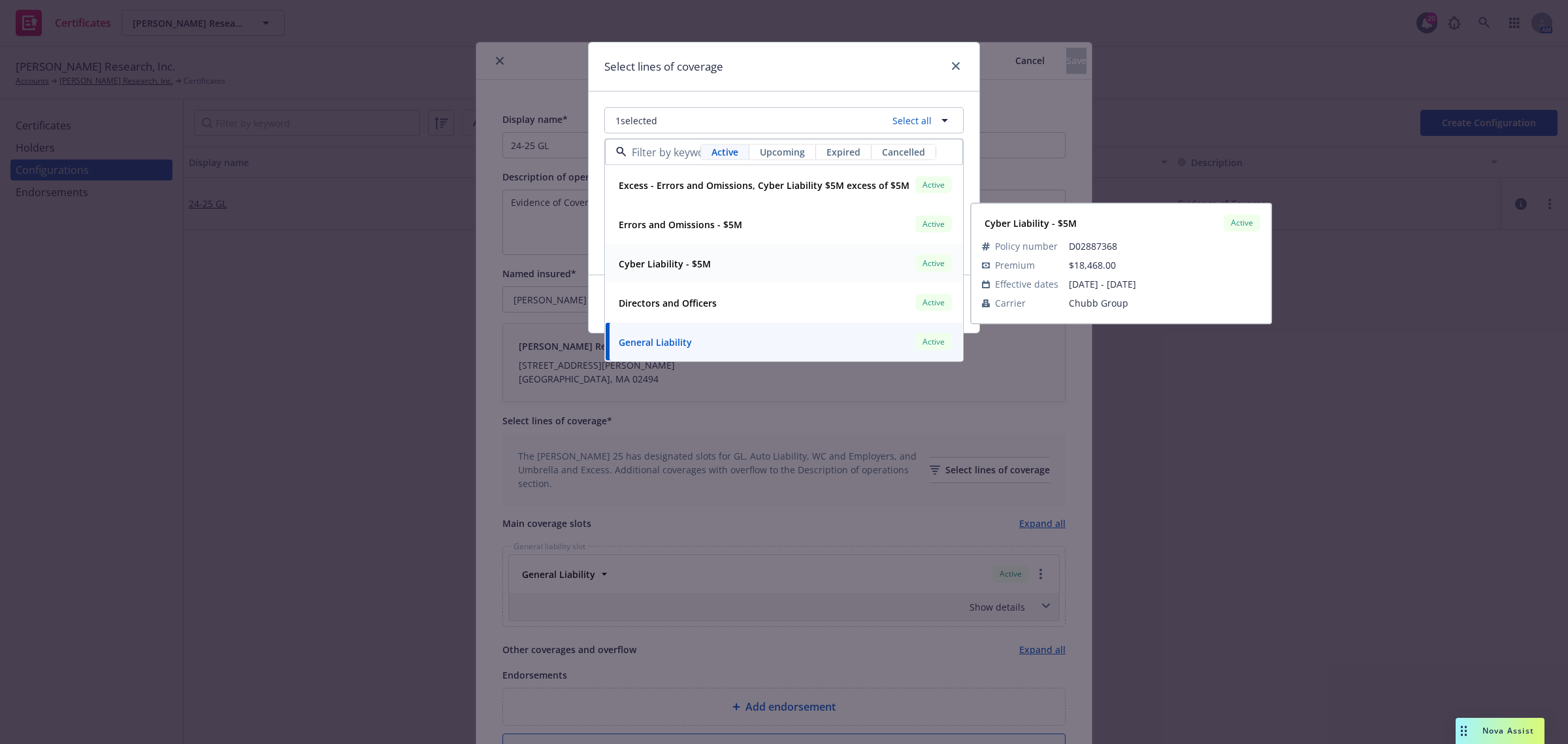
click at [767, 271] on div "Cyber Liability - $5M Active" at bounding box center [784, 263] width 341 height 22
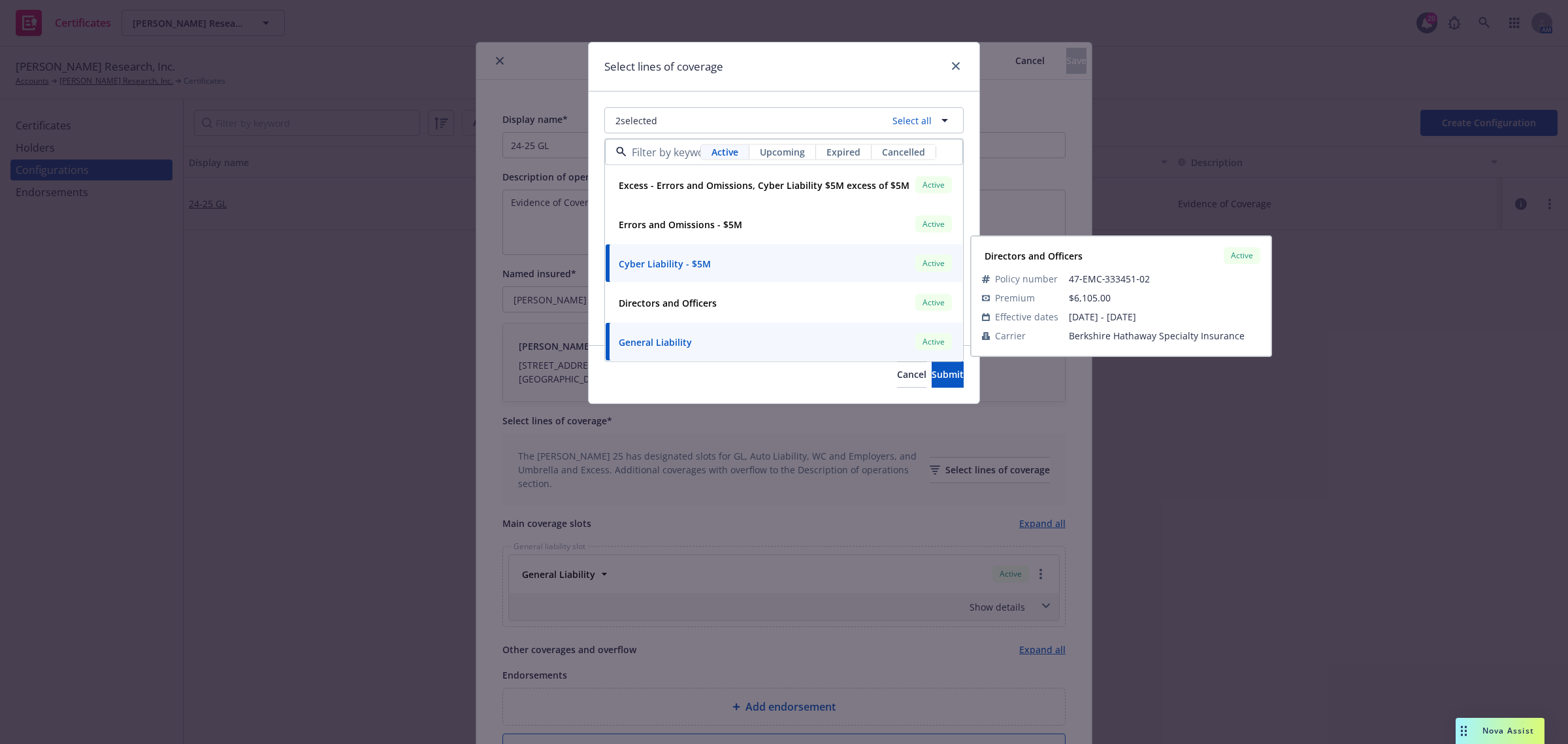
click at [602, 285] on div "2 selected Select all Active Upcoming Expired Cancelled Excess - Errors and Omi…" at bounding box center [784, 218] width 391 height 254
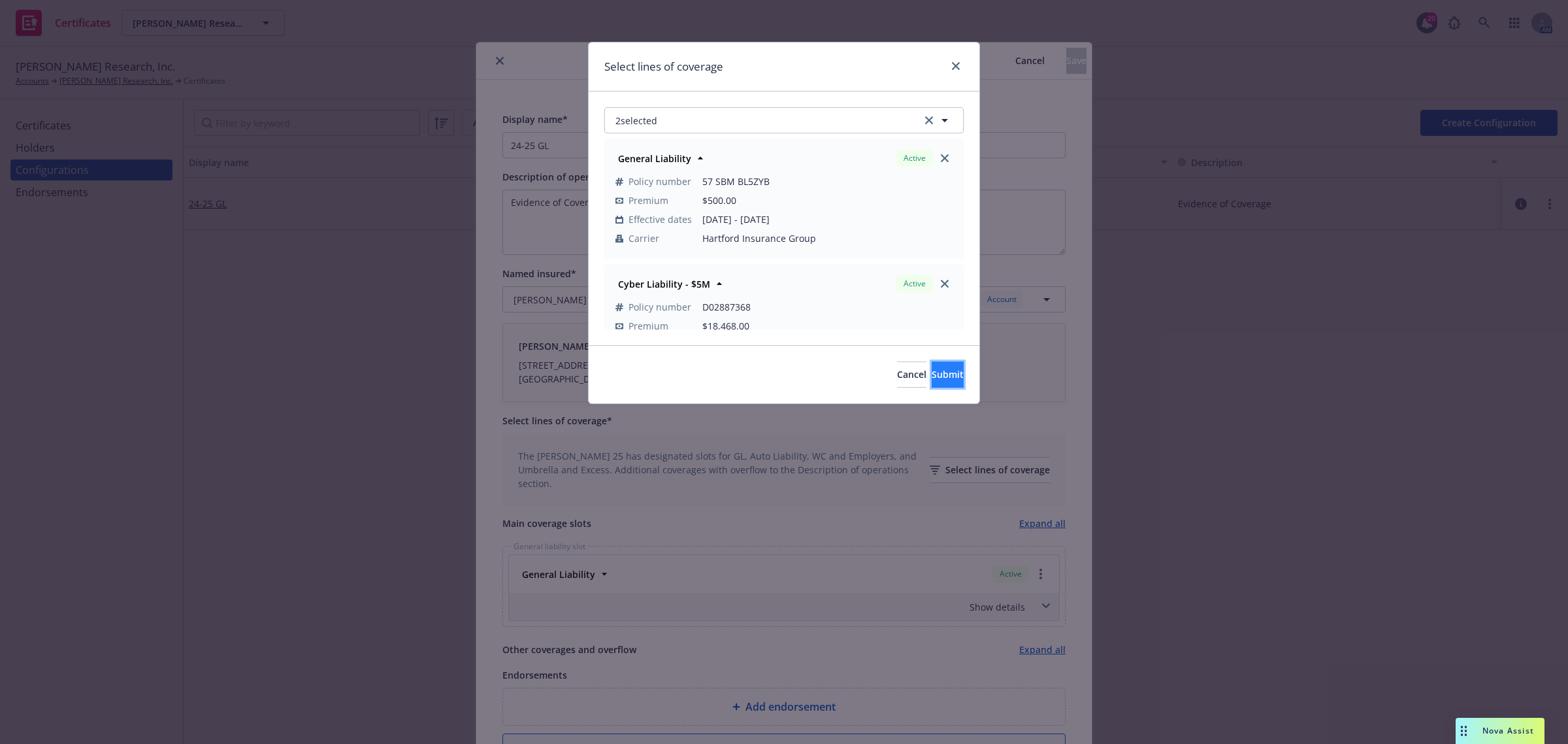
click at [932, 373] on span "Submit" at bounding box center [947, 374] width 32 height 12
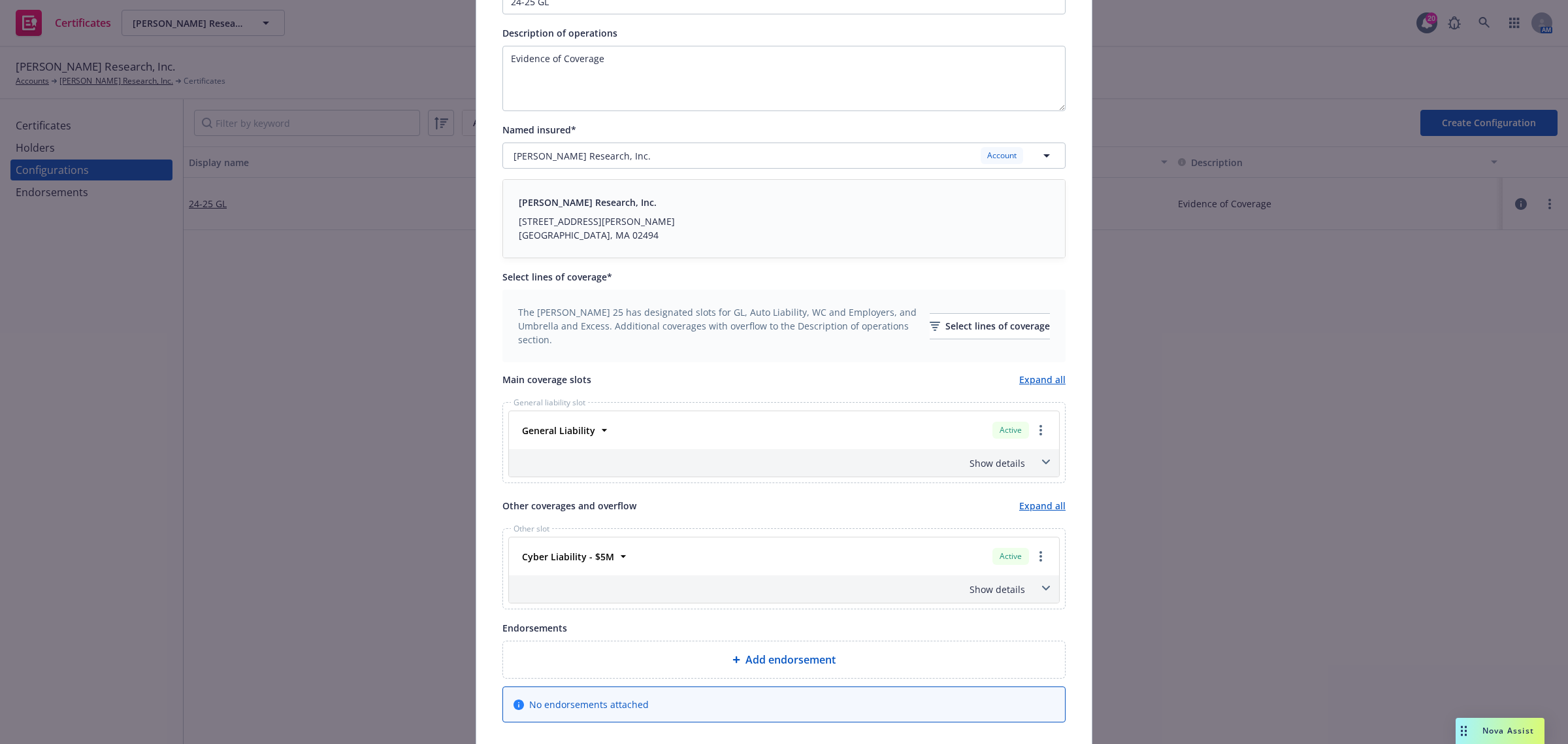
scroll to position [252, 0]
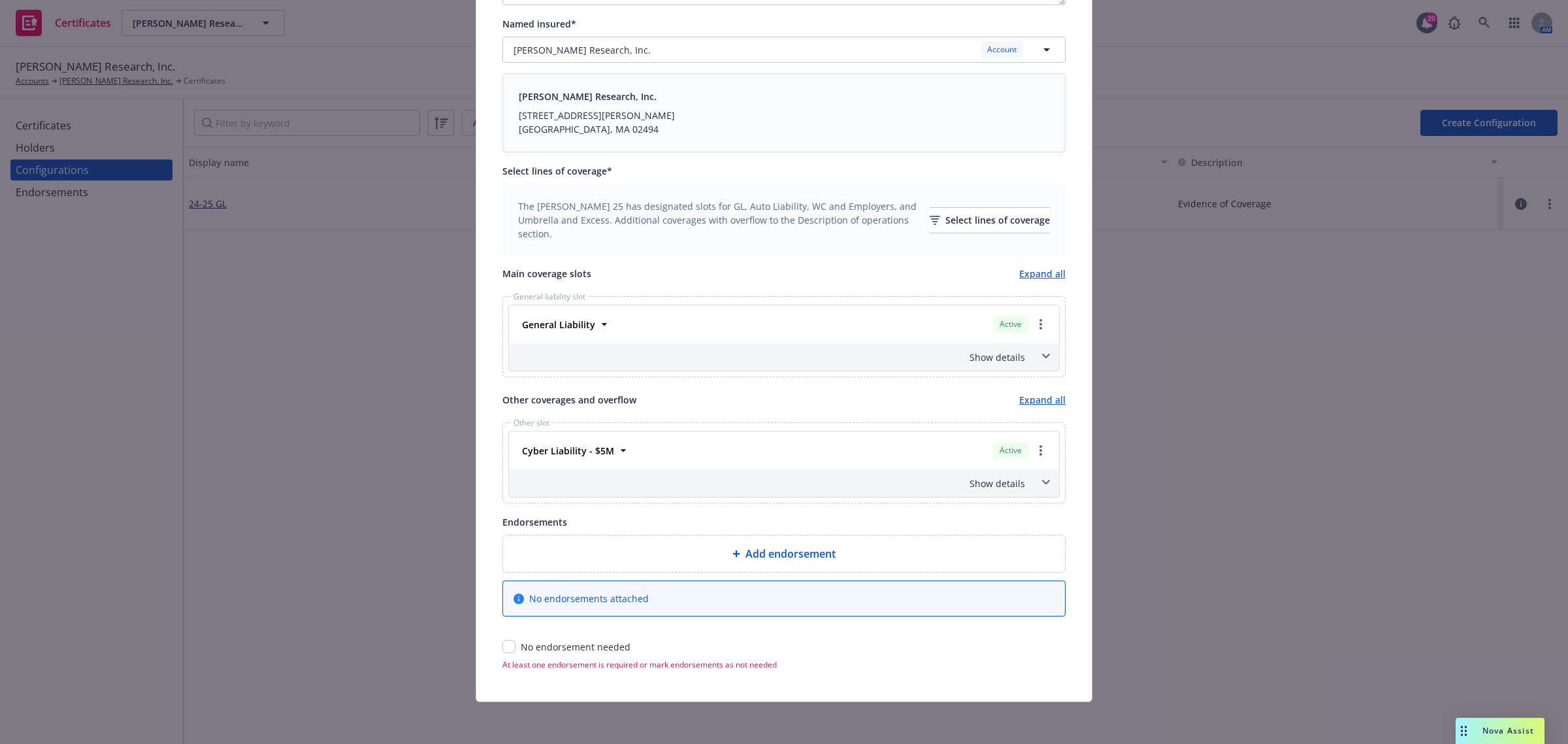
click at [1043, 475] on span at bounding box center [1046, 482] width 21 height 21
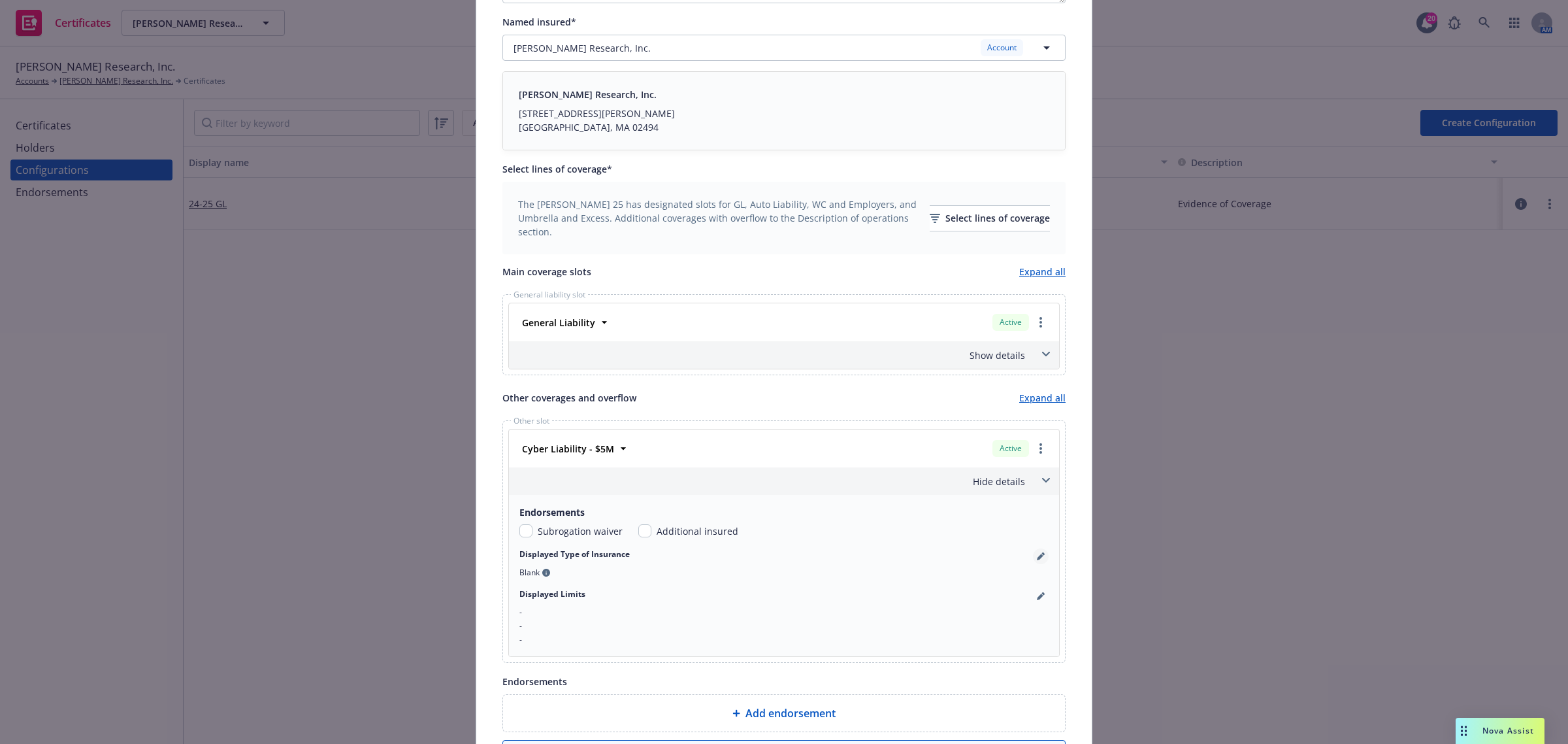
click at [1036, 560] on icon "pencil" at bounding box center [1040, 557] width 7 height 7
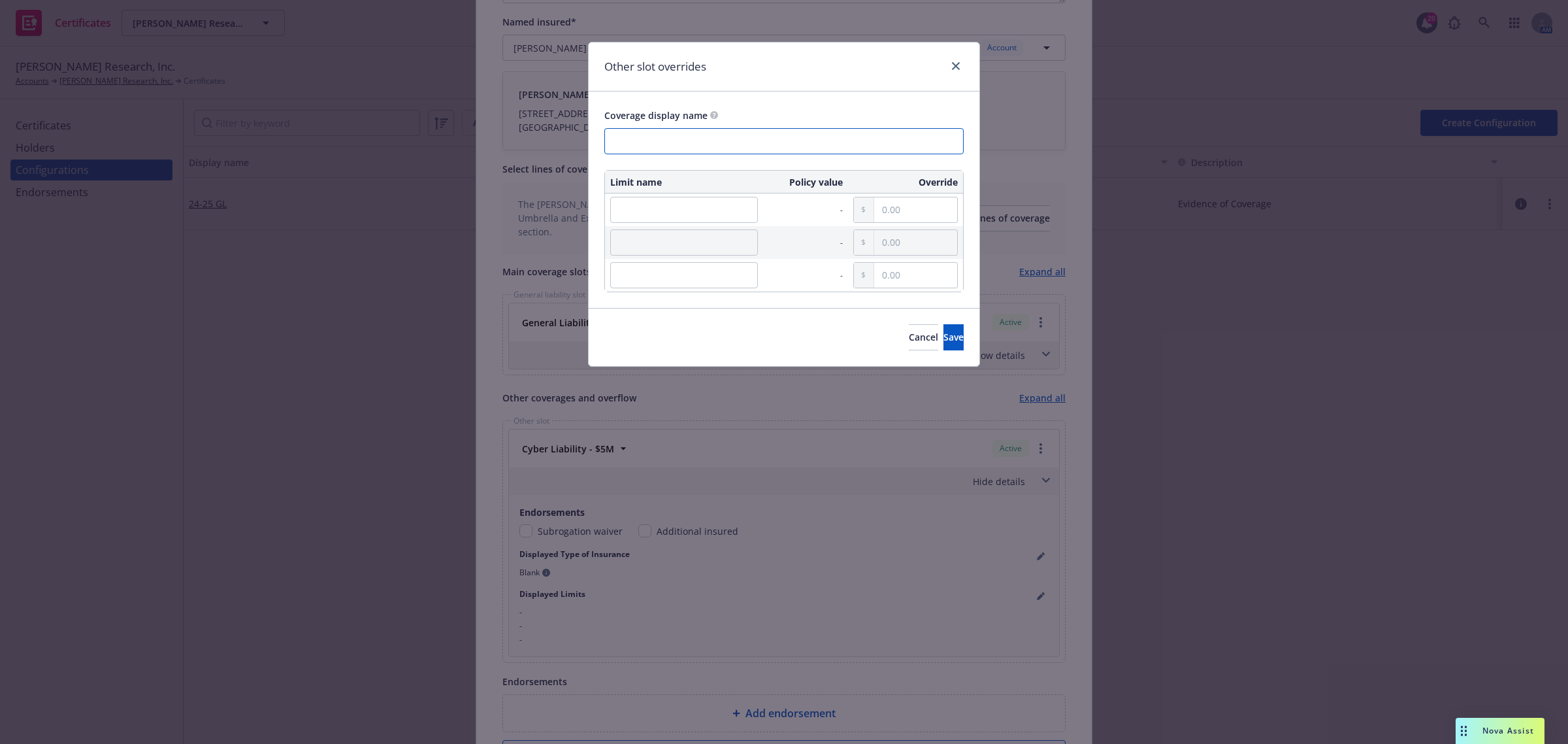
click at [648, 145] on input "text" at bounding box center [784, 141] width 360 height 26
paste input "Technology Errors And Omissions Liability"
drag, startPoint x: 758, startPoint y: 143, endPoint x: 875, endPoint y: 152, distance: 117.3
click at [875, 152] on input "Technology Errors And Omissions Liability" at bounding box center [784, 141] width 360 height 26
drag, startPoint x: 665, startPoint y: 144, endPoint x: 633, endPoint y: 144, distance: 32.0
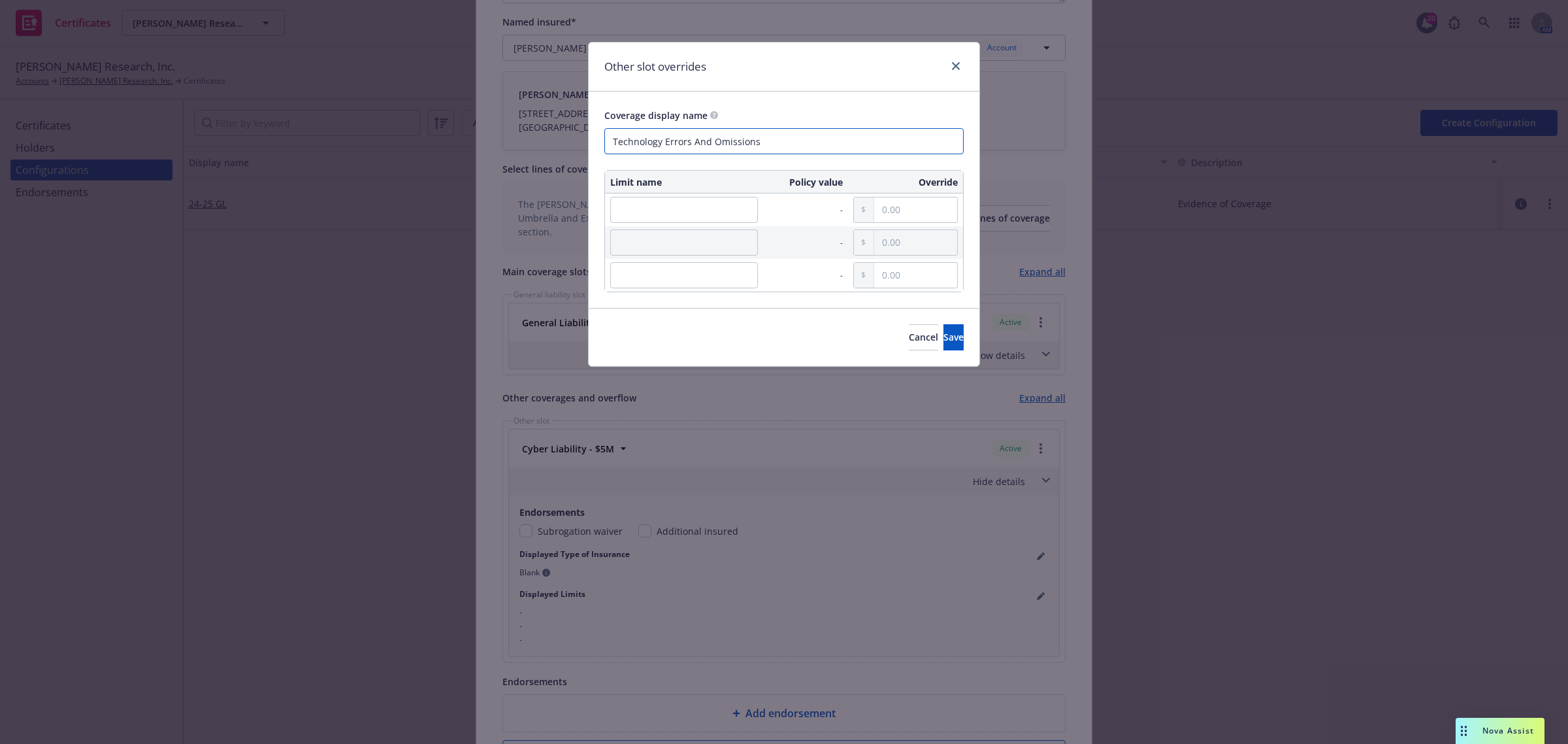
click at [633, 144] on input "Technology Errors And Omissions" at bounding box center [784, 141] width 360 height 26
drag, startPoint x: 753, startPoint y: 143, endPoint x: 634, endPoint y: 137, distance: 119.2
click at [634, 137] on input "Technology Errors And Omissions" at bounding box center [784, 141] width 360 height 26
type input "Tech E&O/Cyber"
click at [909, 217] on input "text" at bounding box center [916, 209] width 83 height 25
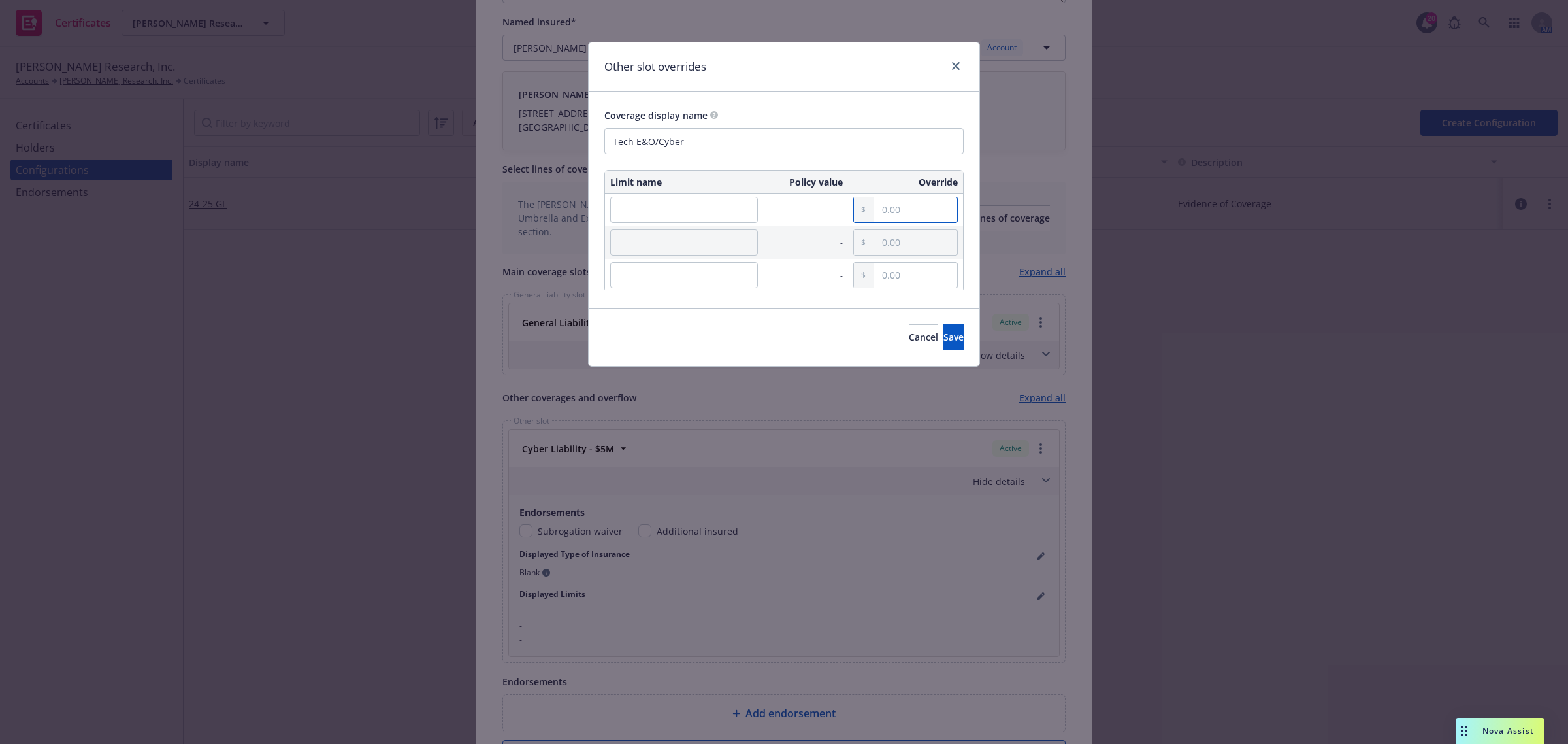
paste input "5,000,000.00"
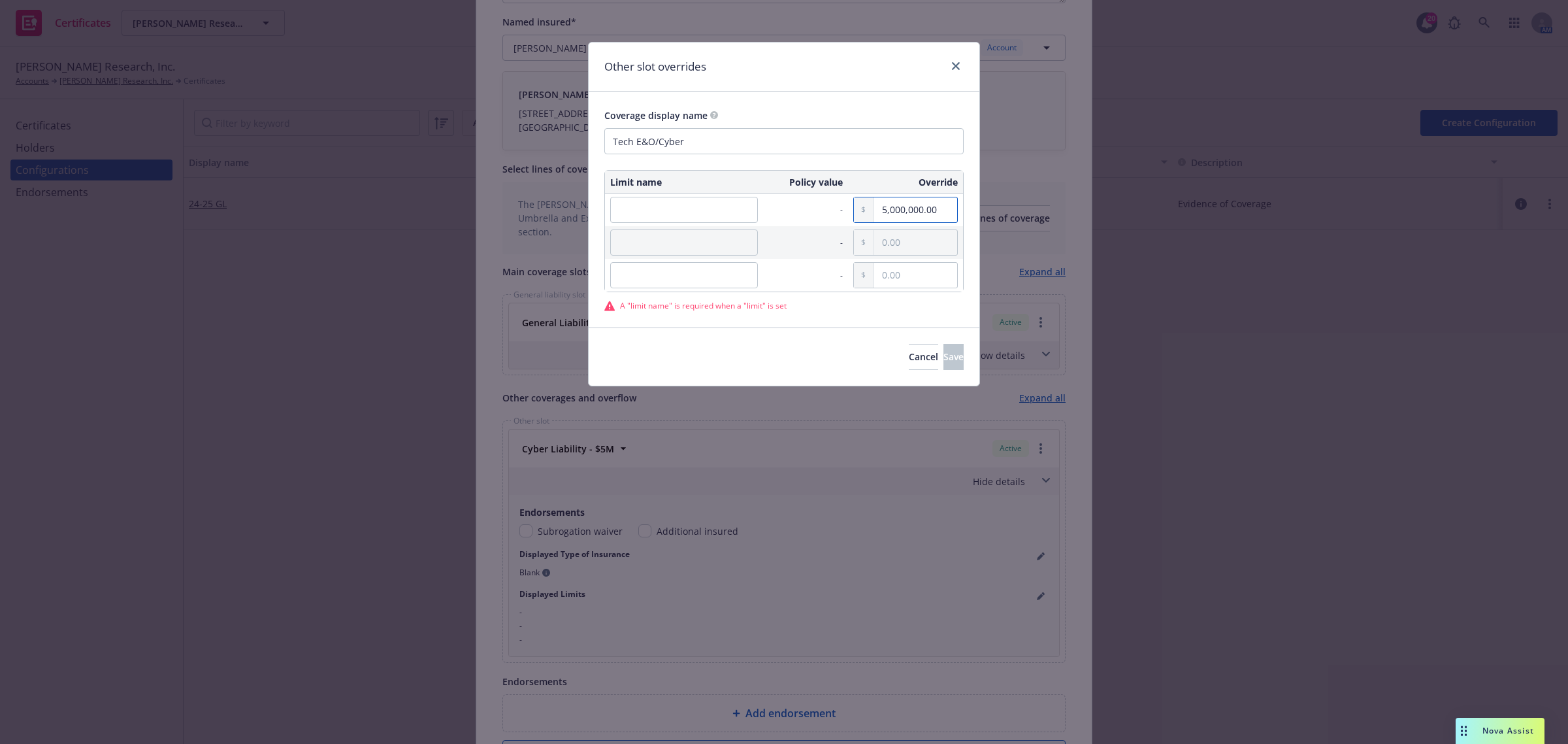
type input "5,000,000.00"
click at [905, 243] on input "text" at bounding box center [916, 242] width 83 height 25
paste input "5,000,000.00"
type input "5,000,000.00"
click at [638, 252] on input "text" at bounding box center [684, 242] width 147 height 26
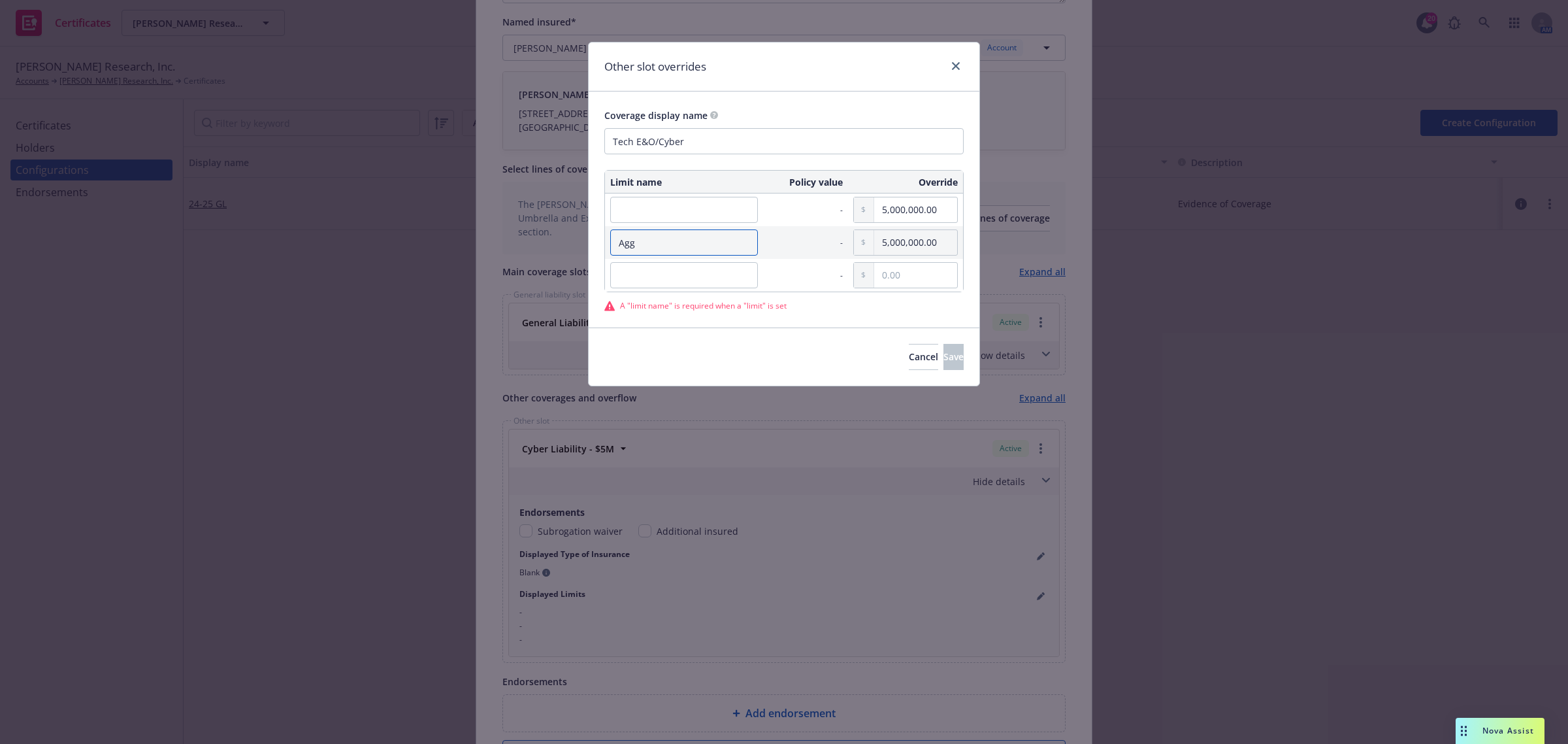
type input "Agg"
click at [650, 216] on input "text" at bounding box center [684, 209] width 147 height 26
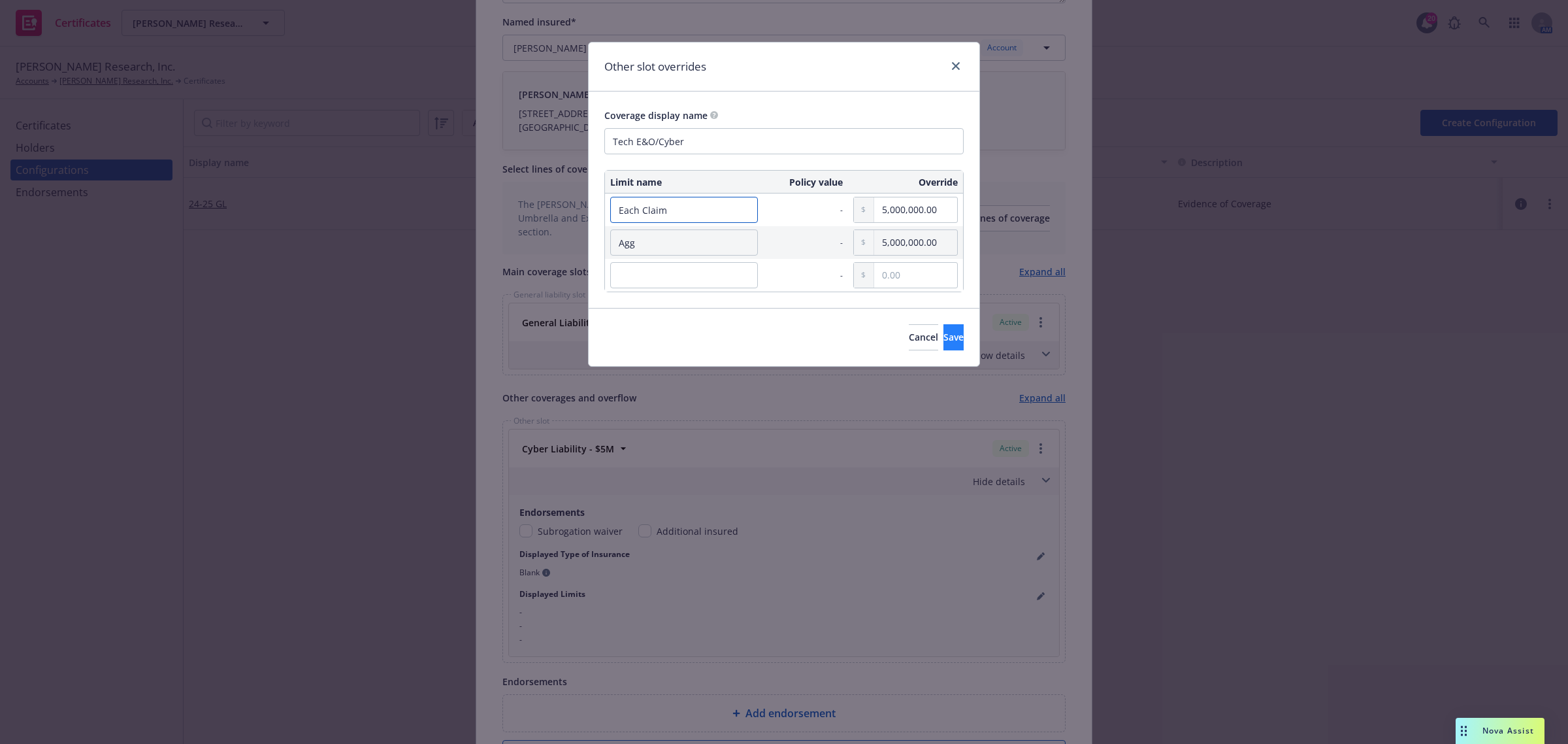
type input "Each Claim"
click at [949, 337] on button "Save" at bounding box center [954, 337] width 20 height 26
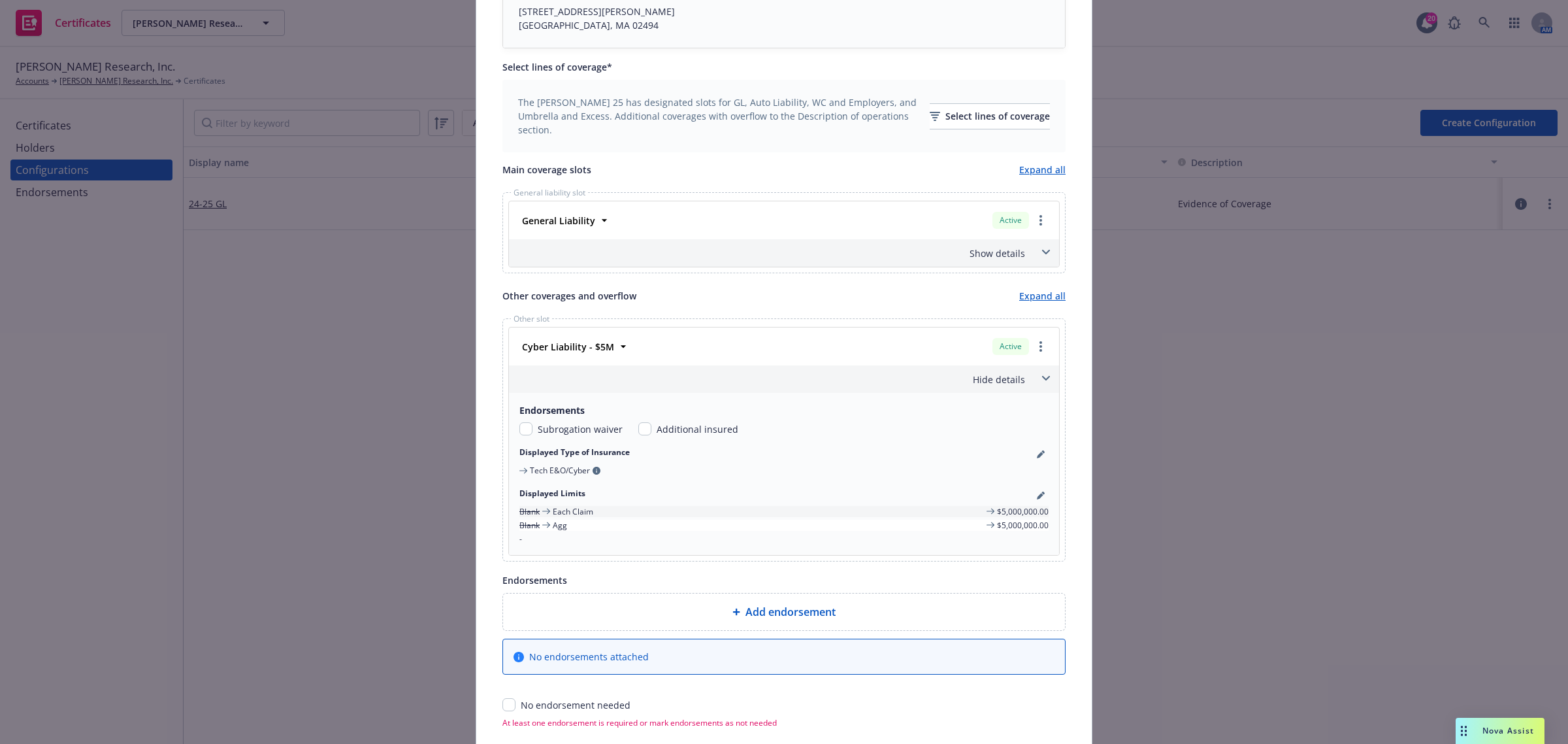
scroll to position [413, 0]
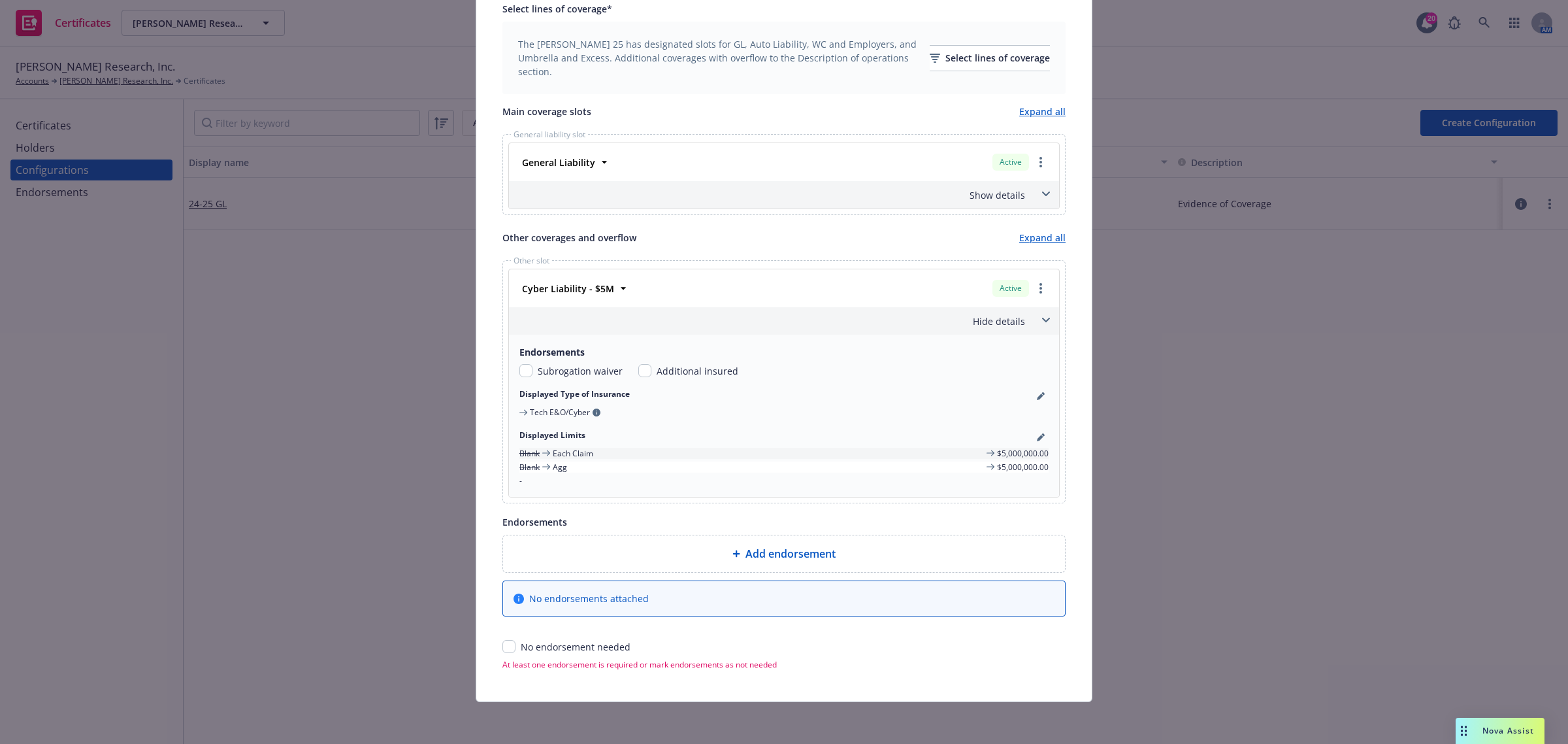
click at [512, 649] on div "No endorsement needed" at bounding box center [784, 647] width 563 height 14
drag, startPoint x: 504, startPoint y: 648, endPoint x: 778, endPoint y: 560, distance: 287.8
click at [504, 647] on input "checkbox" at bounding box center [508, 646] width 13 height 13
checkbox input "true"
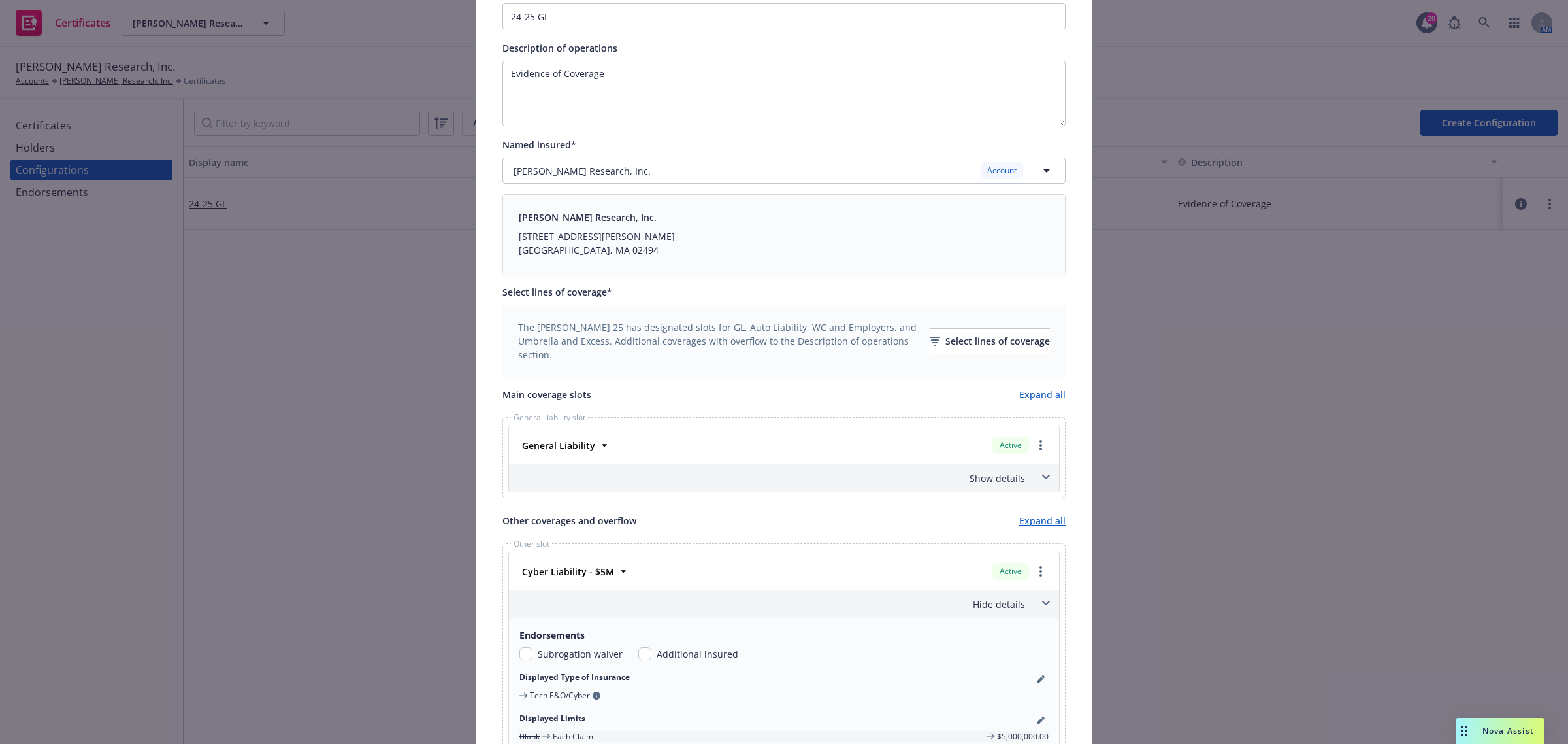
scroll to position [0, 0]
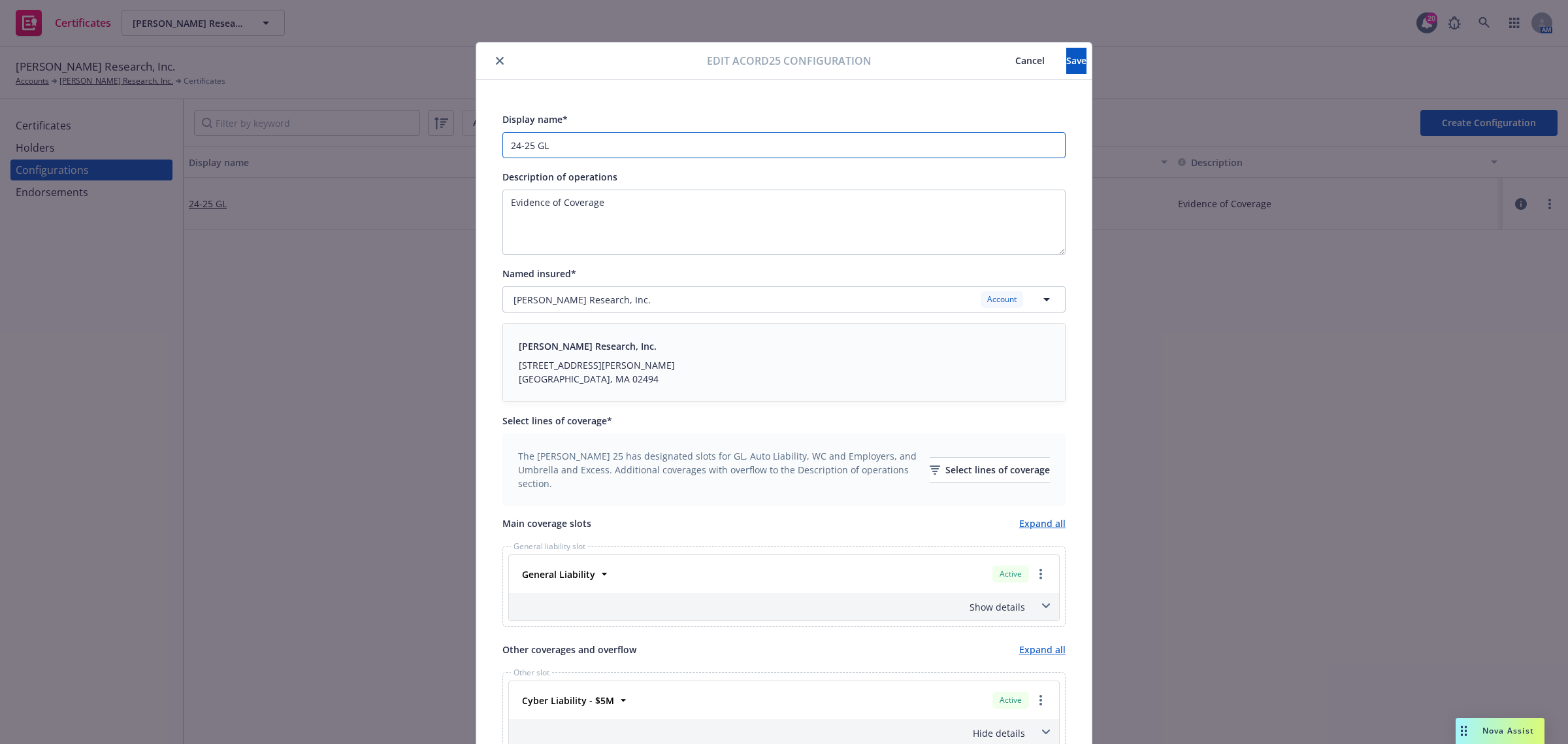
click at [613, 143] on input "24-25 GL" at bounding box center [784, 145] width 563 height 26
type input "24-25 GL, E&O Cyber"
click at [1066, 66] on button "Save" at bounding box center [1077, 61] width 20 height 26
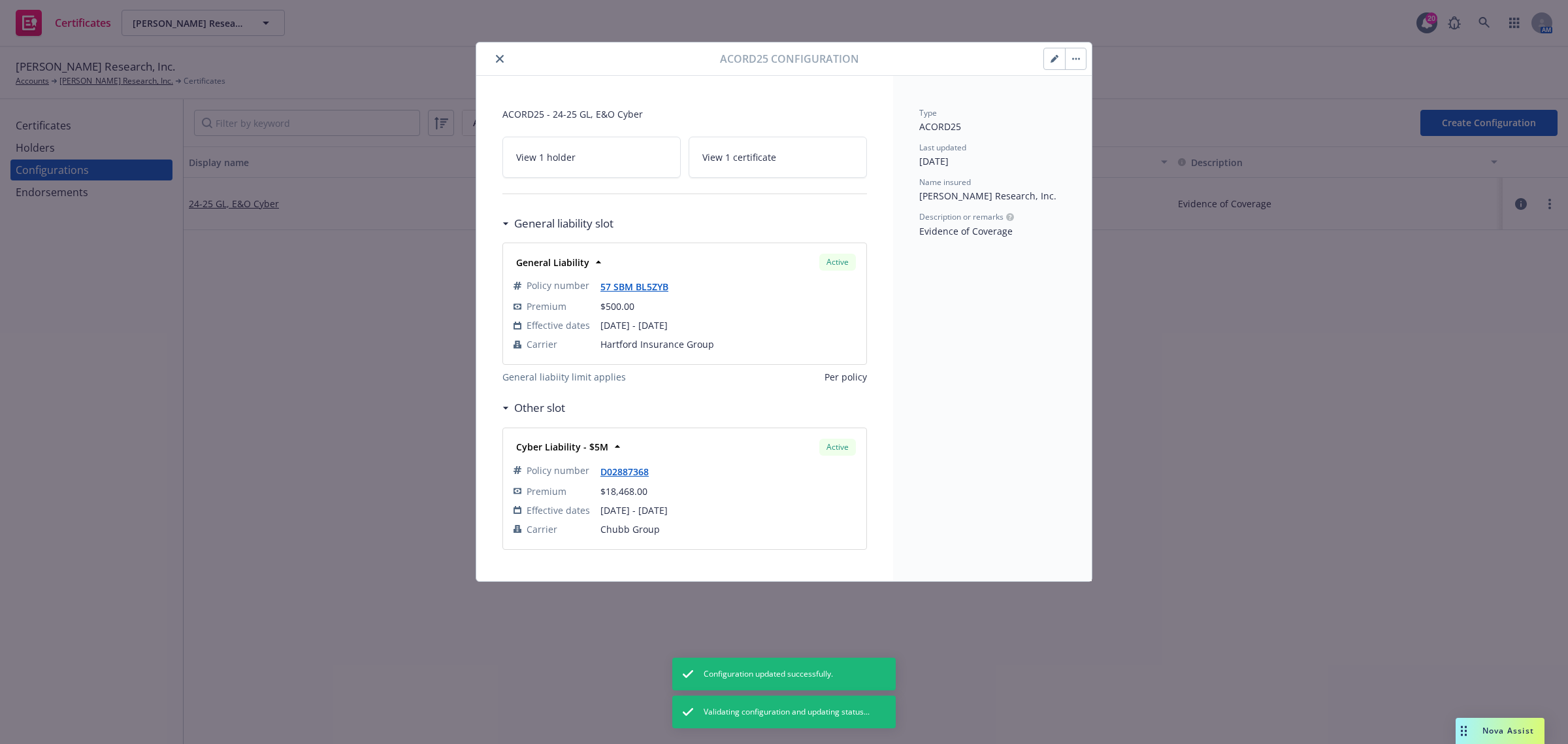
drag, startPoint x: 493, startPoint y: 60, endPoint x: 422, endPoint y: 72, distance: 72.0
click at [494, 60] on button "close" at bounding box center [500, 58] width 16 height 16
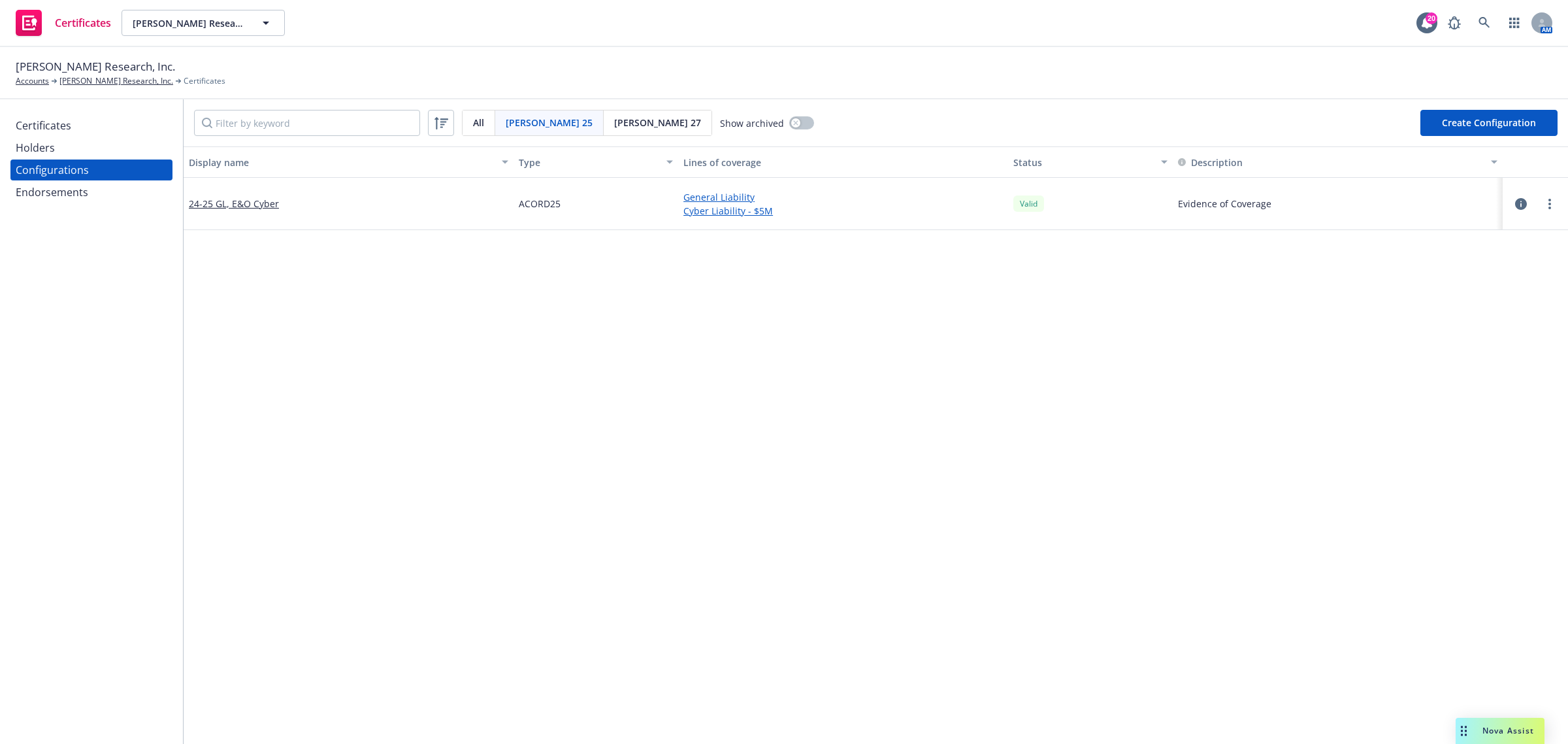
drag, startPoint x: 432, startPoint y: 442, endPoint x: 506, endPoint y: 412, distance: 79.8
click at [433, 442] on div "Display name Type Lines of coverage Status Description 24-25 GL, E&O Cyber ACOR…" at bounding box center [875, 707] width 1384 height 1121
click at [80, 125] on div "Certificates" at bounding box center [91, 125] width 152 height 21
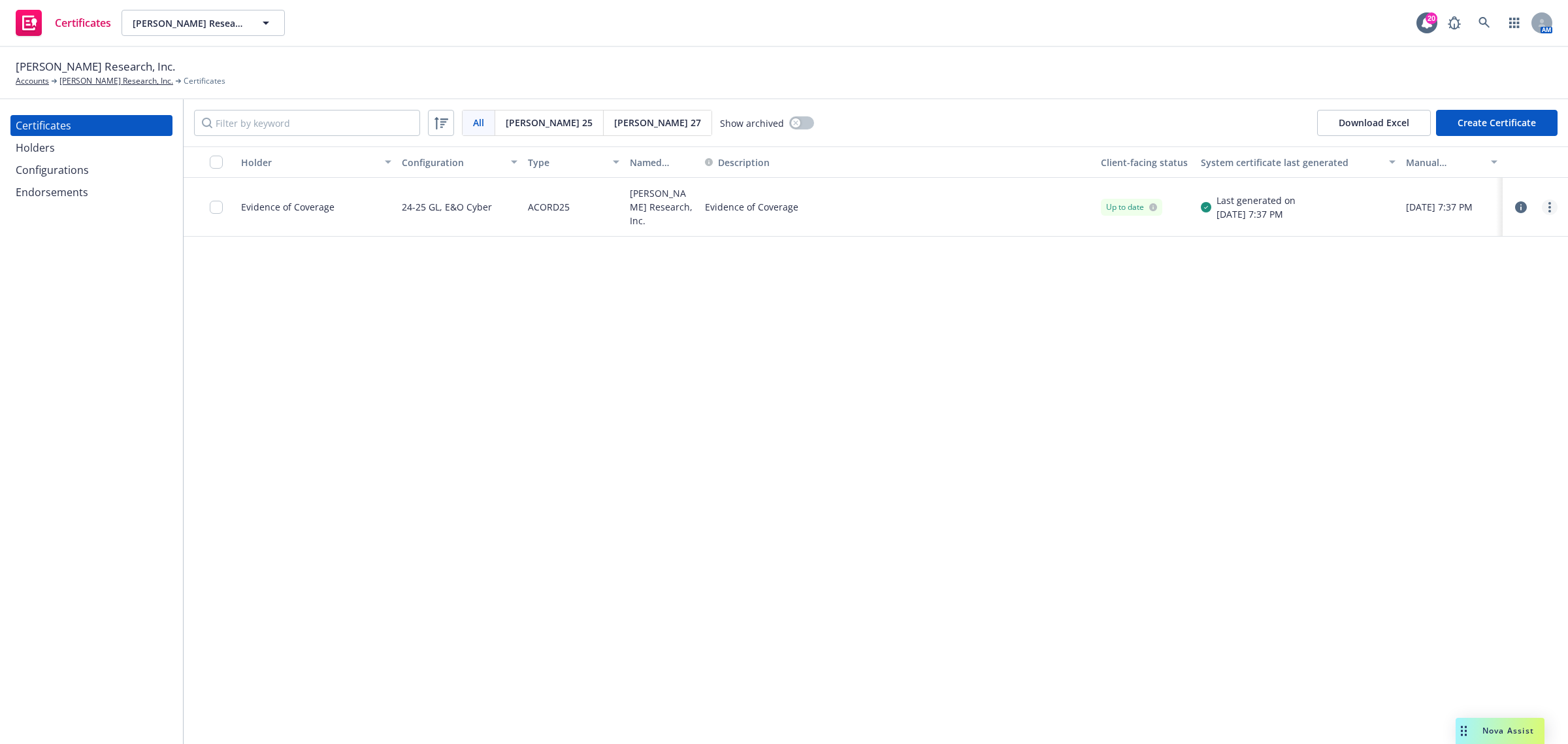
click at [1550, 209] on icon "more" at bounding box center [1550, 207] width 3 height 10
click at [1467, 447] on link "Preview a new version" at bounding box center [1452, 443] width 209 height 26
click at [911, 413] on div "Holder Configuration Type Named Insured Description Client-facing status System…" at bounding box center [875, 445] width 1384 height 598
click at [1514, 206] on button "button" at bounding box center [1520, 207] width 16 height 16
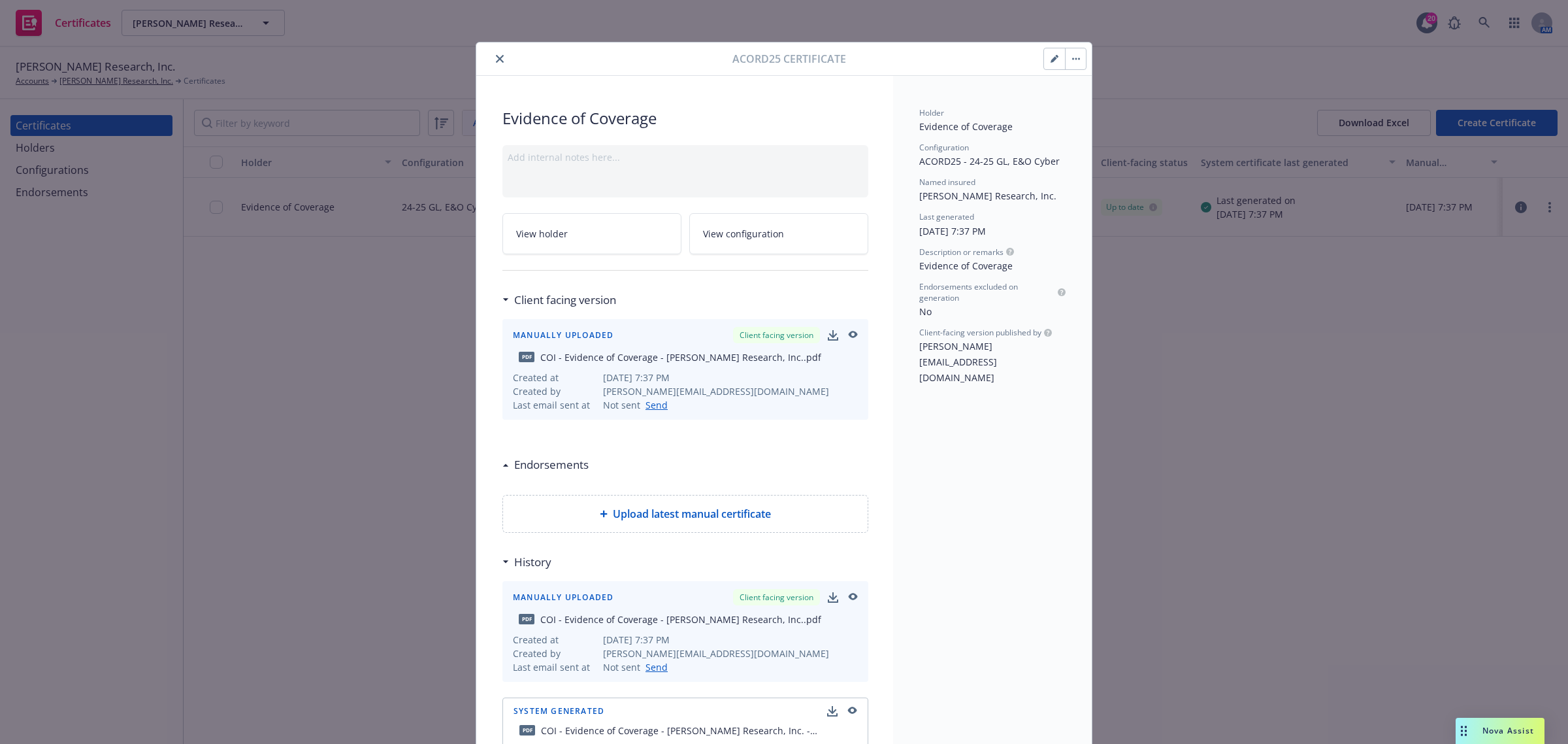
click at [496, 60] on icon "close" at bounding box center [500, 59] width 8 height 8
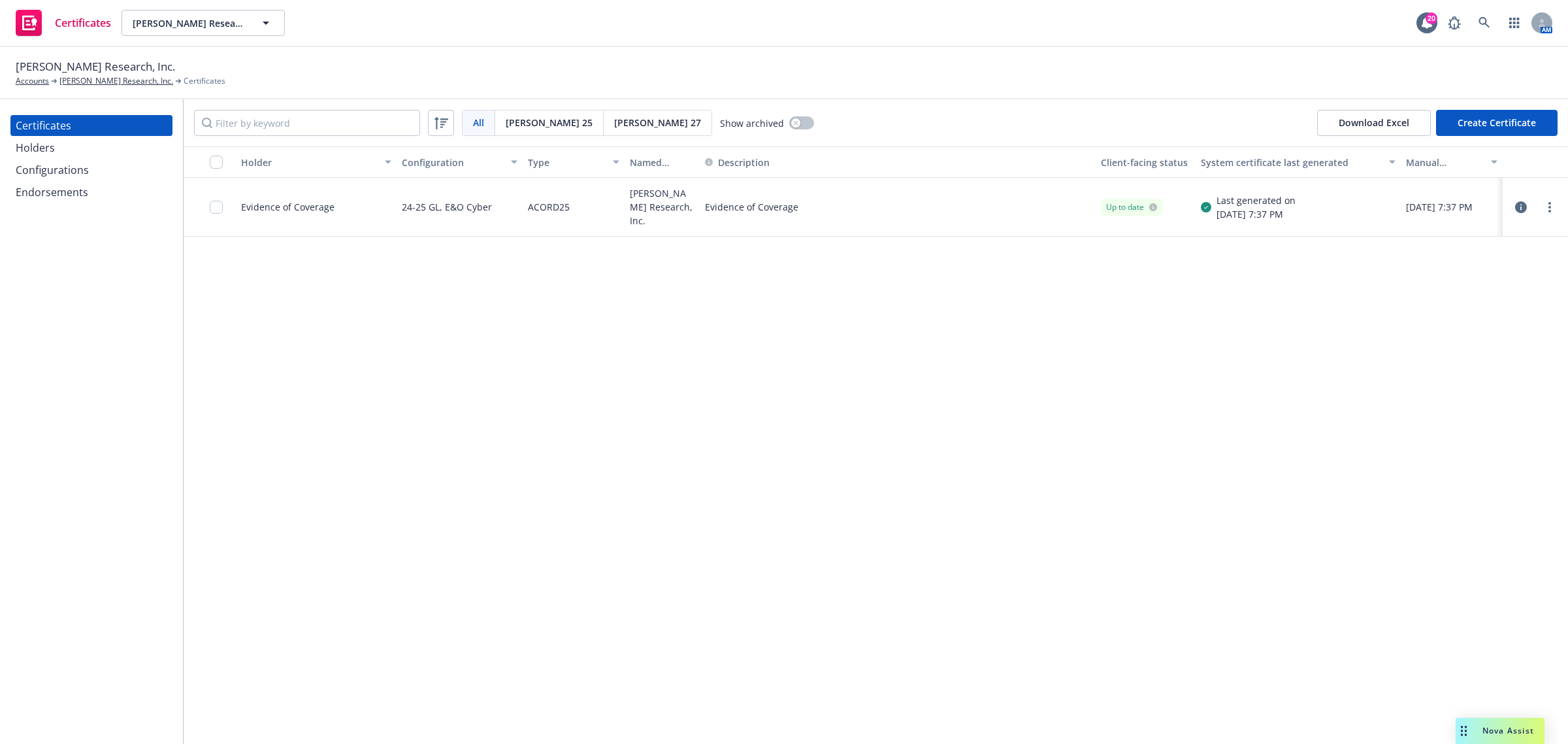
click at [1521, 207] on icon "button" at bounding box center [1520, 207] width 12 height 12
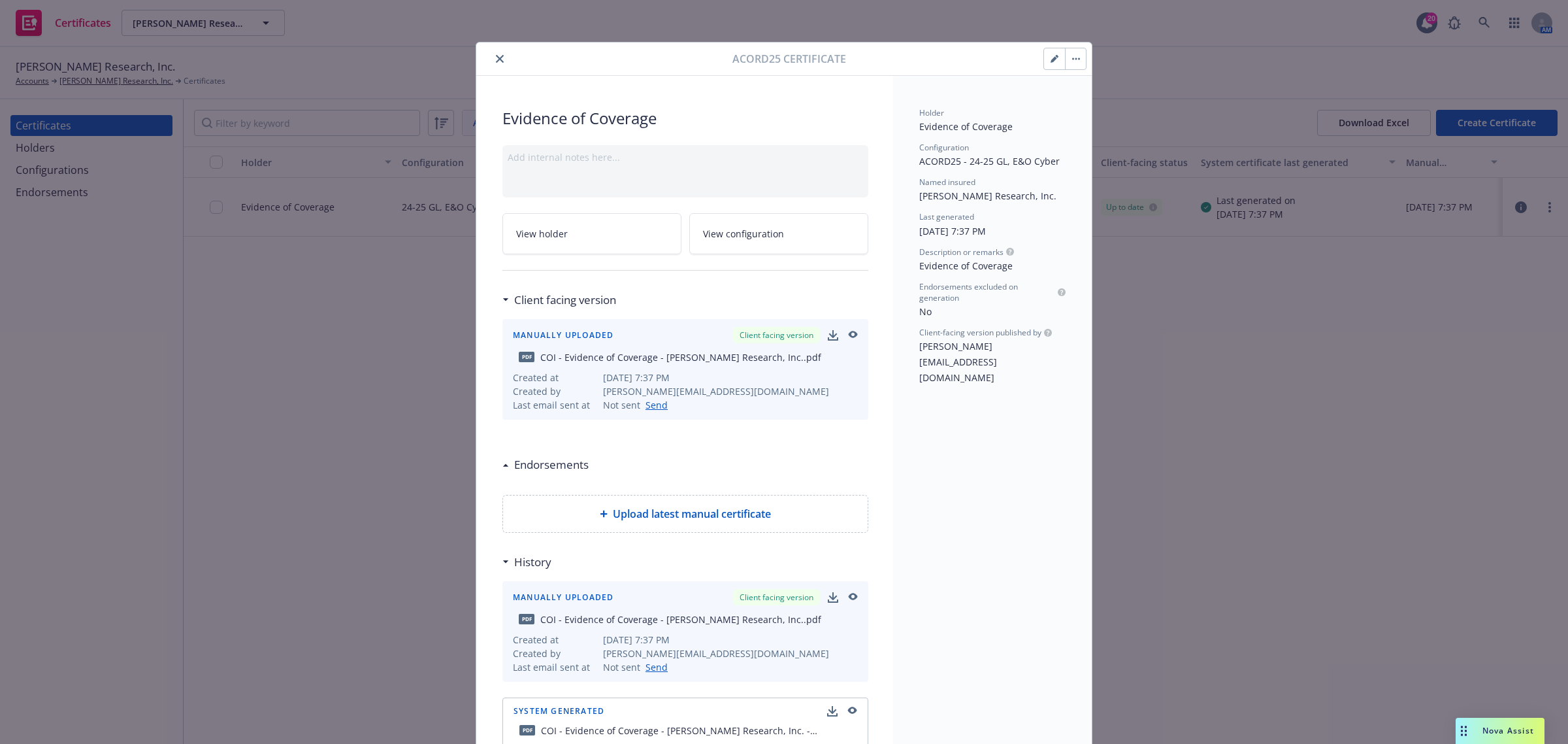
click at [1053, 61] on button "button" at bounding box center [1054, 58] width 21 height 21
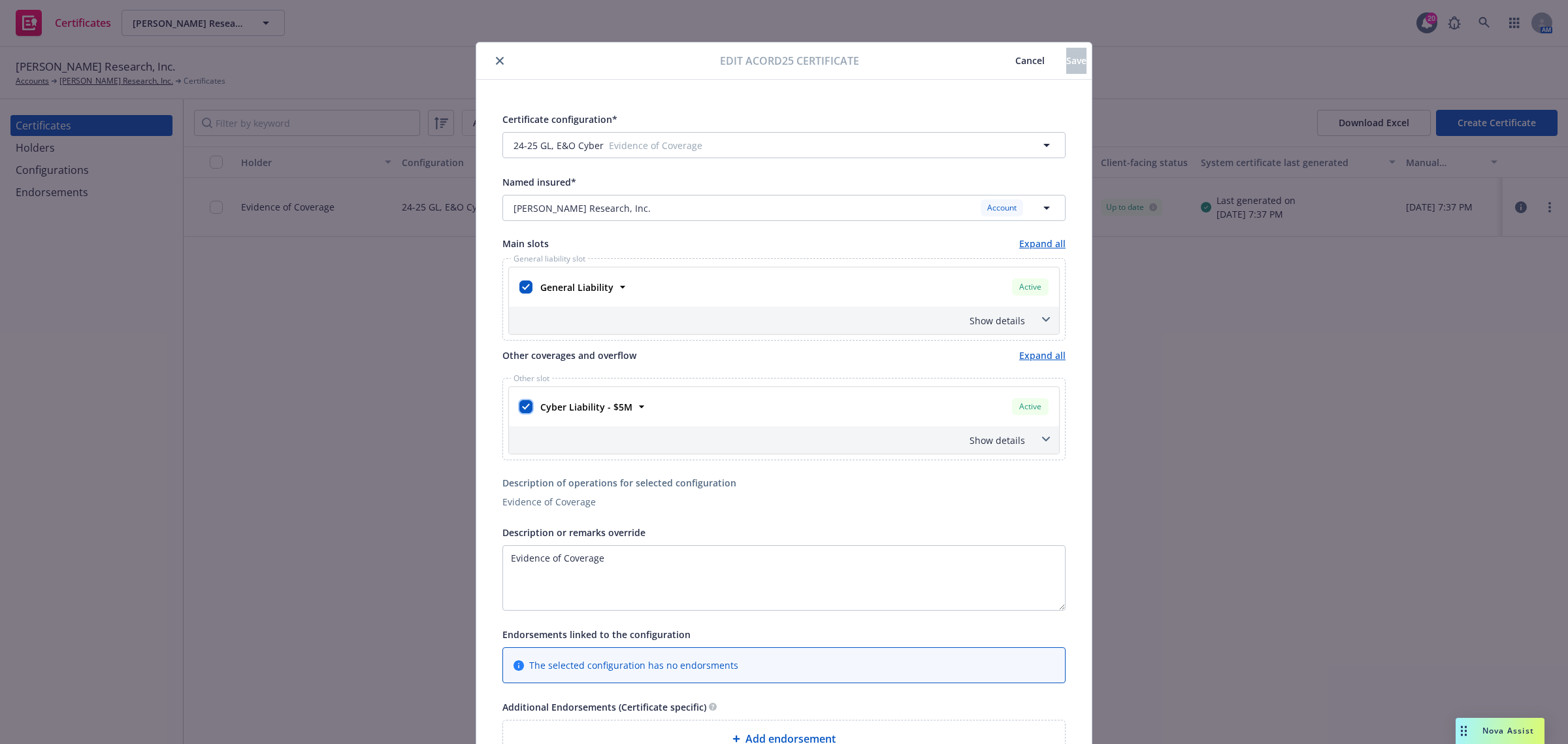
click at [519, 409] on input "checkbox" at bounding box center [525, 406] width 13 height 13
checkbox input "false"
click at [1066, 63] on span "Save" at bounding box center [1077, 61] width 20 height 12
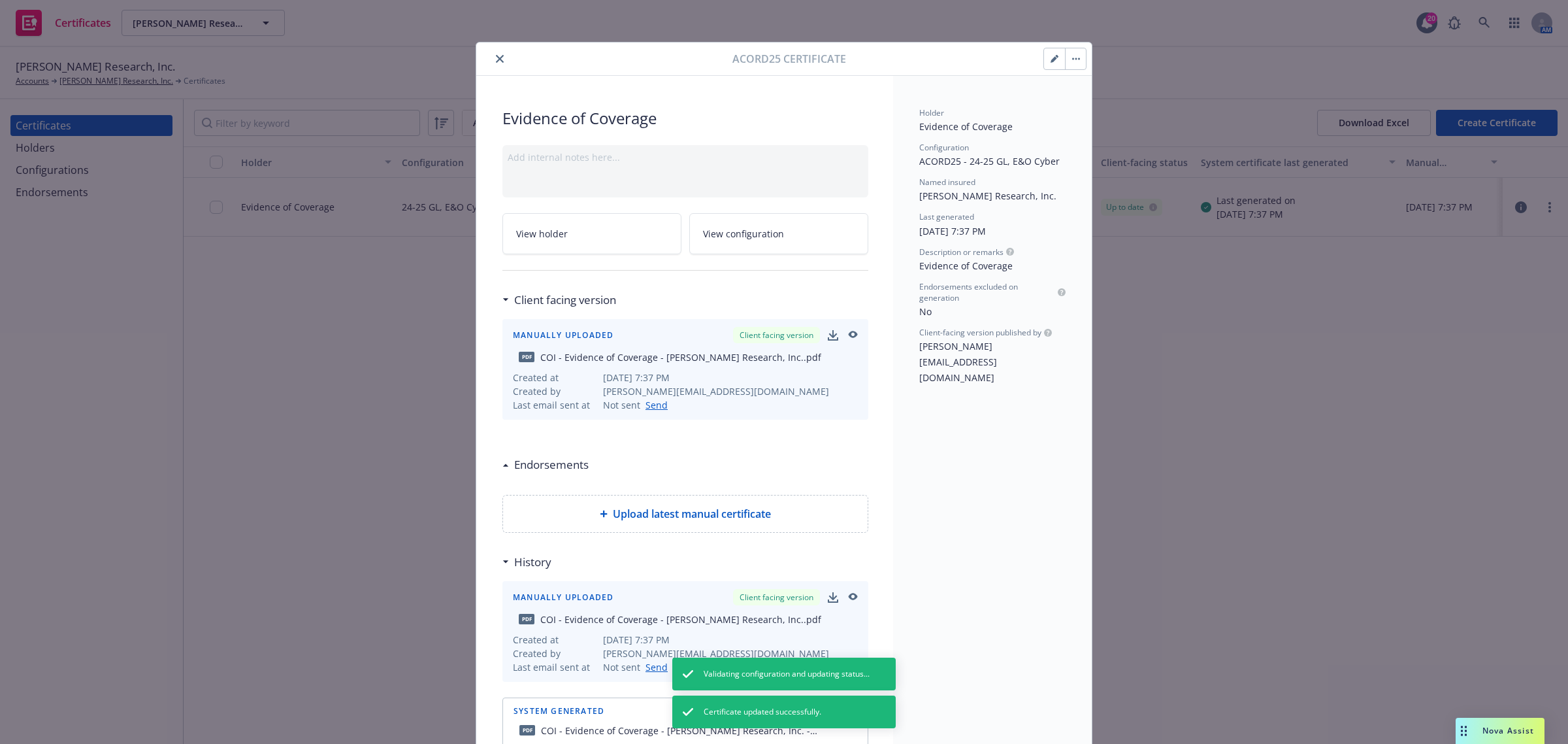
click at [495, 64] on button "close" at bounding box center [500, 58] width 16 height 16
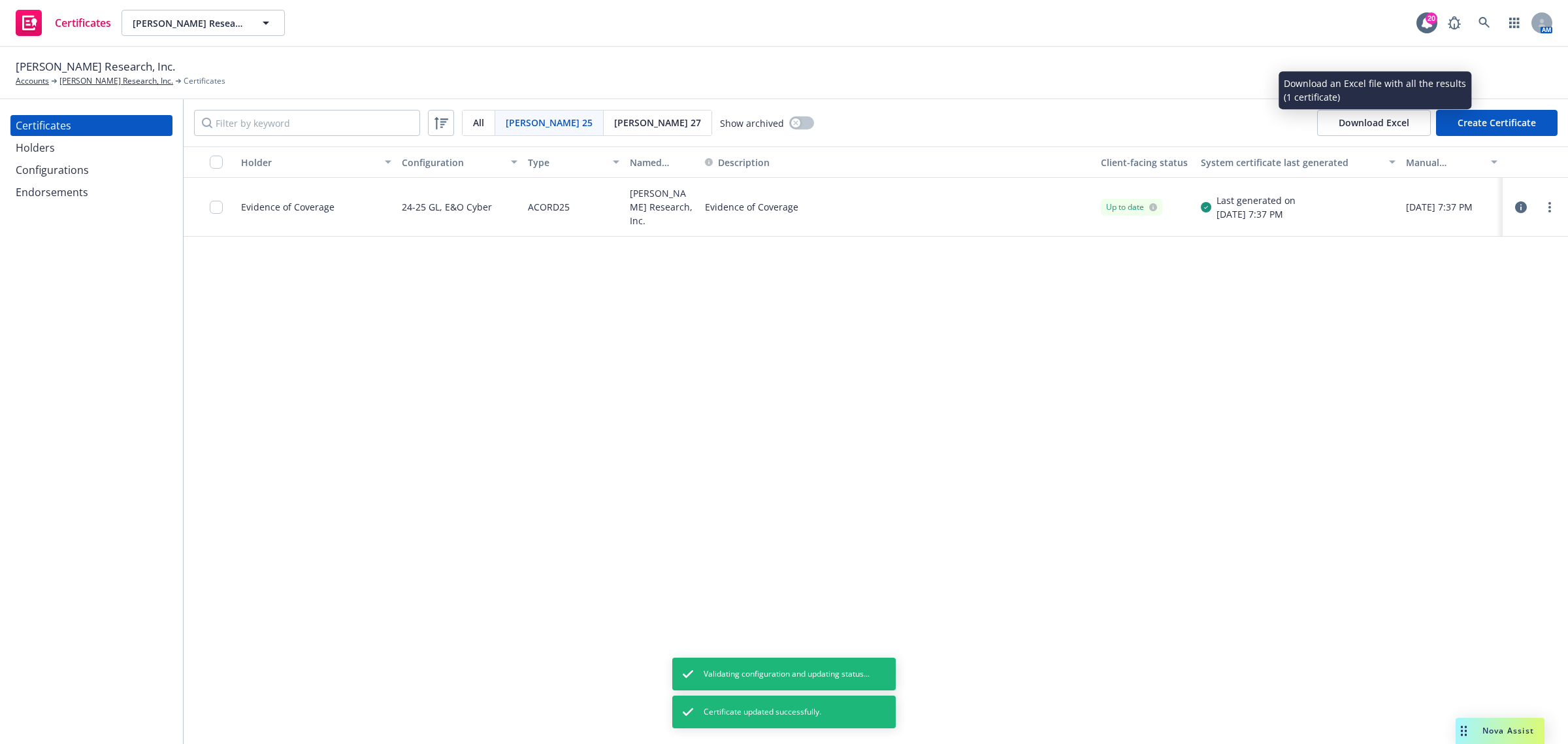
click at [1468, 124] on button "Create Certificate" at bounding box center [1497, 122] width 122 height 26
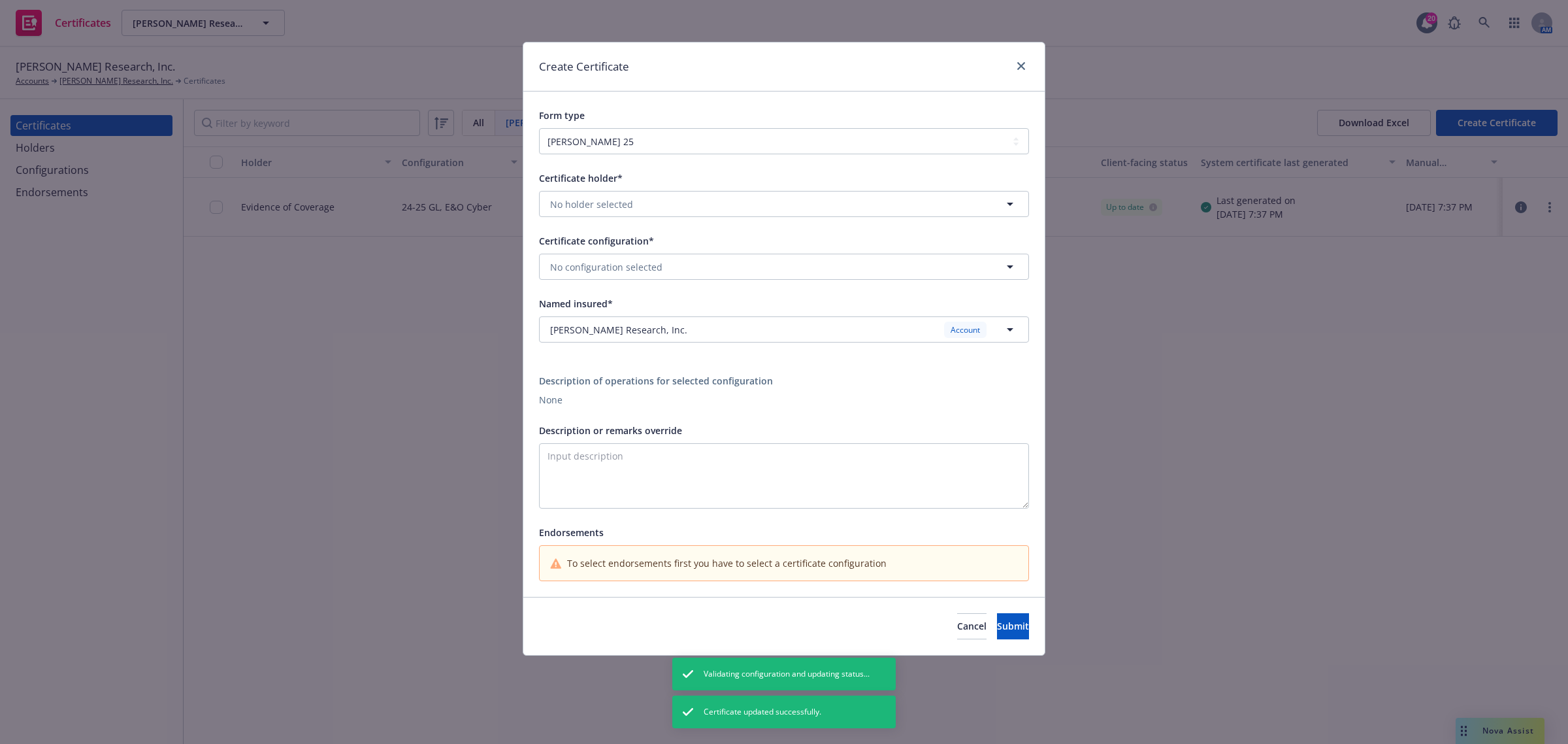
click at [674, 243] on div "Certificate configuration*" at bounding box center [784, 240] width 490 height 16
click at [657, 258] on button "No configuration selected" at bounding box center [784, 267] width 490 height 26
click at [657, 302] on span "24-25 GL, E&O Cyber" at bounding box center [625, 303] width 143 height 14
type textarea "Evidence of Coverage"
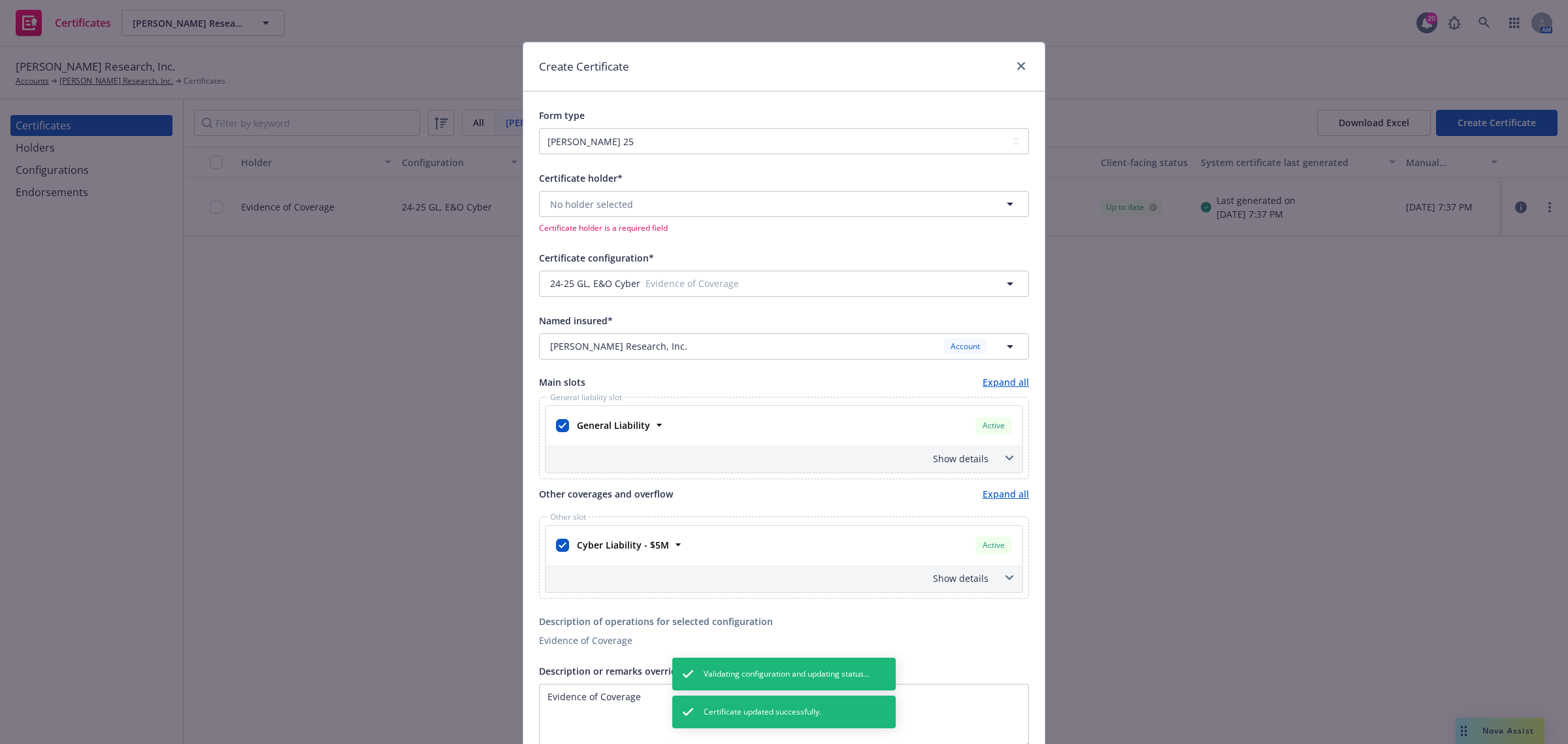
click at [653, 187] on div "Certificate holder* No holder selected Certificate holder is a required field" at bounding box center [784, 201] width 490 height 63
click at [655, 201] on button "No holder selected" at bounding box center [784, 204] width 490 height 26
click at [651, 239] on div "Evidence of Coverage No address" at bounding box center [784, 248] width 472 height 33
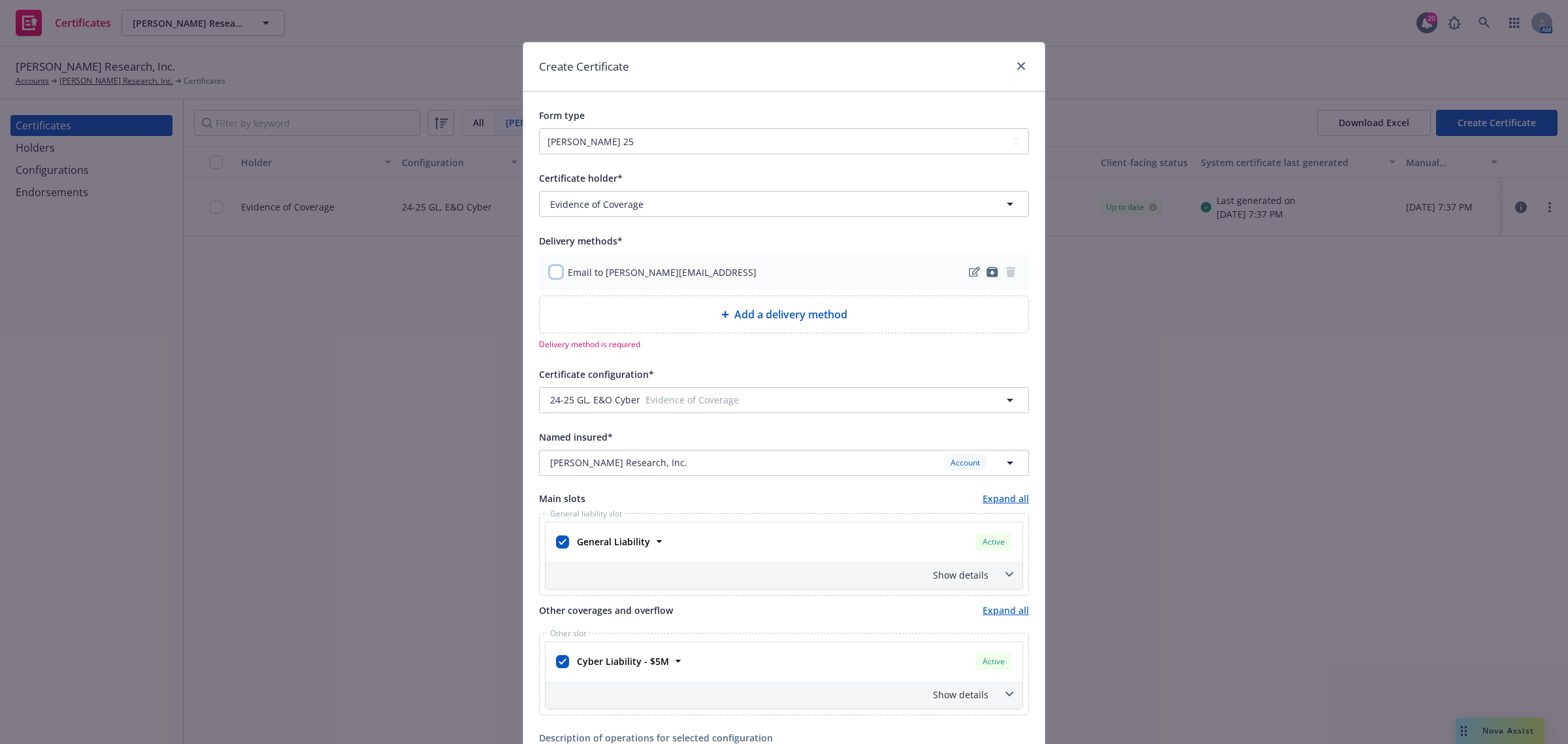
click at [551, 273] on input "checkbox" at bounding box center [555, 271] width 13 height 13
checkbox input "true"
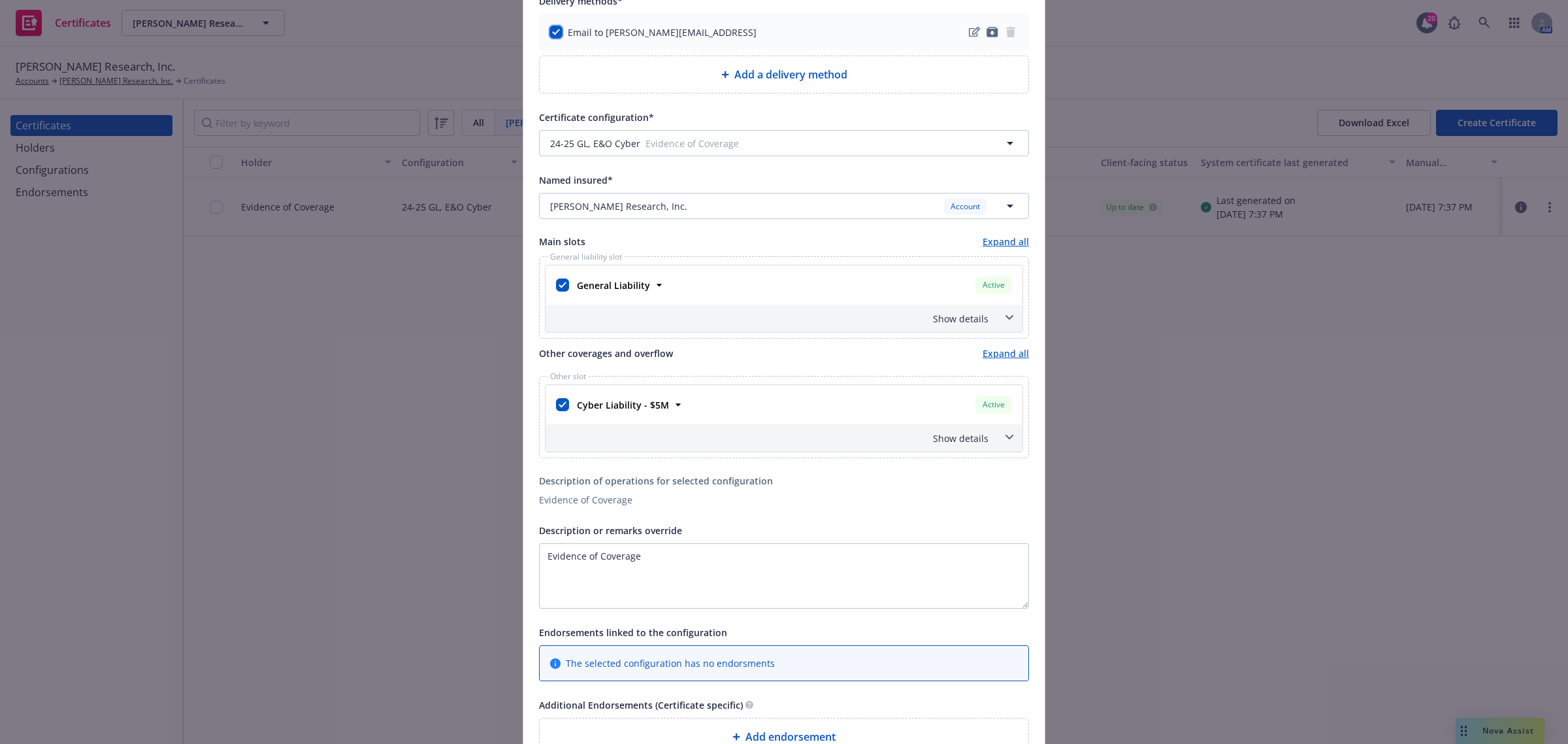
scroll to position [245, 0]
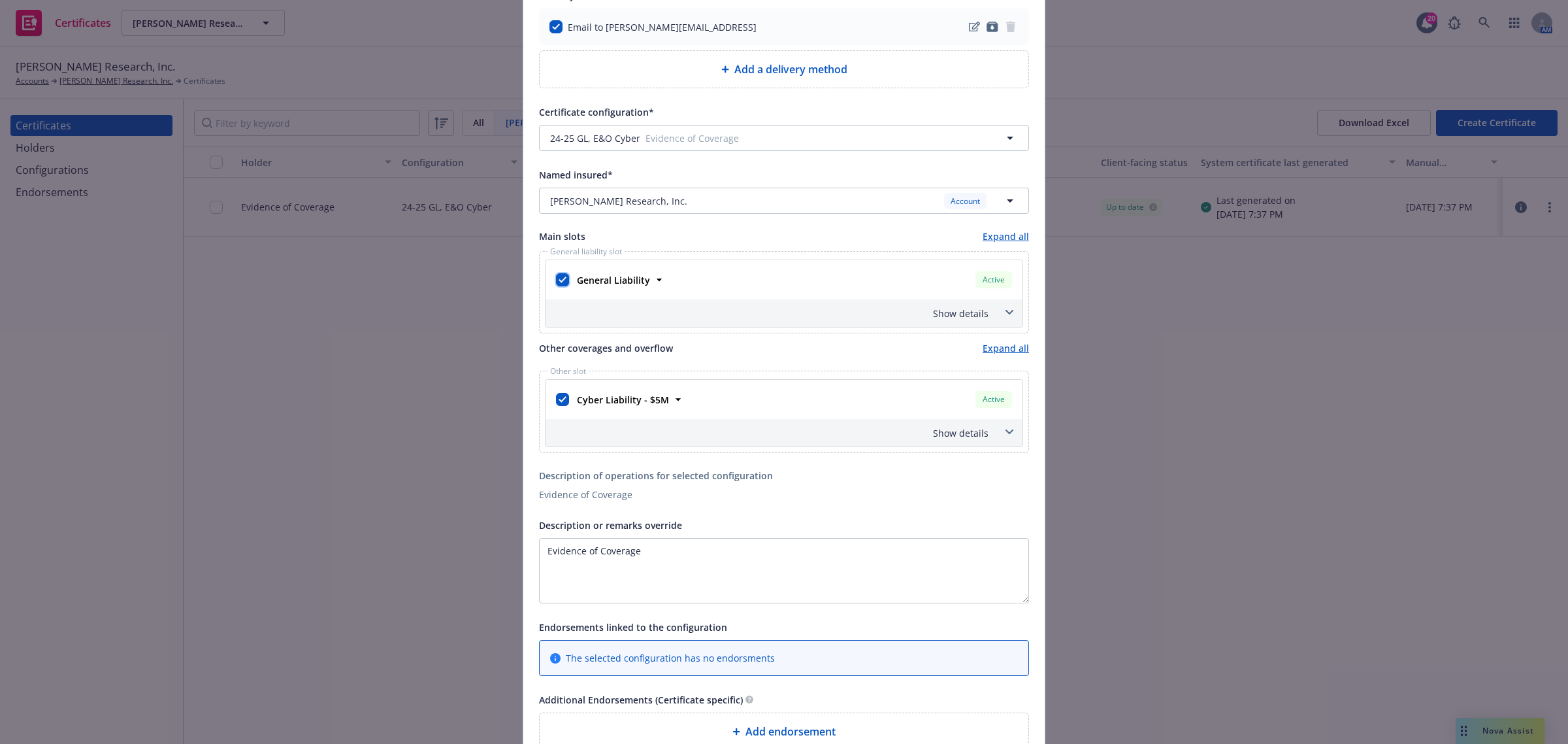
click at [559, 280] on input "checkbox" at bounding box center [562, 280] width 13 height 13
checkbox input "false"
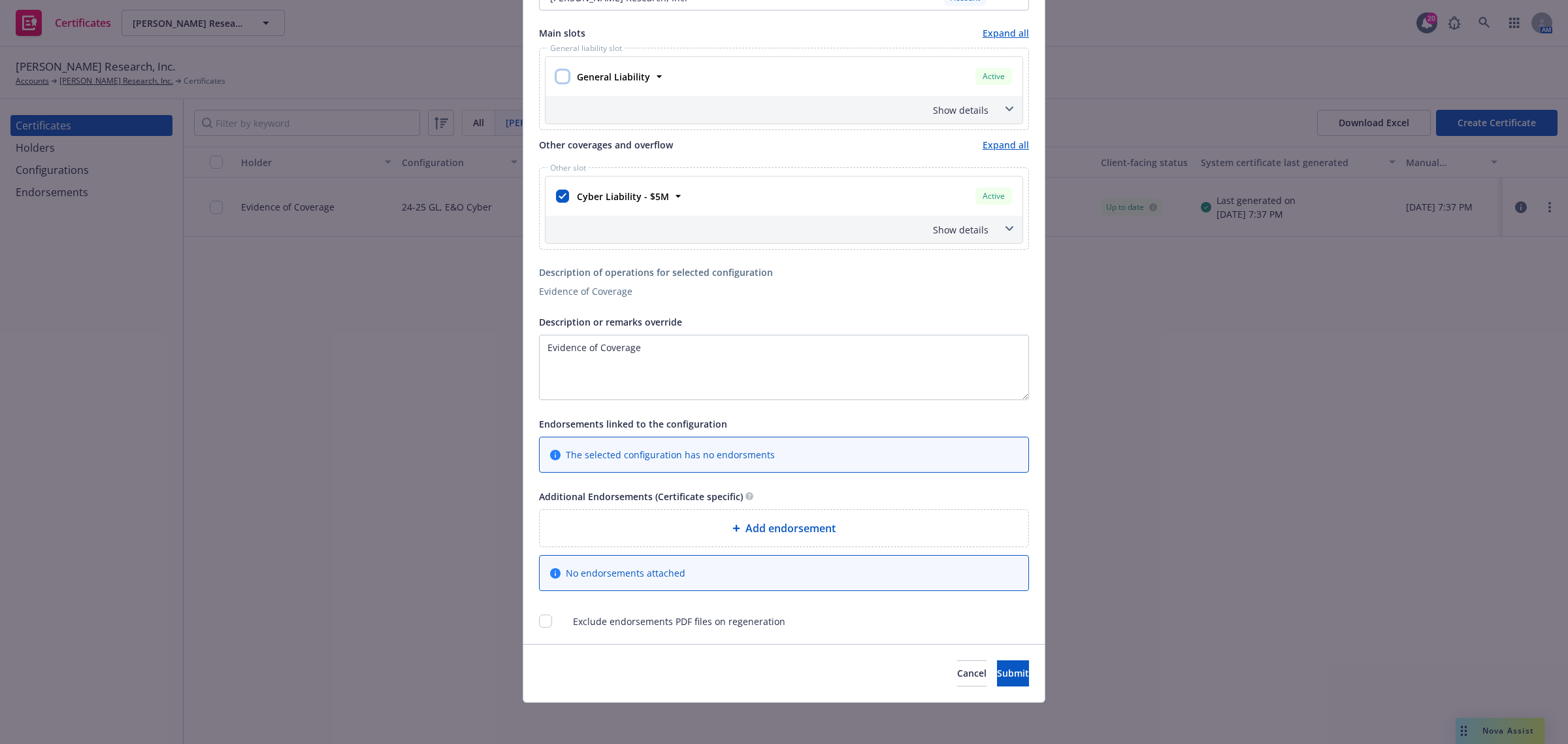
scroll to position [452, 0]
click at [997, 667] on span "Submit" at bounding box center [1013, 672] width 32 height 12
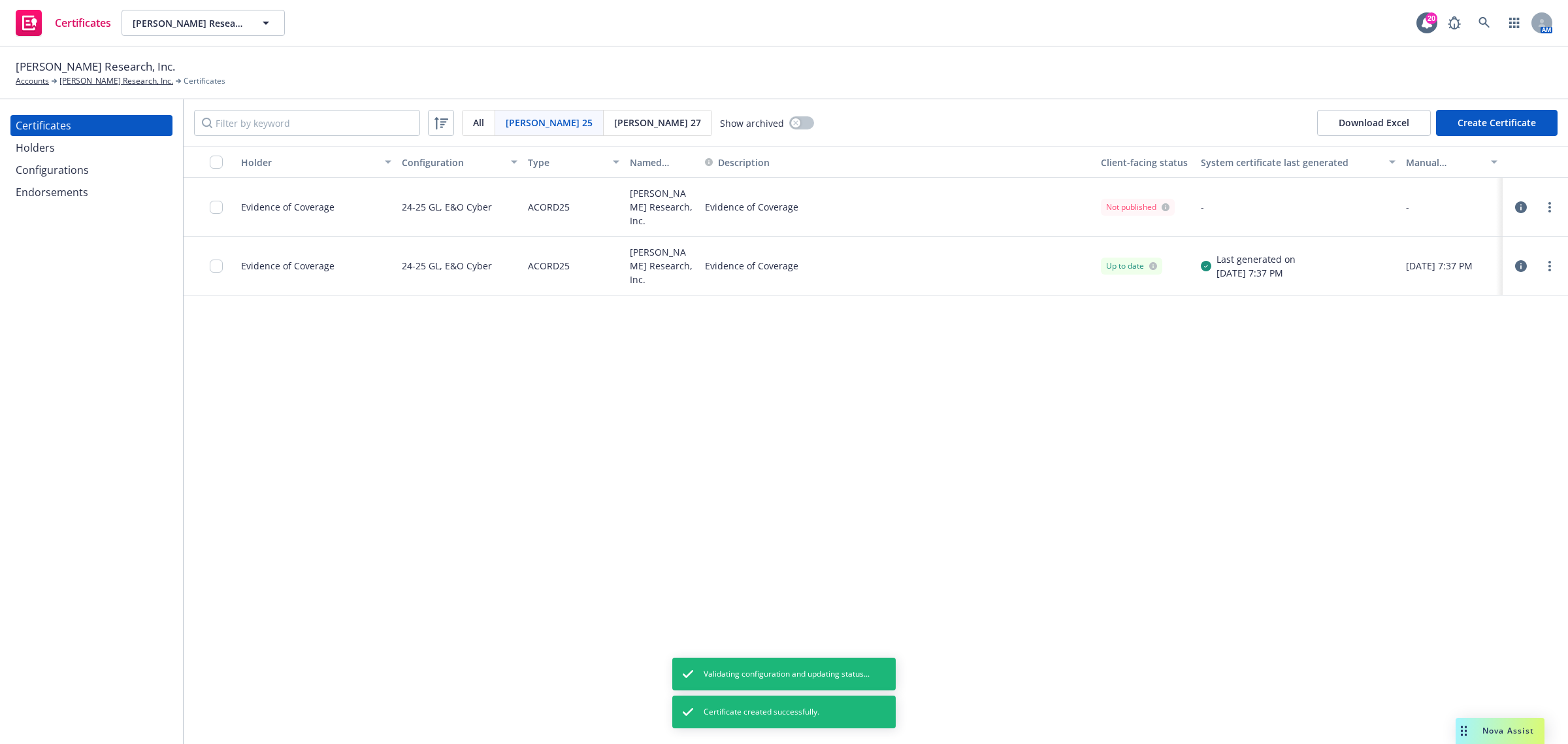
click at [1543, 199] on div at bounding box center [1549, 207] width 16 height 16
click at [1546, 206] on link "more" at bounding box center [1549, 207] width 16 height 16
click at [1487, 294] on link "Regenerate" at bounding box center [1452, 286] width 209 height 26
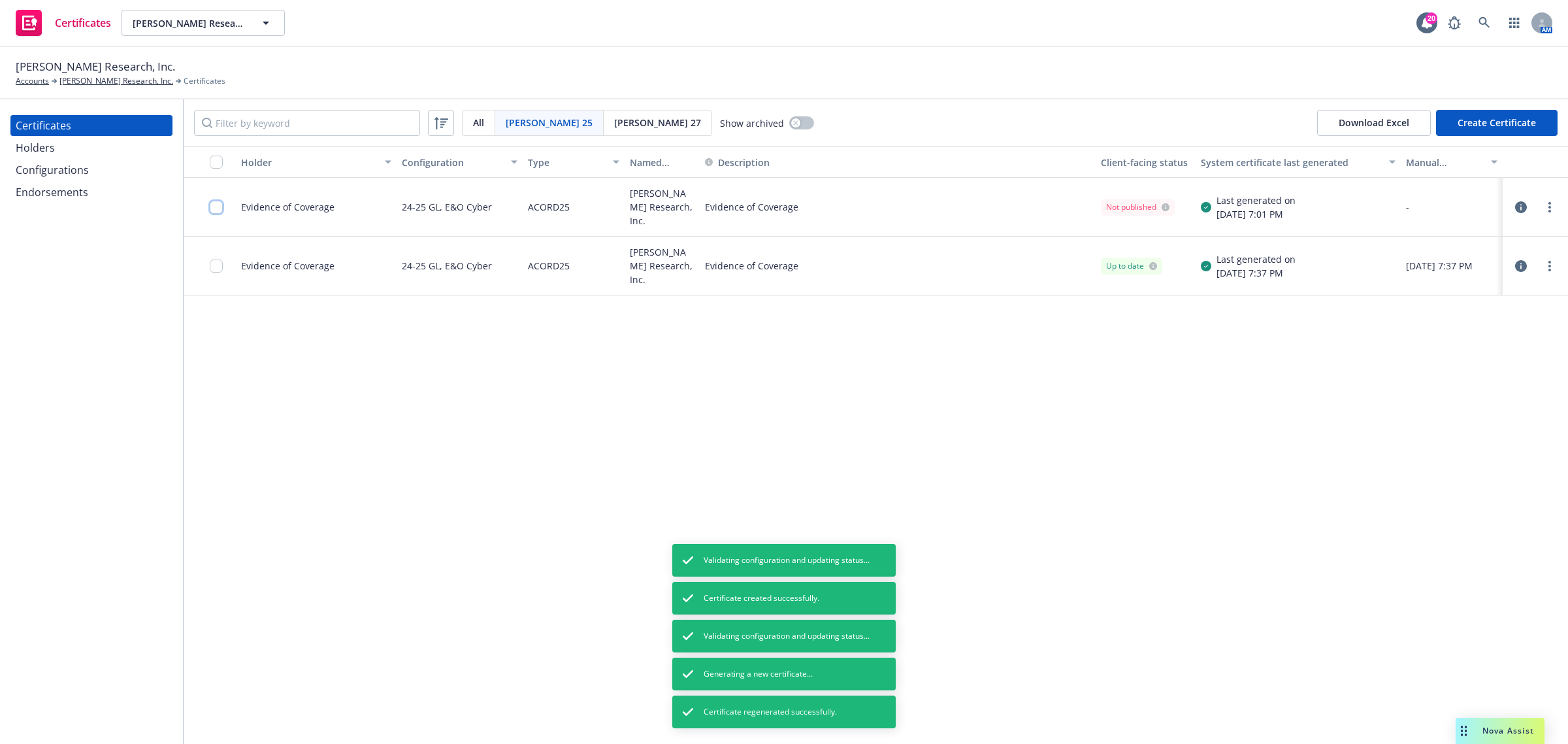
click at [212, 203] on input "checkbox" at bounding box center [216, 207] width 13 height 13
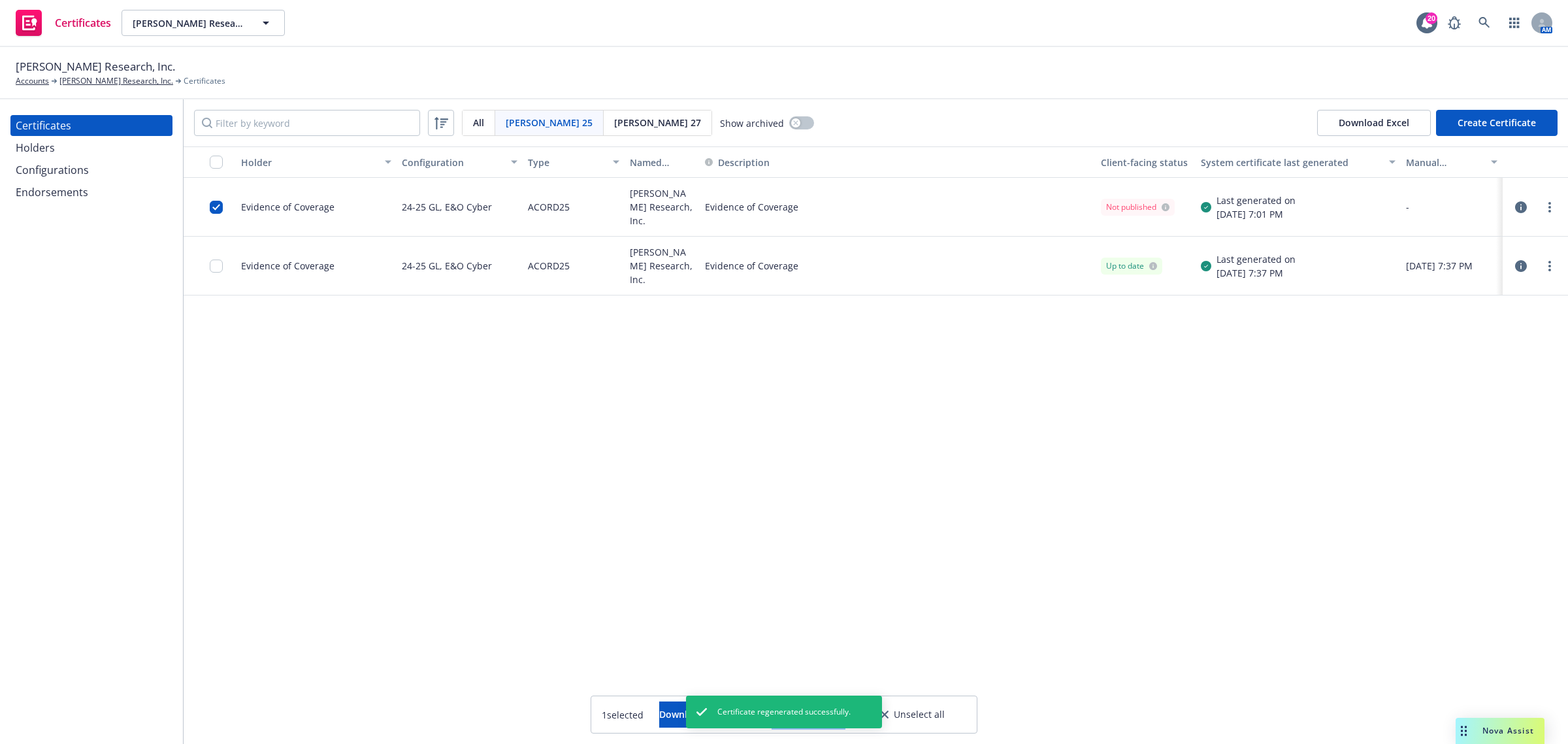
click at [843, 709] on button "Other actions" at bounding box center [808, 714] width 70 height 26
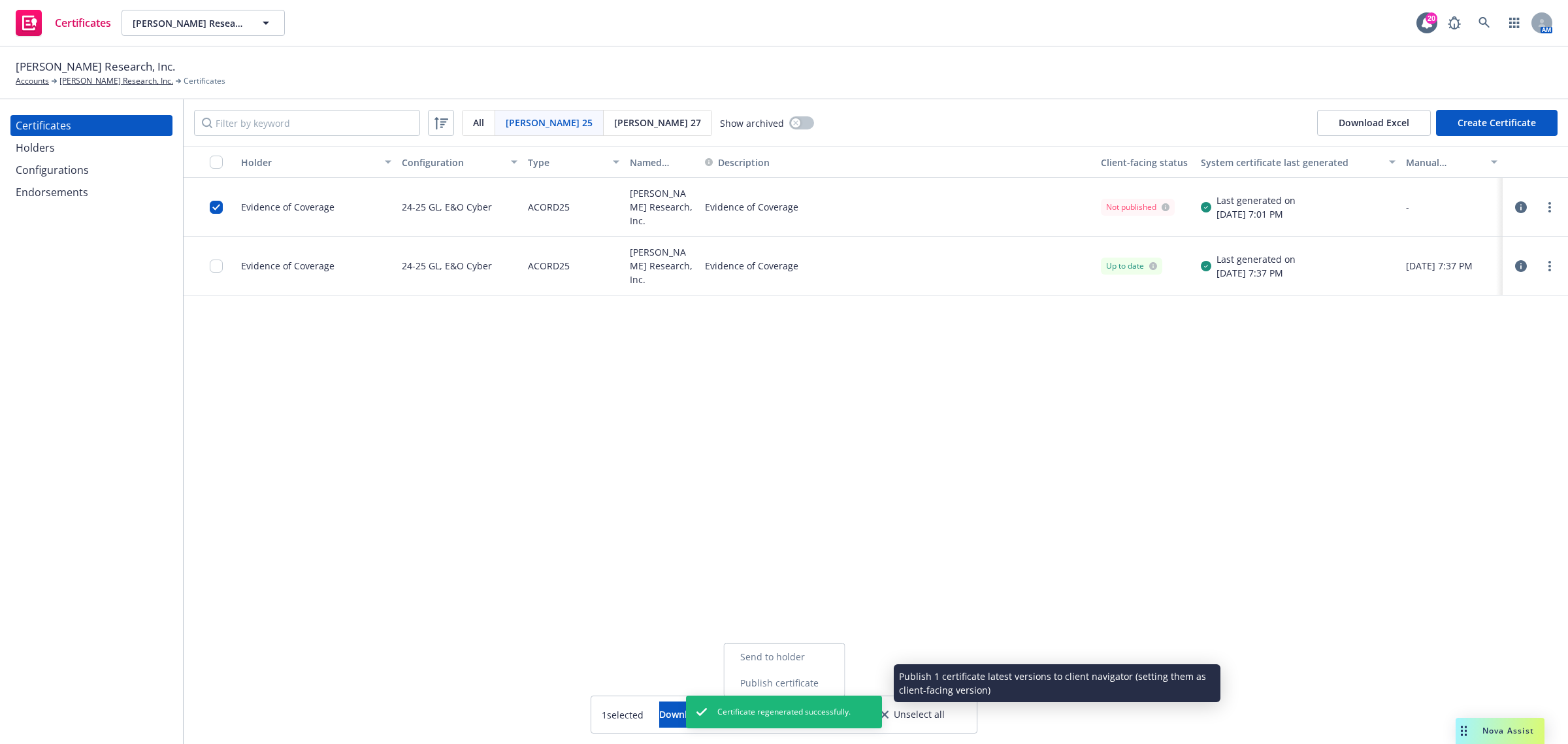
click at [832, 683] on link "Publish certificate" at bounding box center [784, 683] width 120 height 26
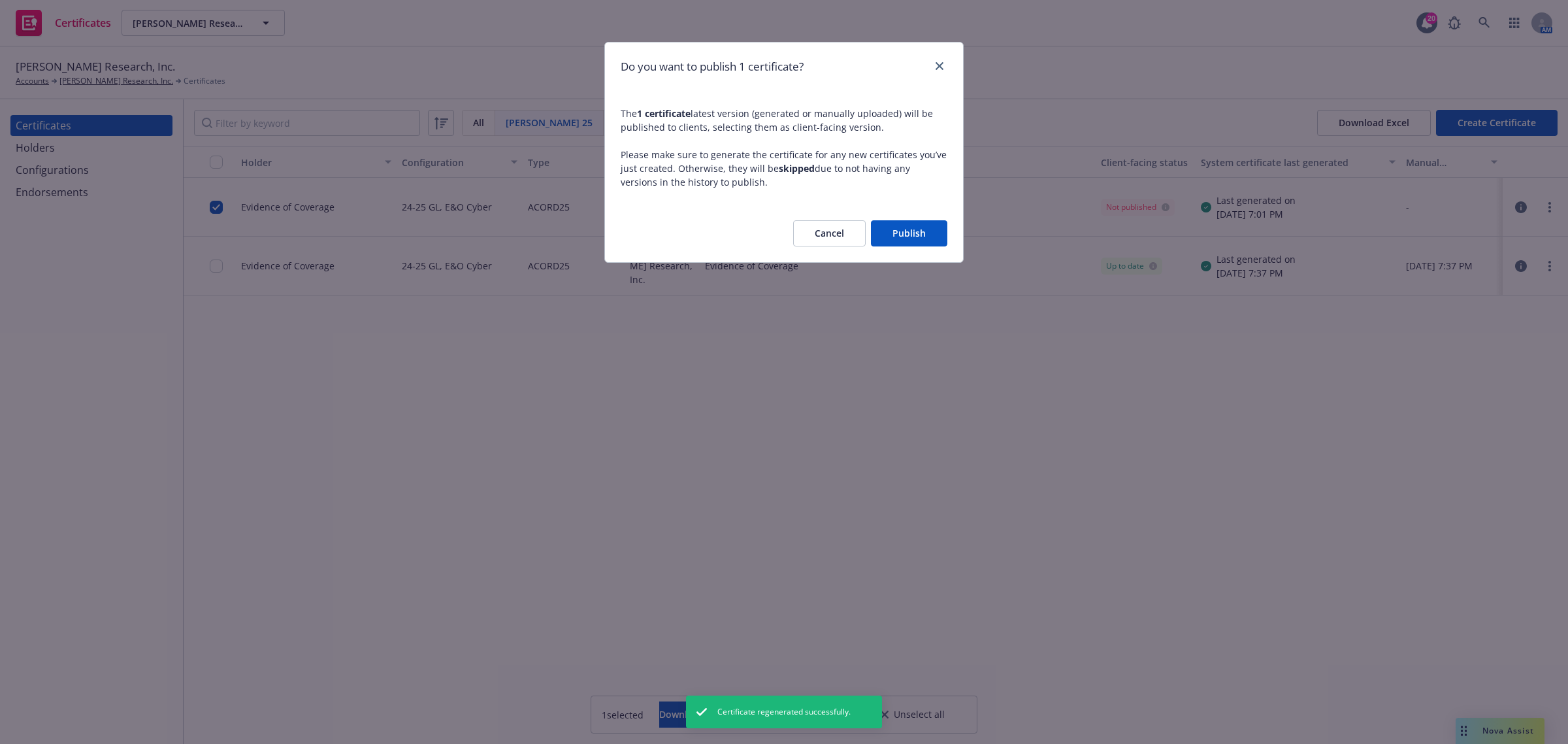
click at [916, 230] on button "Publish" at bounding box center [909, 233] width 76 height 26
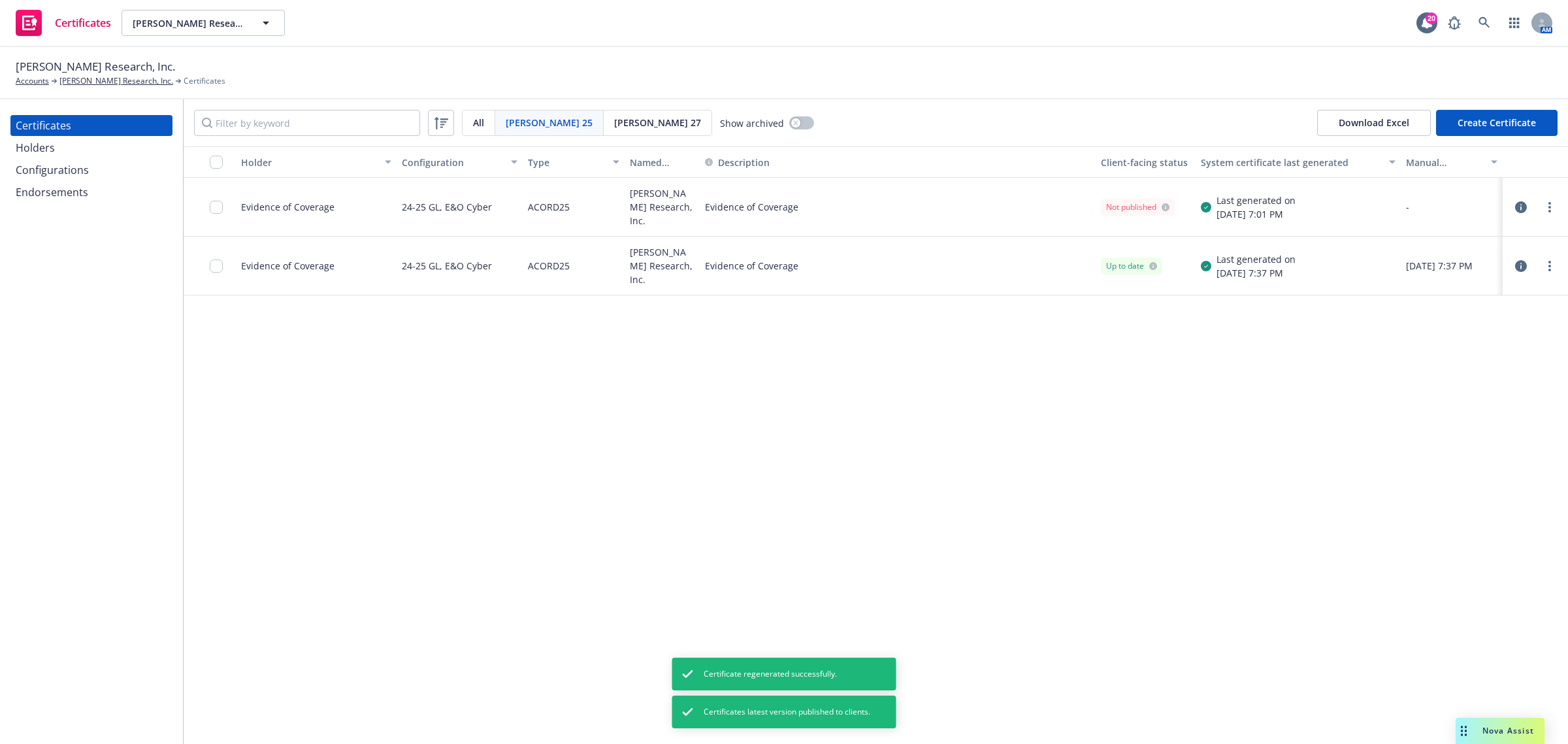
click at [1465, 371] on div "Holder Configuration Type Named Insured Description Client-facing status System…" at bounding box center [875, 445] width 1384 height 598
click at [31, 151] on div "Holders" at bounding box center [35, 148] width 39 height 21
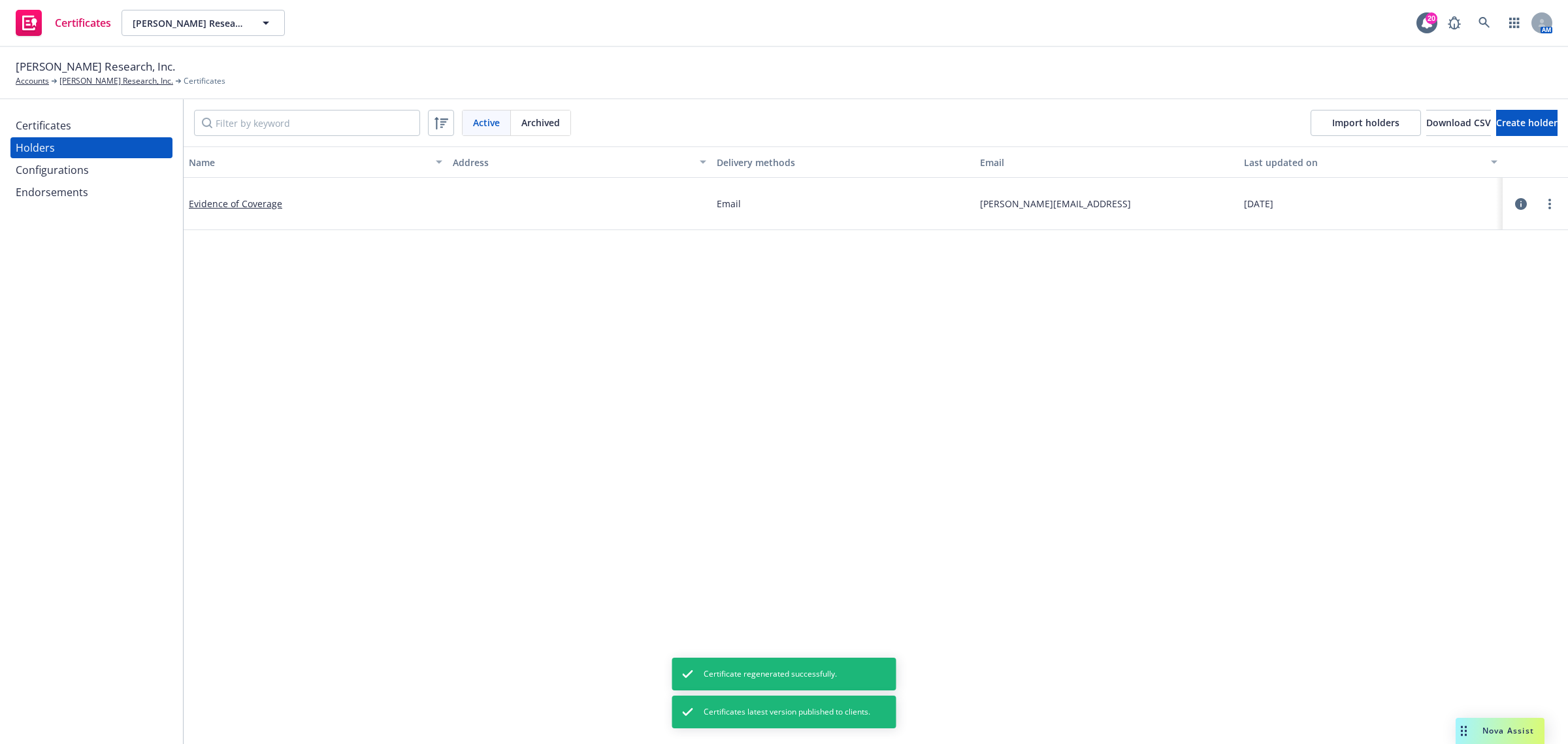
click at [44, 119] on div "Certificates" at bounding box center [43, 125] width 56 height 21
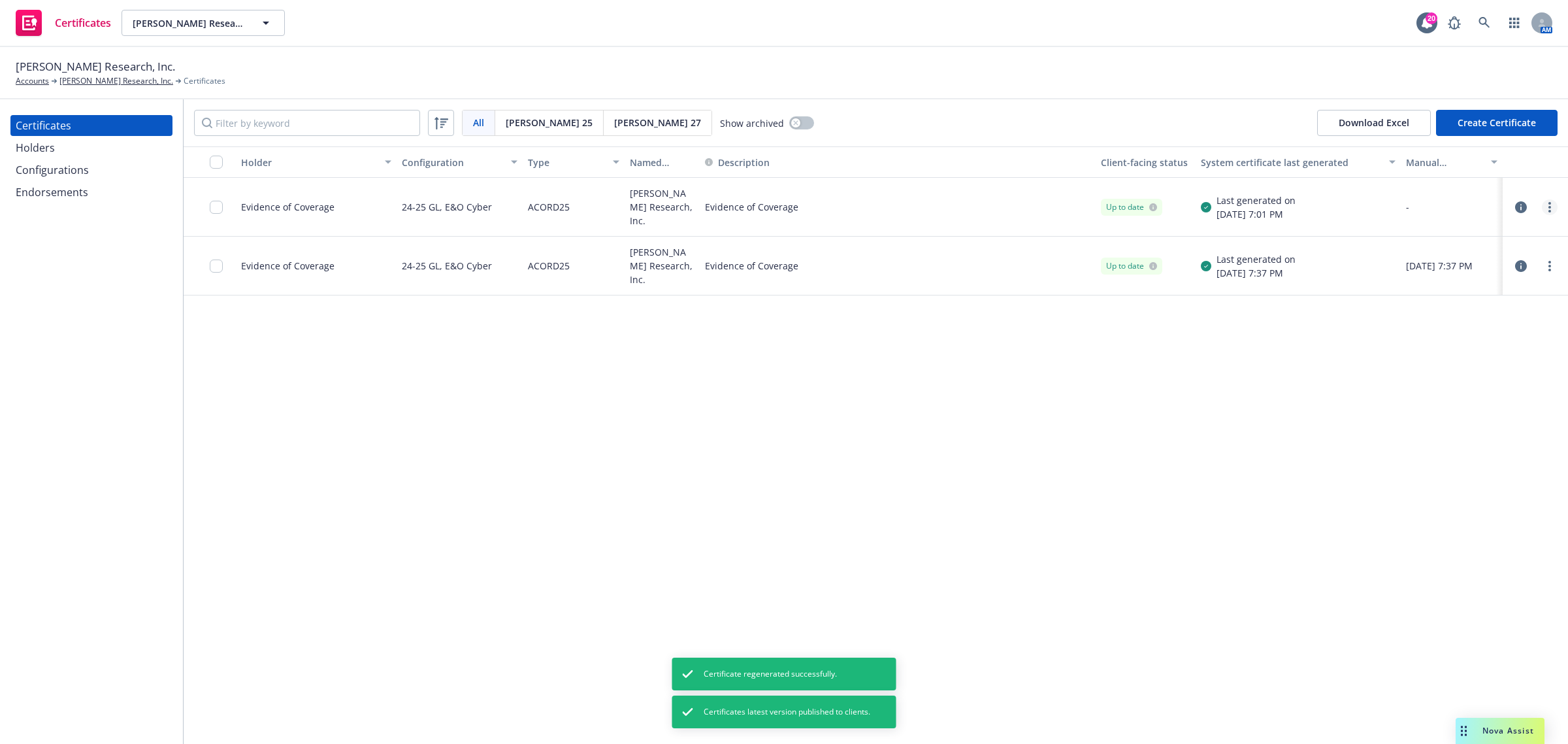
click at [1549, 207] on circle "more" at bounding box center [1550, 207] width 3 height 3
click at [1472, 393] on link "Download uneditable generated certificate" at bounding box center [1452, 390] width 209 height 26
